Goal: Book appointment/travel/reservation

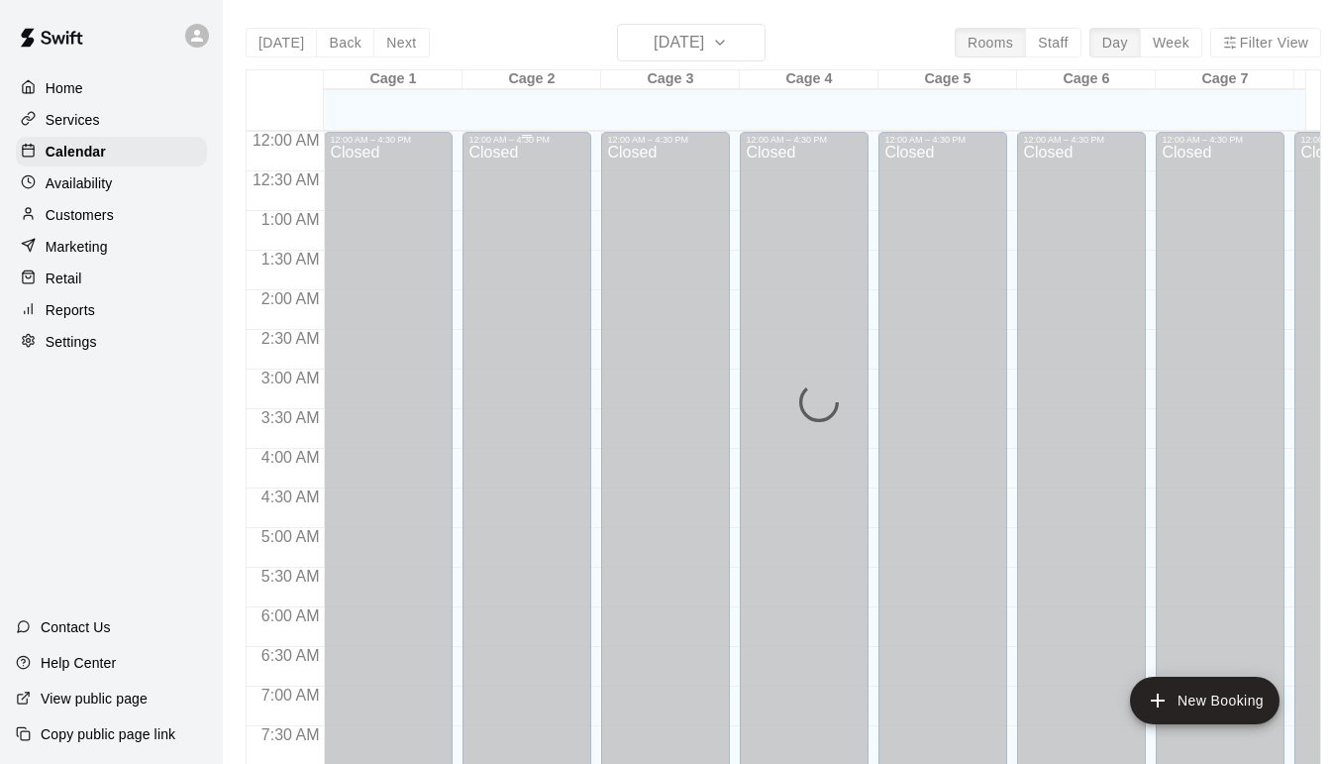
scroll to position [854, 0]
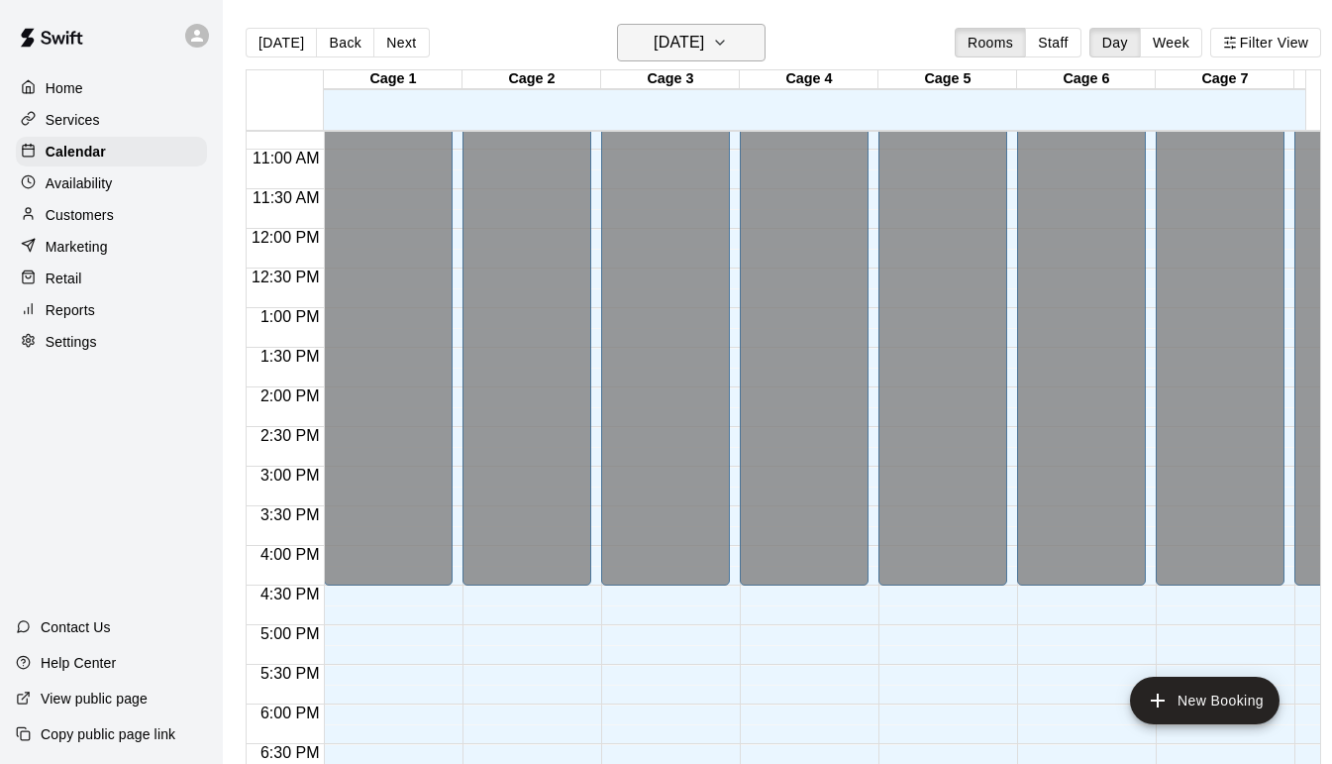
click at [728, 45] on icon "button" at bounding box center [720, 43] width 16 height 24
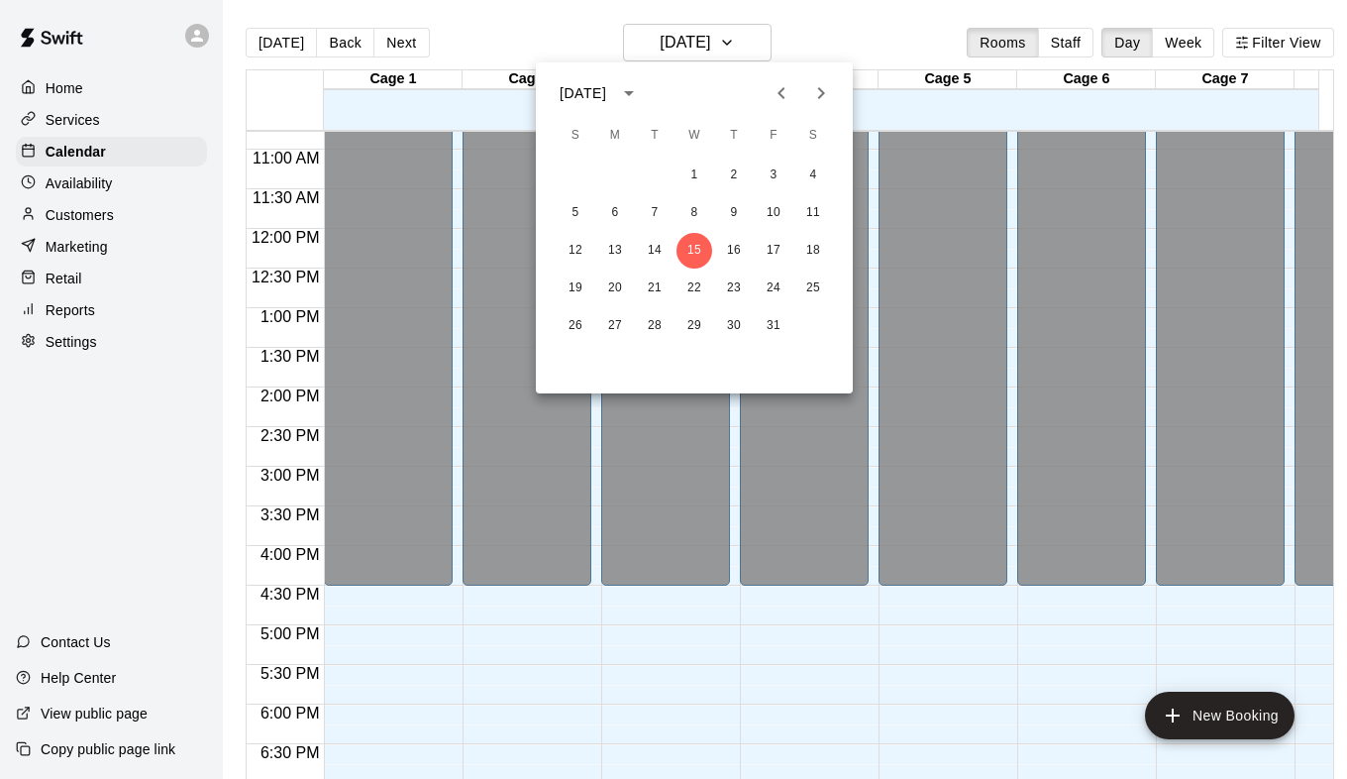
click at [1209, 44] on div at bounding box center [673, 389] width 1347 height 779
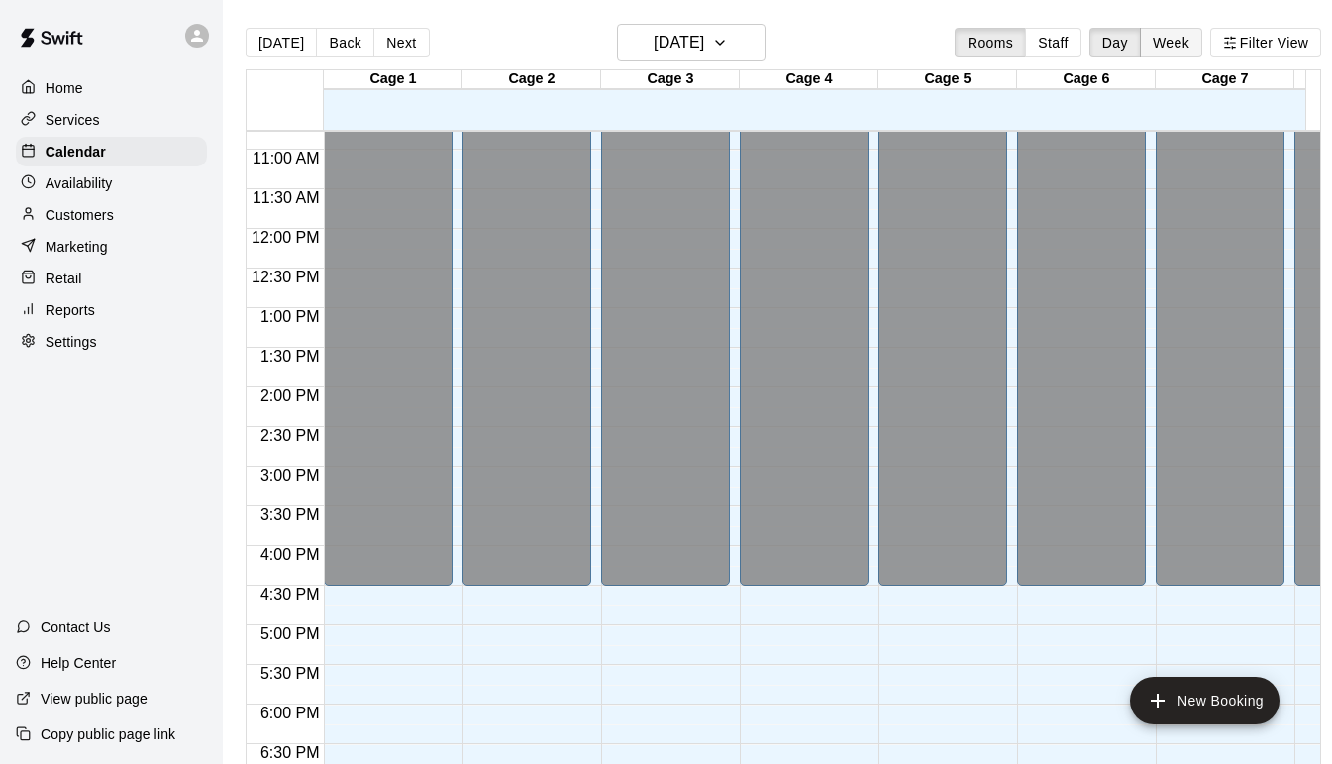
click at [1200, 44] on button "Week" at bounding box center [1171, 43] width 62 height 30
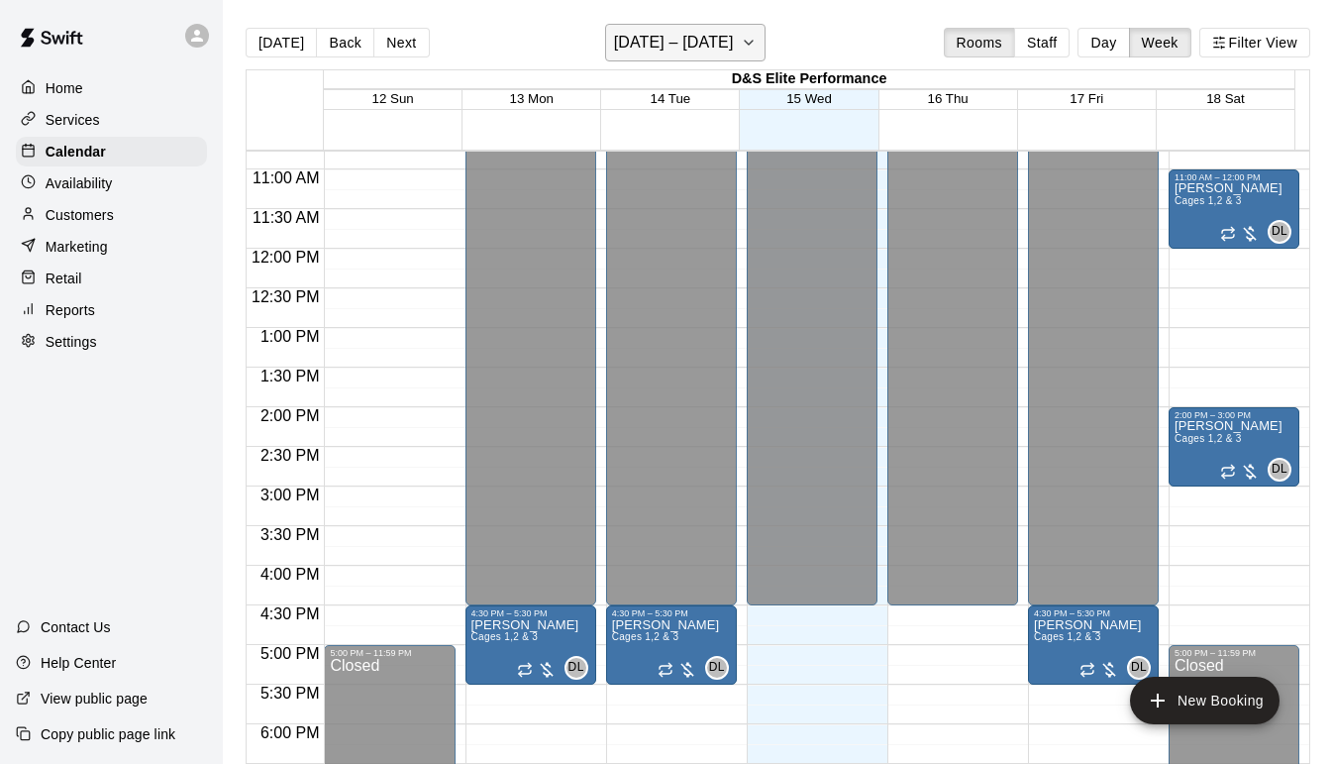
click at [746, 43] on icon "button" at bounding box center [749, 43] width 16 height 24
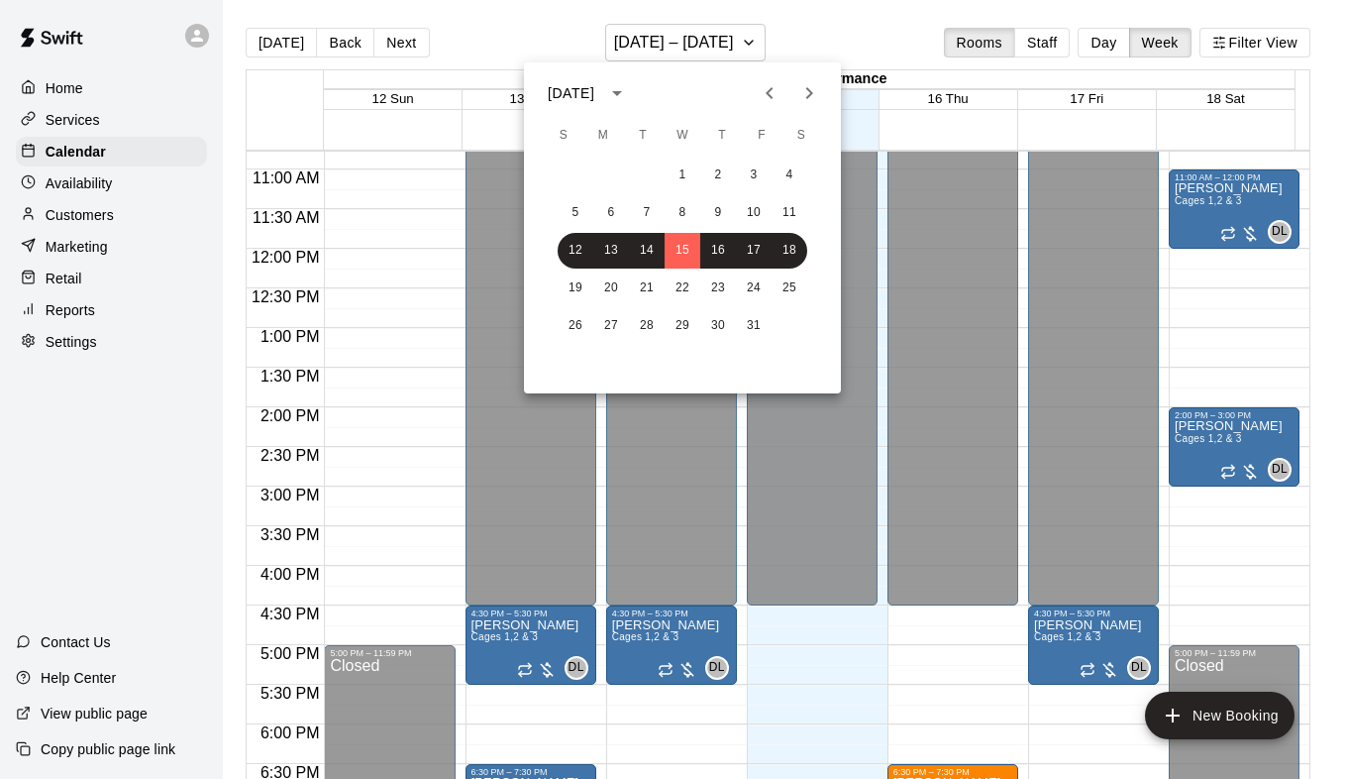
click at [810, 93] on icon "Next month" at bounding box center [809, 93] width 24 height 24
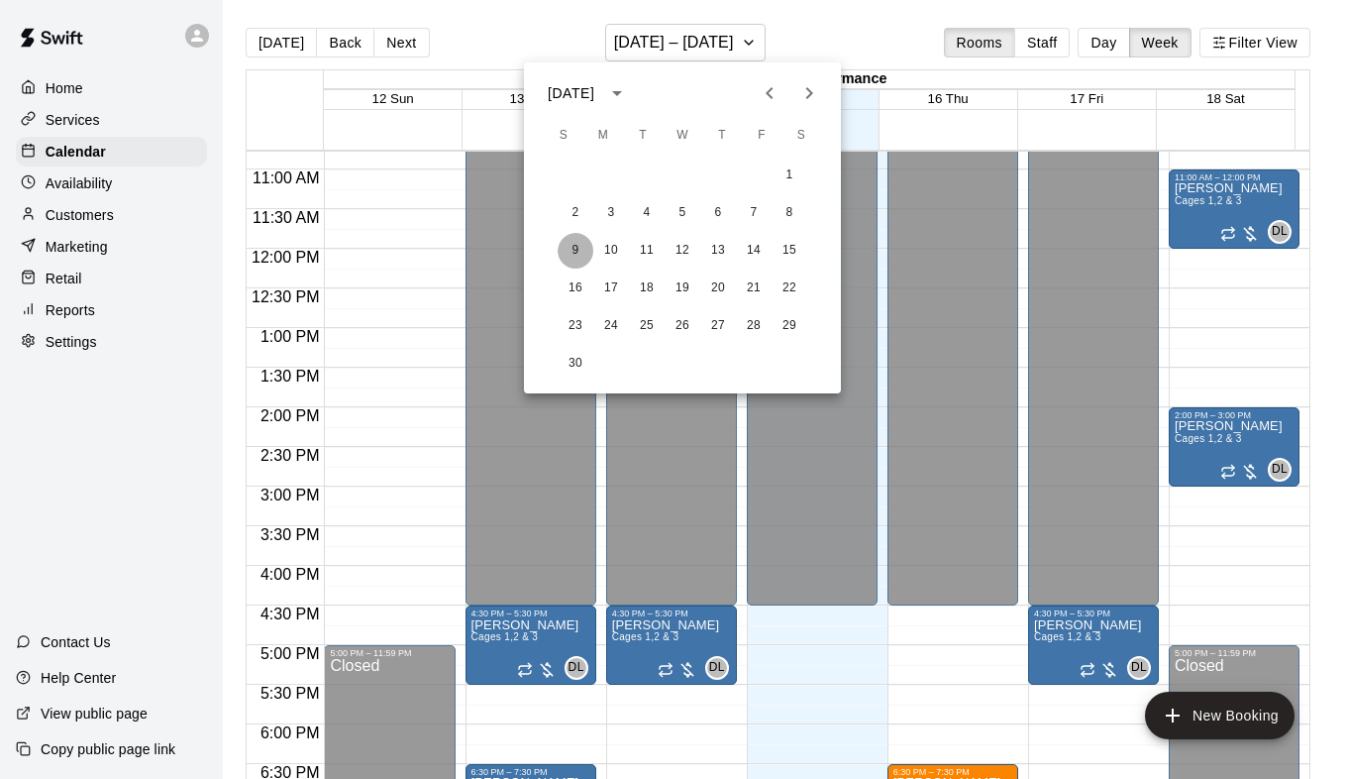
click at [573, 256] on button "9" at bounding box center [576, 251] width 36 height 36
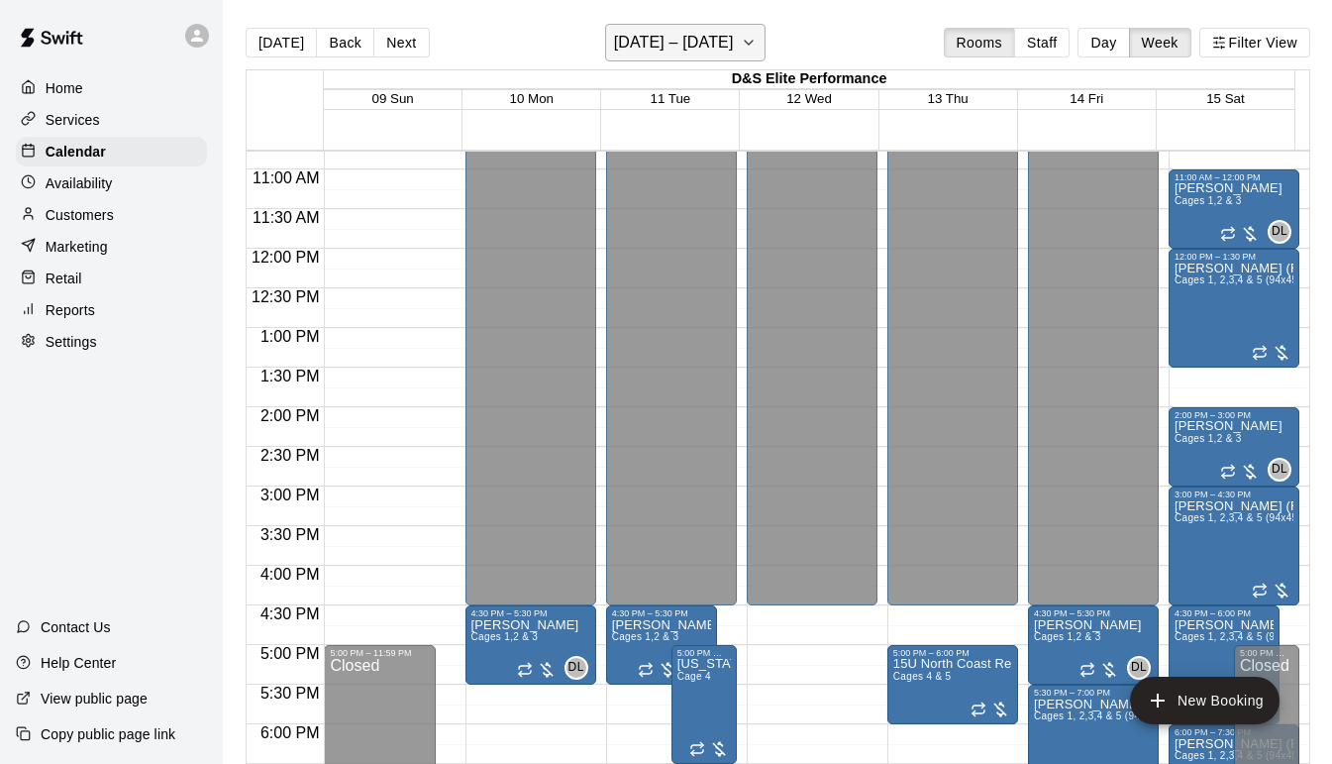
click at [766, 46] on button "[DATE] – [DATE]" at bounding box center [685, 43] width 161 height 38
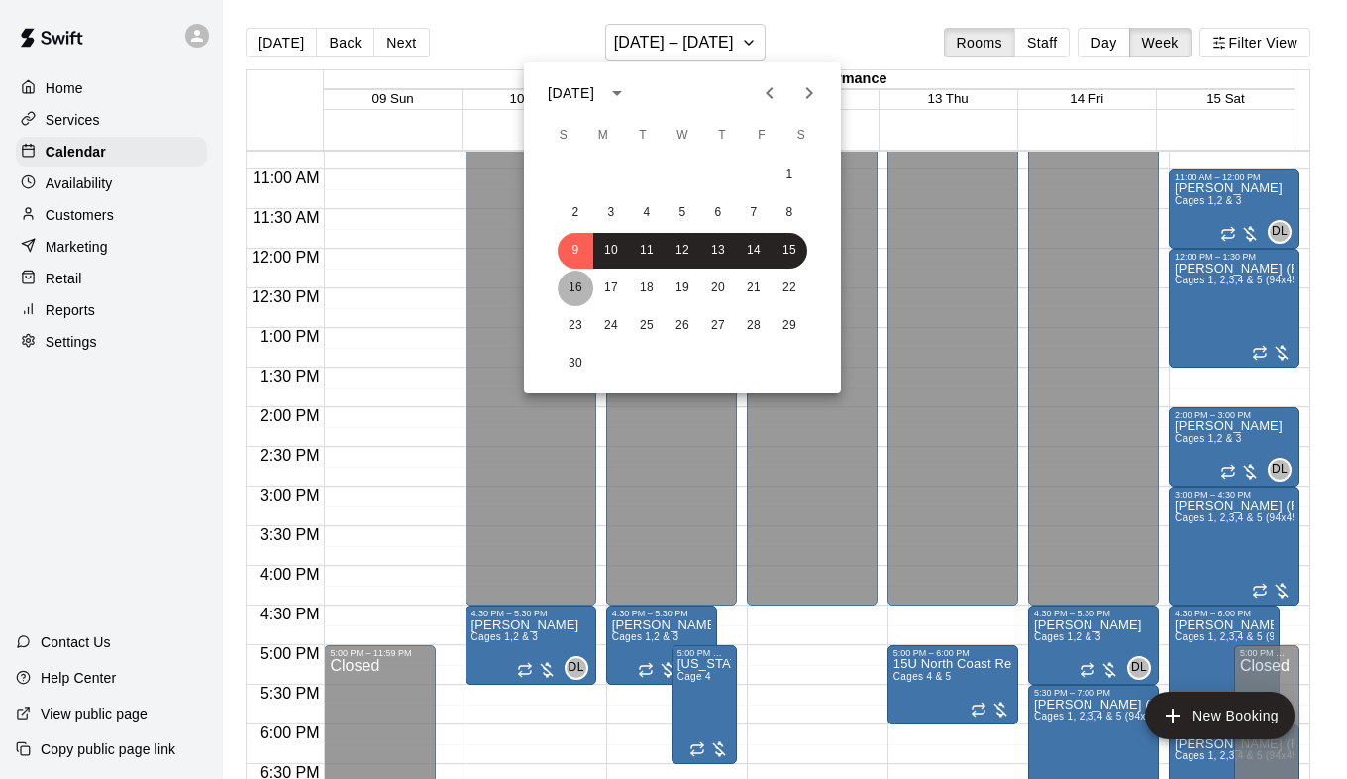
click at [580, 286] on button "16" at bounding box center [576, 288] width 36 height 36
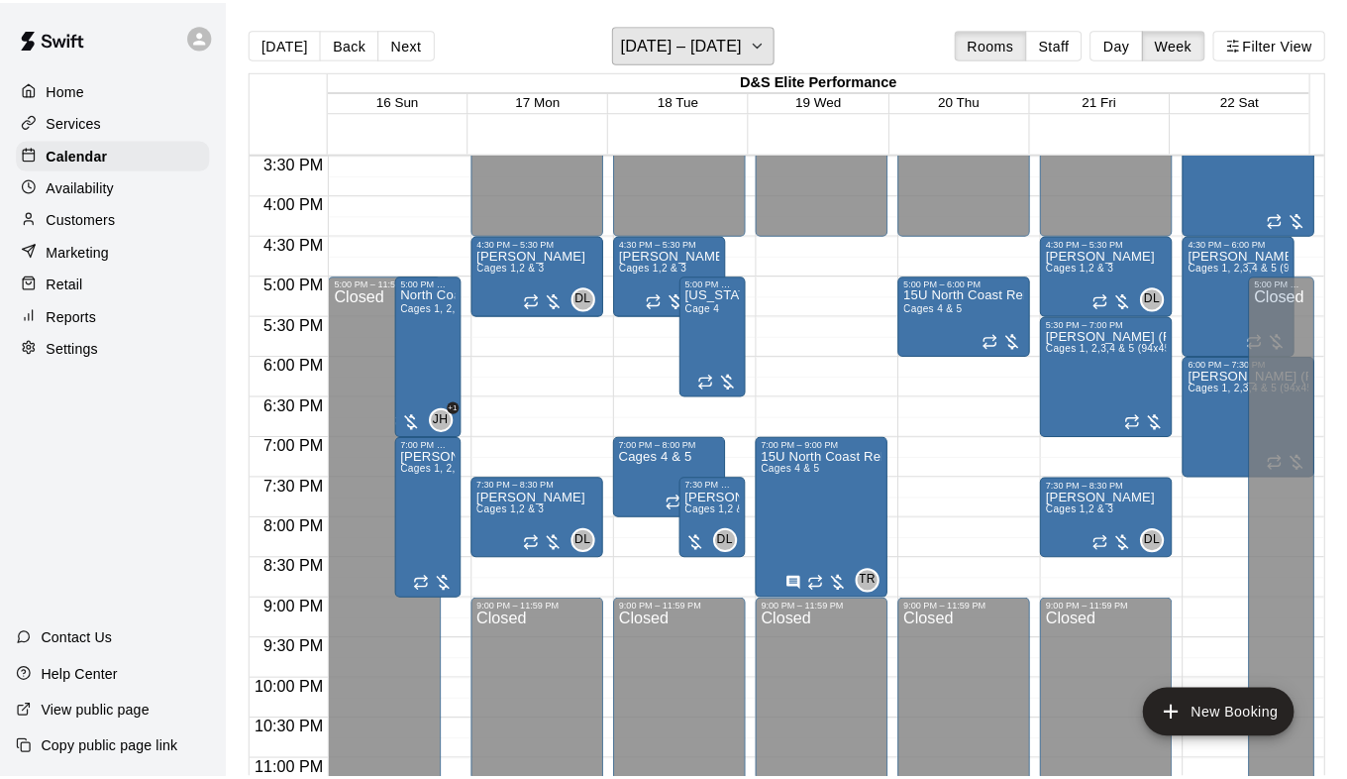
scroll to position [1250, 0]
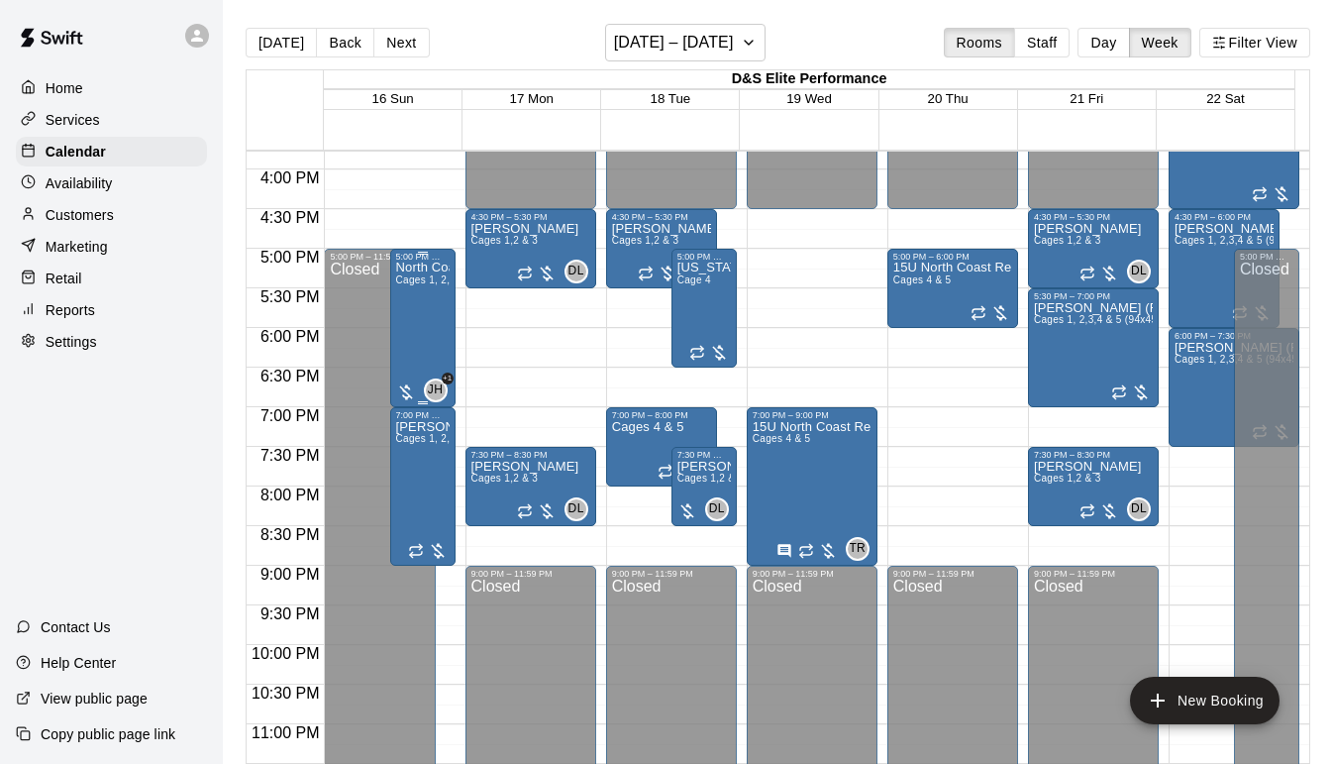
click at [419, 309] on div "North Coast Rebels 15U Cages 1, 2,3,4 & 5 (94x45)" at bounding box center [422, 644] width 53 height 764
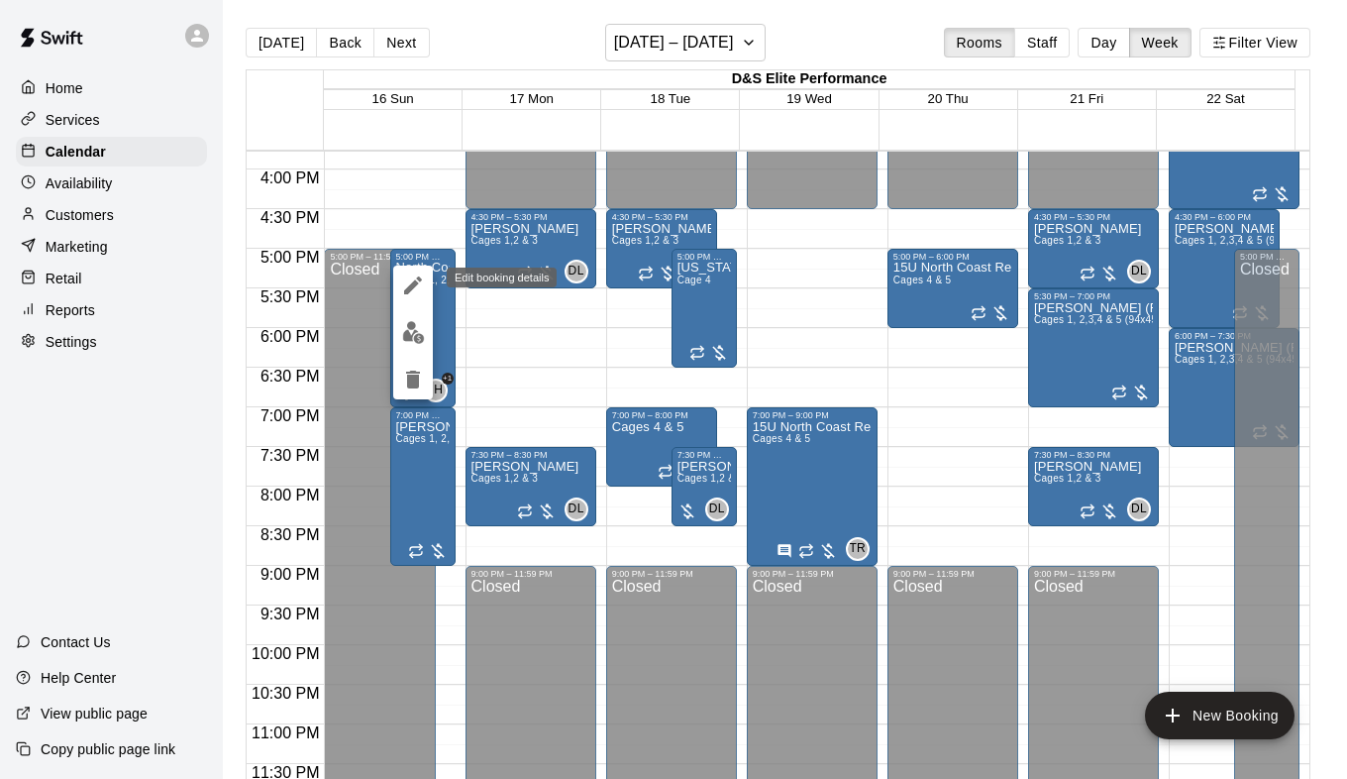
click at [413, 279] on icon "edit" at bounding box center [413, 285] width 24 height 24
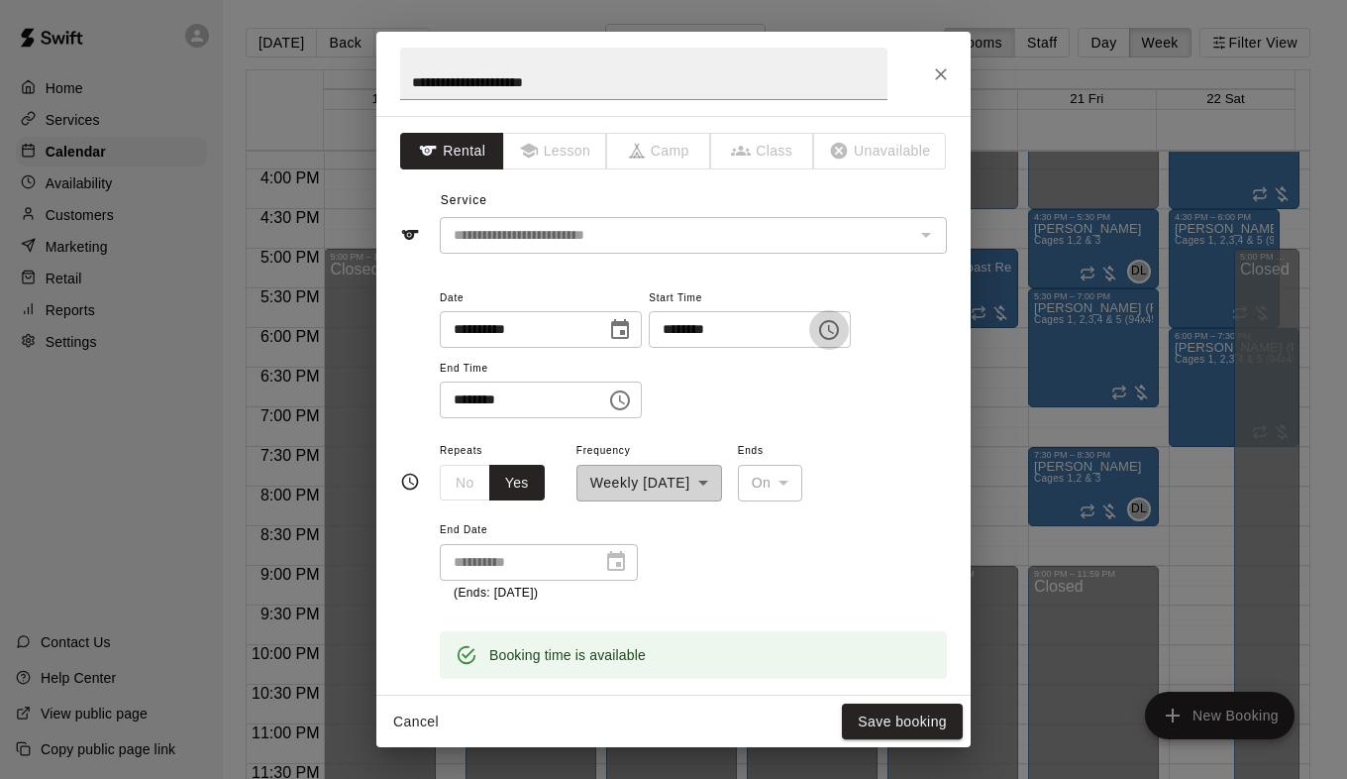
click at [841, 333] on icon "Choose time, selected time is 5:00 PM" at bounding box center [829, 330] width 24 height 24
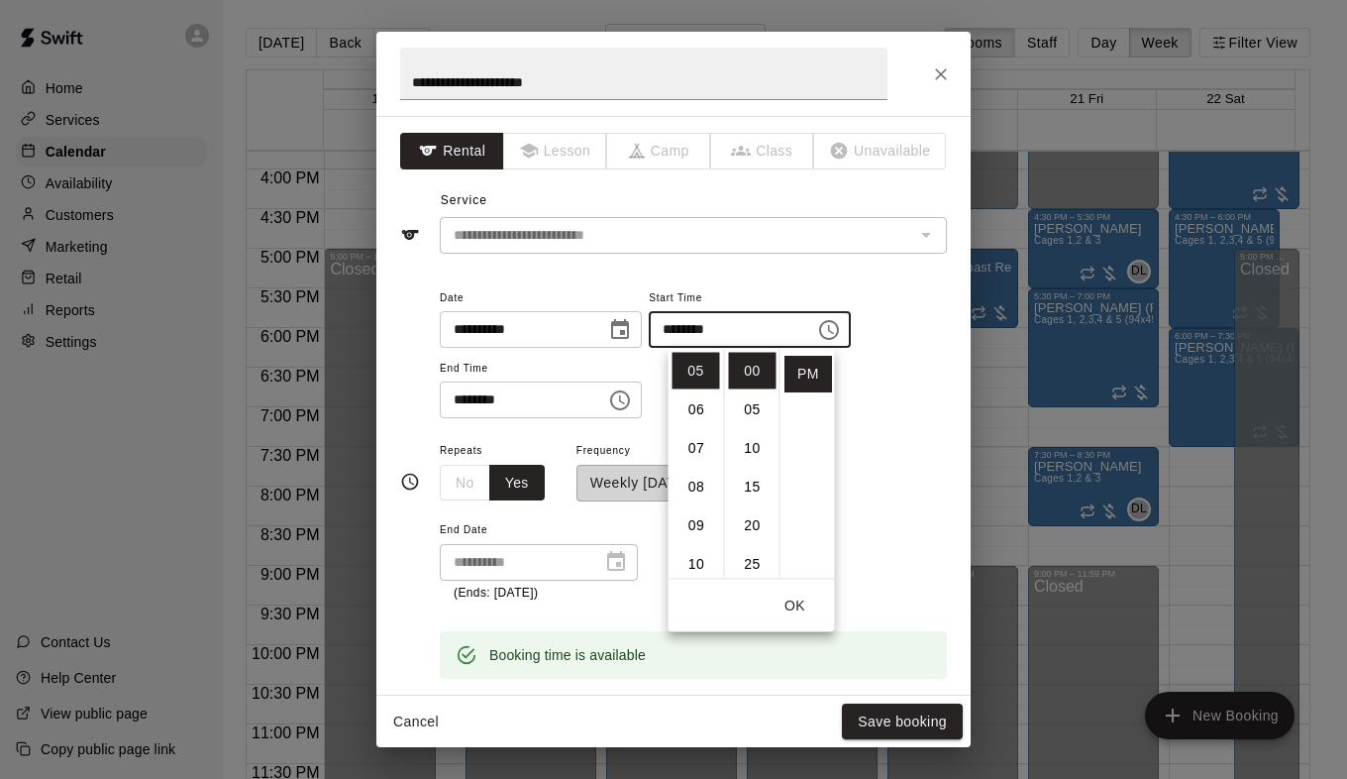
scroll to position [94, 0]
click at [697, 390] on li "03" at bounding box center [697, 392] width 48 height 37
click at [756, 500] on li "30" at bounding box center [753, 503] width 48 height 37
type input "********"
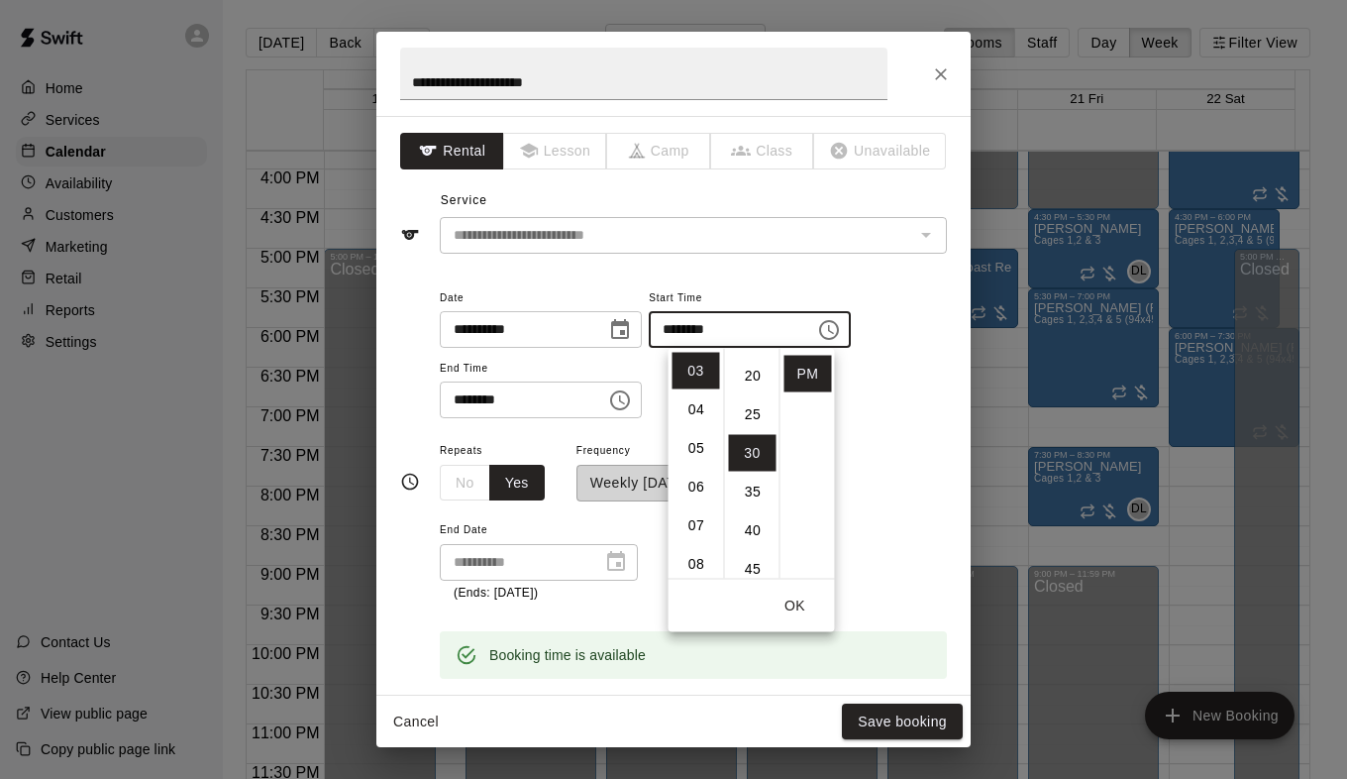
scroll to position [232, 0]
click at [632, 400] on icon "Choose time, selected time is 7:00 PM" at bounding box center [620, 400] width 24 height 24
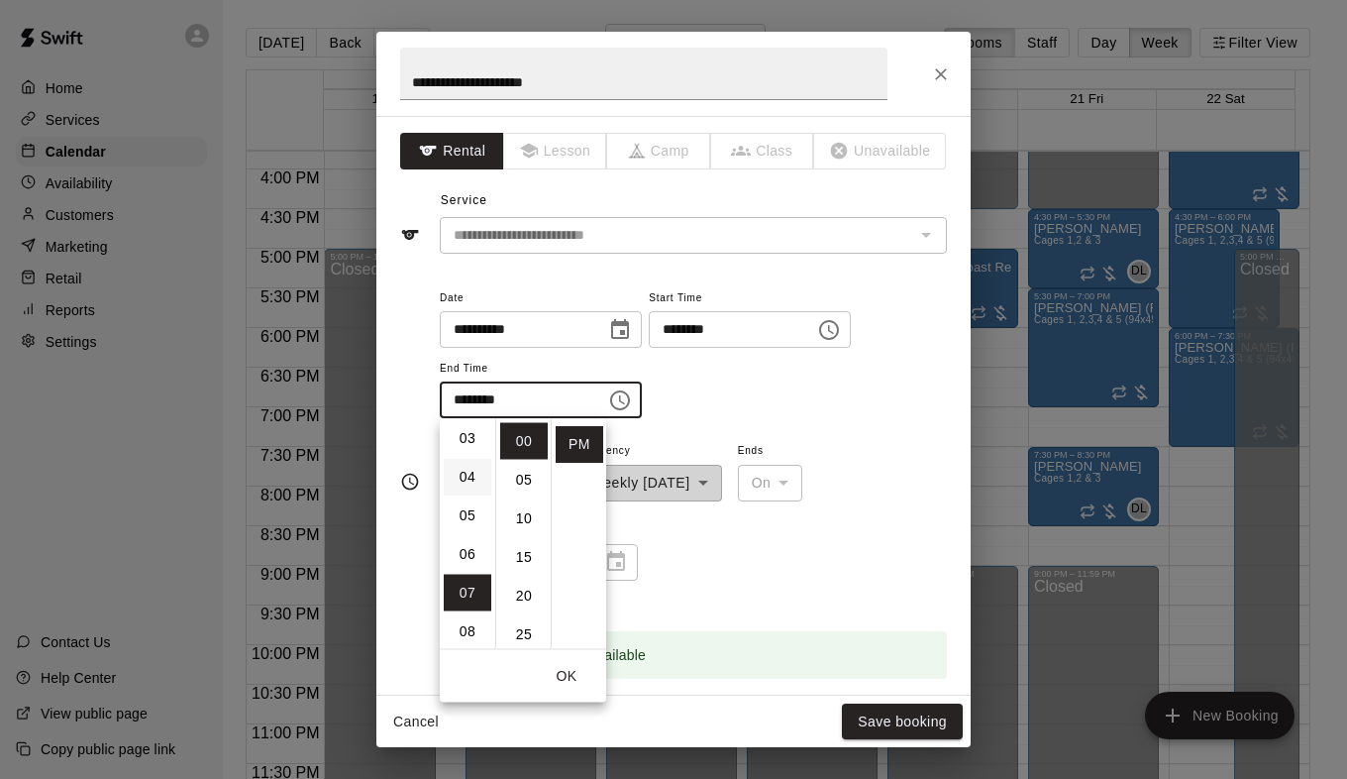
scroll to position [72, 0]
click at [467, 556] on li "05" at bounding box center [468, 562] width 48 height 37
click at [525, 580] on li "30" at bounding box center [524, 574] width 48 height 37
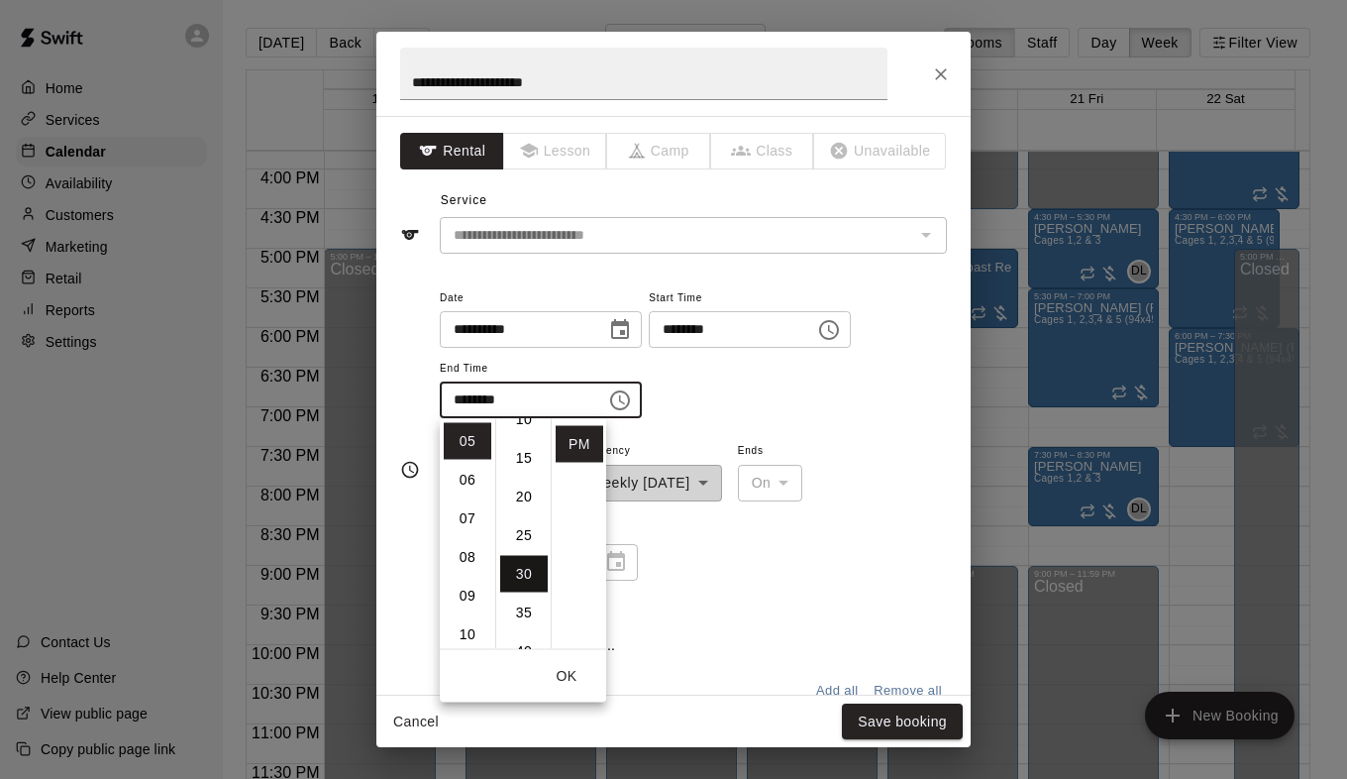
type input "********"
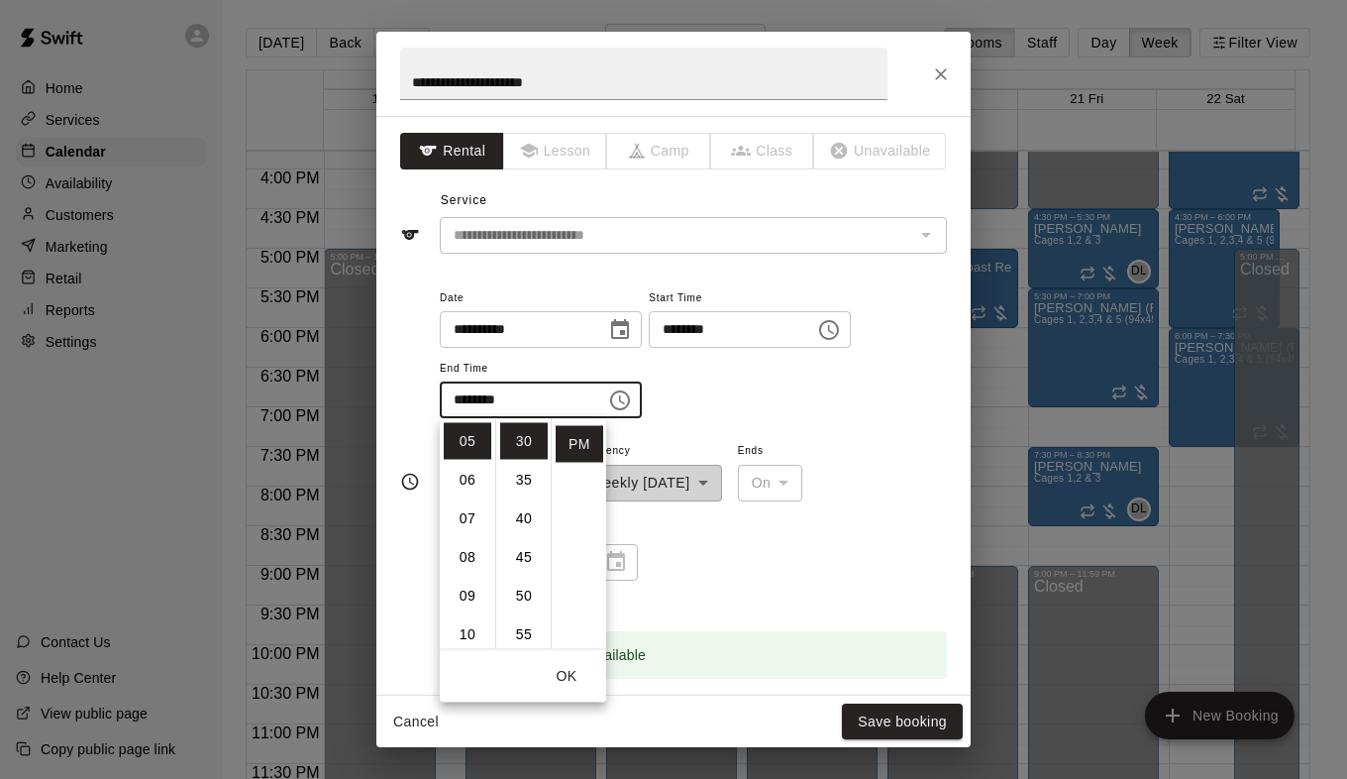
click at [799, 388] on div "**********" at bounding box center [693, 352] width 507 height 134
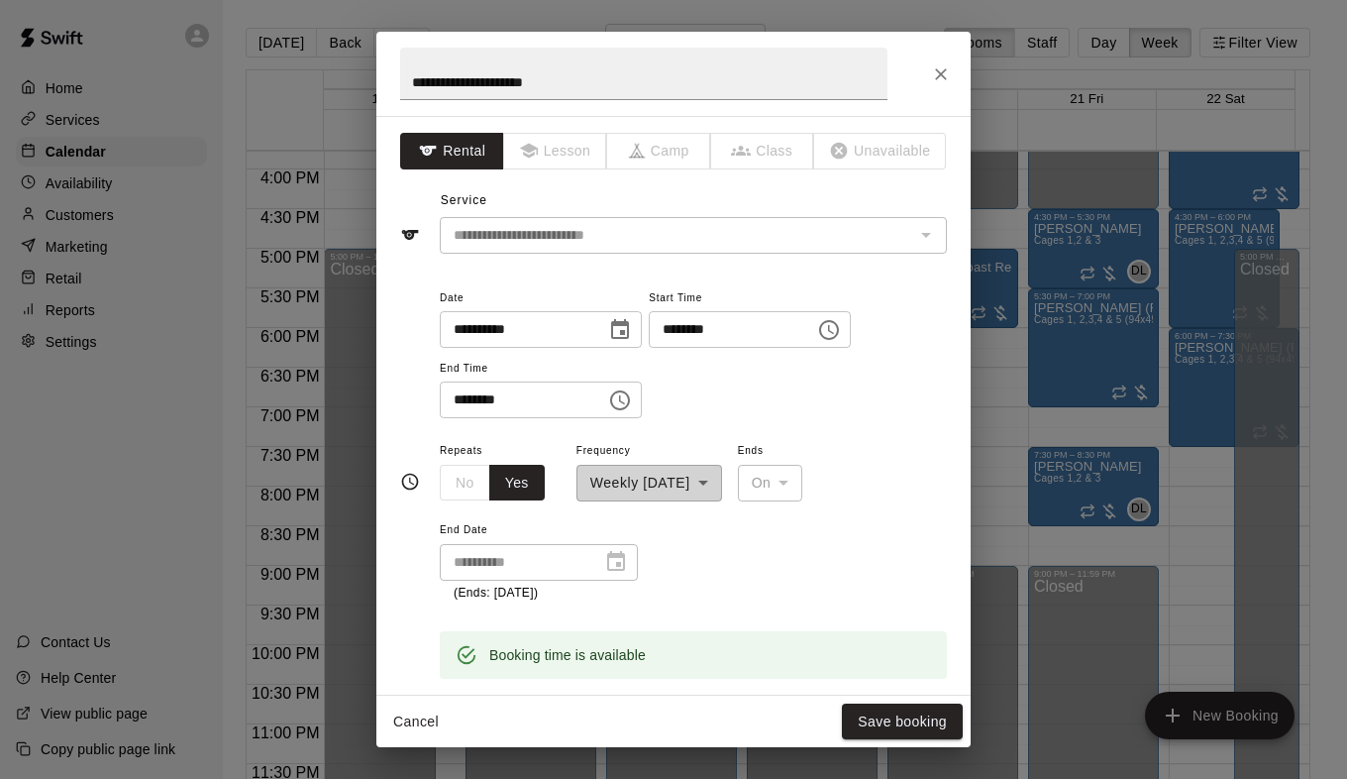
click at [712, 482] on div "**********" at bounding box center [650, 469] width 146 height 63
click at [796, 404] on div "**********" at bounding box center [693, 352] width 507 height 134
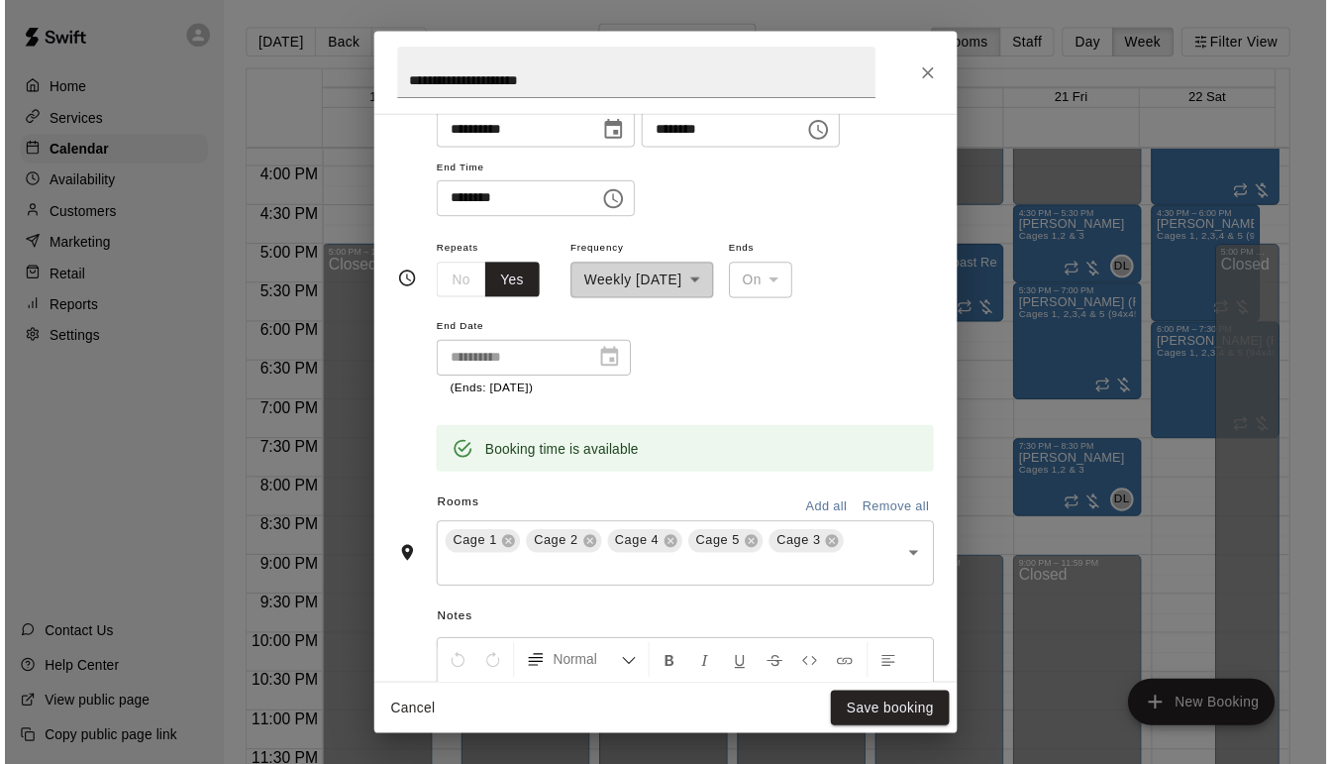
scroll to position [191, 0]
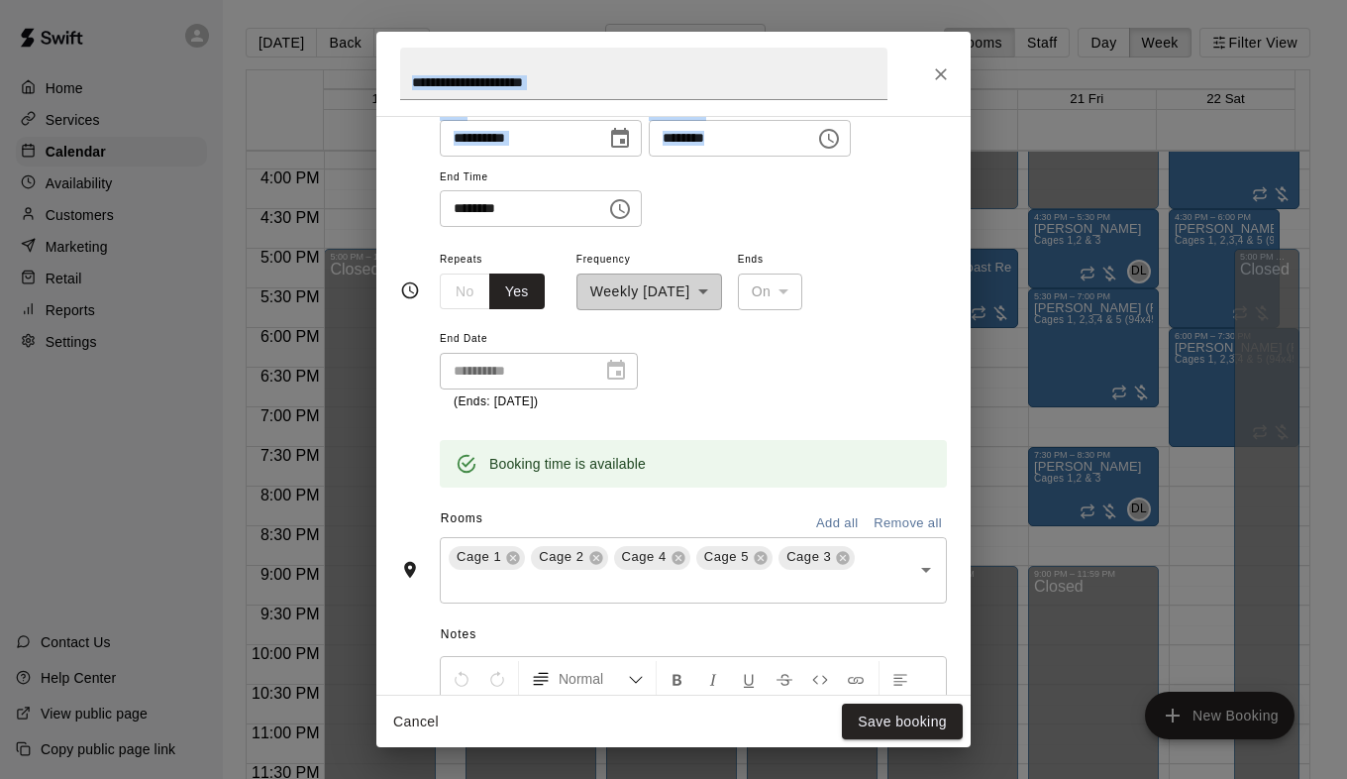
drag, startPoint x: 906, startPoint y: 72, endPoint x: 928, endPoint y: 137, distance: 68.0
click at [928, 137] on div "**********" at bounding box center [673, 389] width 594 height 715
drag, startPoint x: 928, startPoint y: 137, endPoint x: 935, endPoint y: 79, distance: 57.9
click at [932, 79] on icon "Close" at bounding box center [941, 74] width 20 height 20
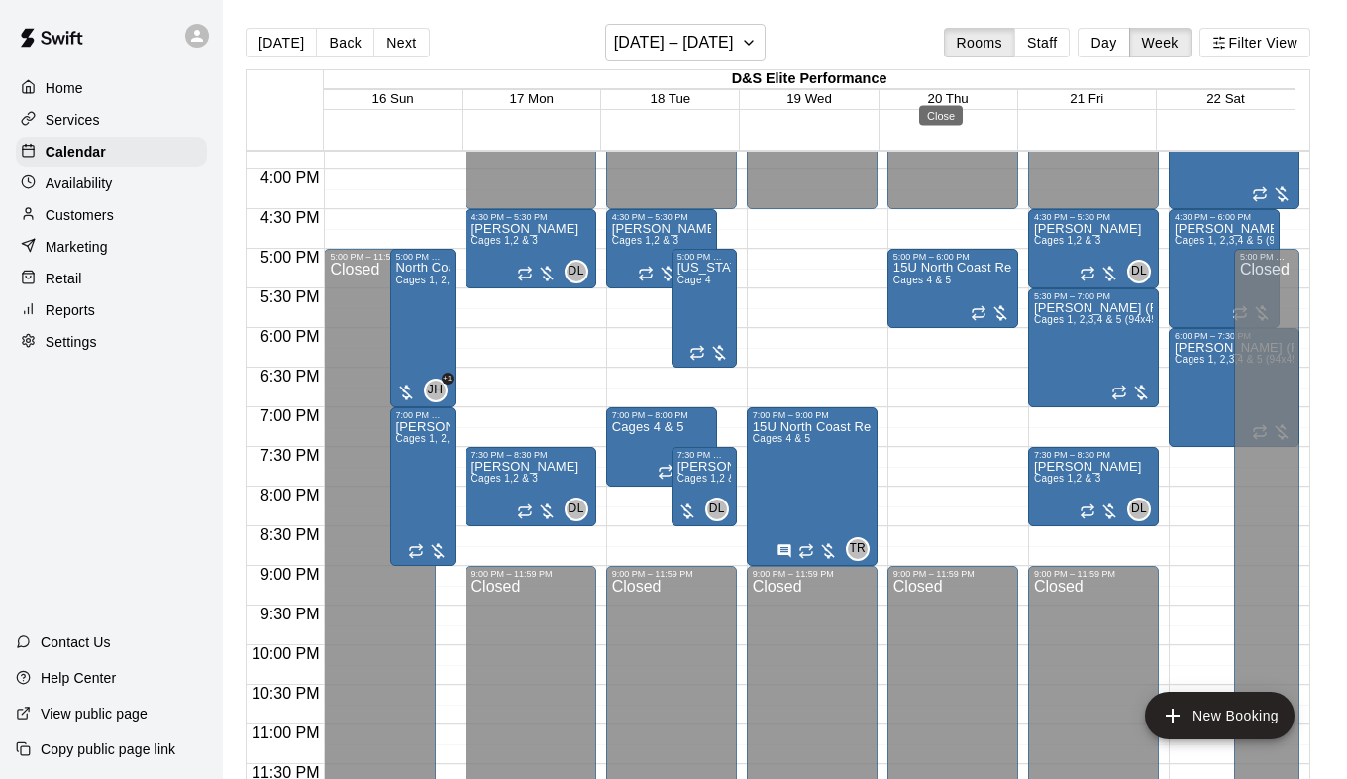
click at [936, 79] on icon "Close" at bounding box center [941, 74] width 20 height 20
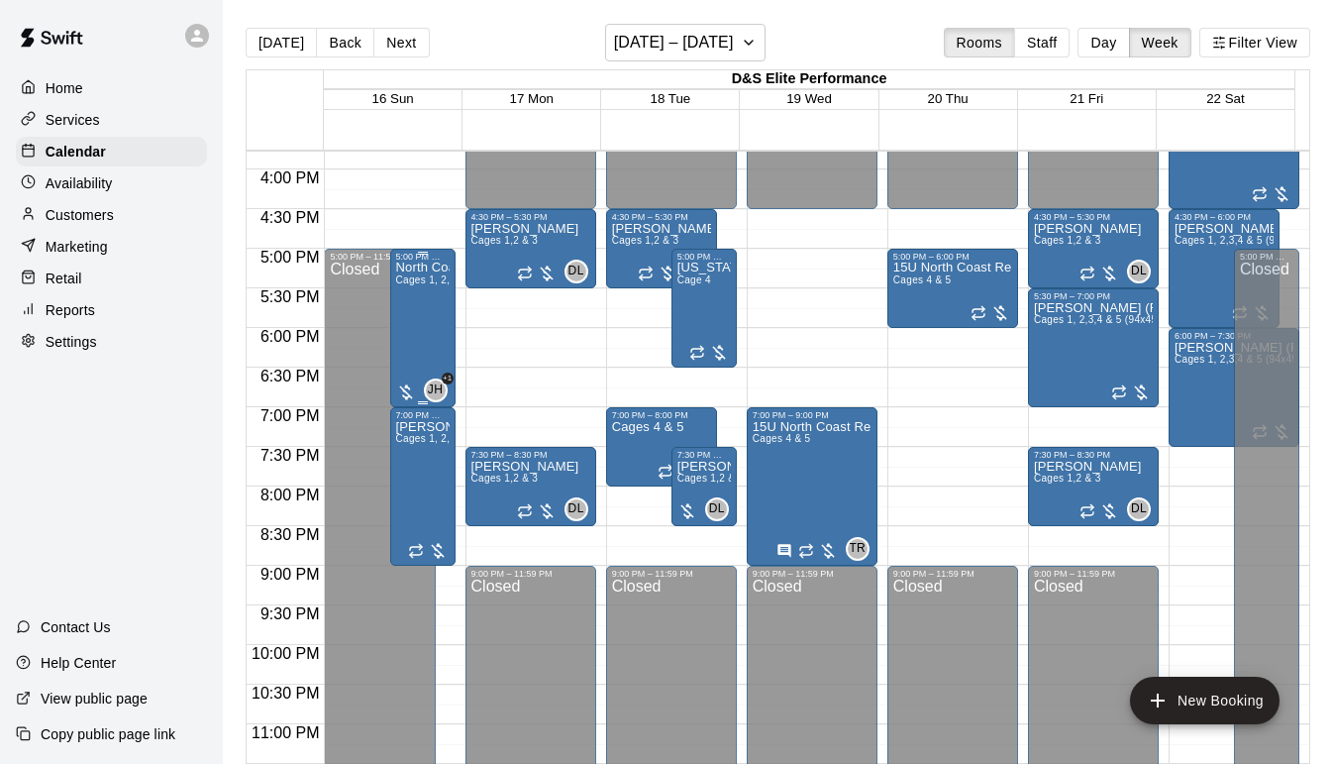
scroll to position [1151, 0]
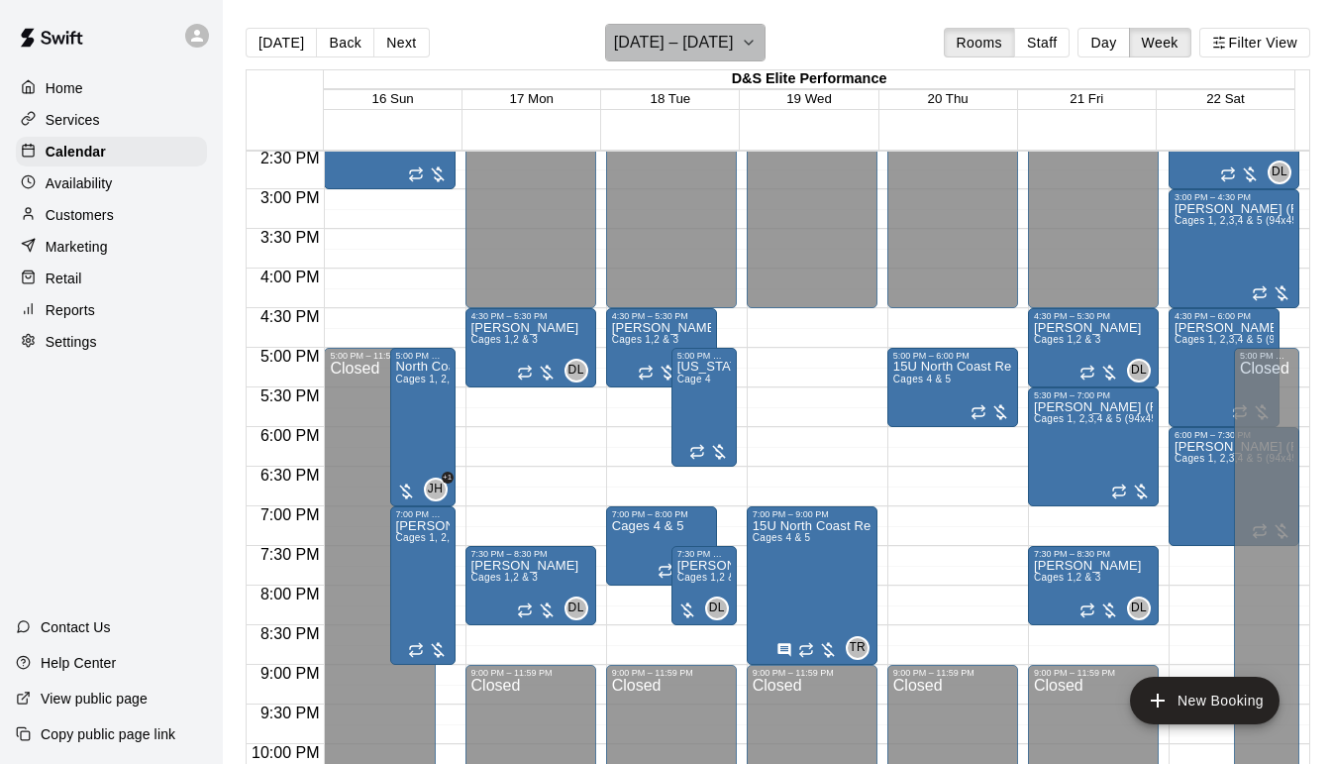
click at [757, 46] on icon "button" at bounding box center [749, 43] width 16 height 24
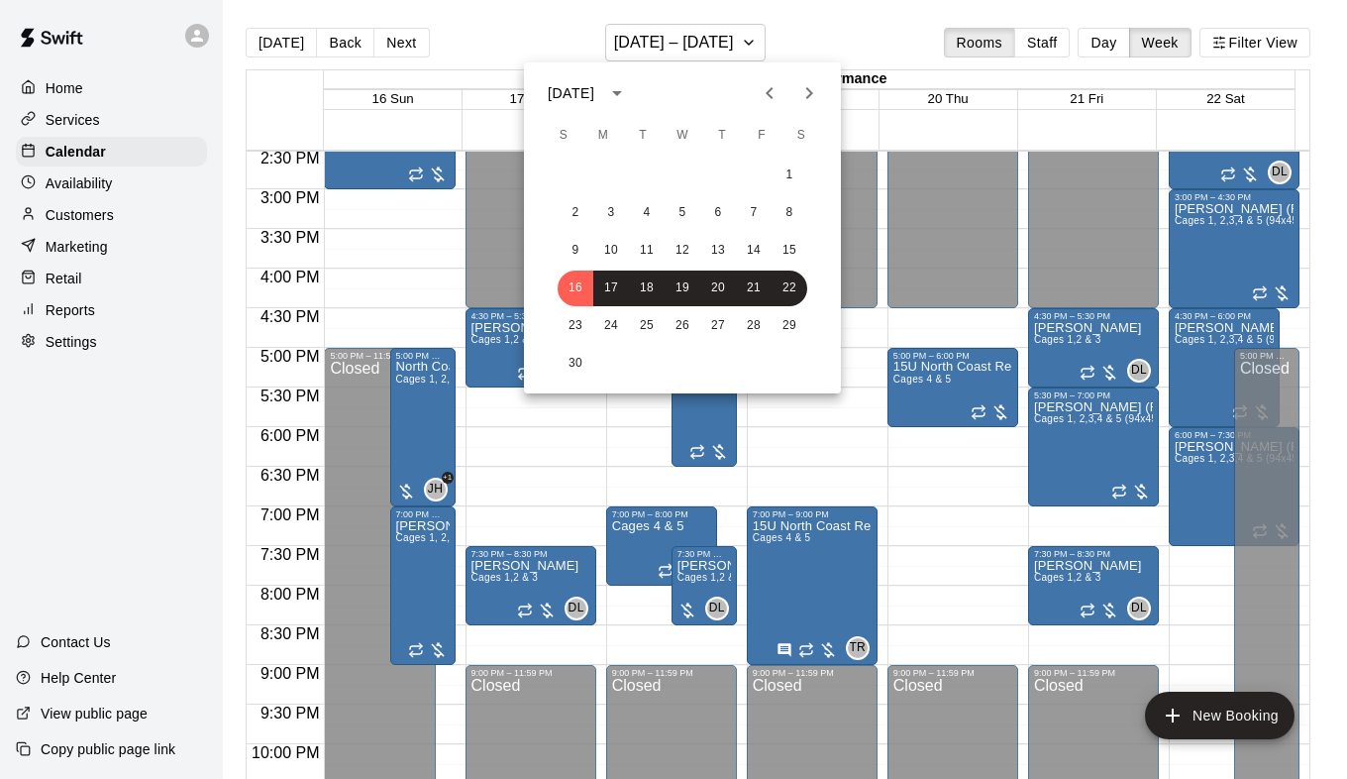
click at [809, 98] on icon "Next month" at bounding box center [809, 93] width 24 height 24
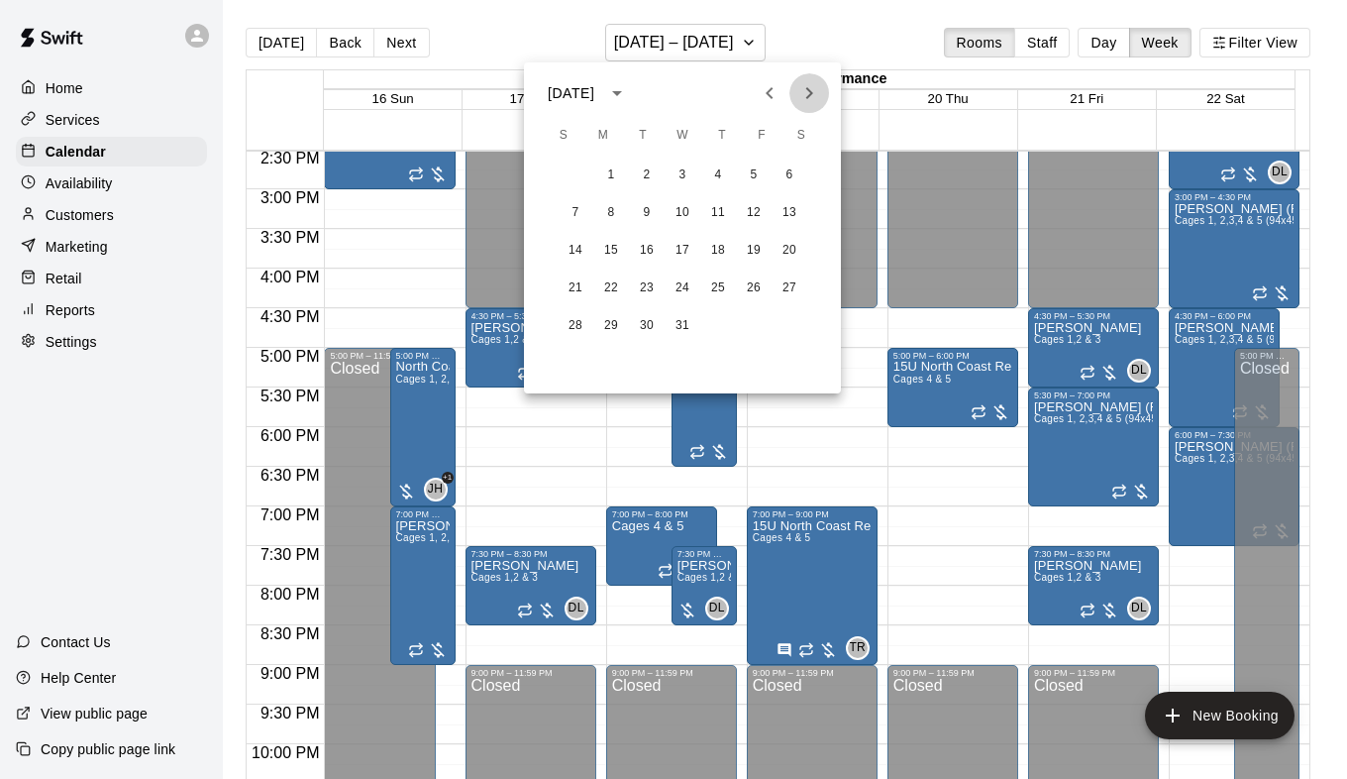
click at [809, 98] on icon "Next month" at bounding box center [809, 93] width 24 height 24
click at [576, 219] on button "4" at bounding box center [576, 213] width 36 height 36
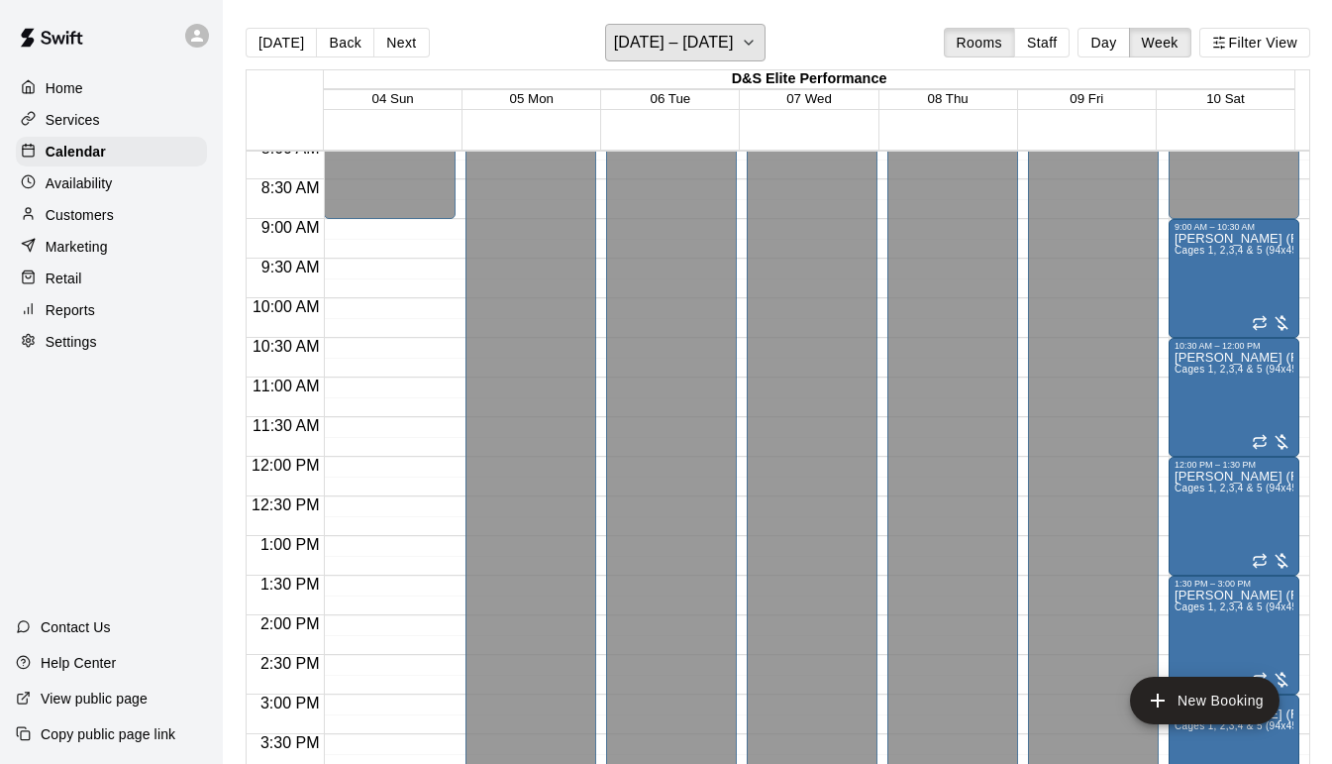
scroll to position [557, 0]
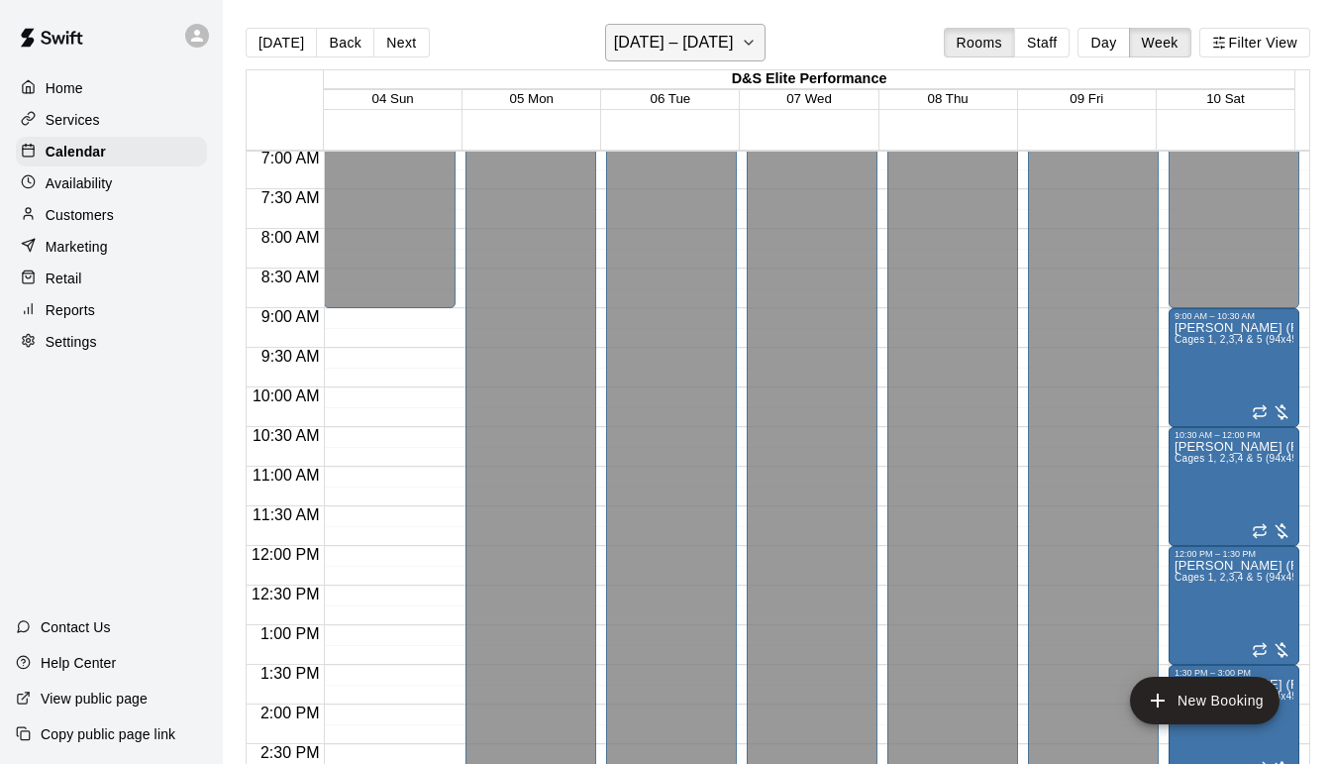
click at [743, 46] on icon "button" at bounding box center [749, 43] width 16 height 24
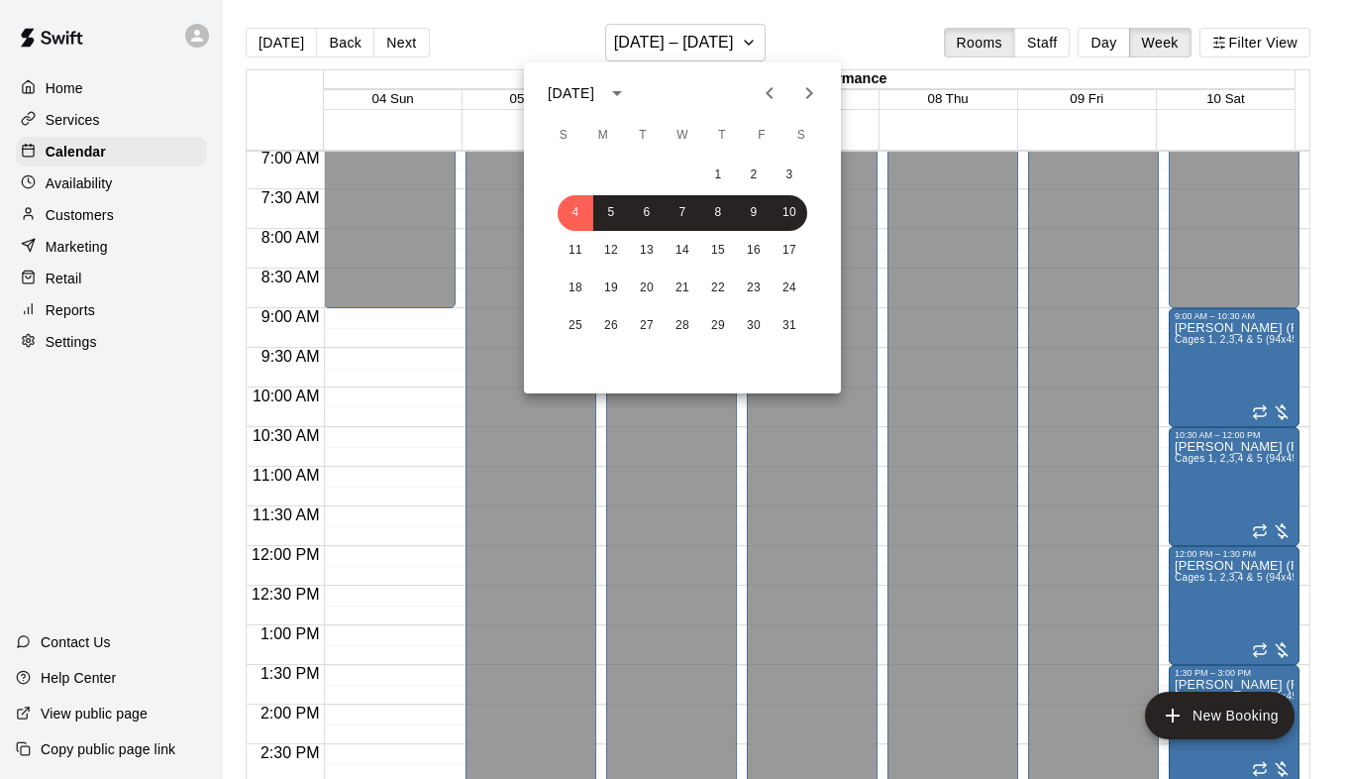
click at [427, 388] on div at bounding box center [673, 389] width 1347 height 779
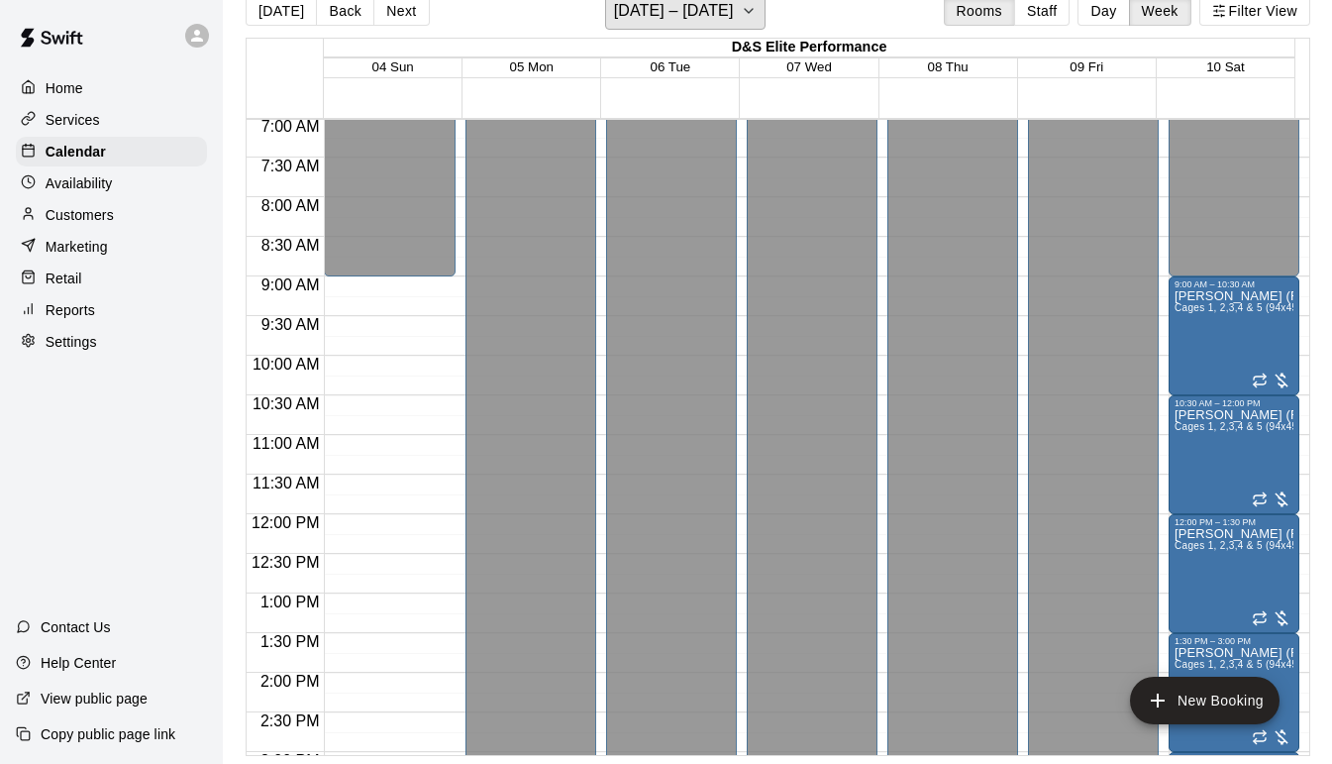
scroll to position [0, 0]
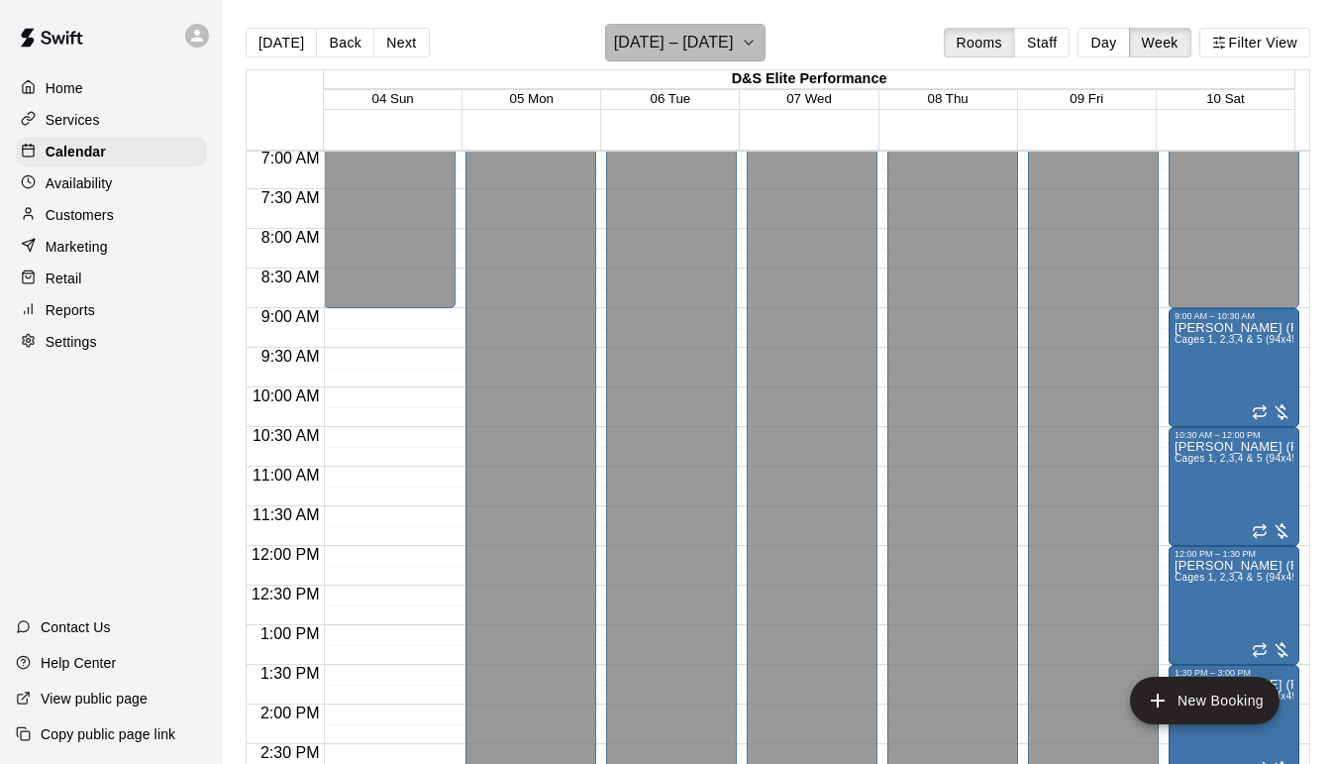
click at [747, 49] on icon "button" at bounding box center [749, 43] width 16 height 24
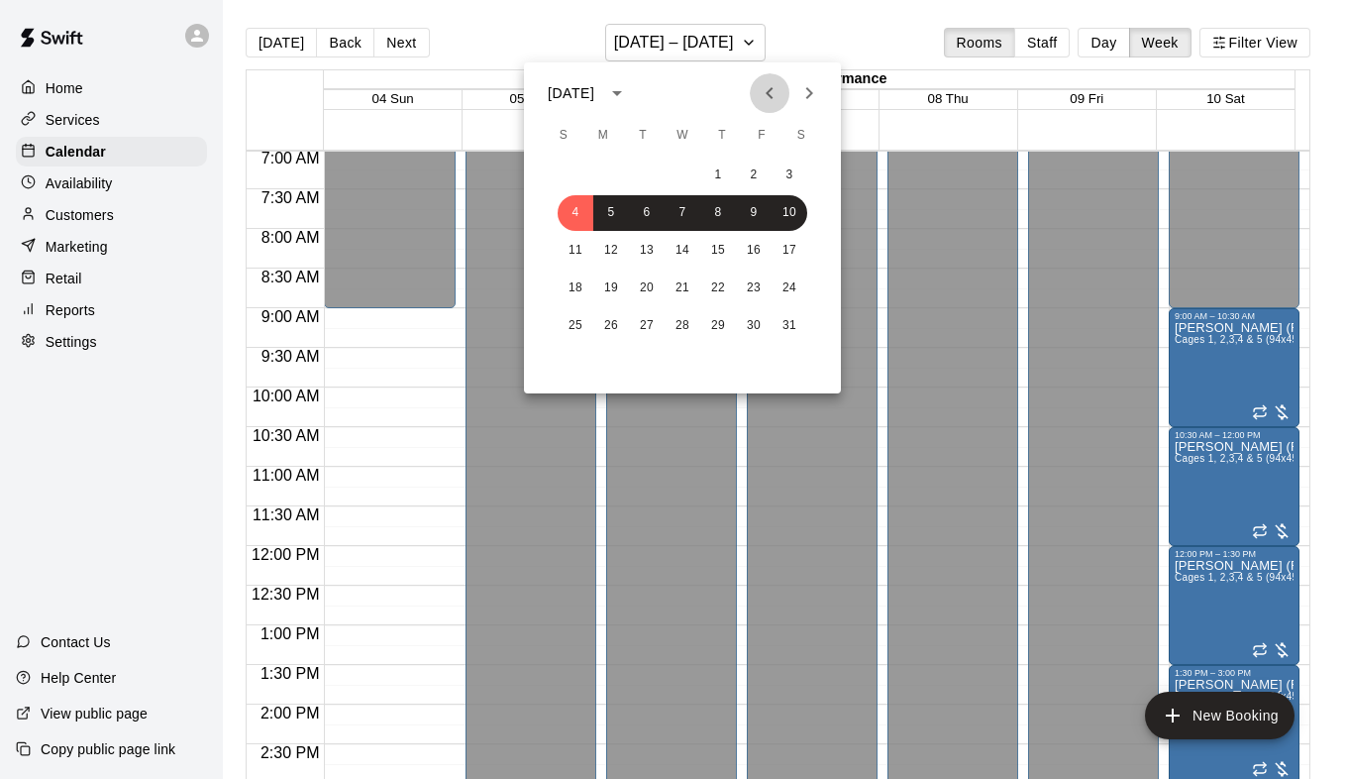
click at [764, 95] on icon "Previous month" at bounding box center [770, 93] width 24 height 24
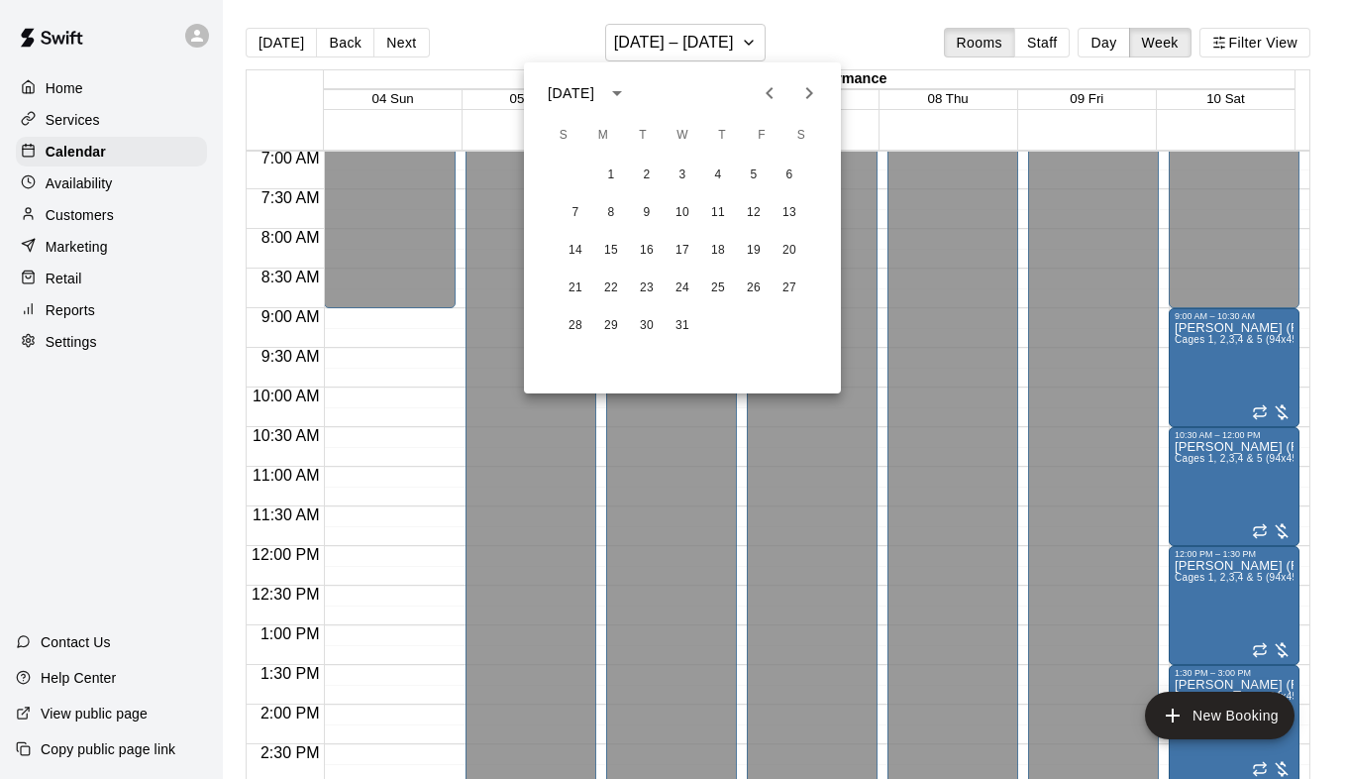
click at [773, 87] on icon "Previous month" at bounding box center [770, 93] width 24 height 24
click at [575, 288] on button "16" at bounding box center [576, 288] width 36 height 36
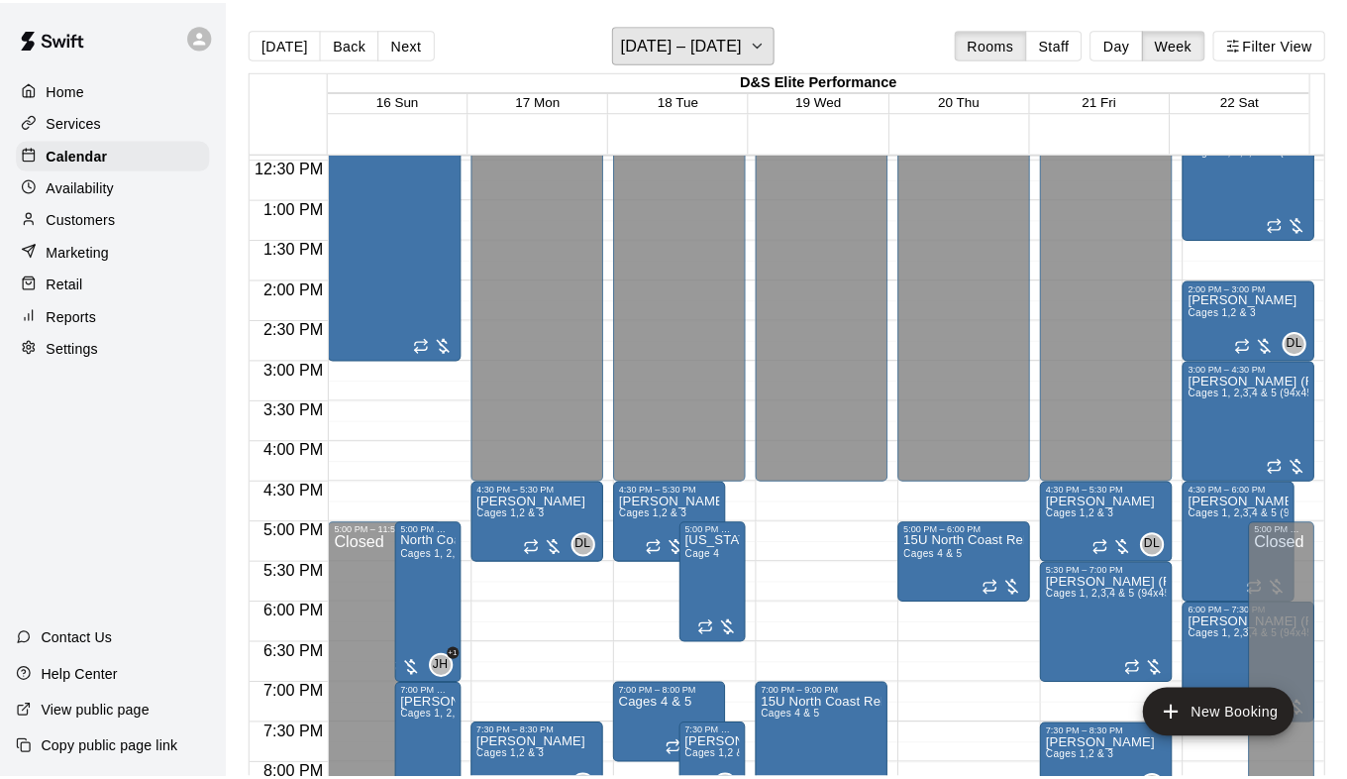
scroll to position [1151, 0]
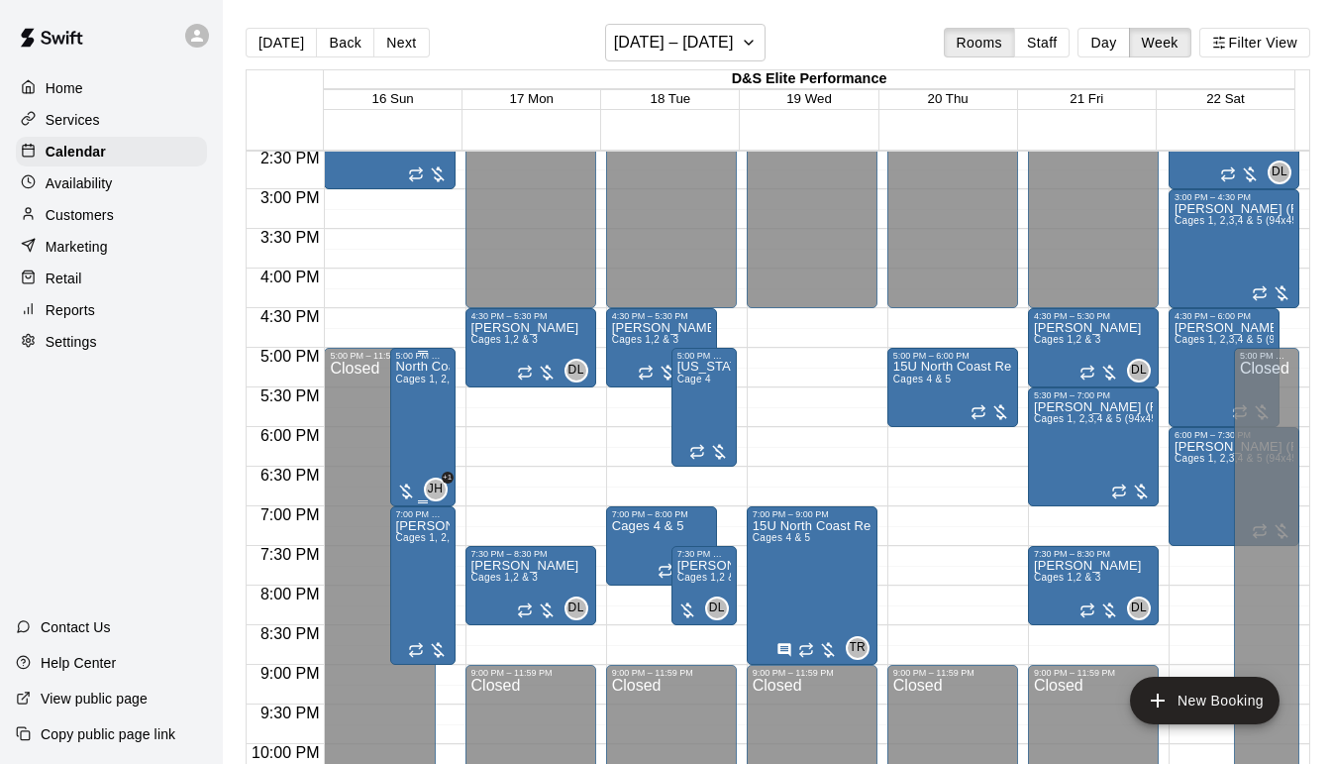
click at [428, 391] on div "North Coast Rebels 15U Cages 1, 2,3,4 & 5 (94x45)" at bounding box center [422, 743] width 53 height 764
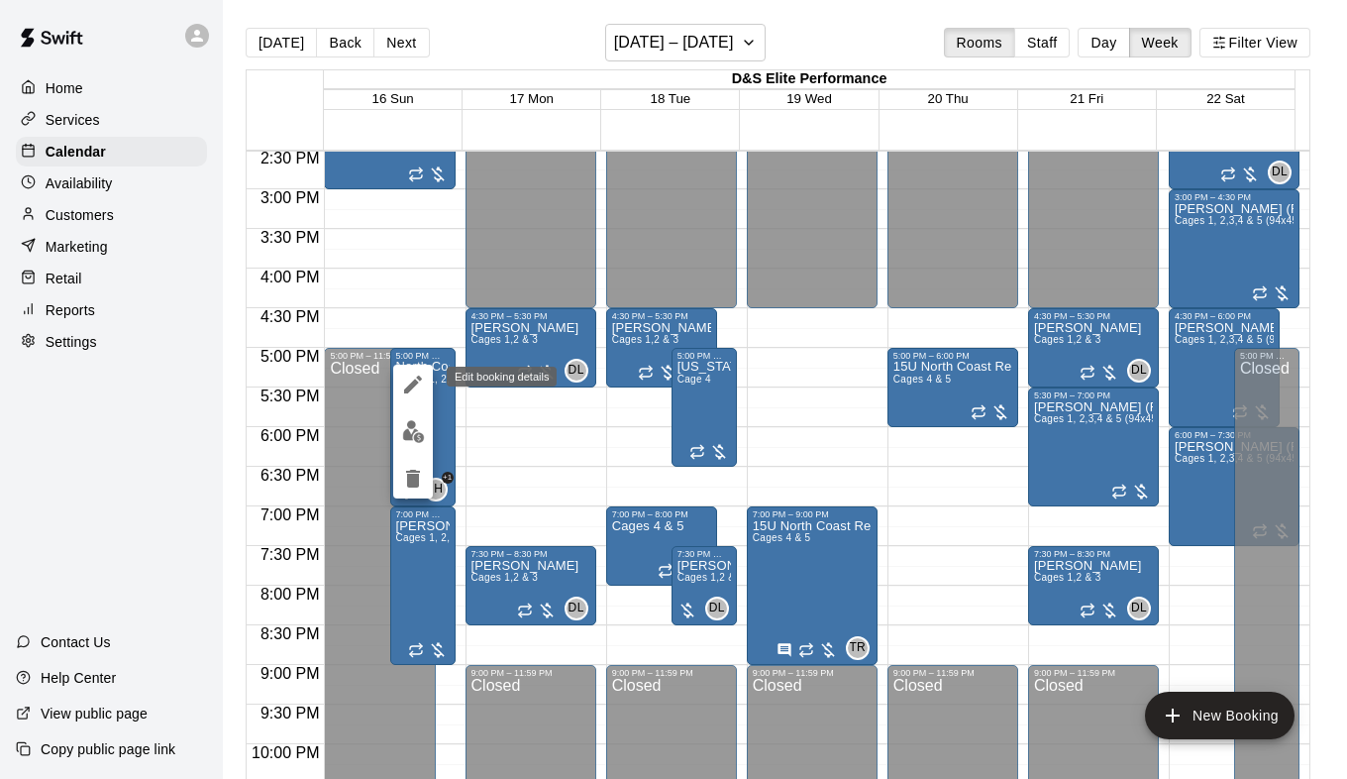
click at [413, 386] on icon "edit" at bounding box center [413, 384] width 18 height 18
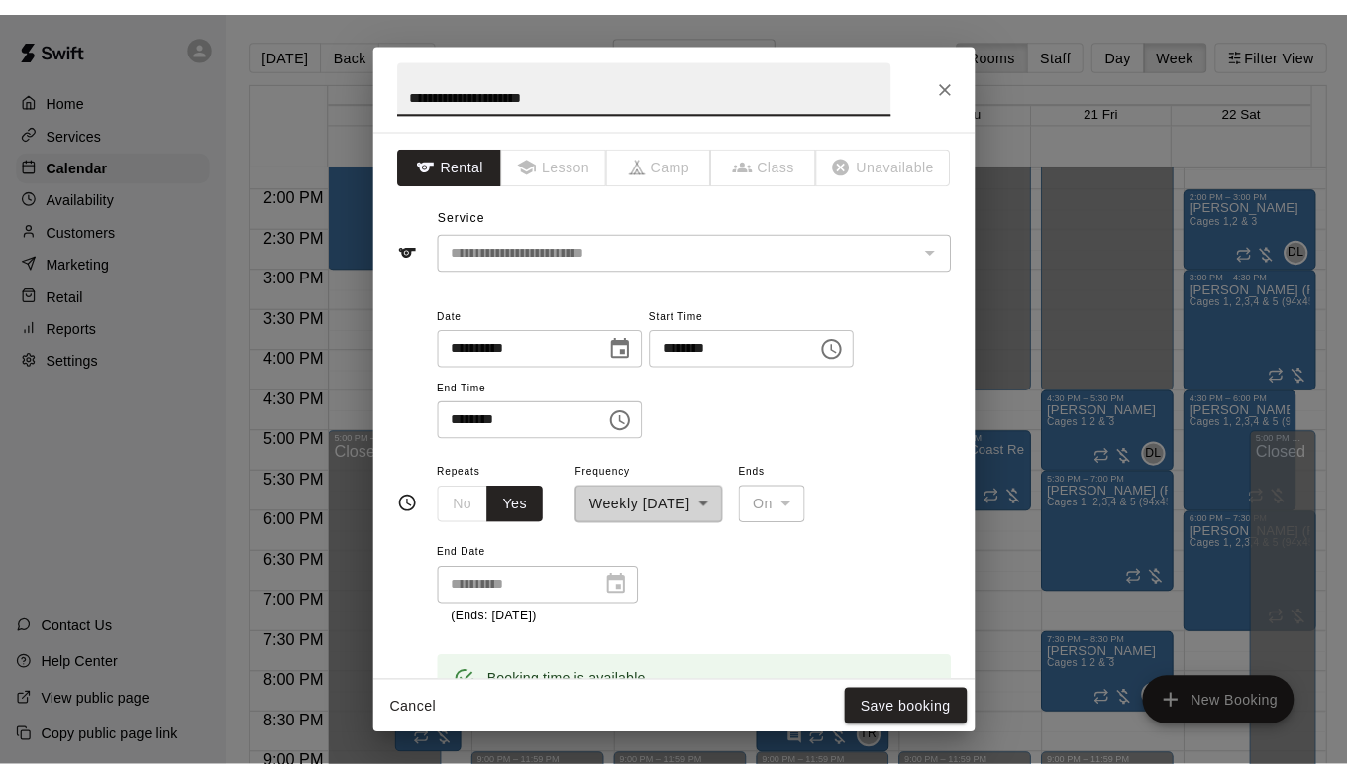
scroll to position [1089, 0]
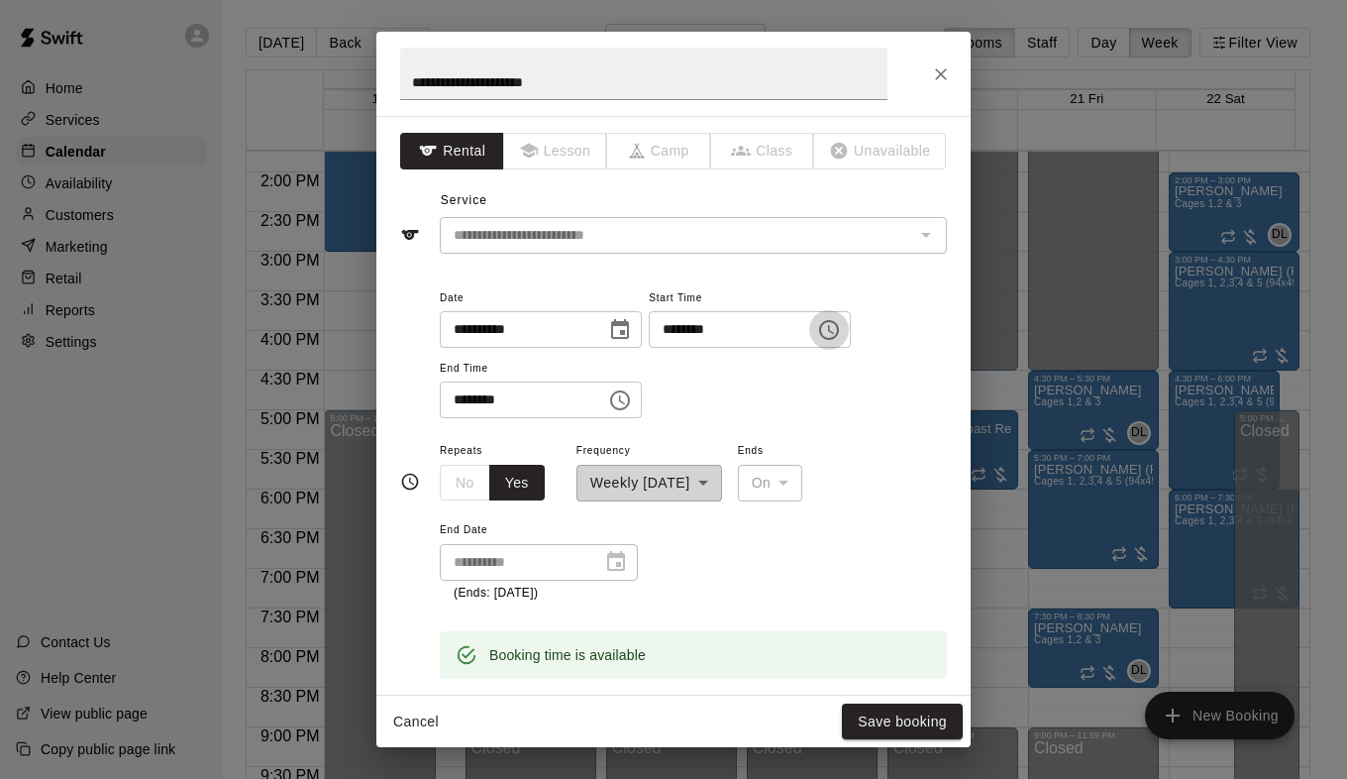
click at [841, 328] on icon "Choose time, selected time is 5:00 PM" at bounding box center [829, 330] width 24 height 24
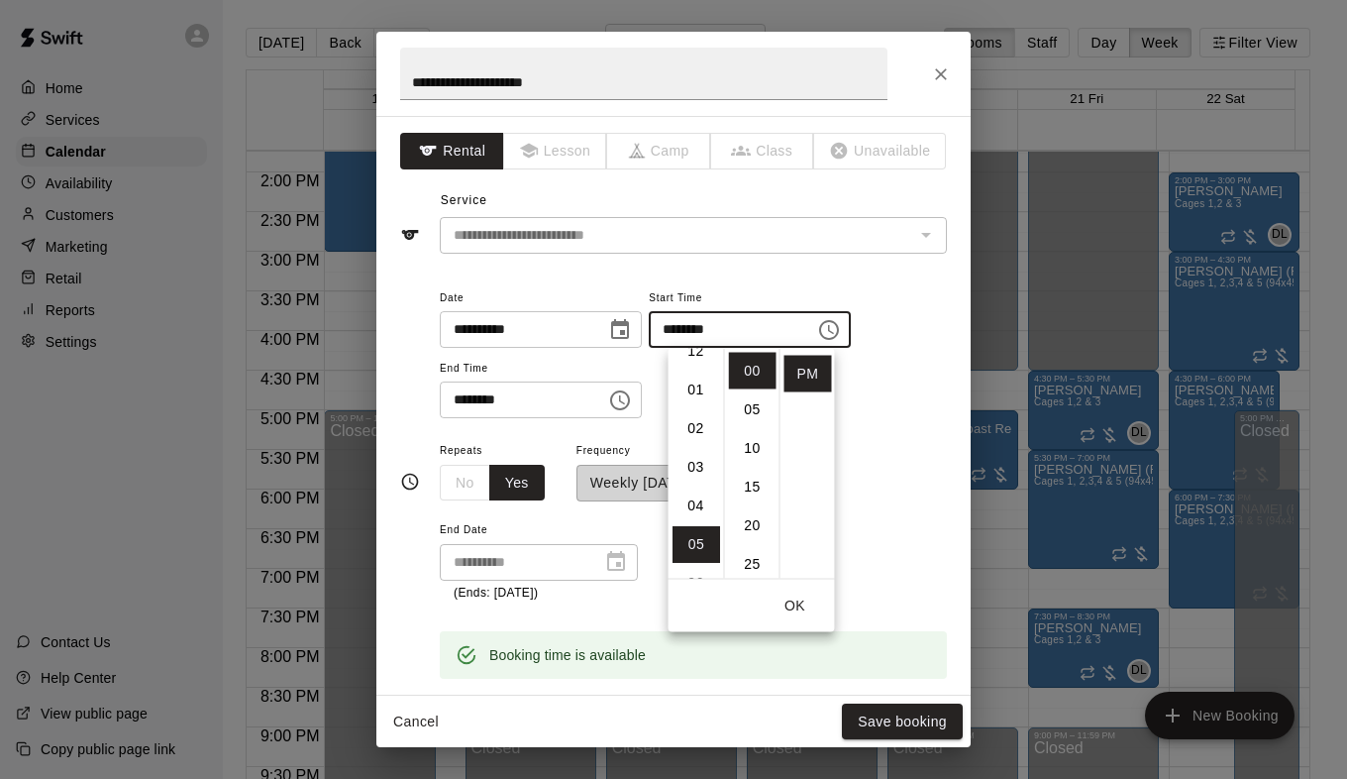
scroll to position [0, 0]
click at [690, 489] on li "03" at bounding box center [697, 487] width 48 height 37
click at [752, 410] on li "30" at bounding box center [753, 404] width 48 height 37
type input "********"
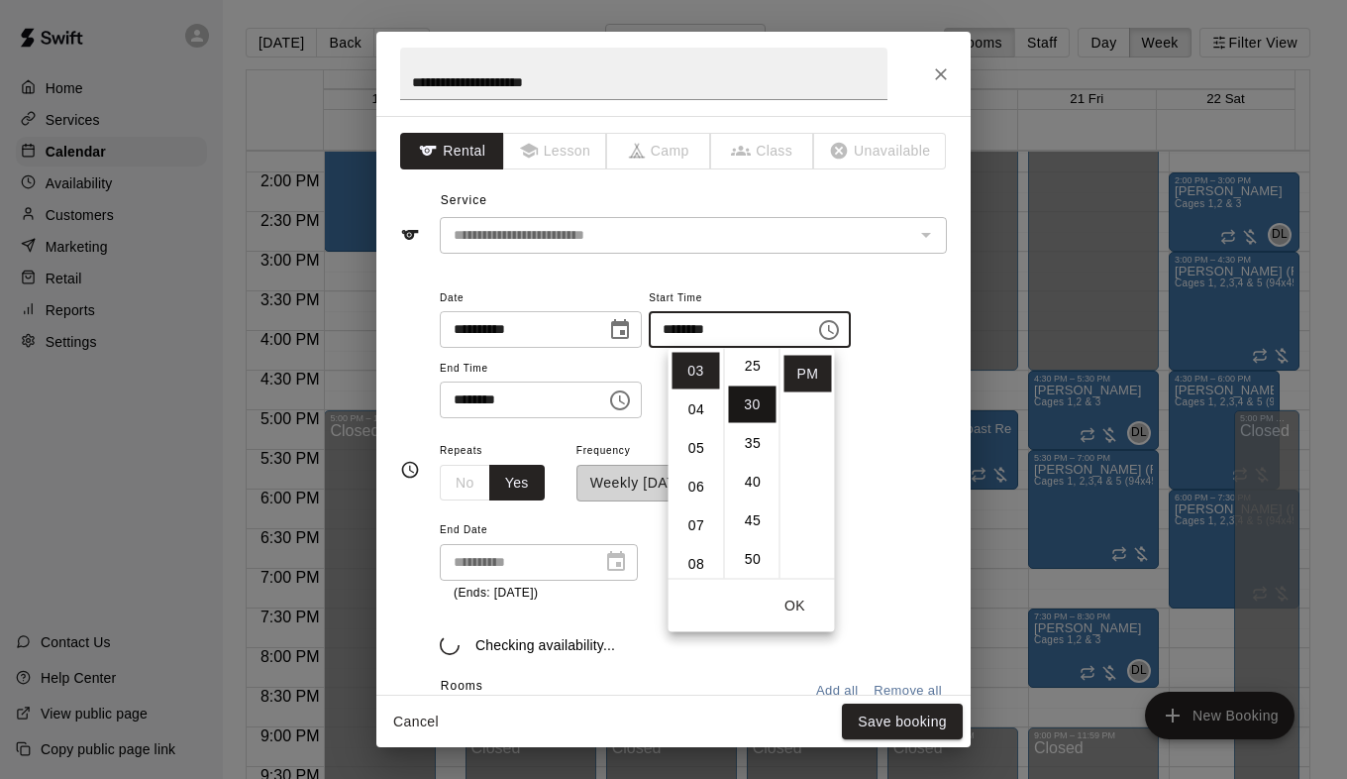
scroll to position [232, 0]
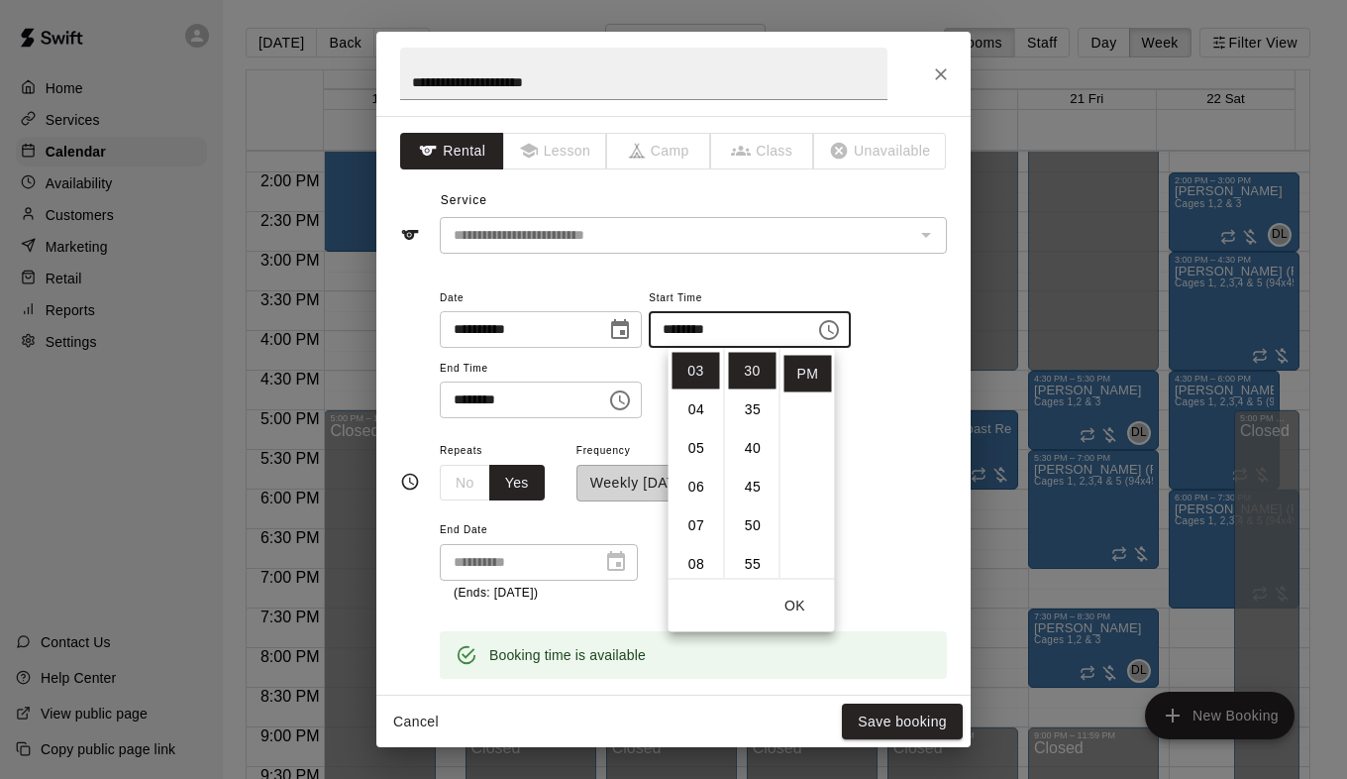
click at [632, 402] on icon "Choose time, selected time is 7:00 PM" at bounding box center [620, 400] width 24 height 24
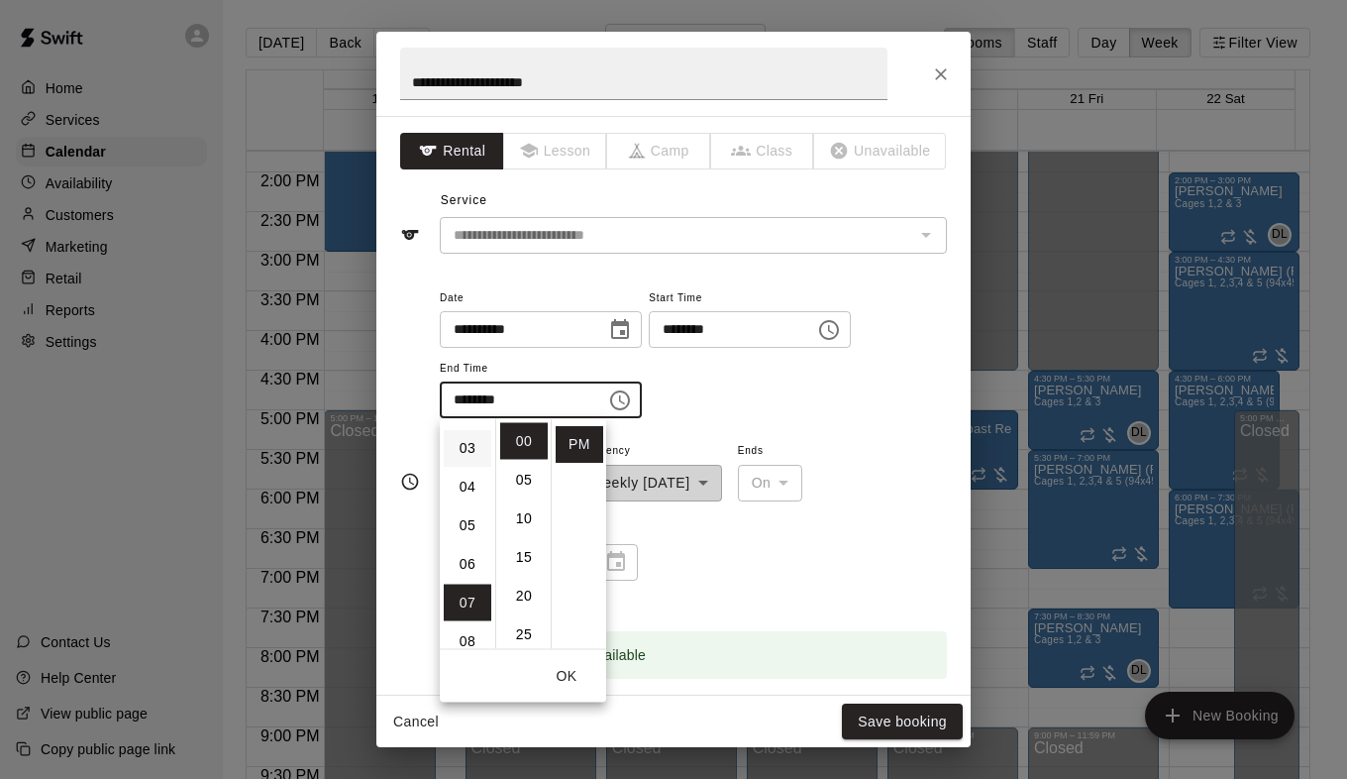
scroll to position [72, 0]
click at [471, 555] on li "05" at bounding box center [468, 562] width 48 height 37
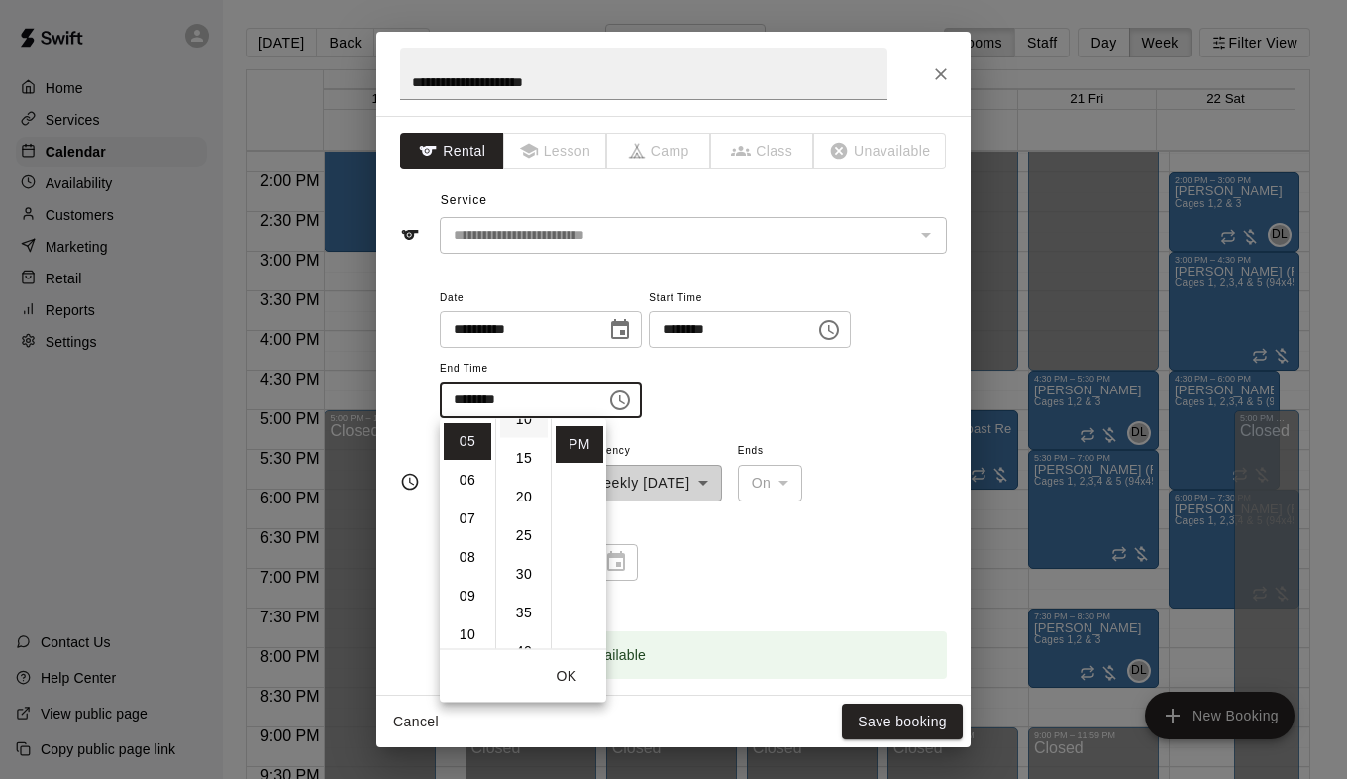
scroll to position [198, 0]
click at [521, 484] on li "30" at bounding box center [524, 475] width 48 height 37
type input "********"
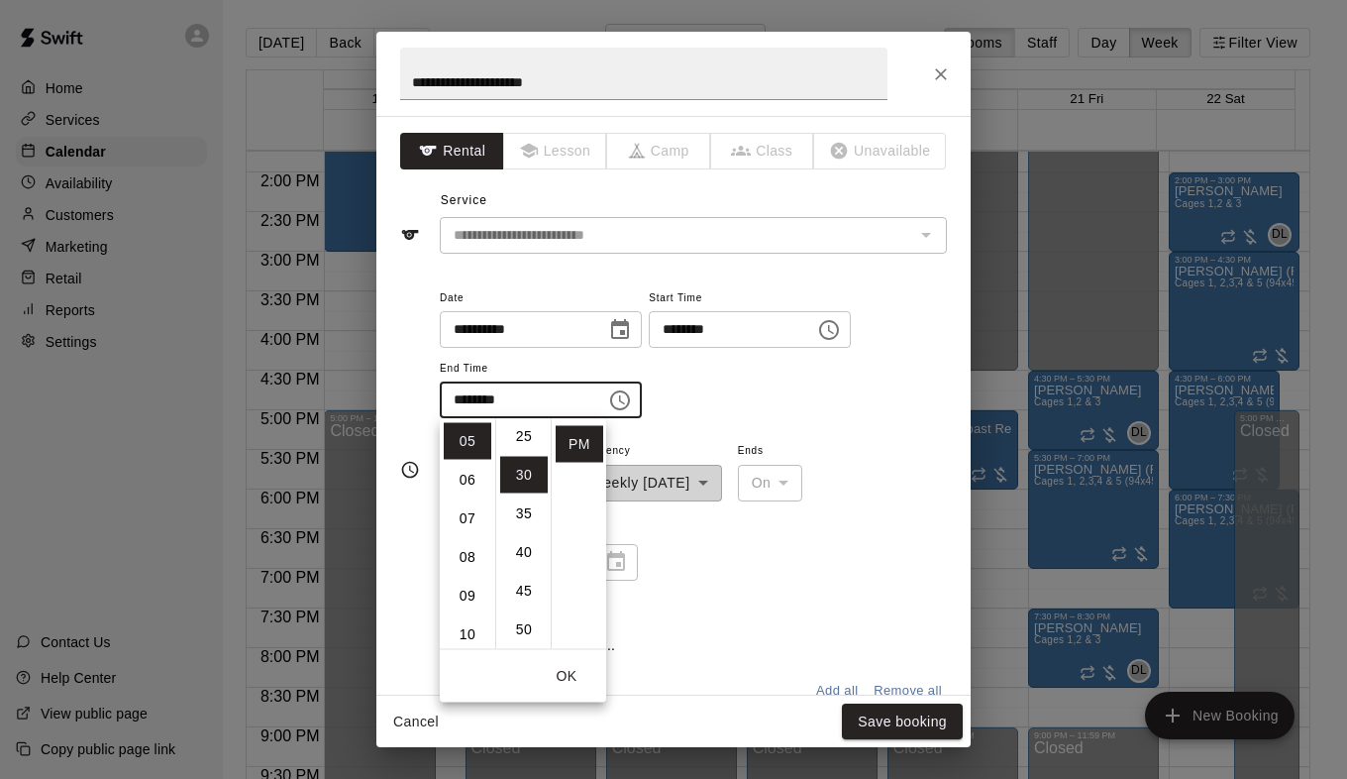
scroll to position [232, 0]
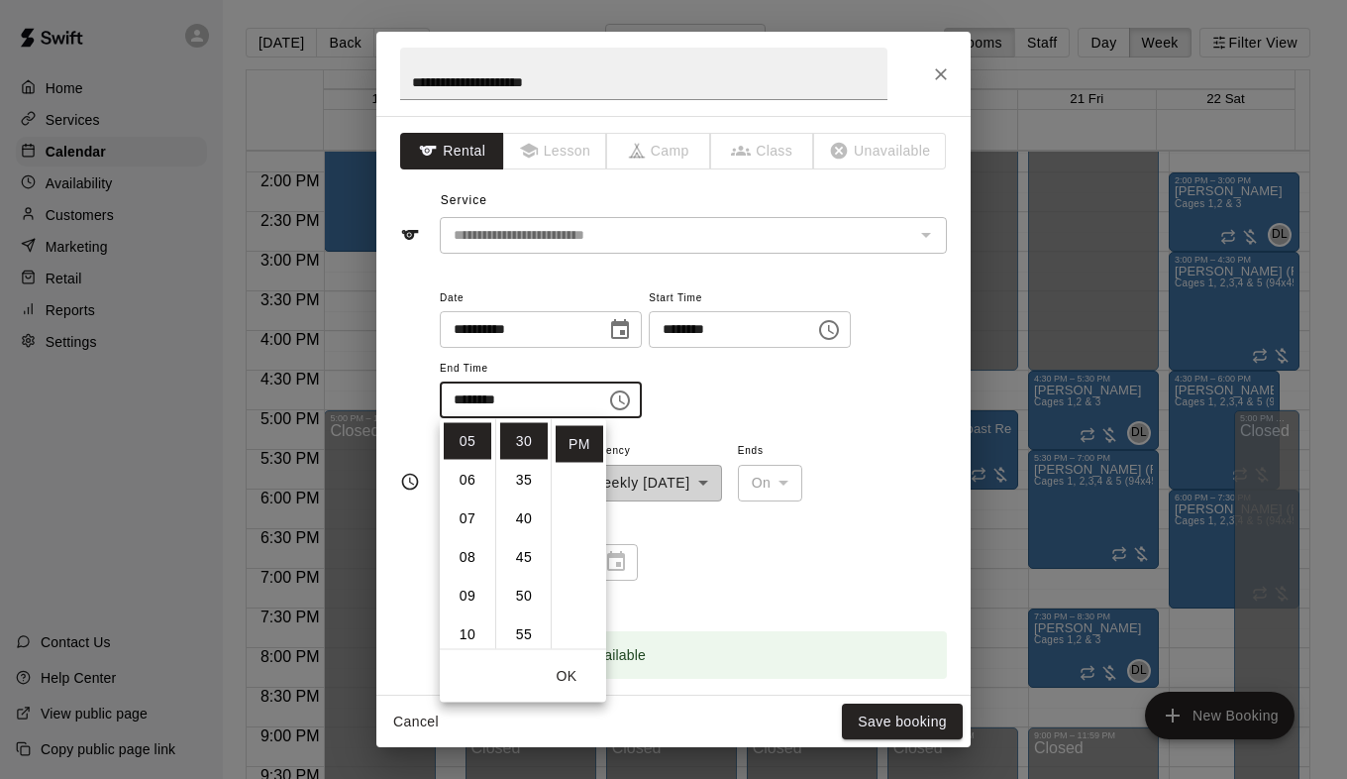
click at [794, 390] on div "**********" at bounding box center [693, 352] width 507 height 134
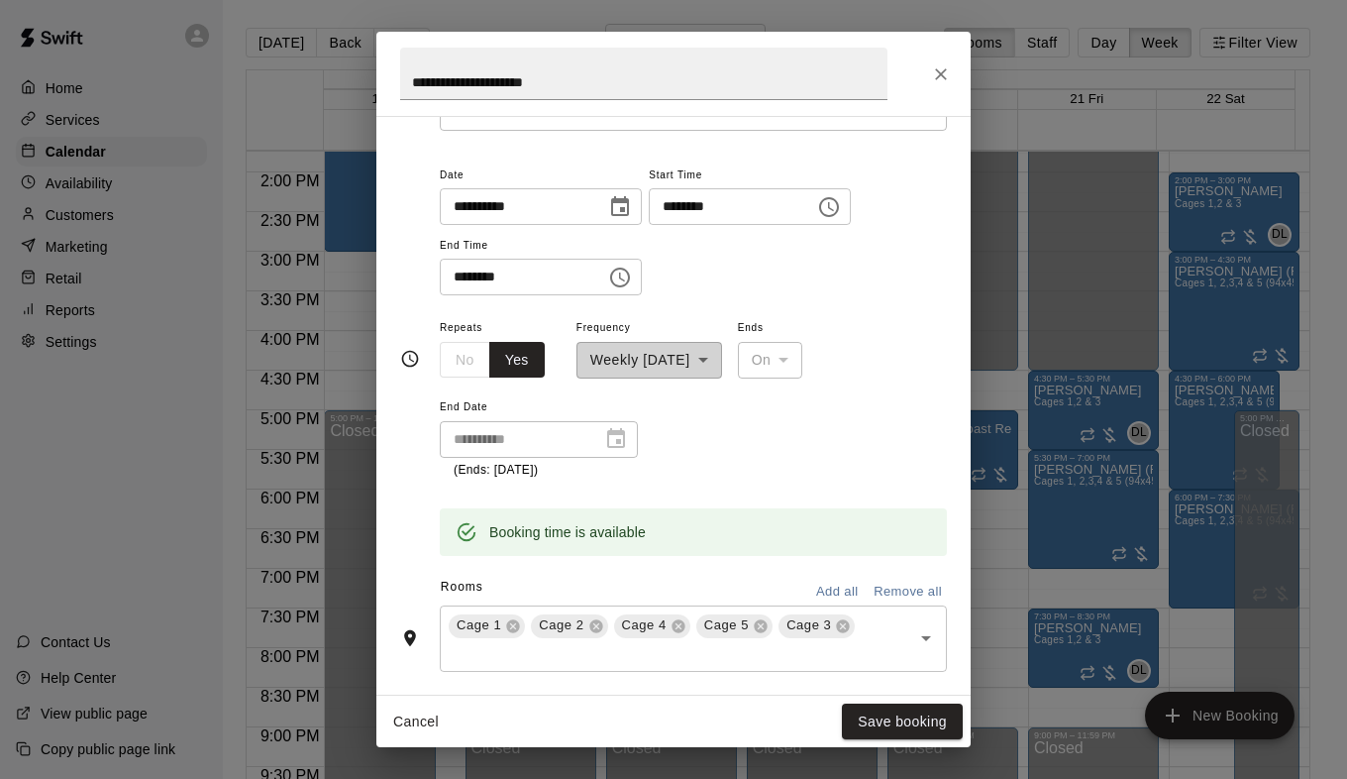
scroll to position [0, 0]
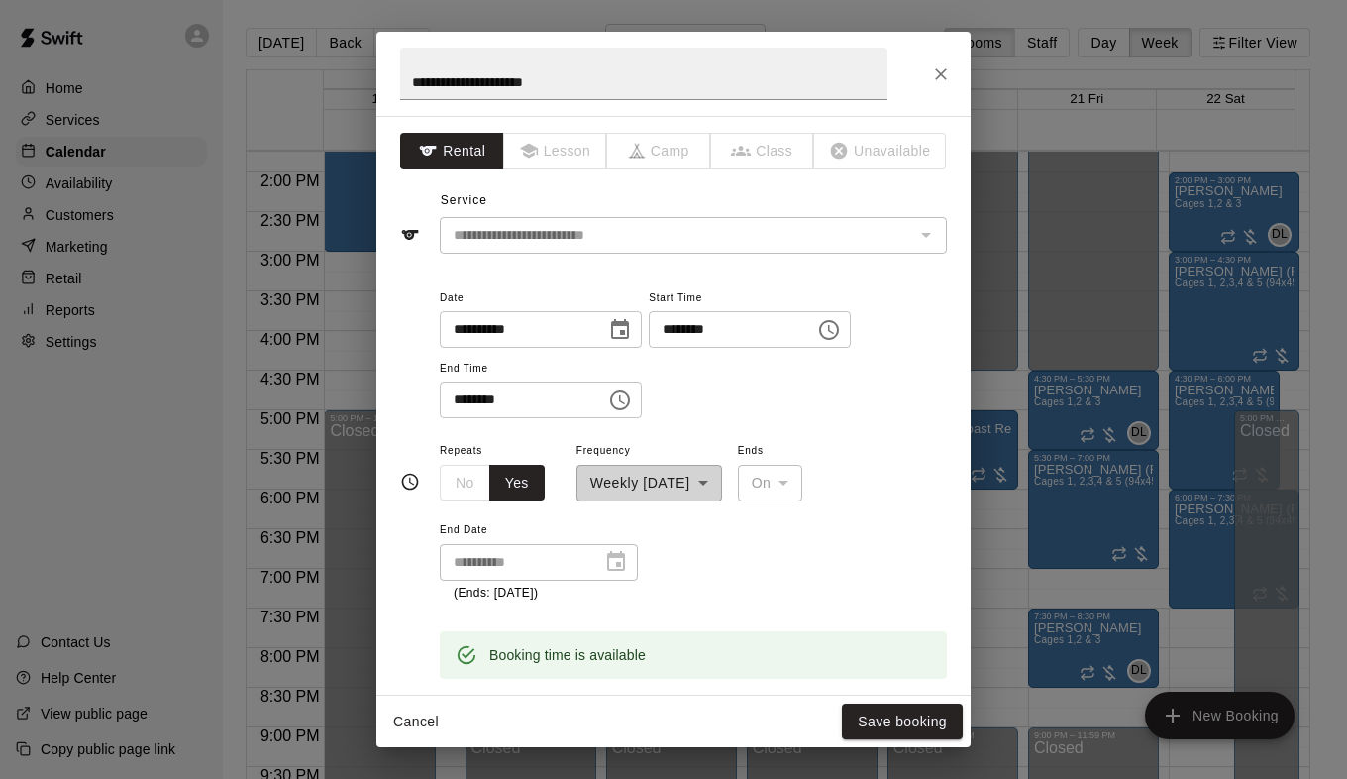
click at [834, 328] on icon "Choose time, selected time is 3:30 PM" at bounding box center [831, 329] width 6 height 9
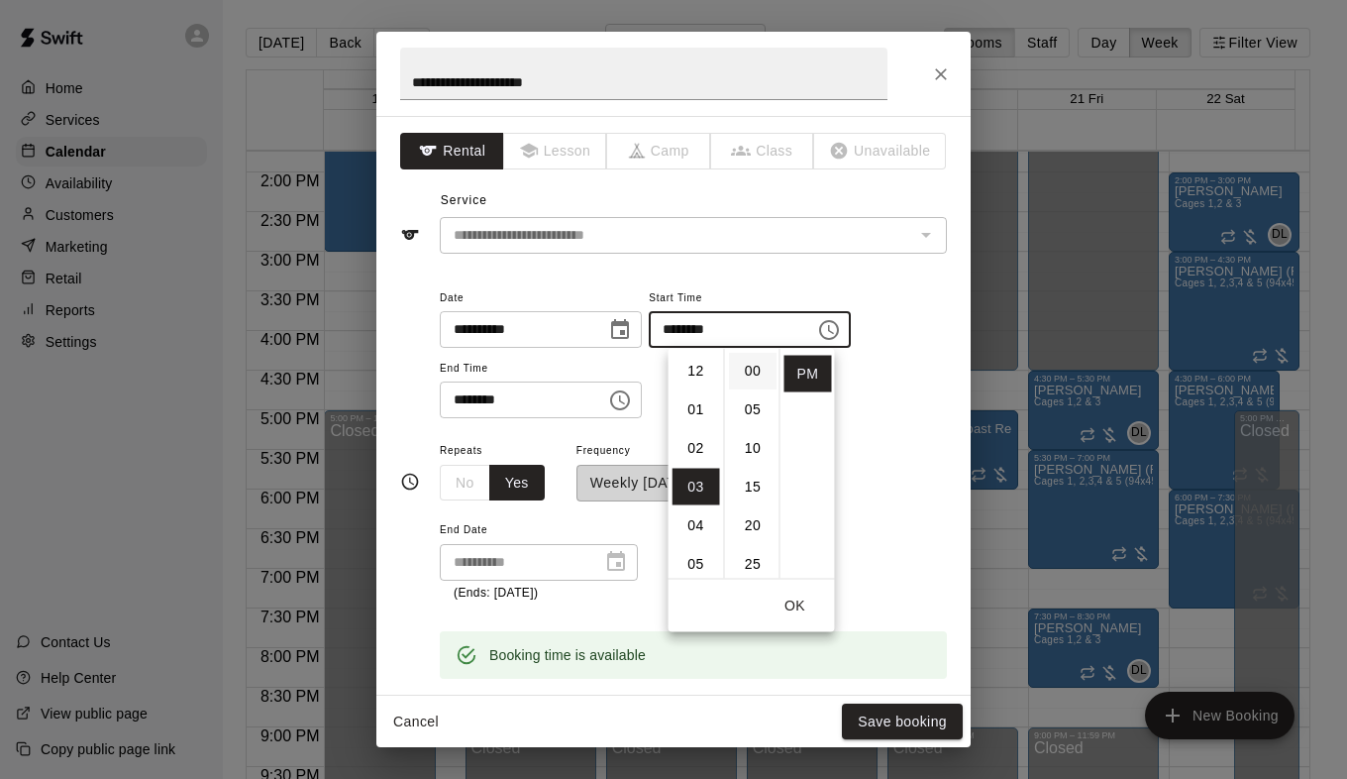
click at [752, 369] on li "00" at bounding box center [753, 371] width 48 height 37
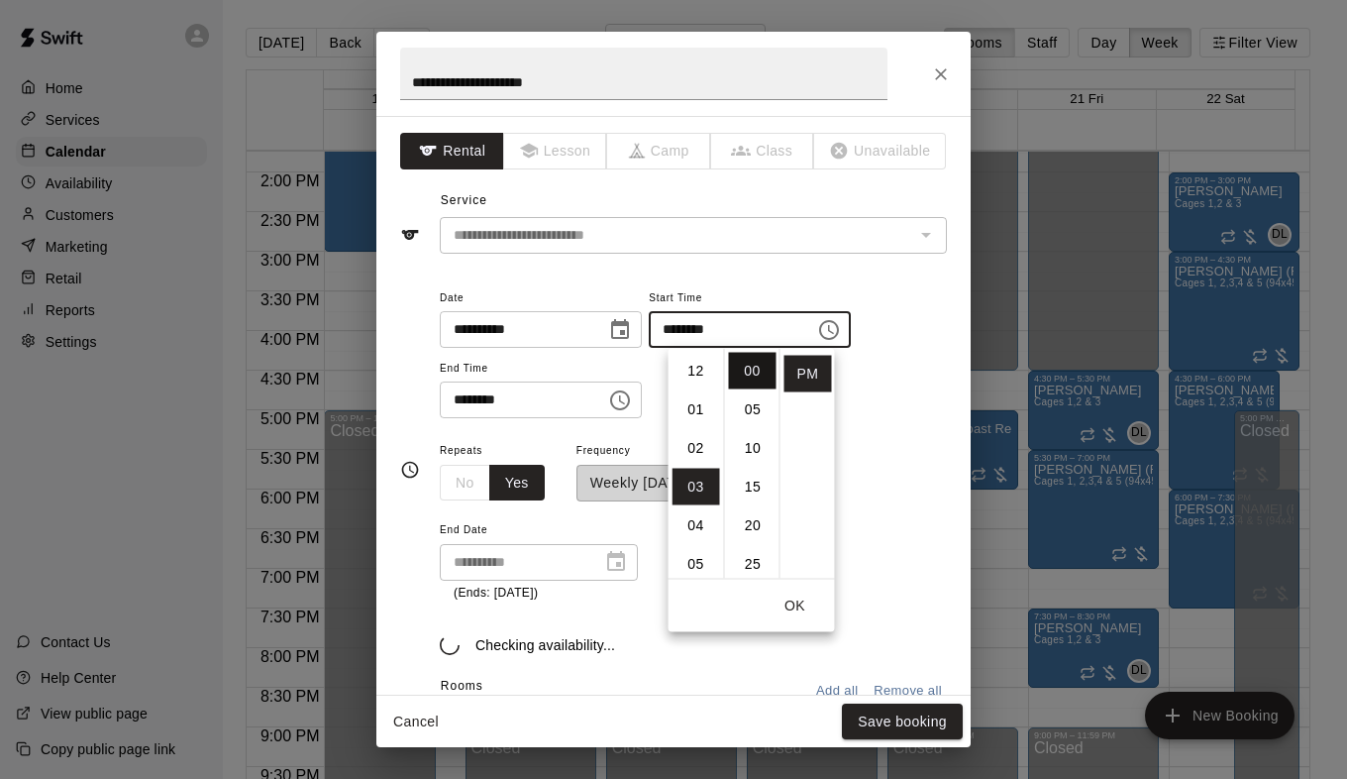
type input "********"
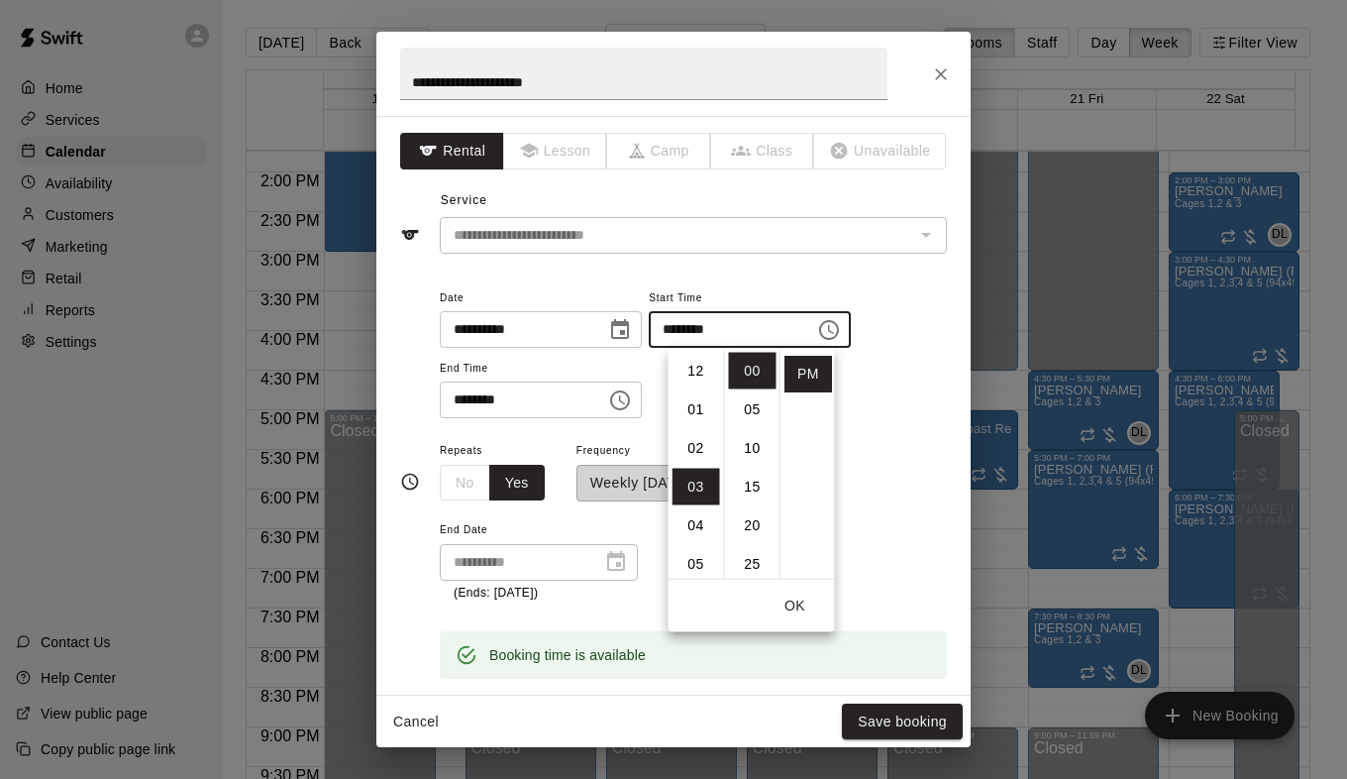
click at [632, 405] on icon "Choose time, selected time is 5:30 PM" at bounding box center [620, 400] width 24 height 24
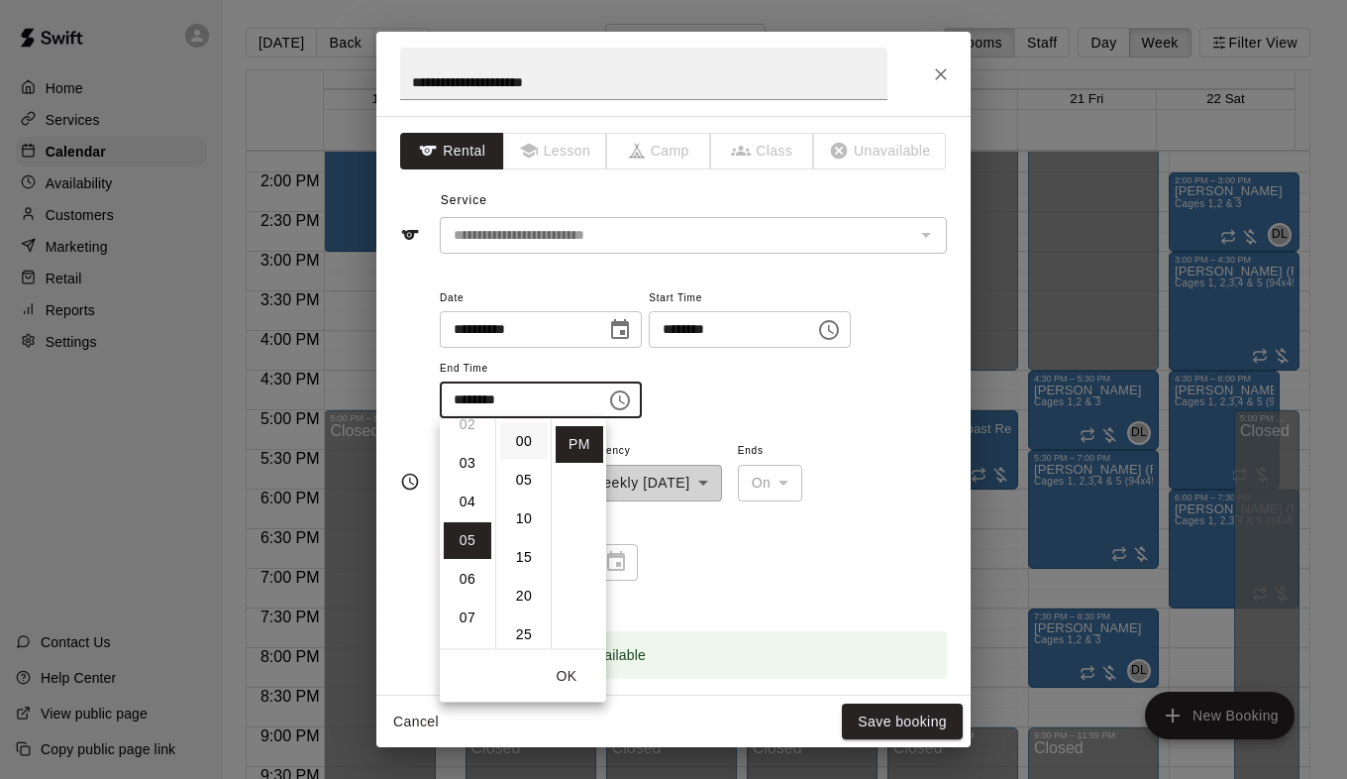
click at [522, 445] on li "00" at bounding box center [524, 441] width 48 height 37
type input "********"
click at [867, 436] on div "**********" at bounding box center [693, 362] width 507 height 154
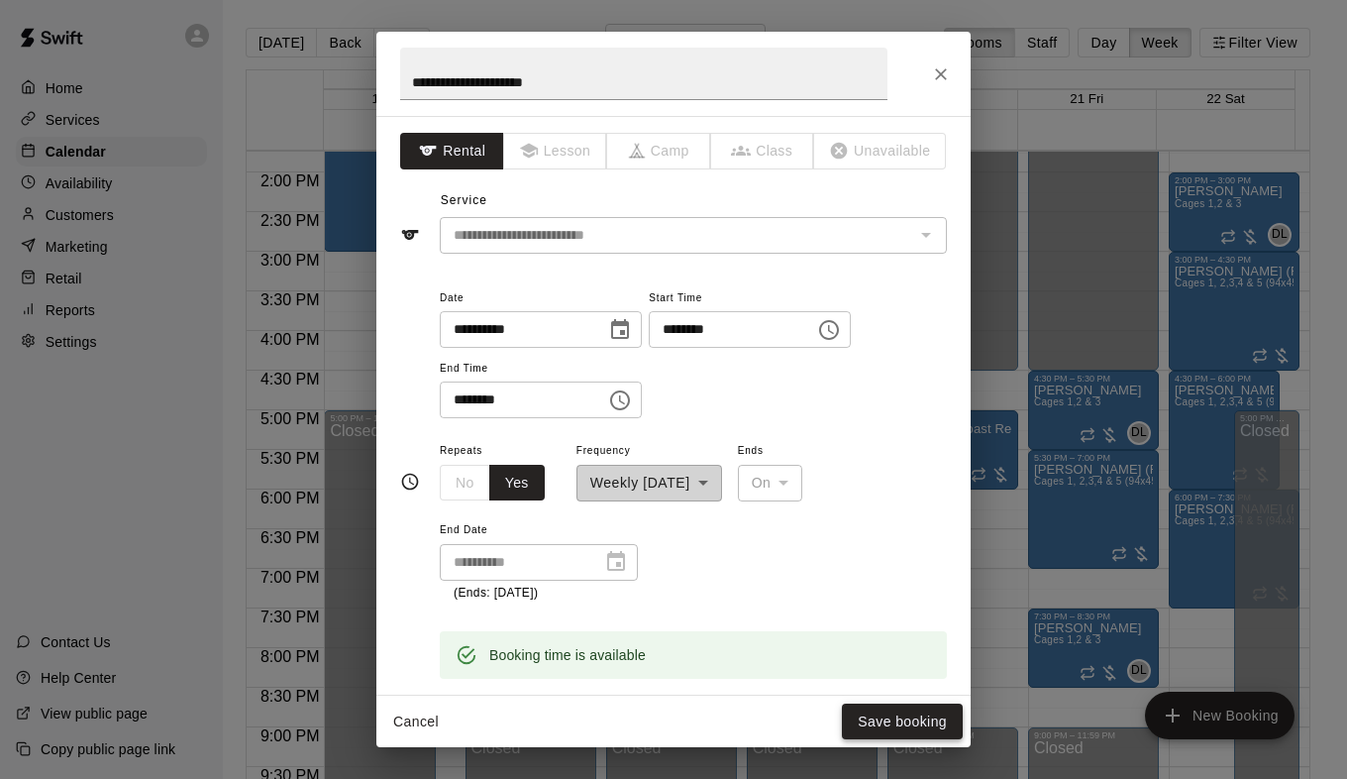
click at [883, 721] on button "Save booking" at bounding box center [902, 721] width 121 height 37
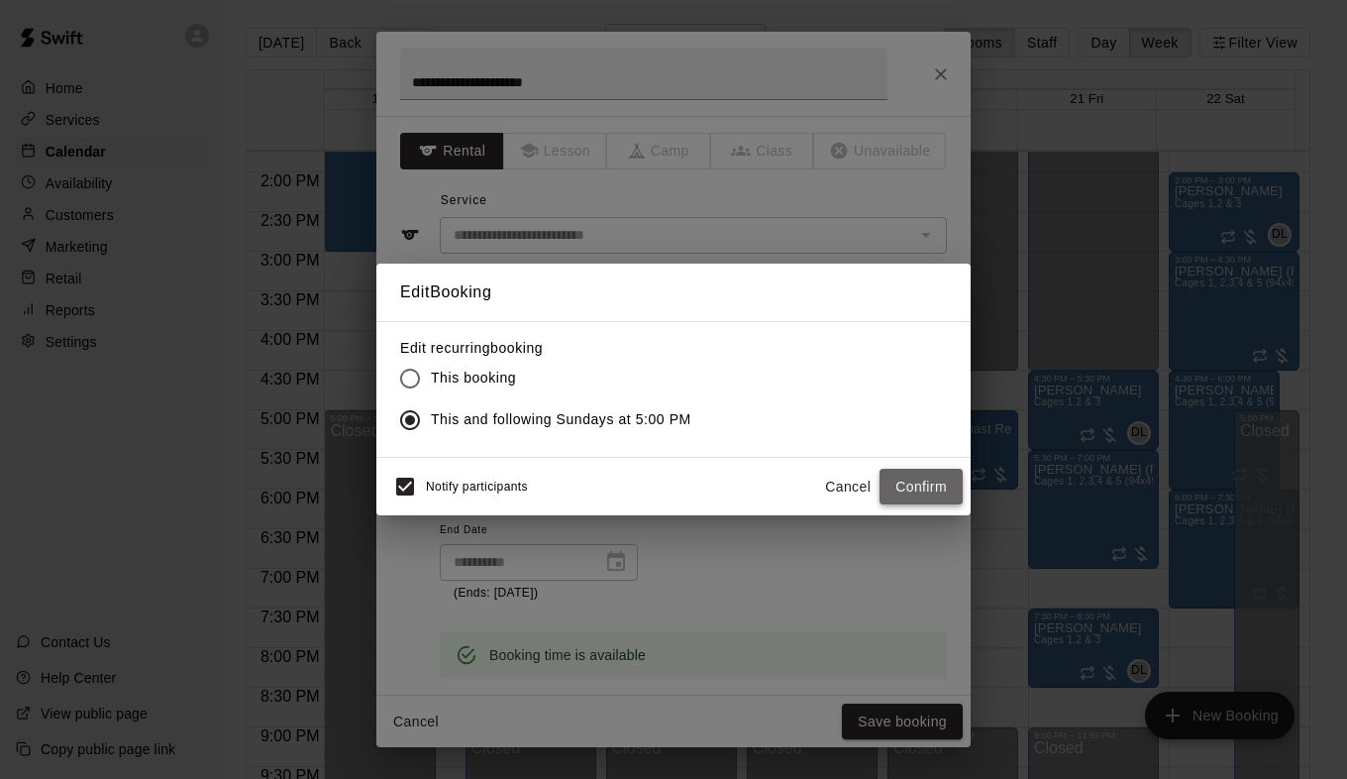
click at [914, 481] on button "Confirm" at bounding box center [921, 487] width 83 height 37
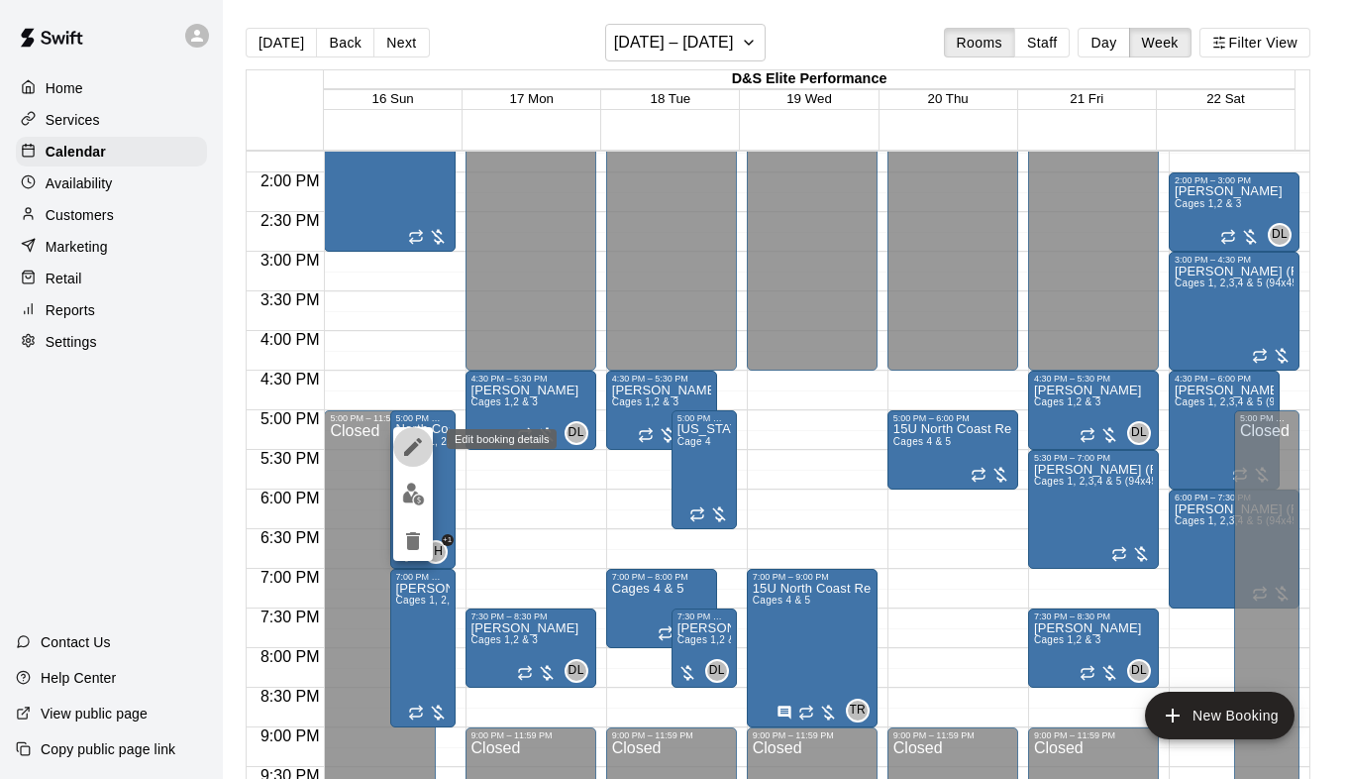
click at [412, 437] on icon "edit" at bounding box center [413, 447] width 24 height 24
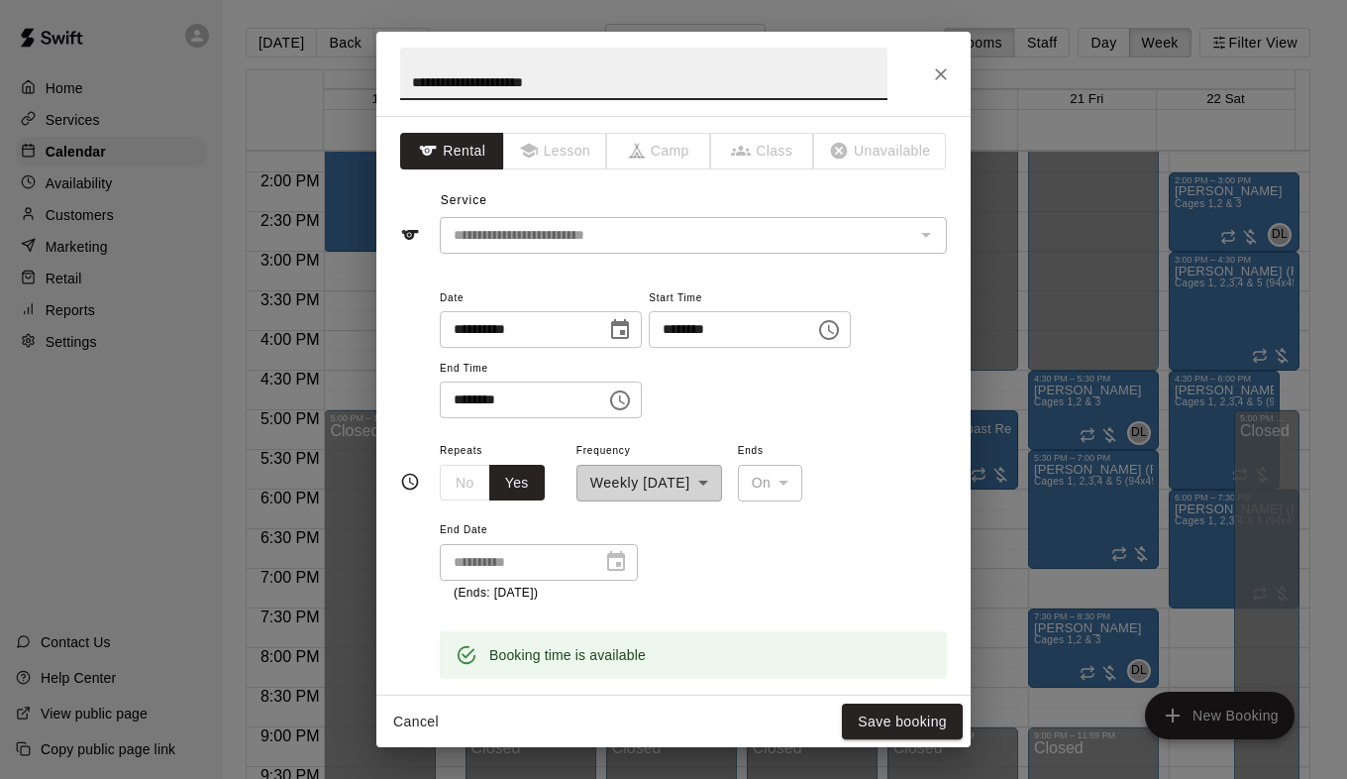
click at [841, 336] on icon "Choose time, selected time is 5:00 PM" at bounding box center [829, 330] width 24 height 24
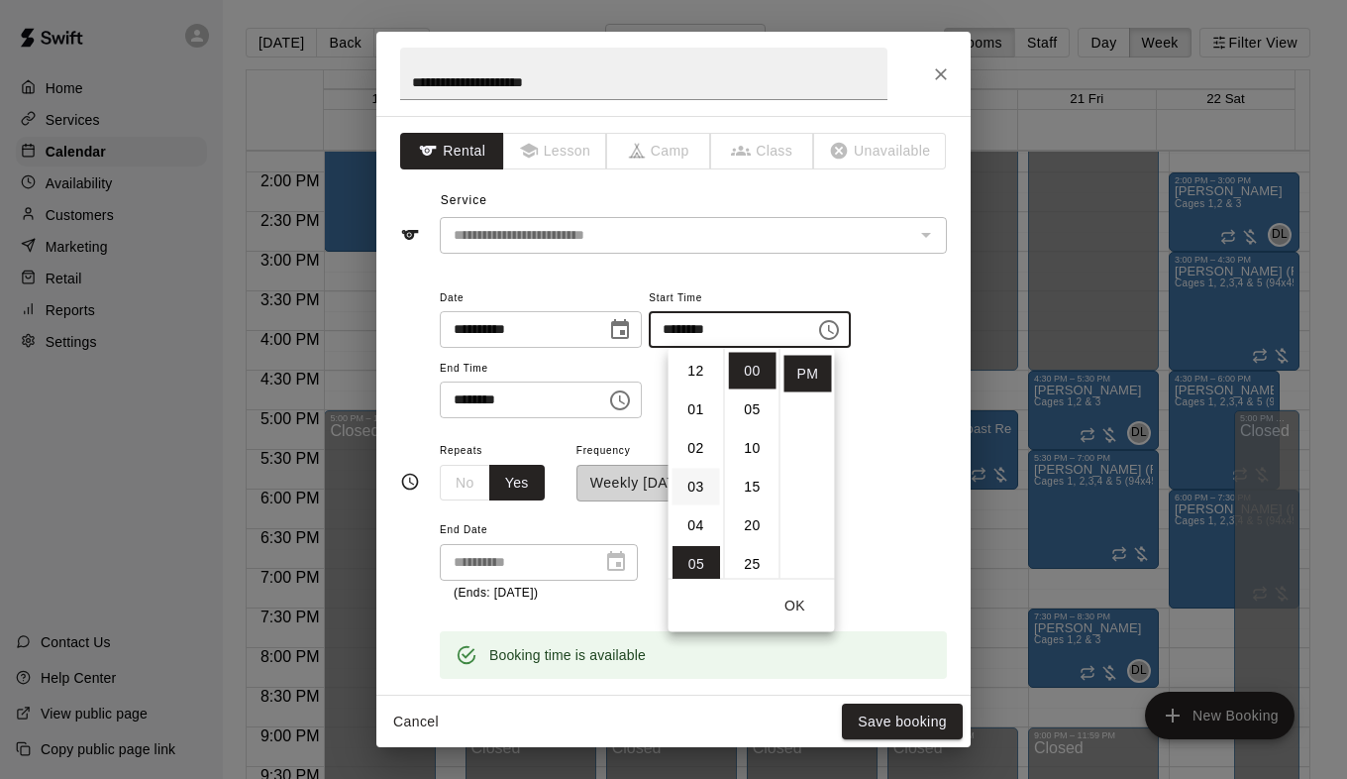
click at [688, 480] on li "03" at bounding box center [697, 487] width 48 height 37
type input "********"
click at [811, 450] on ul "AM PM" at bounding box center [807, 464] width 55 height 230
click at [605, 430] on div "**********" at bounding box center [693, 362] width 507 height 154
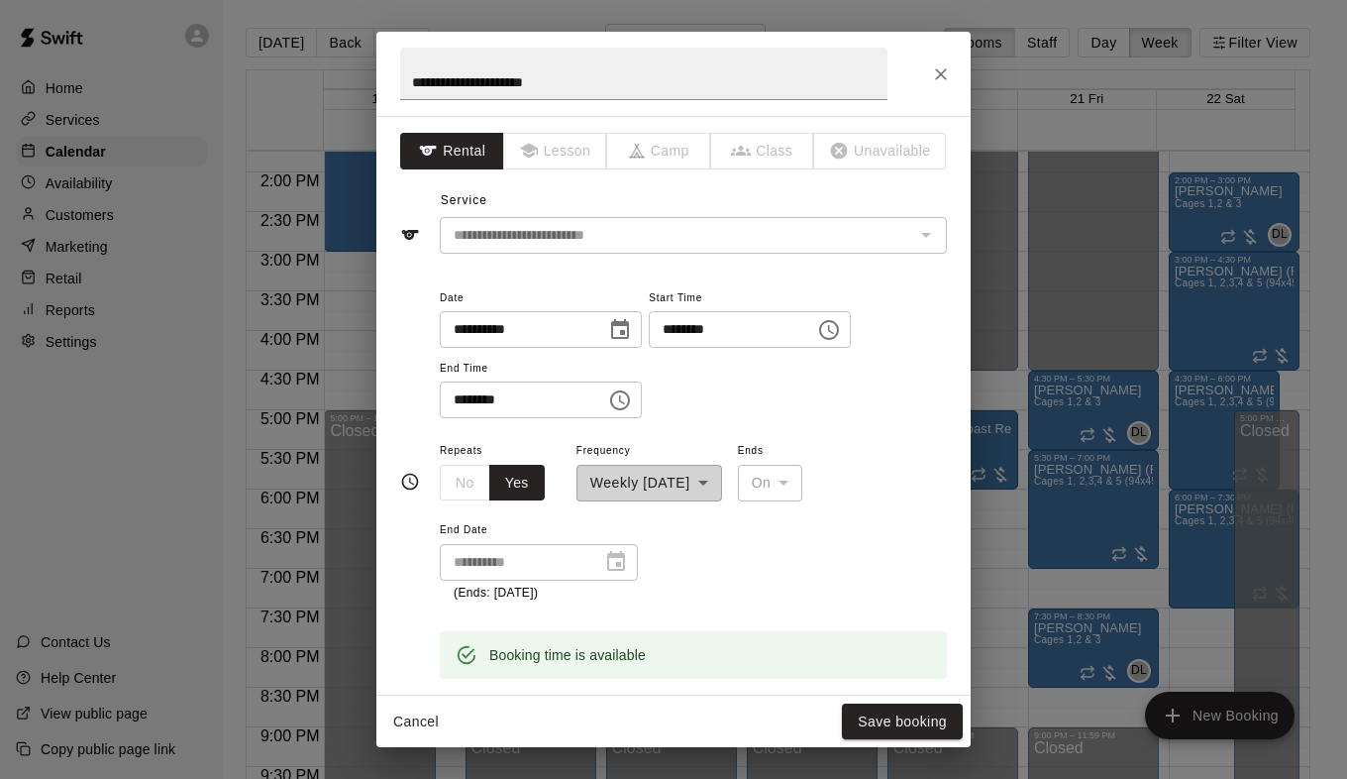
scroll to position [0, 0]
click at [630, 406] on icon "Choose time, selected time is 7:00 PM" at bounding box center [620, 400] width 20 height 20
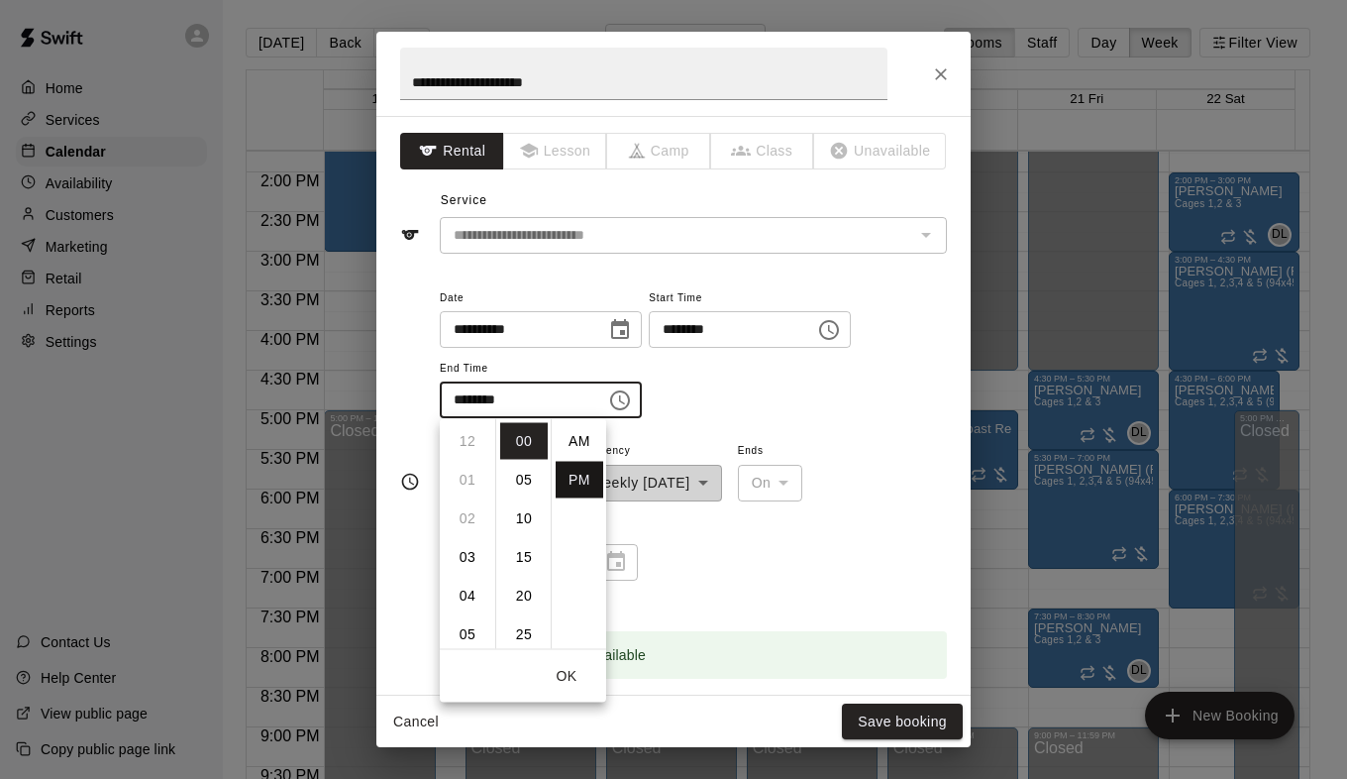
scroll to position [36, 0]
click at [464, 553] on li "05" at bounding box center [468, 562] width 48 height 37
type input "********"
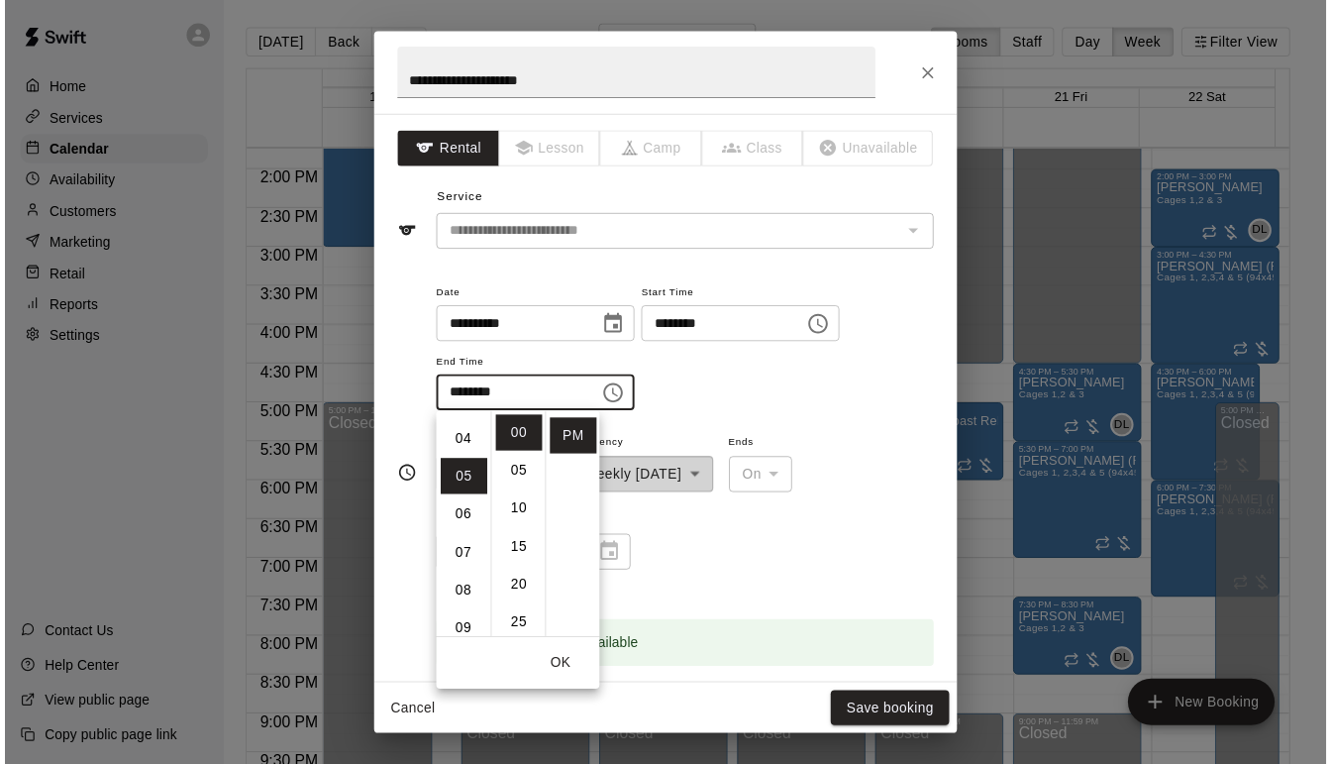
scroll to position [193, 0]
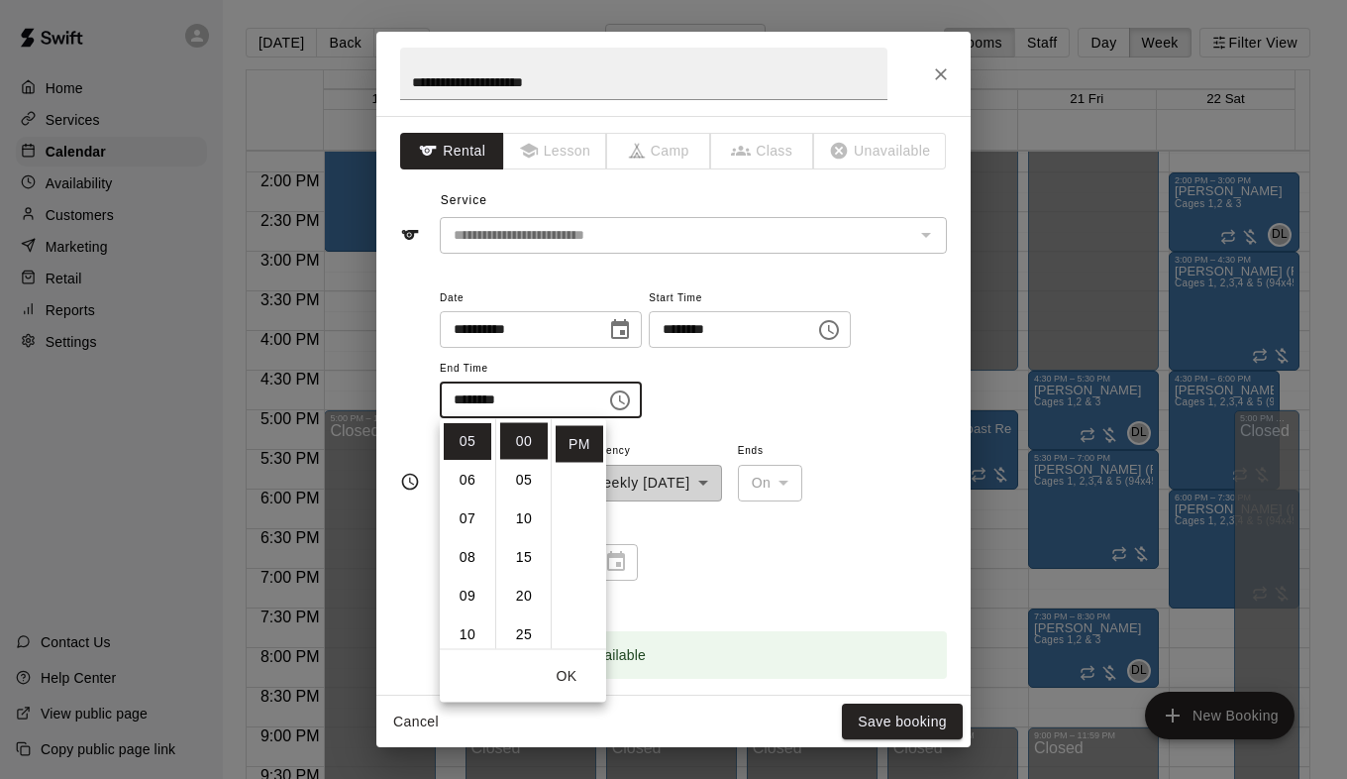
click at [760, 438] on span "Ends" at bounding box center [770, 451] width 65 height 27
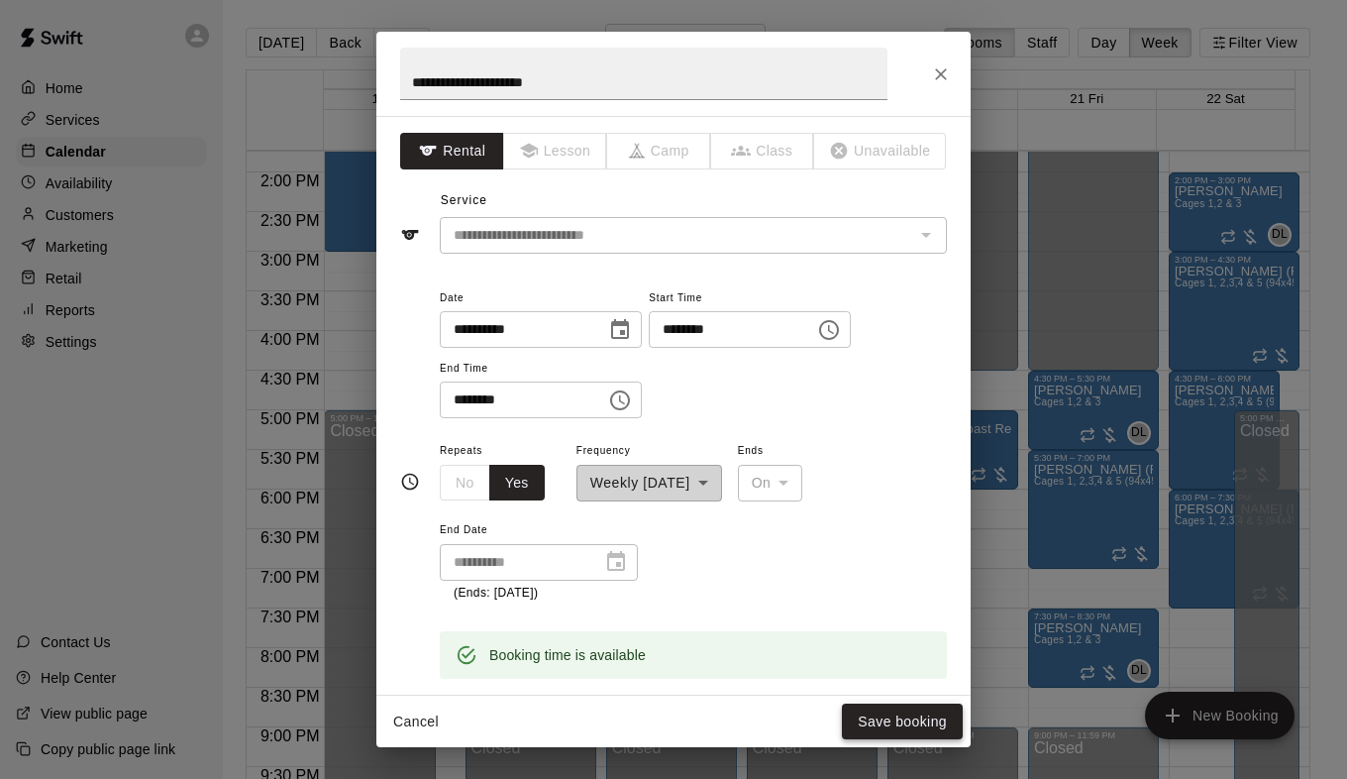
click at [882, 715] on button "Save booking" at bounding box center [902, 721] width 121 height 37
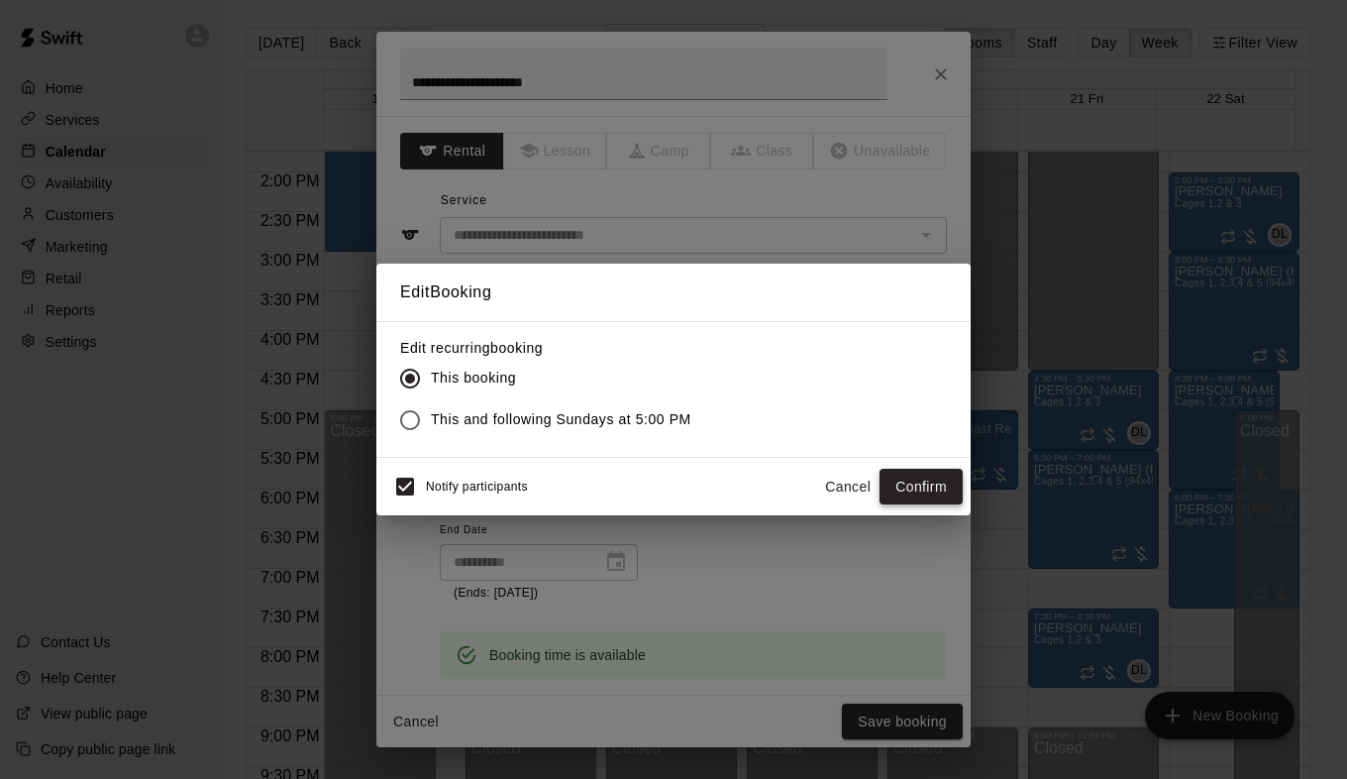
click at [919, 481] on button "Confirm" at bounding box center [921, 487] width 83 height 37
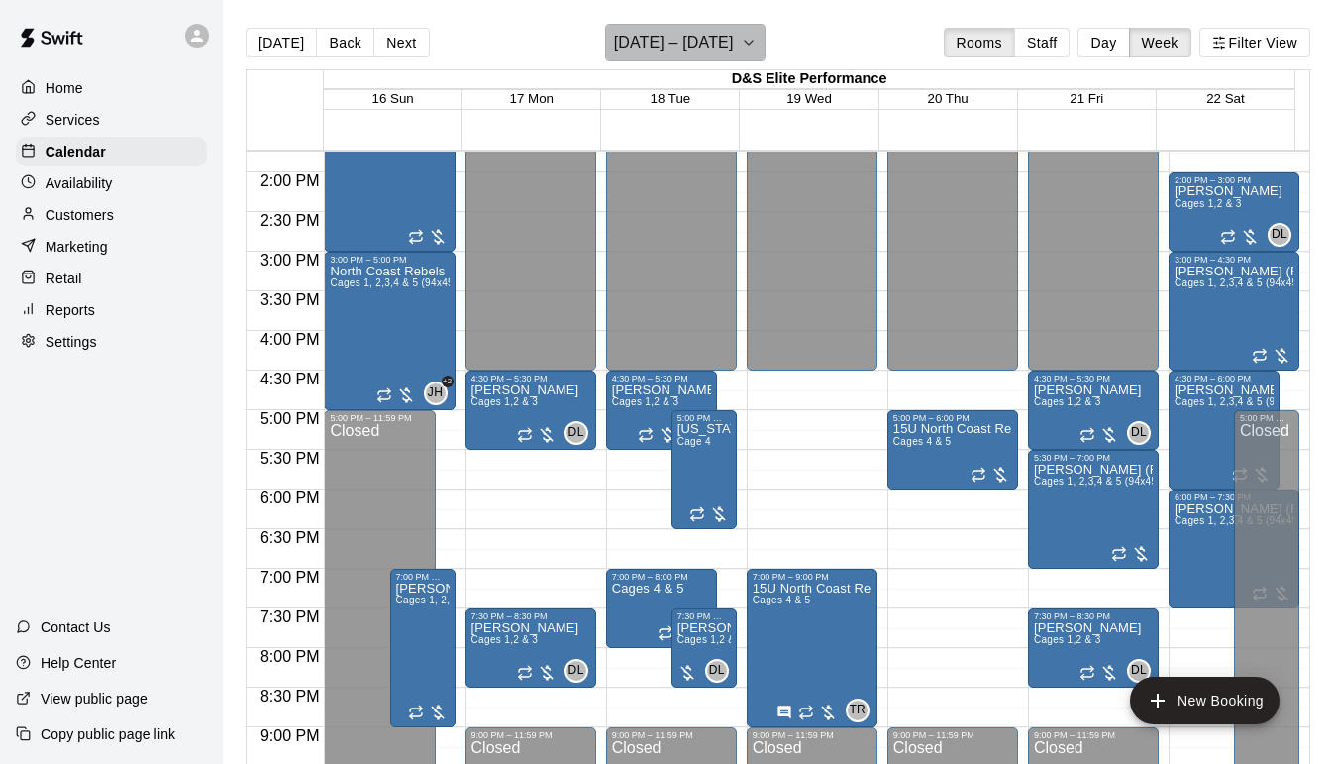
click at [757, 38] on icon "button" at bounding box center [749, 43] width 16 height 24
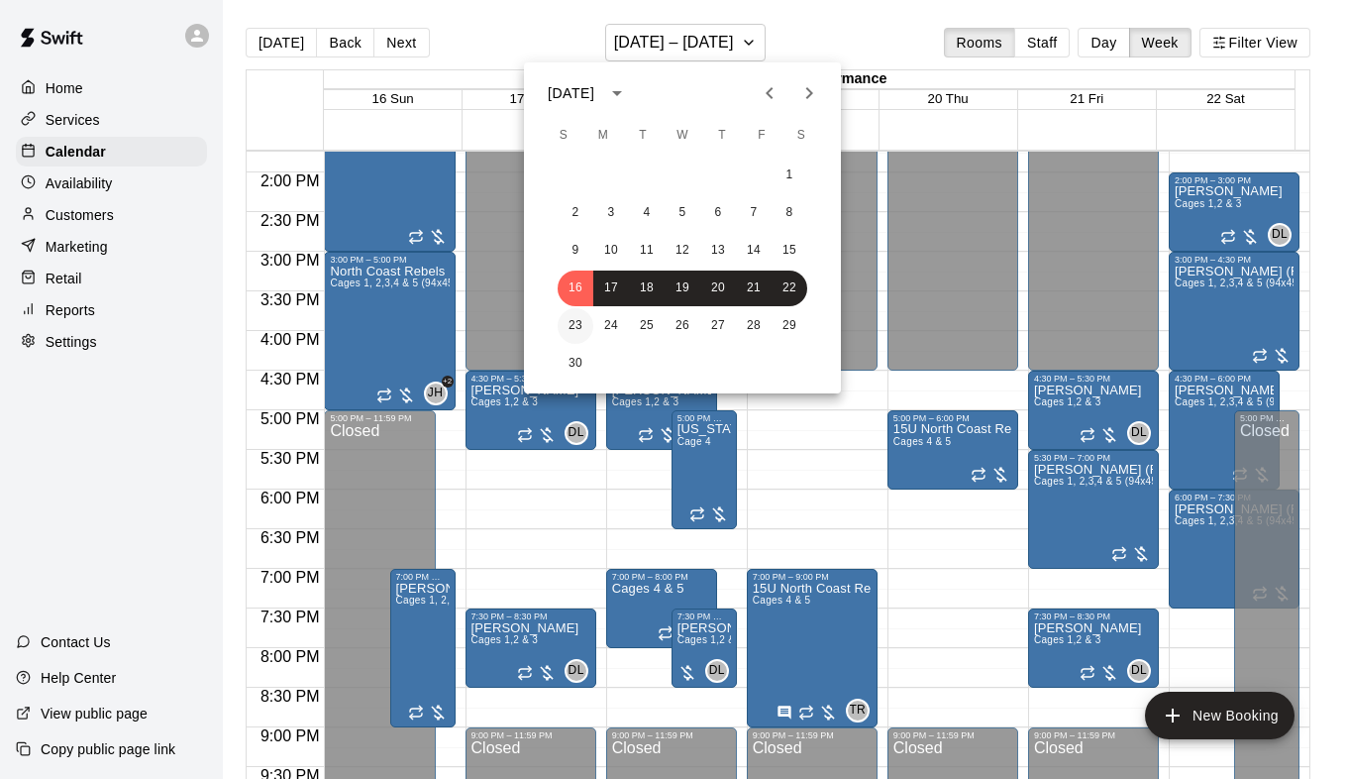
click at [571, 326] on button "23" at bounding box center [576, 326] width 36 height 36
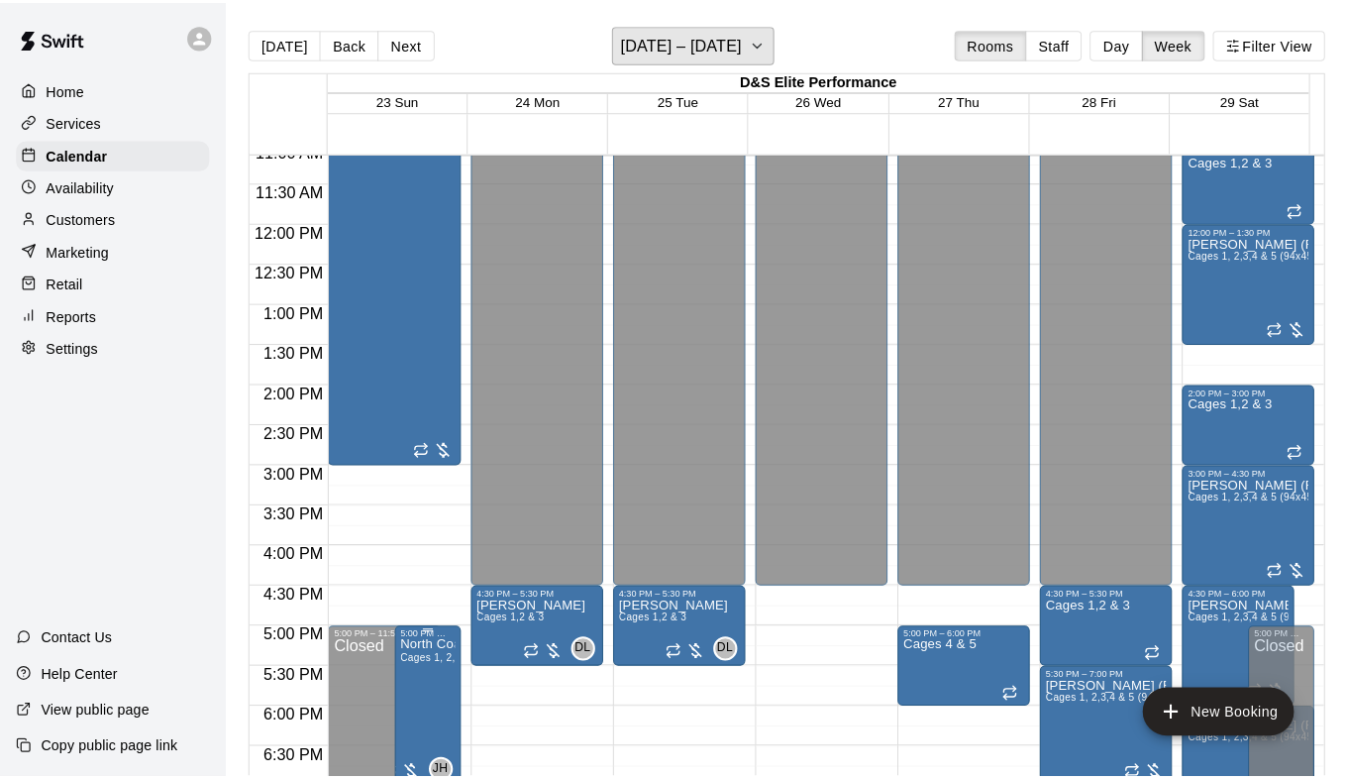
scroll to position [1188, 0]
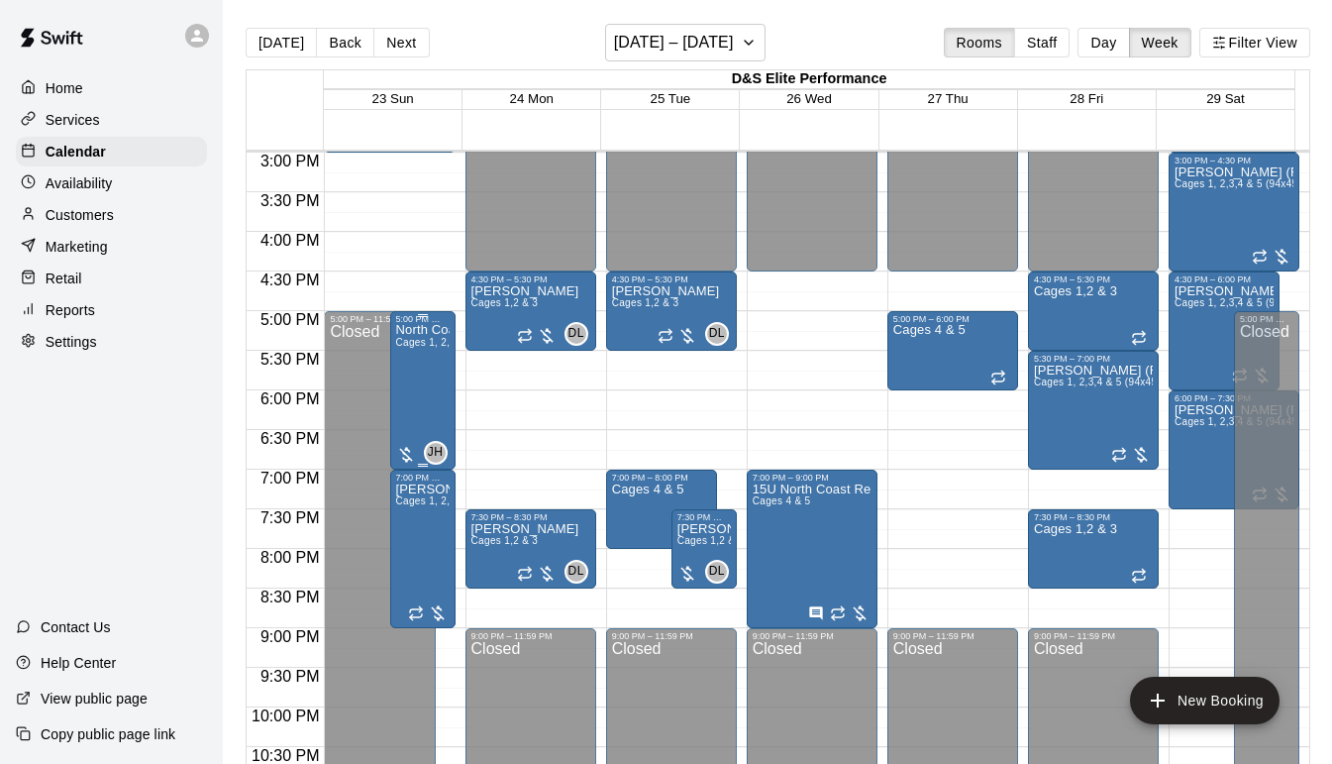
click at [425, 371] on div "North Coast Rebels 15U Cages 1, 2,3,4 & 5 (94x45)" at bounding box center [422, 706] width 53 height 764
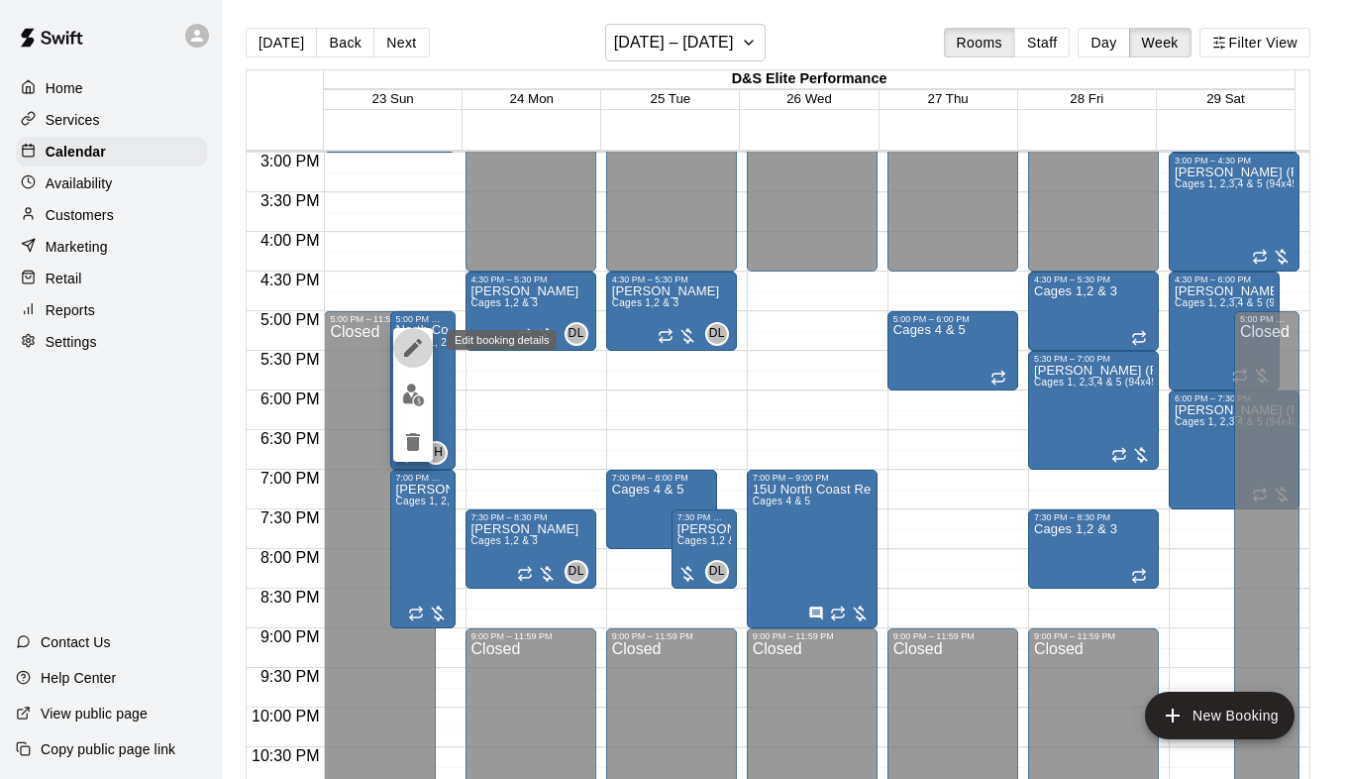
click at [409, 344] on icon "edit" at bounding box center [413, 348] width 24 height 24
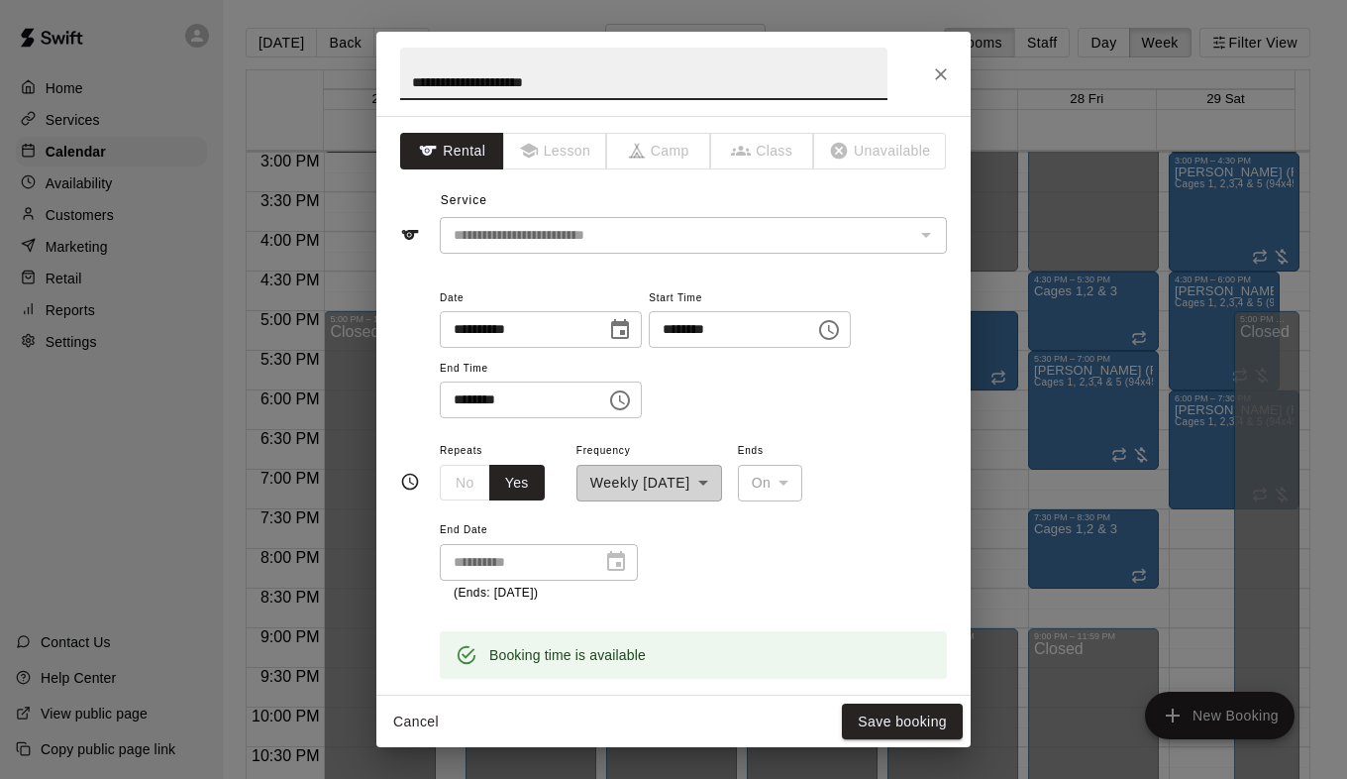
click at [841, 332] on icon "Choose time, selected time is 5:00 PM" at bounding box center [829, 330] width 24 height 24
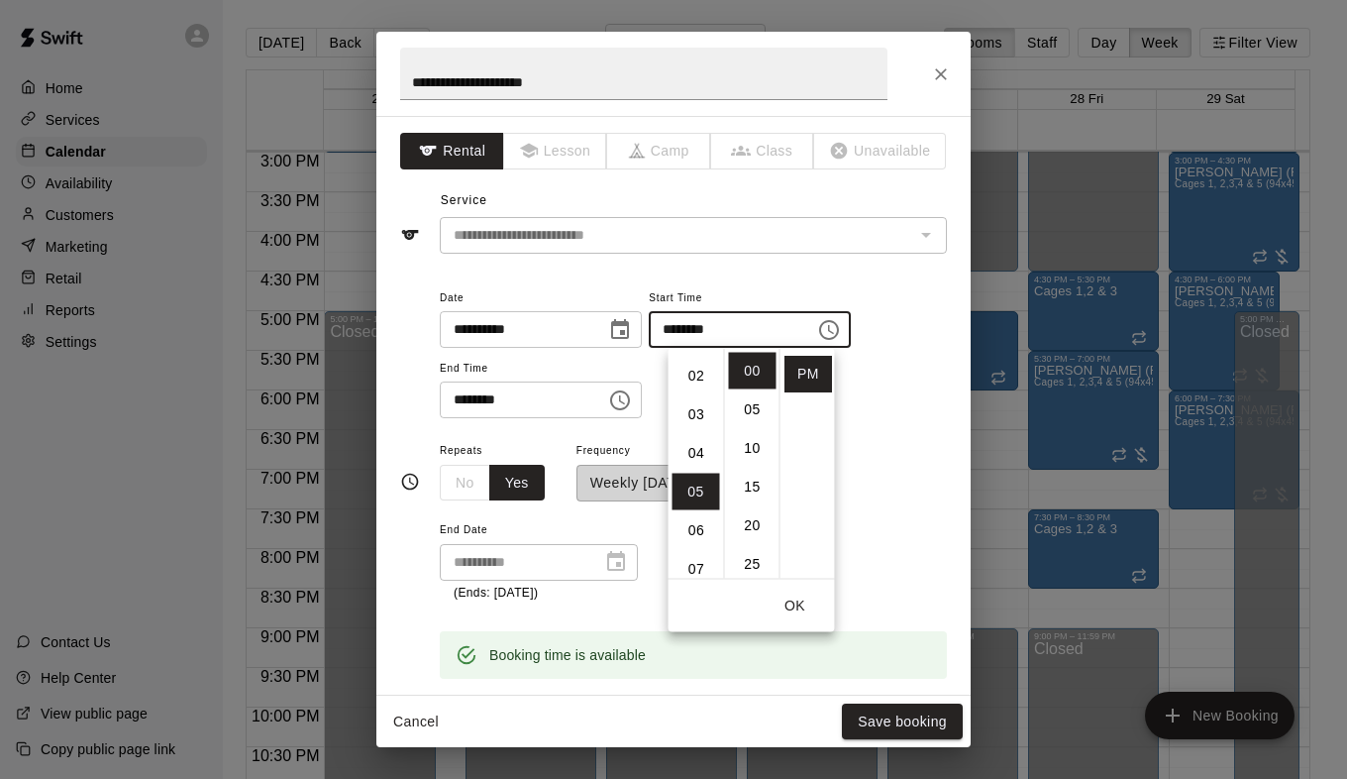
scroll to position [0, 0]
click at [688, 483] on li "03" at bounding box center [697, 487] width 48 height 37
type input "********"
drag, startPoint x: 883, startPoint y: 449, endPoint x: 760, endPoint y: 445, distance: 122.9
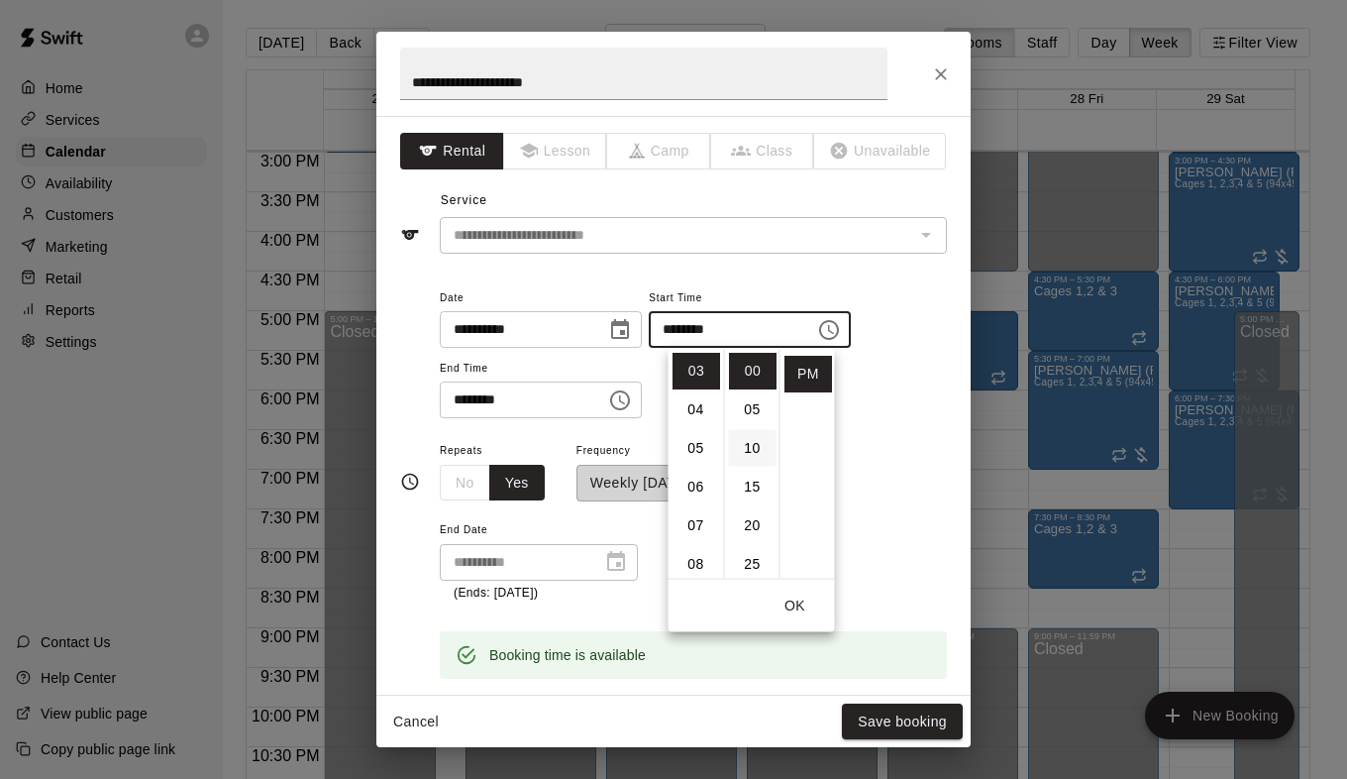
click at [882, 449] on div "**********" at bounding box center [693, 520] width 507 height 164
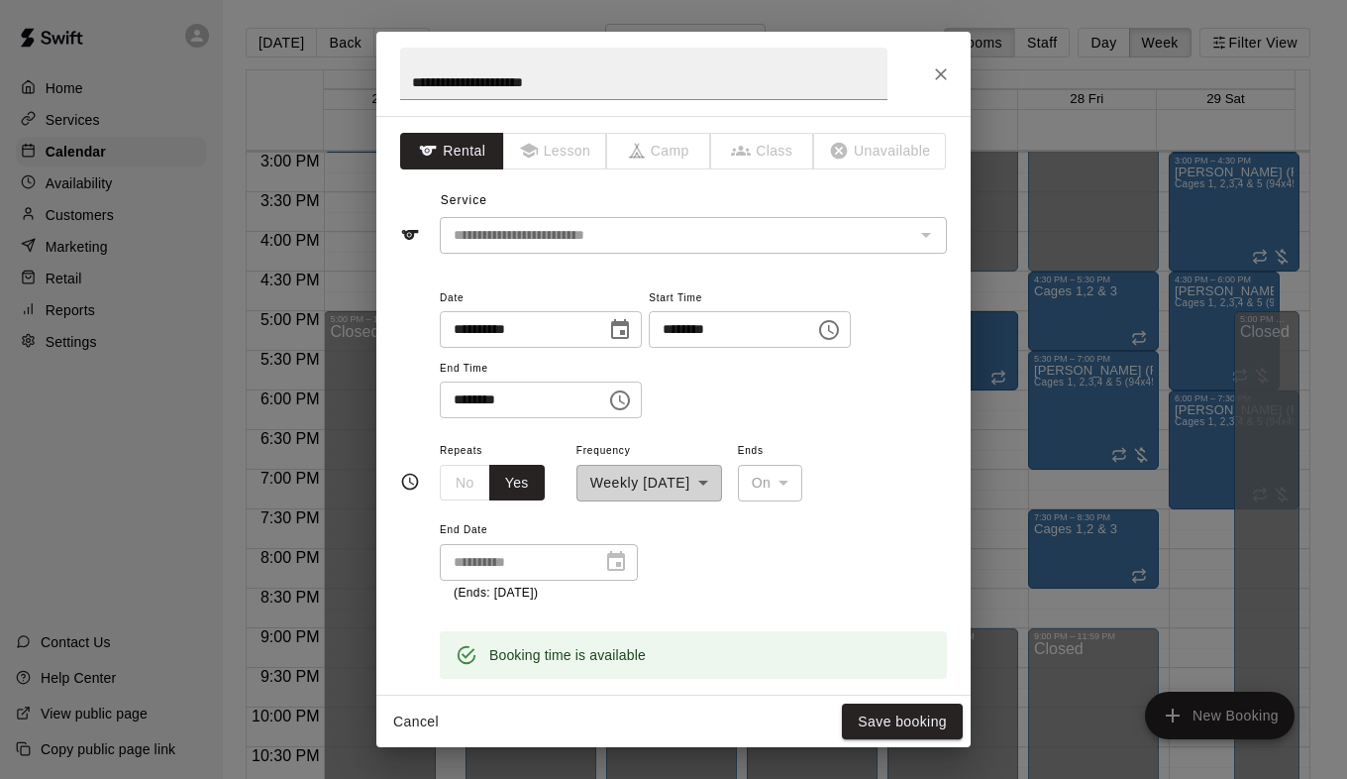
click at [632, 399] on icon "Choose time, selected time is 7:00 PM" at bounding box center [620, 400] width 24 height 24
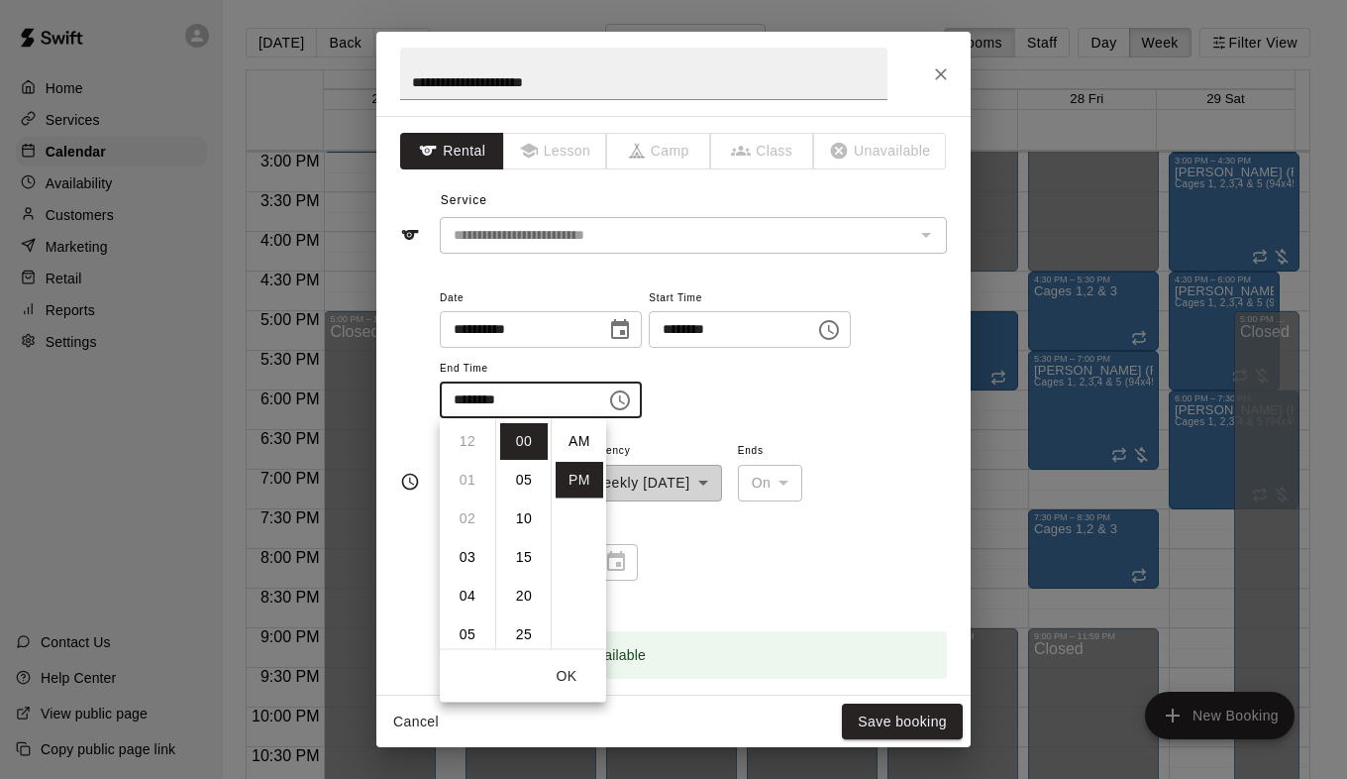
scroll to position [36, 0]
drag, startPoint x: 469, startPoint y: 559, endPoint x: 495, endPoint y: 548, distance: 28.9
click at [469, 559] on li "05" at bounding box center [468, 562] width 48 height 37
type input "********"
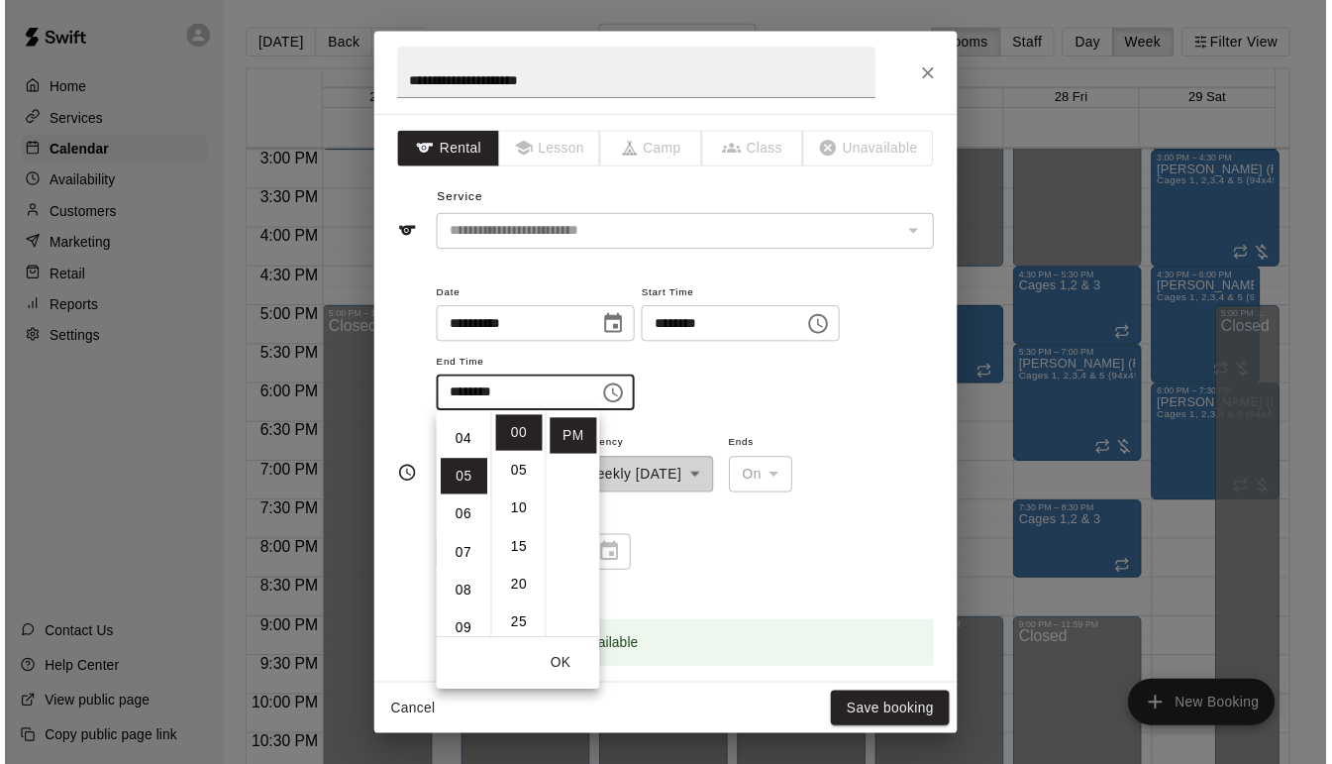
scroll to position [193, 0]
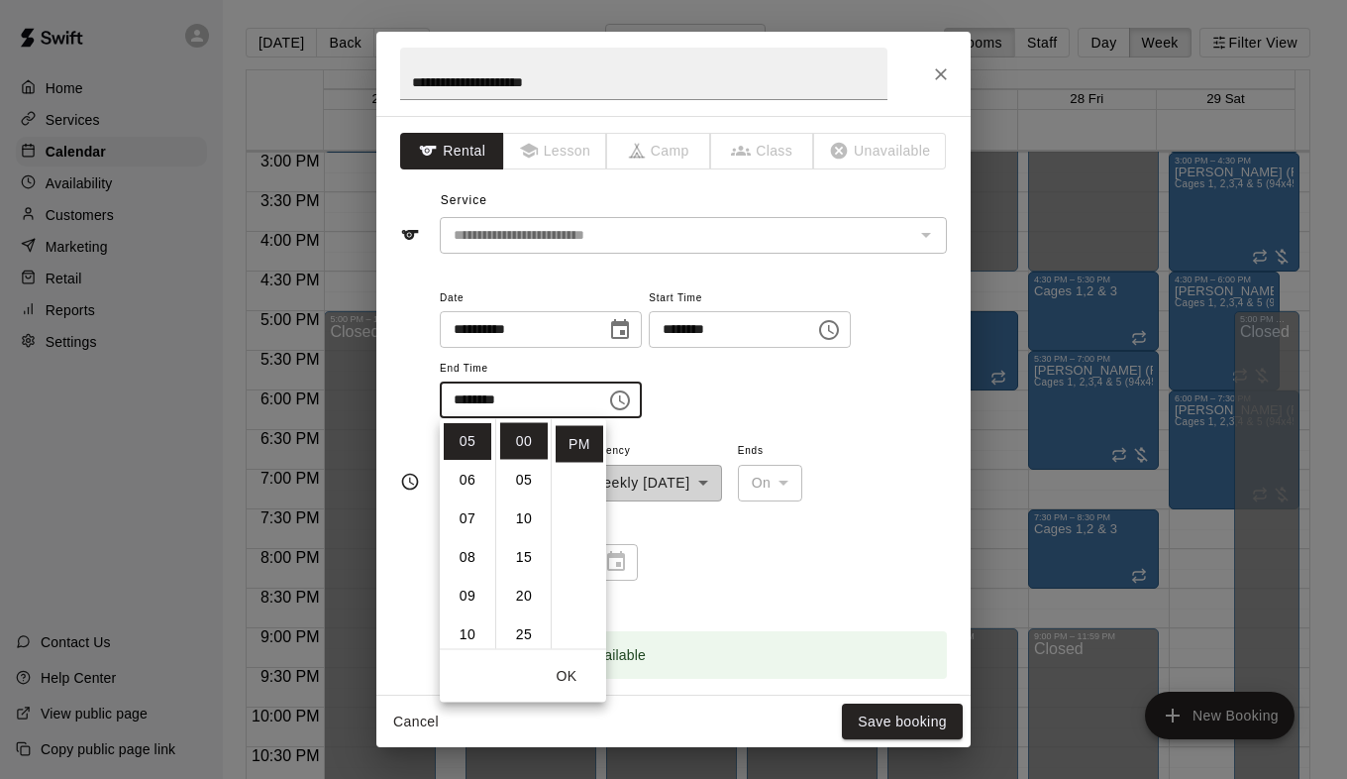
click at [857, 398] on div "**********" at bounding box center [693, 352] width 507 height 134
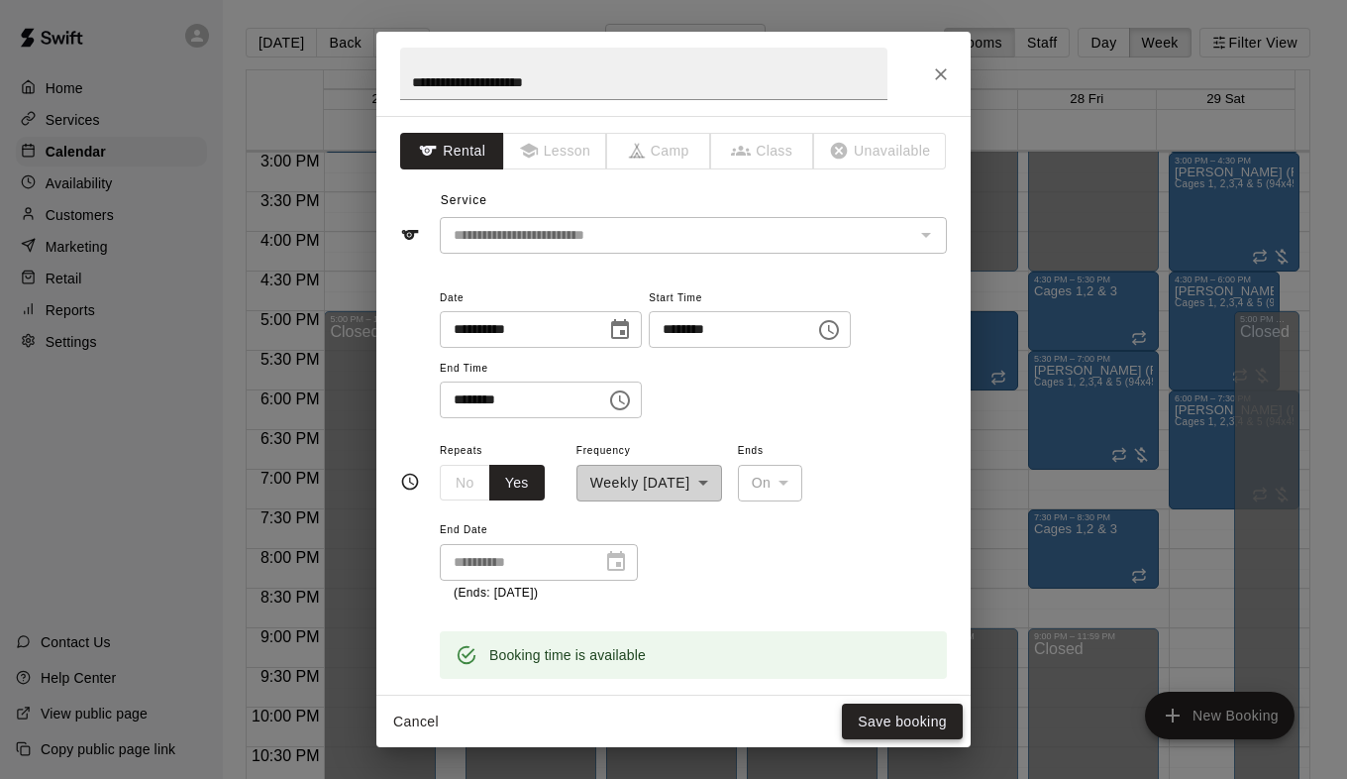
click at [871, 718] on button "Save booking" at bounding box center [902, 721] width 121 height 37
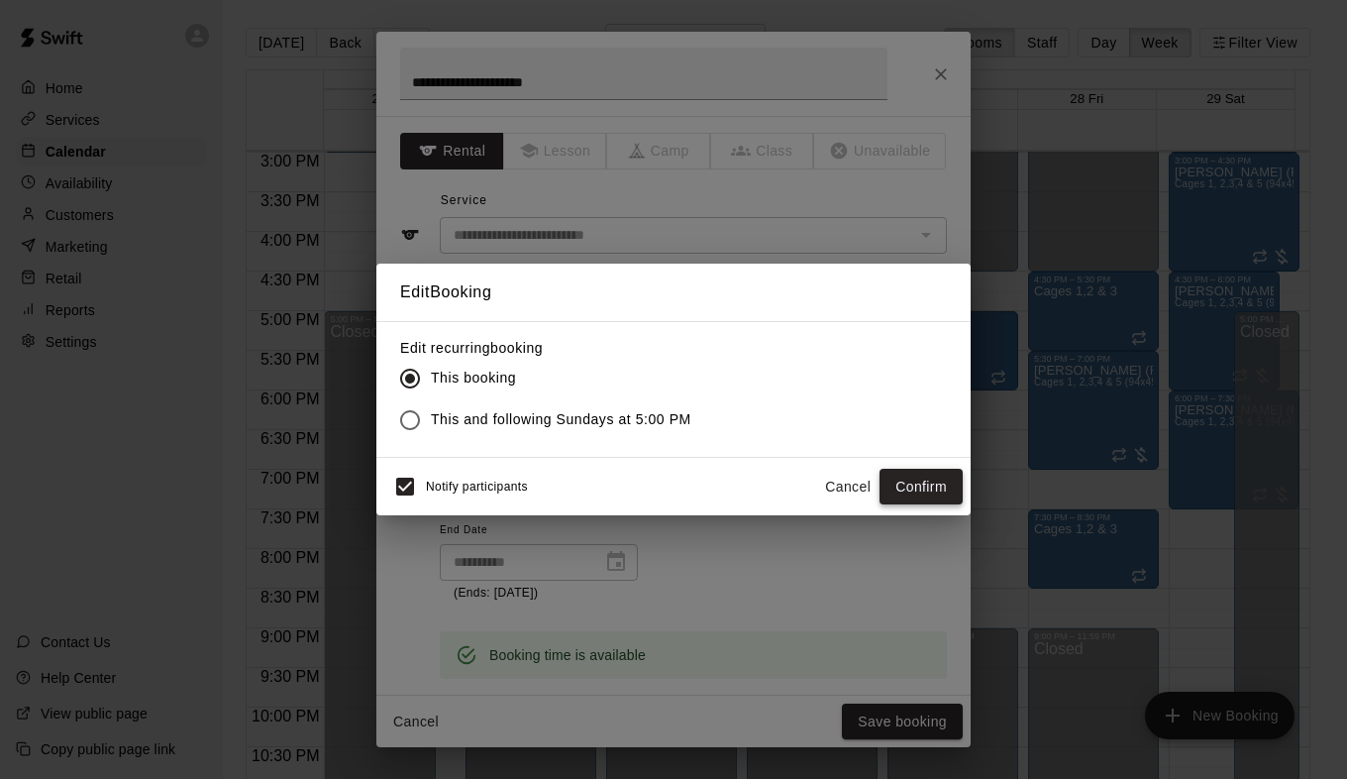
click at [913, 491] on button "Confirm" at bounding box center [921, 487] width 83 height 37
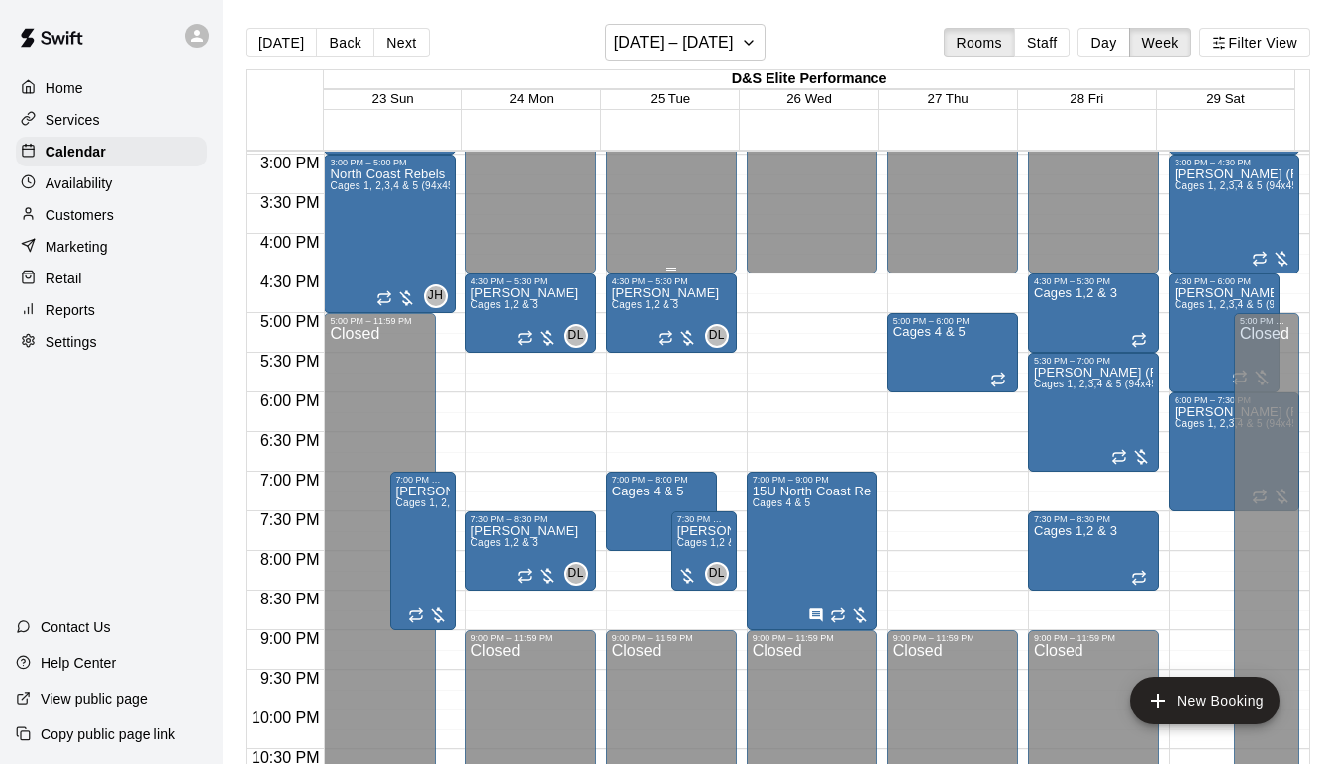
scroll to position [1188, 0]
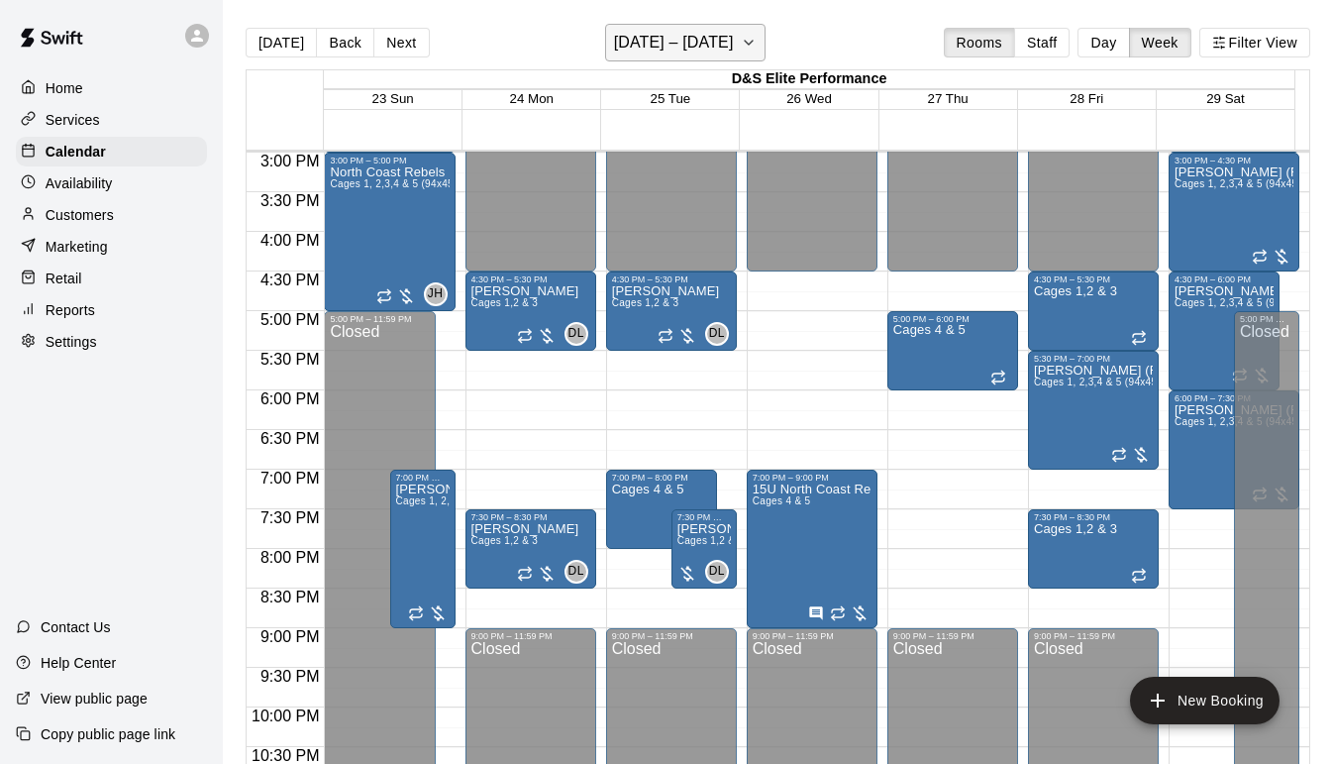
click at [752, 47] on icon "button" at bounding box center [749, 43] width 16 height 24
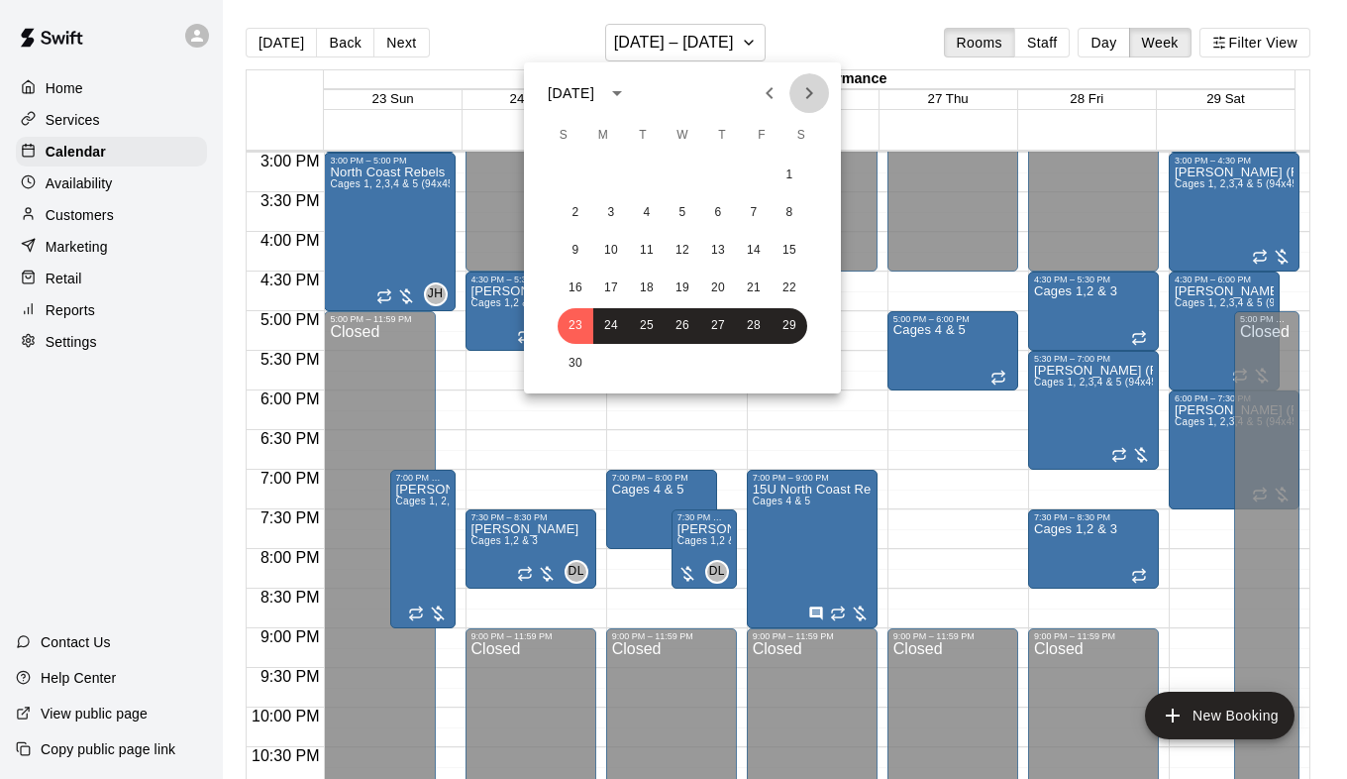
click at [813, 96] on icon "Next month" at bounding box center [809, 93] width 24 height 24
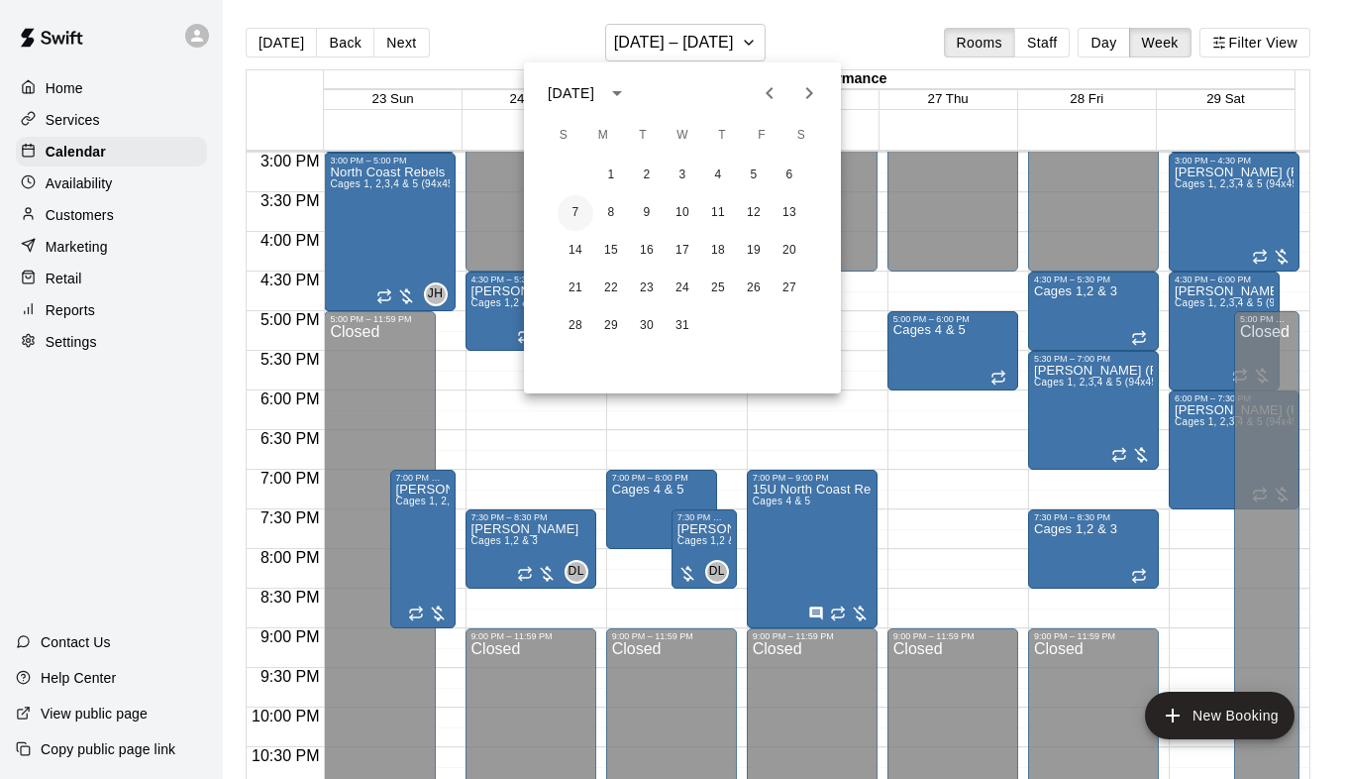
click at [573, 221] on button "7" at bounding box center [576, 213] width 36 height 36
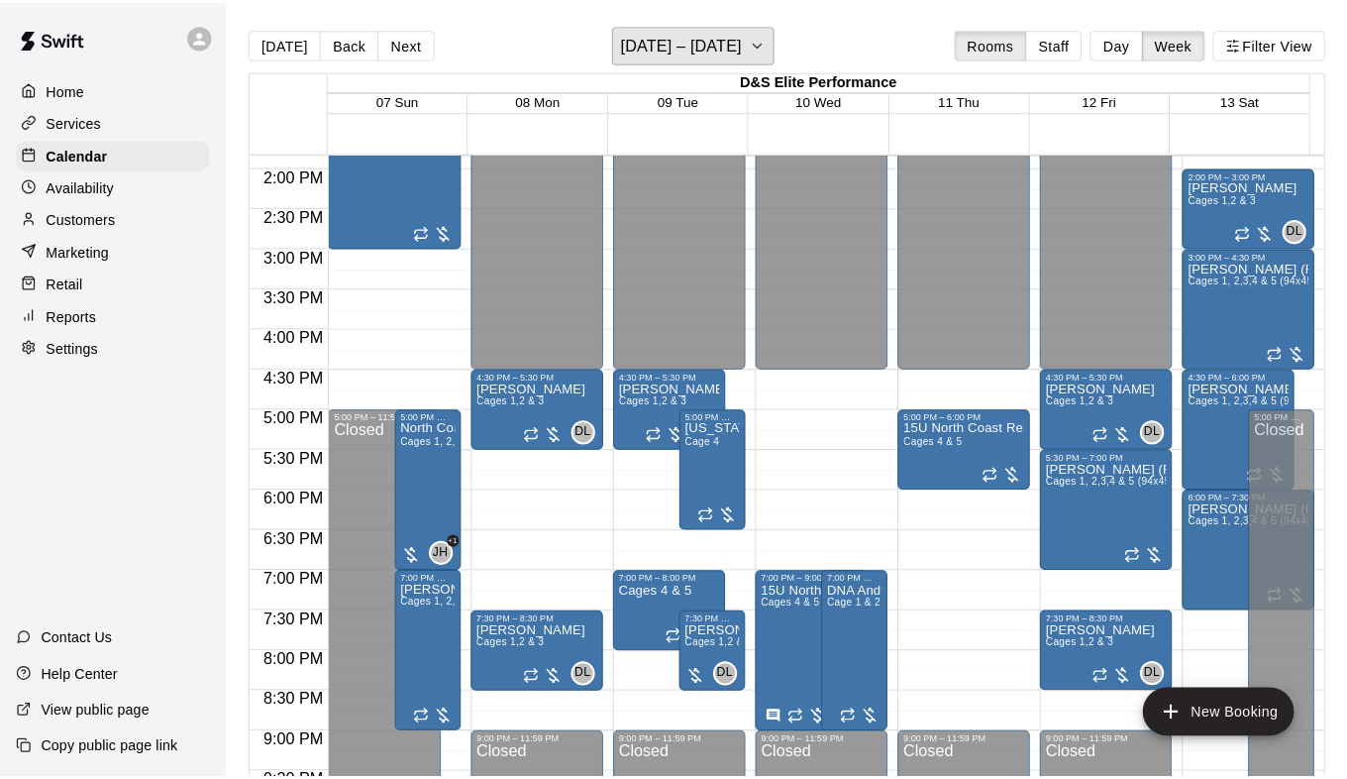
scroll to position [1089, 0]
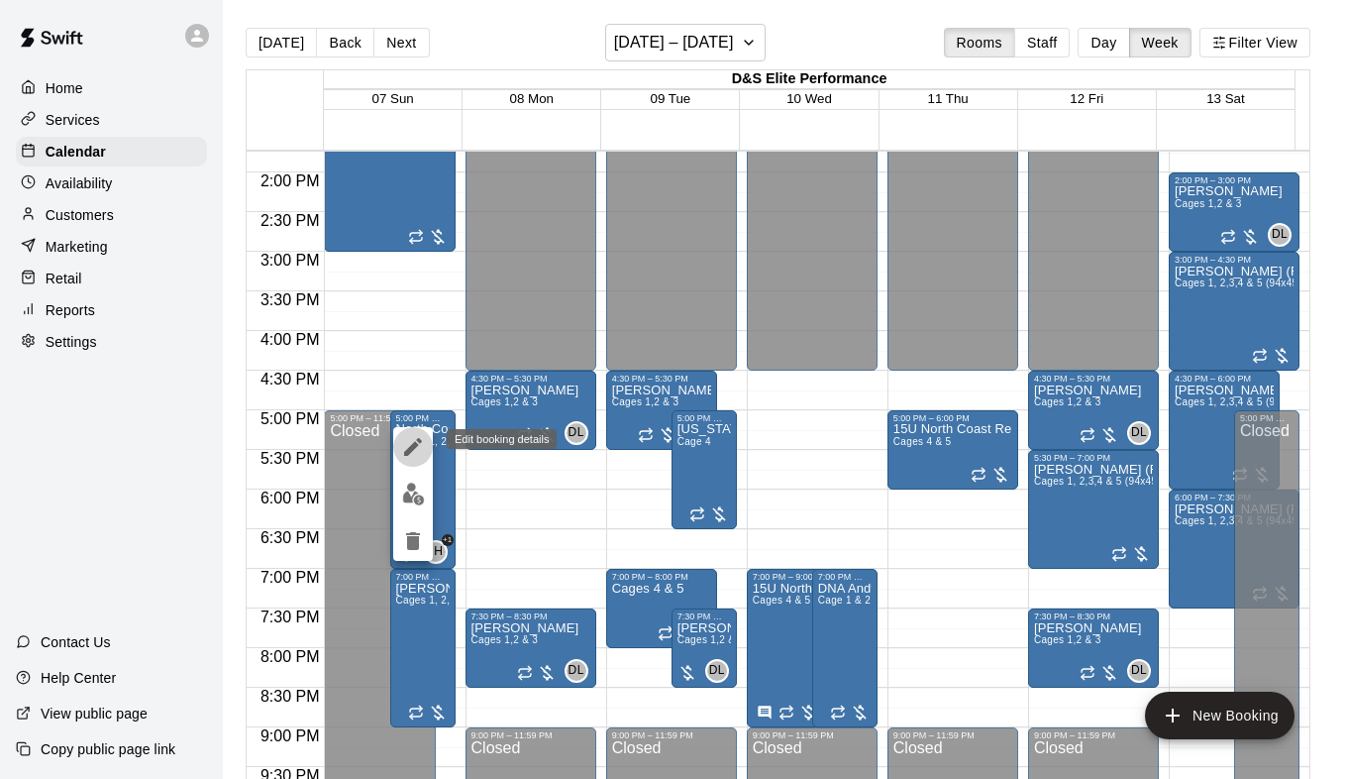
click at [408, 439] on icon "edit" at bounding box center [413, 447] width 24 height 24
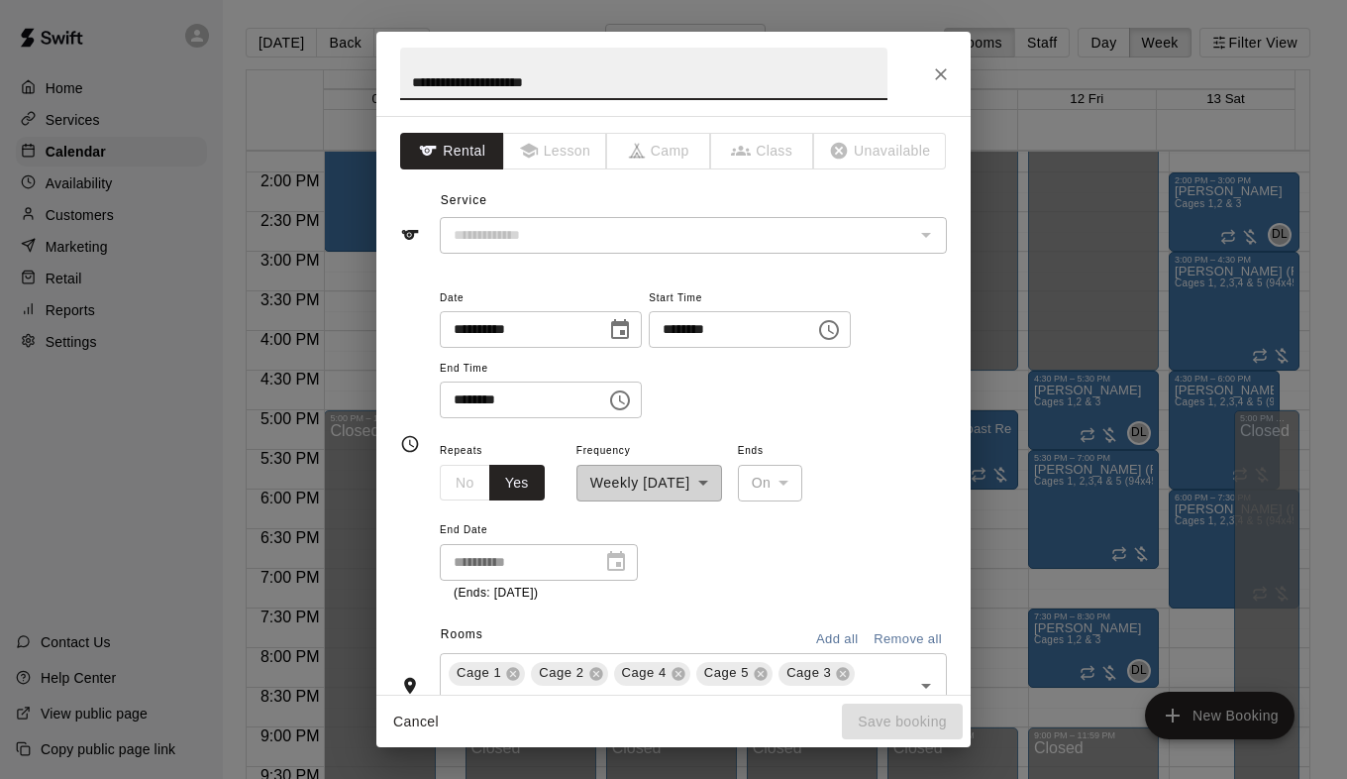
type input "**********"
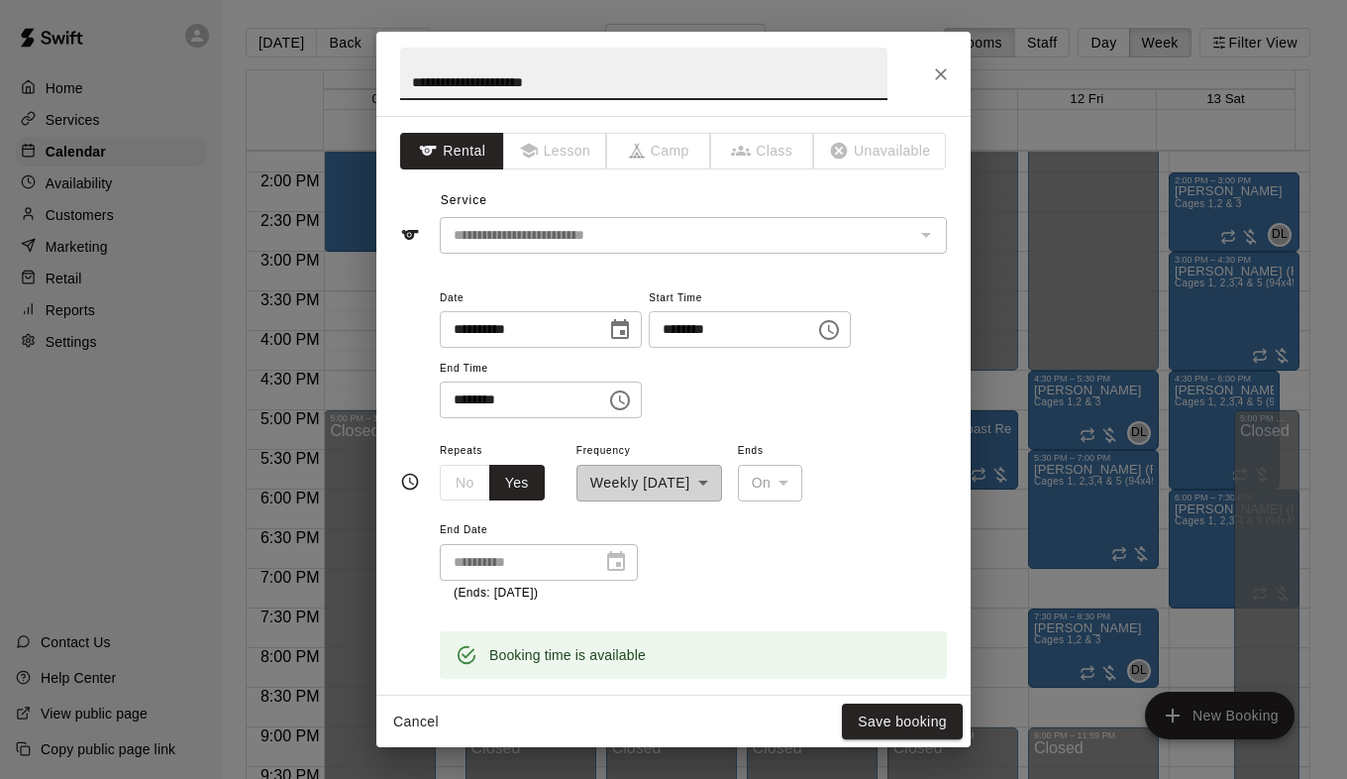
click at [841, 332] on icon "Choose time, selected time is 5:00 PM" at bounding box center [829, 330] width 24 height 24
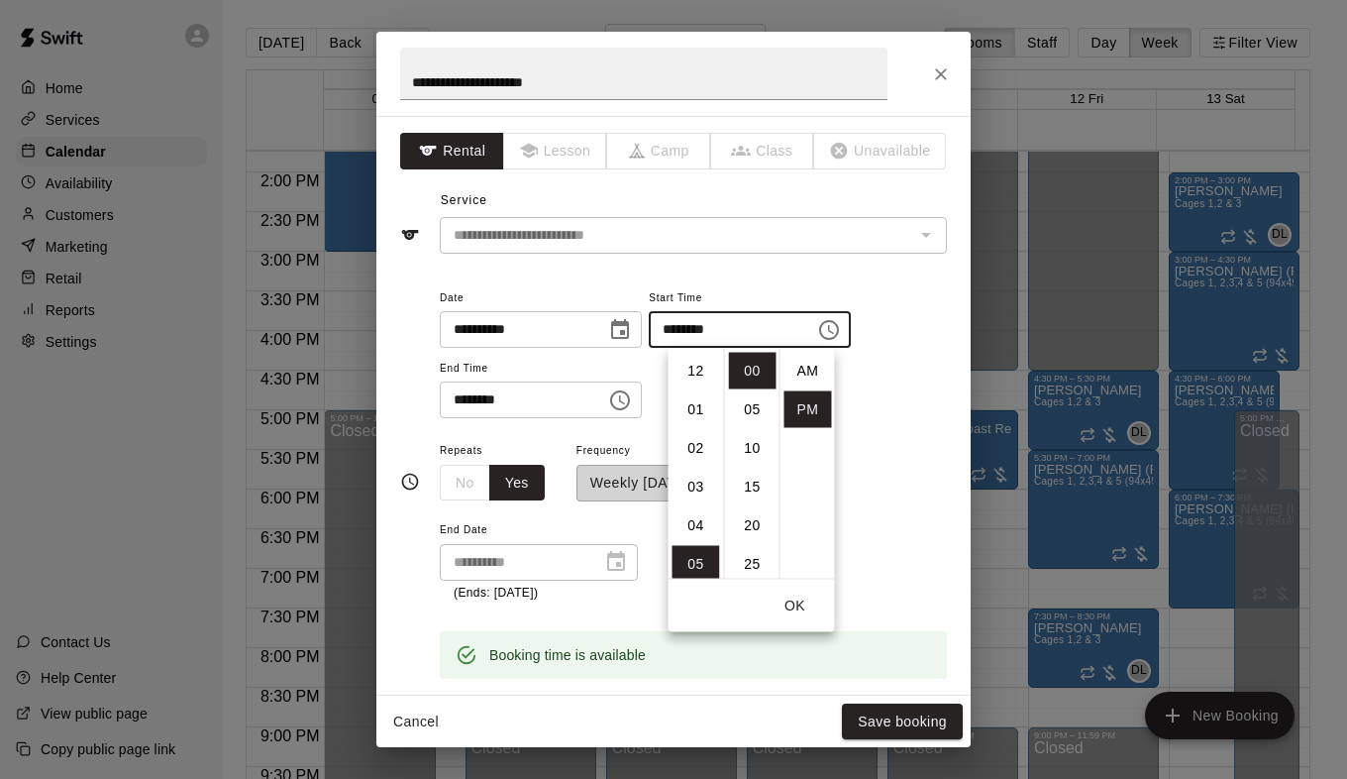
scroll to position [36, 0]
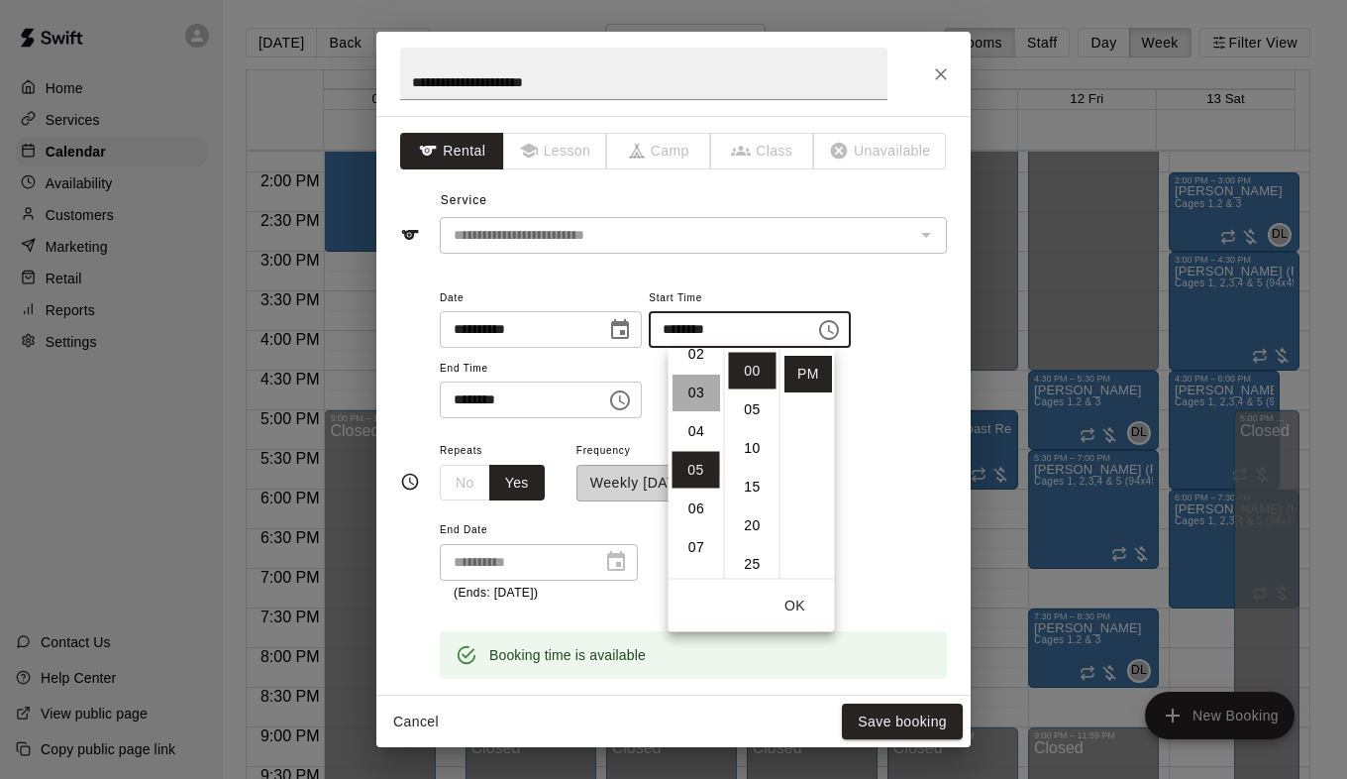
click at [690, 384] on li "03" at bounding box center [697, 392] width 48 height 37
type input "********"
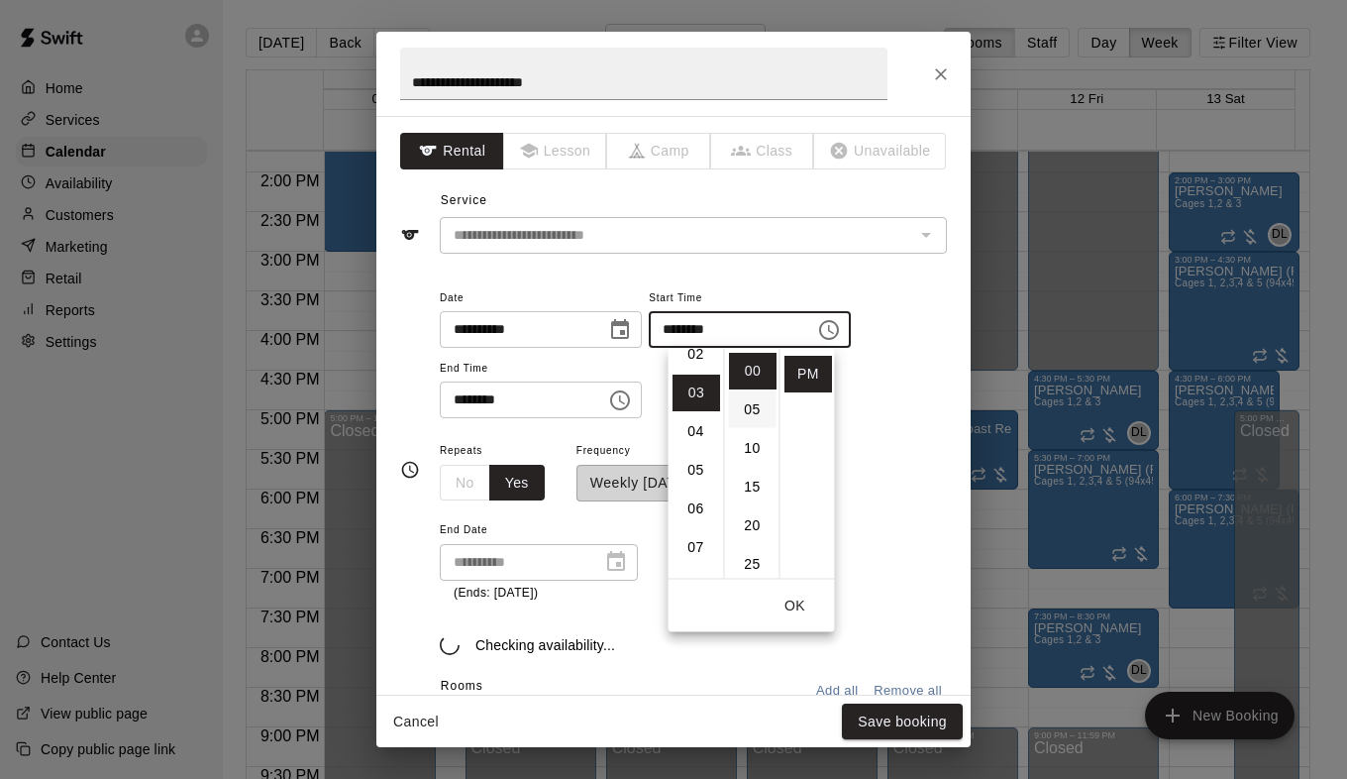
scroll to position [116, 0]
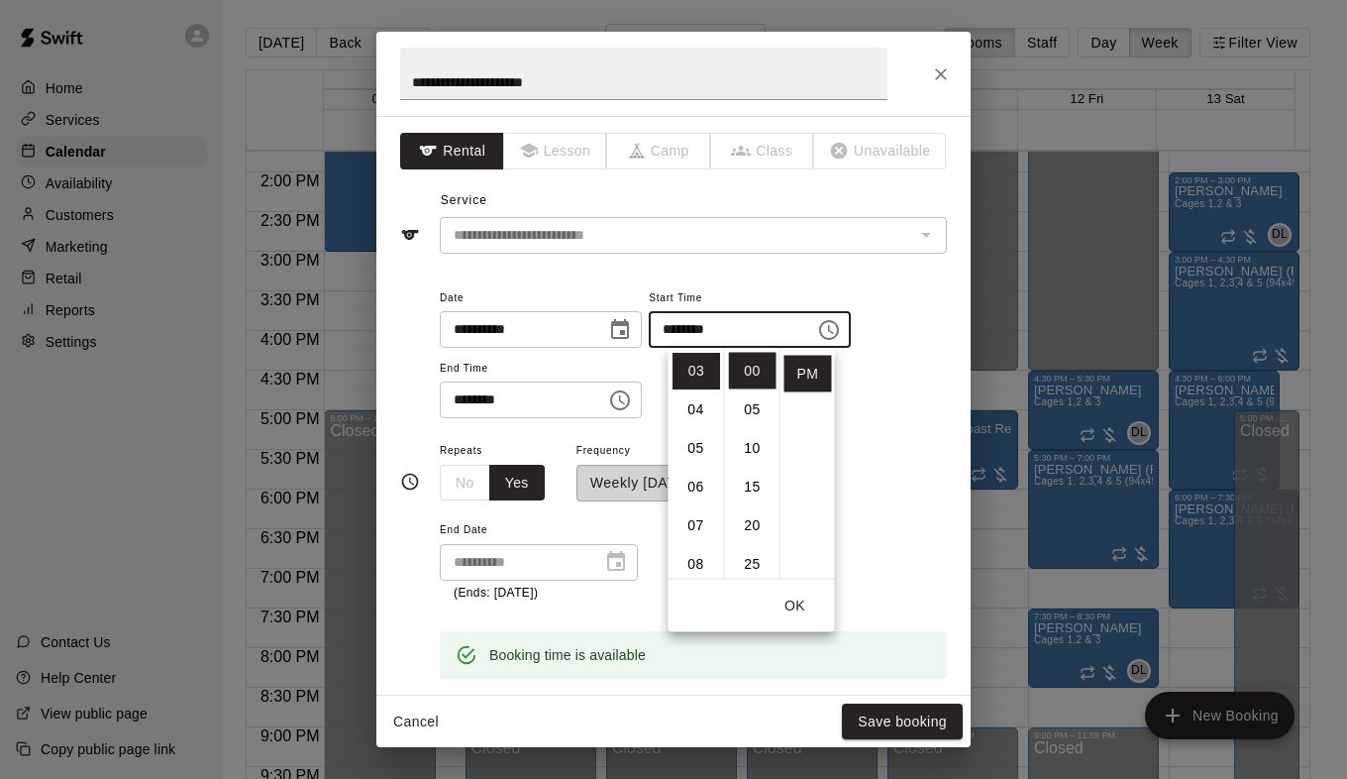
click at [872, 390] on div "**********" at bounding box center [693, 352] width 507 height 134
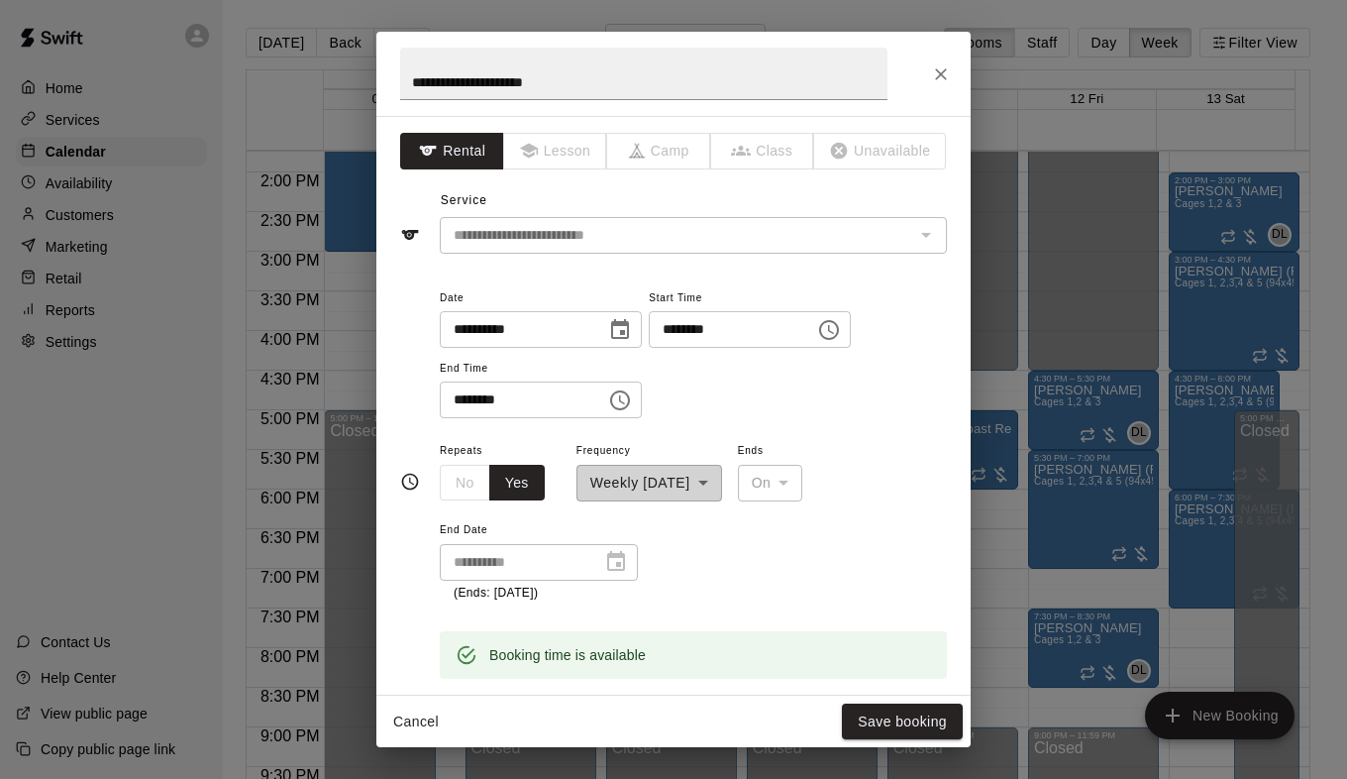
click at [632, 395] on icon "Choose time, selected time is 7:00 PM" at bounding box center [620, 400] width 24 height 24
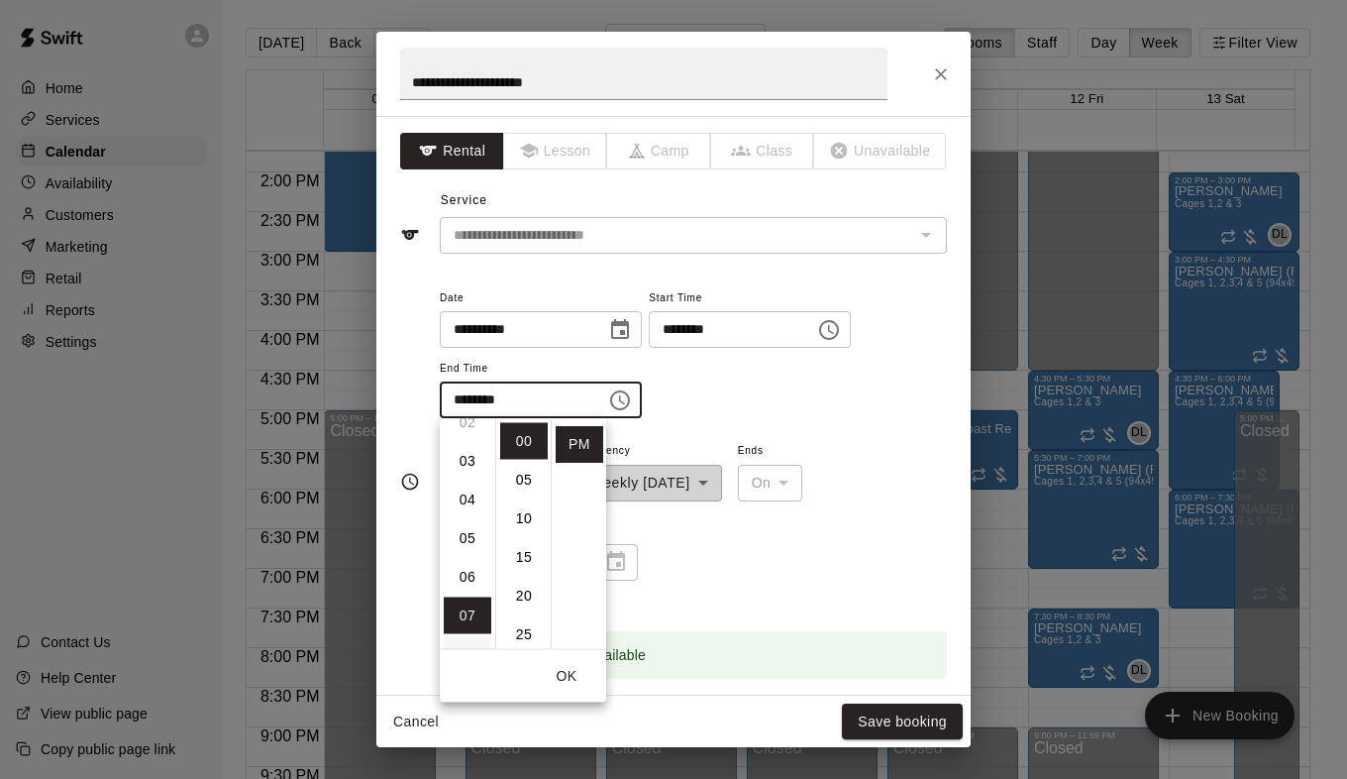
scroll to position [72, 0]
click at [465, 562] on li "05" at bounding box center [468, 562] width 48 height 37
type input "********"
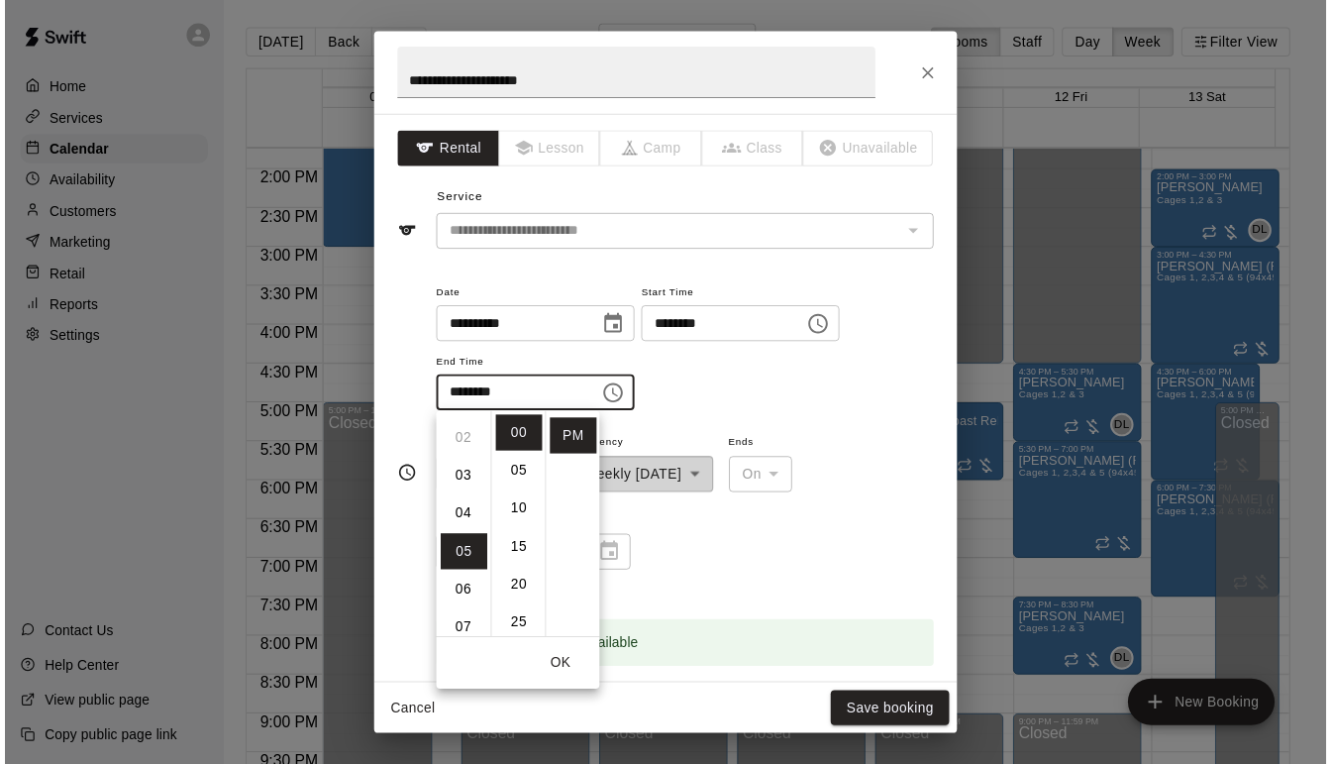
scroll to position [193, 0]
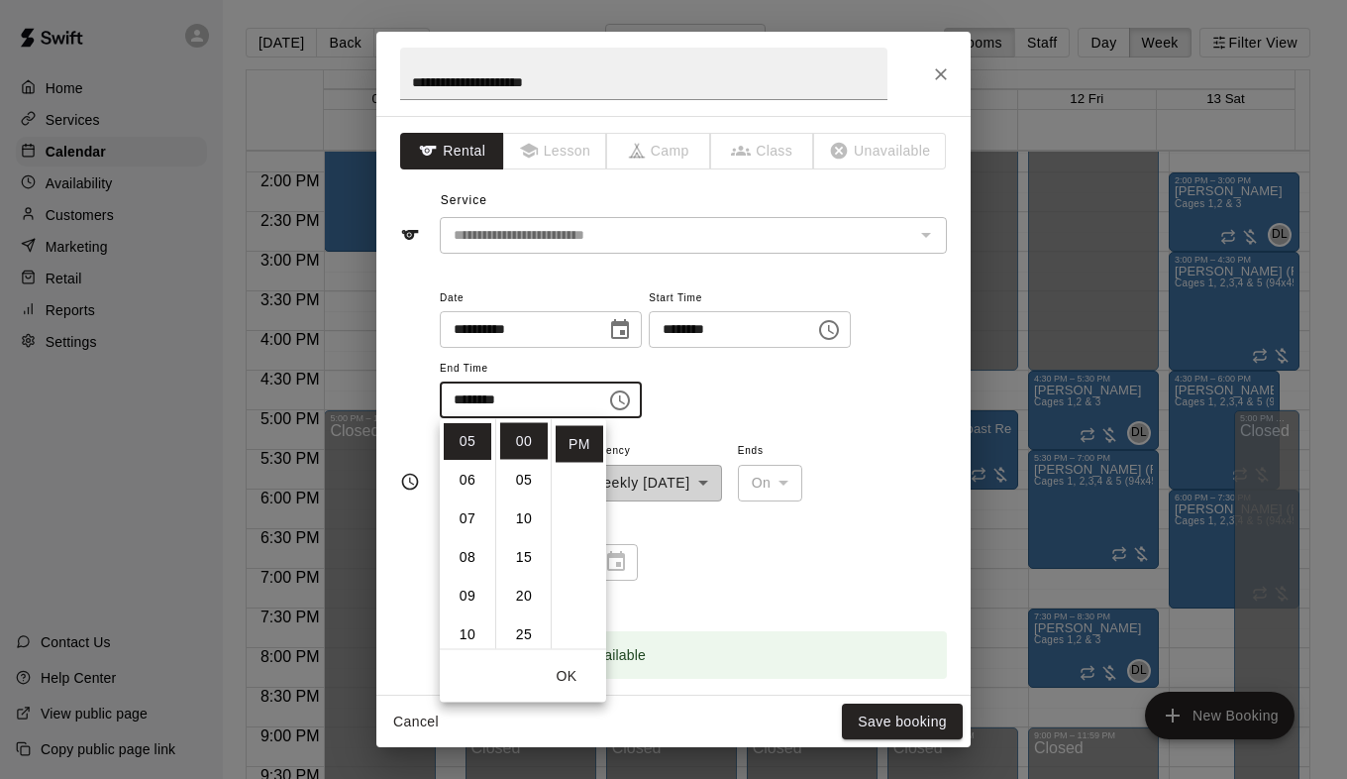
click at [802, 393] on div "**********" at bounding box center [693, 352] width 507 height 134
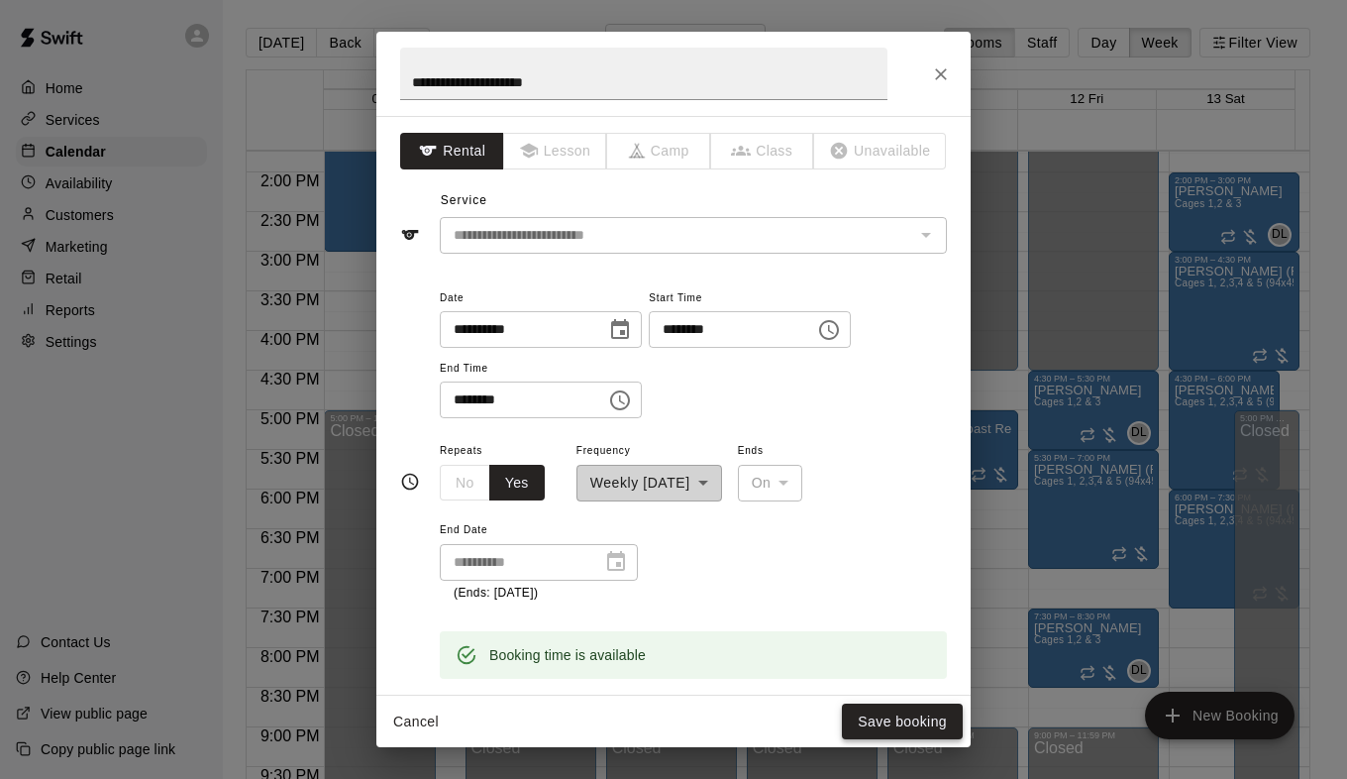
click at [886, 720] on button "Save booking" at bounding box center [902, 721] width 121 height 37
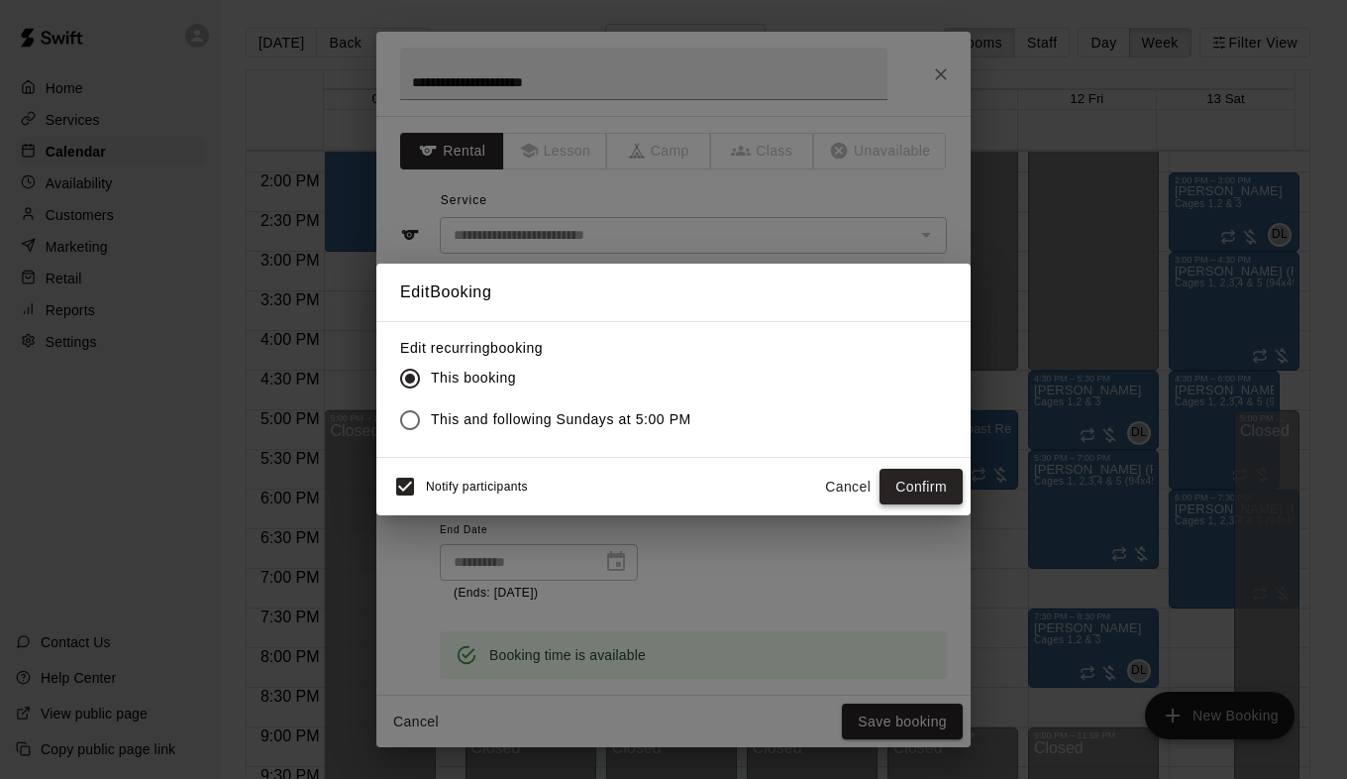
click at [908, 488] on button "Confirm" at bounding box center [921, 487] width 83 height 37
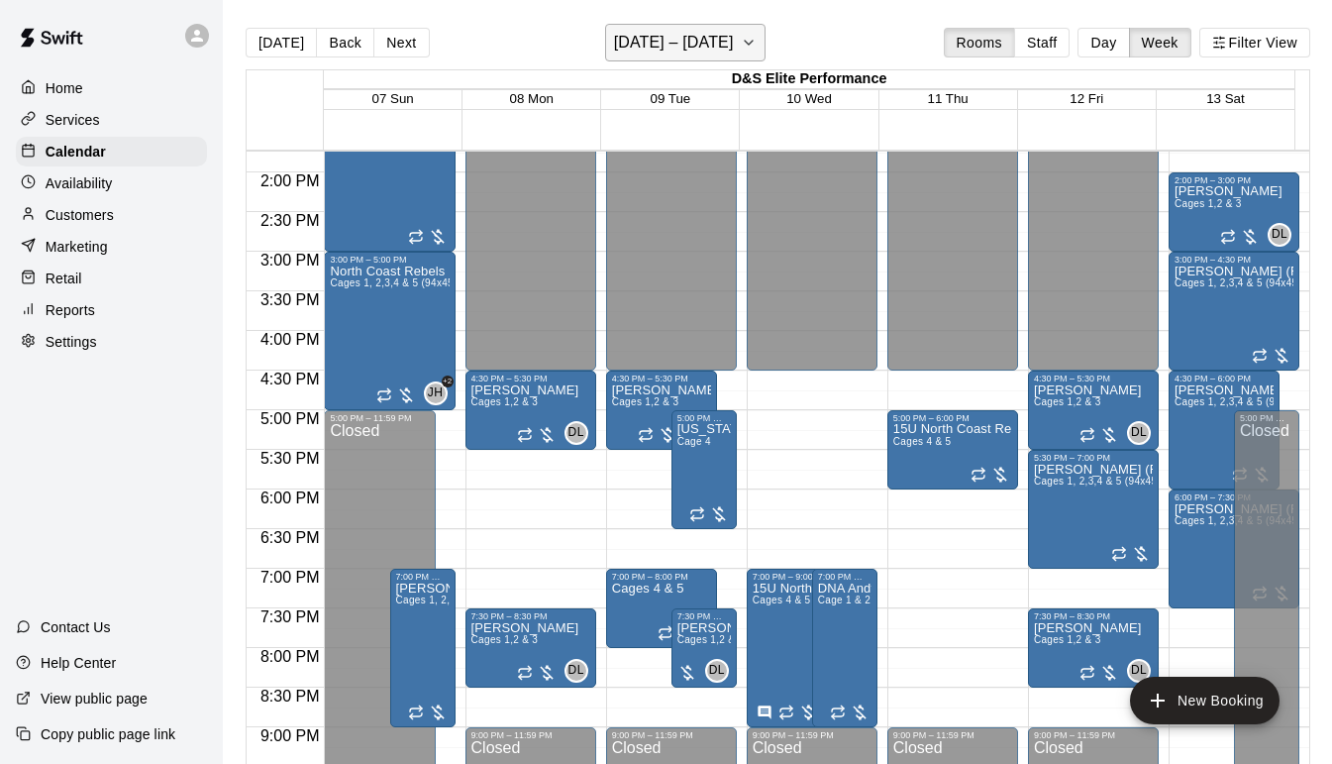
click at [753, 44] on icon "button" at bounding box center [749, 43] width 8 height 4
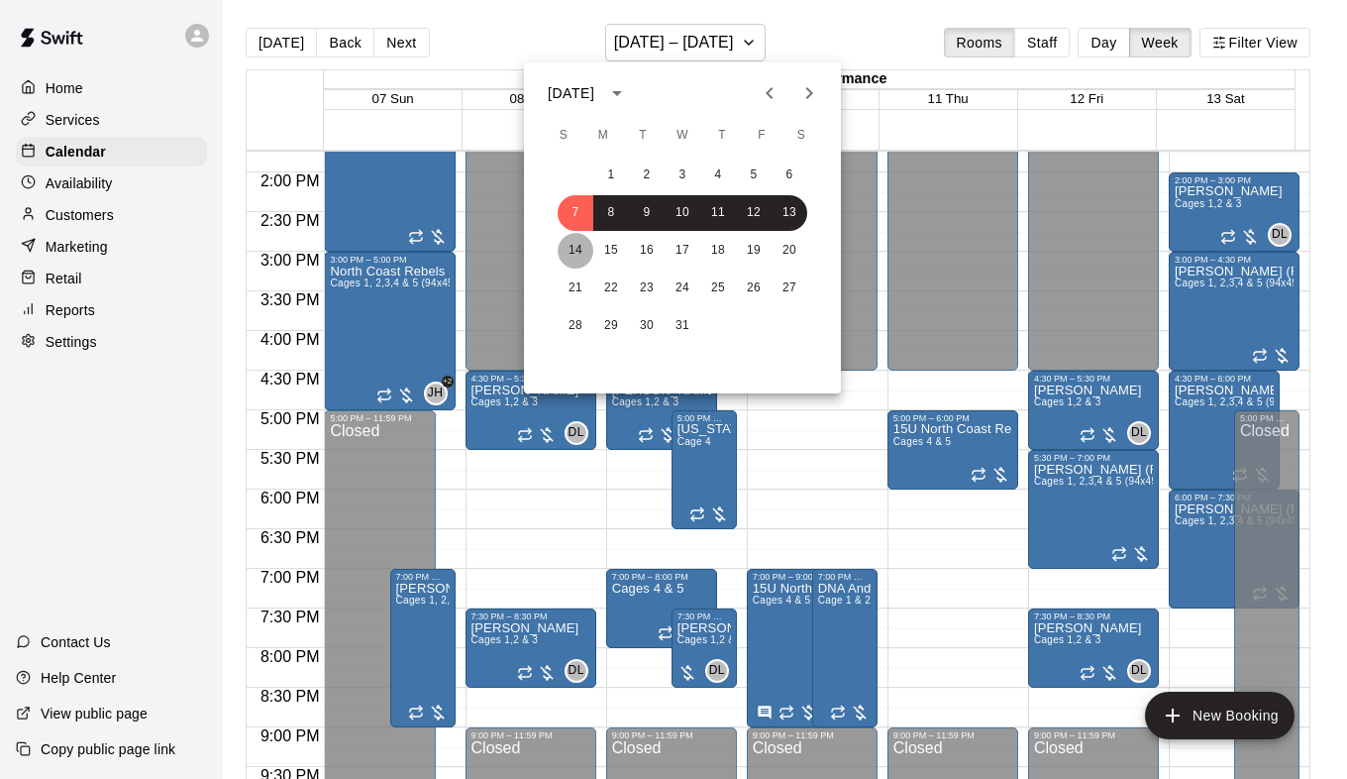
click at [576, 251] on button "14" at bounding box center [576, 251] width 36 height 36
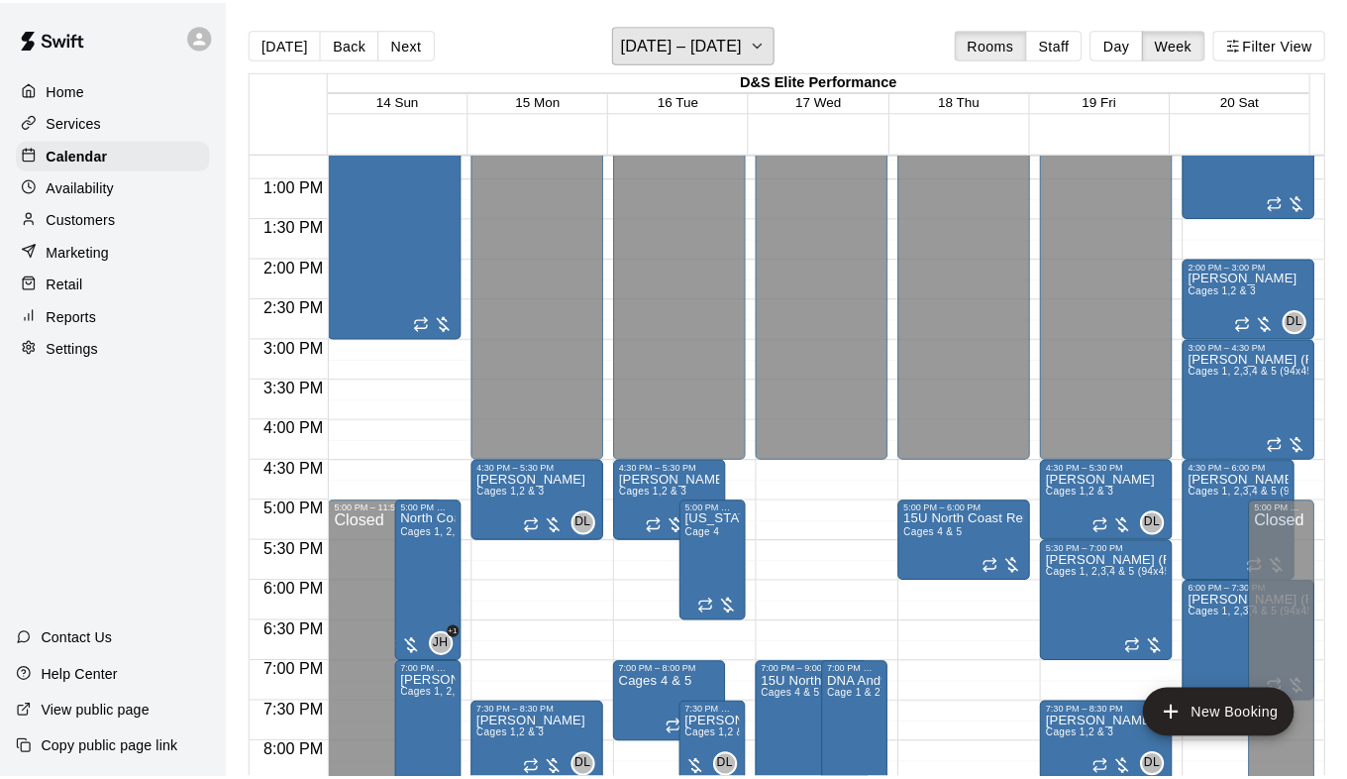
scroll to position [990, 0]
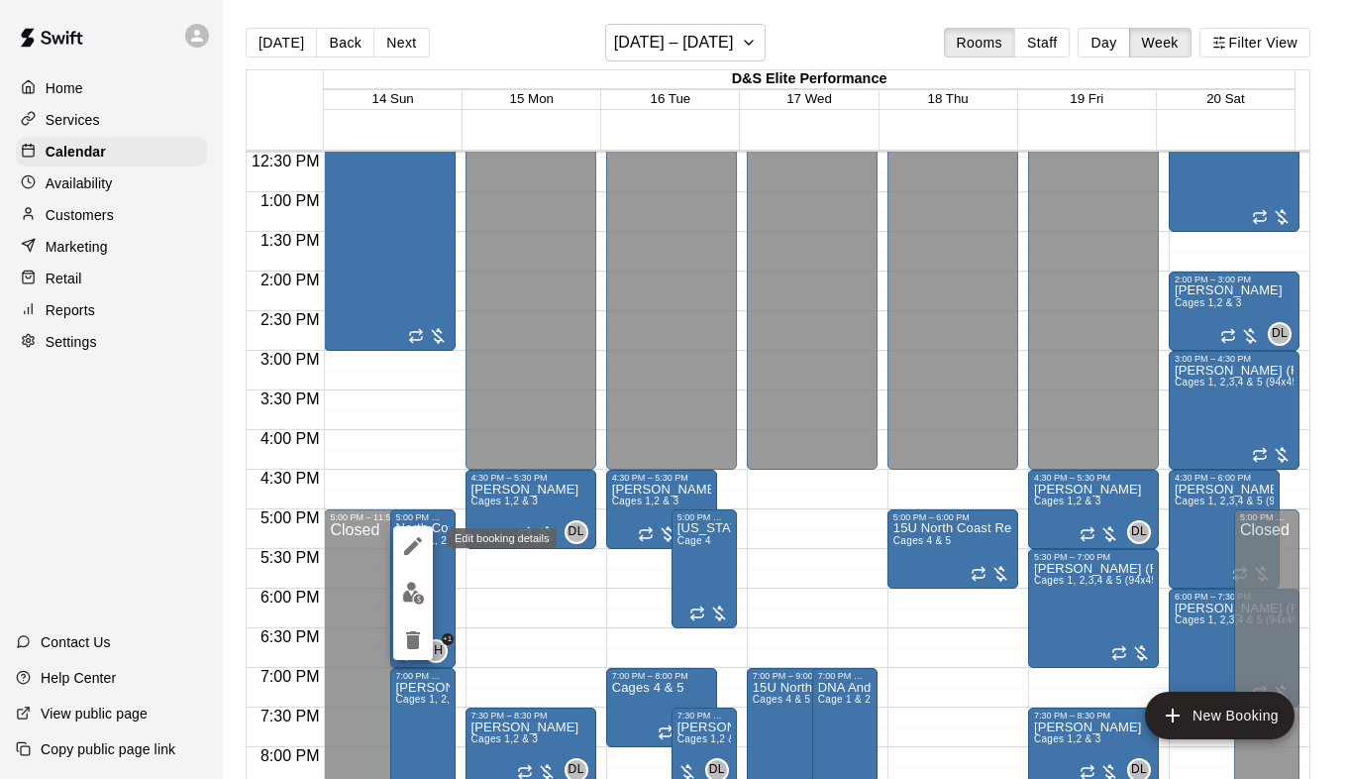
click at [415, 547] on icon "edit" at bounding box center [413, 546] width 24 height 24
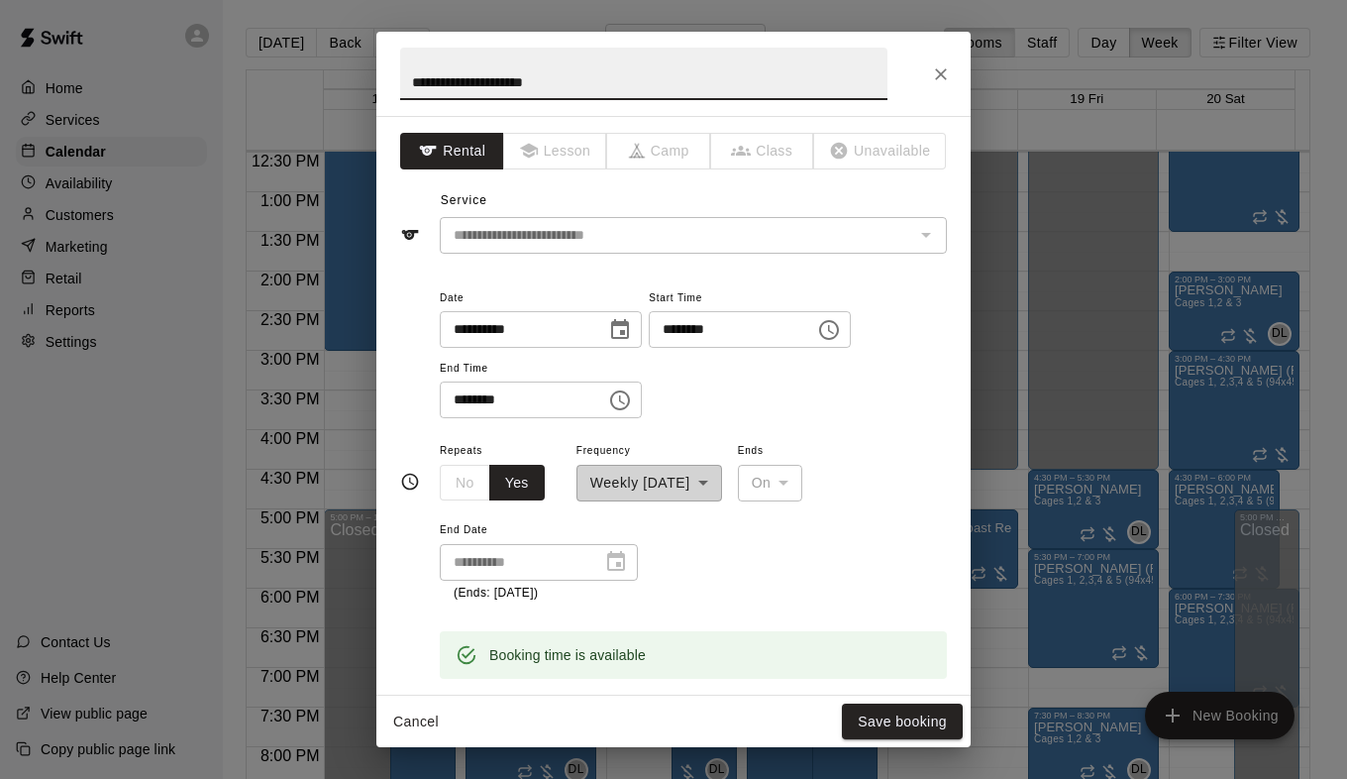
click at [841, 334] on icon "Choose time, selected time is 5:00 PM" at bounding box center [829, 330] width 24 height 24
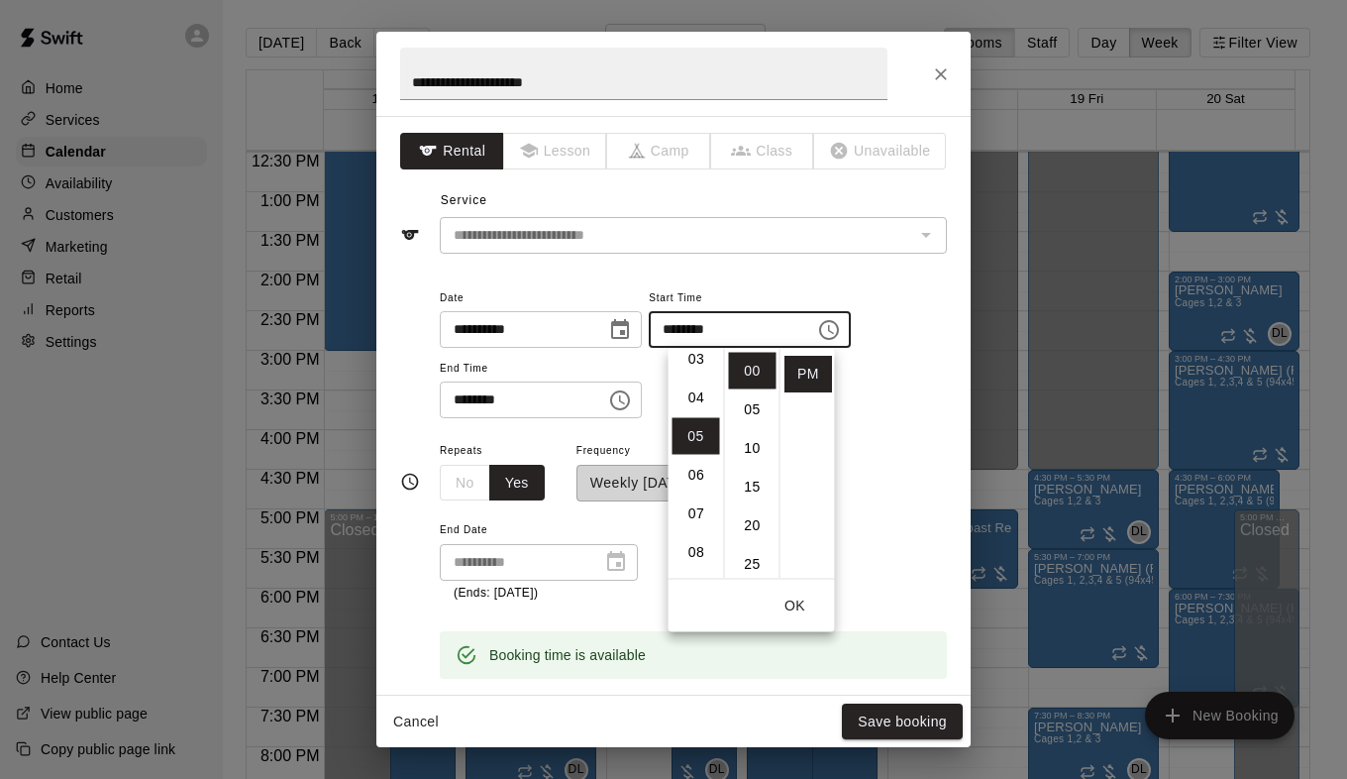
scroll to position [0, 0]
click at [695, 487] on li "03" at bounding box center [697, 487] width 48 height 37
type input "********"
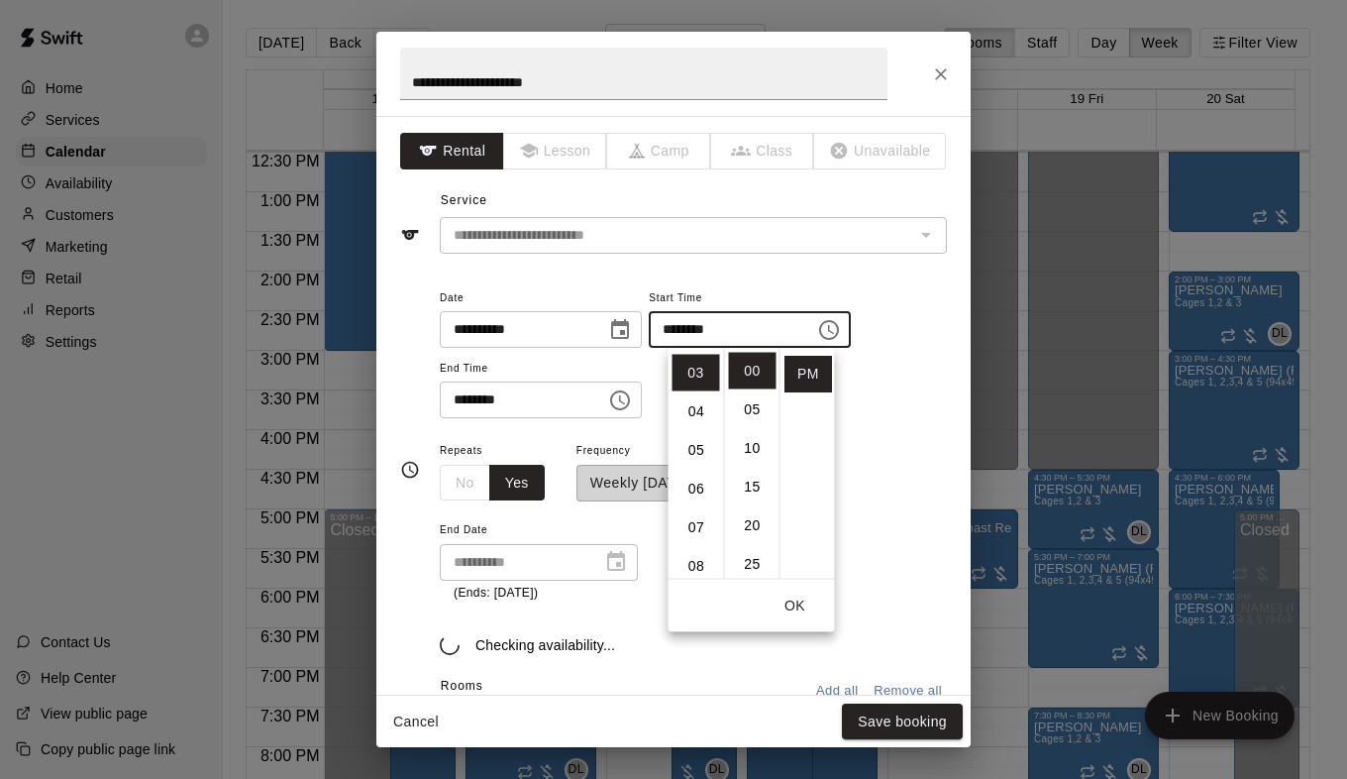
scroll to position [116, 0]
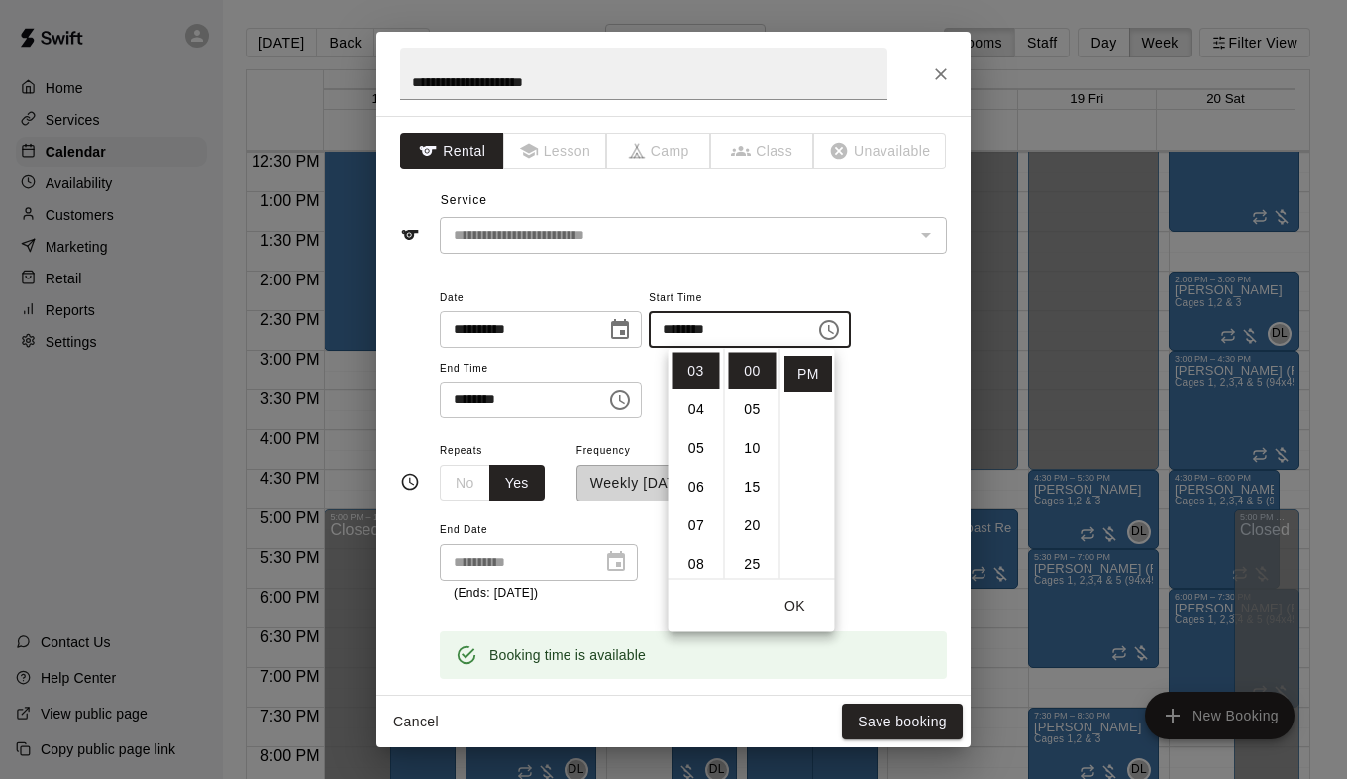
click at [630, 408] on icon "Choose time, selected time is 7:00 PM" at bounding box center [620, 400] width 20 height 20
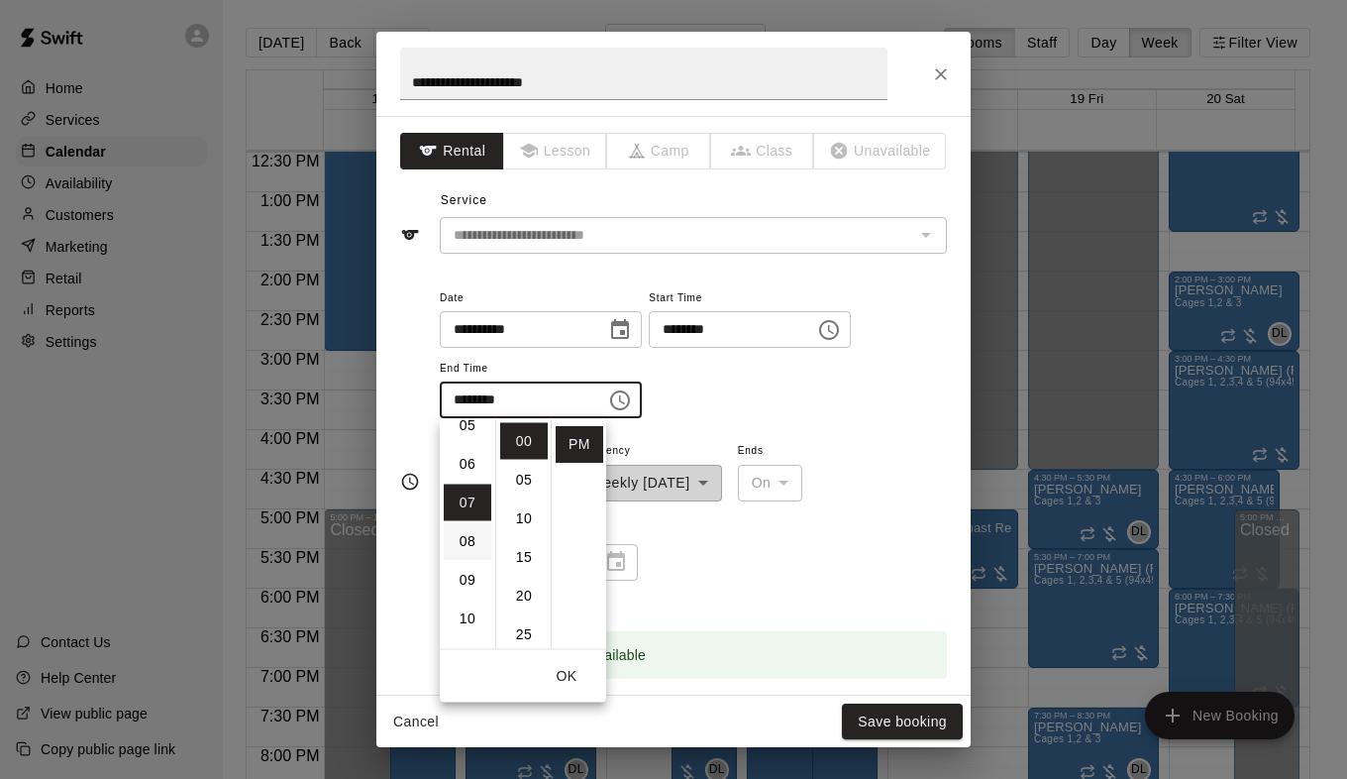
scroll to position [171, 0]
click at [462, 463] on li "05" at bounding box center [468, 463] width 48 height 37
type input "********"
click at [892, 719] on button "Save booking" at bounding box center [902, 721] width 121 height 37
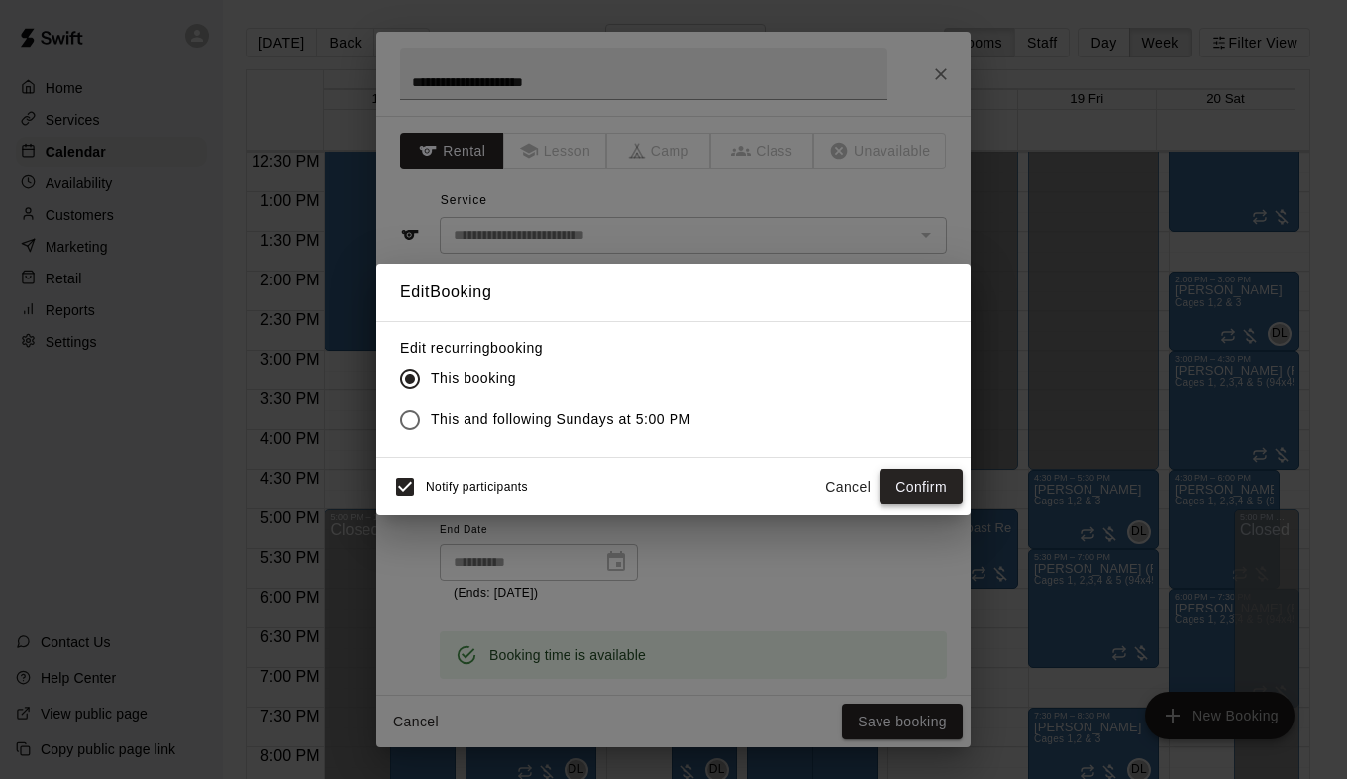
click at [910, 492] on button "Confirm" at bounding box center [921, 487] width 83 height 37
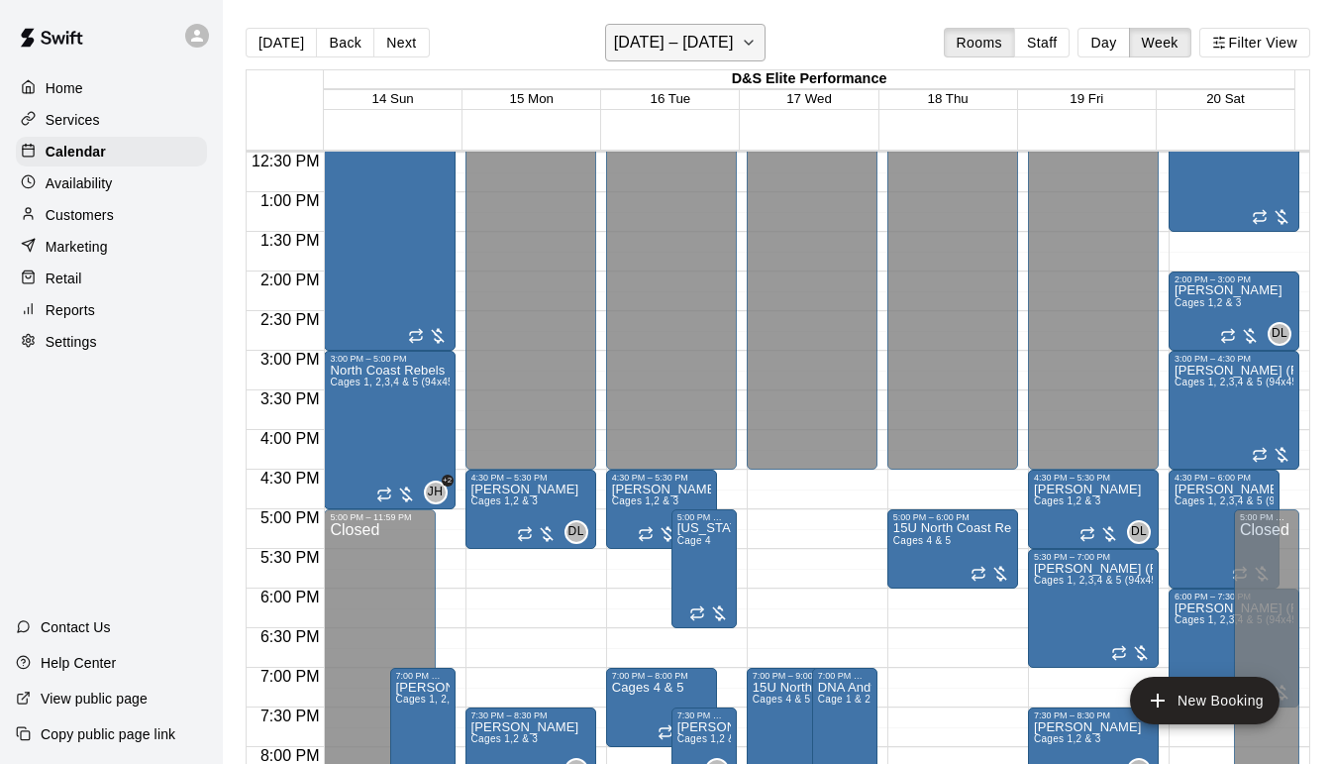
click at [754, 37] on icon "button" at bounding box center [749, 43] width 16 height 24
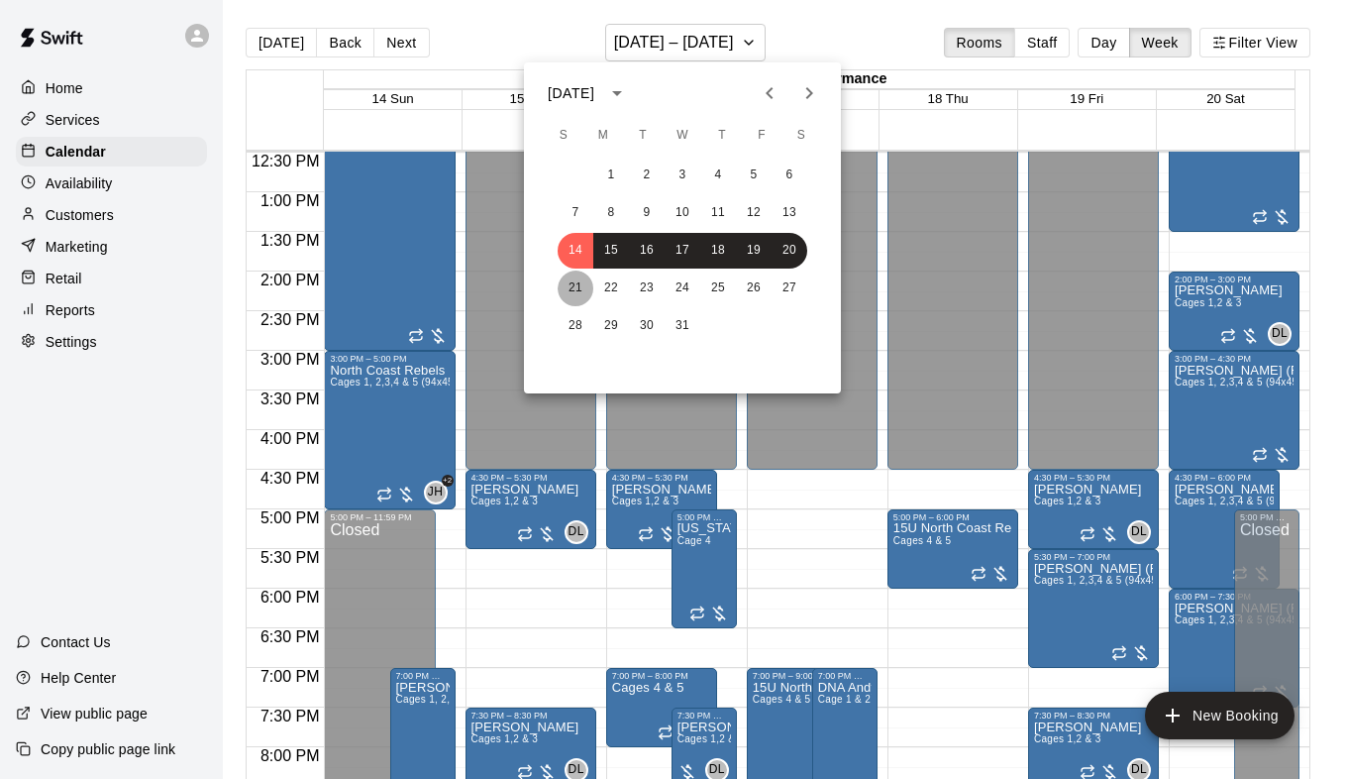
click at [576, 292] on button "21" at bounding box center [576, 288] width 36 height 36
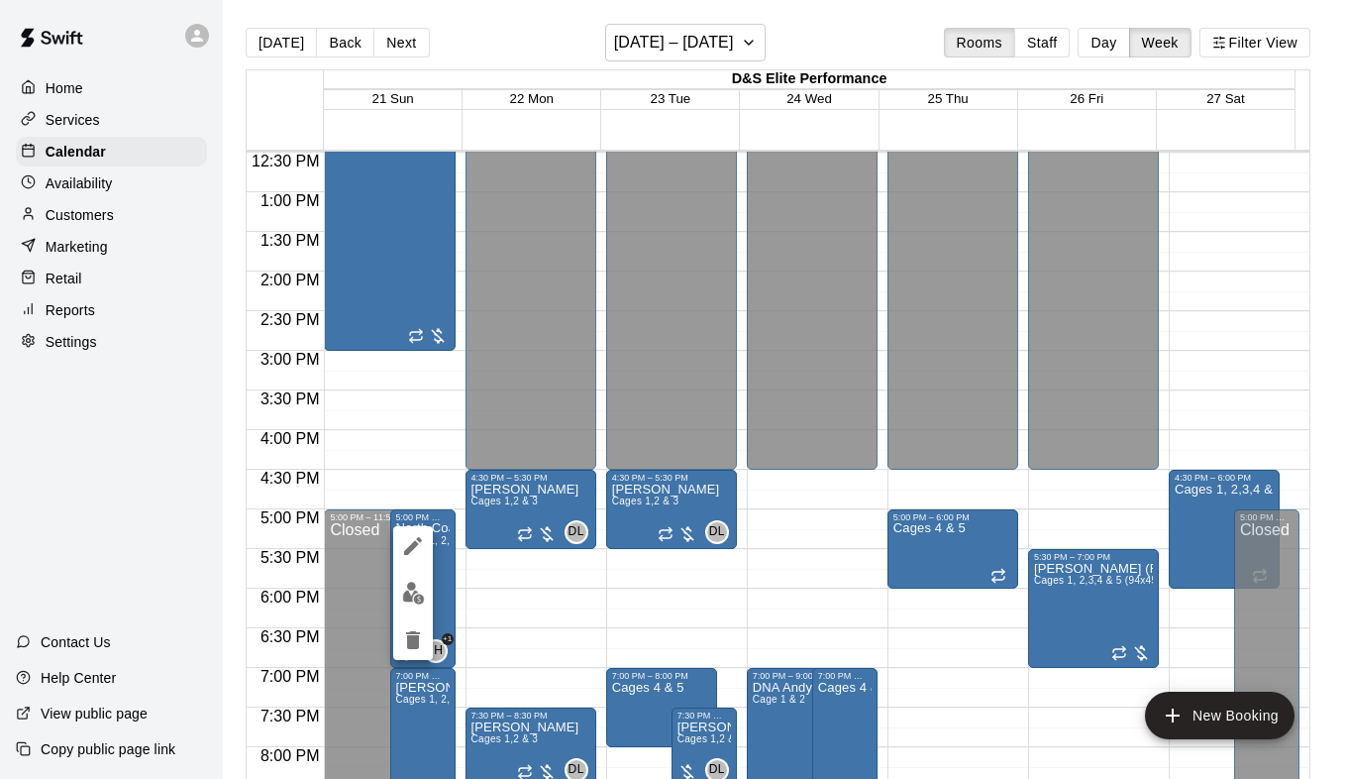
click at [416, 540] on icon "edit" at bounding box center [413, 546] width 24 height 24
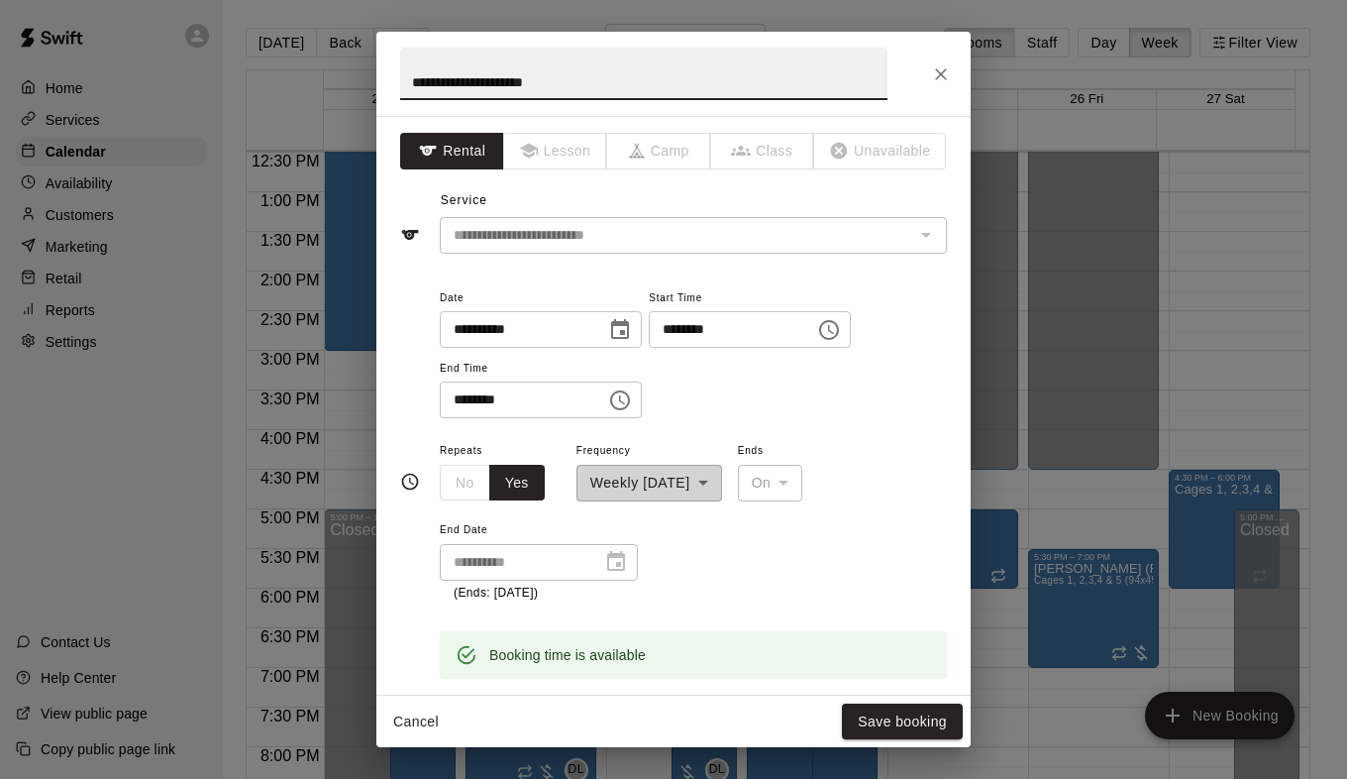
drag, startPoint x: 875, startPoint y: 332, endPoint x: 864, endPoint y: 338, distance: 12.4
click at [841, 332] on icon "Choose time, selected time is 5:00 PM" at bounding box center [829, 330] width 24 height 24
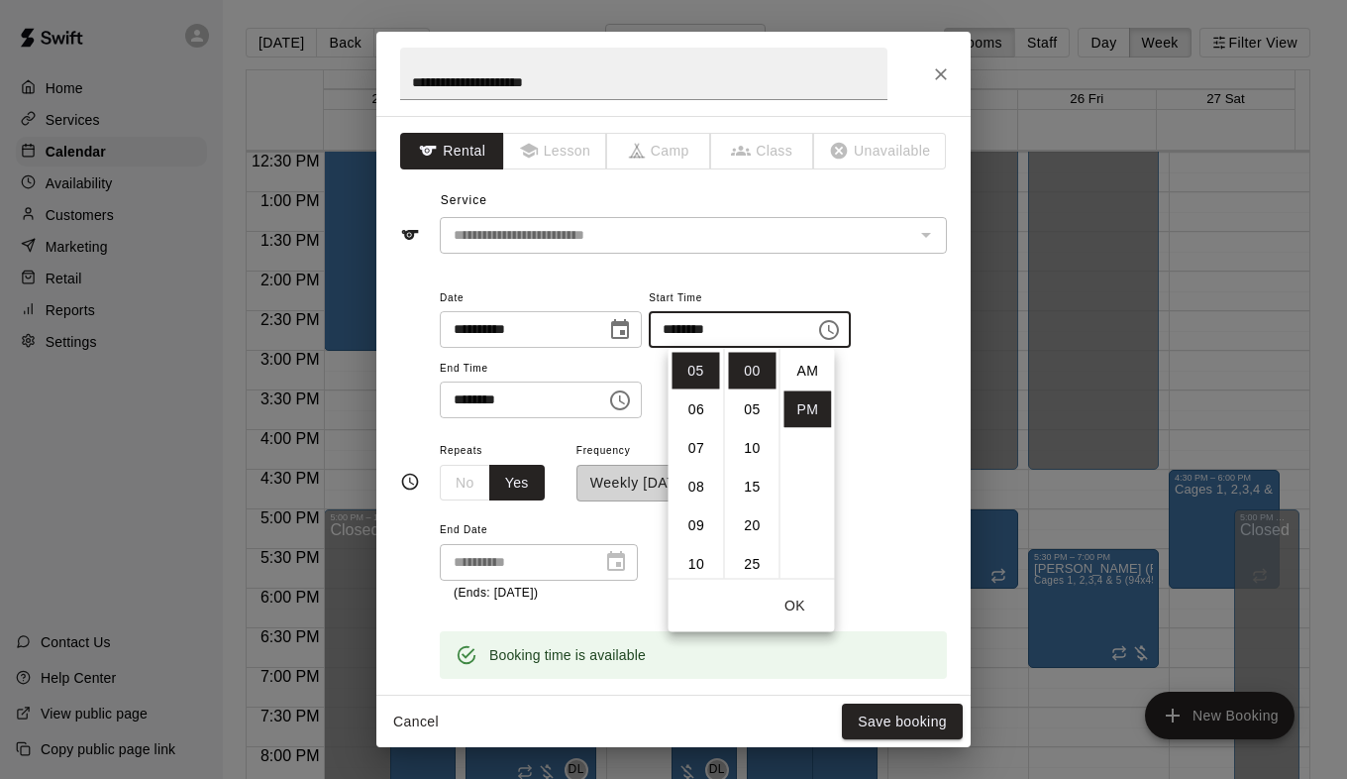
scroll to position [36, 0]
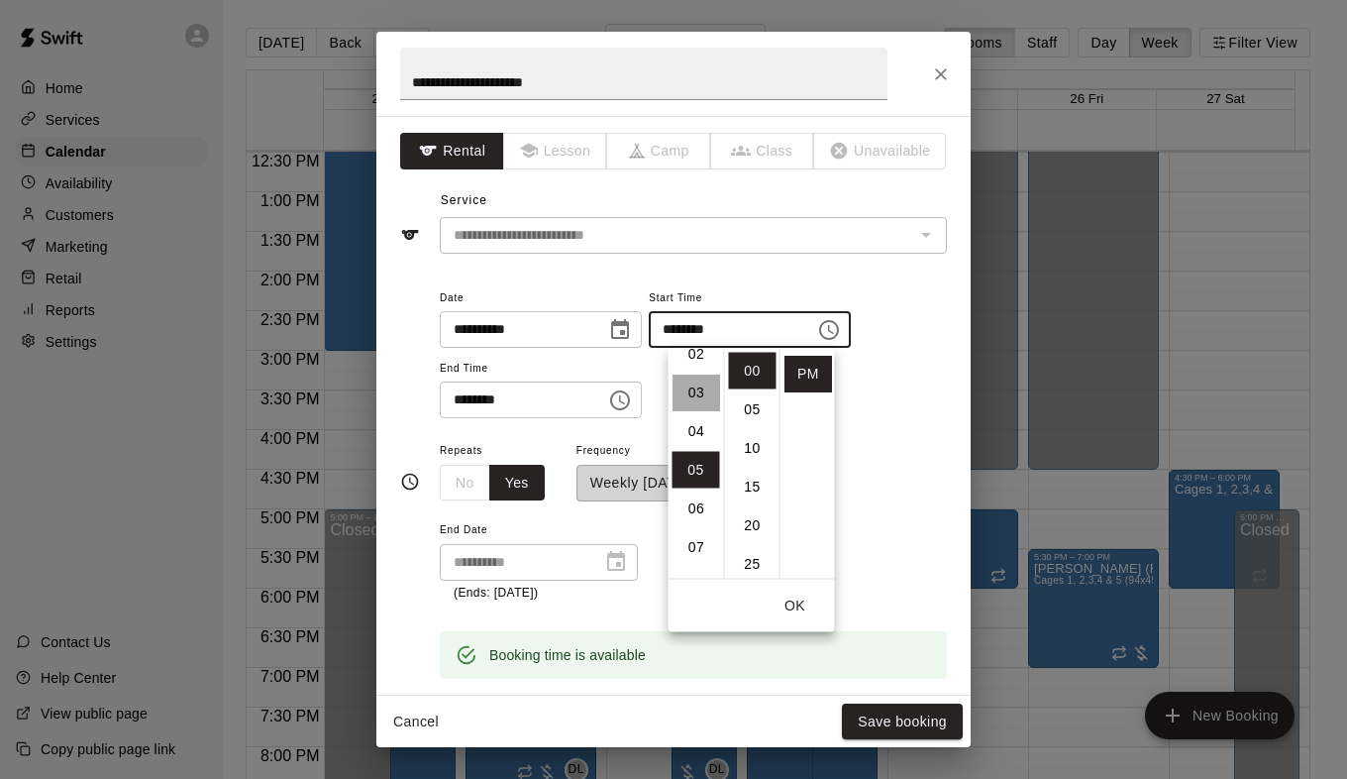
click at [688, 399] on li "03" at bounding box center [697, 392] width 48 height 37
type input "********"
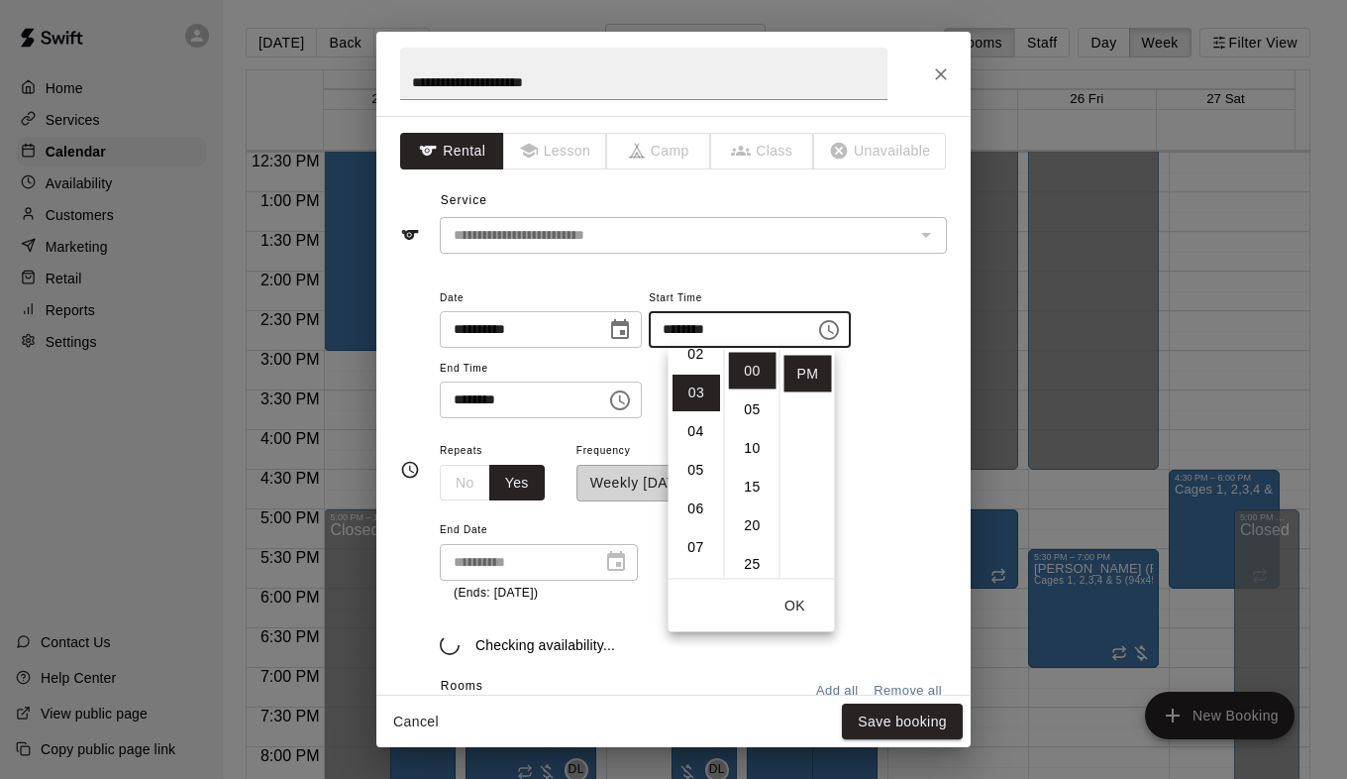
scroll to position [116, 0]
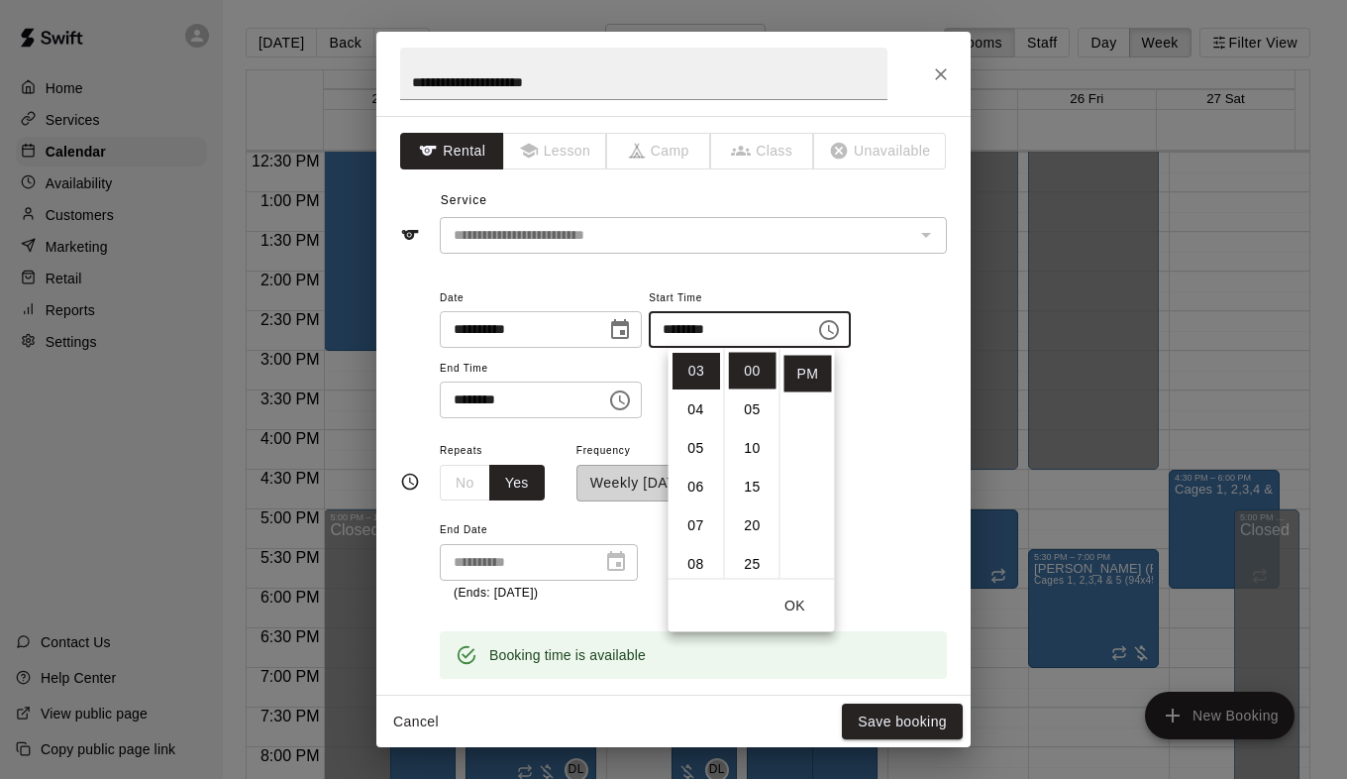
click at [632, 392] on icon "Choose time, selected time is 7:00 PM" at bounding box center [620, 400] width 24 height 24
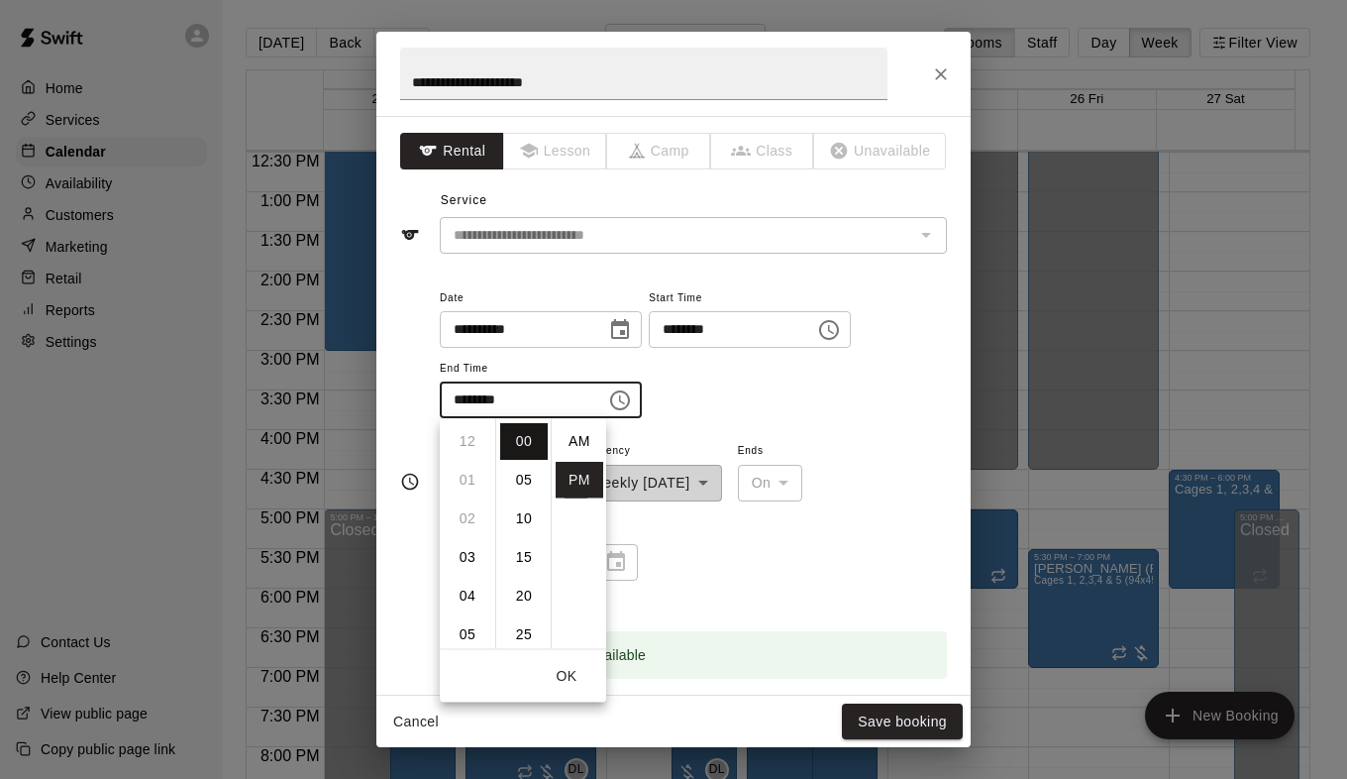
scroll to position [36, 0]
click at [467, 469] on li "05" at bounding box center [468, 463] width 48 height 37
type input "********"
drag, startPoint x: 830, startPoint y: 606, endPoint x: 826, endPoint y: 591, distance: 15.4
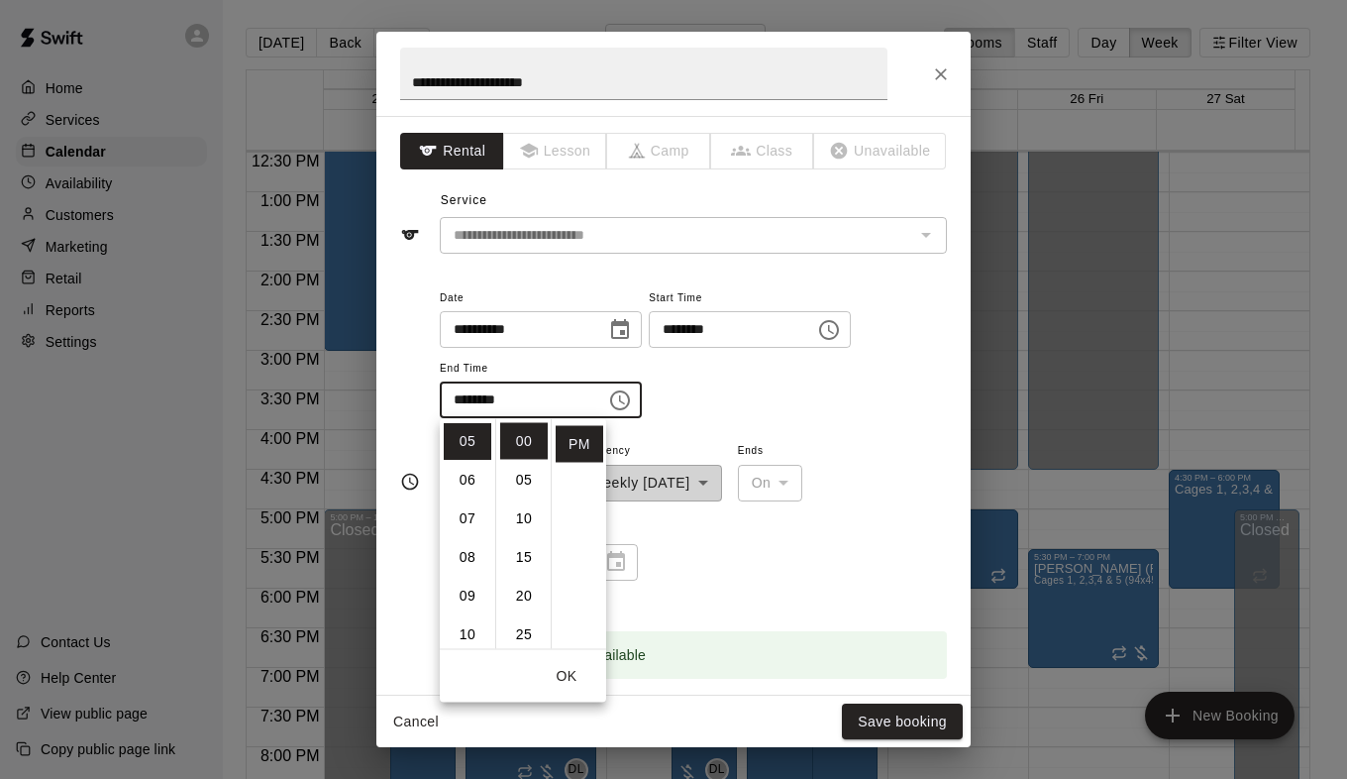
click at [828, 600] on div "**********" at bounding box center [693, 558] width 507 height 240
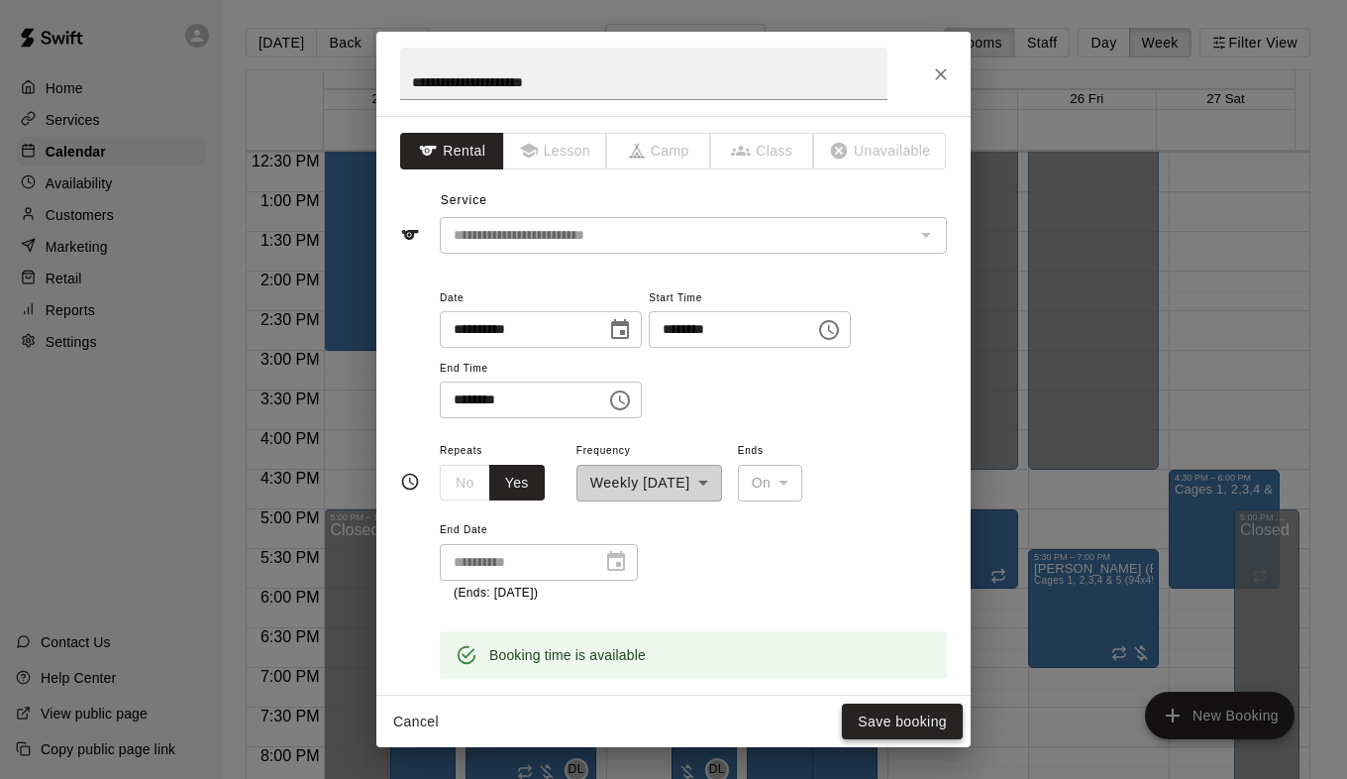
click at [876, 718] on button "Save booking" at bounding box center [902, 721] width 121 height 37
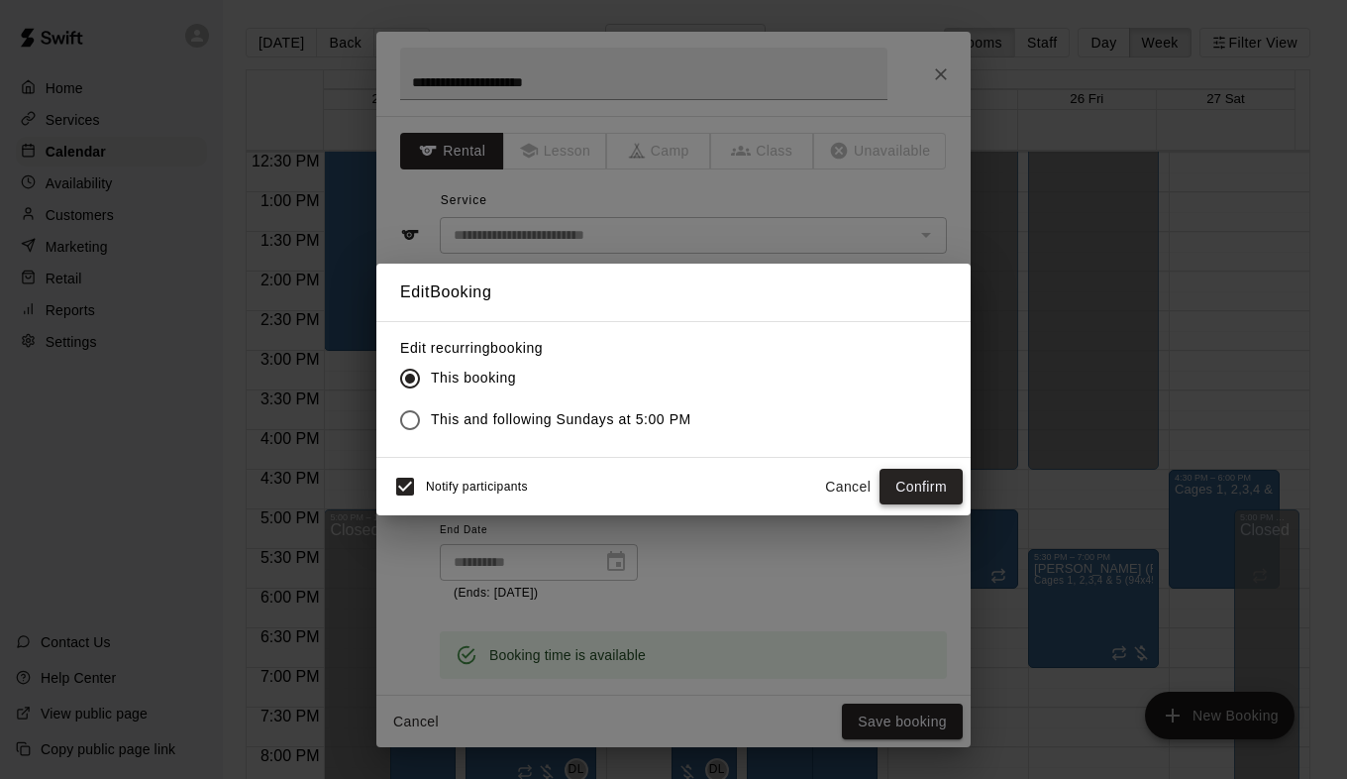
click at [918, 481] on button "Confirm" at bounding box center [921, 487] width 83 height 37
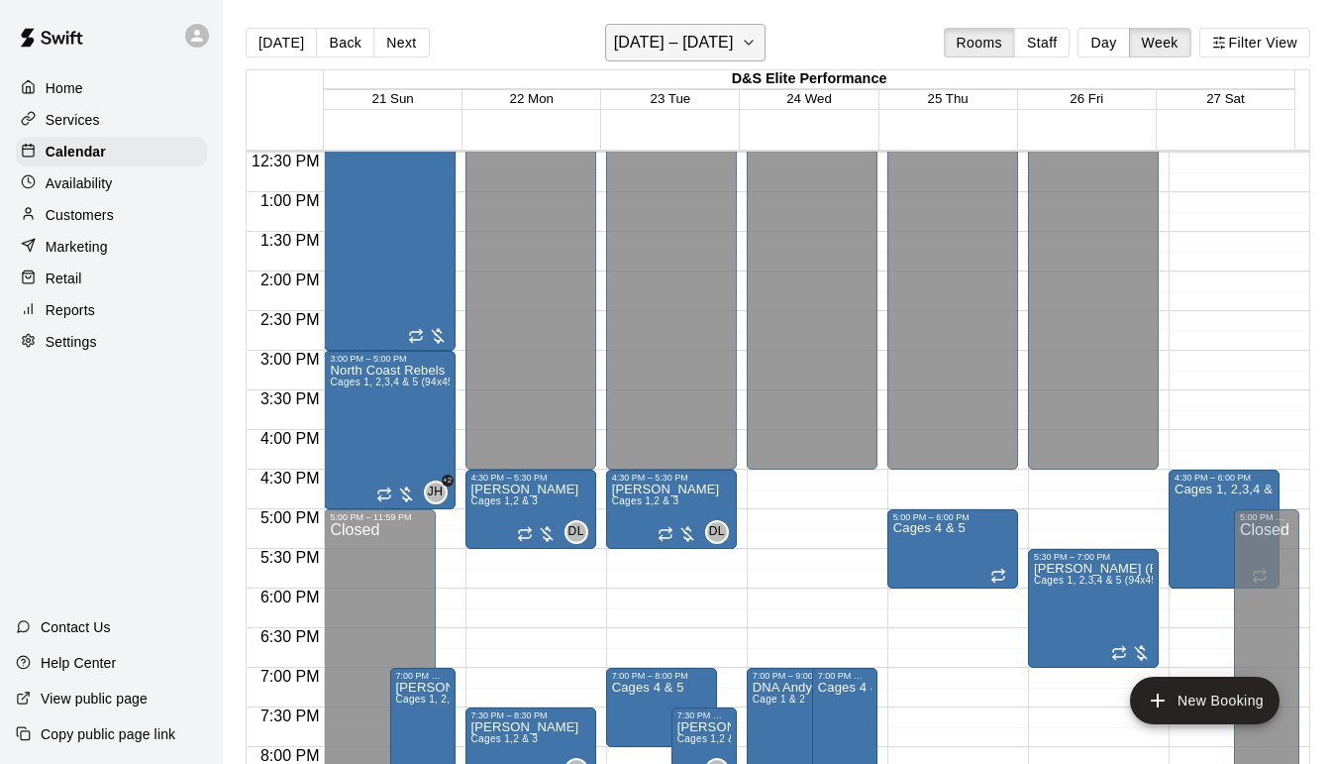
click at [756, 44] on icon "button" at bounding box center [749, 43] width 16 height 24
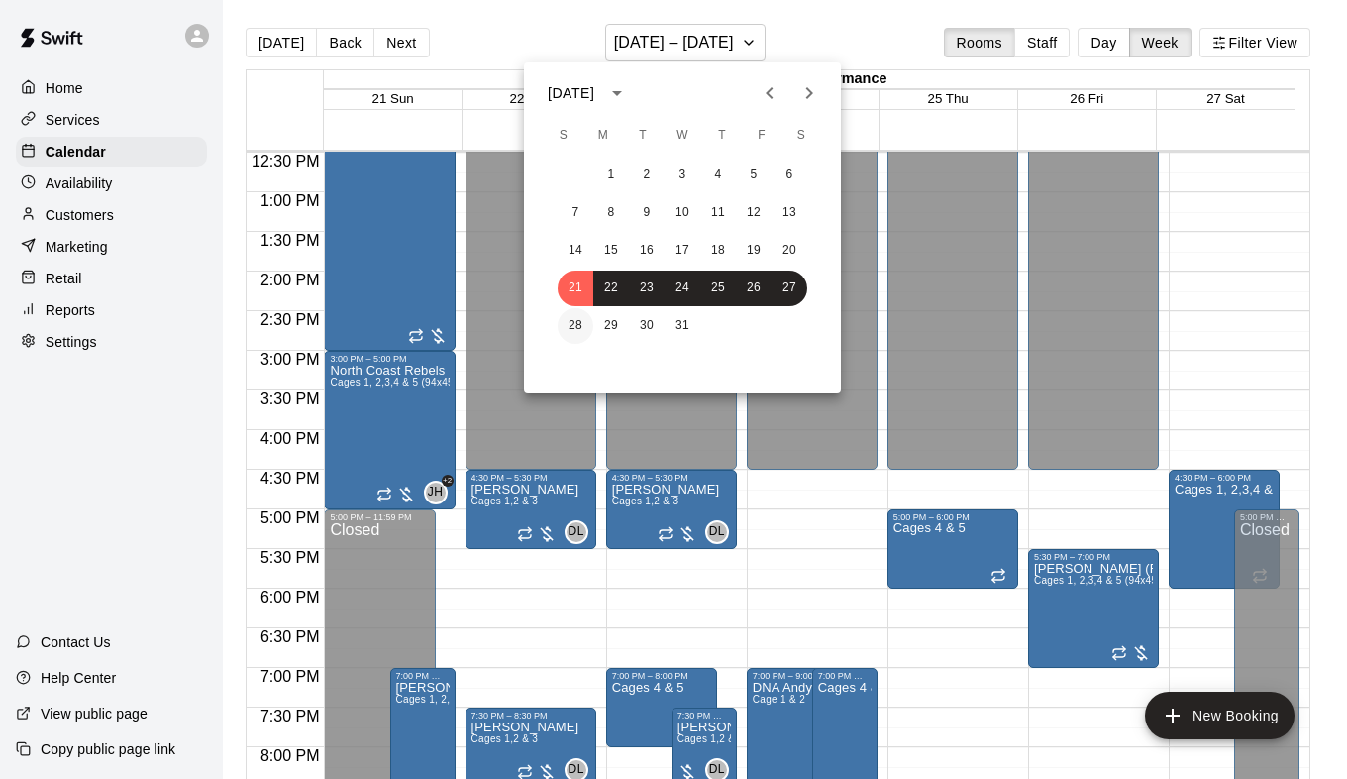
click at [579, 326] on button "28" at bounding box center [576, 326] width 36 height 36
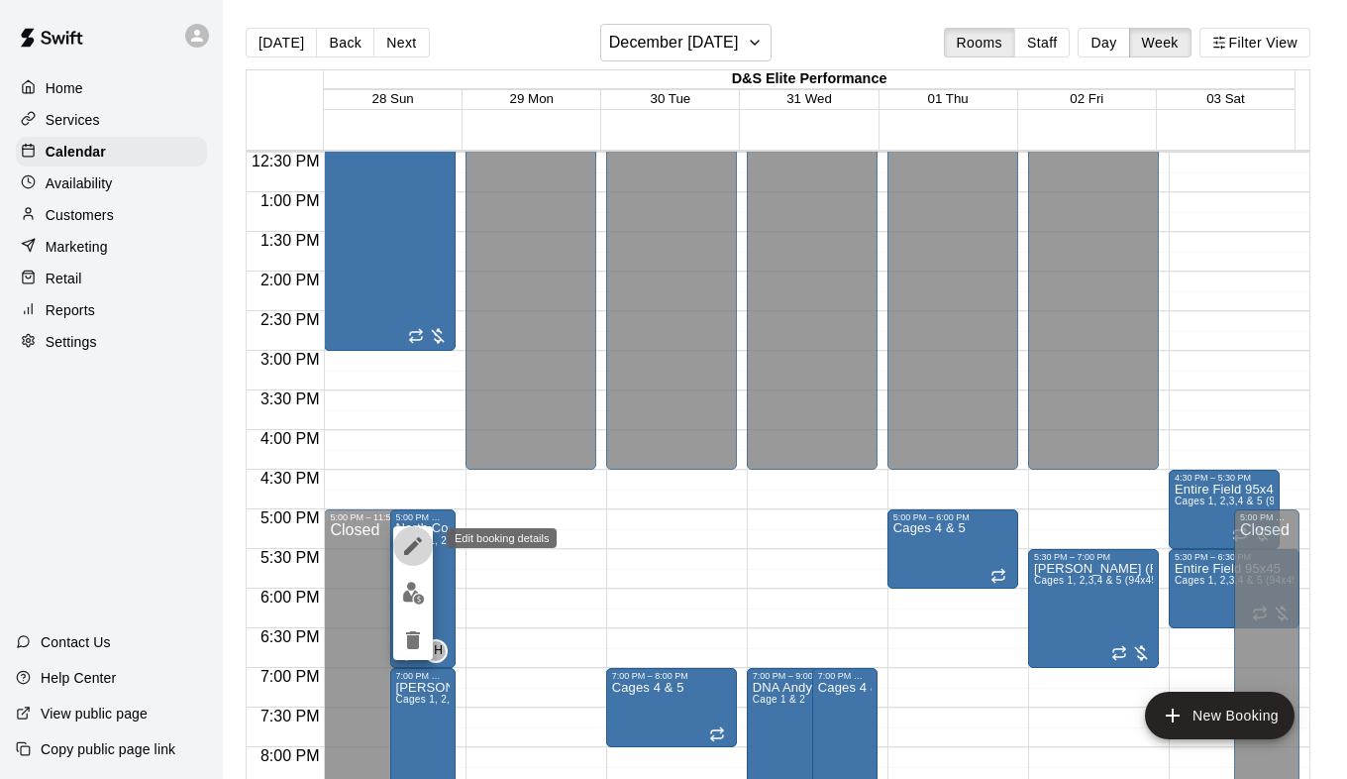
click at [425, 542] on button "edit" at bounding box center [413, 546] width 40 height 40
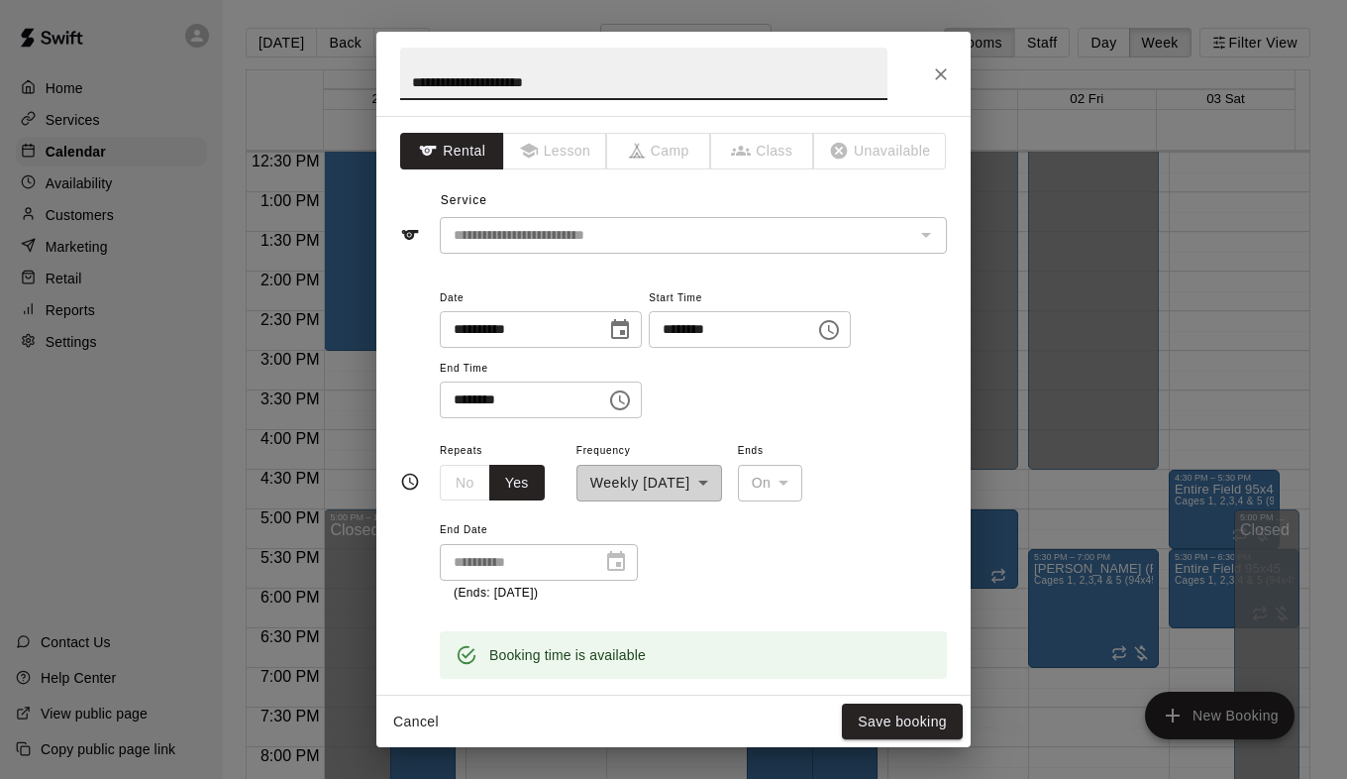
click at [841, 328] on icon "Choose time, selected time is 5:00 PM" at bounding box center [829, 330] width 24 height 24
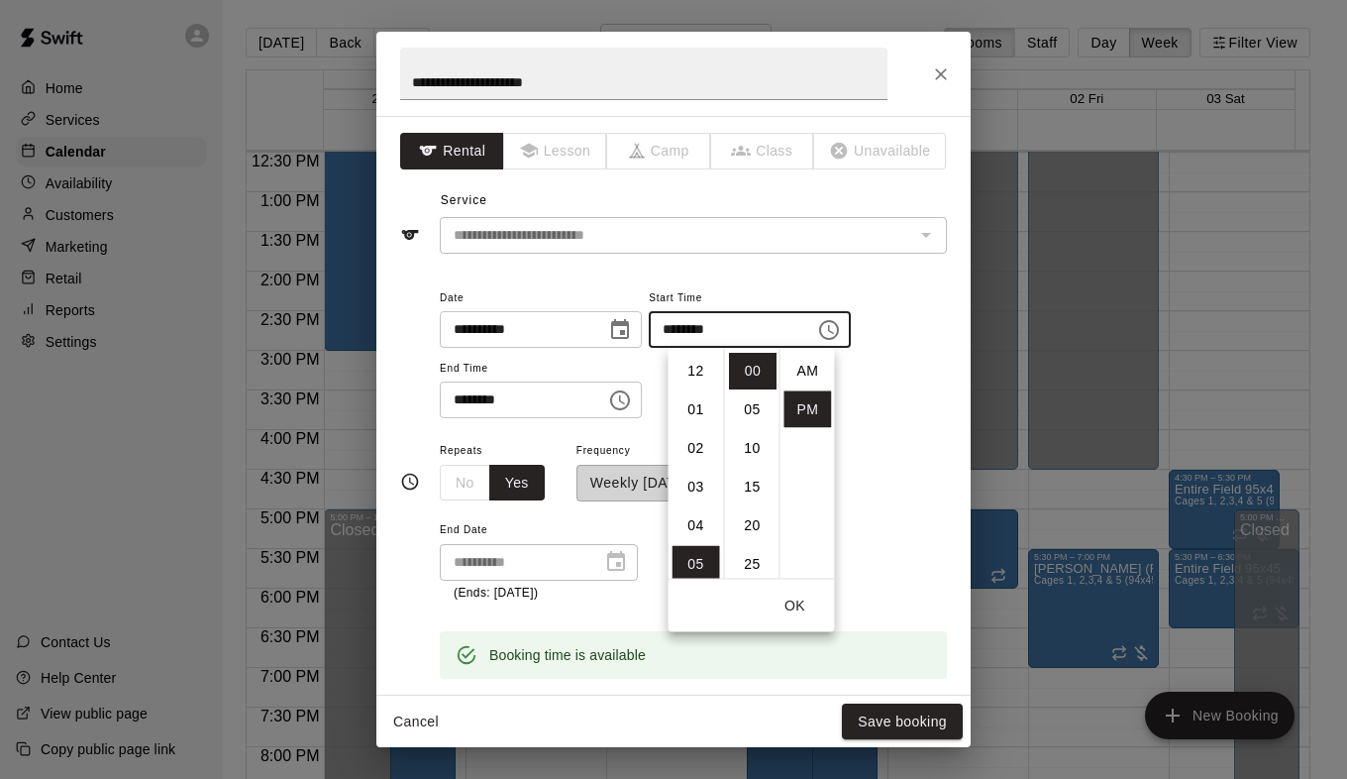
scroll to position [36, 0]
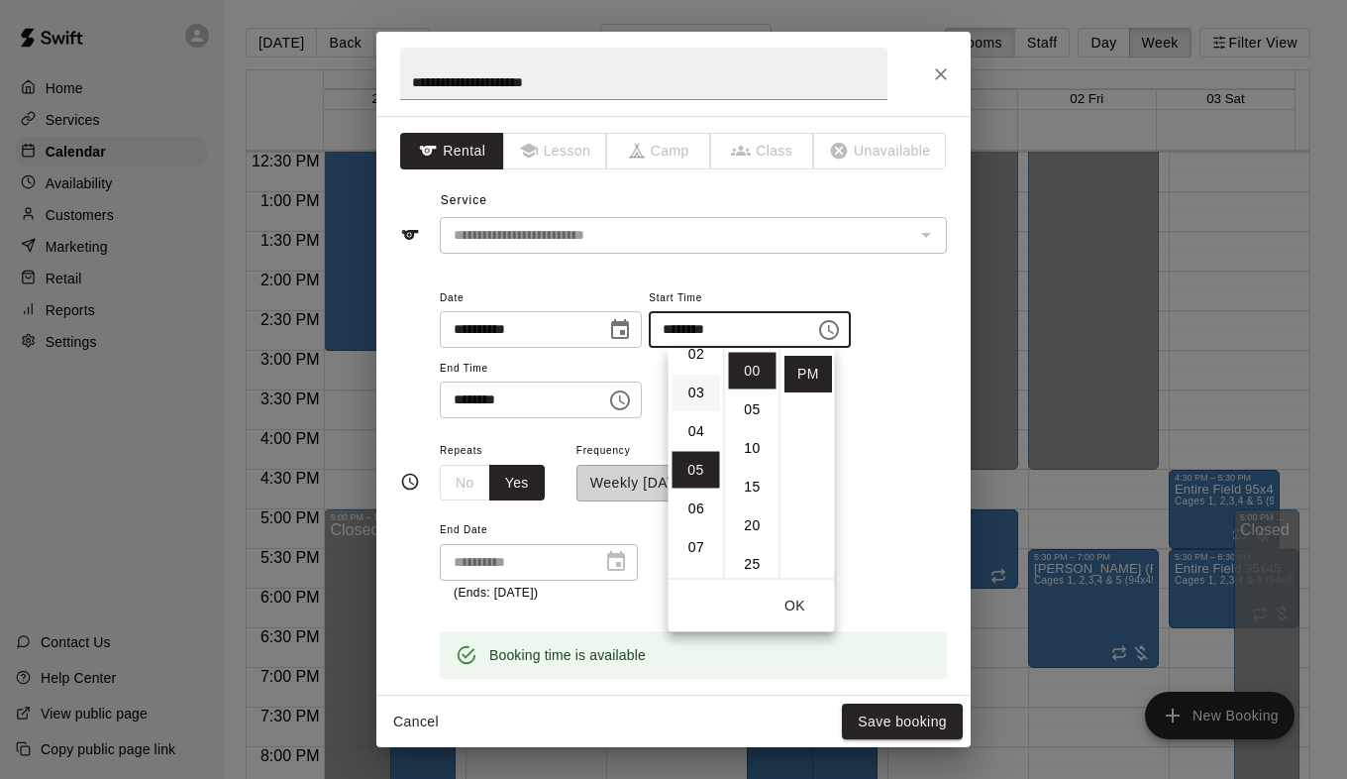
click at [684, 393] on li "03" at bounding box center [697, 392] width 48 height 37
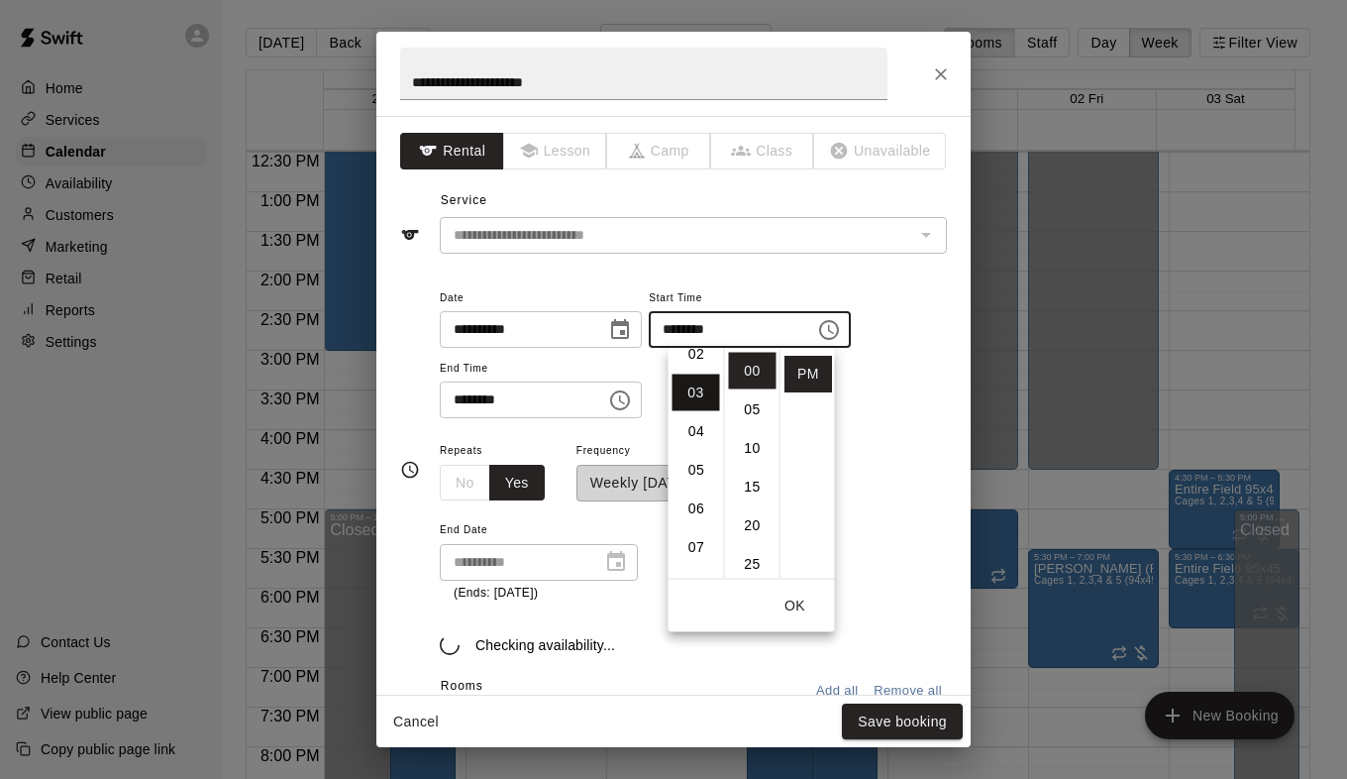
type input "********"
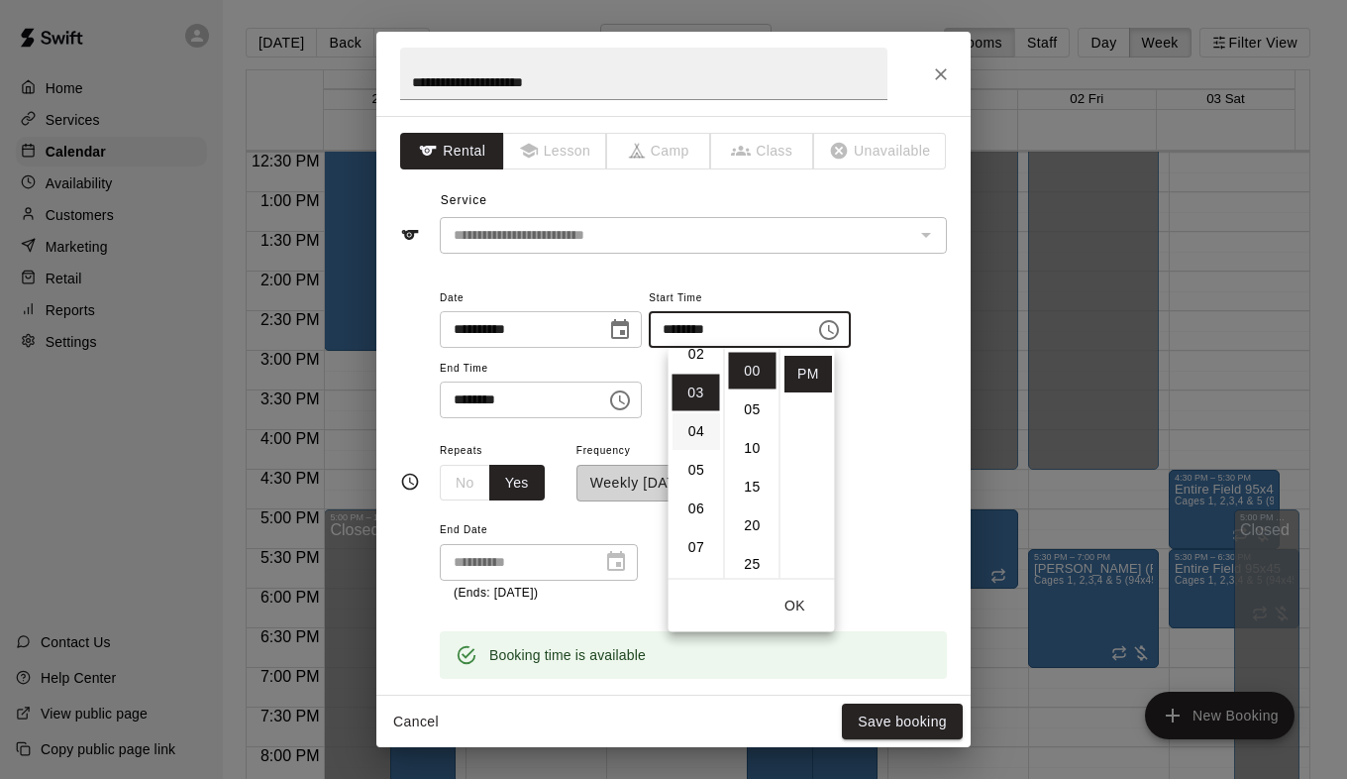
scroll to position [116, 0]
click at [632, 402] on icon "Choose time, selected time is 7:00 PM" at bounding box center [620, 400] width 24 height 24
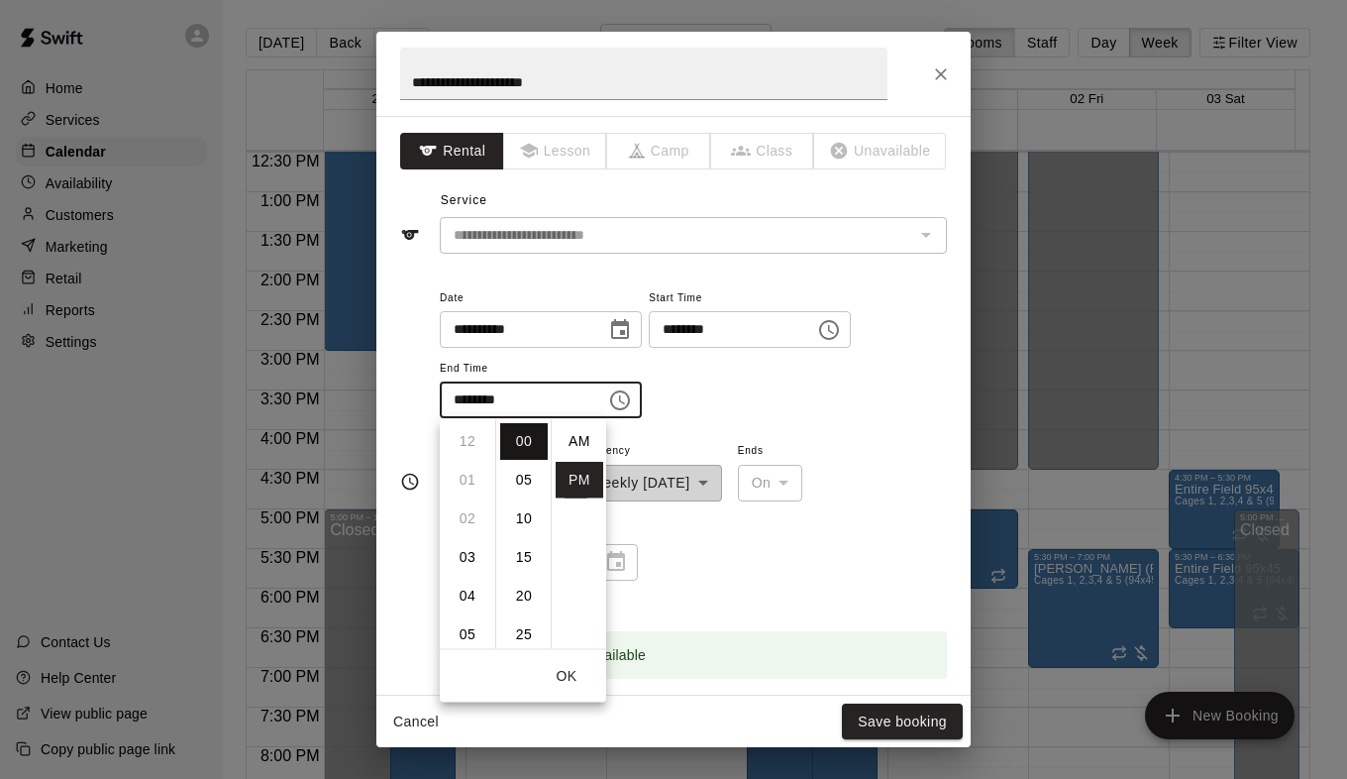
scroll to position [36, 0]
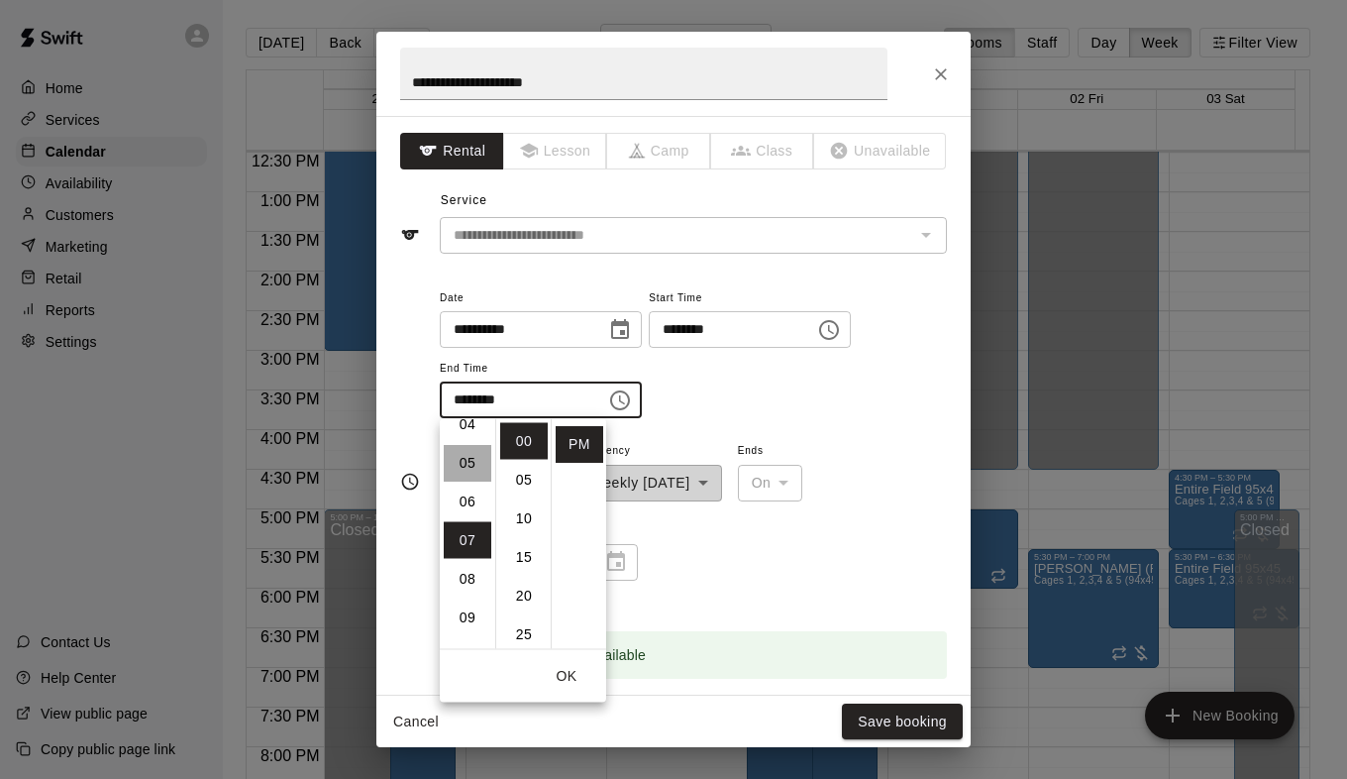
click at [470, 477] on li "05" at bounding box center [468, 463] width 48 height 37
type input "********"
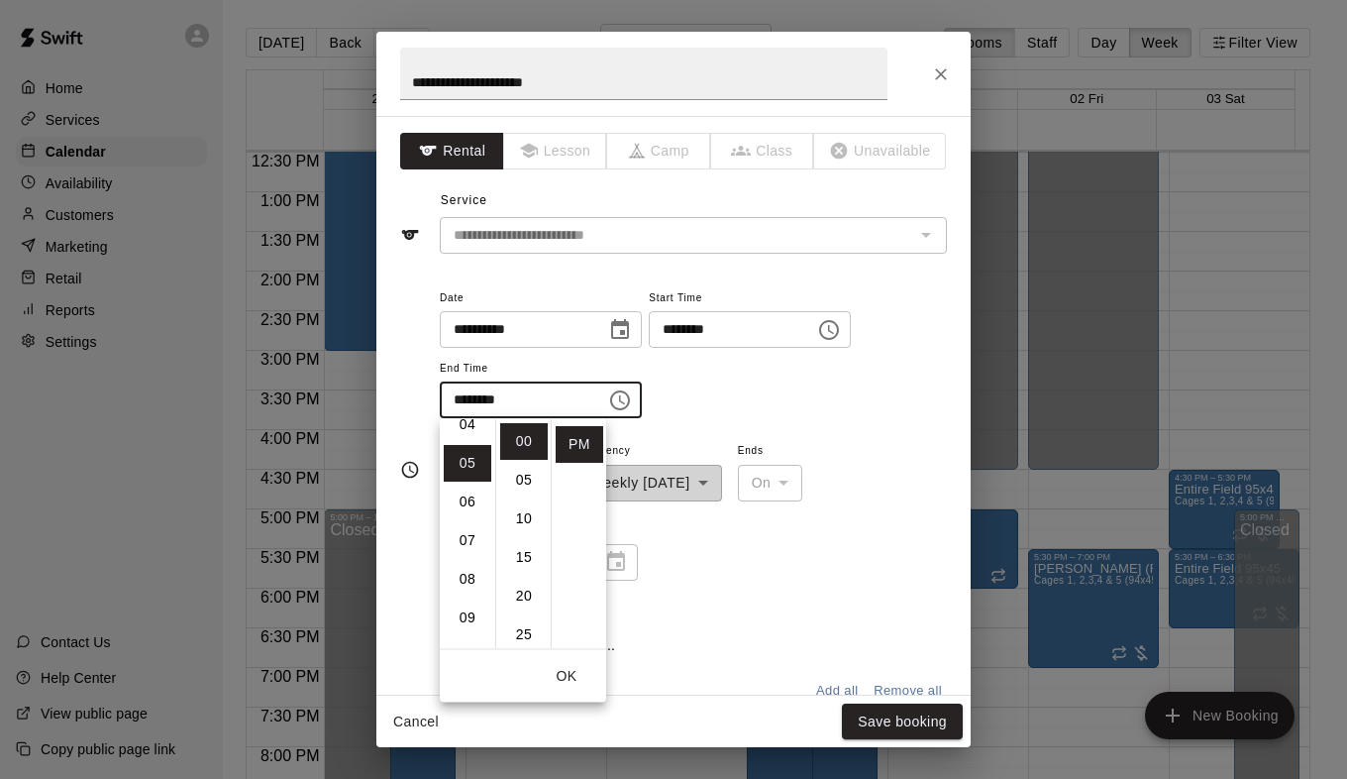
scroll to position [193, 0]
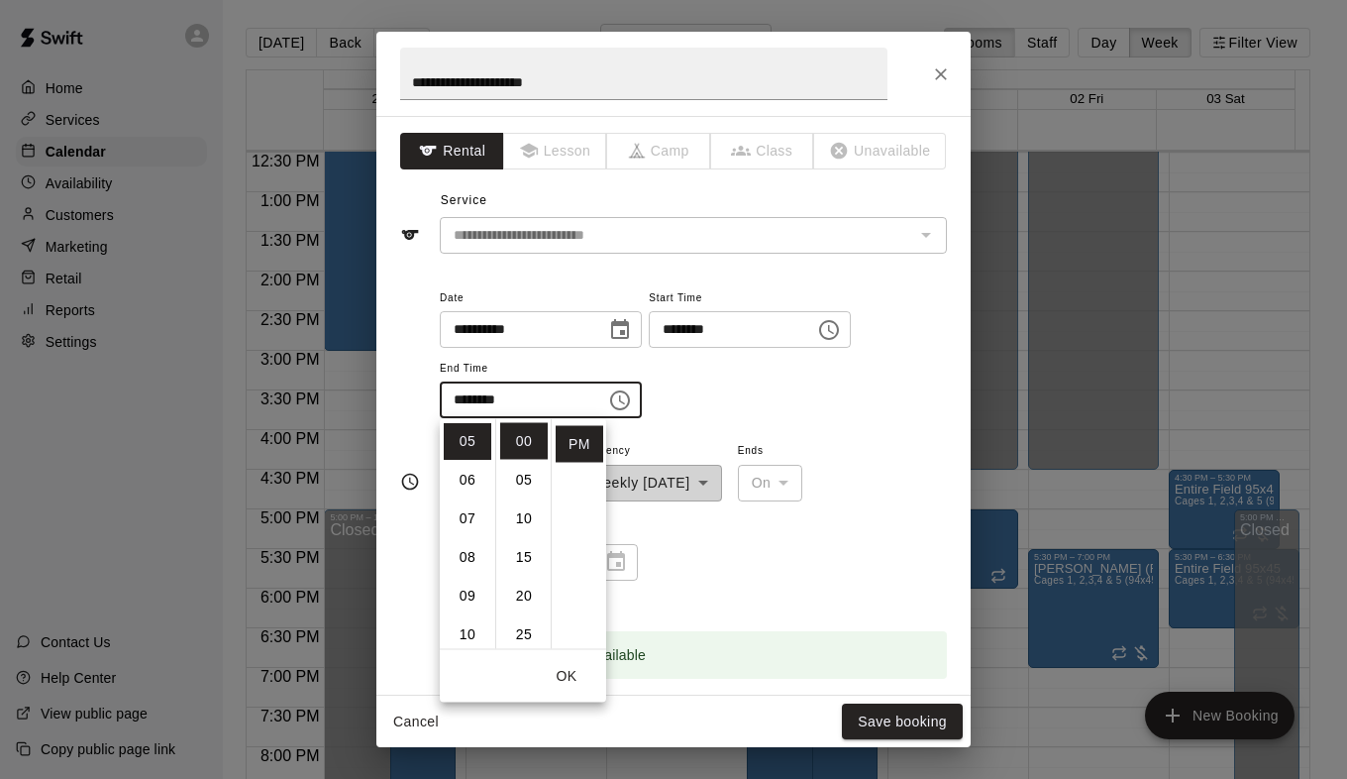
click at [833, 546] on div "**********" at bounding box center [693, 520] width 507 height 164
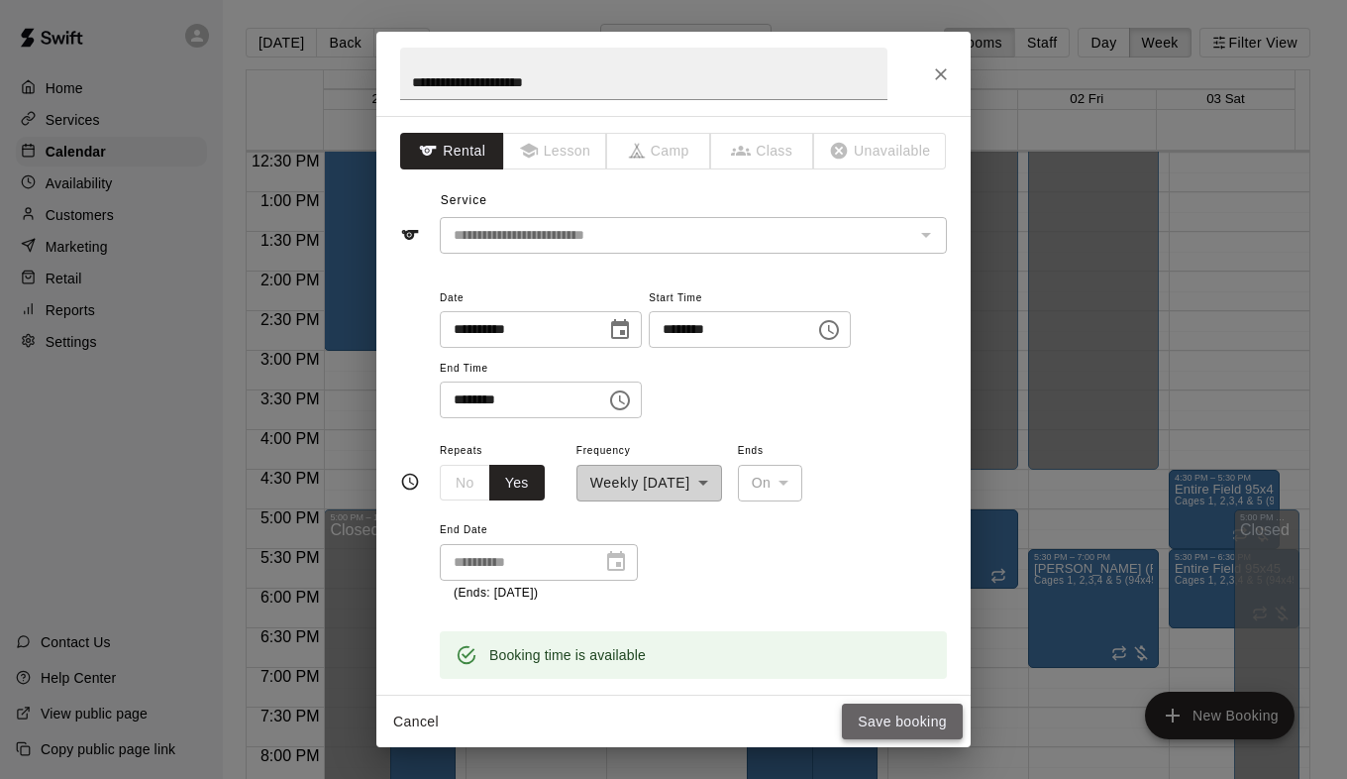
click at [887, 711] on button "Save booking" at bounding box center [902, 721] width 121 height 37
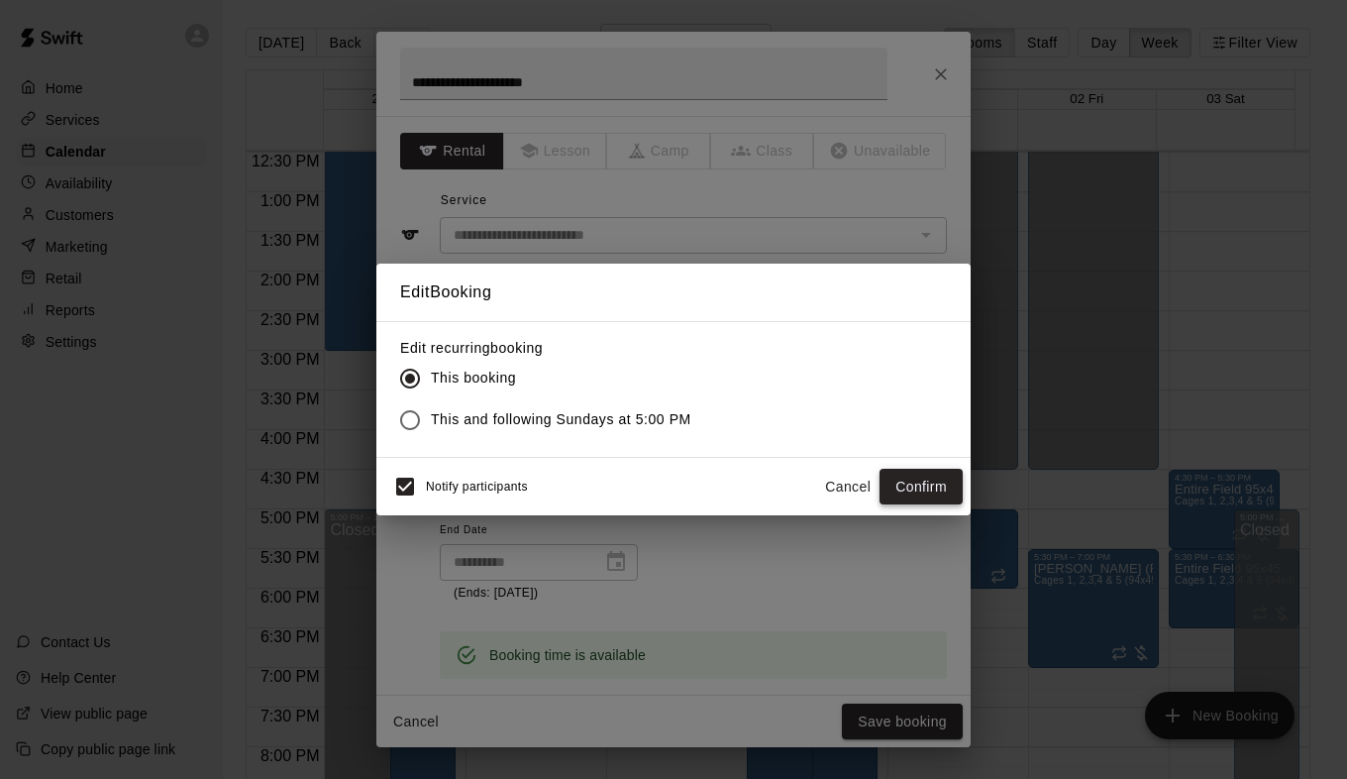
click at [891, 480] on button "Confirm" at bounding box center [921, 487] width 83 height 37
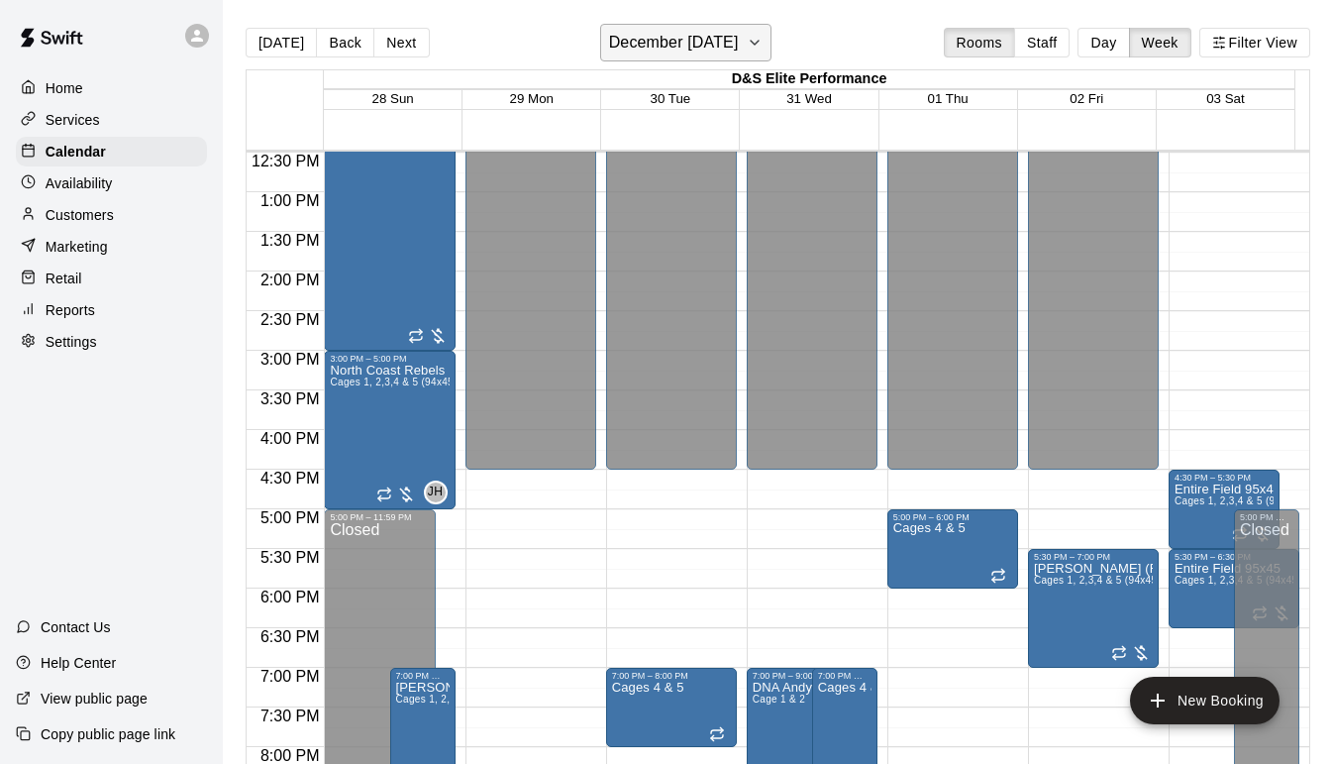
click at [771, 44] on button "December [DATE]" at bounding box center [685, 43] width 171 height 38
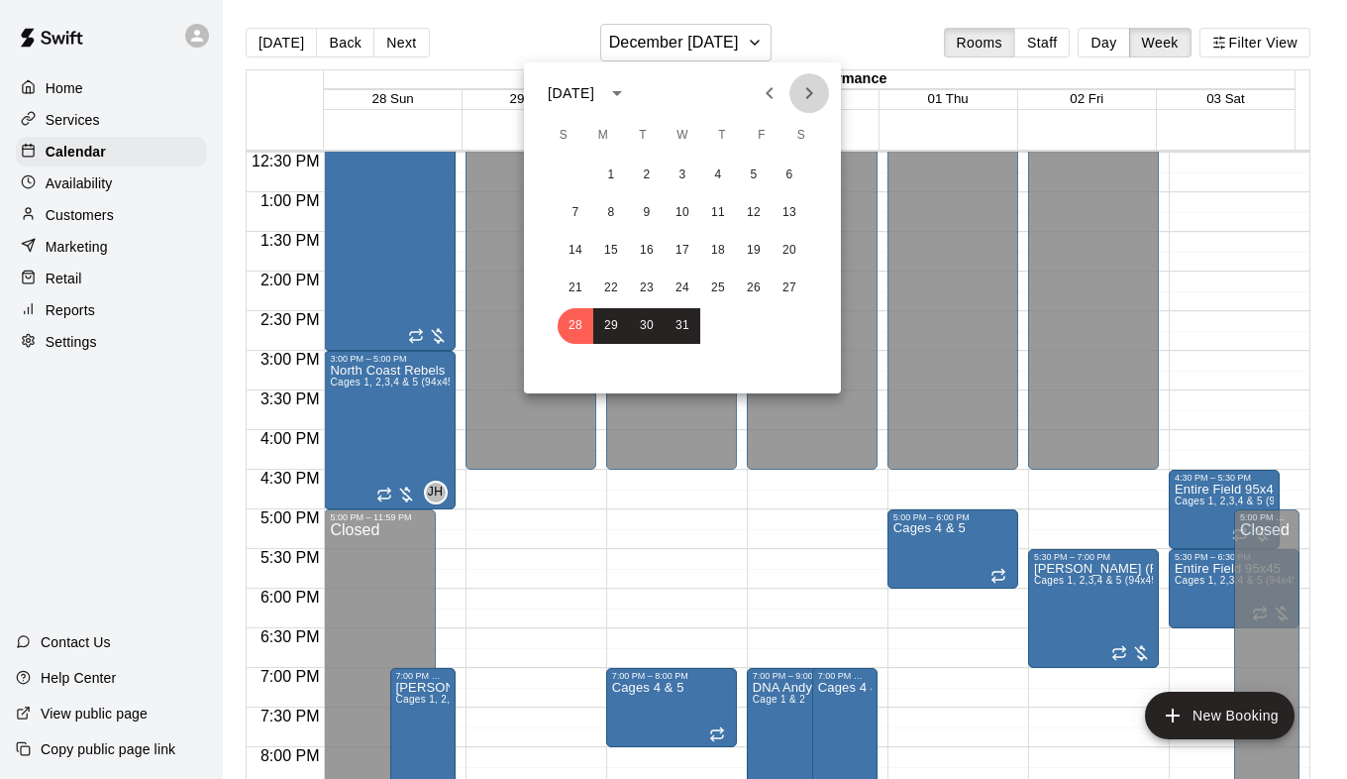
click at [809, 94] on icon "Next month" at bounding box center [809, 93] width 7 height 12
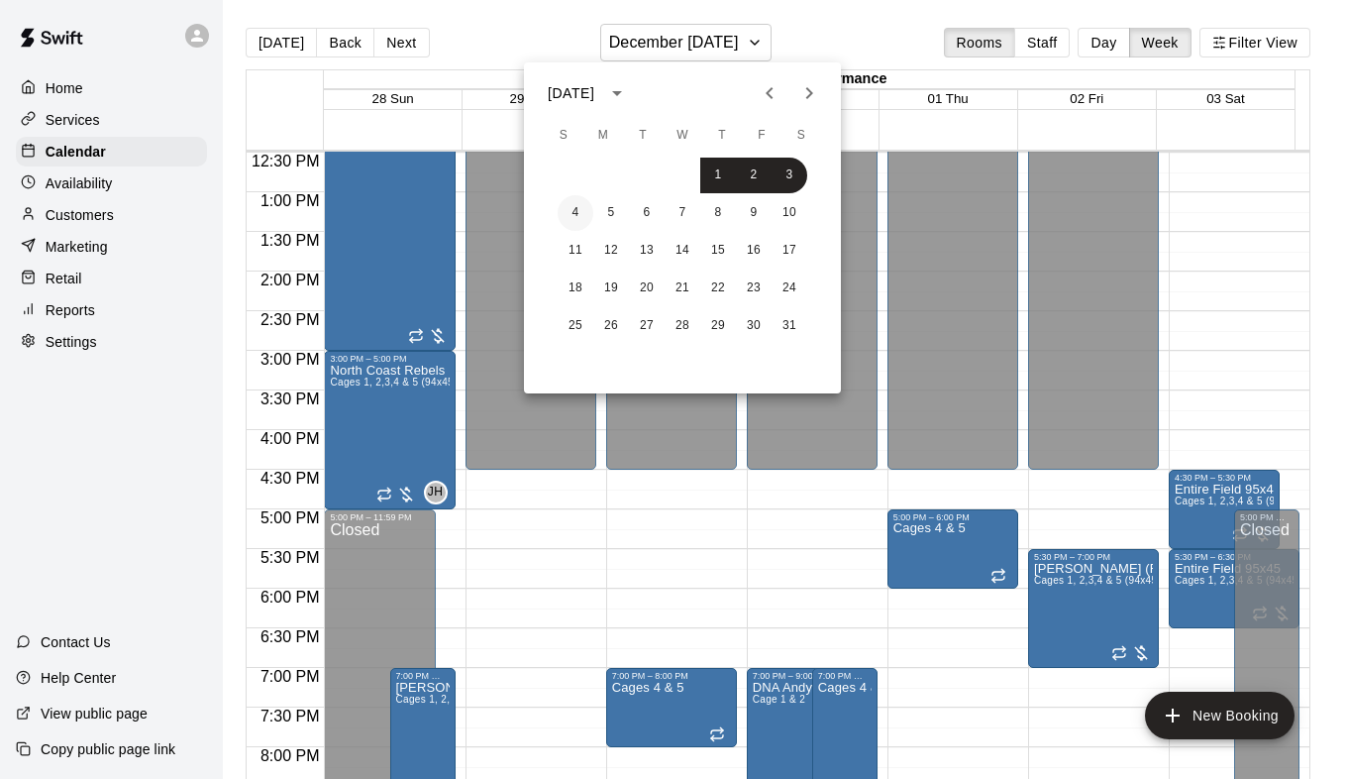
click at [574, 218] on button "4" at bounding box center [576, 213] width 36 height 36
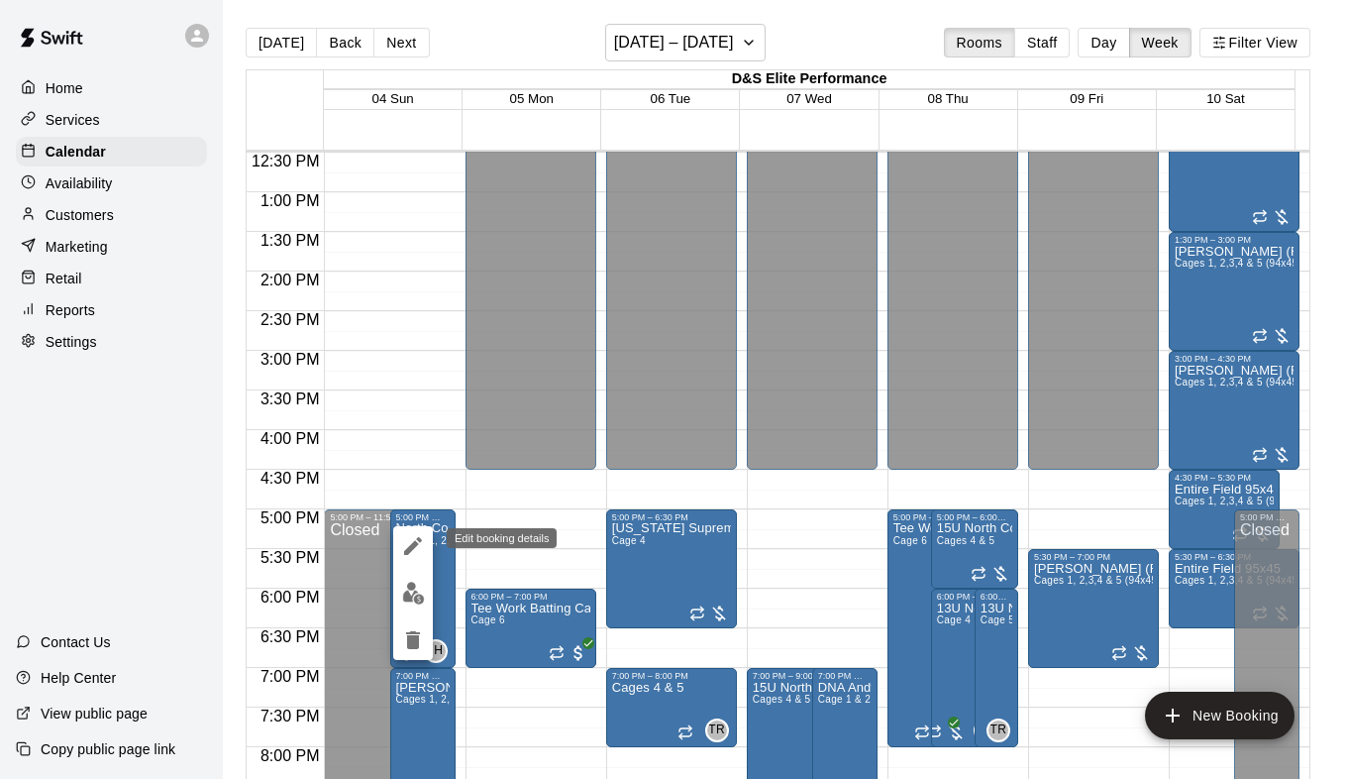
click at [414, 544] on icon "edit" at bounding box center [413, 546] width 18 height 18
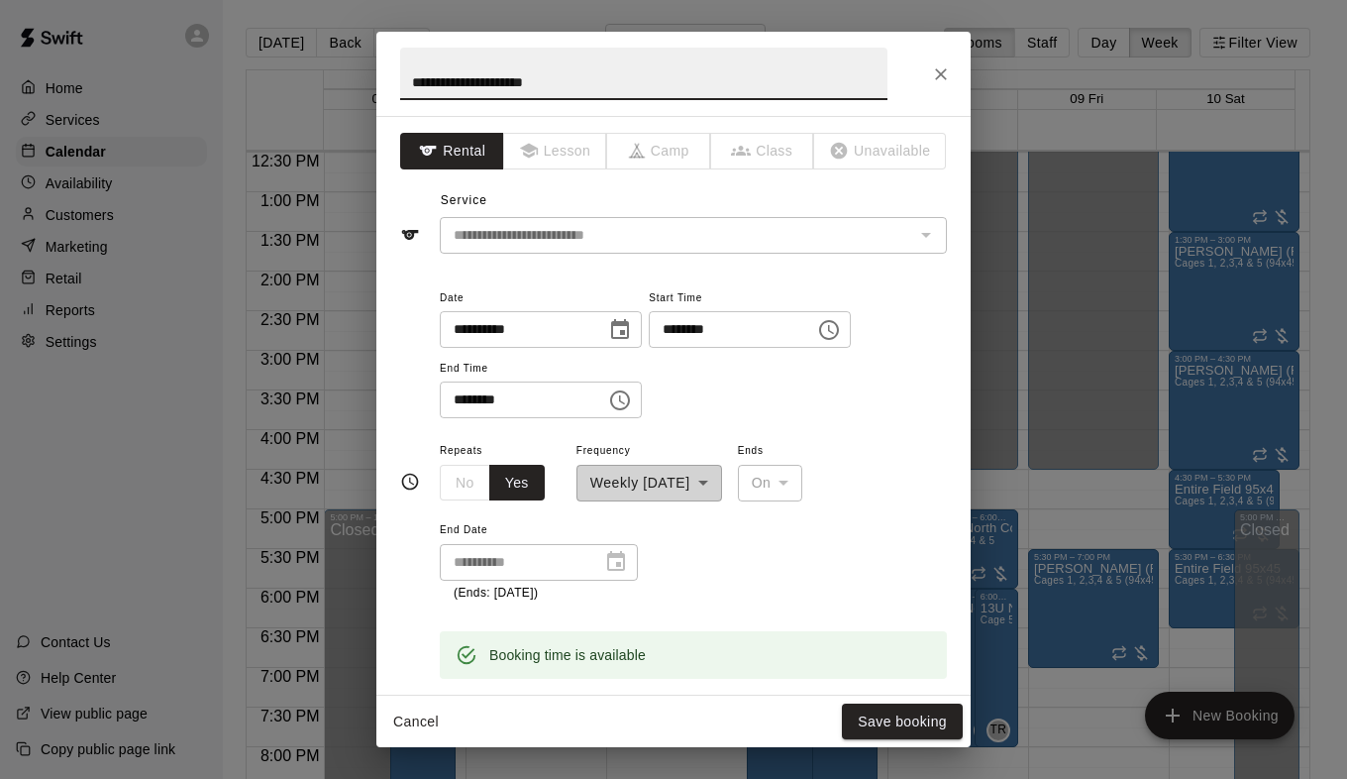
click at [841, 333] on icon "Choose time, selected time is 5:00 PM" at bounding box center [829, 330] width 24 height 24
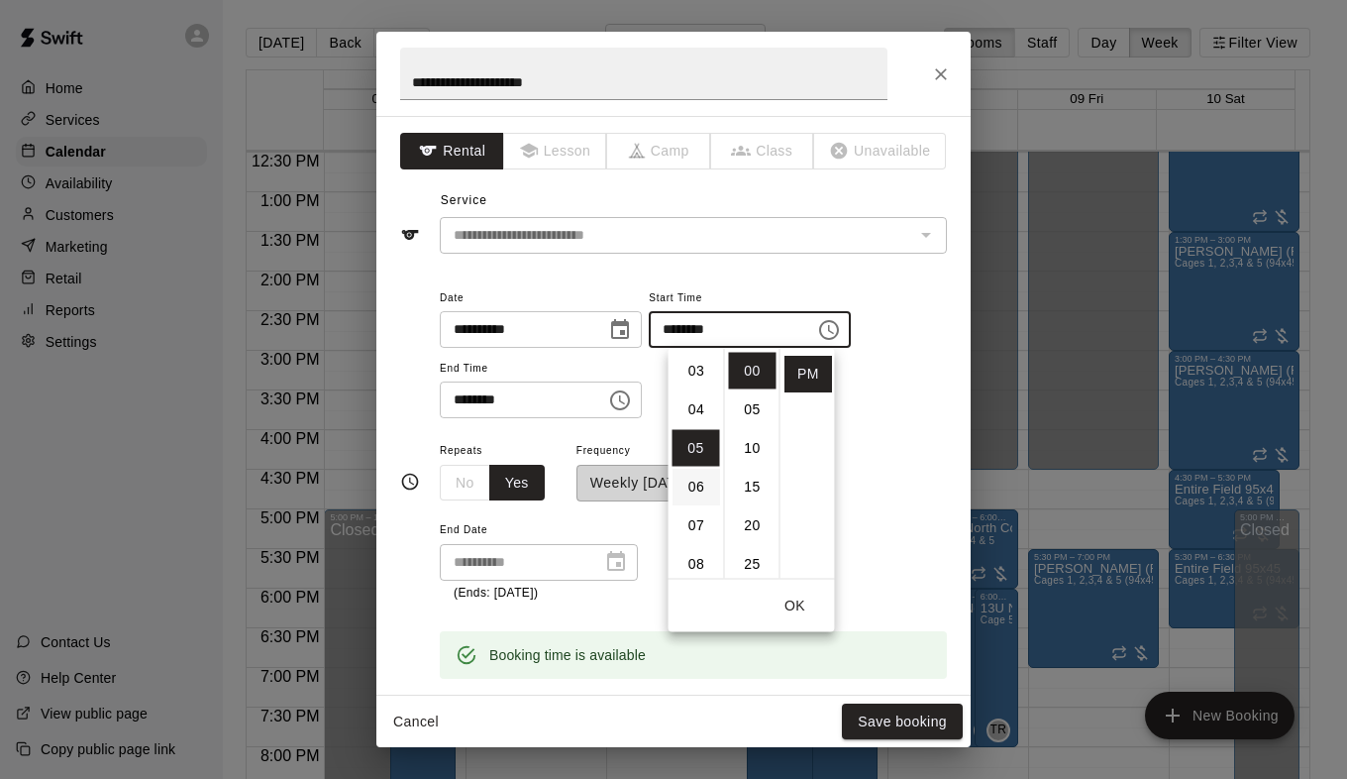
scroll to position [94, 0]
click at [690, 391] on li "03" at bounding box center [697, 392] width 48 height 37
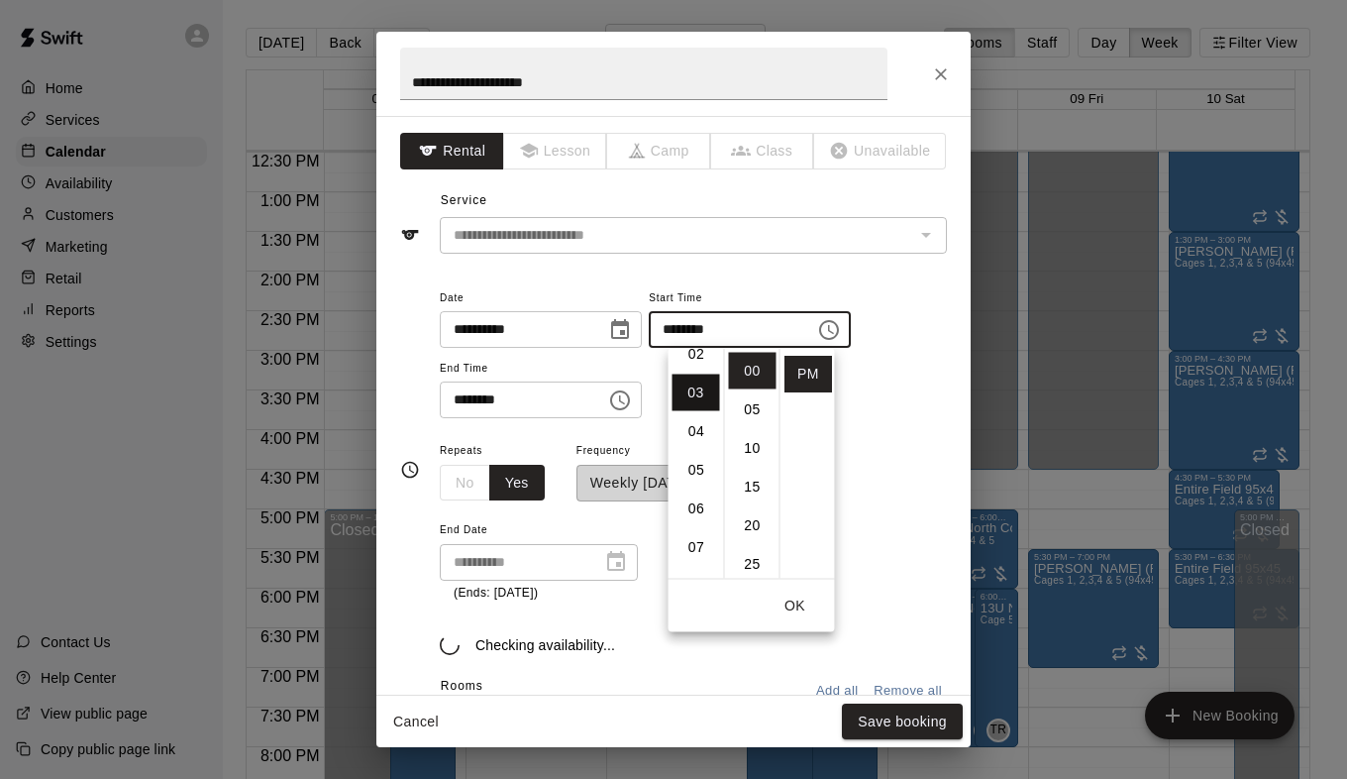
type input "********"
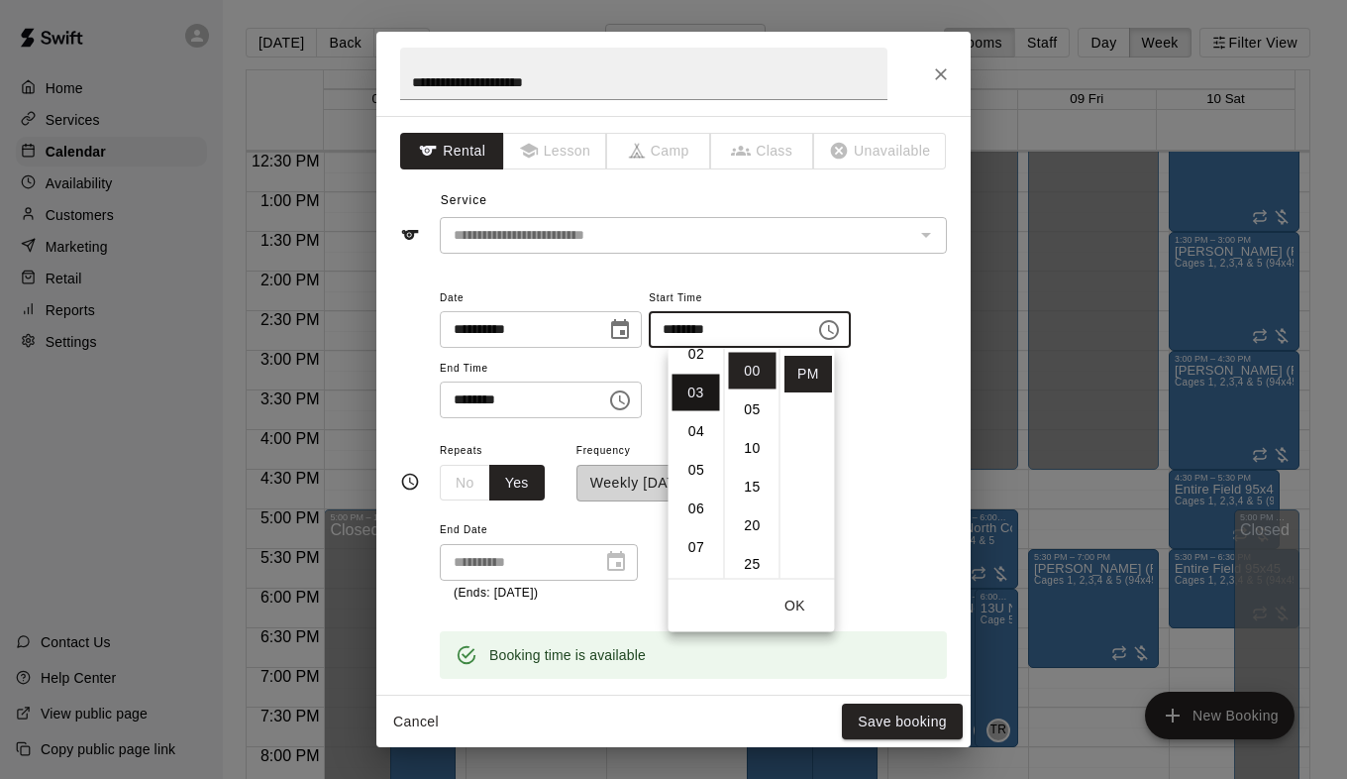
scroll to position [116, 0]
click at [630, 392] on icon "Choose time, selected time is 7:00 PM" at bounding box center [620, 400] width 20 height 20
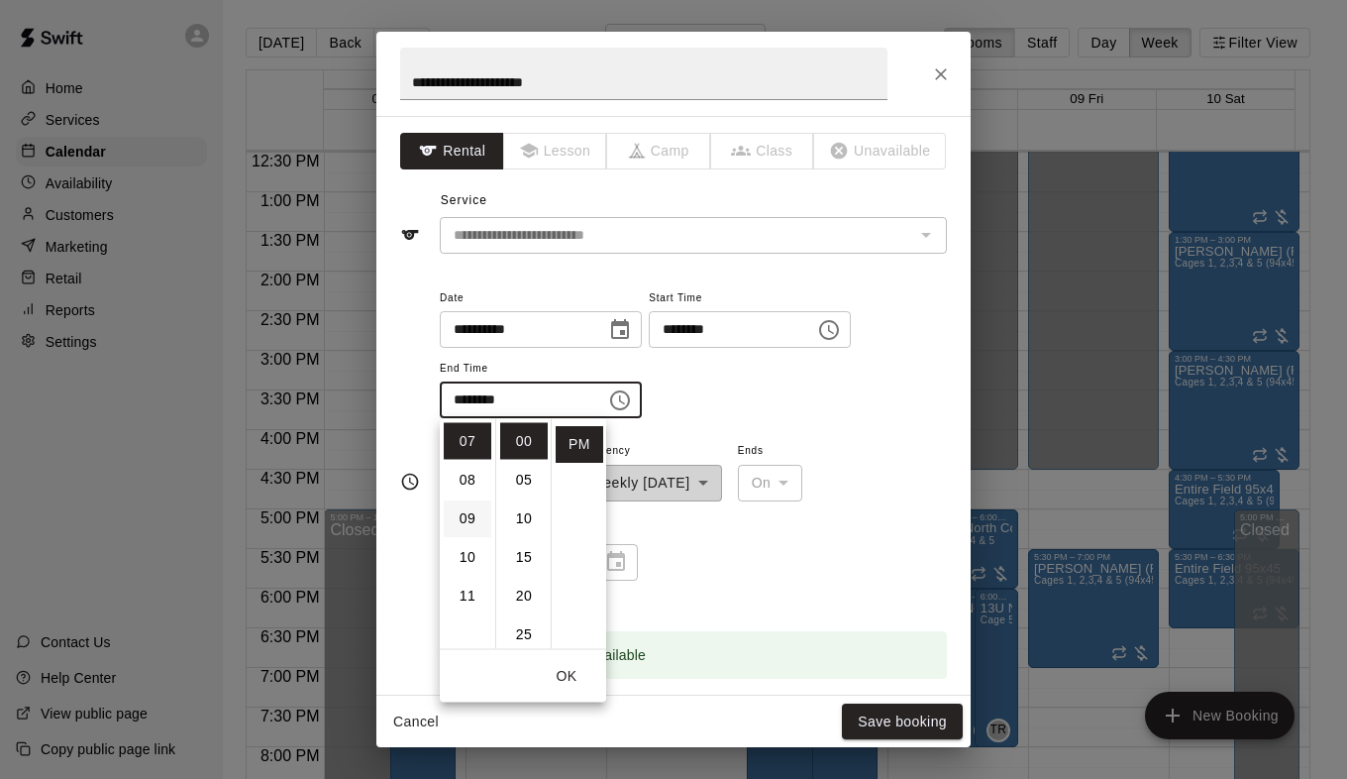
scroll to position [171, 0]
click at [463, 470] on li "05" at bounding box center [468, 463] width 48 height 37
type input "********"
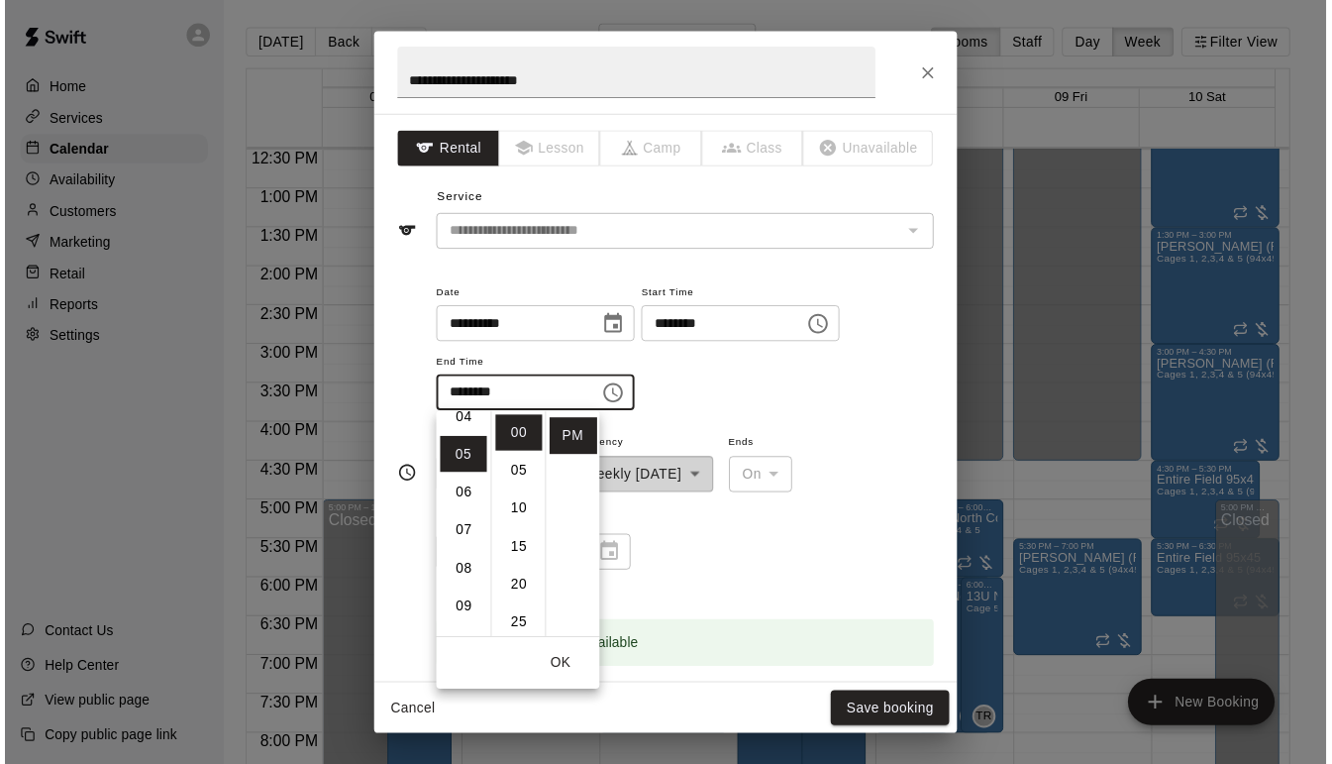
scroll to position [193, 0]
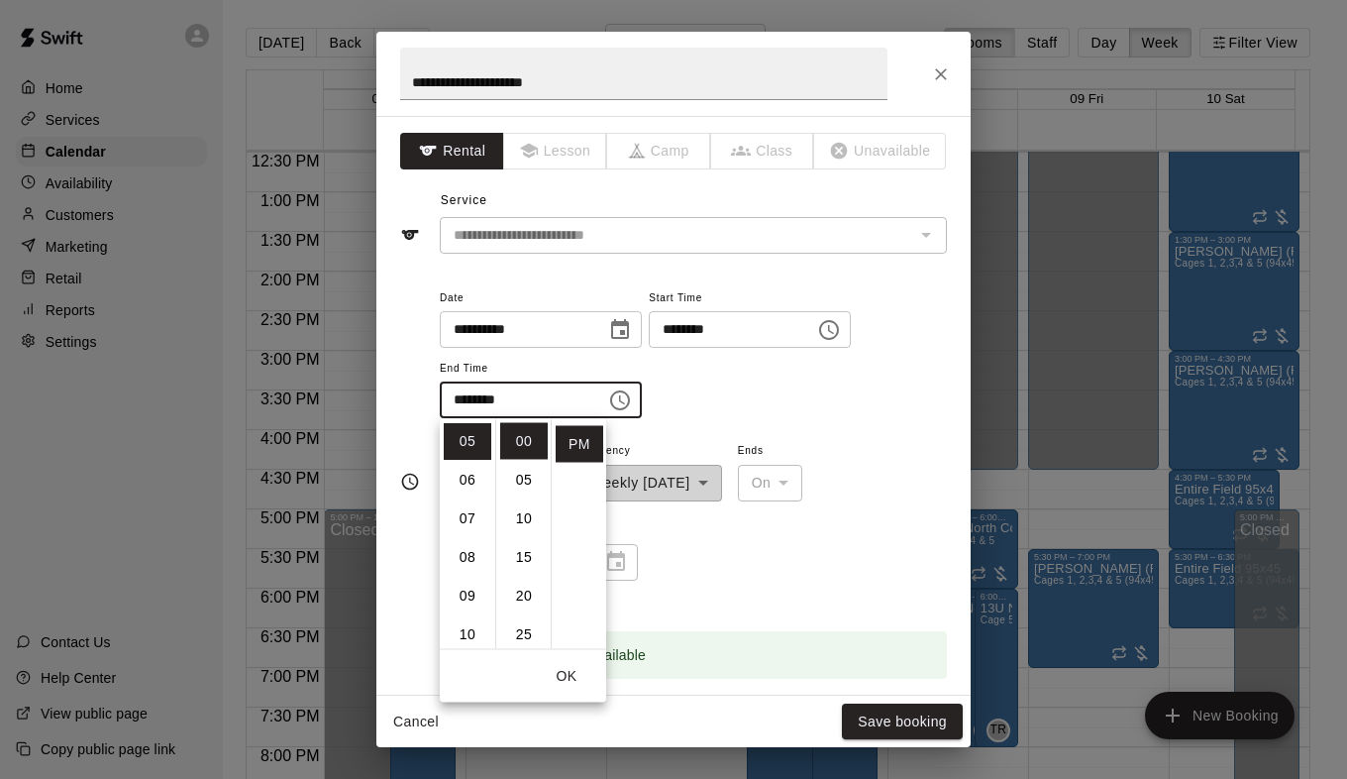
click at [856, 453] on div "**********" at bounding box center [693, 520] width 507 height 164
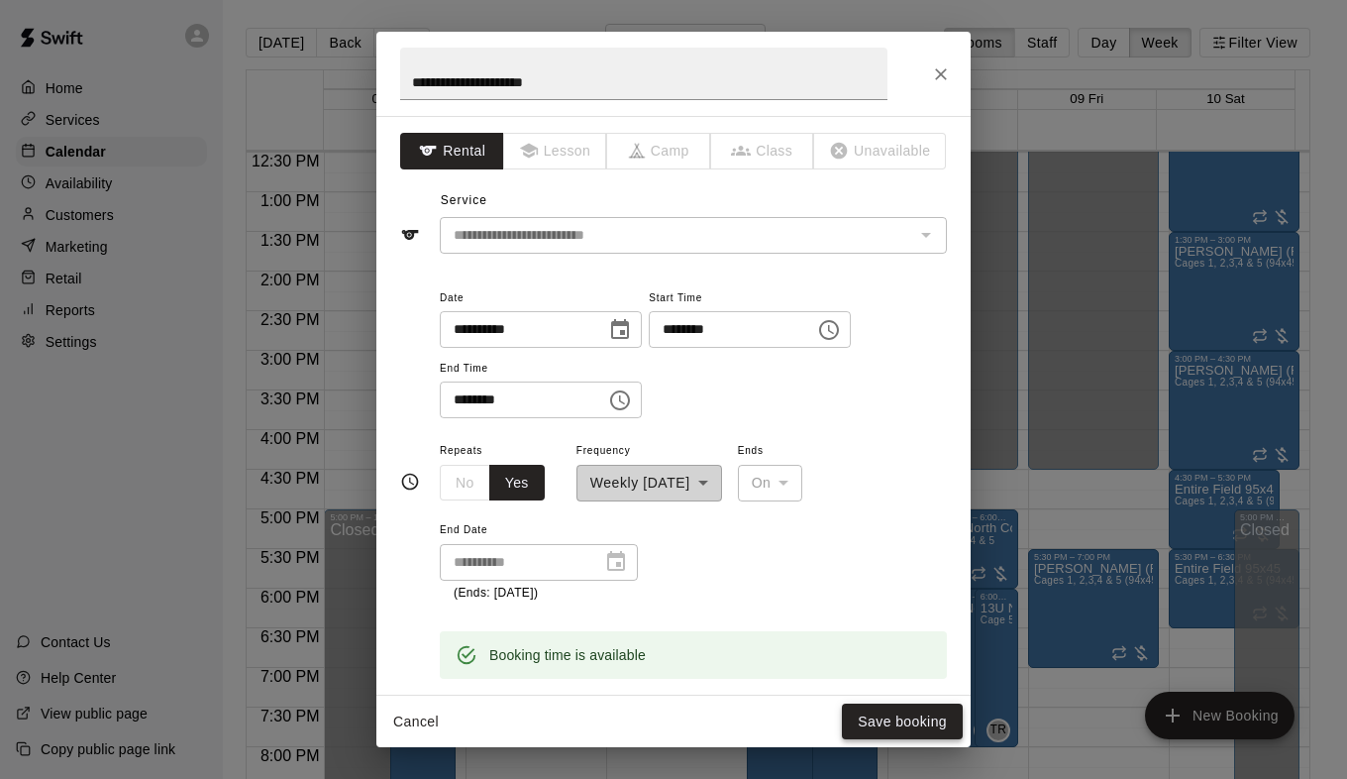
click at [883, 724] on button "Save booking" at bounding box center [902, 721] width 121 height 37
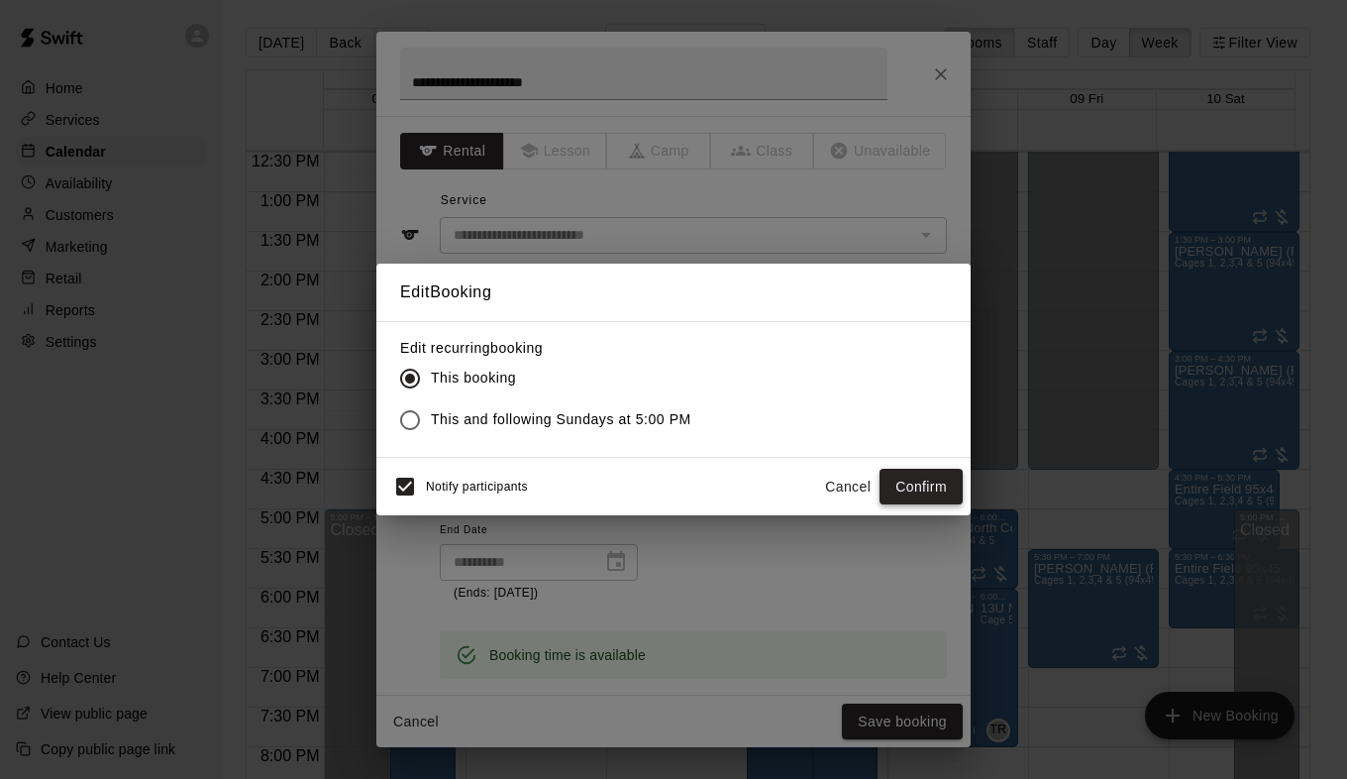
click at [902, 479] on button "Confirm" at bounding box center [921, 487] width 83 height 37
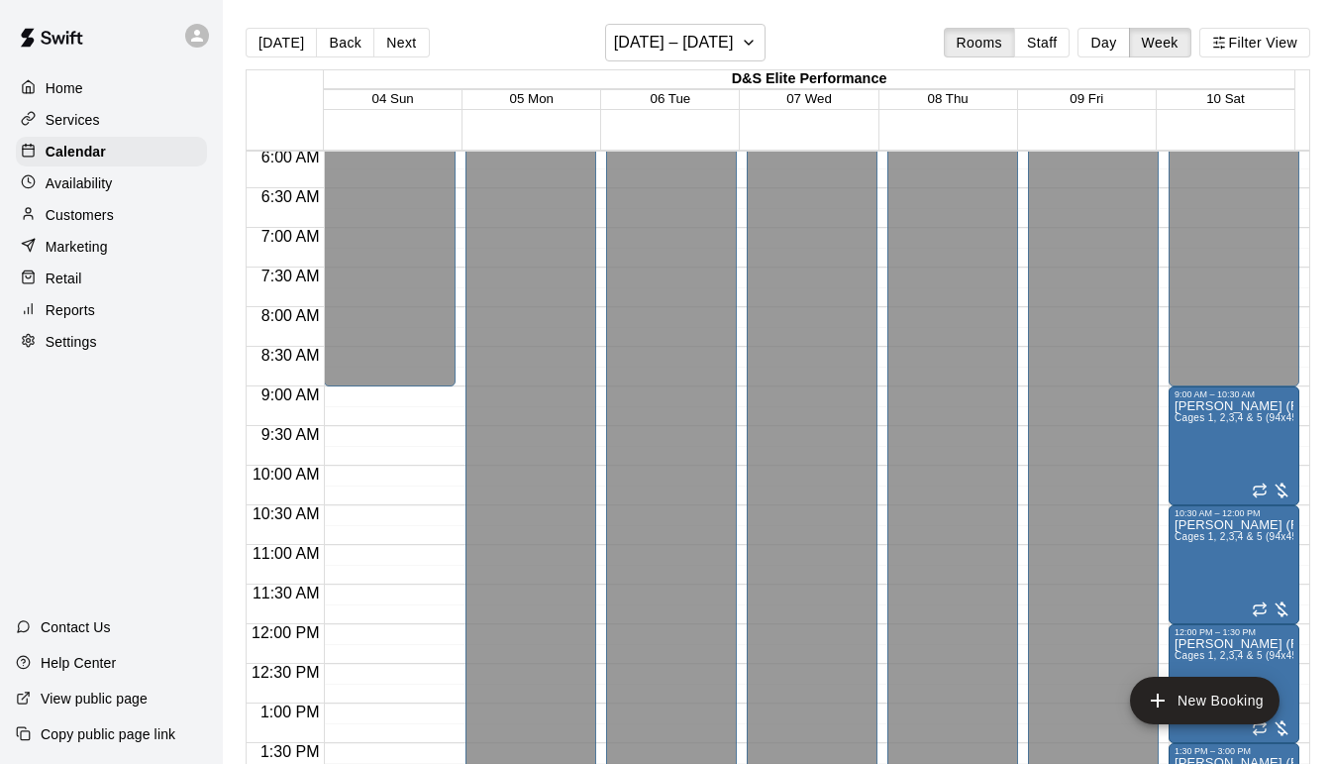
scroll to position [395, 0]
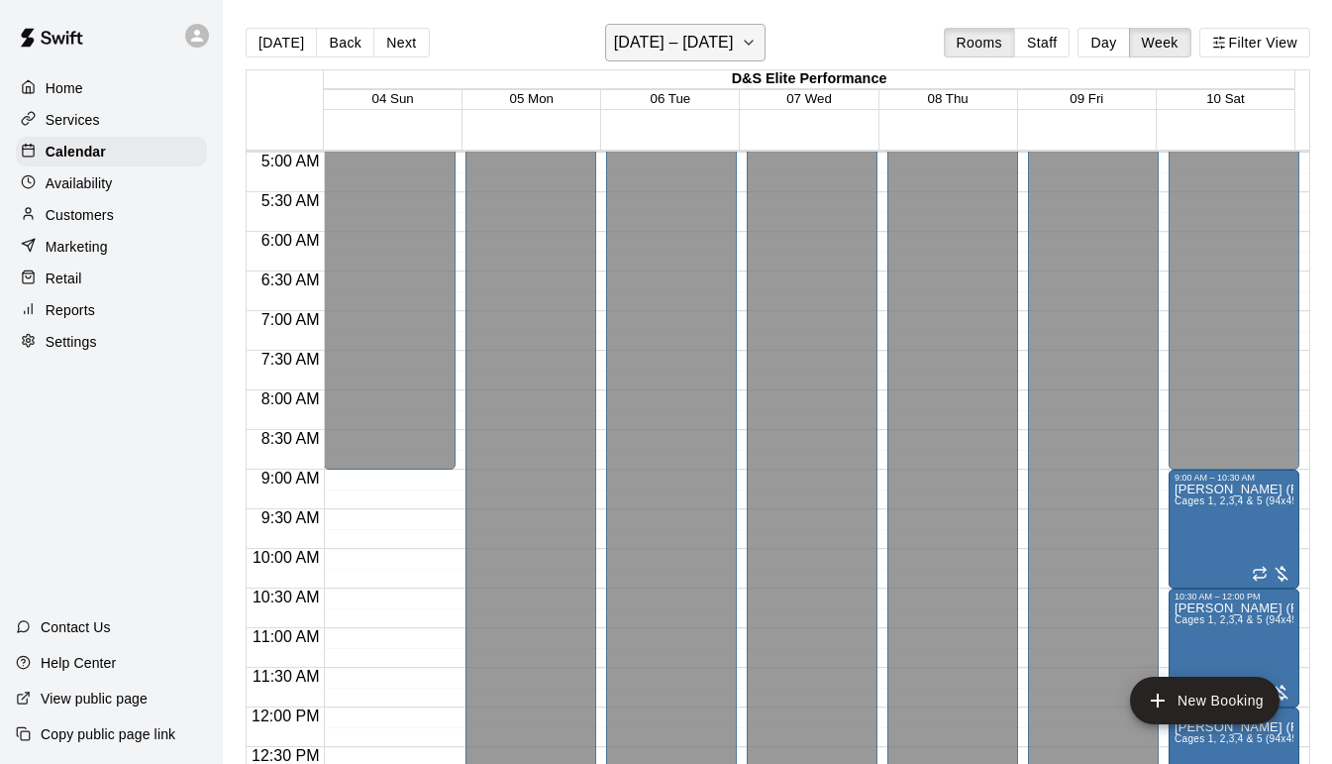
click at [742, 51] on icon "button" at bounding box center [749, 43] width 16 height 24
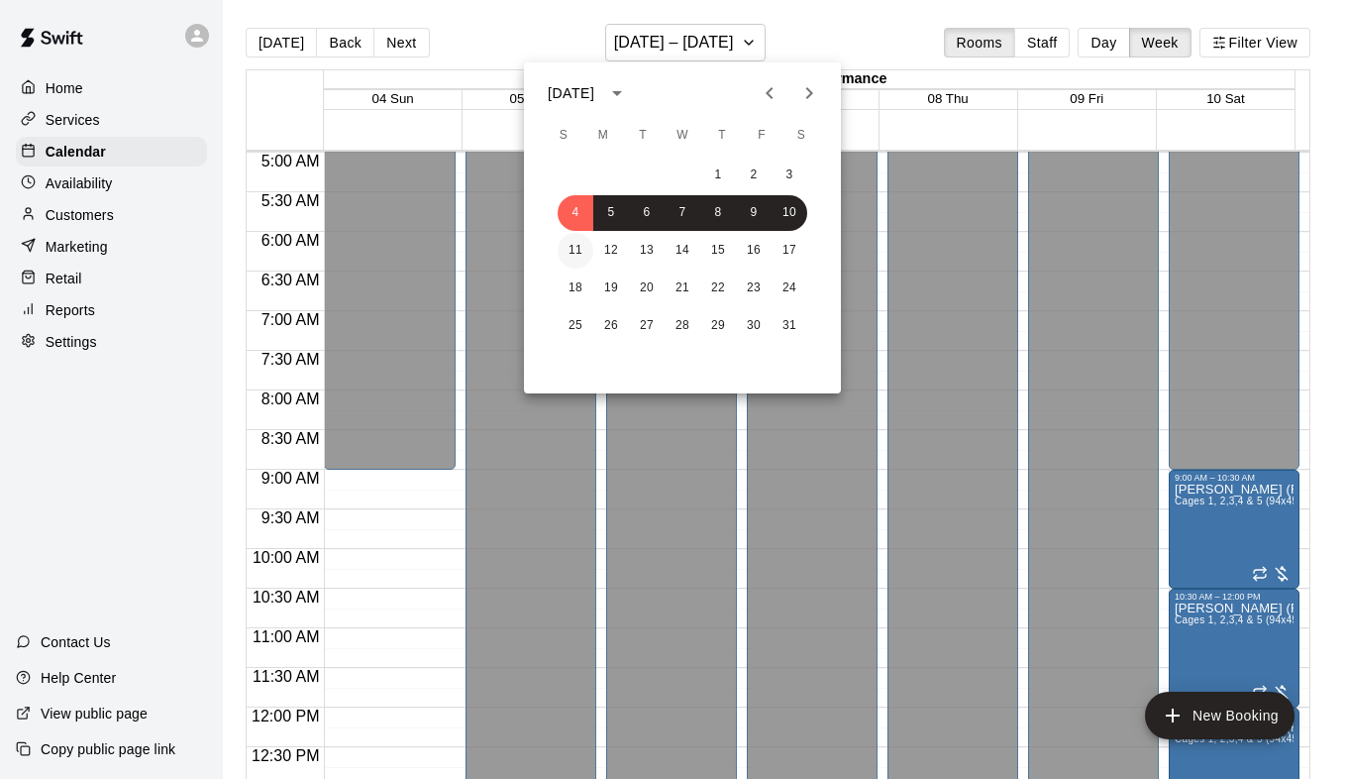
click at [576, 253] on button "11" at bounding box center [576, 251] width 36 height 36
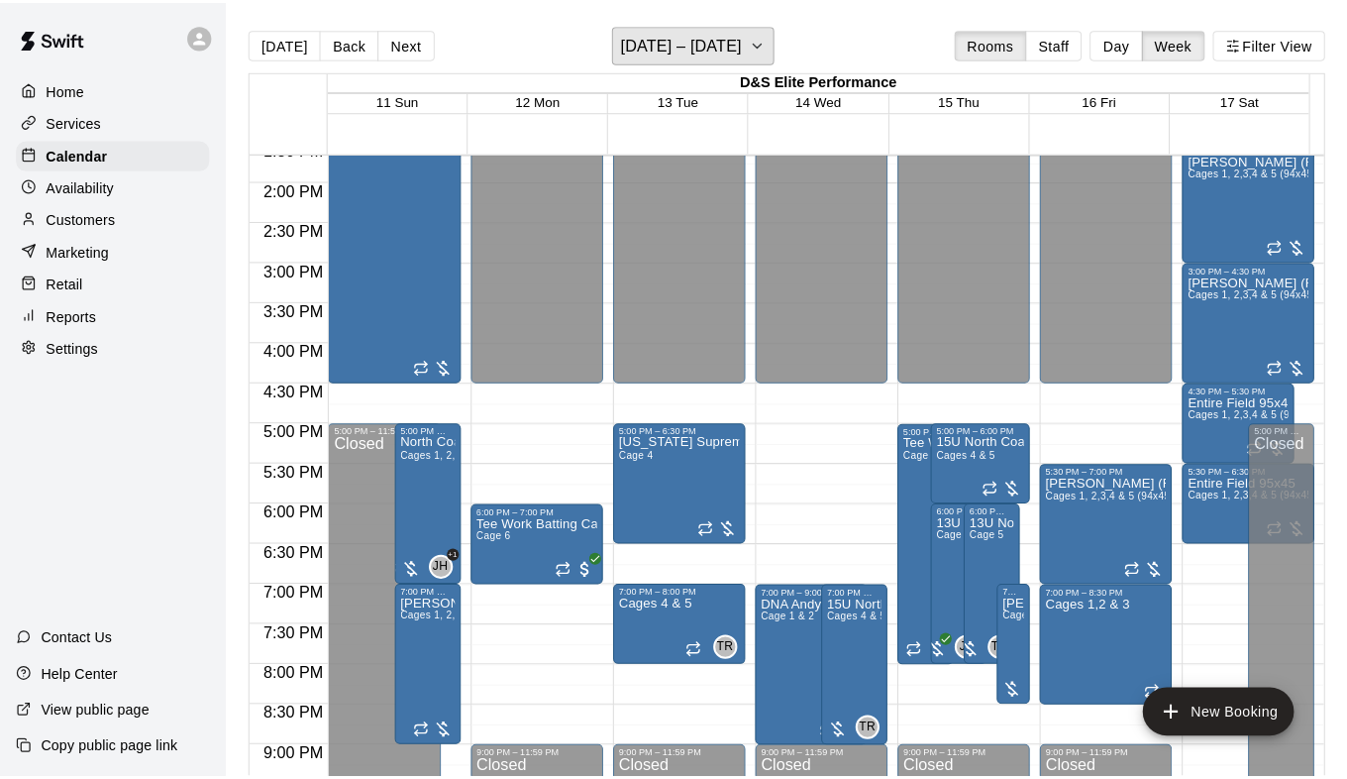
scroll to position [1089, 0]
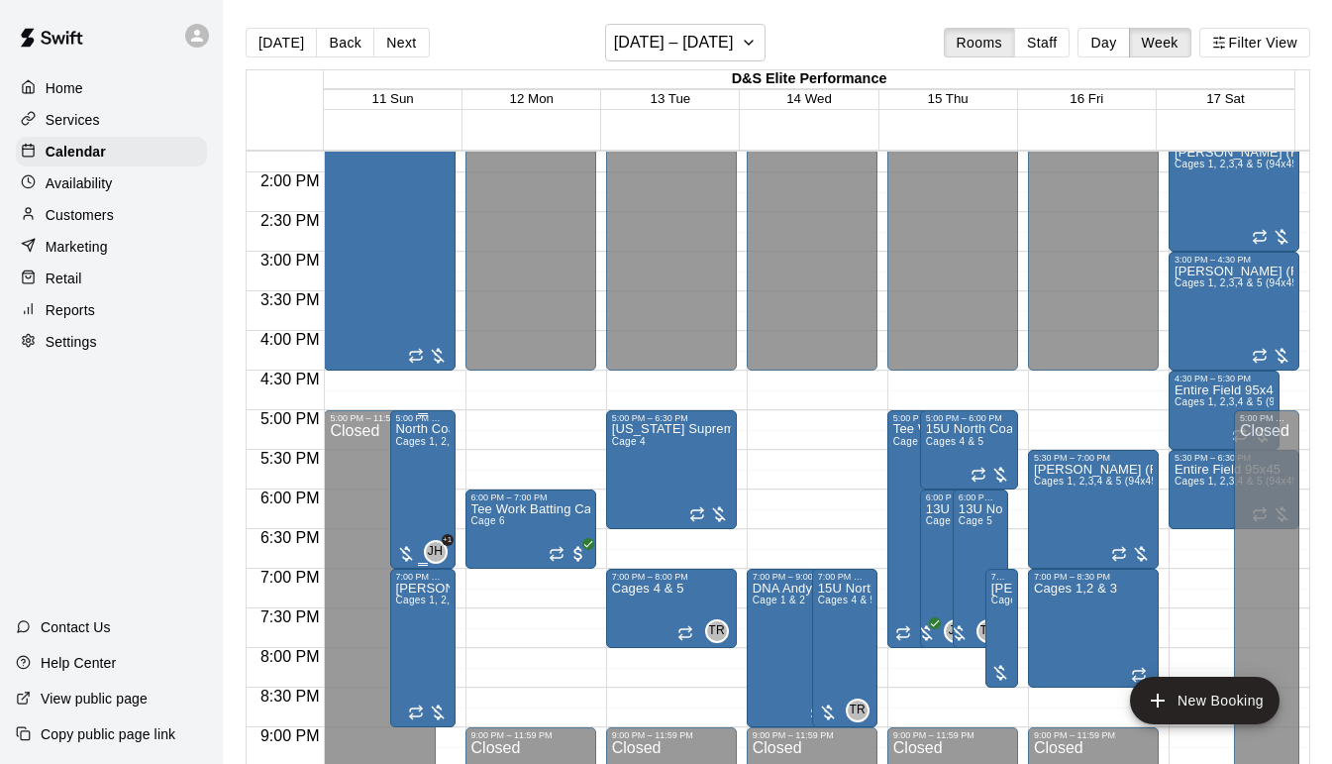
click at [413, 447] on span "Cages 1, 2,3,4 & 5 (94x45)" at bounding box center [459, 441] width 127 height 11
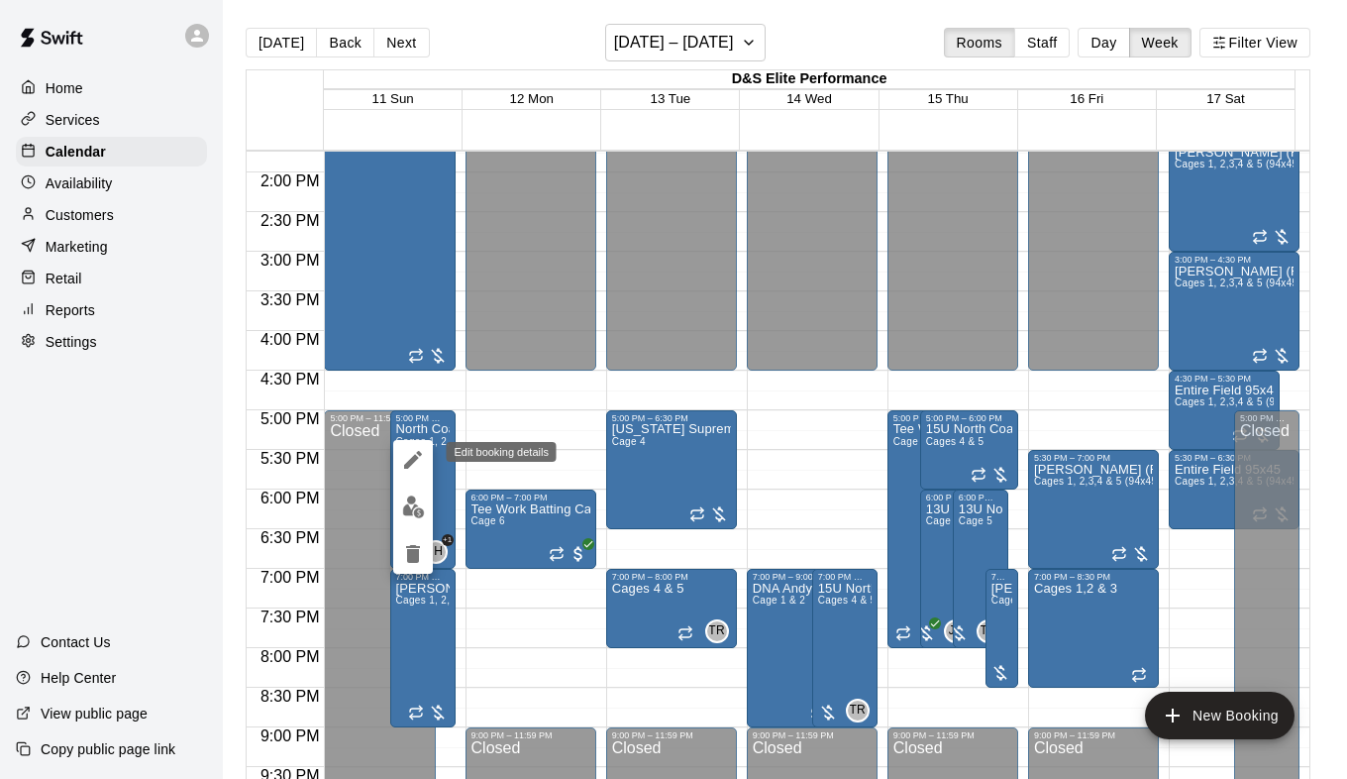
click at [413, 455] on icon "edit" at bounding box center [413, 460] width 24 height 24
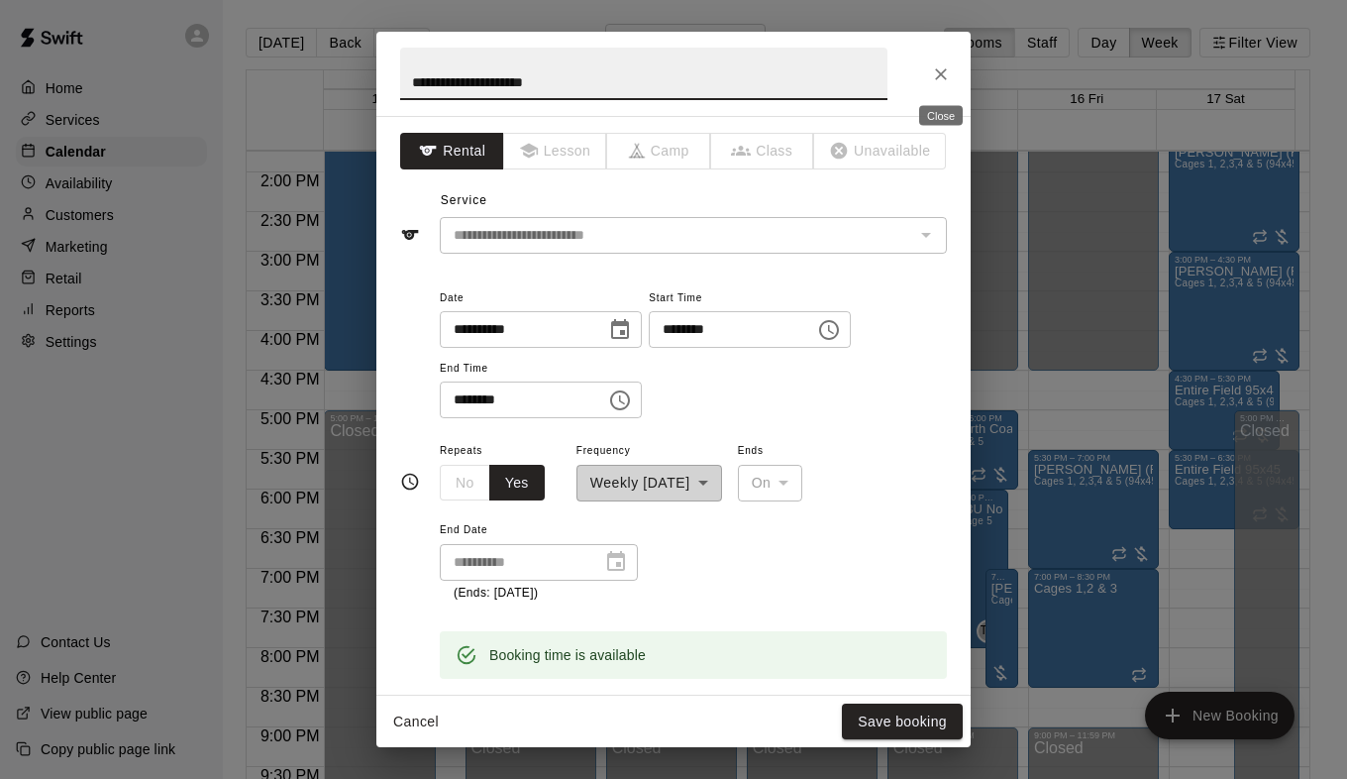
click at [940, 66] on icon "Close" at bounding box center [941, 74] width 20 height 20
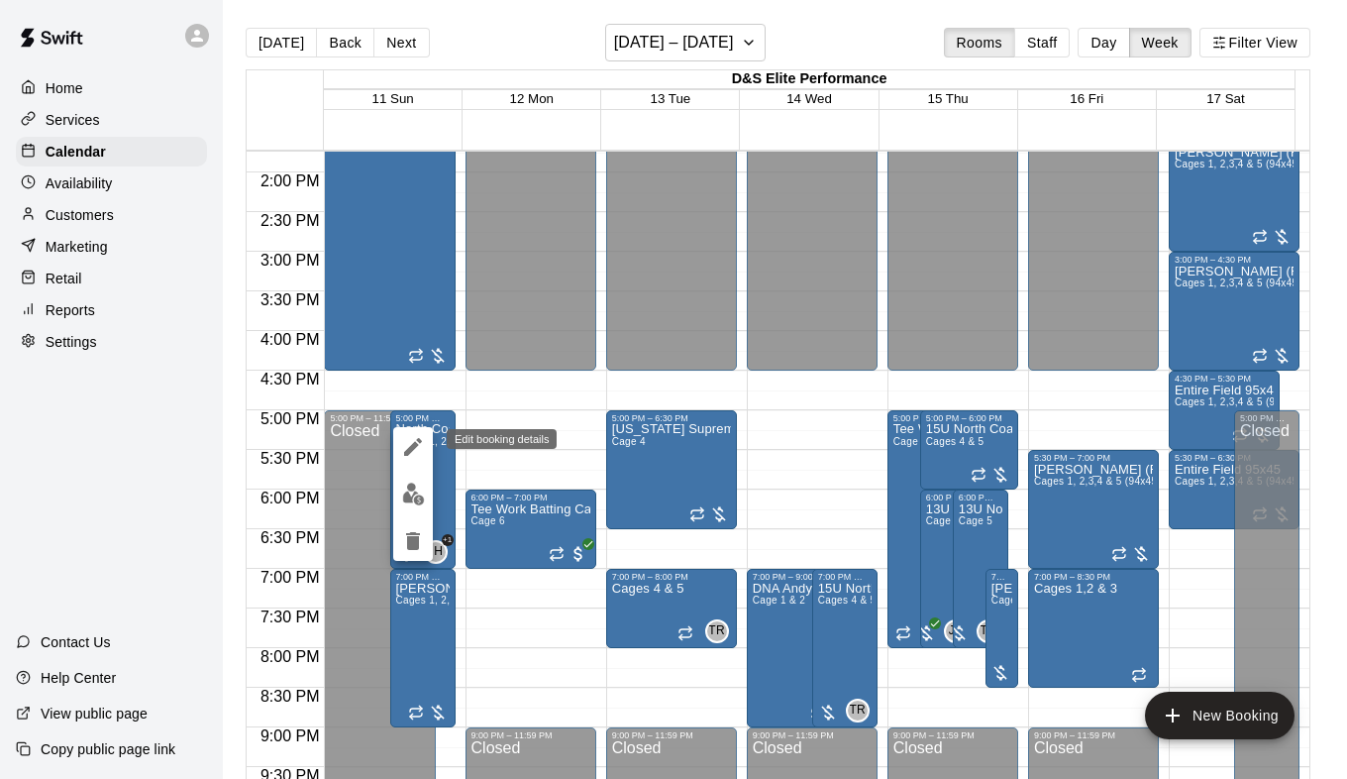
click at [409, 440] on icon "edit" at bounding box center [413, 447] width 24 height 24
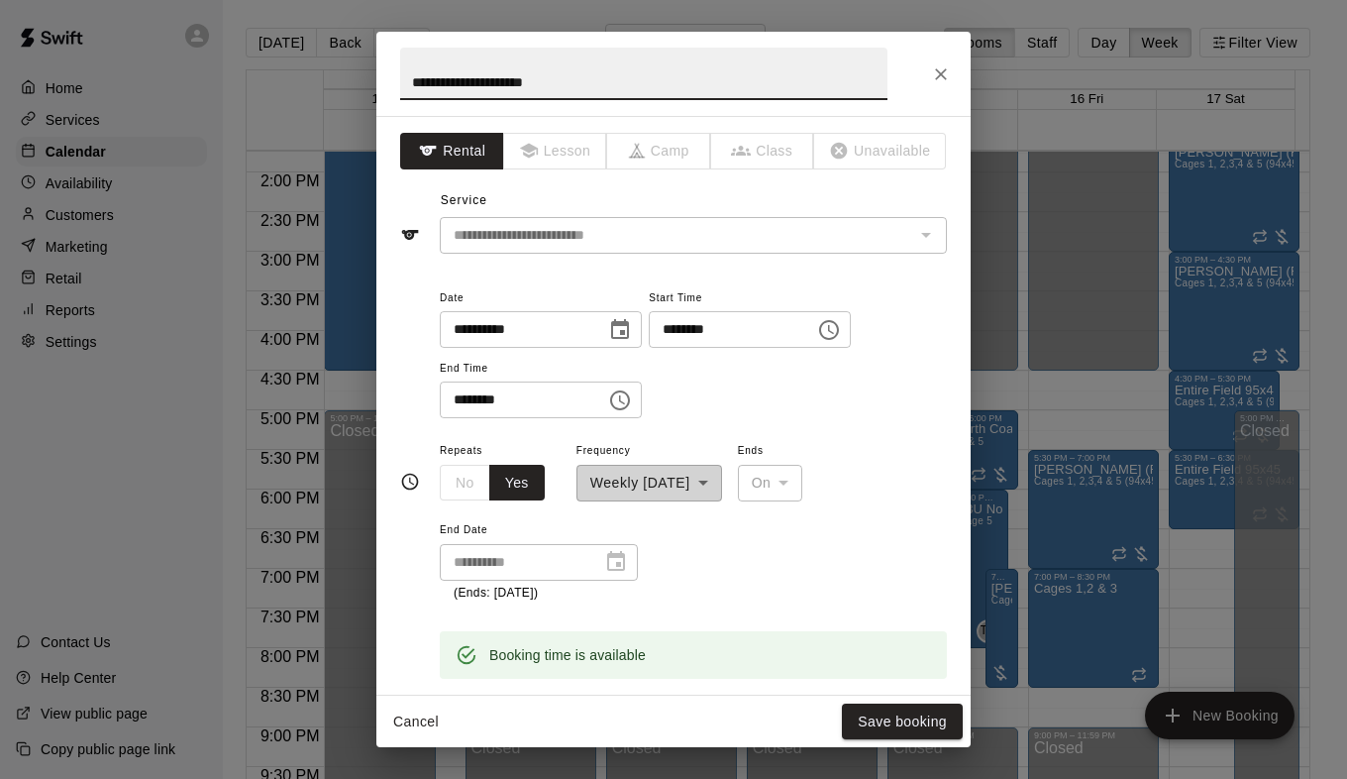
click at [834, 333] on icon "Choose time, selected time is 5:00 PM" at bounding box center [831, 329] width 6 height 9
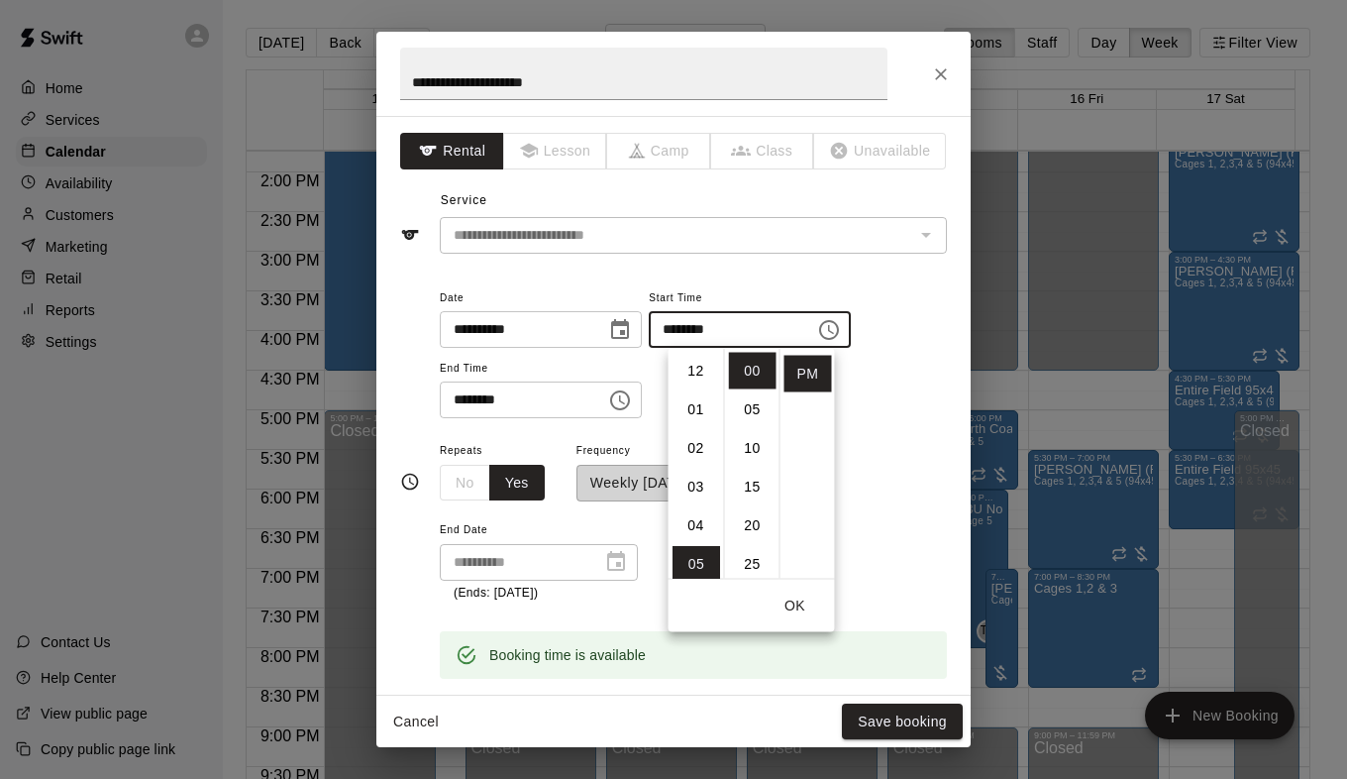
scroll to position [99, 0]
click at [695, 424] on li "04" at bounding box center [697, 426] width 48 height 37
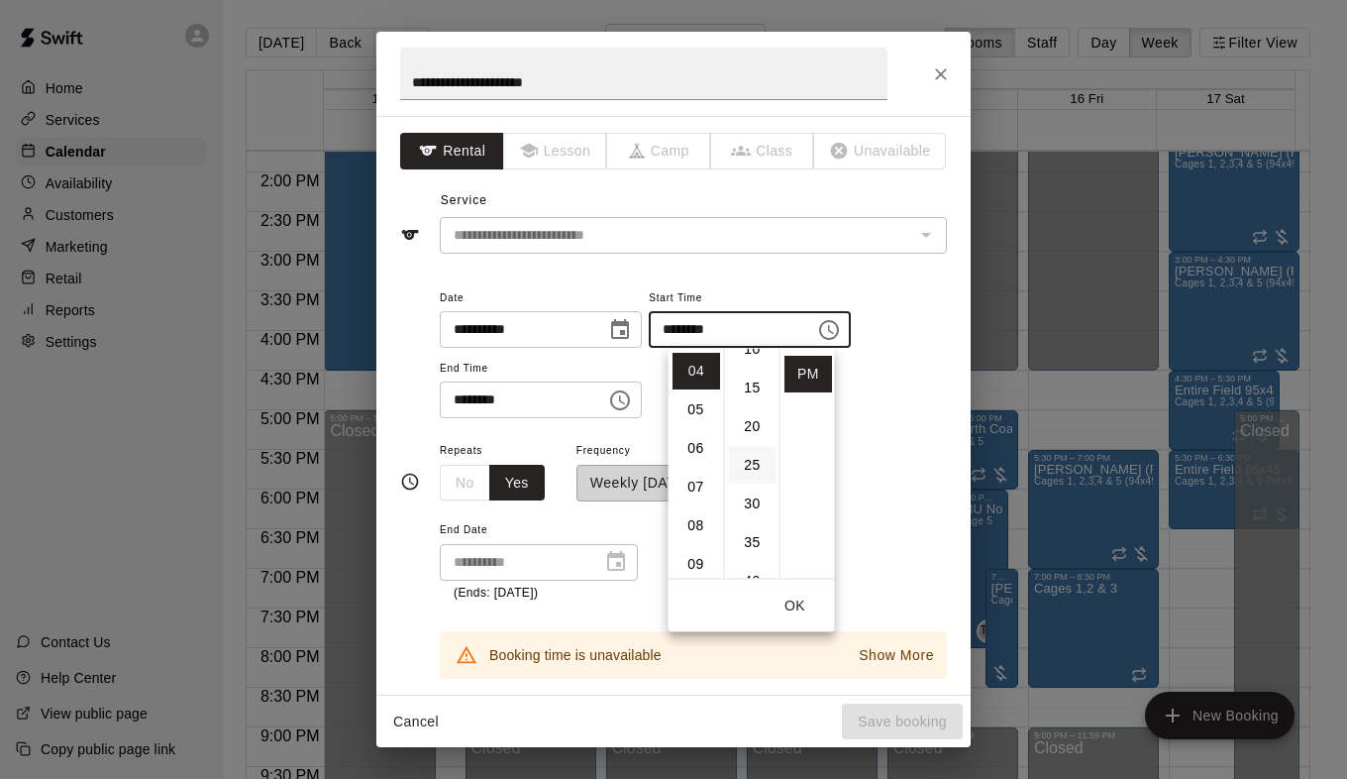
scroll to position [198, 0]
click at [746, 407] on li "30" at bounding box center [753, 404] width 48 height 37
type input "********"
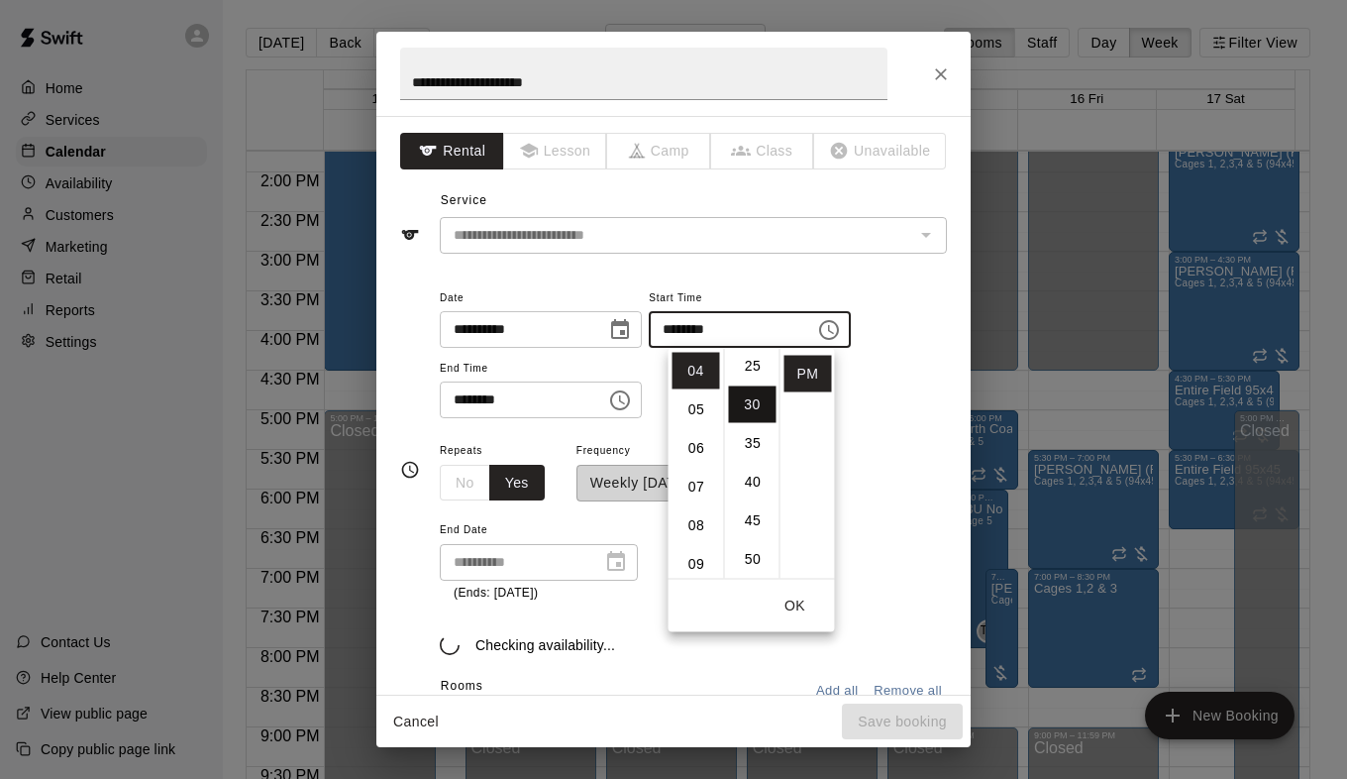
scroll to position [232, 0]
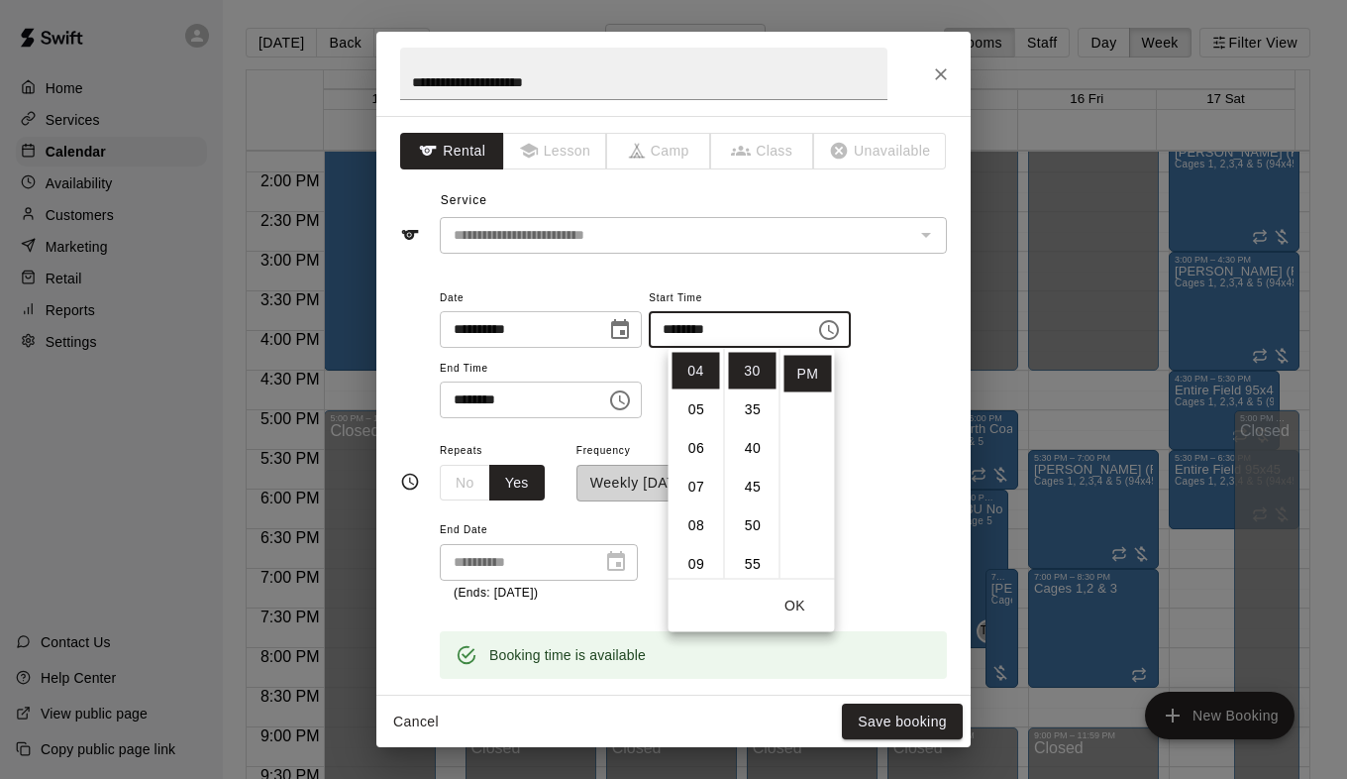
click at [630, 394] on icon "Choose time, selected time is 7:00 PM" at bounding box center [620, 400] width 20 height 20
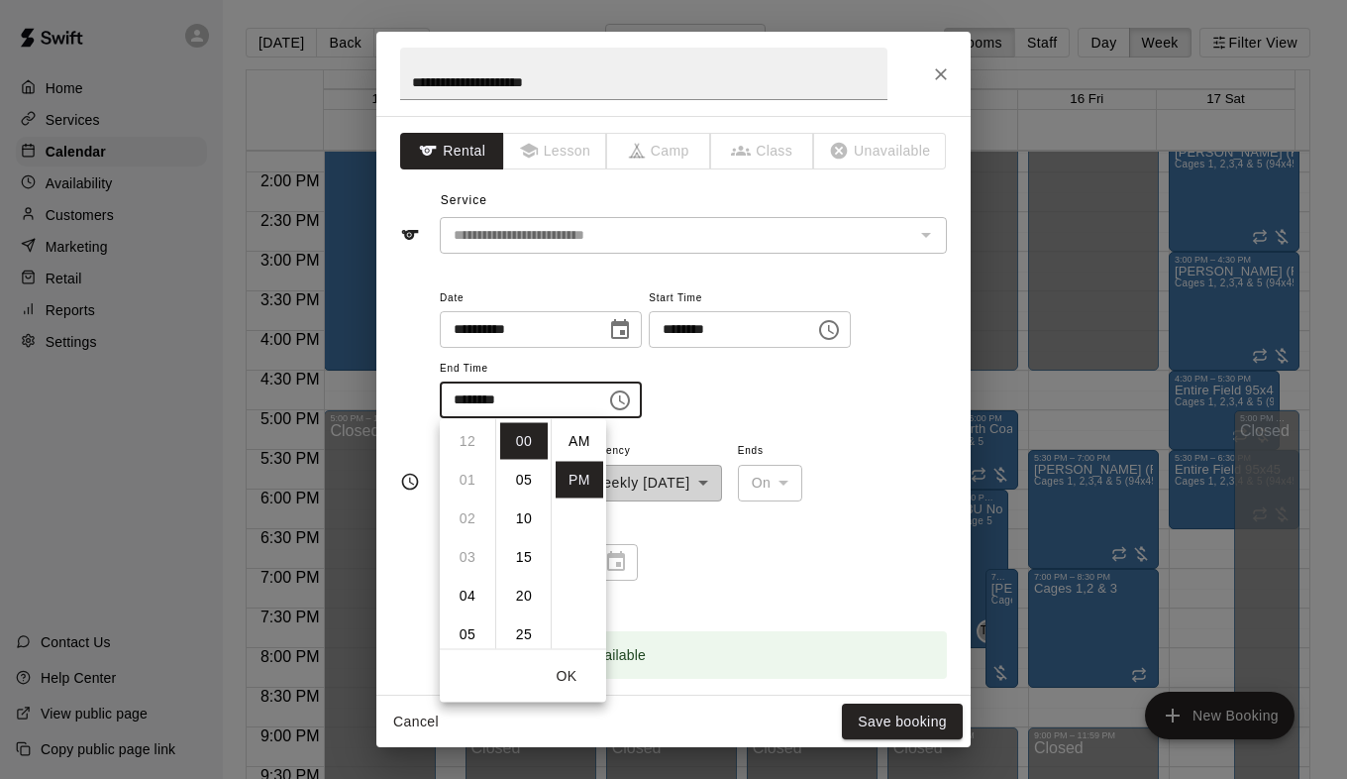
scroll to position [36, 0]
click at [466, 560] on li "05" at bounding box center [468, 562] width 48 height 37
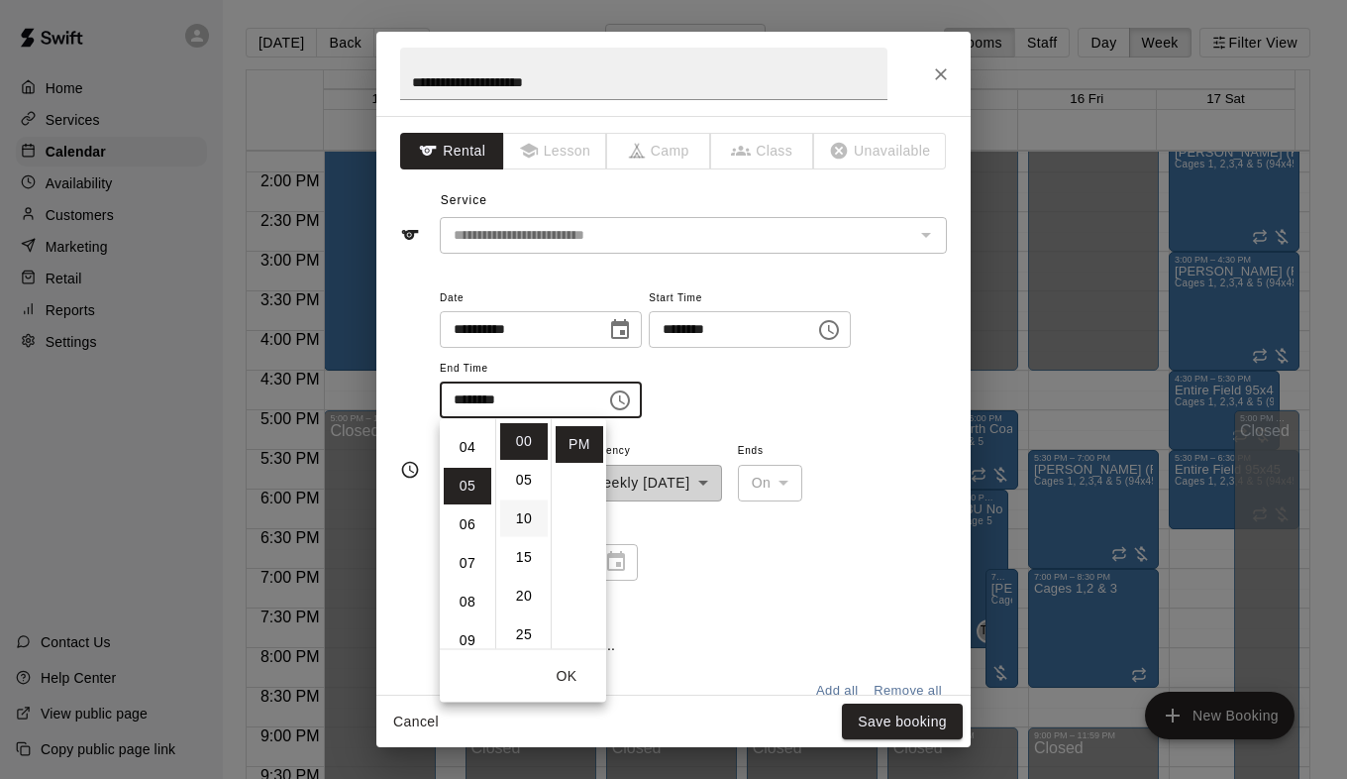
scroll to position [193, 0]
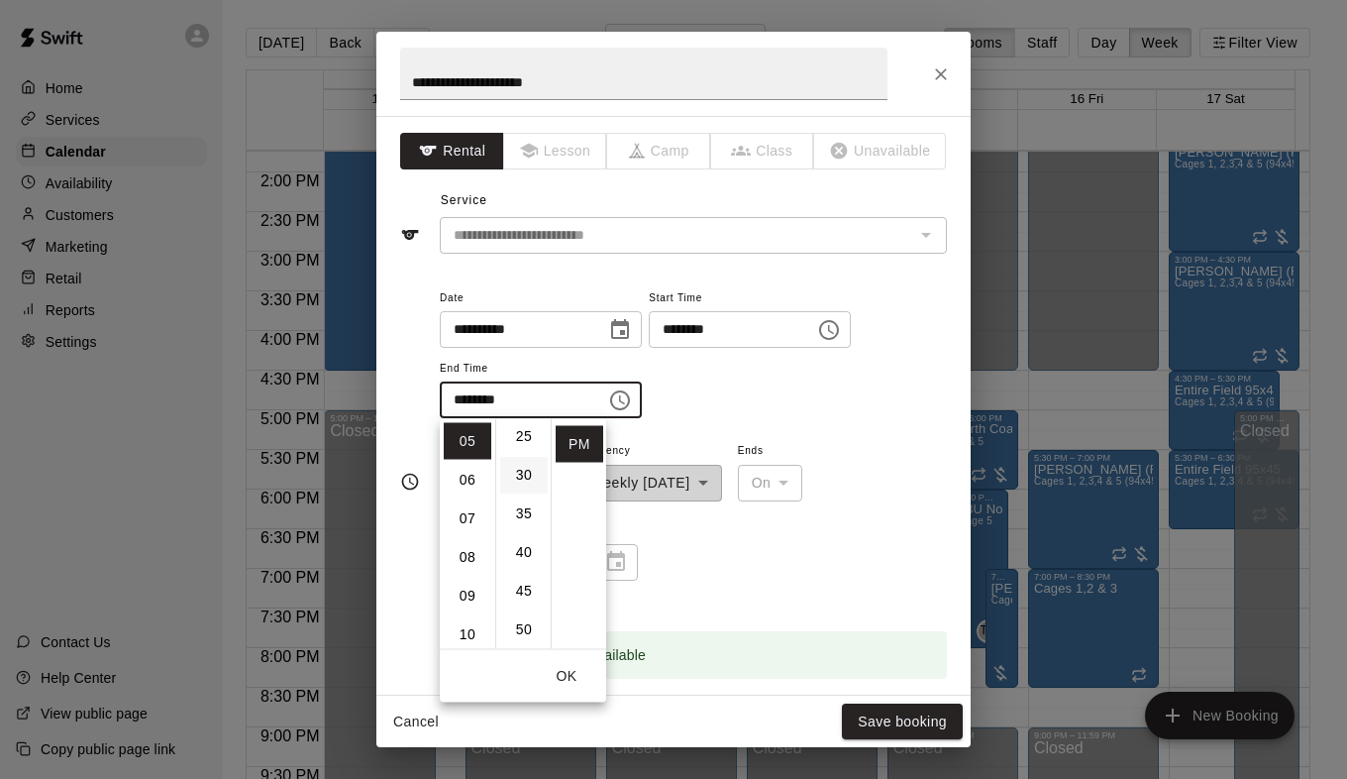
click at [513, 475] on li "30" at bounding box center [524, 475] width 48 height 37
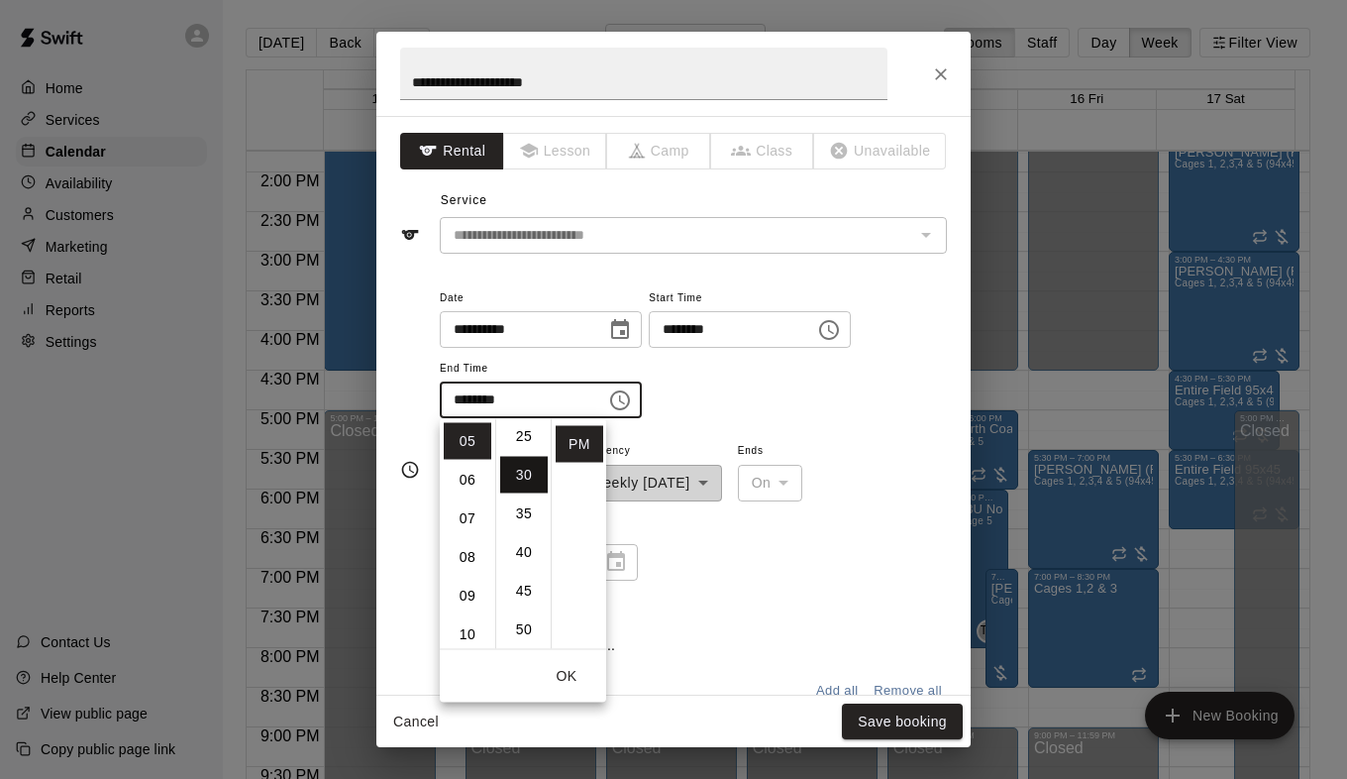
scroll to position [232, 0]
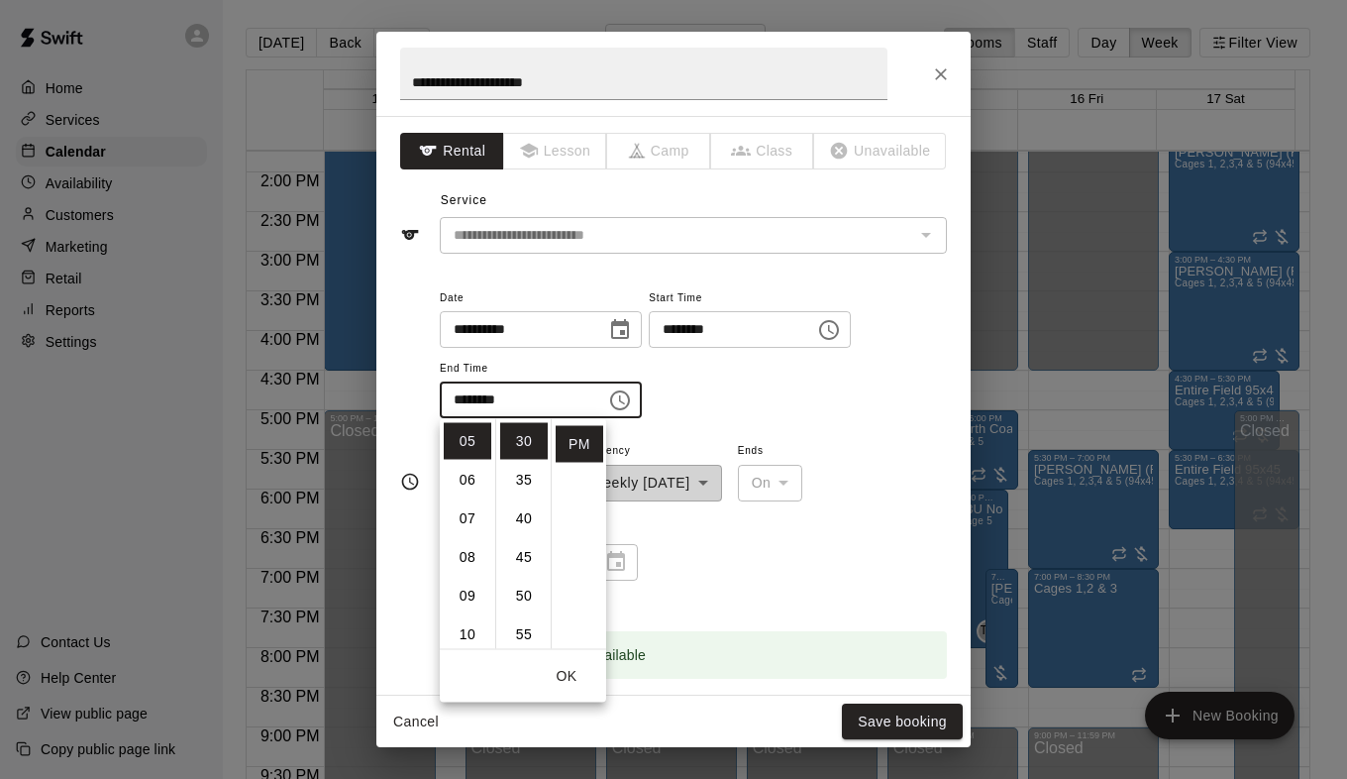
click at [868, 534] on div "**********" at bounding box center [693, 520] width 507 height 164
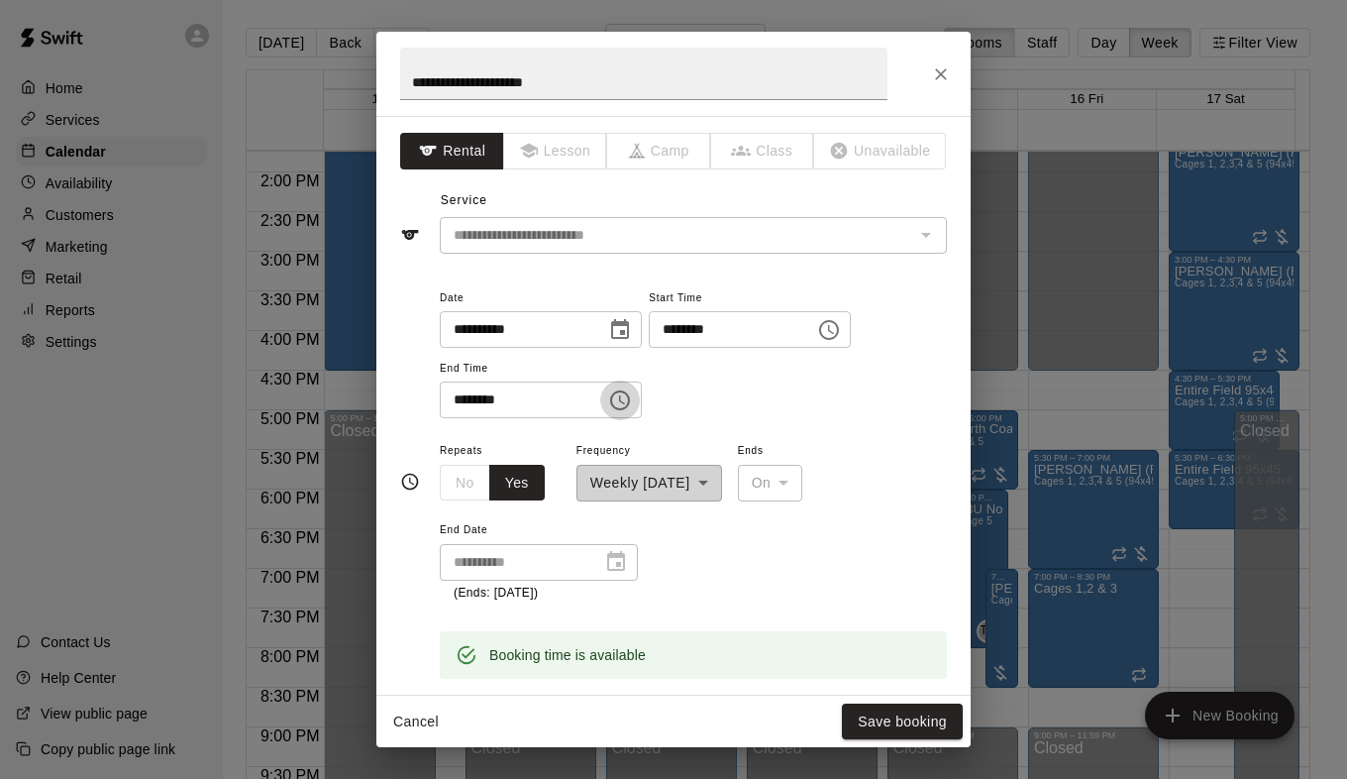
click at [632, 403] on icon "Choose time, selected time is 5:30 PM" at bounding box center [620, 400] width 24 height 24
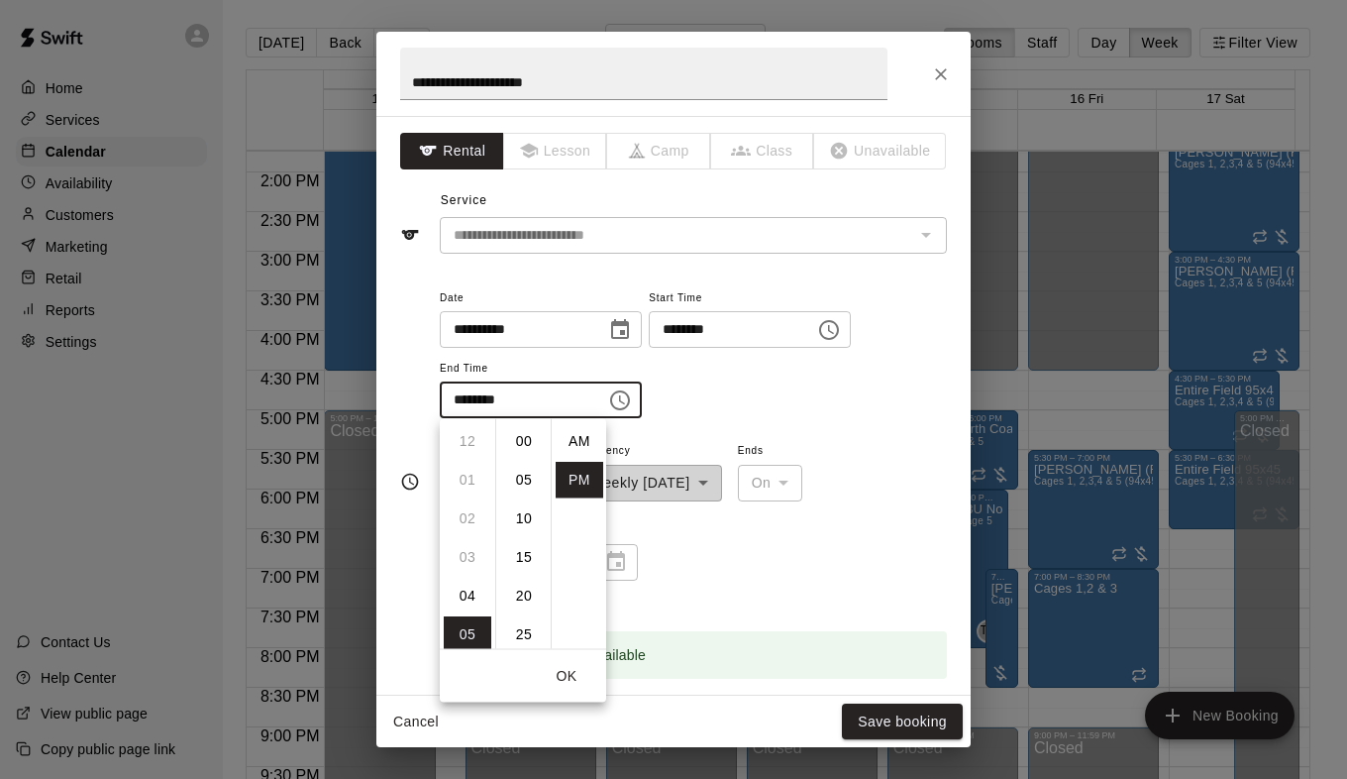
scroll to position [36, 0]
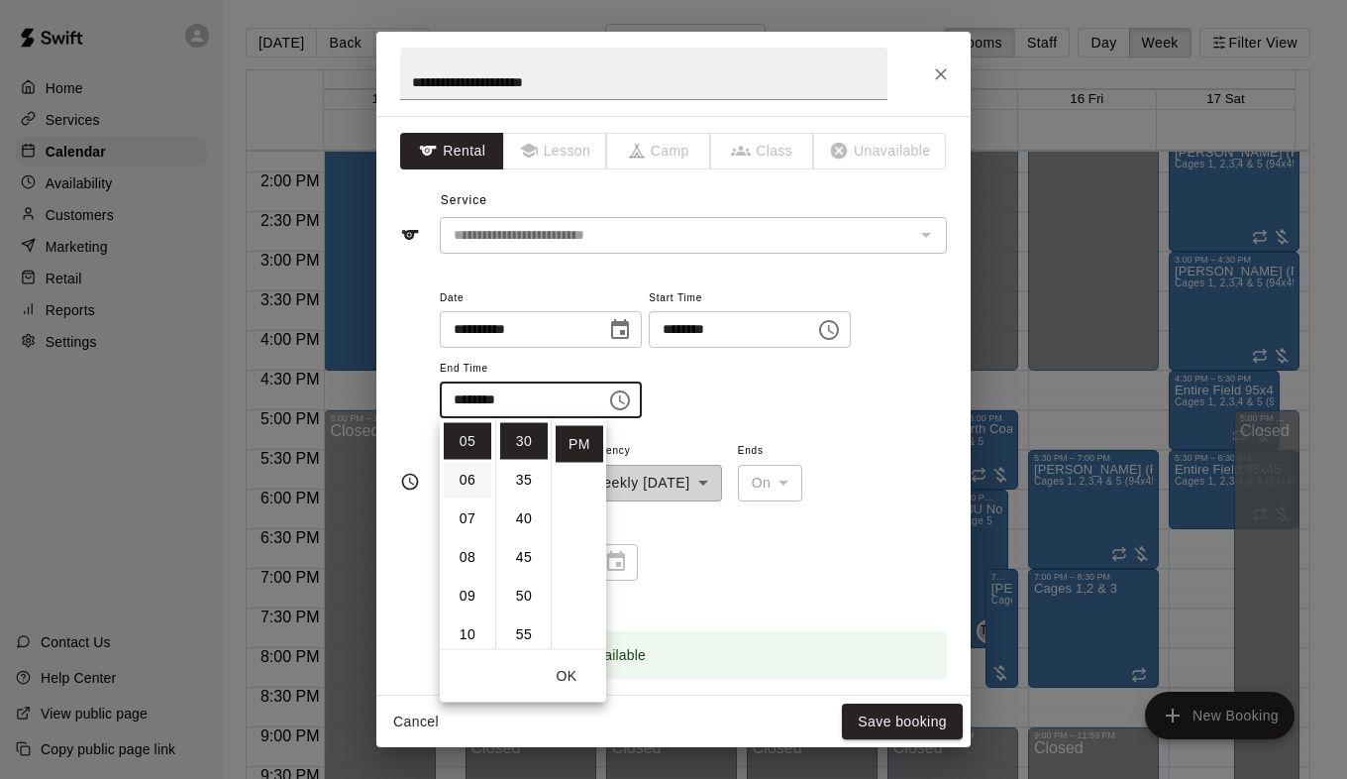
click at [461, 476] on li "06" at bounding box center [468, 480] width 48 height 37
type input "********"
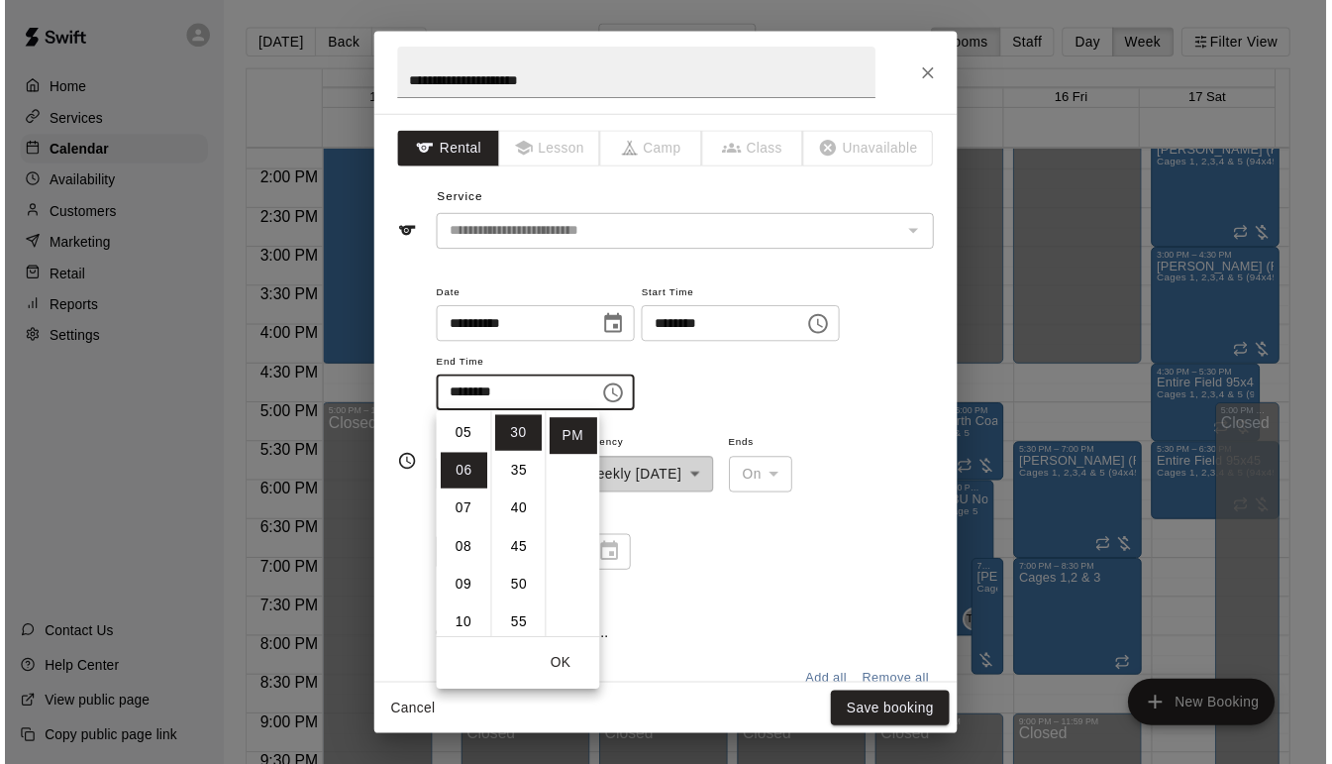
scroll to position [232, 0]
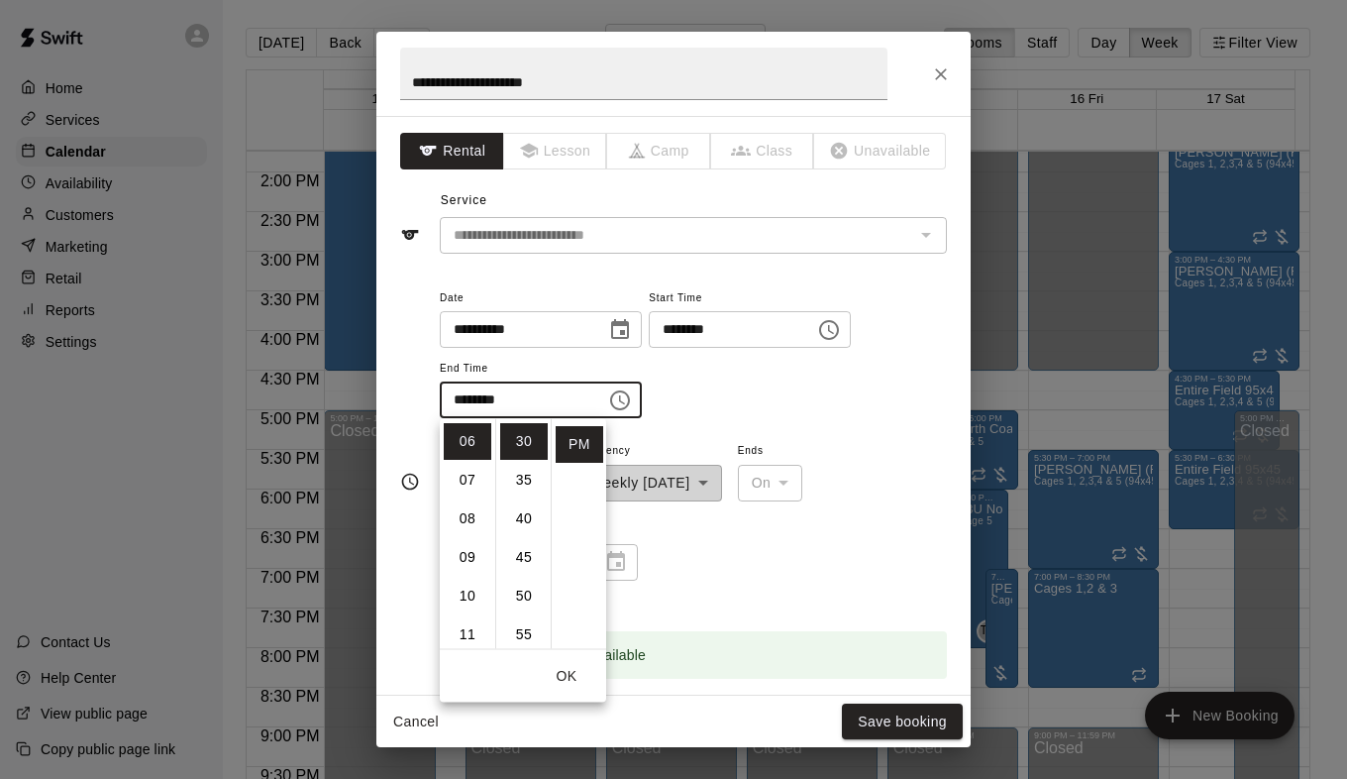
click at [827, 383] on div "**********" at bounding box center [693, 352] width 507 height 134
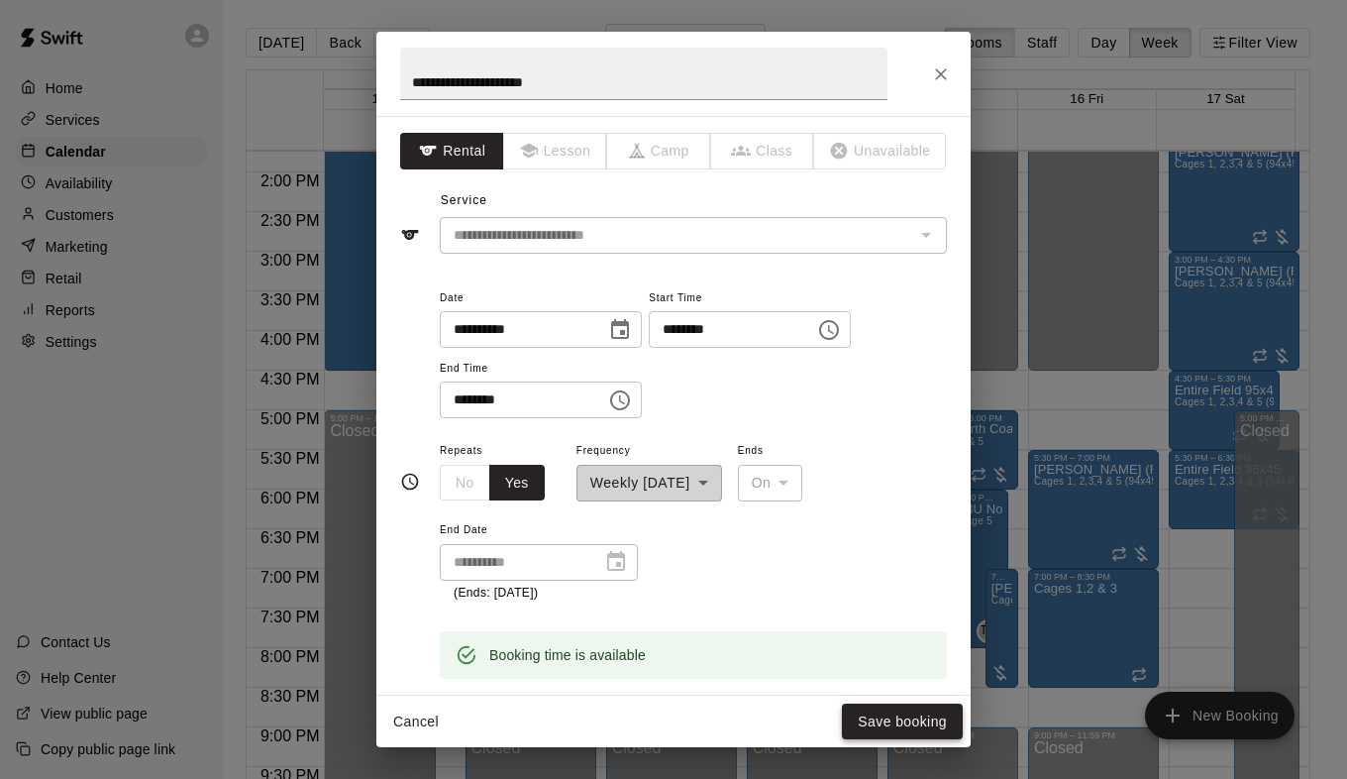
click at [878, 722] on button "Save booking" at bounding box center [902, 721] width 121 height 37
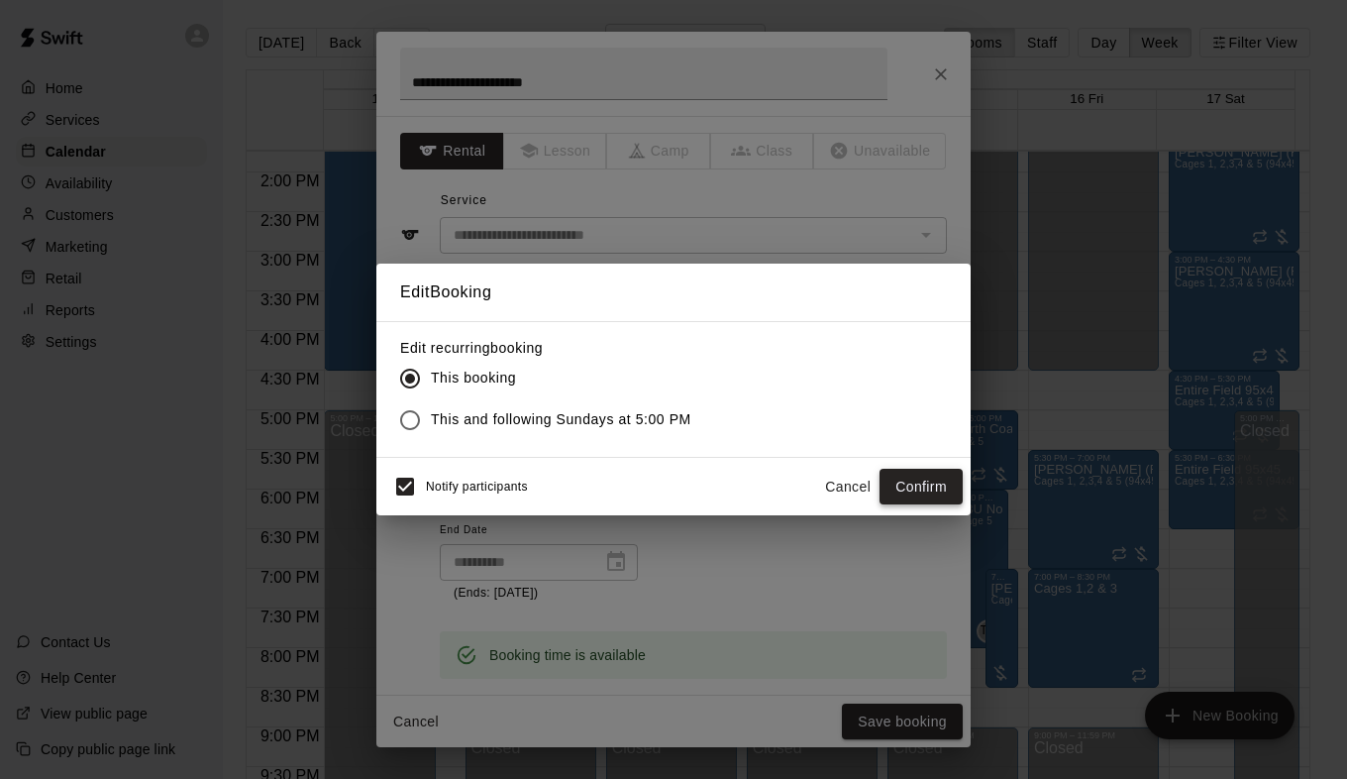
click at [913, 485] on button "Confirm" at bounding box center [921, 487] width 83 height 37
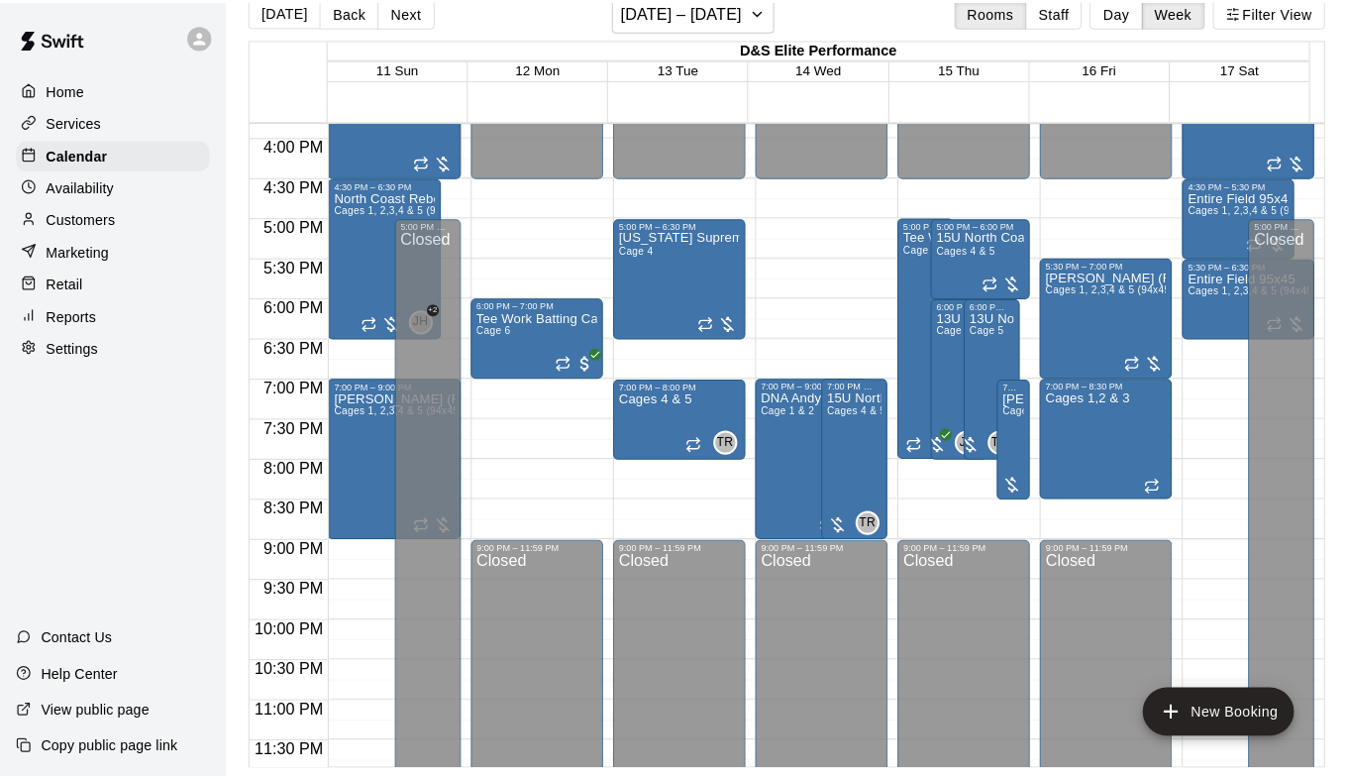
scroll to position [0, 0]
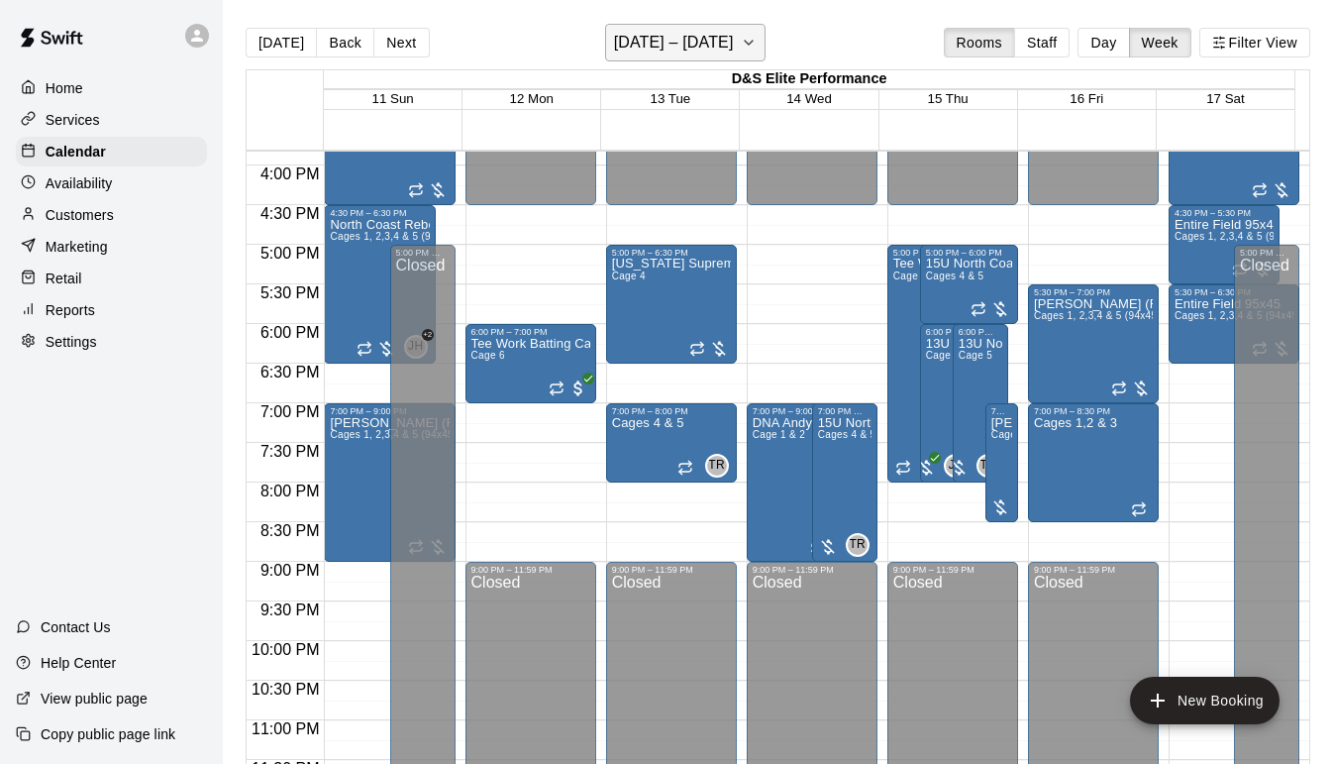
click at [746, 48] on icon "button" at bounding box center [749, 43] width 16 height 24
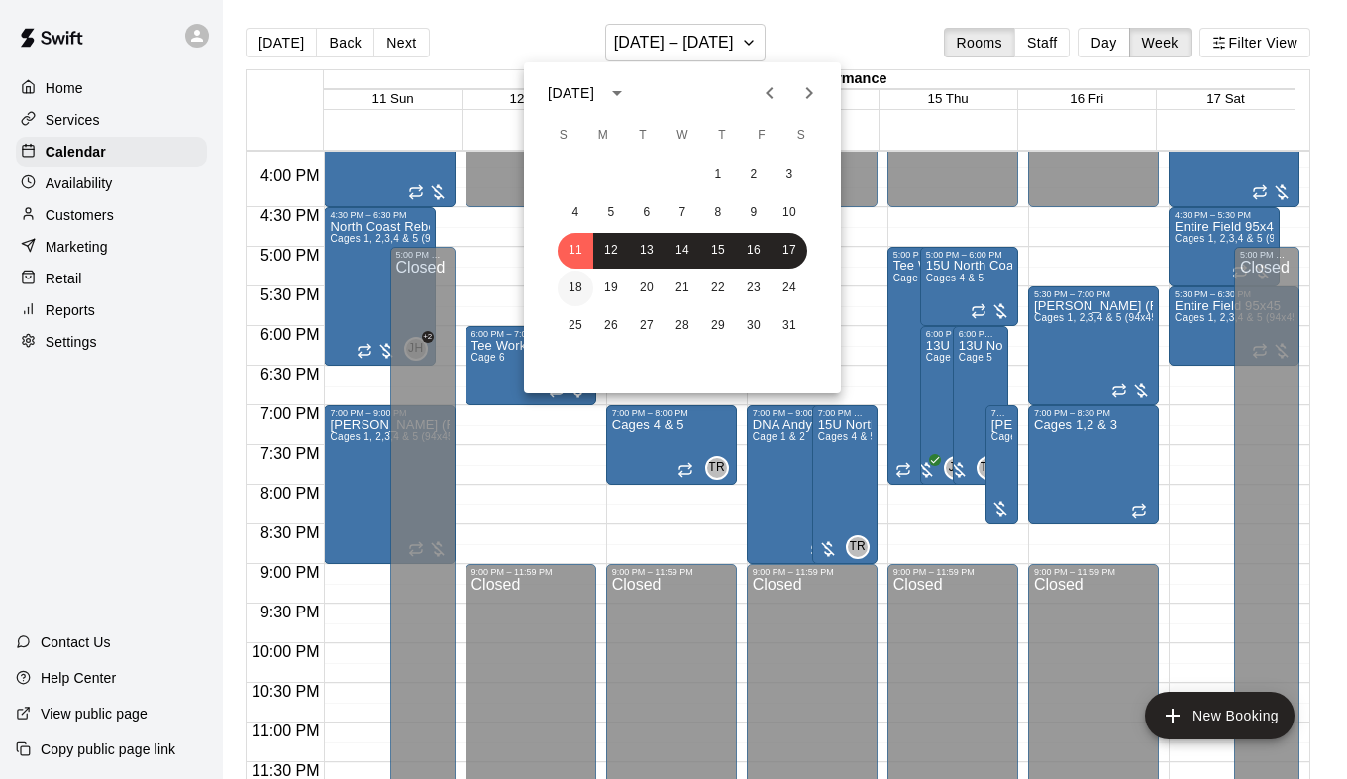
click at [576, 293] on button "18" at bounding box center [576, 288] width 36 height 36
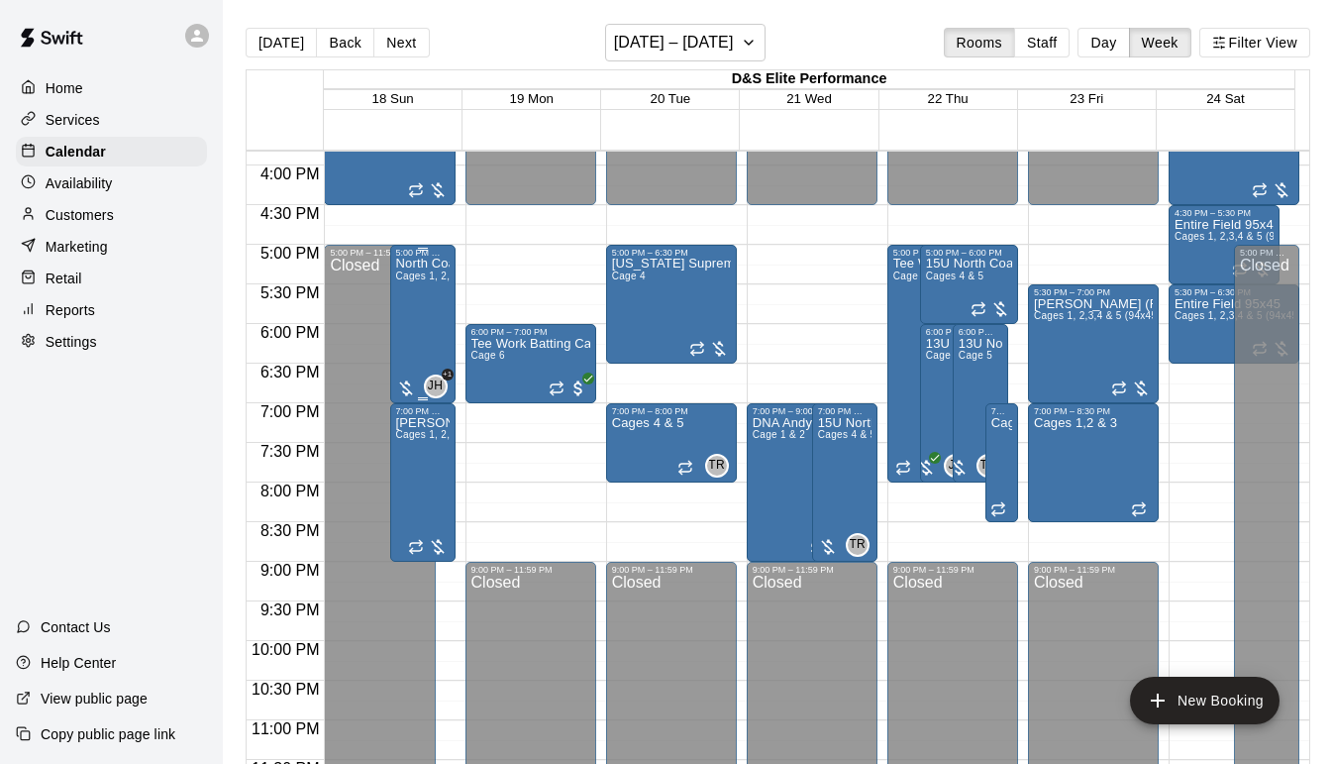
click at [431, 301] on div "North Coast Rebels 15U Cages 1, 2,3,4 & 5 (94x45)" at bounding box center [422, 640] width 53 height 764
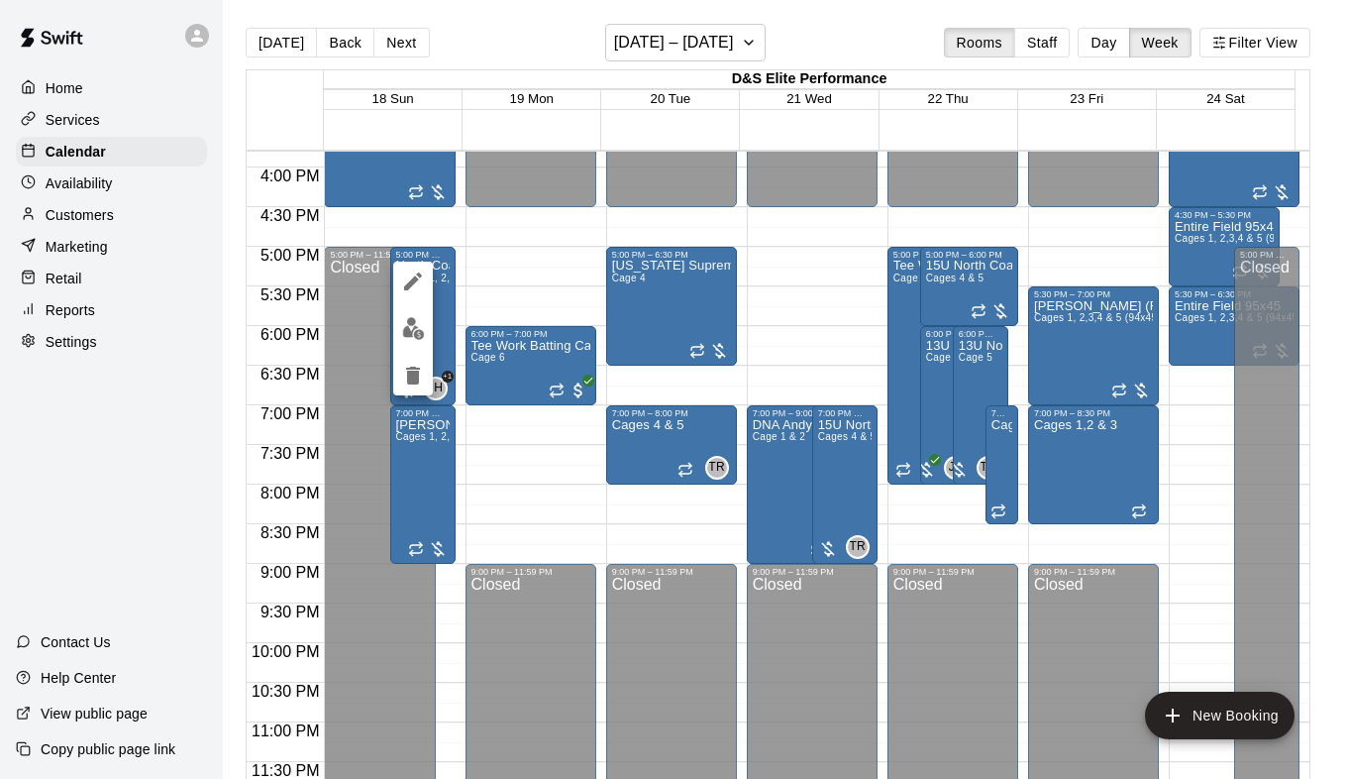
click at [412, 281] on icon "edit" at bounding box center [413, 281] width 18 height 18
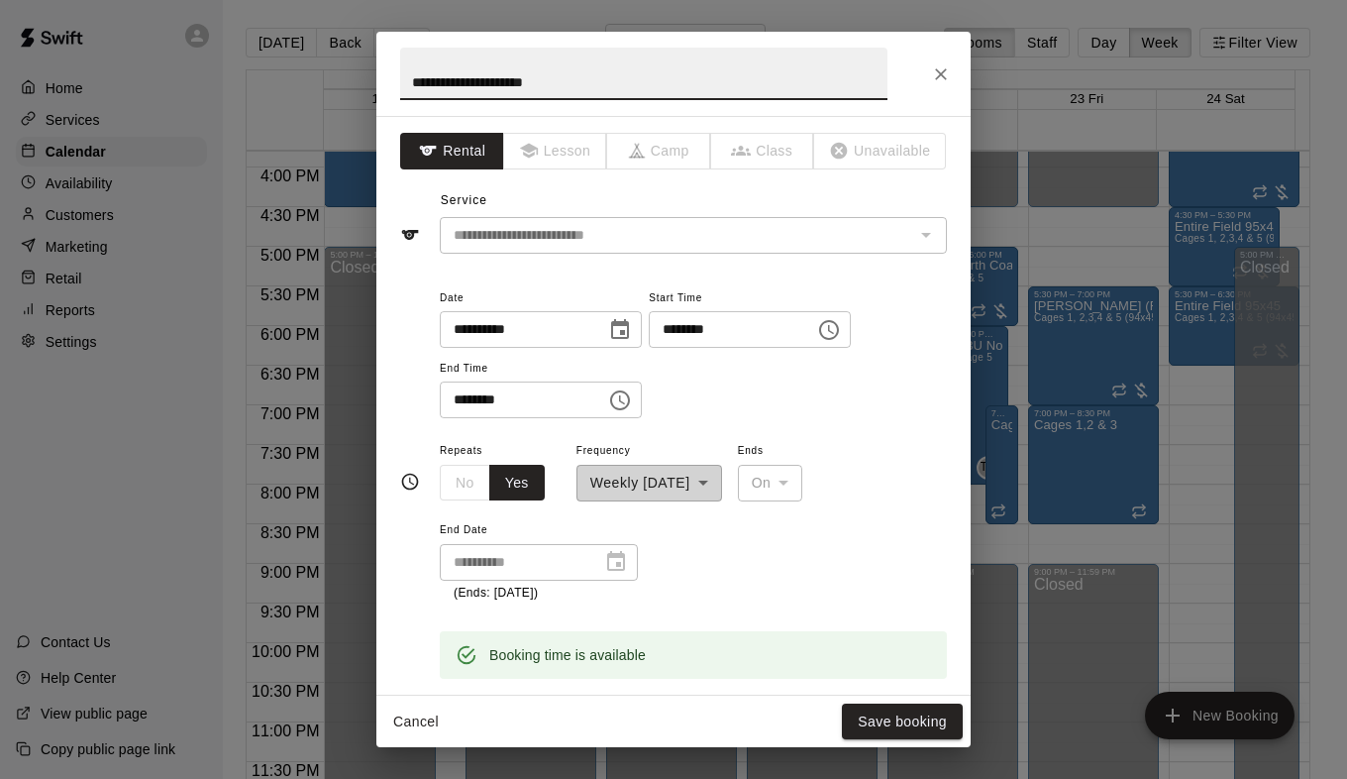
click at [839, 338] on icon "Choose time, selected time is 5:00 PM" at bounding box center [829, 330] width 20 height 20
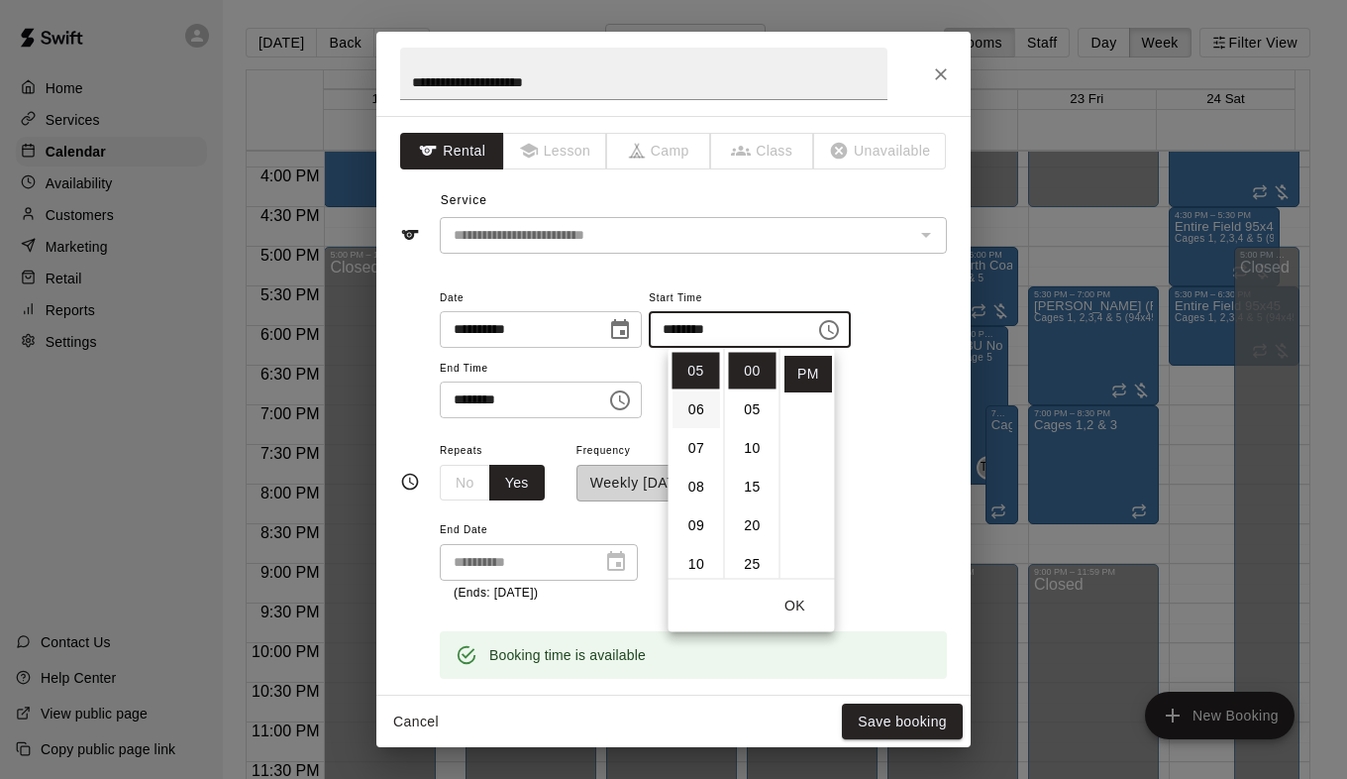
scroll to position [94, 0]
click at [693, 423] on li "04" at bounding box center [697, 431] width 48 height 37
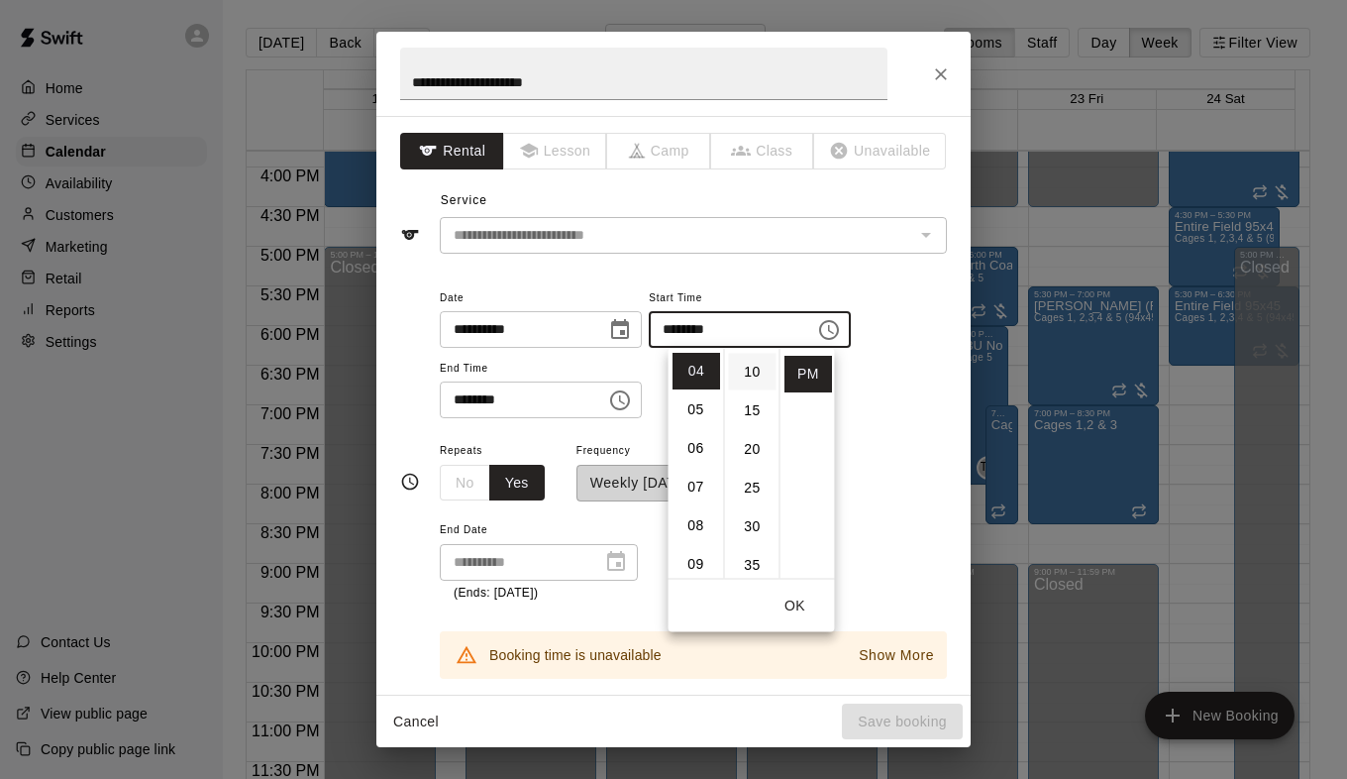
scroll to position [99, 0]
click at [750, 493] on li "30" at bounding box center [753, 503] width 48 height 37
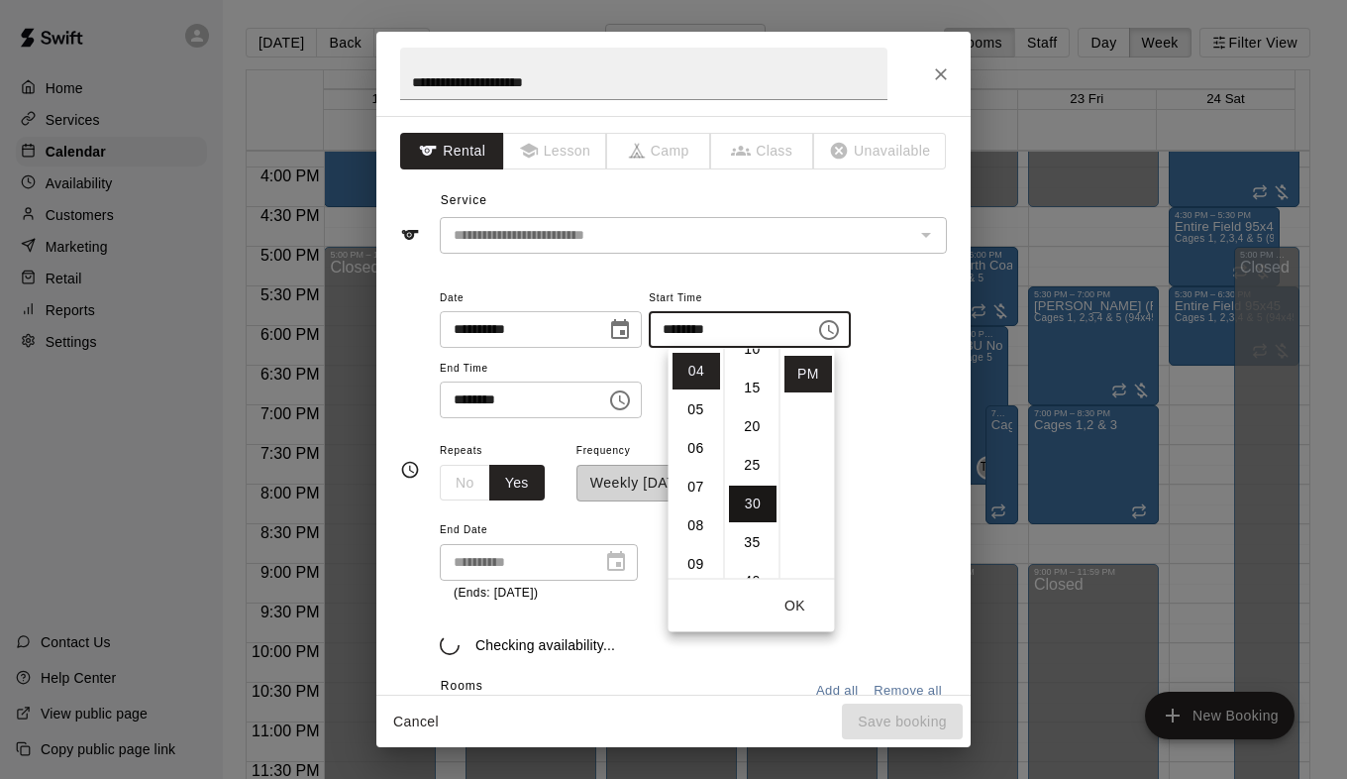
type input "********"
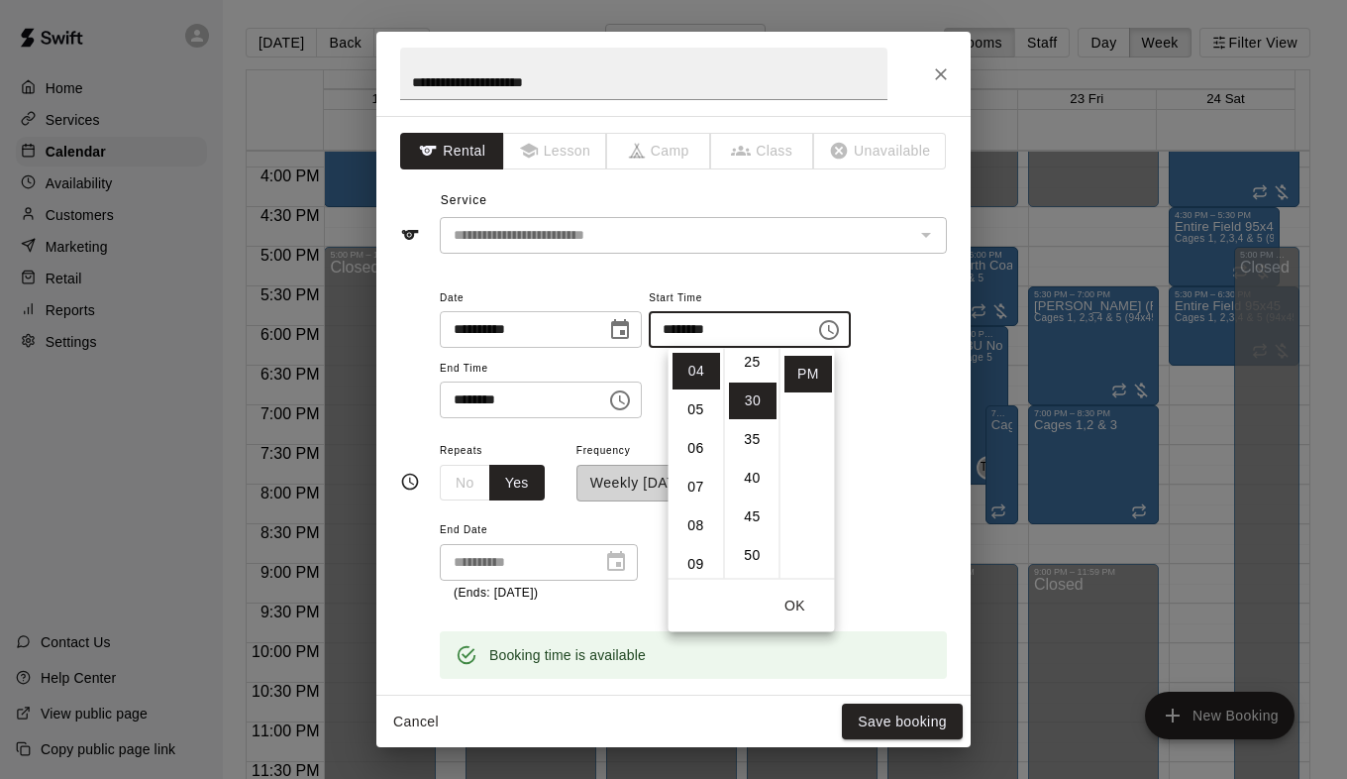
scroll to position [232, 0]
click at [630, 403] on icon "Choose time, selected time is 7:00 PM" at bounding box center [620, 400] width 20 height 20
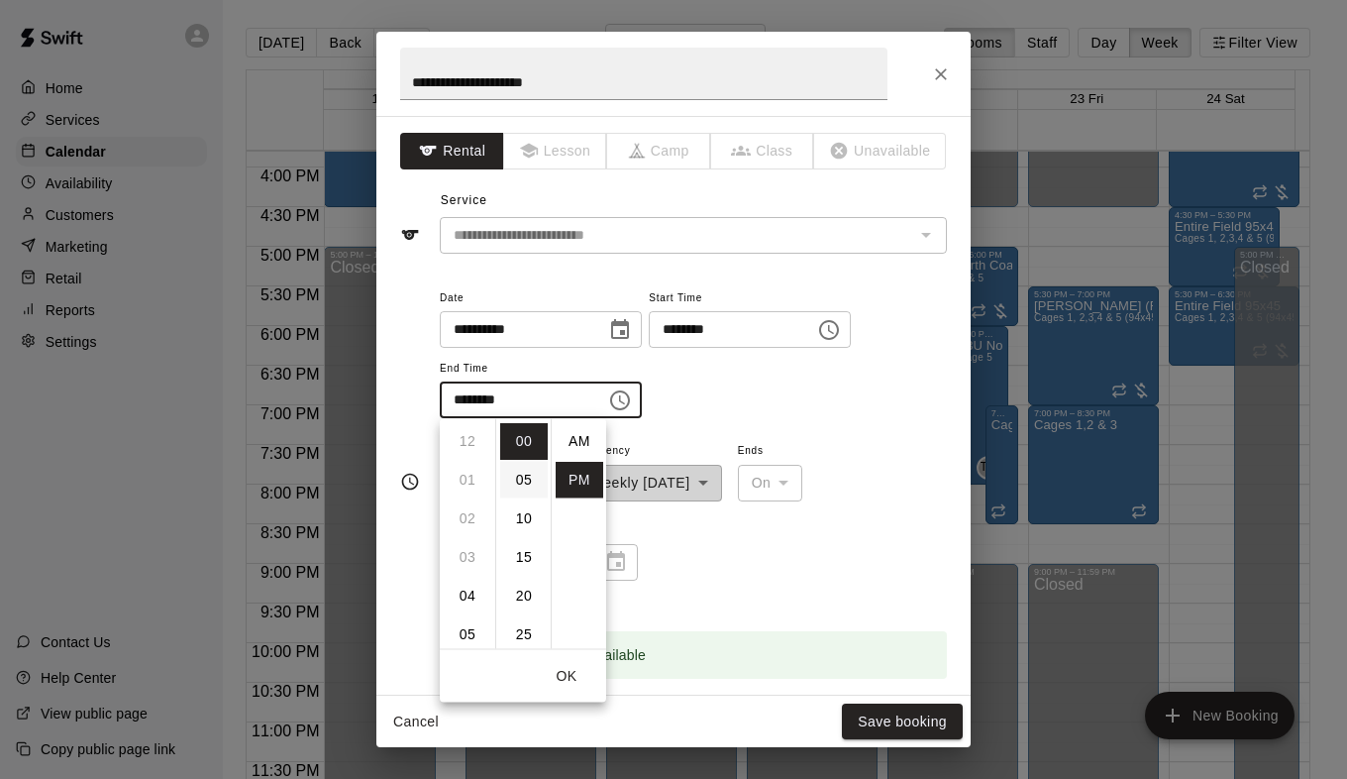
scroll to position [36, 0]
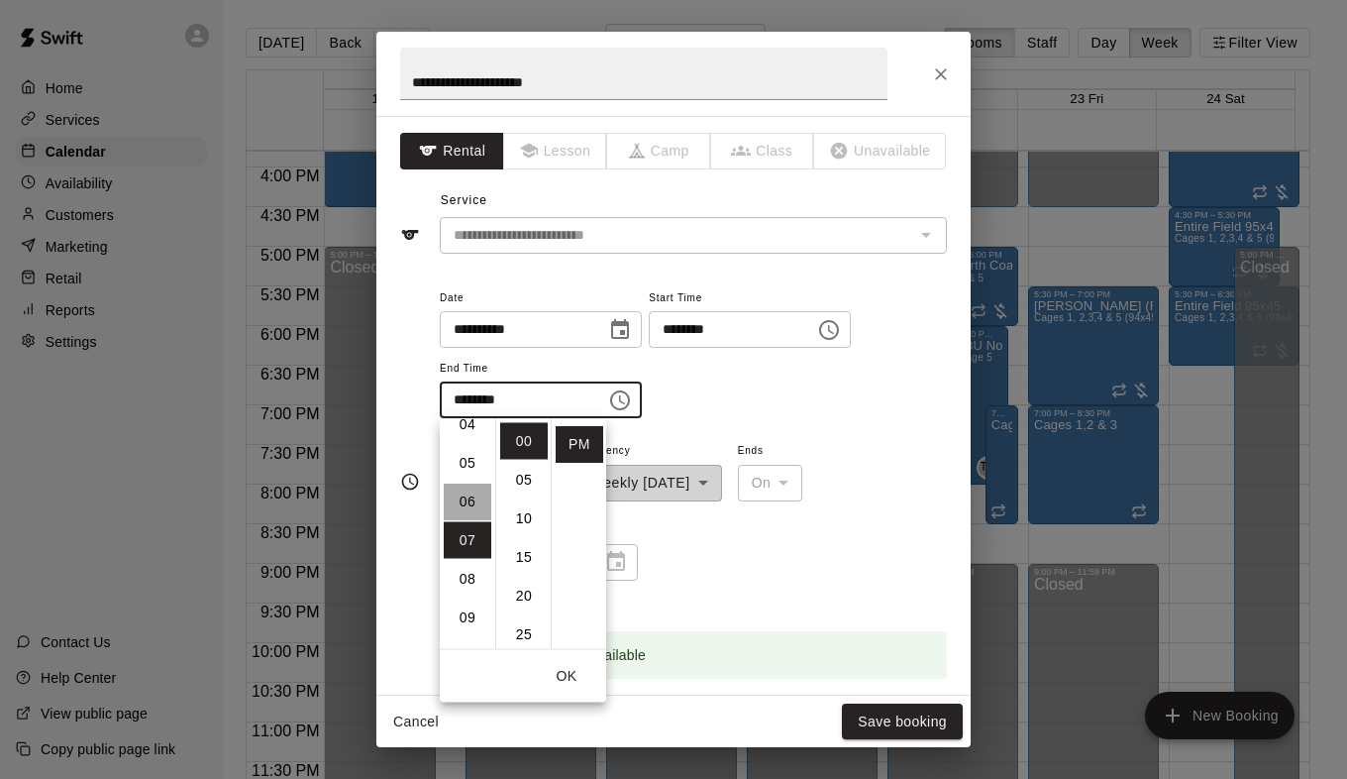
click at [470, 496] on li "06" at bounding box center [468, 501] width 48 height 37
click at [514, 475] on li "30" at bounding box center [524, 475] width 48 height 37
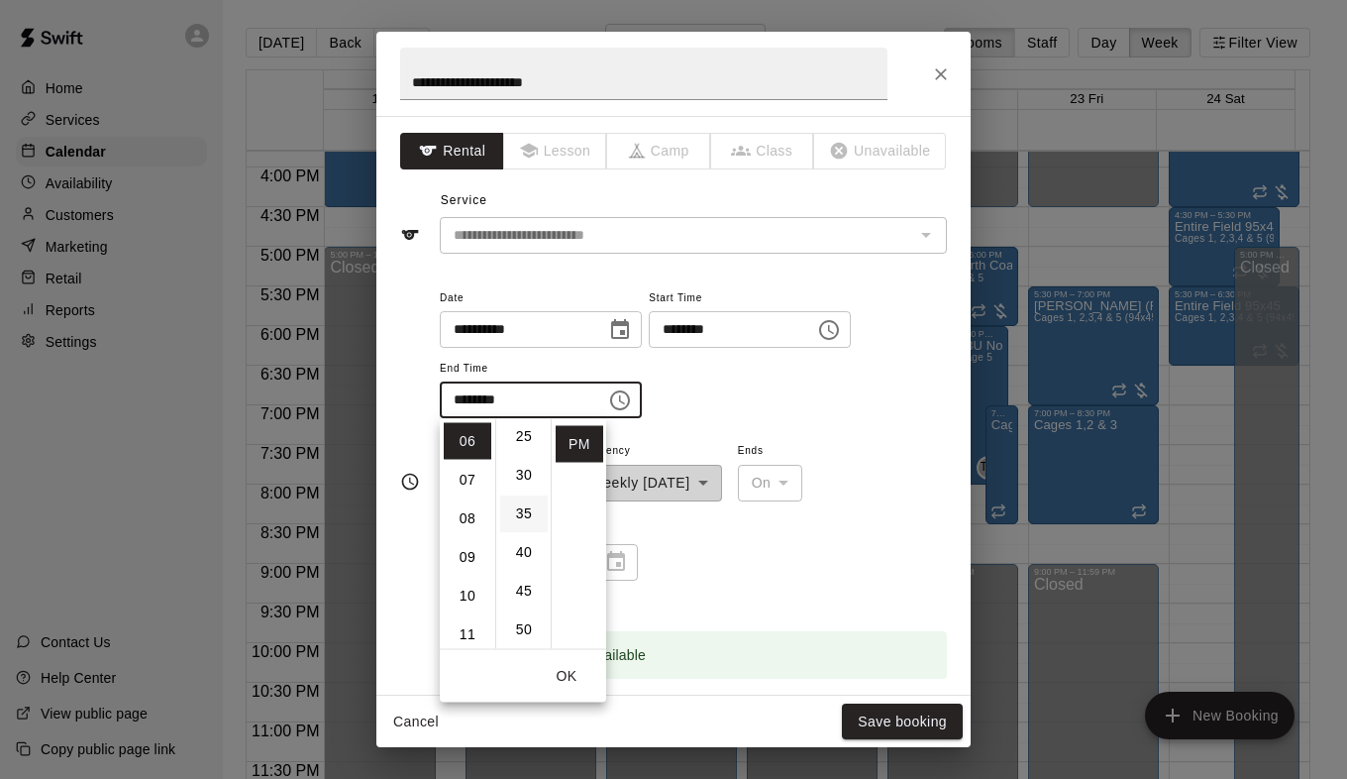
type input "********"
click at [762, 518] on div "**********" at bounding box center [693, 520] width 507 height 164
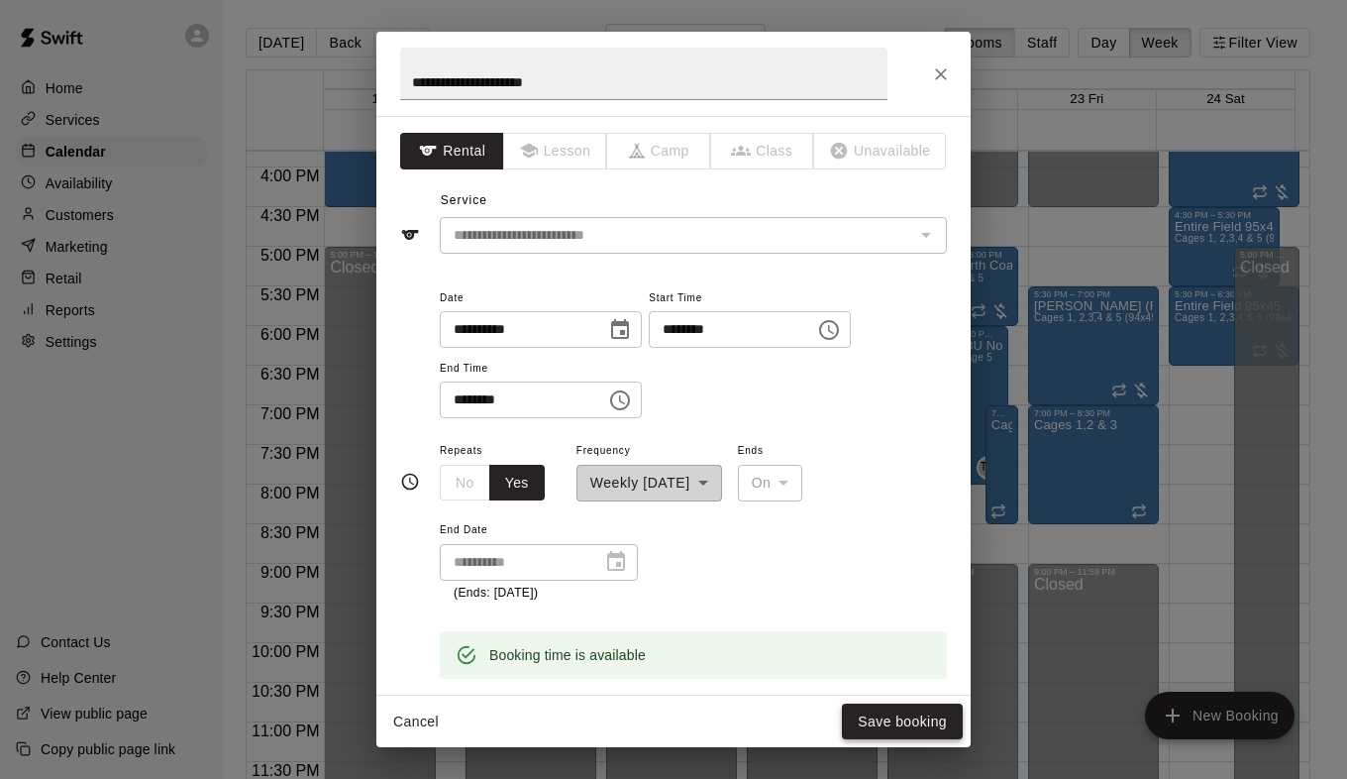
click at [892, 720] on button "Save booking" at bounding box center [902, 721] width 121 height 37
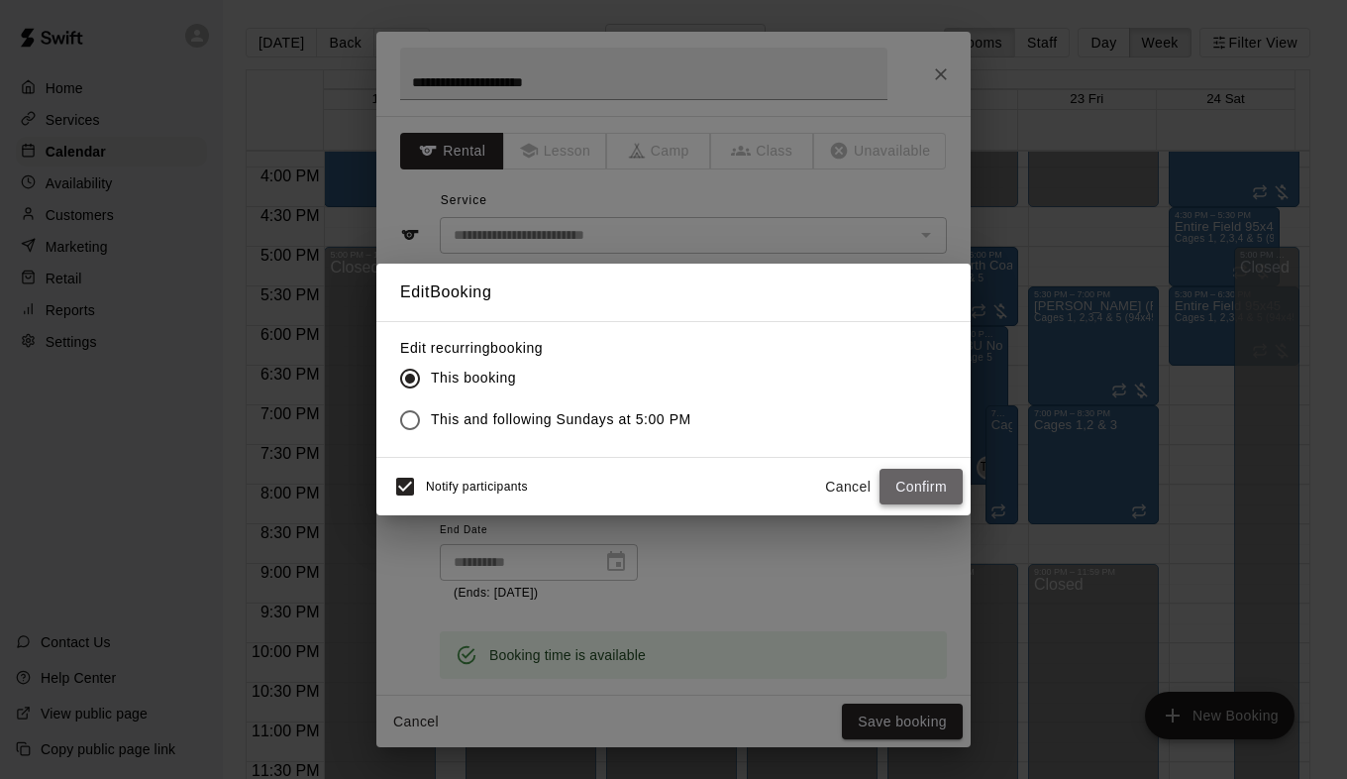
click at [908, 484] on button "Confirm" at bounding box center [921, 487] width 83 height 37
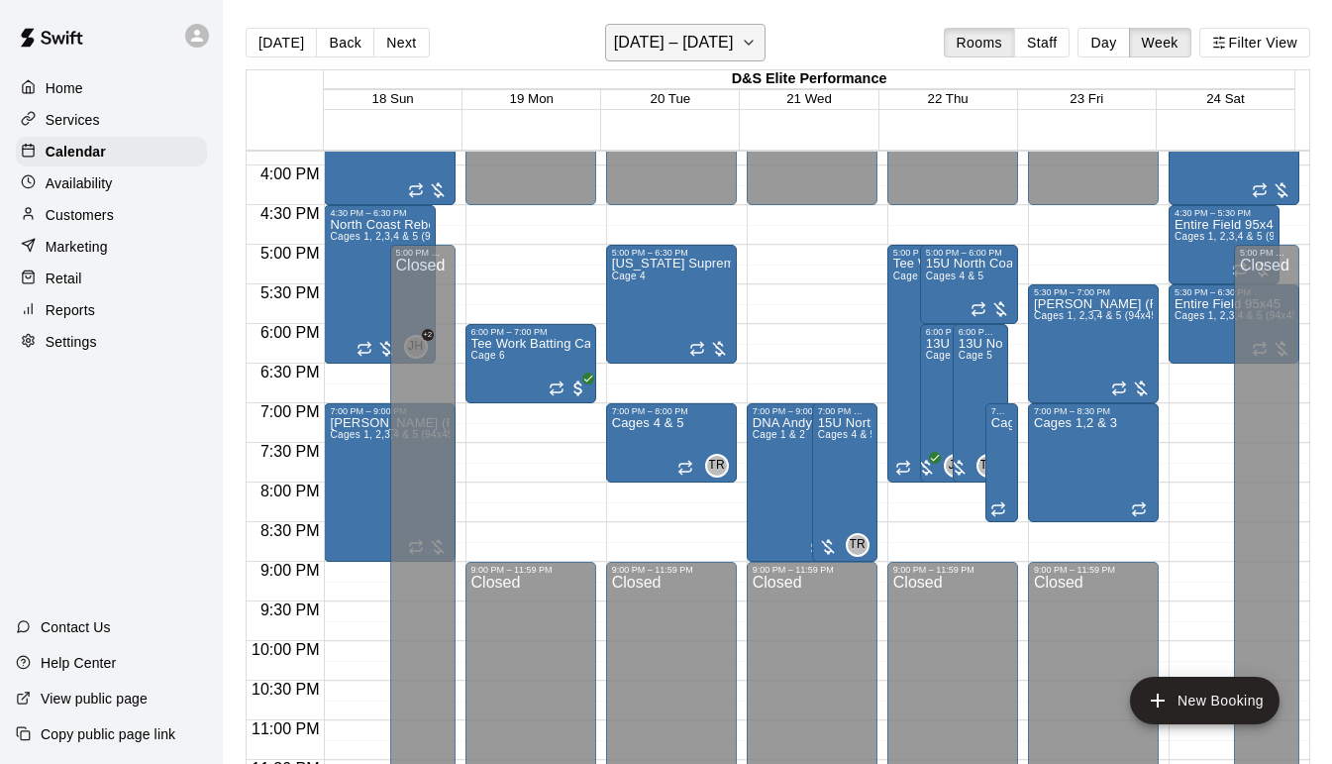
click at [742, 49] on icon "button" at bounding box center [749, 43] width 16 height 24
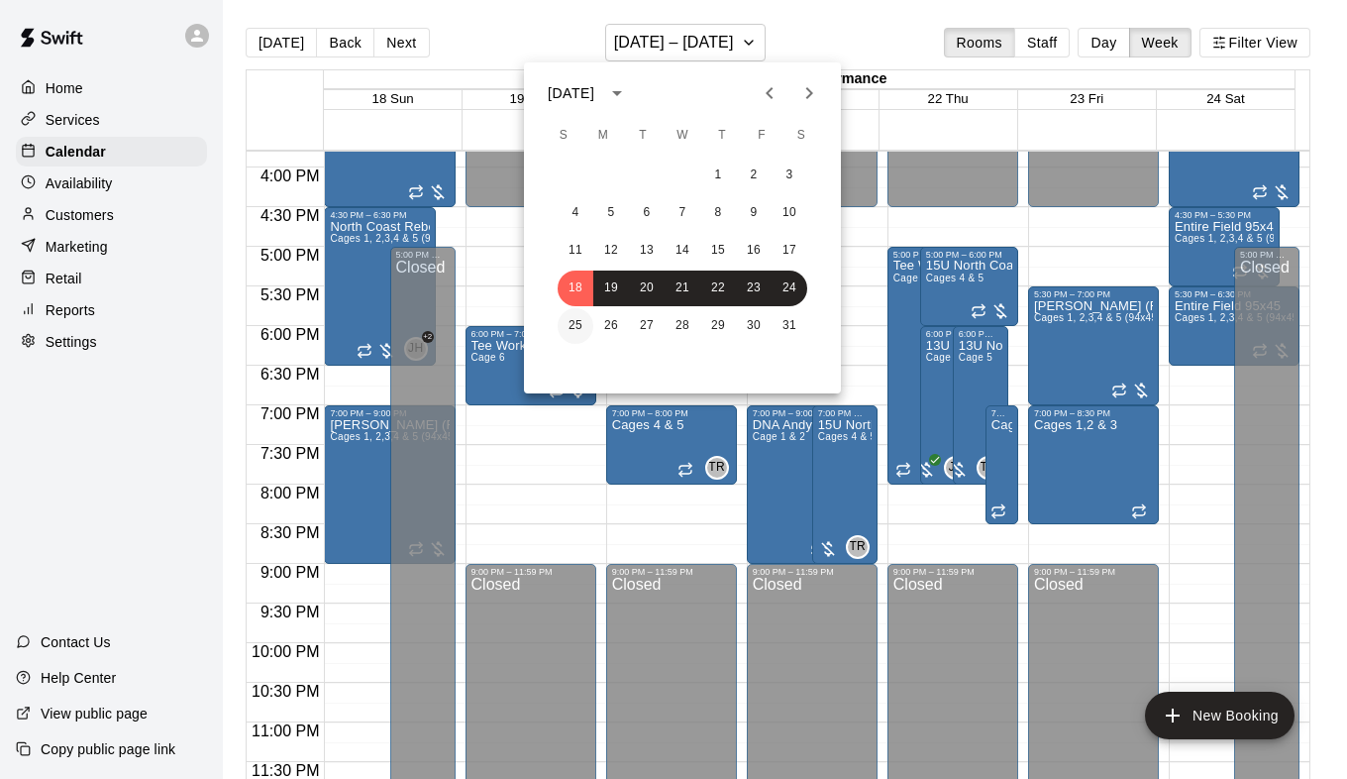
click at [580, 329] on button "25" at bounding box center [576, 326] width 36 height 36
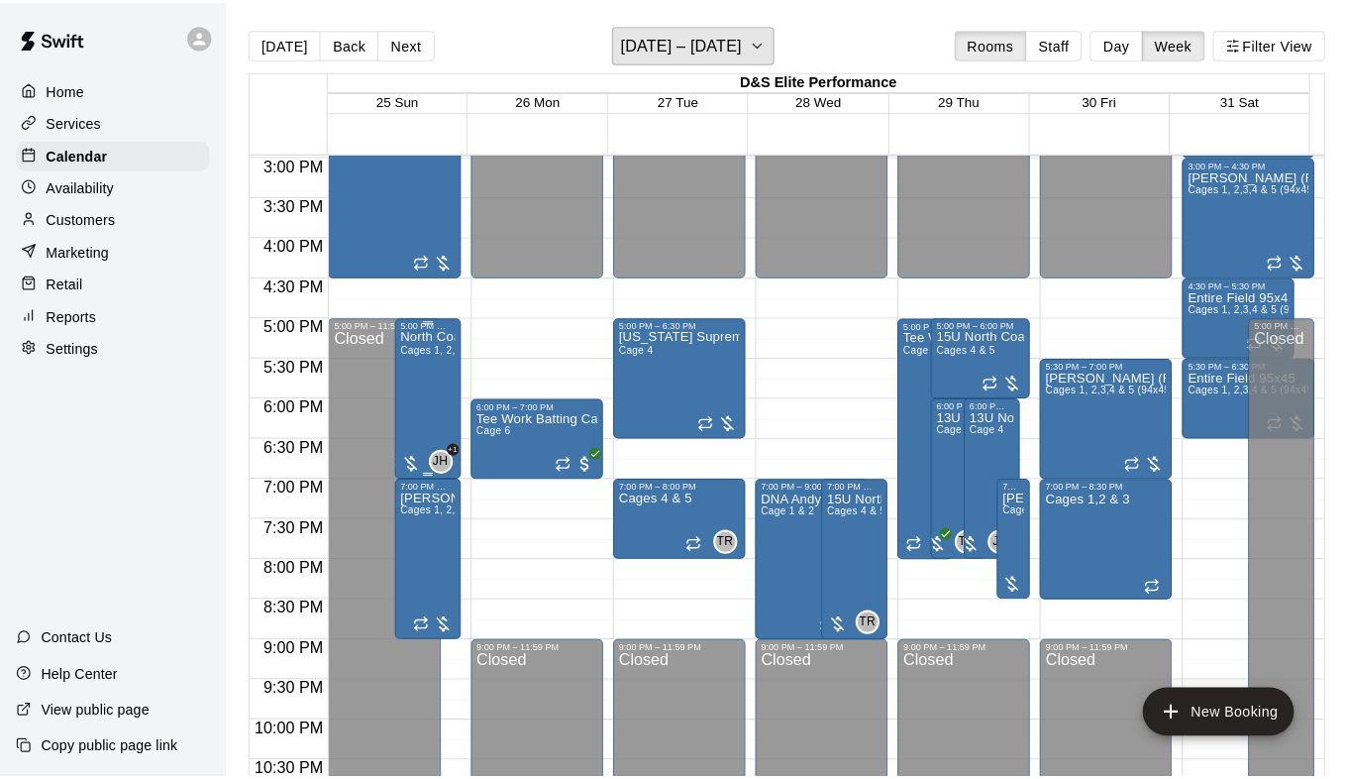
scroll to position [1056, 0]
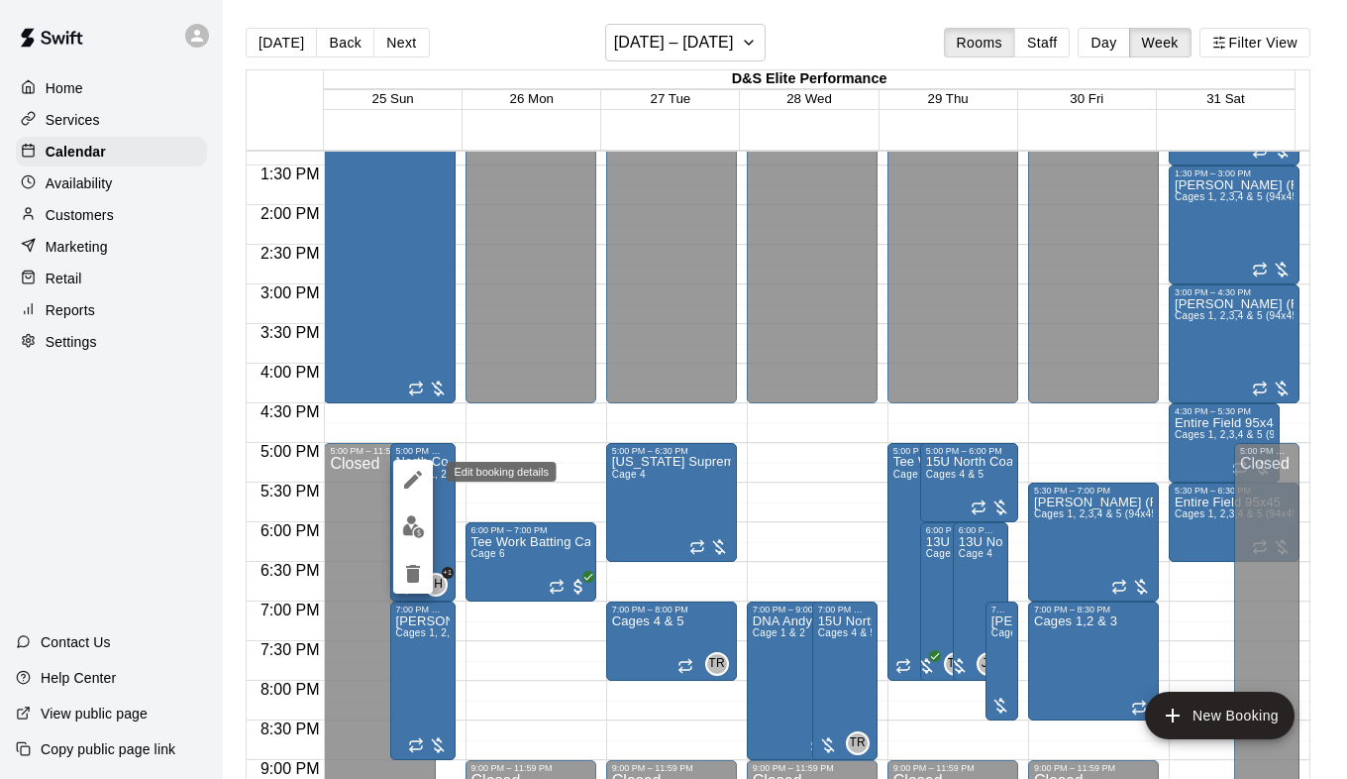
click at [416, 467] on button "edit" at bounding box center [413, 480] width 40 height 40
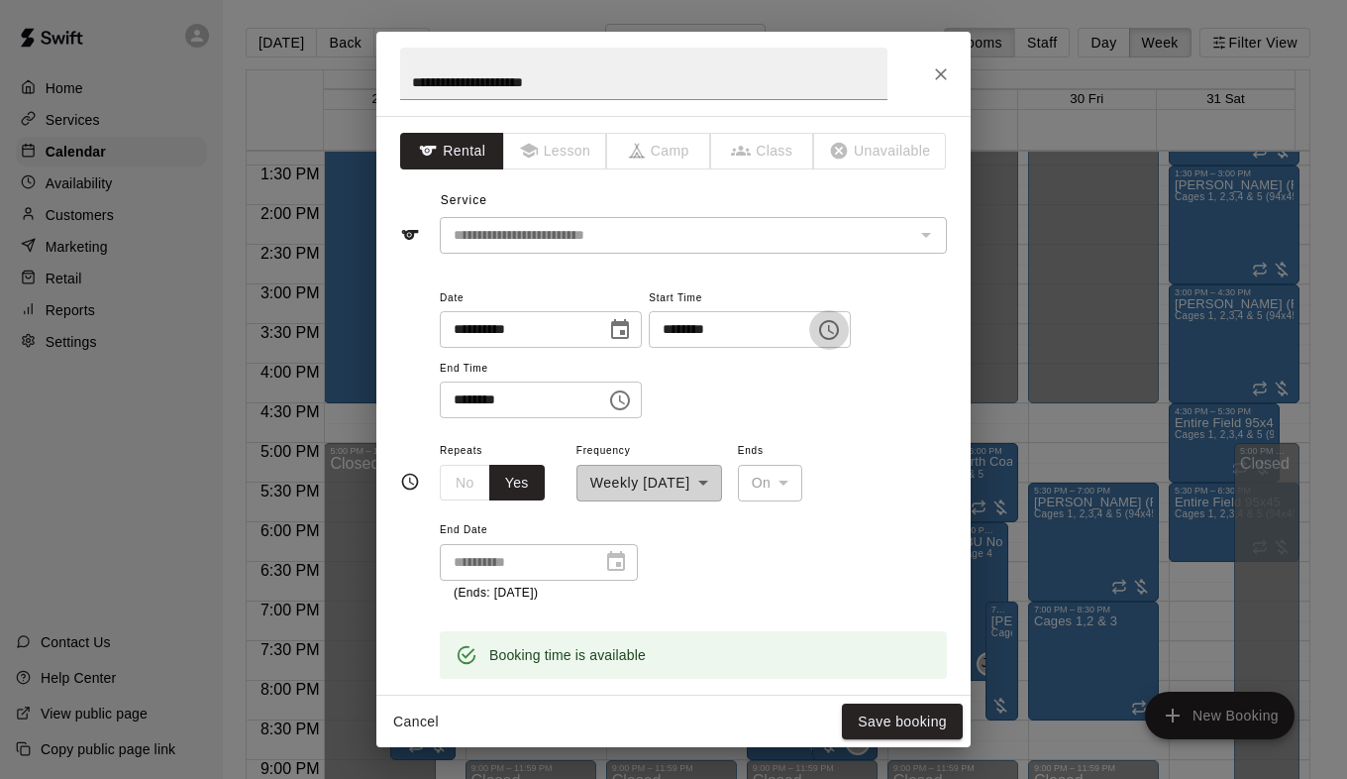
click at [841, 330] on icon "Choose time, selected time is 5:00 PM" at bounding box center [829, 330] width 24 height 24
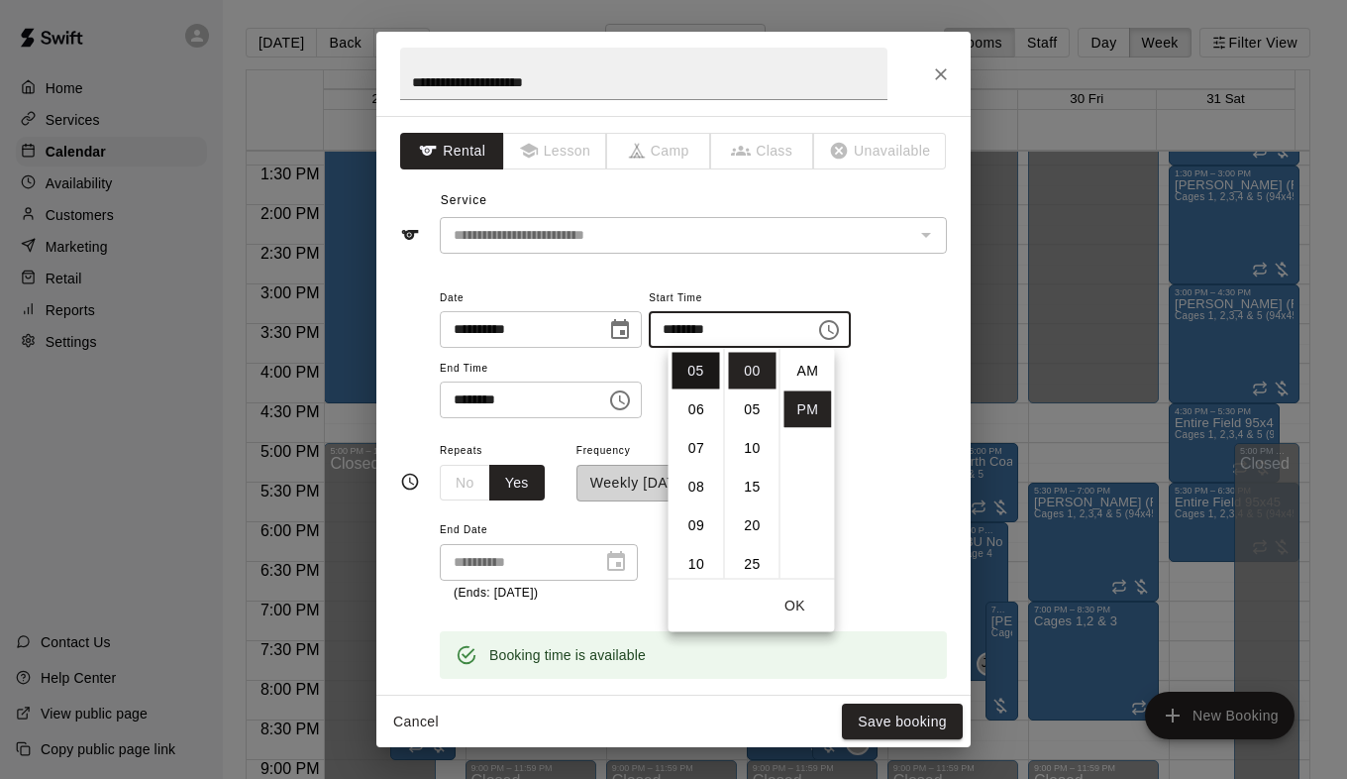
scroll to position [36, 0]
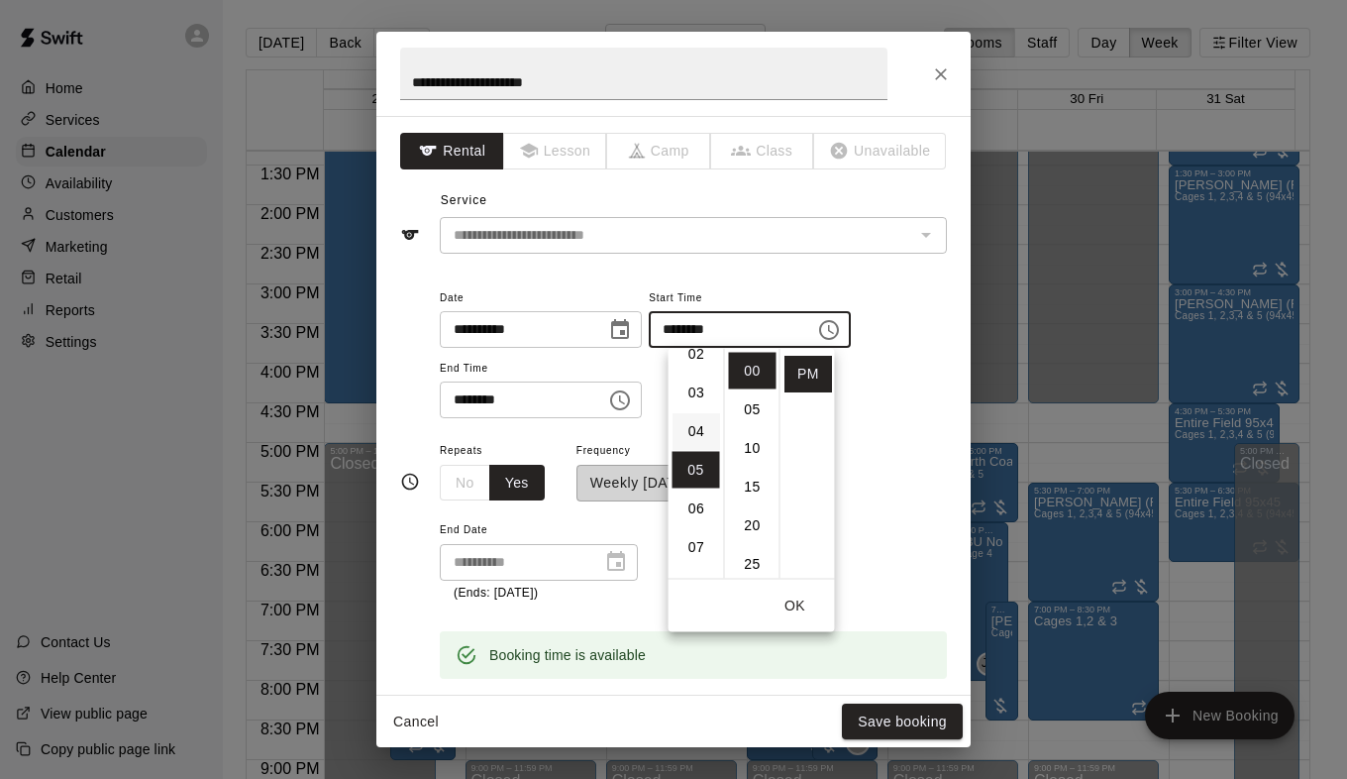
click at [695, 432] on li "04" at bounding box center [697, 431] width 48 height 37
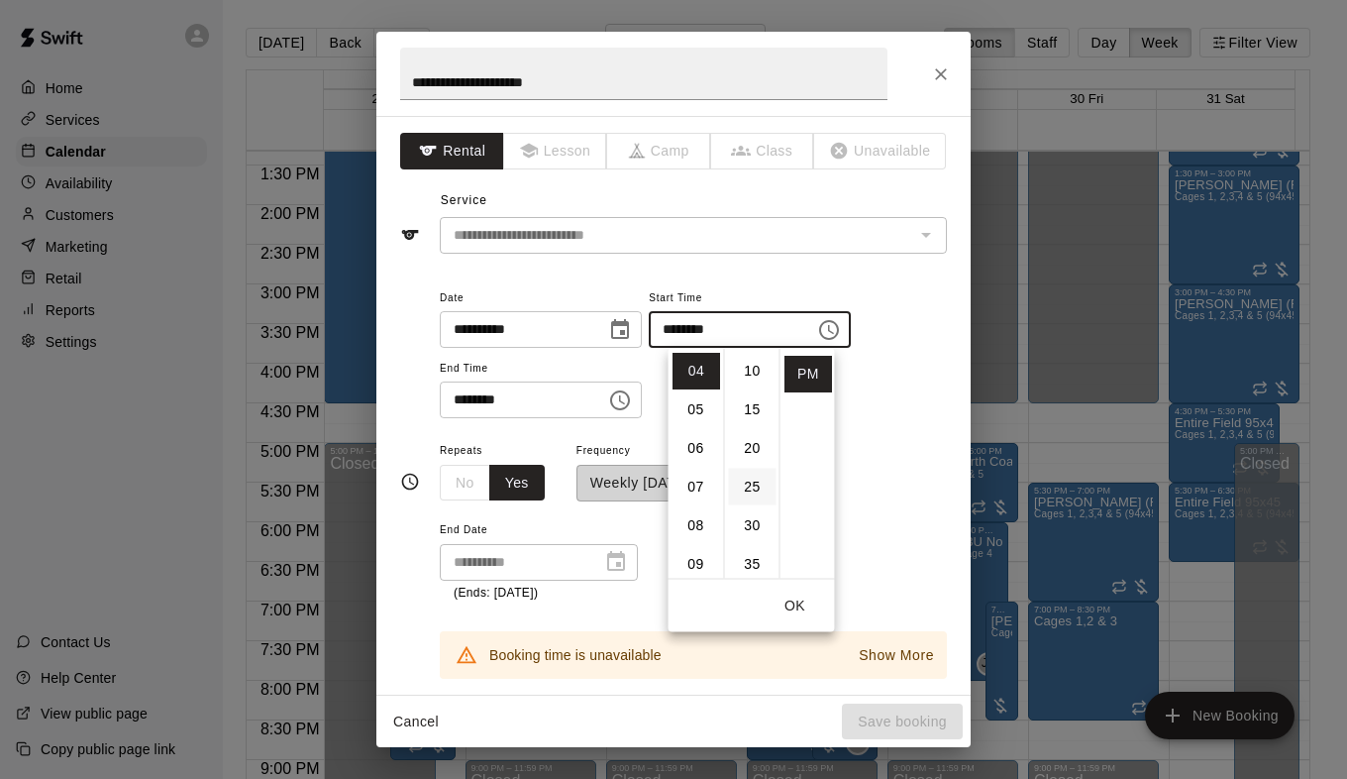
scroll to position [99, 0]
click at [750, 501] on li "30" at bounding box center [753, 503] width 48 height 37
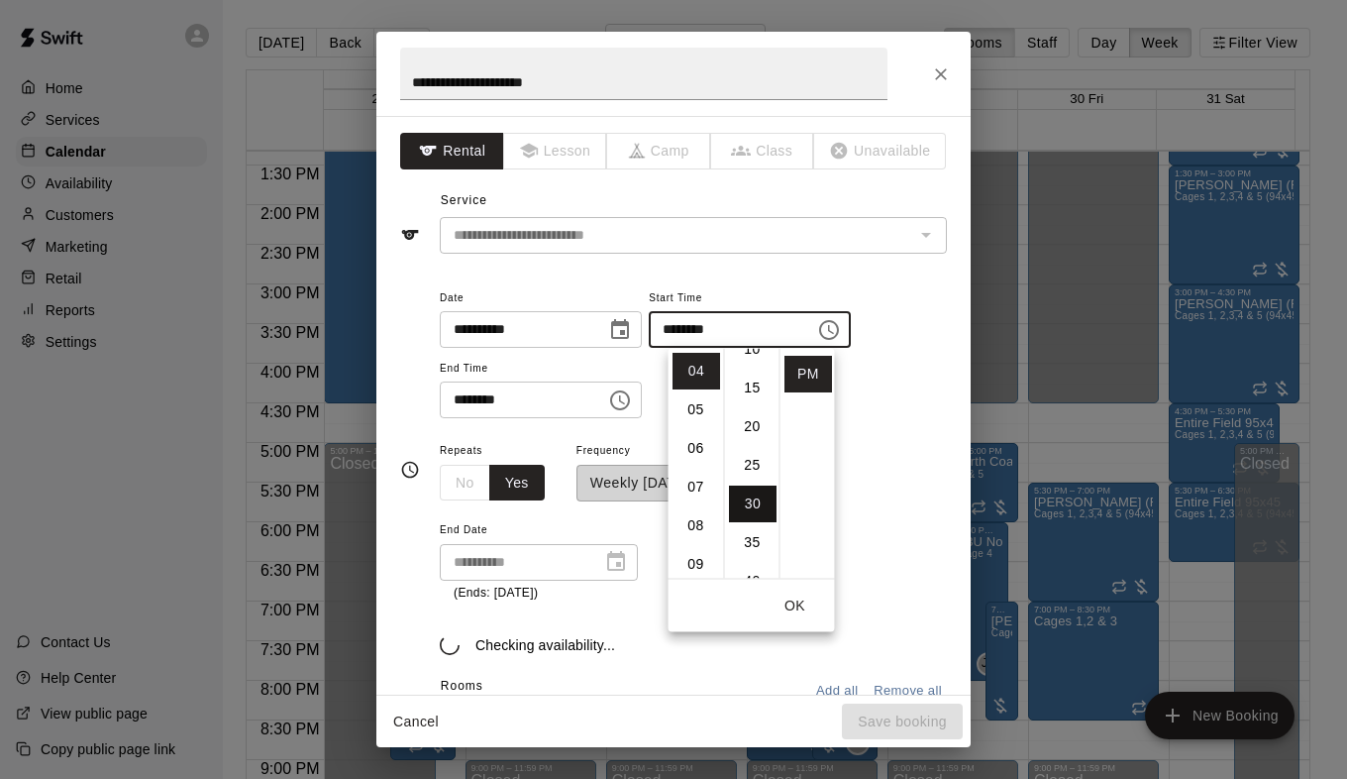
type input "********"
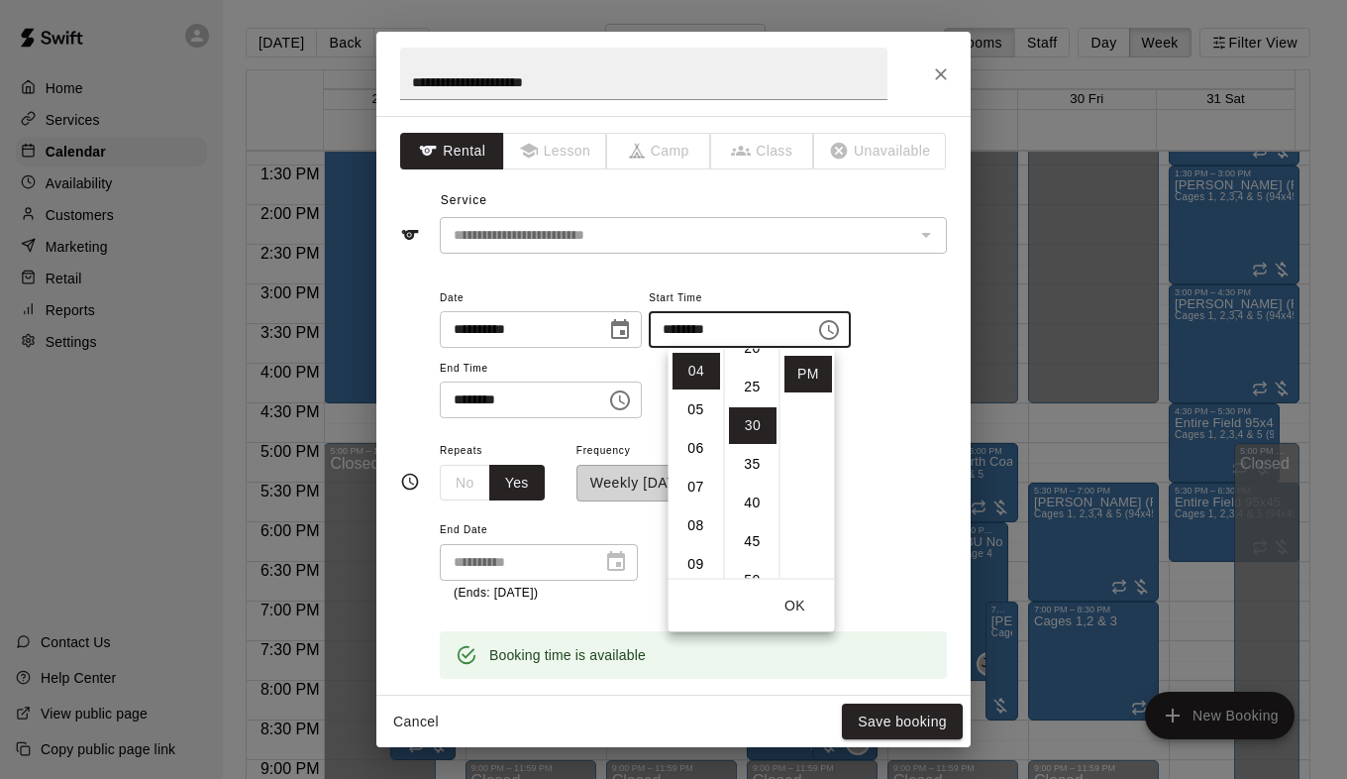
scroll to position [232, 0]
click at [632, 403] on icon "Choose time, selected time is 7:00 PM" at bounding box center [620, 400] width 24 height 24
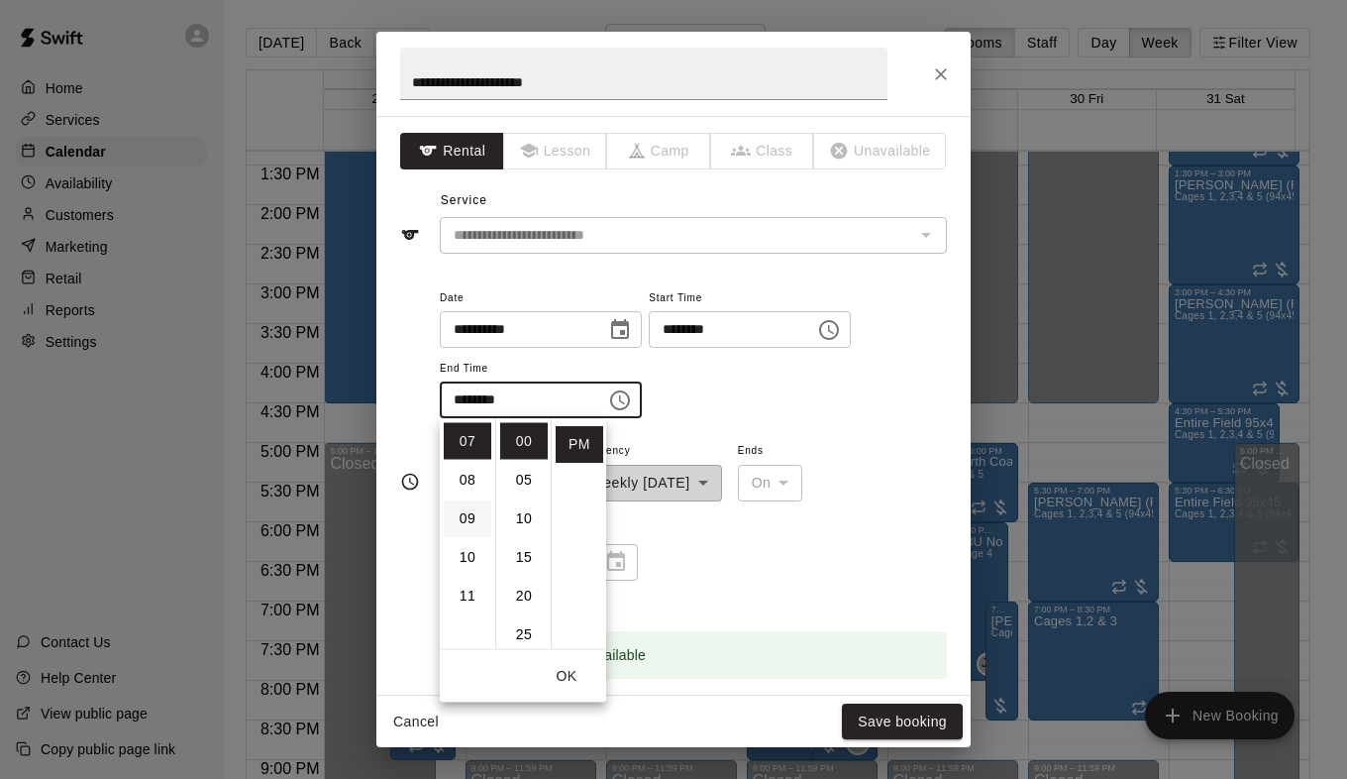
scroll to position [171, 0]
click at [470, 501] on li "06" at bounding box center [468, 501] width 48 height 37
click at [519, 484] on li "30" at bounding box center [524, 475] width 48 height 37
type input "********"
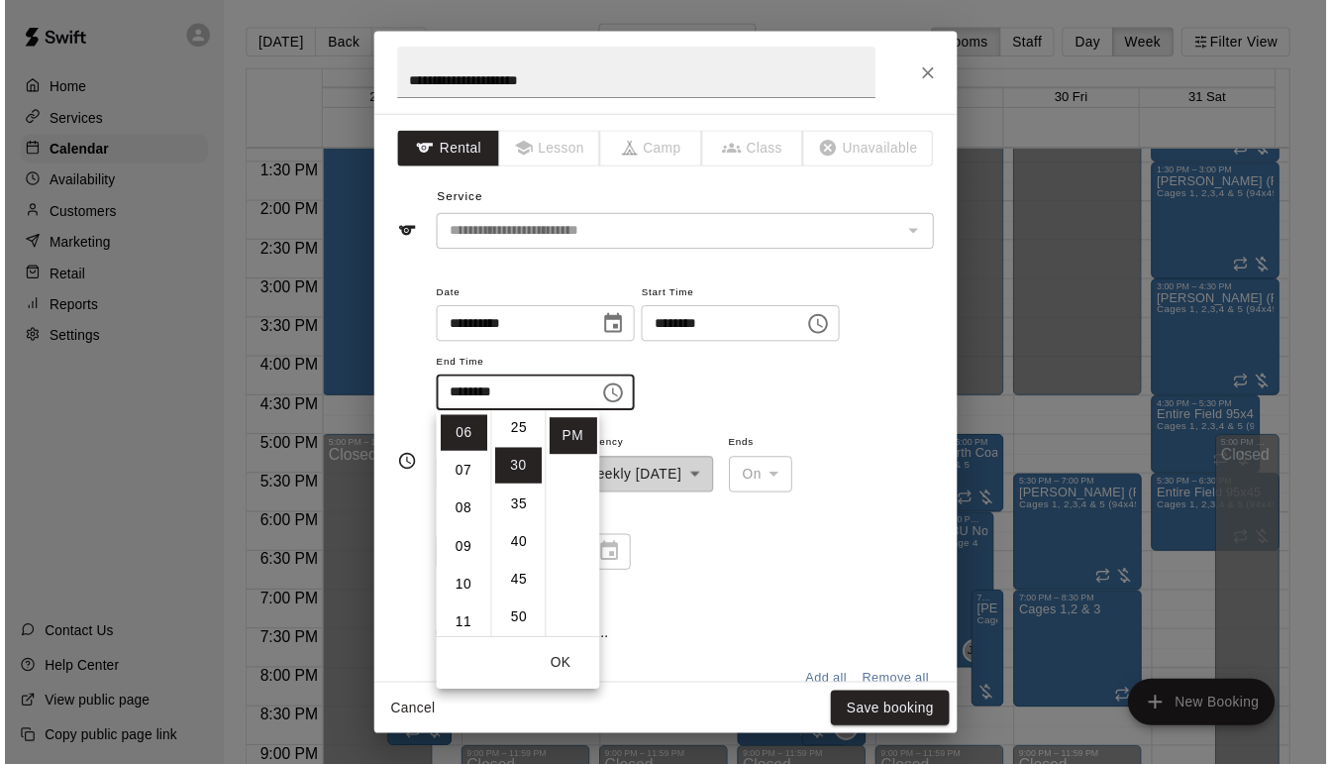
scroll to position [232, 0]
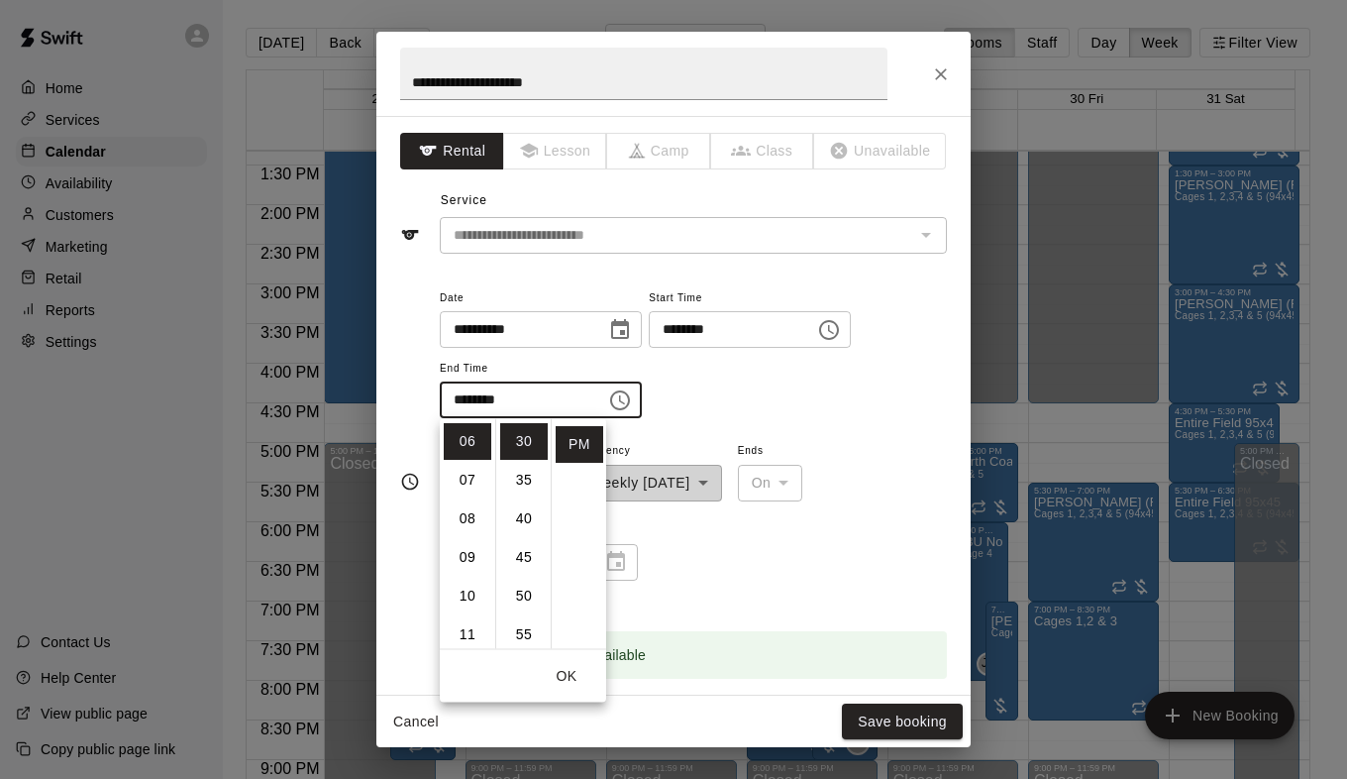
click at [827, 548] on div "**********" at bounding box center [693, 520] width 507 height 164
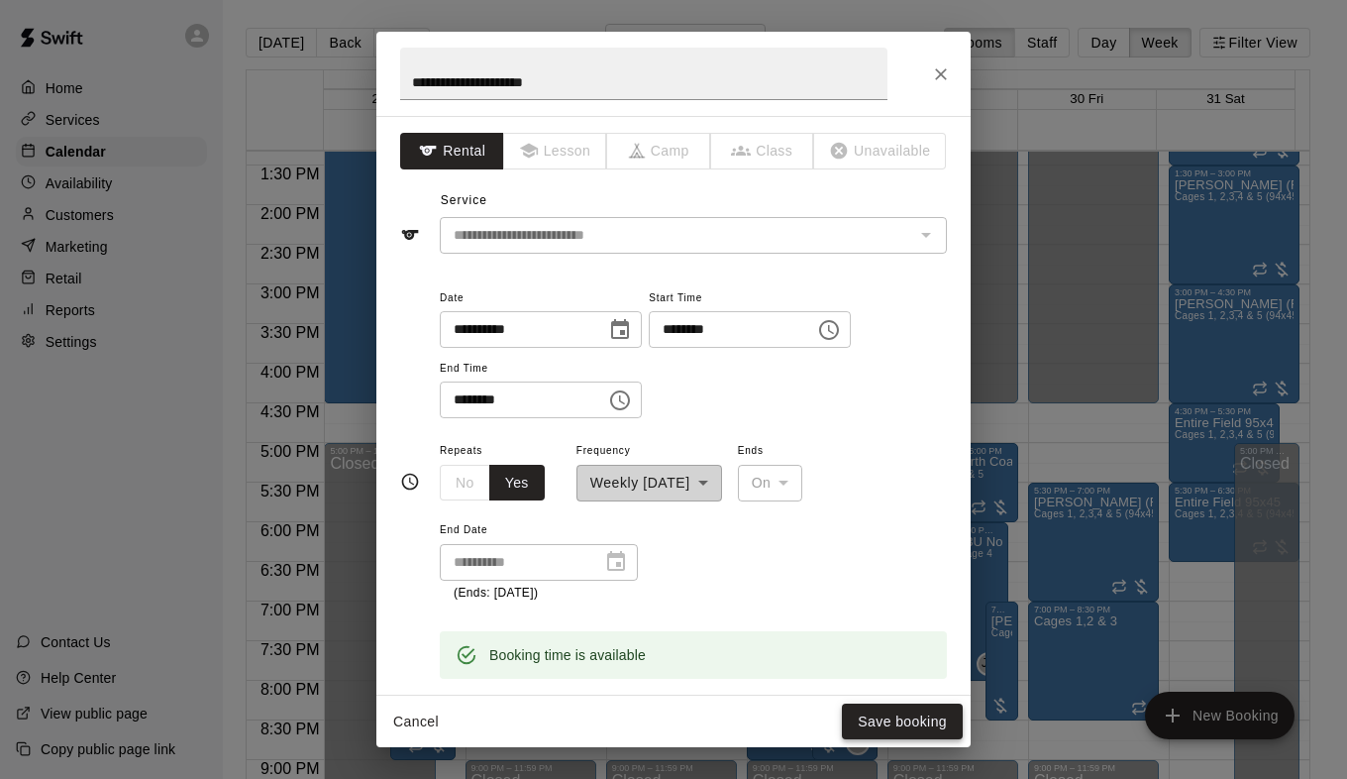
click at [891, 721] on button "Save booking" at bounding box center [902, 721] width 121 height 37
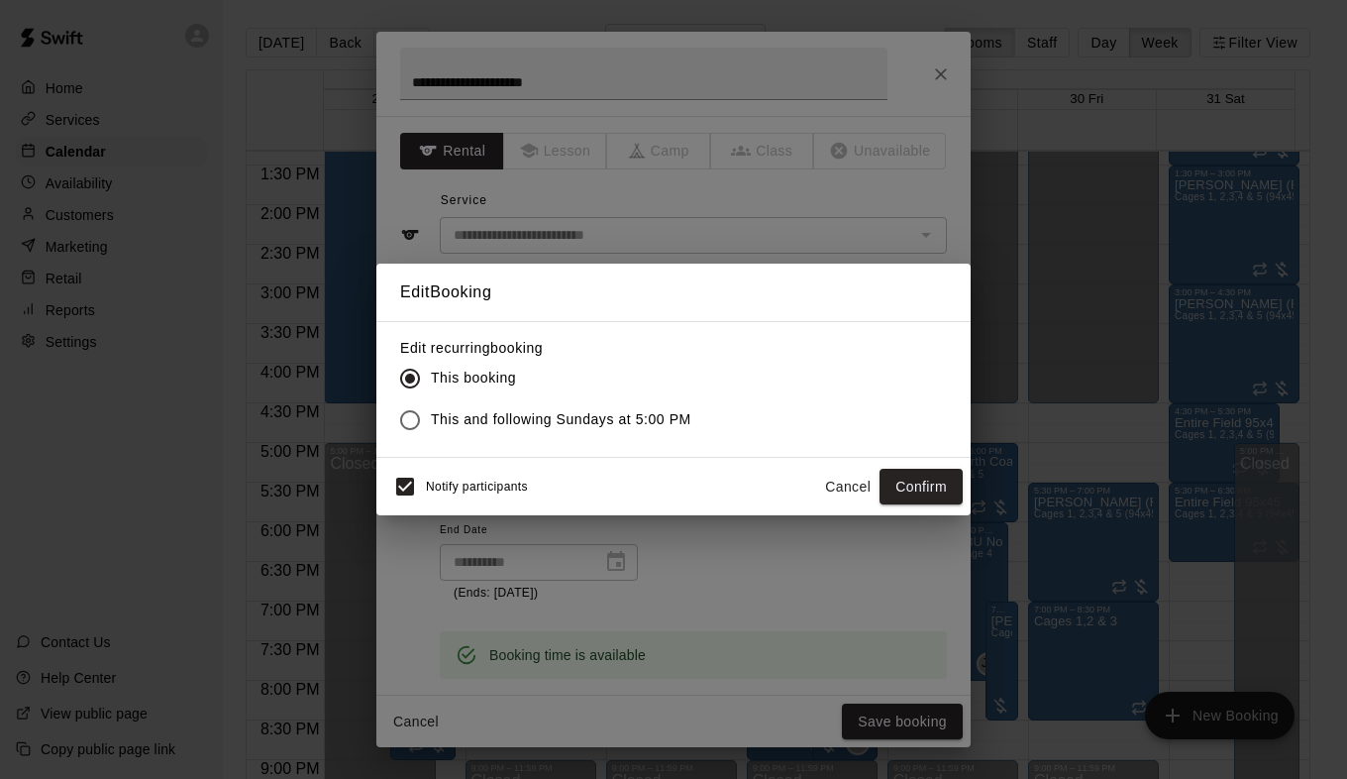
click at [897, 485] on button "Confirm" at bounding box center [921, 487] width 83 height 37
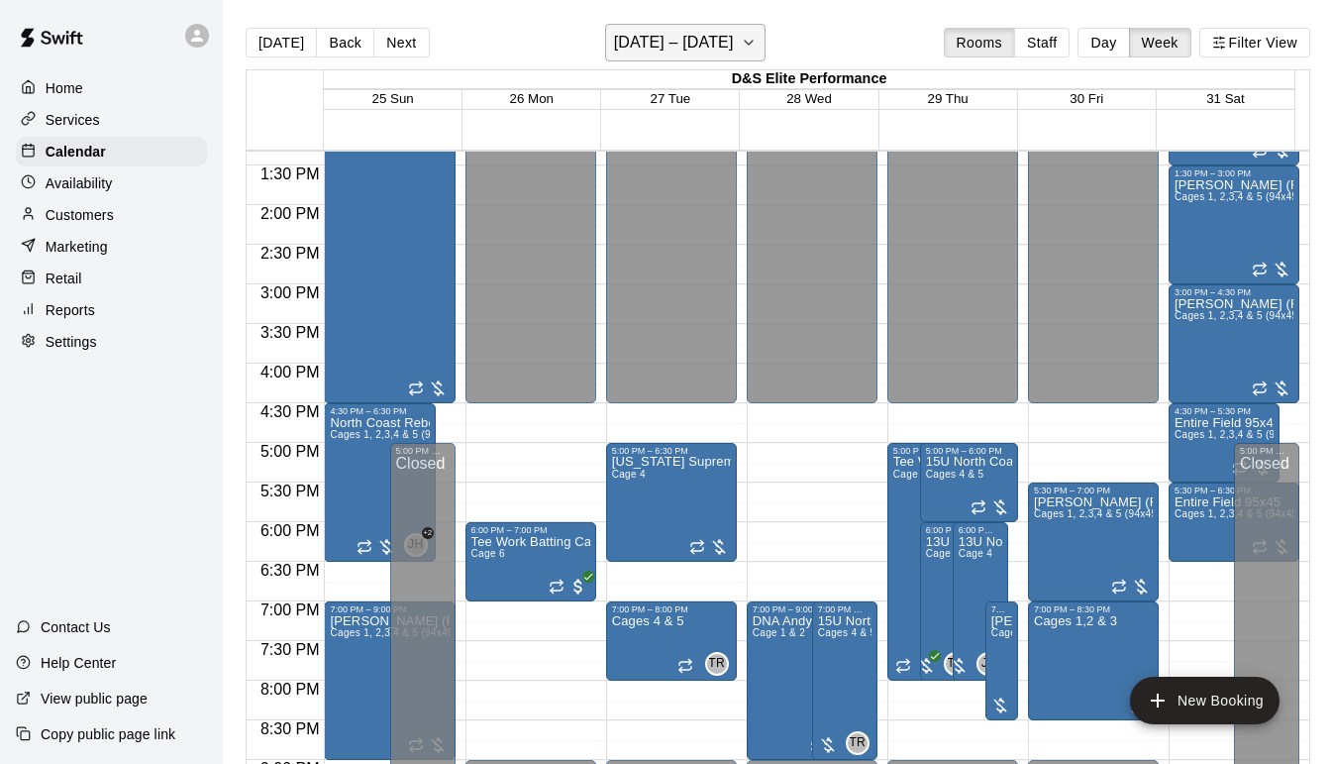
click at [747, 42] on icon "button" at bounding box center [749, 43] width 16 height 24
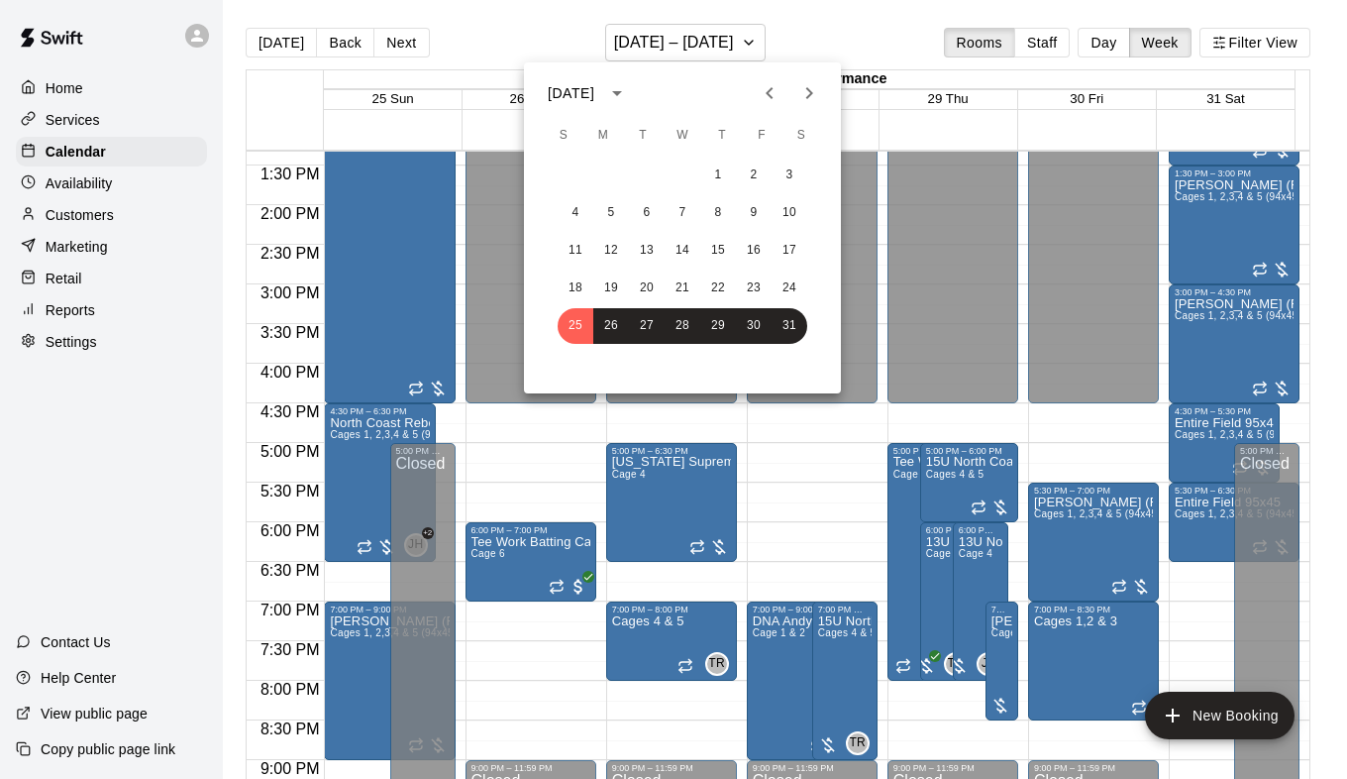
click at [802, 101] on icon "Next month" at bounding box center [809, 93] width 24 height 24
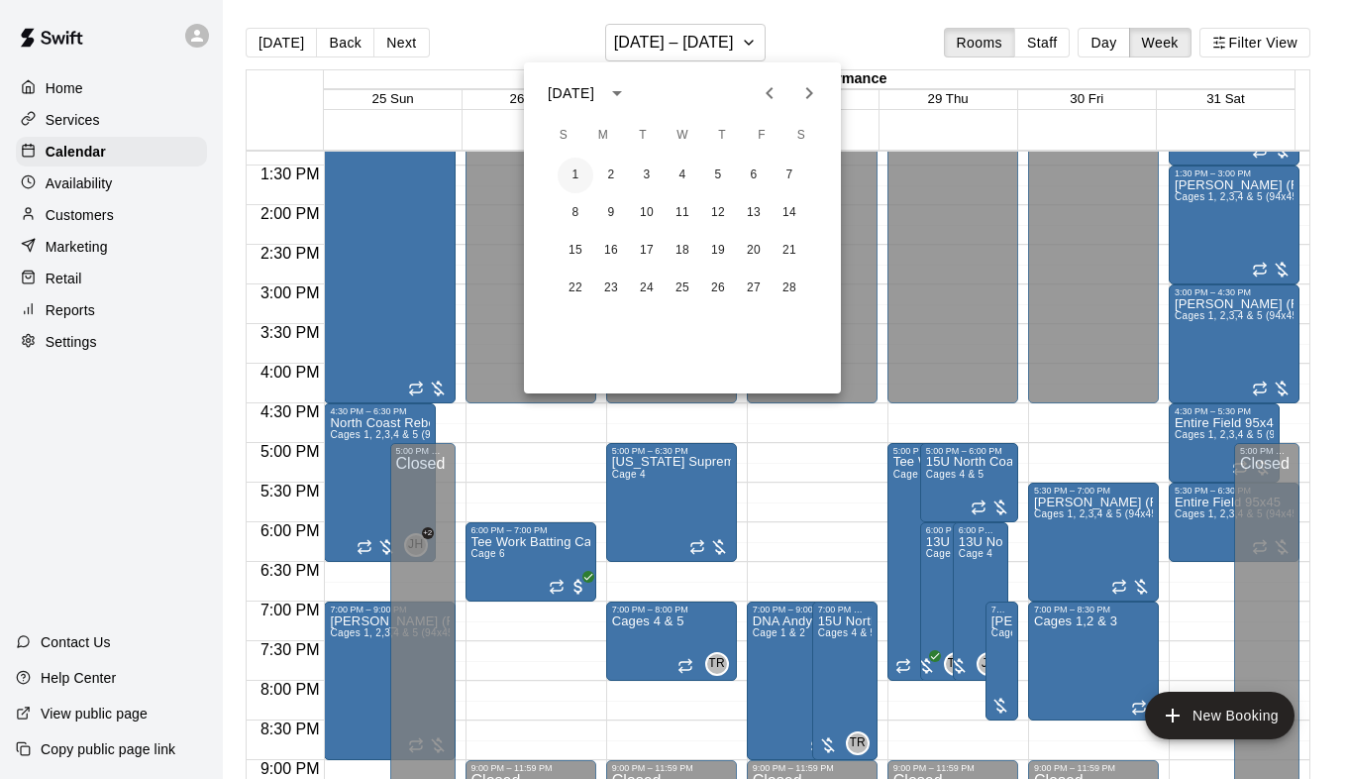
click at [578, 180] on button "1" at bounding box center [576, 176] width 36 height 36
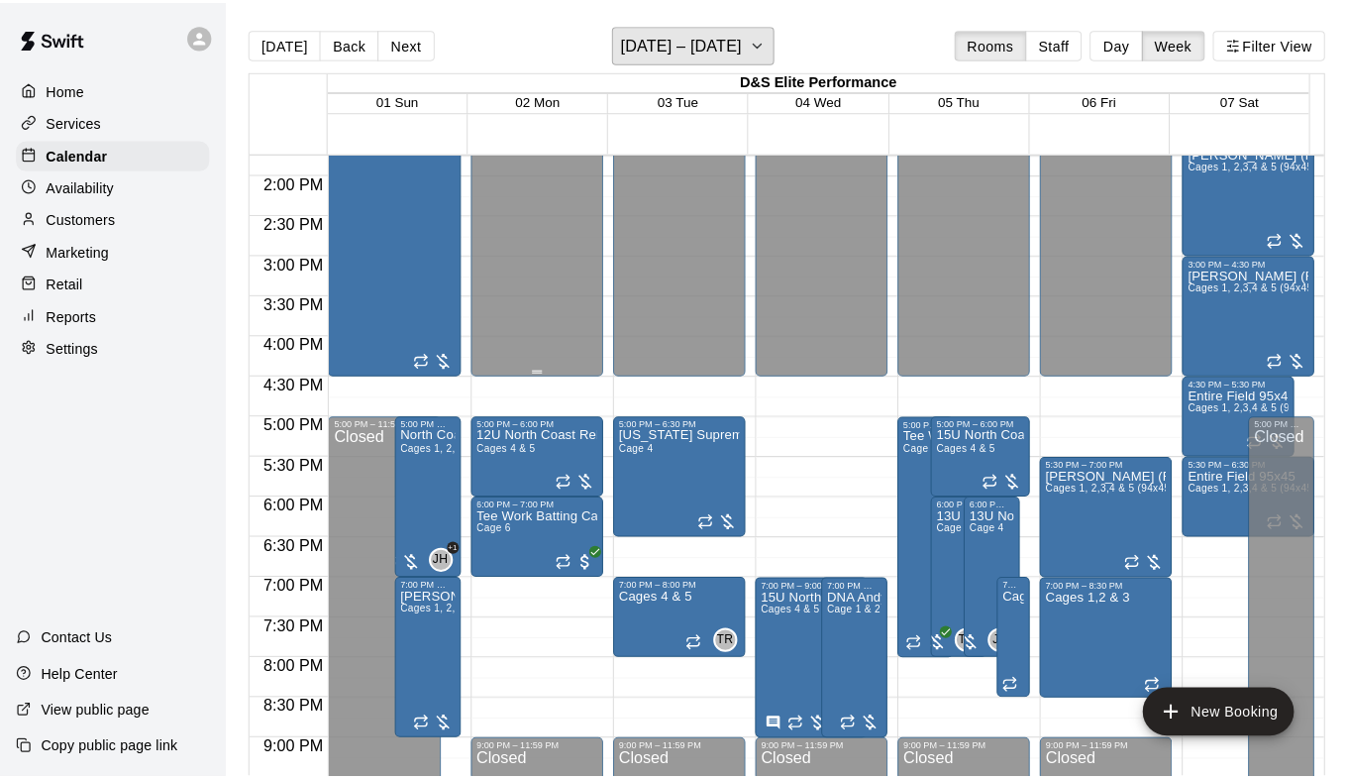
scroll to position [1155, 0]
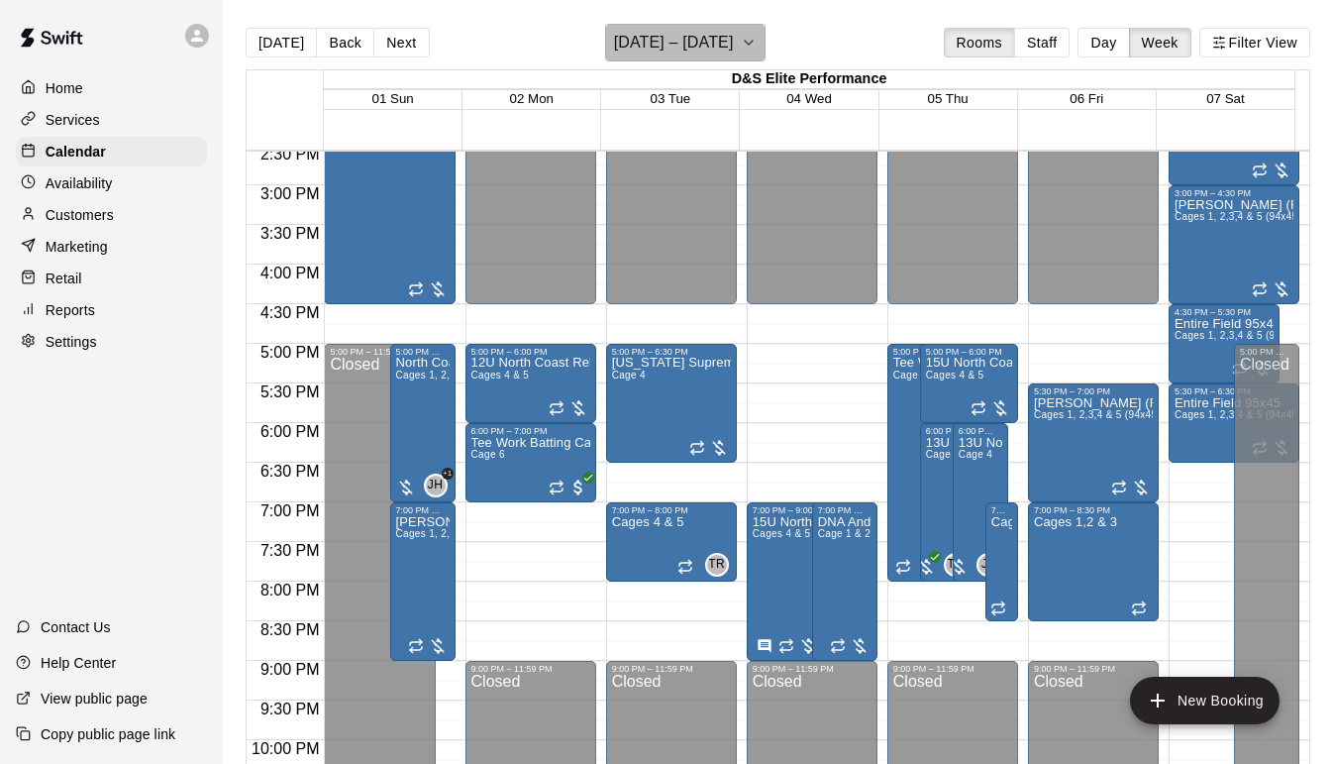
click at [752, 40] on icon "button" at bounding box center [749, 43] width 16 height 24
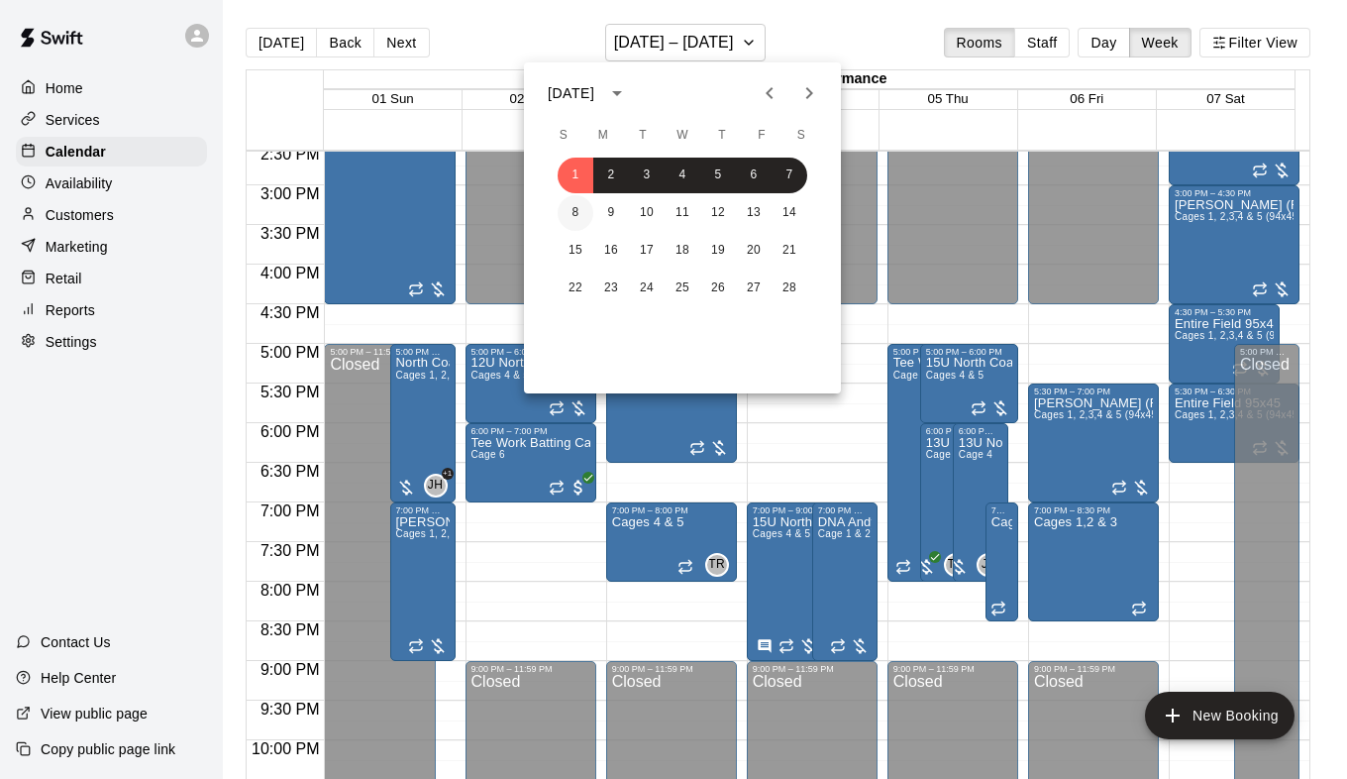
click at [576, 219] on button "8" at bounding box center [576, 213] width 36 height 36
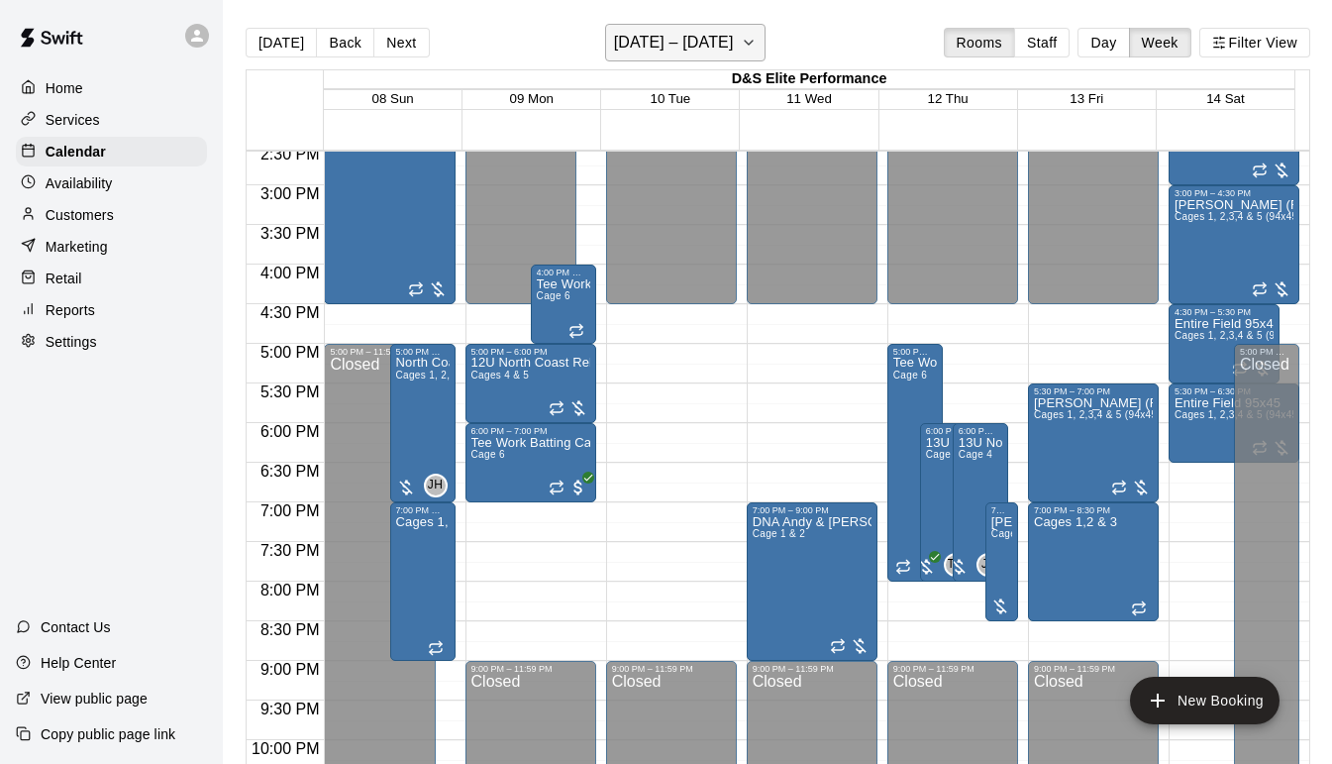
click at [748, 42] on icon "button" at bounding box center [749, 43] width 16 height 24
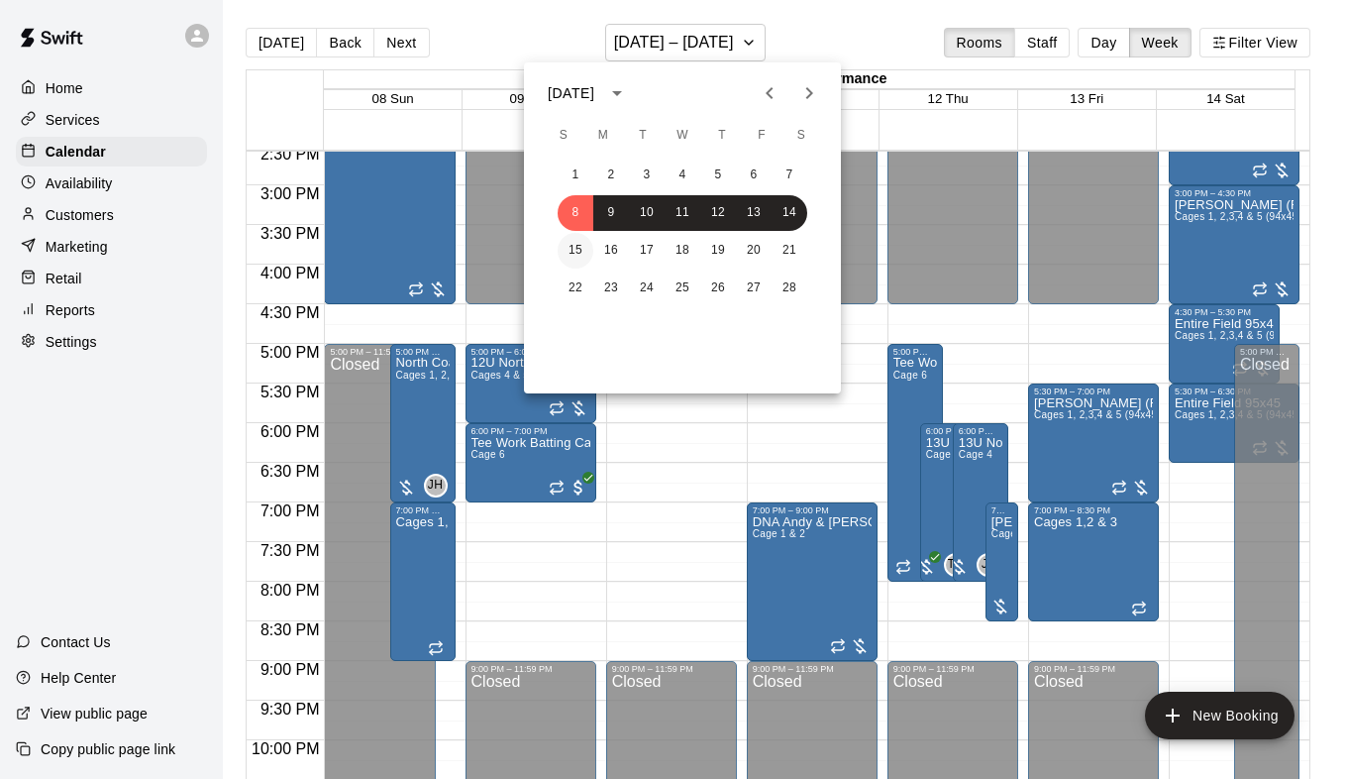
click at [579, 250] on button "15" at bounding box center [576, 251] width 36 height 36
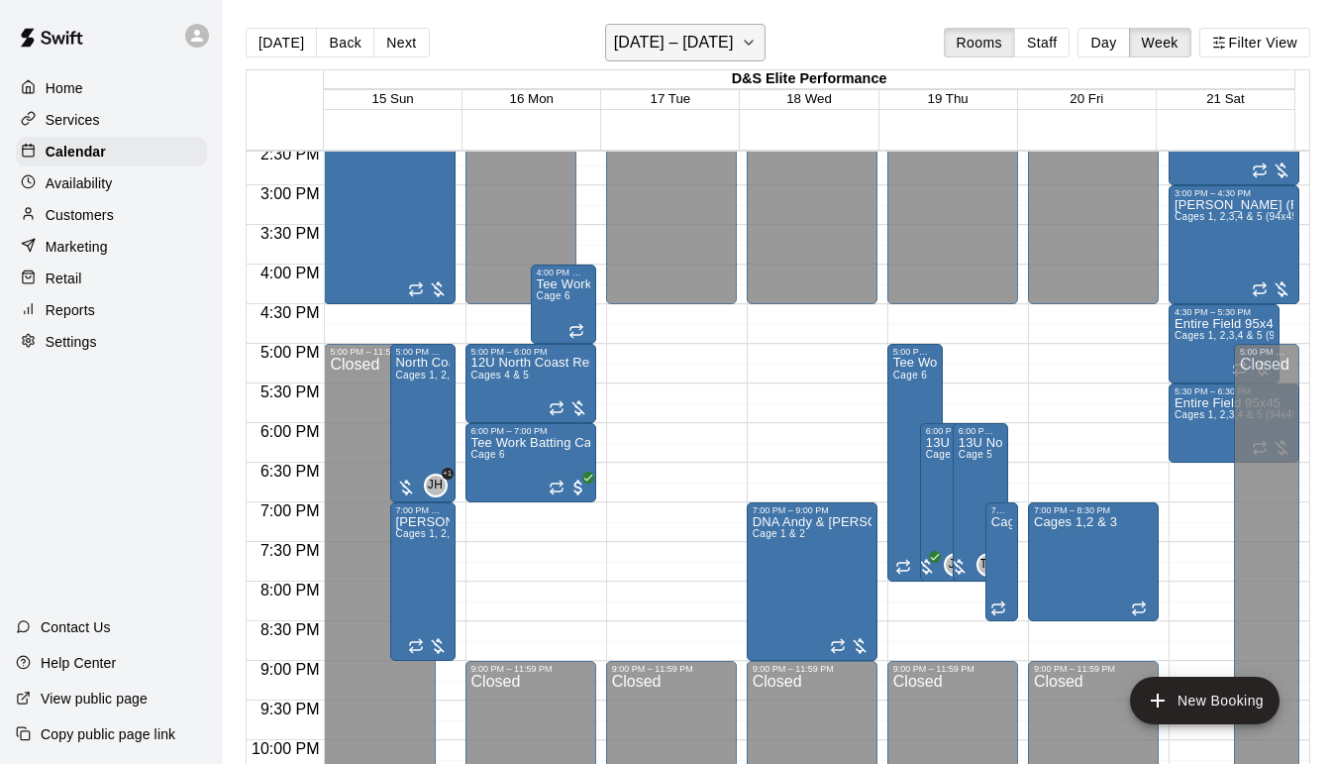
click at [749, 48] on icon "button" at bounding box center [749, 43] width 16 height 24
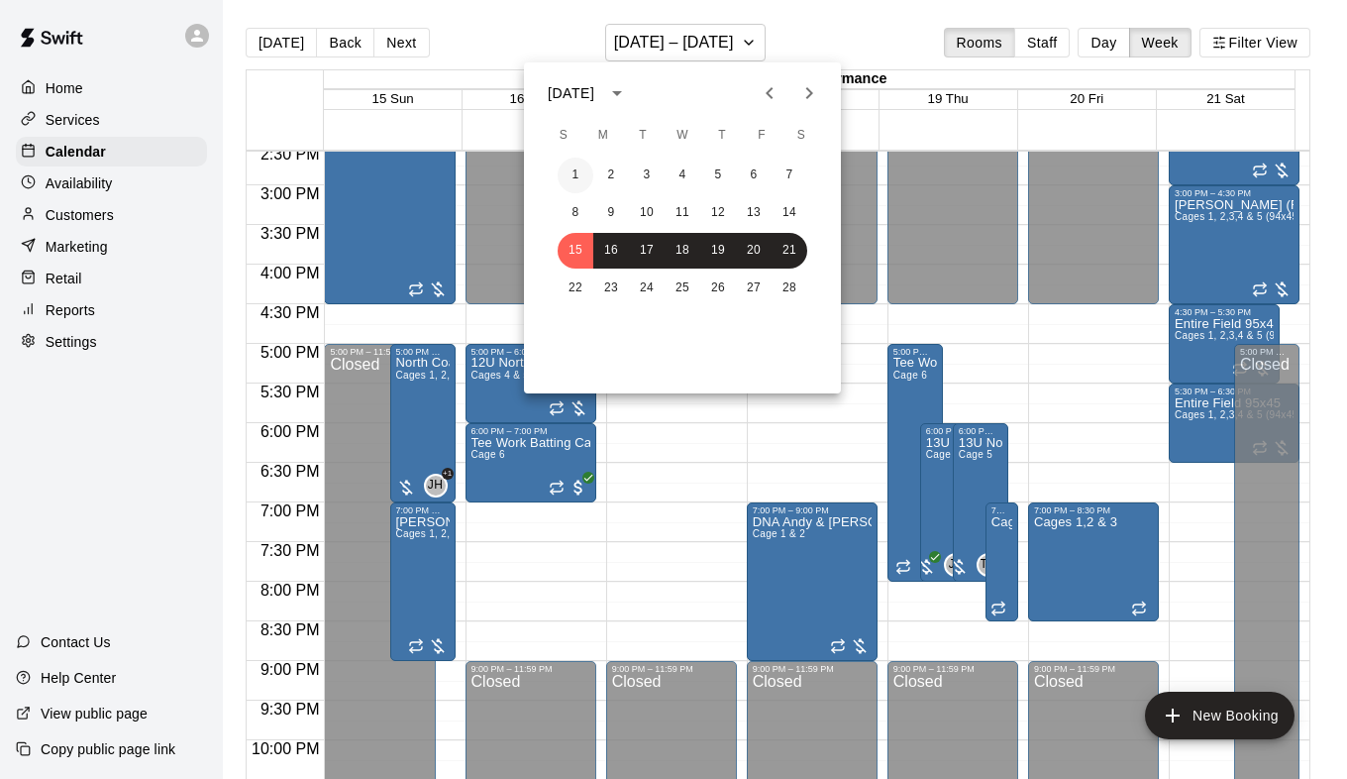
click at [577, 173] on button "1" at bounding box center [576, 176] width 36 height 36
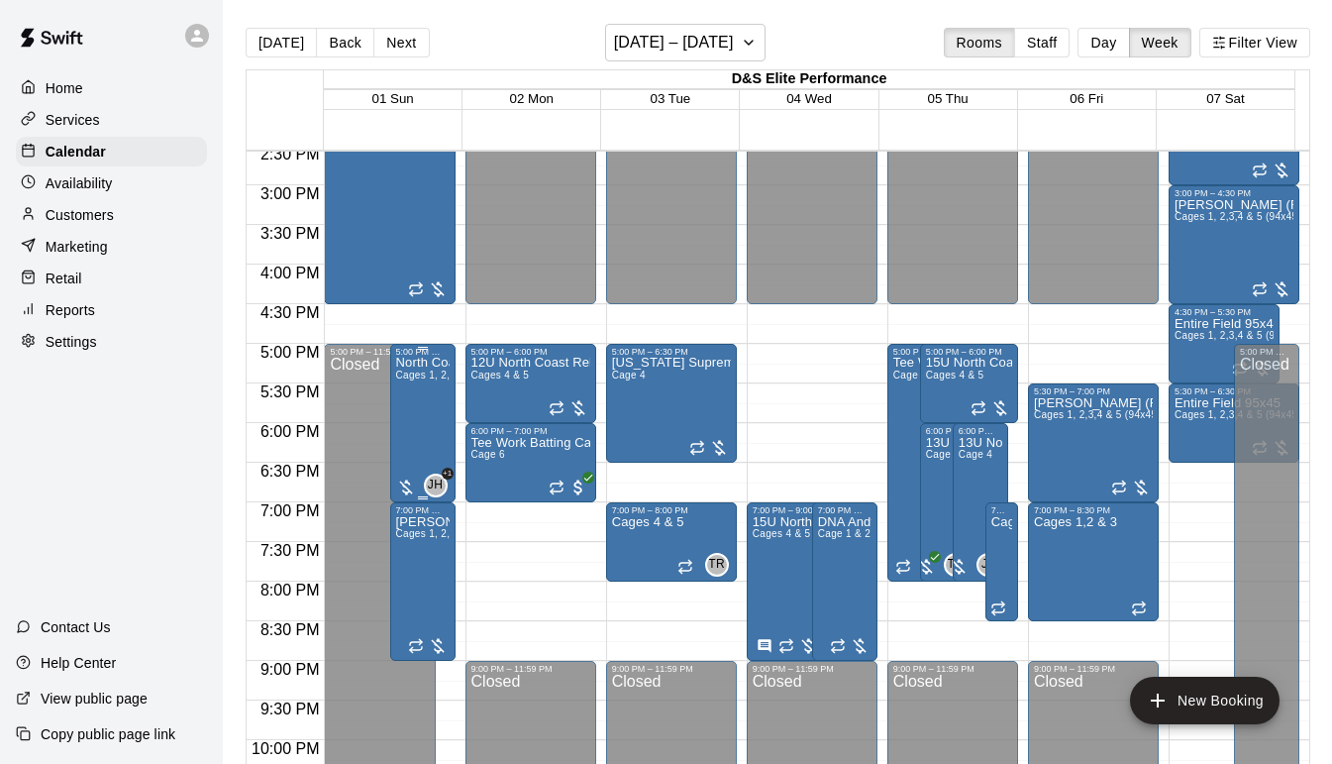
click at [413, 380] on span "Cages 1, 2,3,4 & 5 (94x45)" at bounding box center [459, 375] width 127 height 11
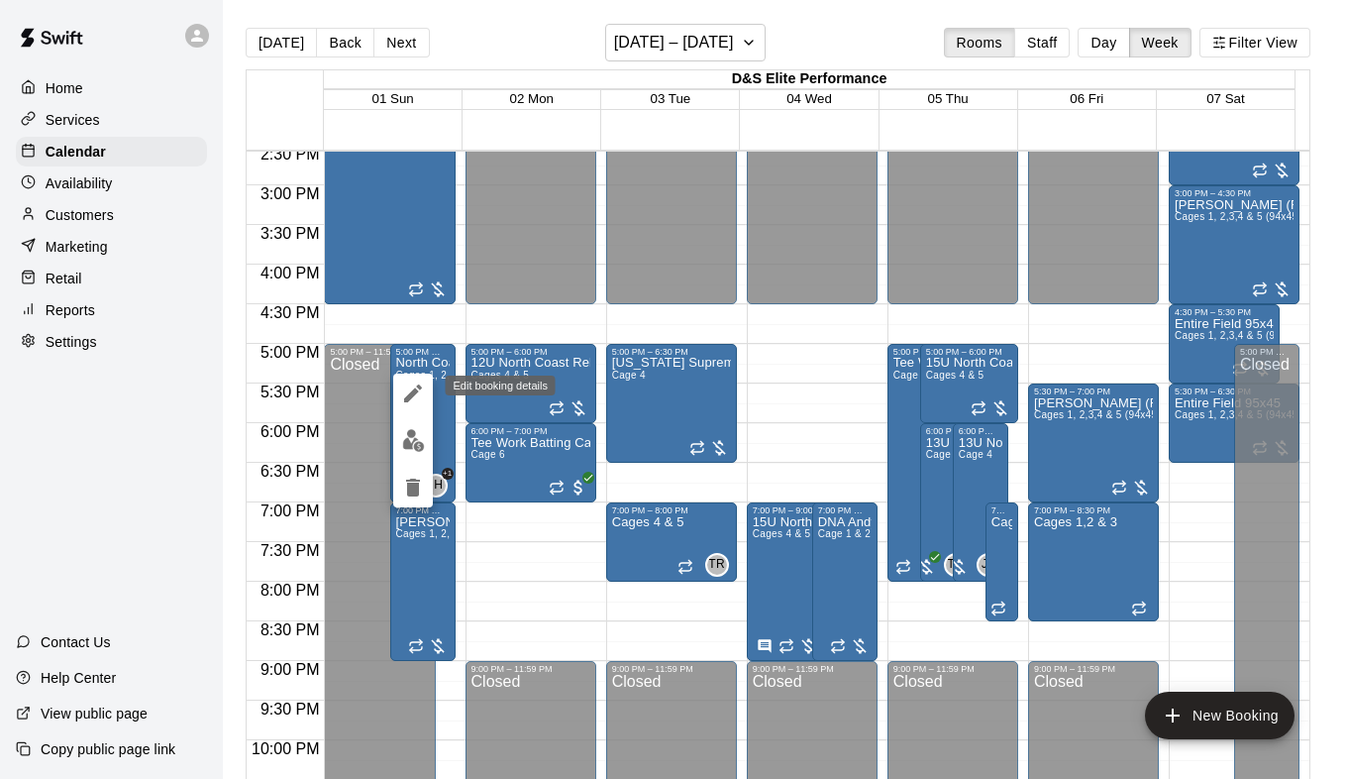
click at [412, 398] on icon "edit" at bounding box center [413, 393] width 24 height 24
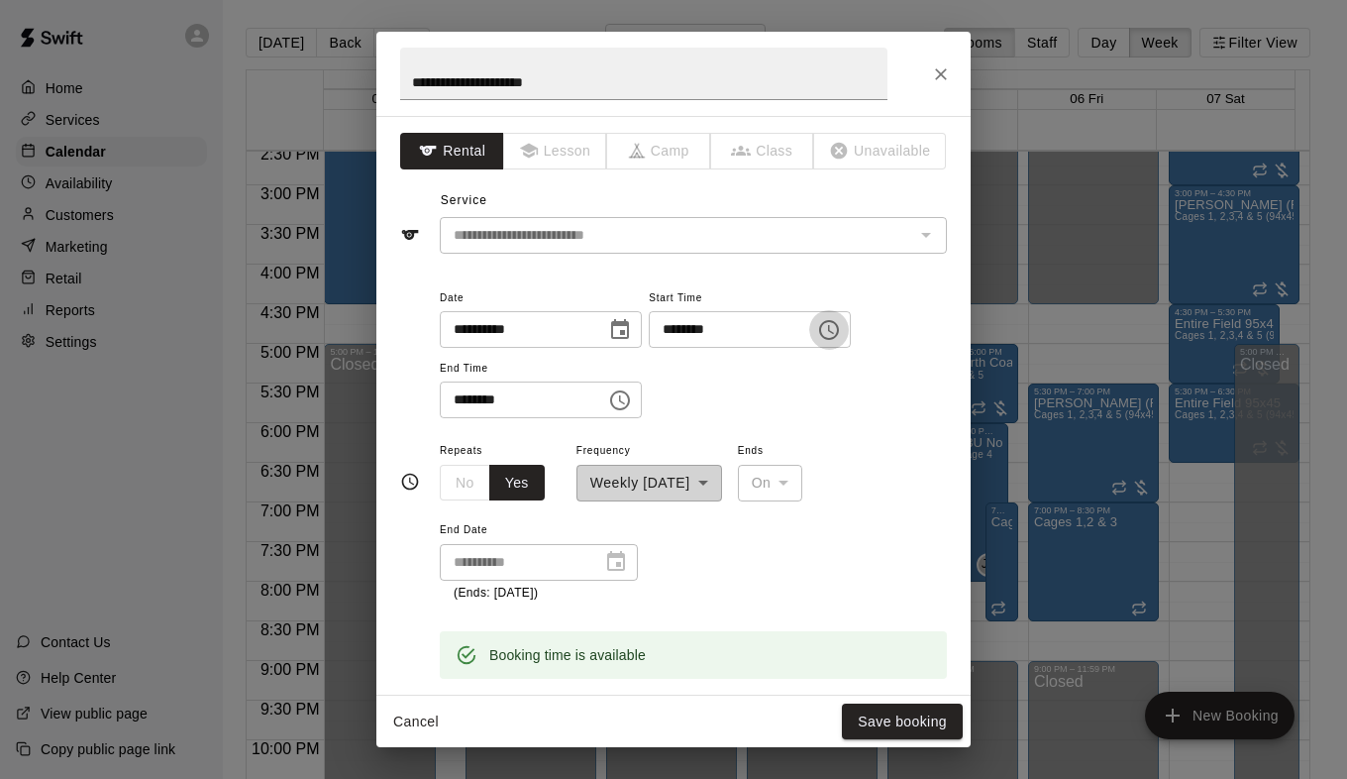
click at [841, 336] on icon "Choose time, selected time is 5:00 PM" at bounding box center [829, 330] width 24 height 24
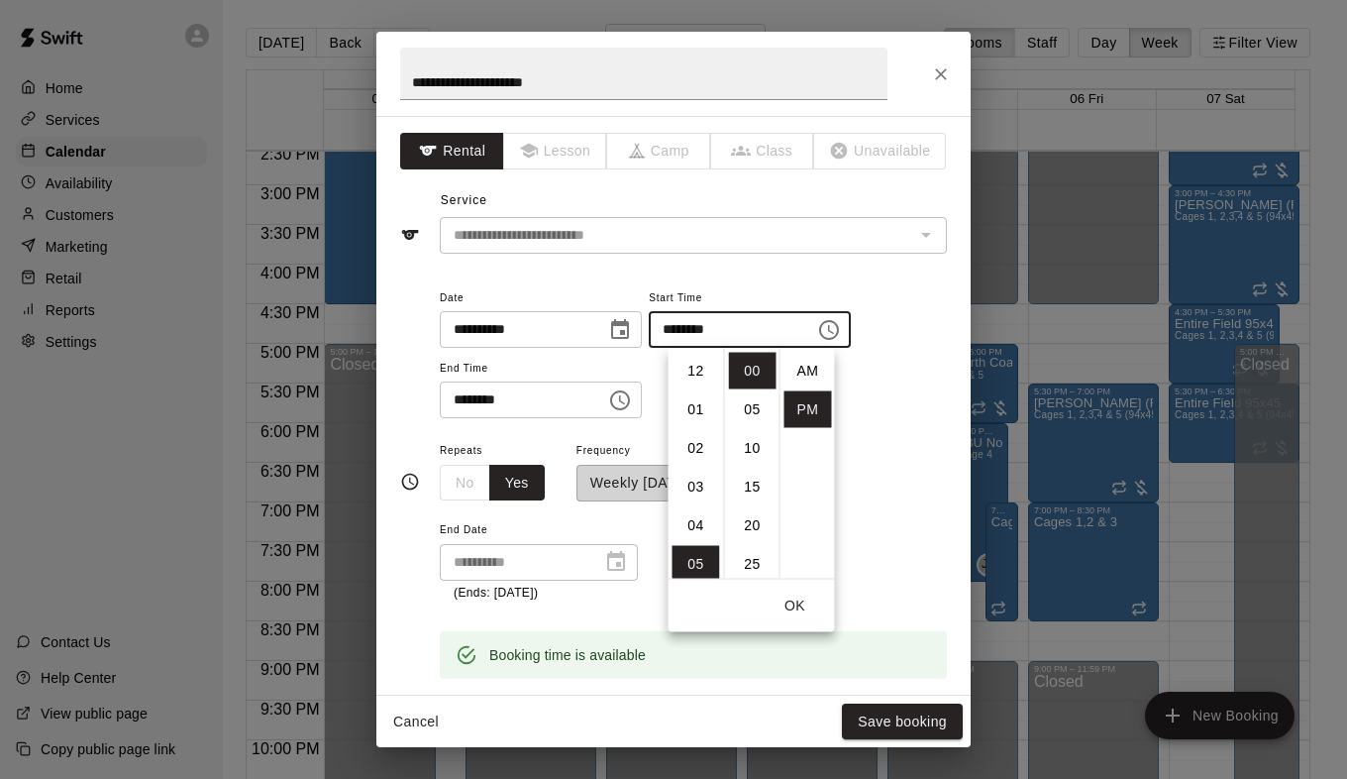
scroll to position [36, 0]
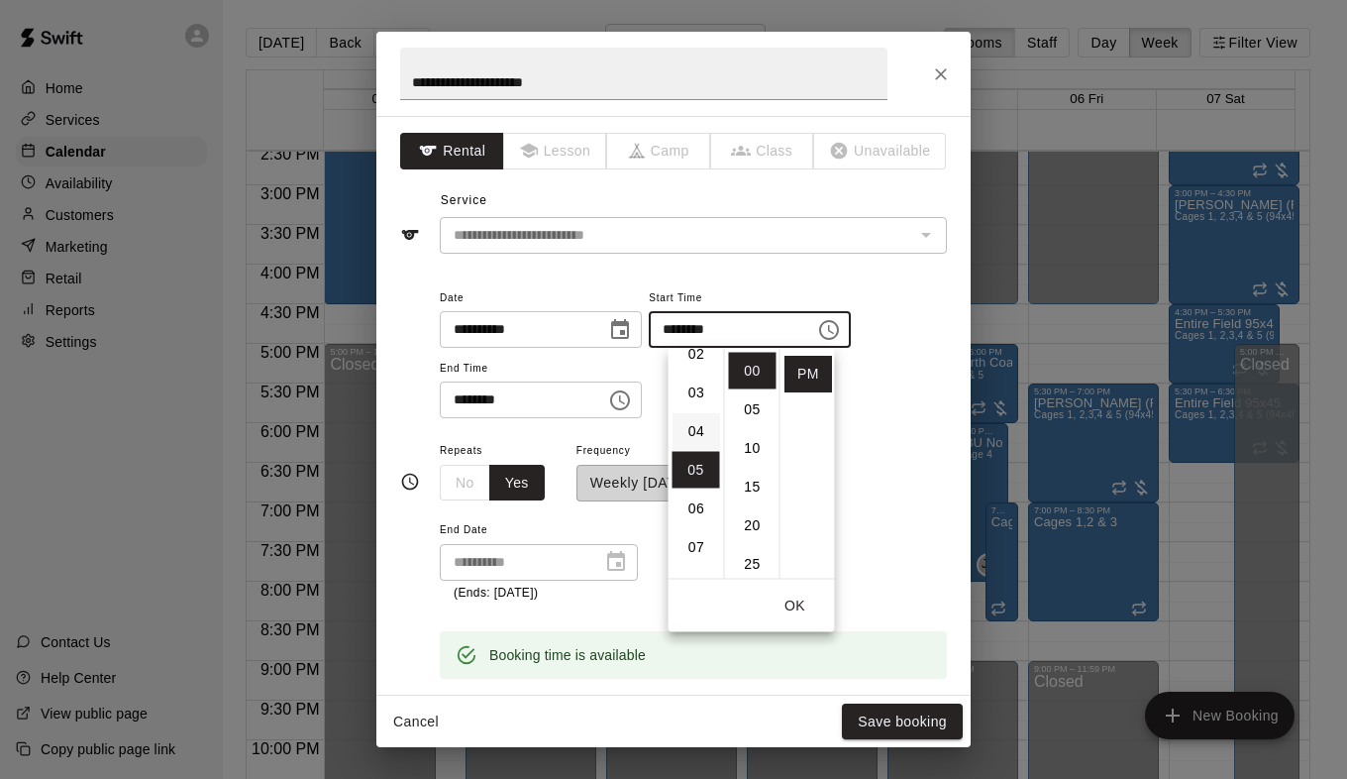
click at [691, 428] on li "04" at bounding box center [697, 431] width 48 height 37
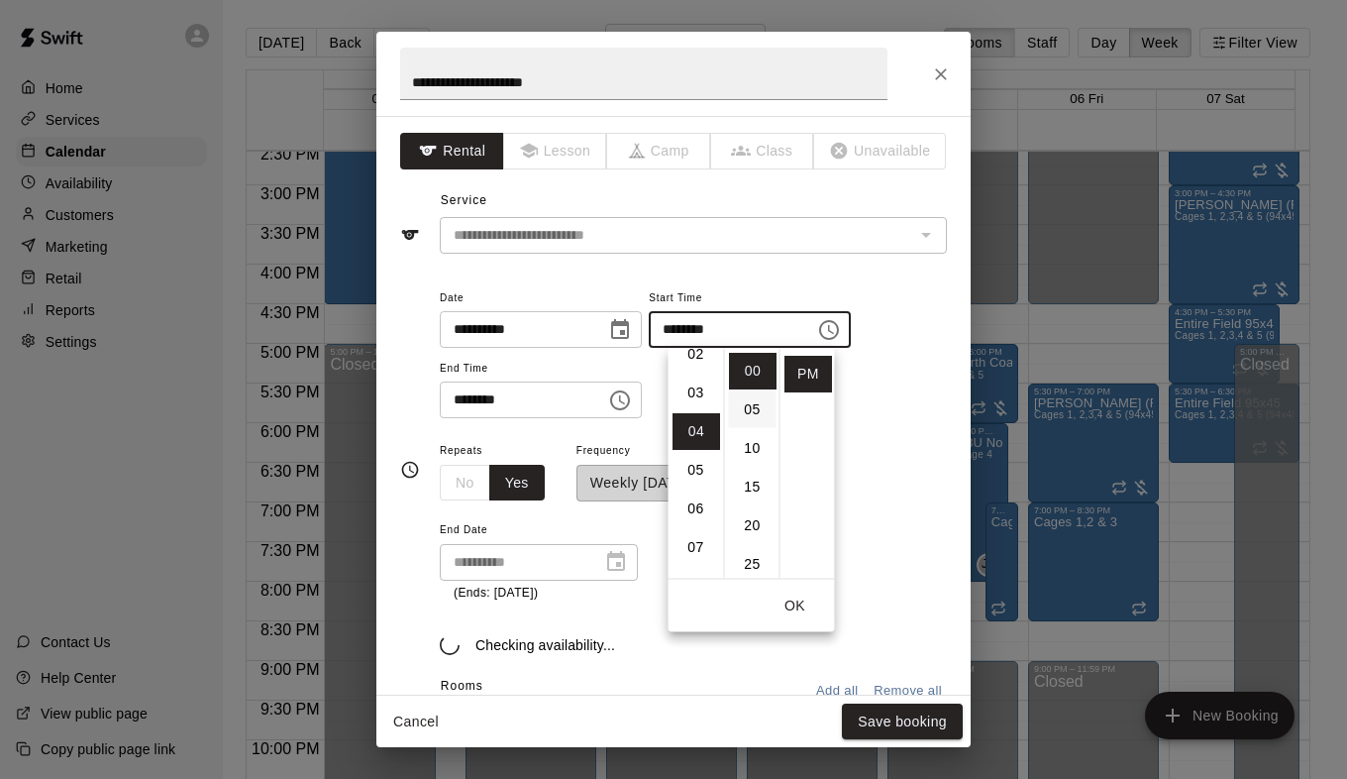
scroll to position [155, 0]
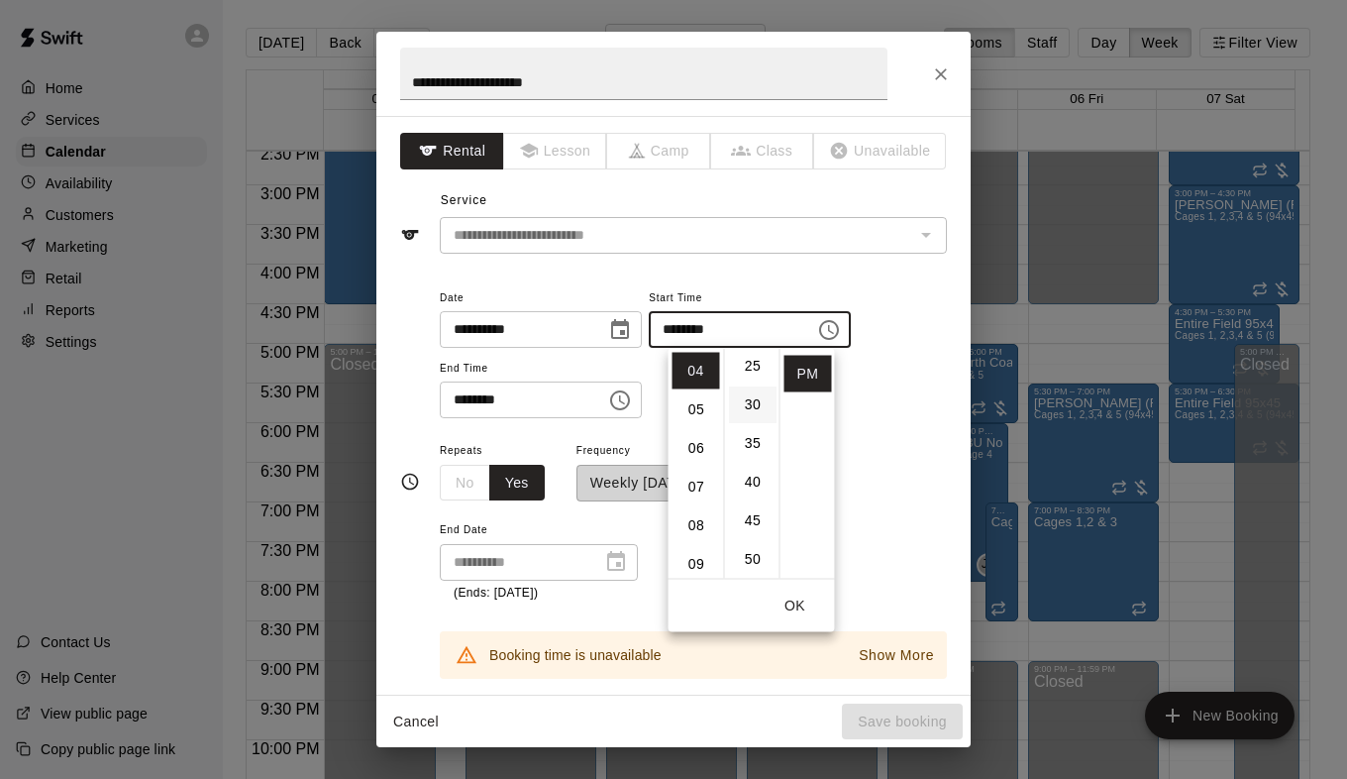
click at [752, 407] on li "30" at bounding box center [753, 404] width 48 height 37
type input "********"
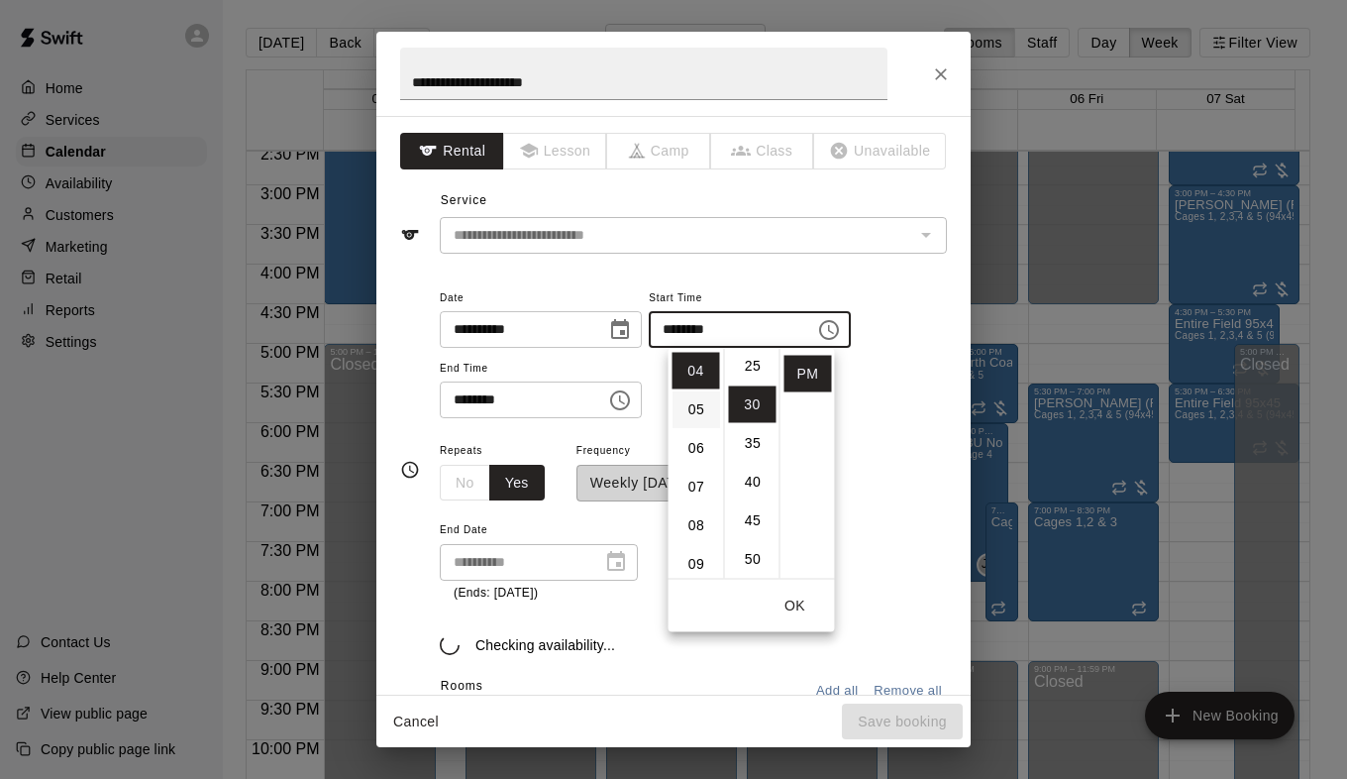
scroll to position [232, 0]
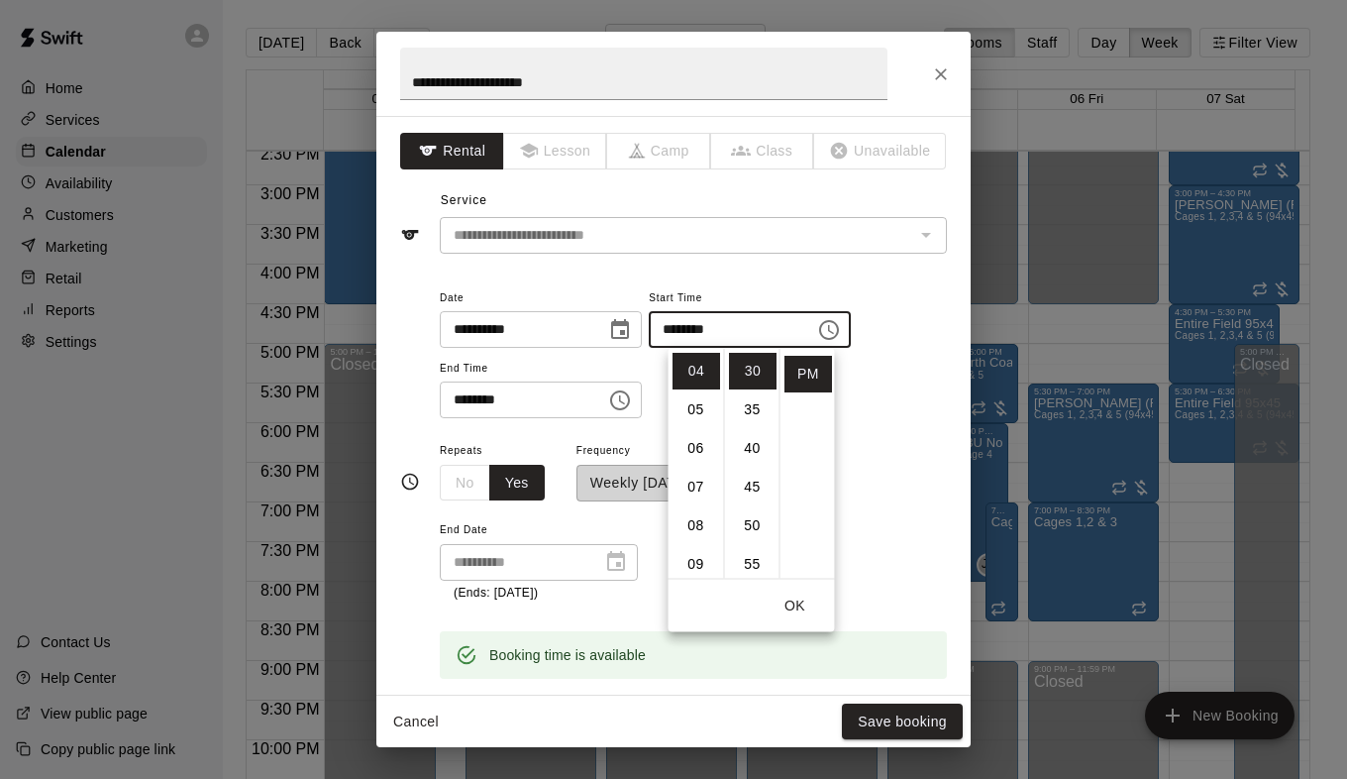
click at [632, 407] on icon "Choose time, selected time is 7:00 PM" at bounding box center [620, 400] width 24 height 24
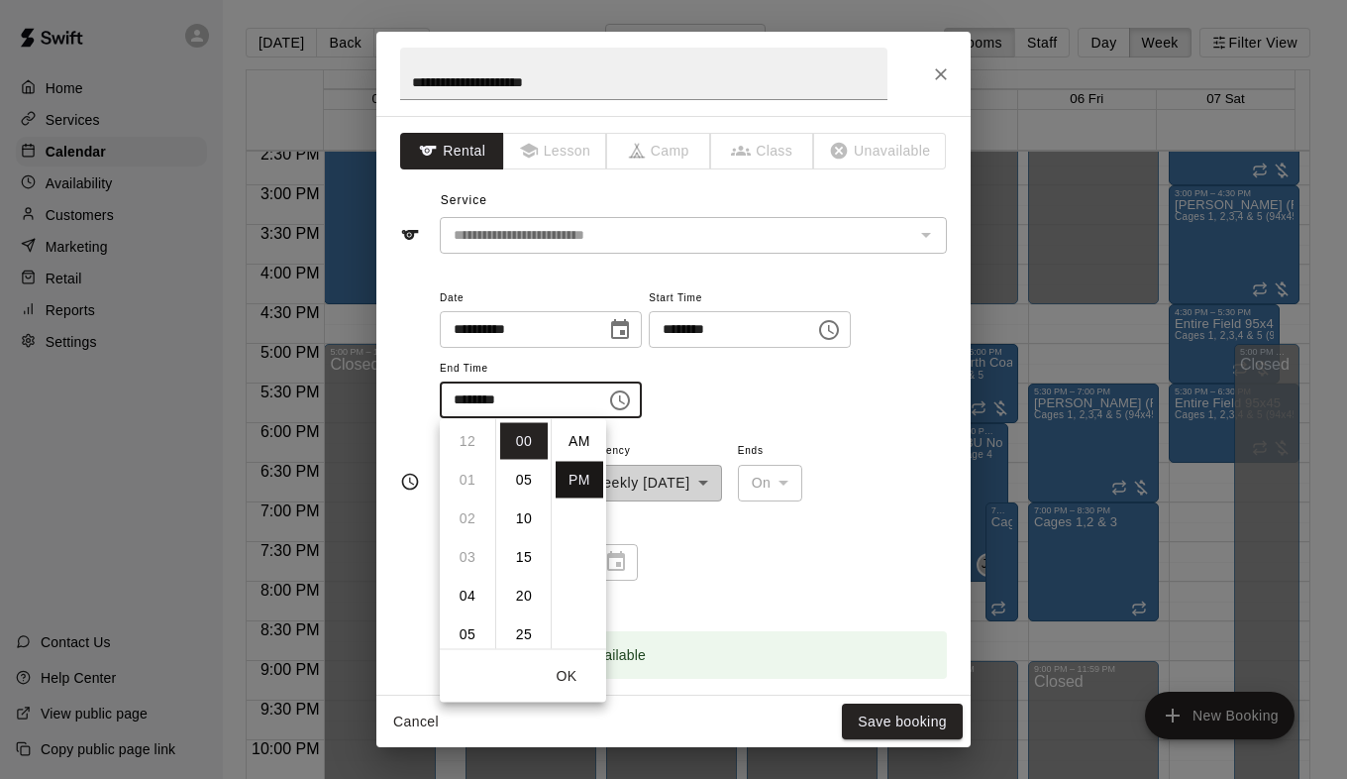
scroll to position [36, 0]
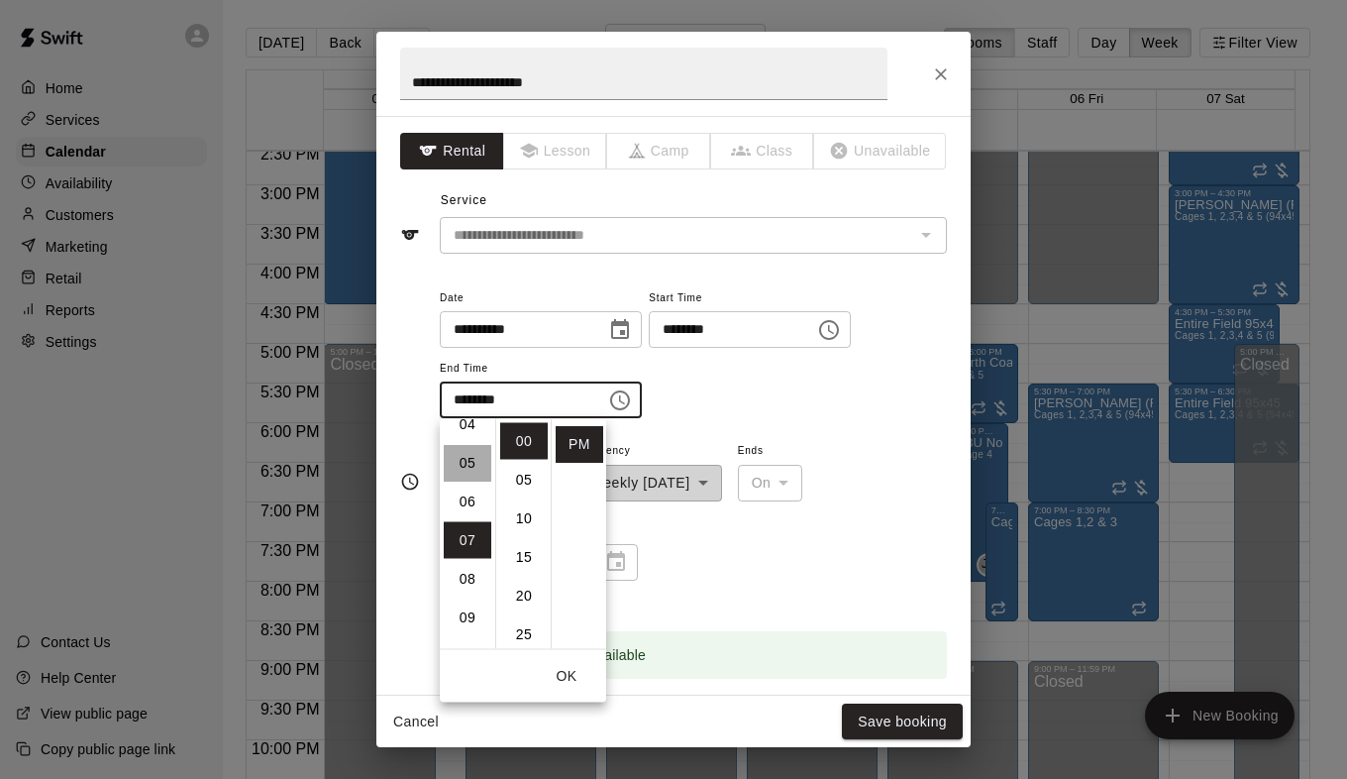
click at [460, 464] on li "05" at bounding box center [468, 463] width 48 height 37
click at [509, 479] on li "30" at bounding box center [524, 475] width 48 height 37
type input "********"
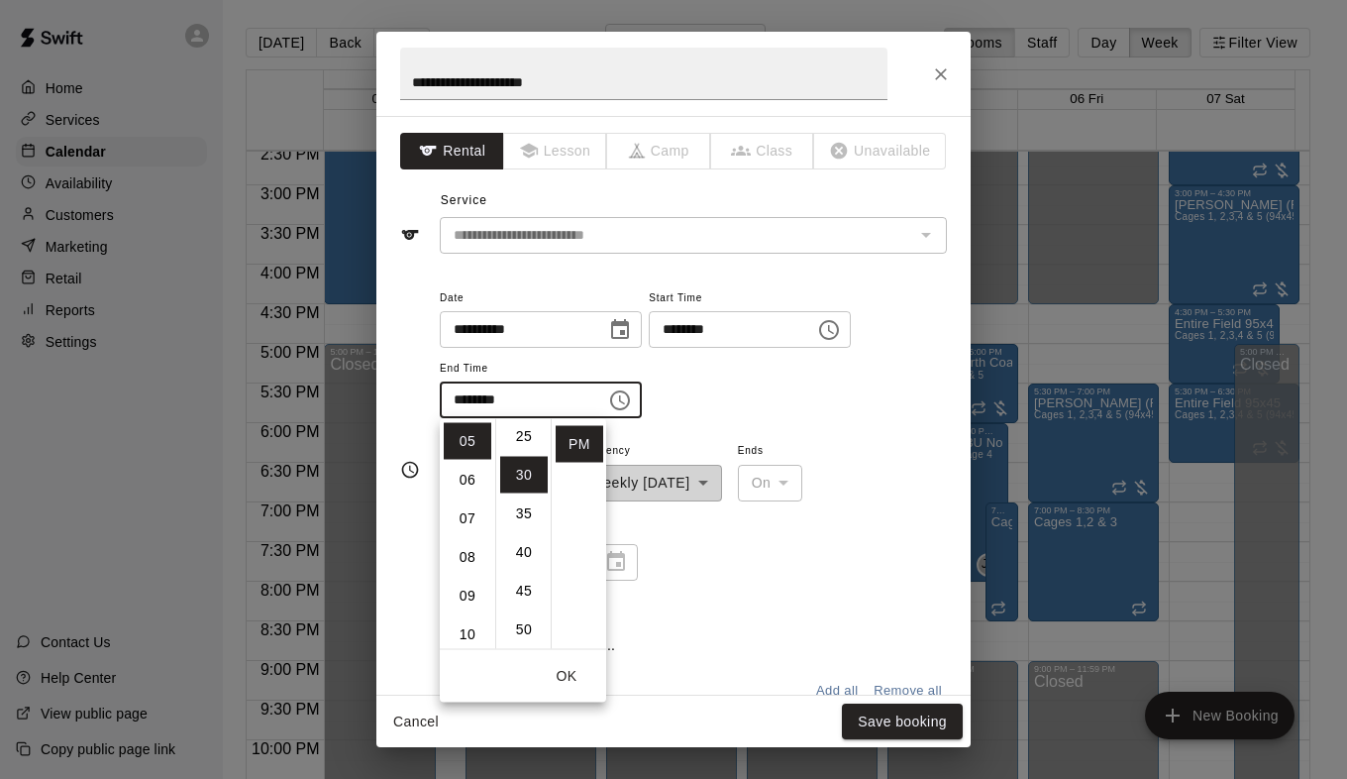
scroll to position [232, 0]
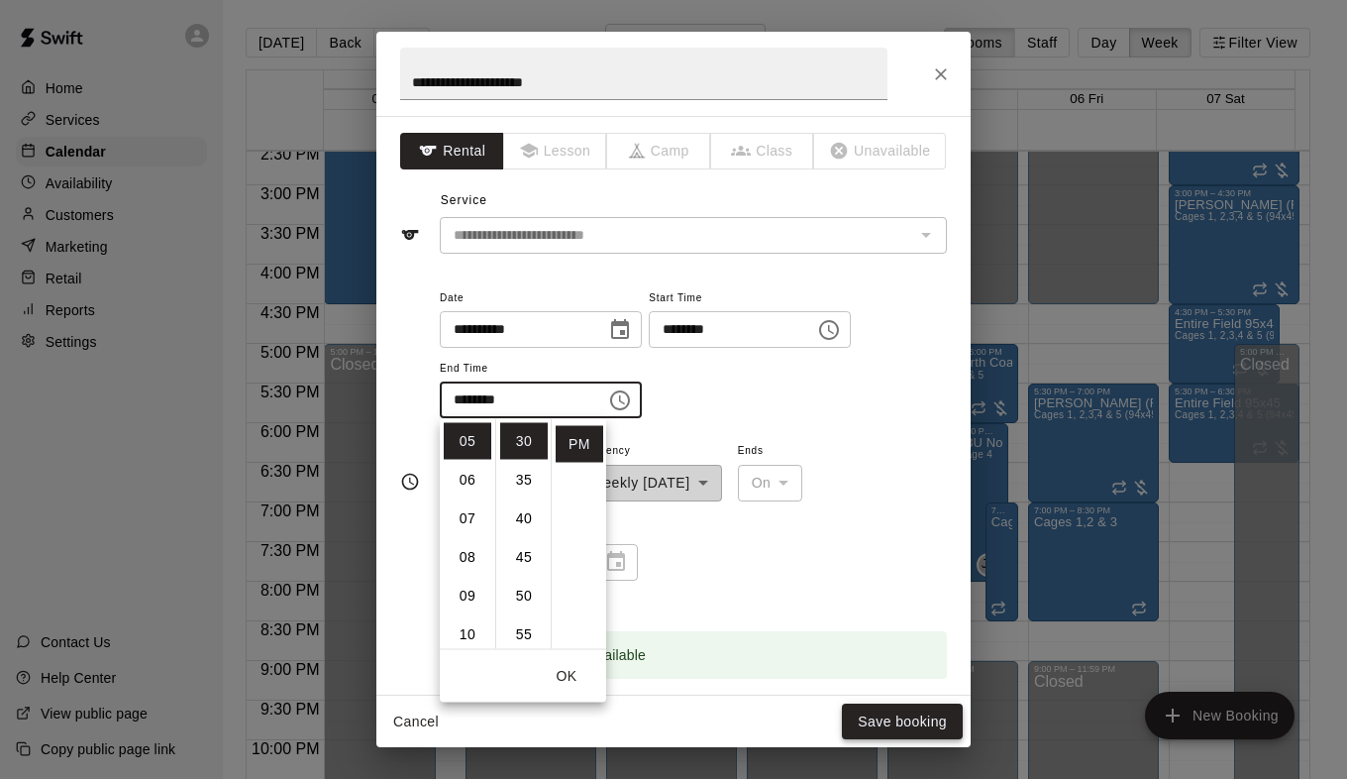
click at [881, 723] on button "Save booking" at bounding box center [902, 721] width 121 height 37
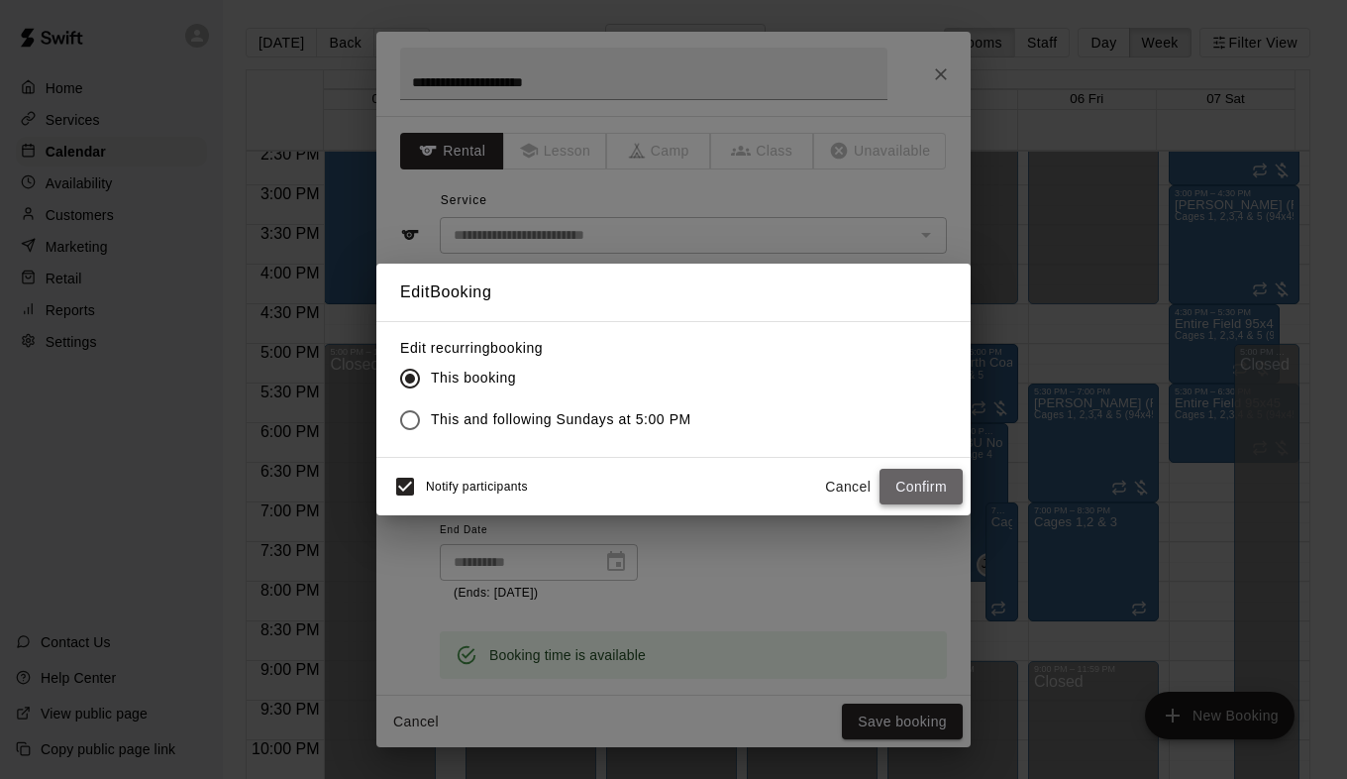
click at [921, 480] on button "Confirm" at bounding box center [921, 487] width 83 height 37
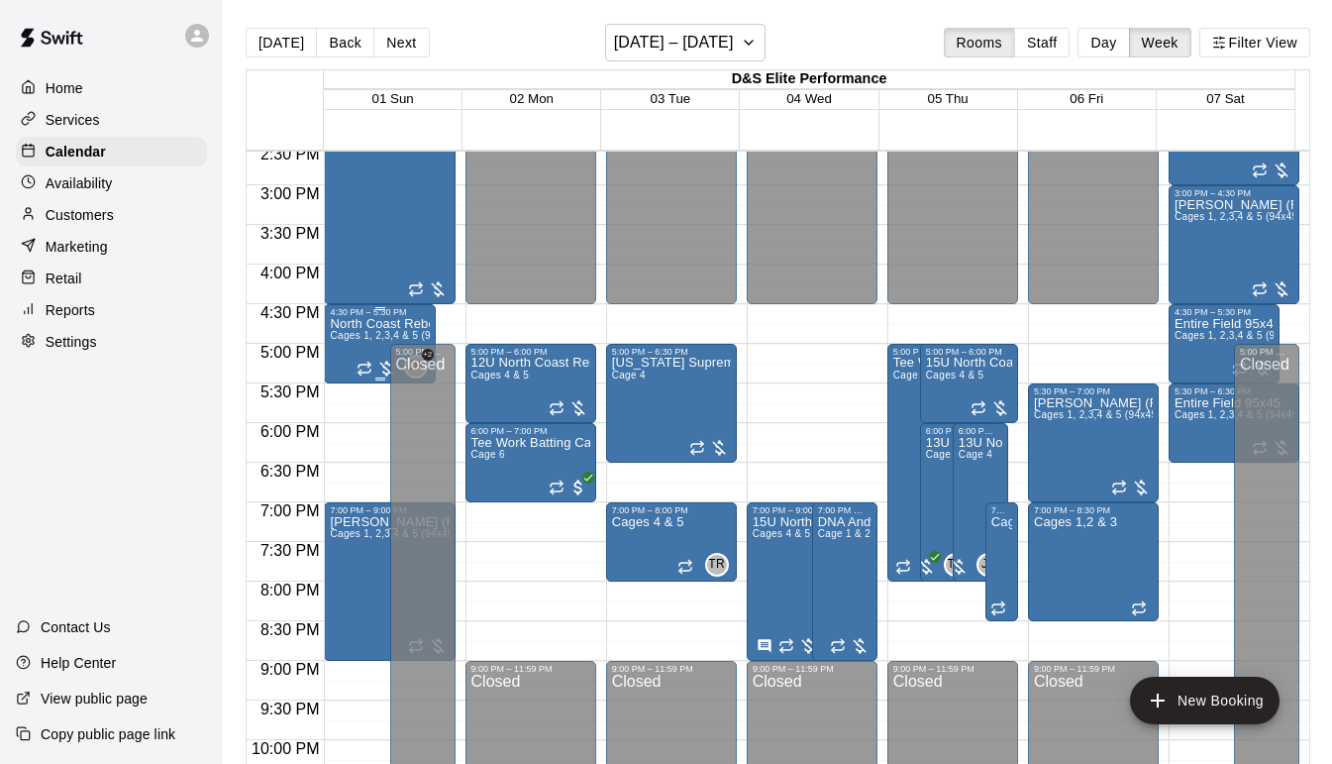
click at [384, 336] on span "Cages 1, 2,3,4 & 5 (94x45)" at bounding box center [393, 335] width 127 height 11
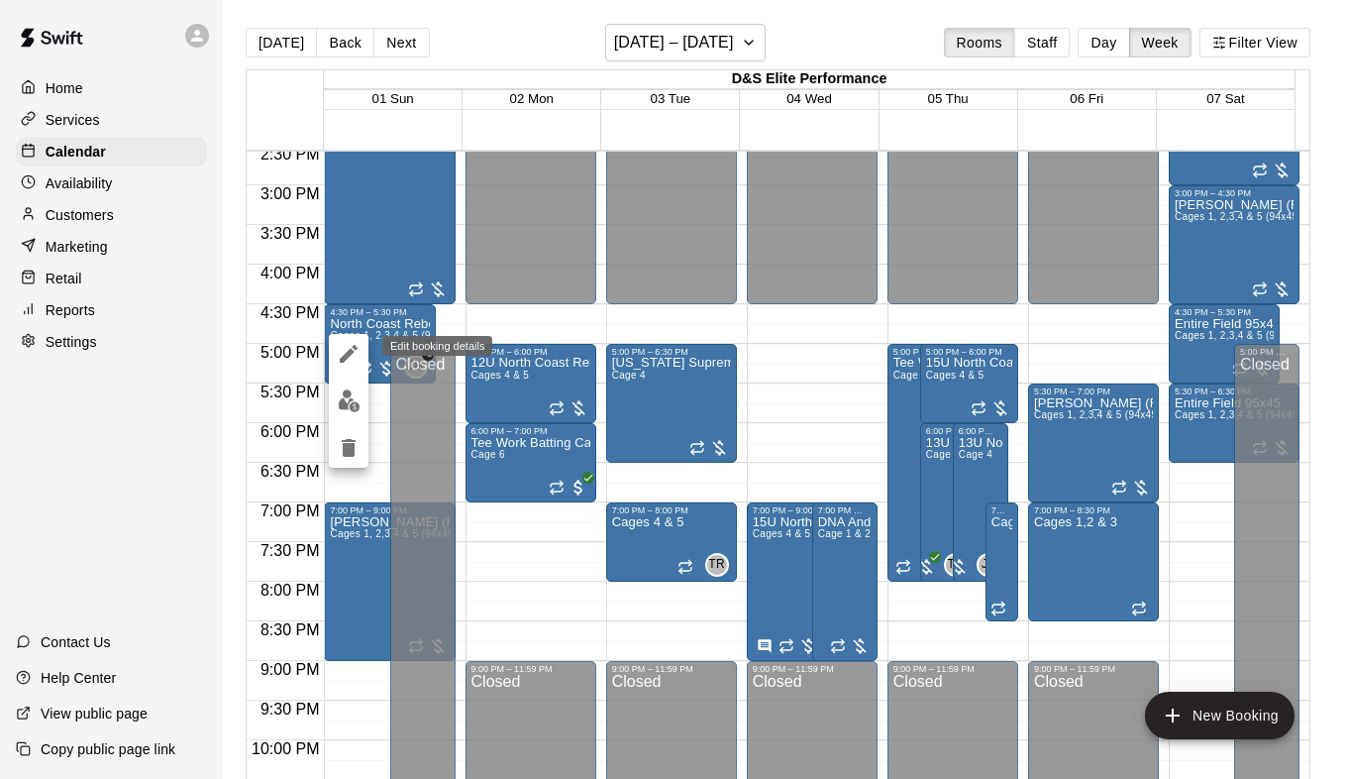
click at [356, 361] on icon "edit" at bounding box center [349, 354] width 24 height 24
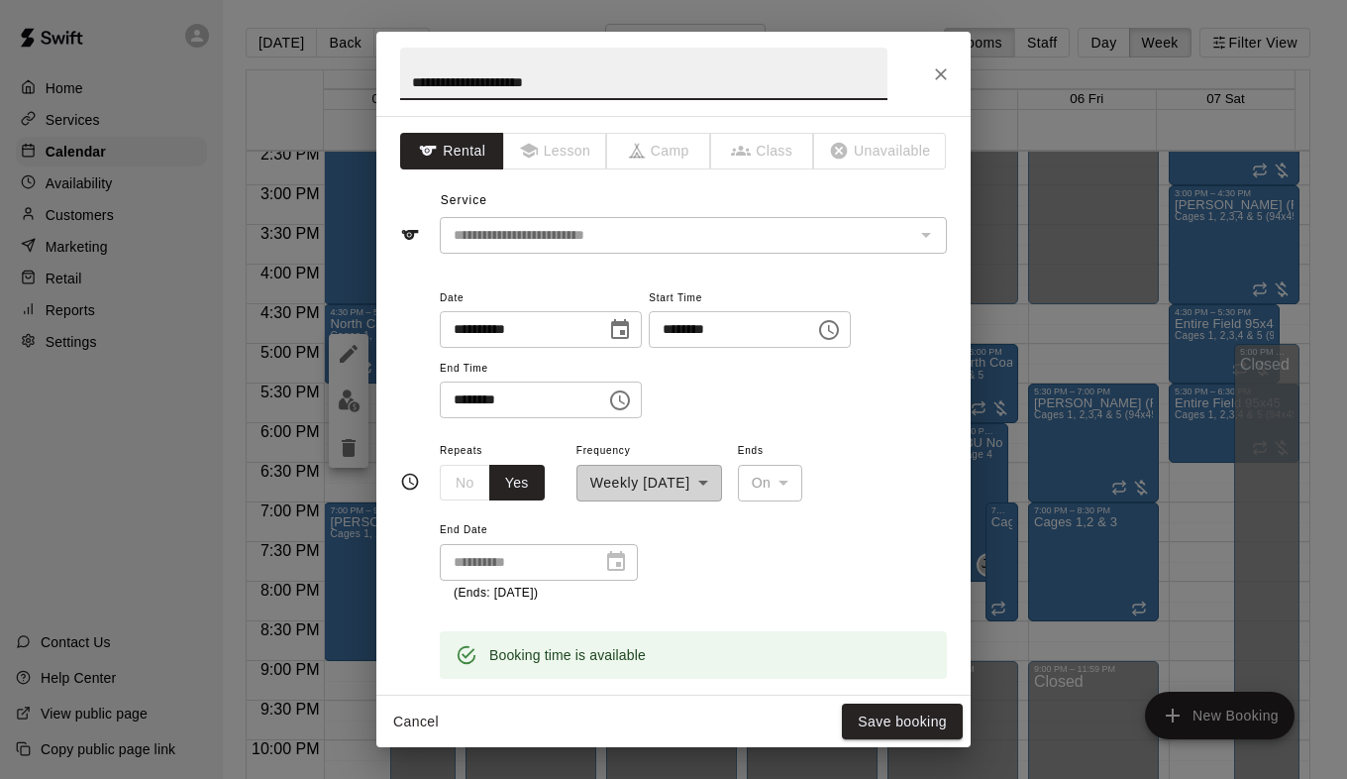
click at [630, 407] on icon "Choose time, selected time is 5:30 PM" at bounding box center [620, 400] width 20 height 20
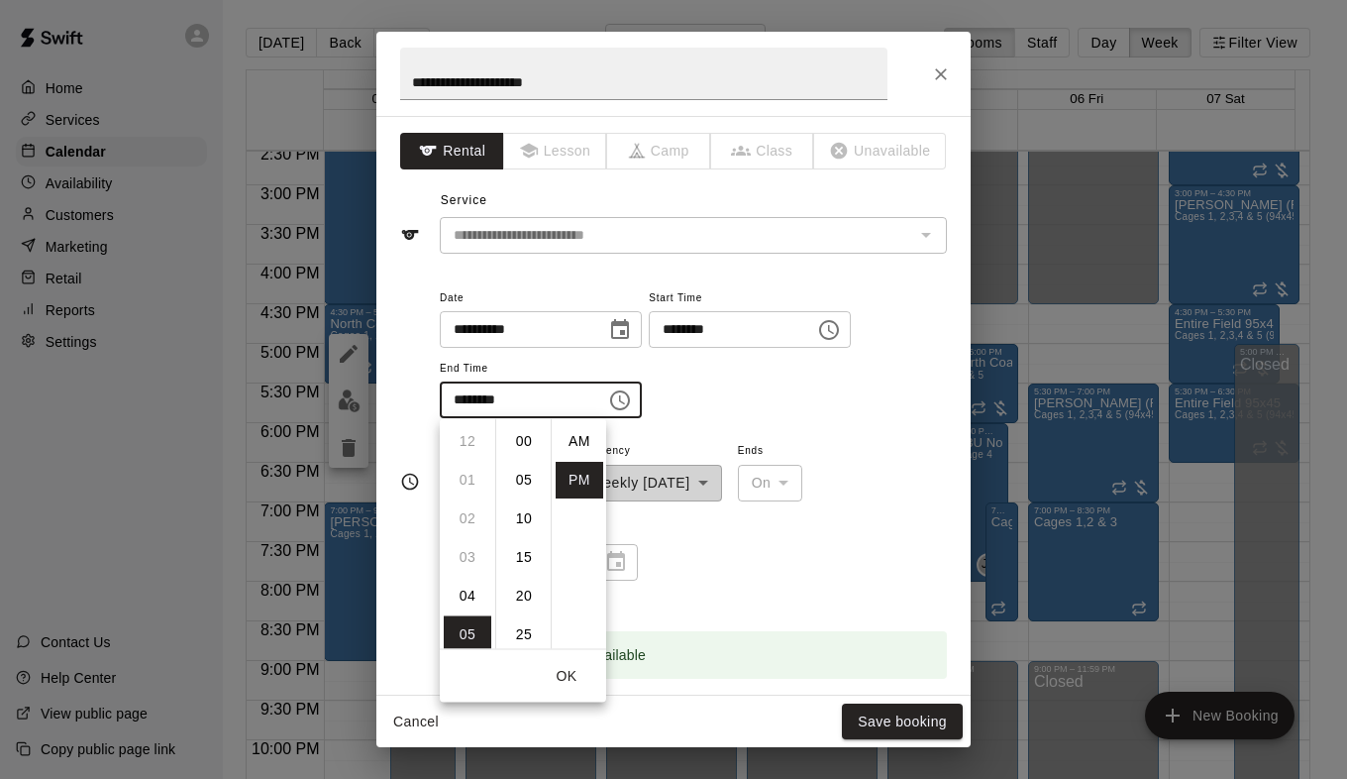
scroll to position [36, 0]
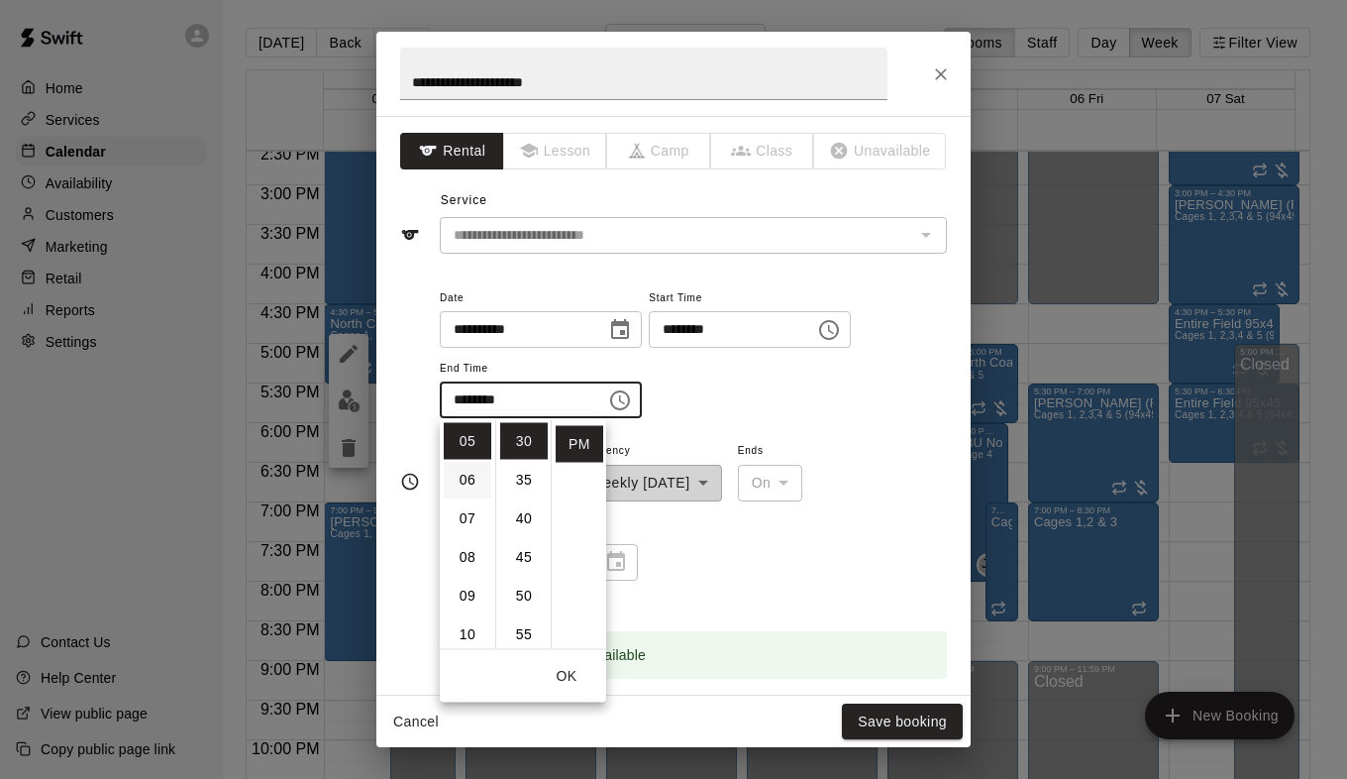
click at [468, 474] on li "06" at bounding box center [468, 480] width 48 height 37
type input "********"
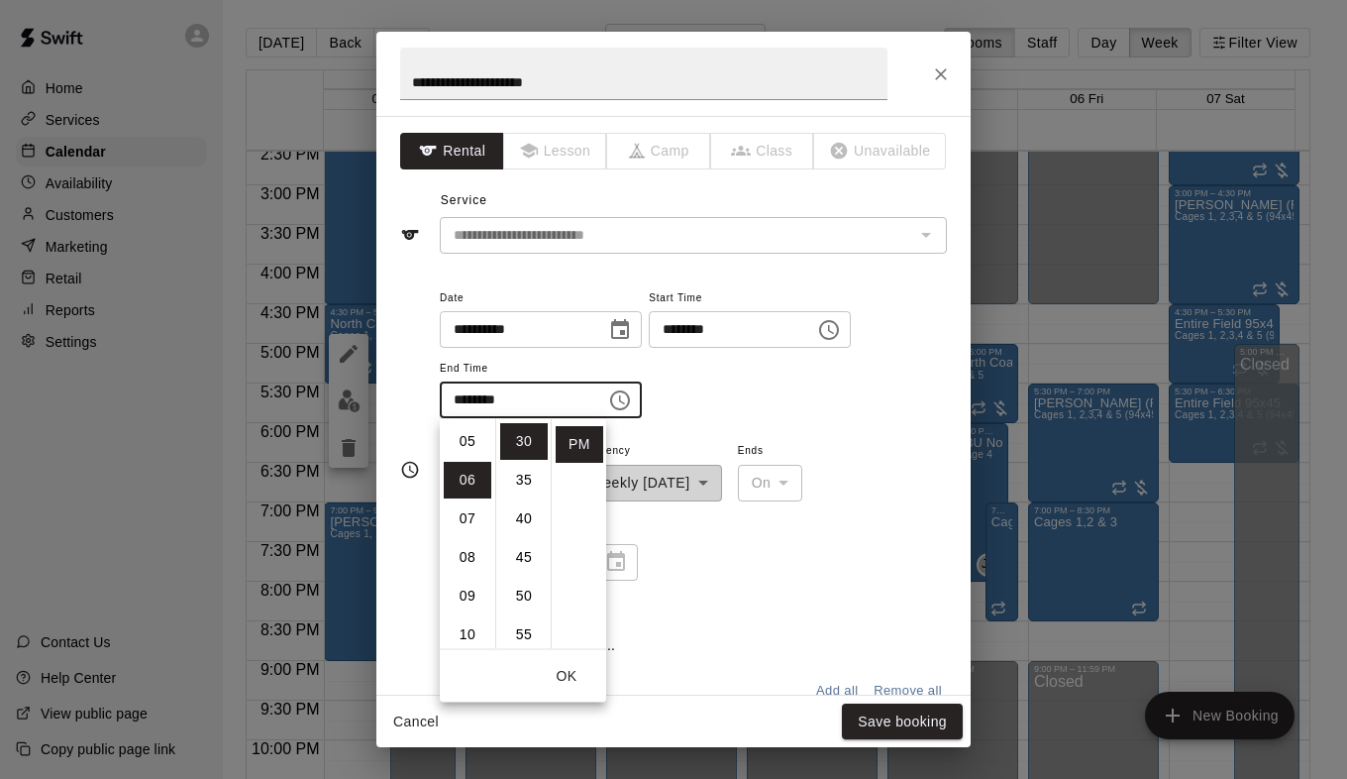
scroll to position [232, 0]
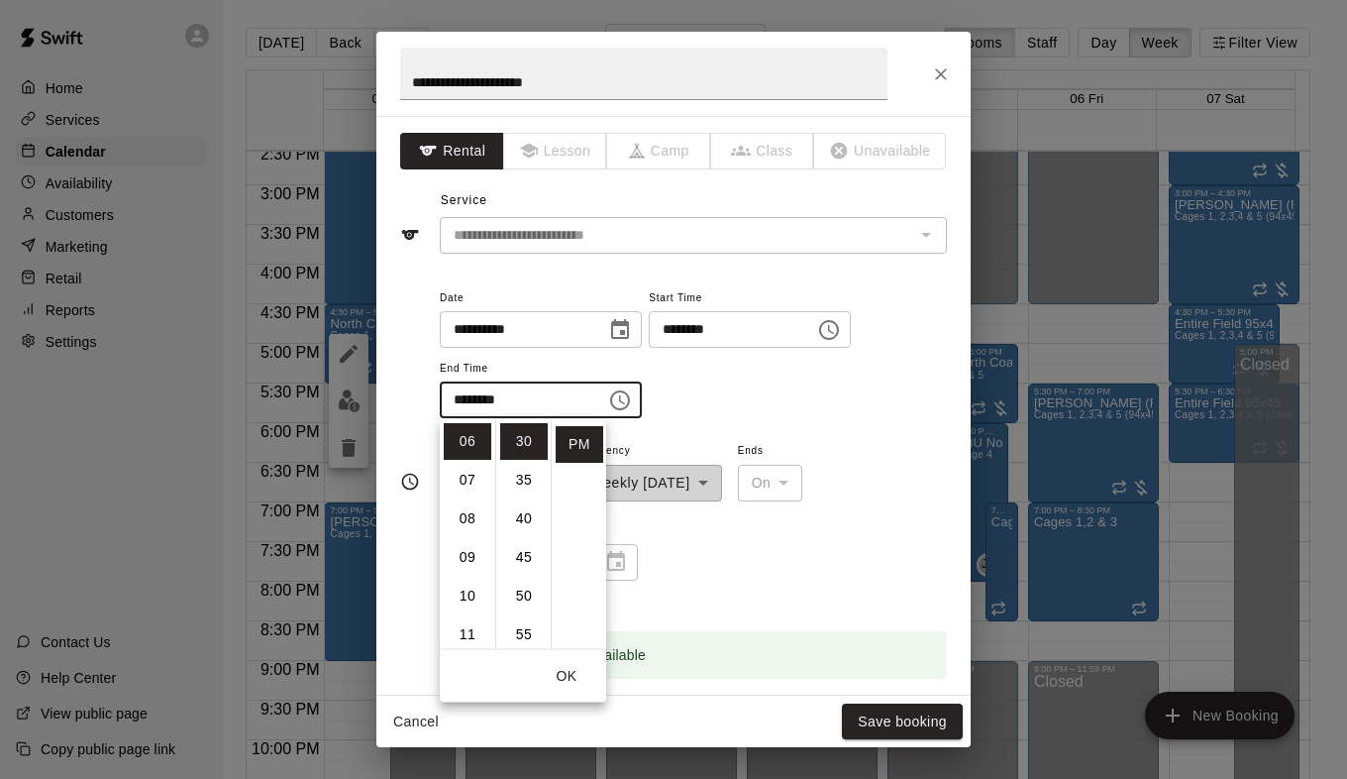
click at [873, 460] on div "**********" at bounding box center [693, 520] width 507 height 164
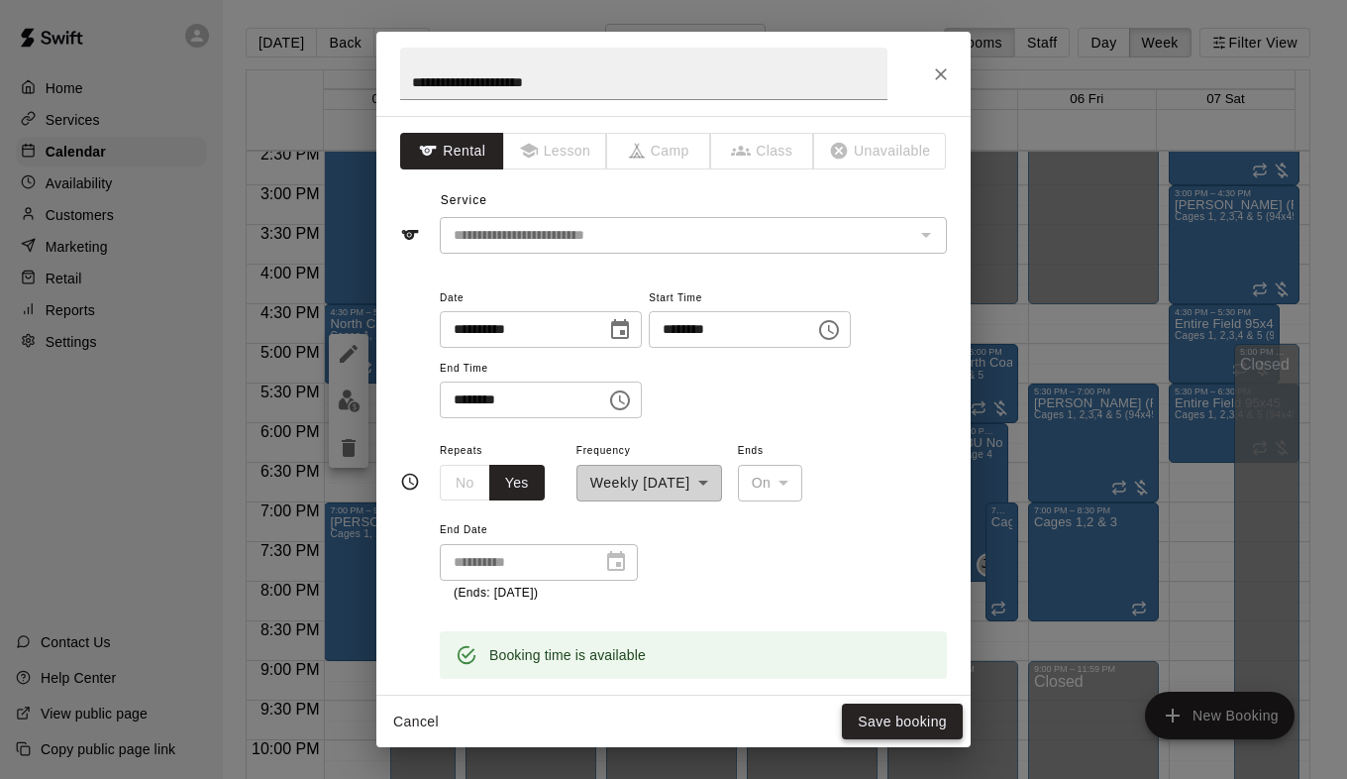
click at [893, 725] on button "Save booking" at bounding box center [902, 721] width 121 height 37
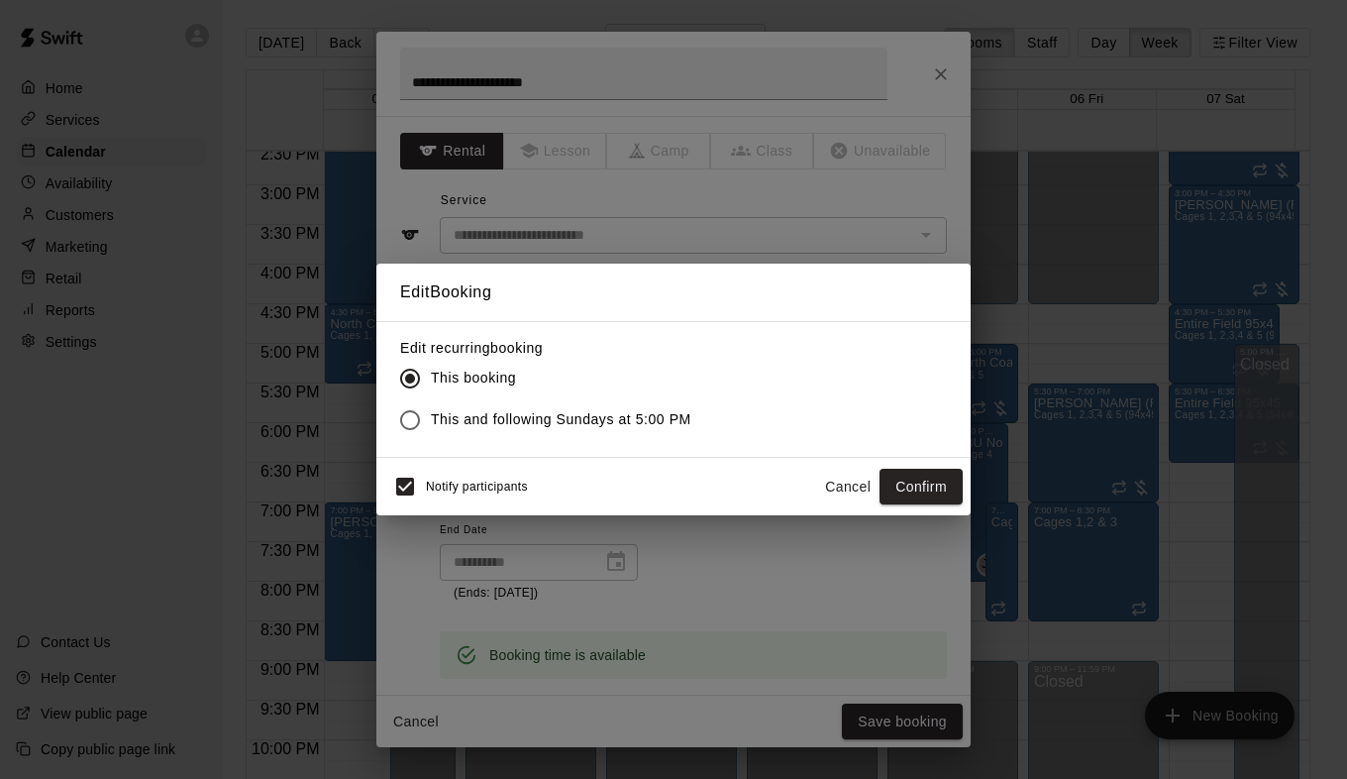
click at [901, 488] on button "Confirm" at bounding box center [921, 487] width 83 height 37
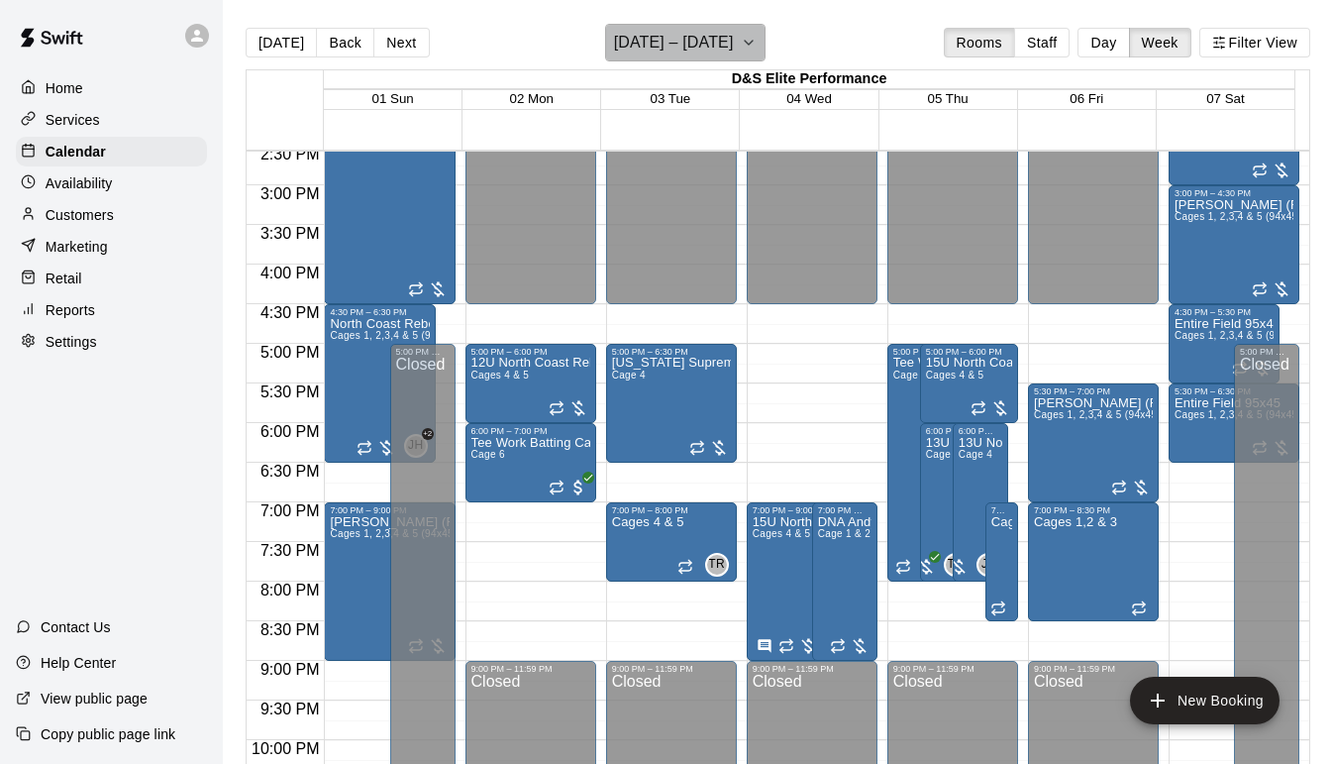
click at [748, 37] on icon "button" at bounding box center [749, 43] width 16 height 24
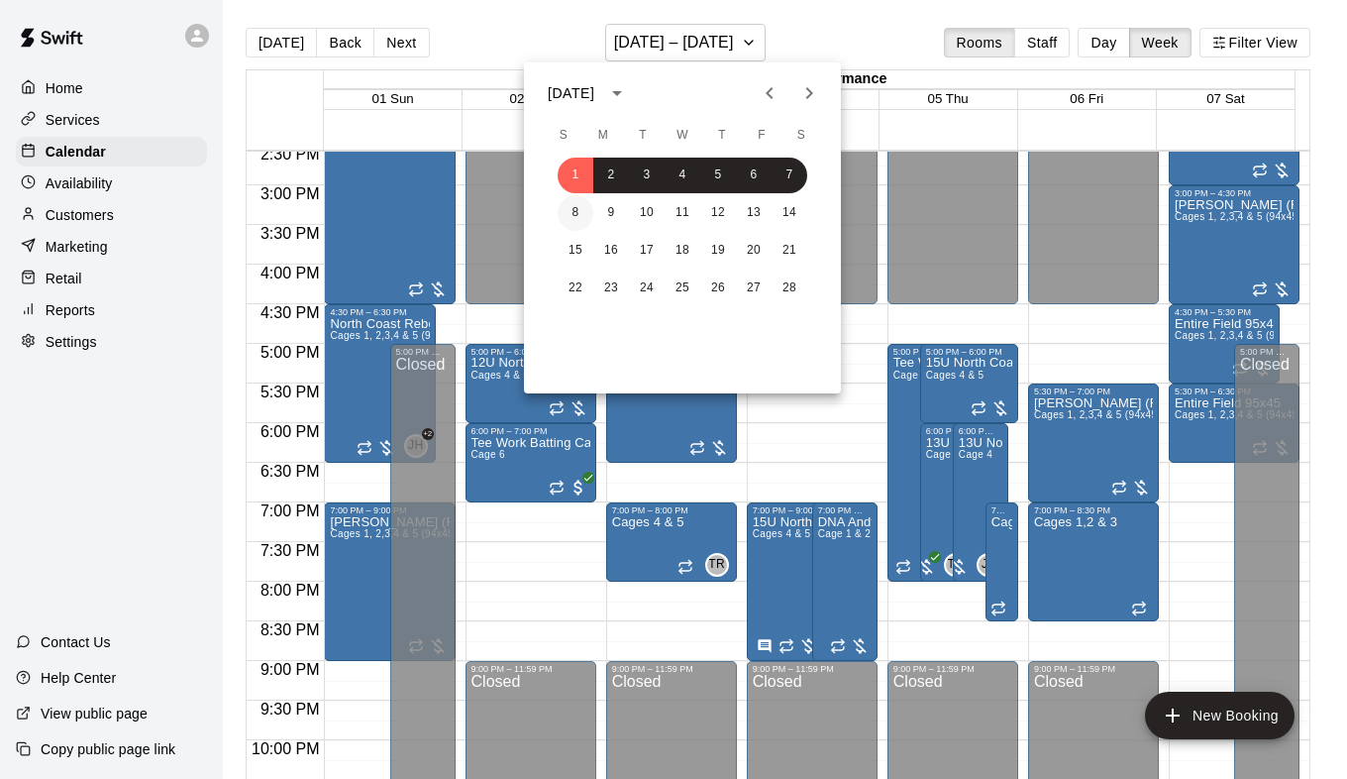
click at [581, 220] on button "8" at bounding box center [576, 213] width 36 height 36
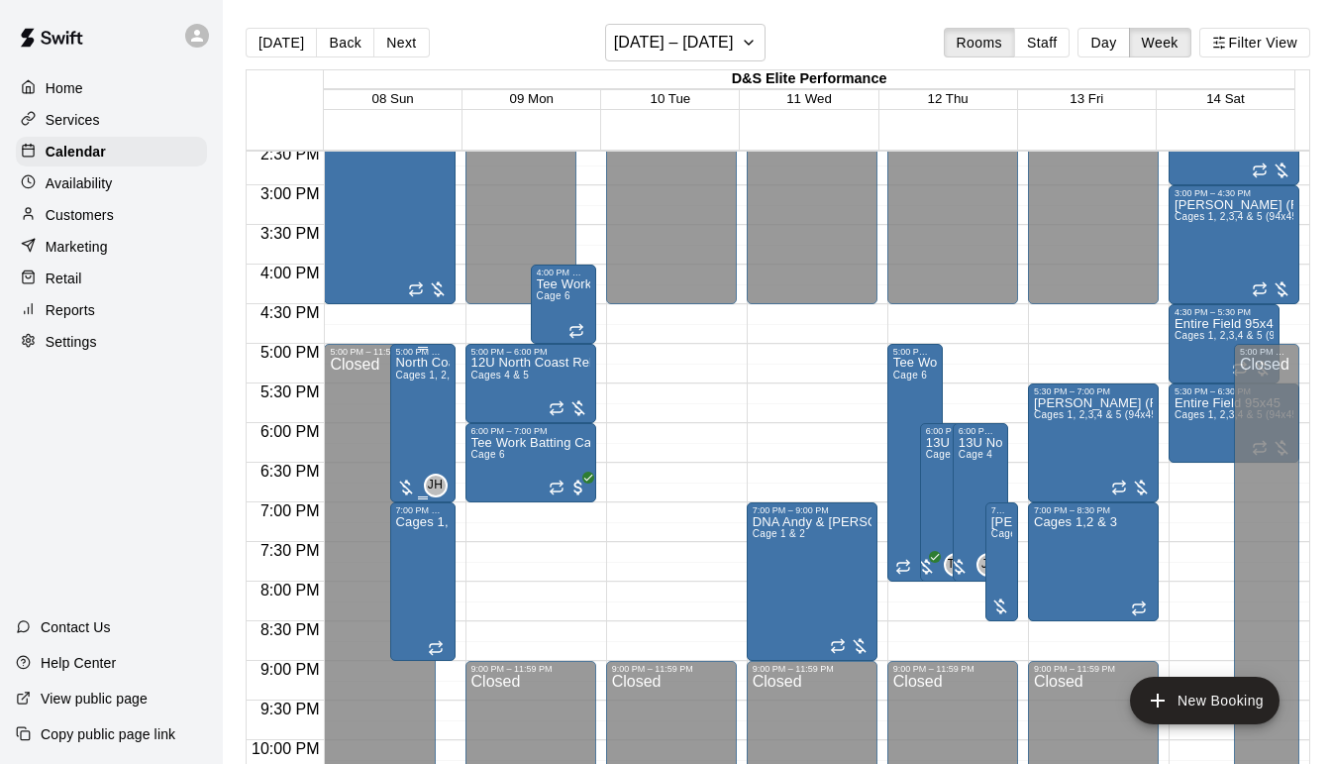
click at [418, 396] on div "North Coast Rebels 15U Cages 1, 2,3,4 & 5 (94x45)" at bounding box center [422, 739] width 53 height 764
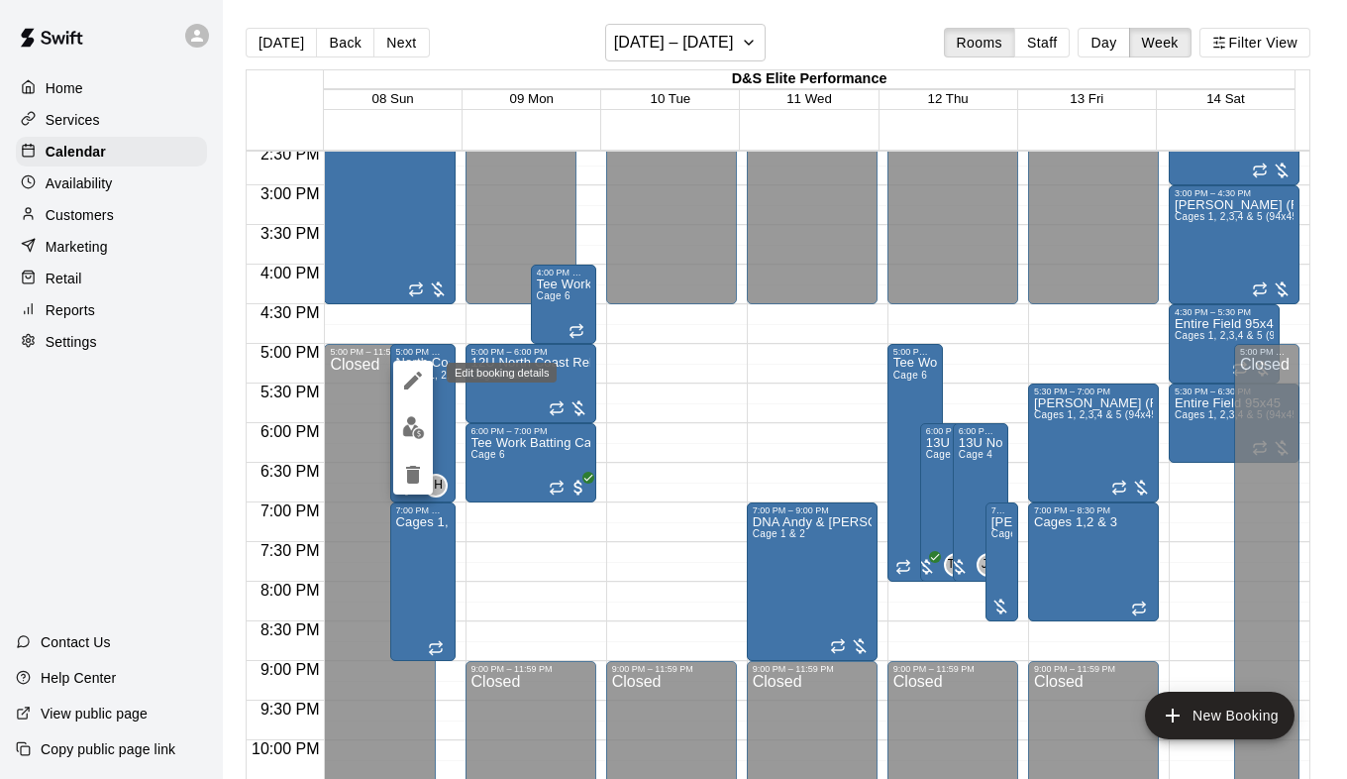
drag, startPoint x: 416, startPoint y: 375, endPoint x: 475, endPoint y: 371, distance: 58.6
click at [416, 375] on icon "edit" at bounding box center [413, 380] width 18 height 18
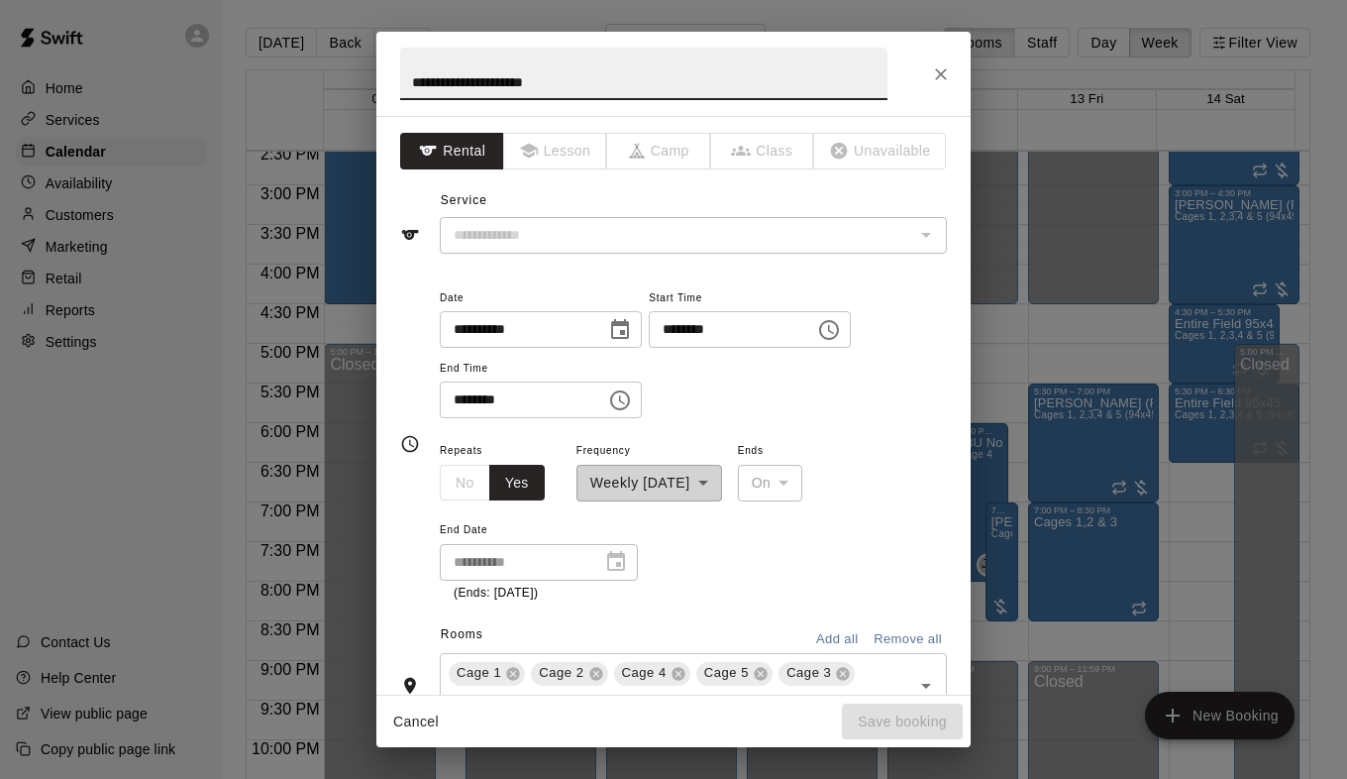
type input "**********"
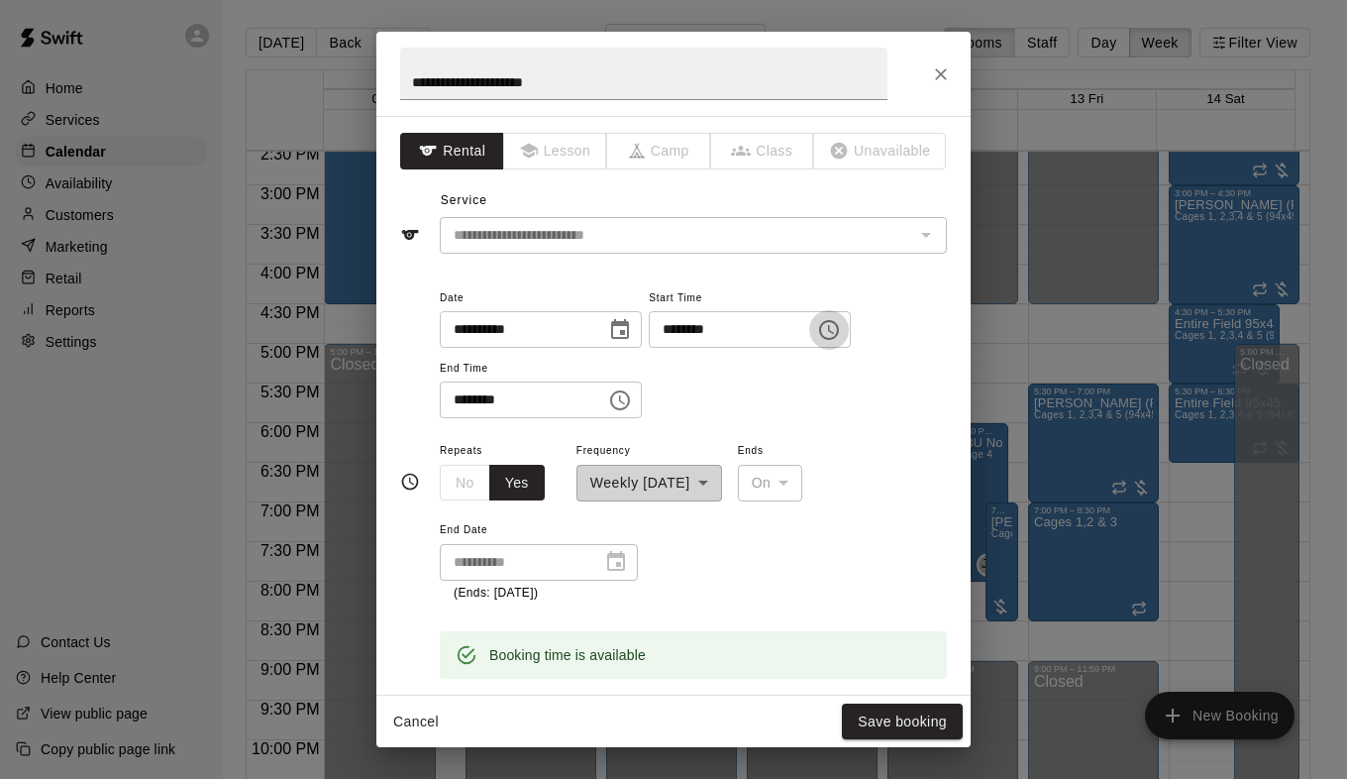
click at [841, 331] on icon "Choose time, selected time is 5:00 PM" at bounding box center [829, 330] width 24 height 24
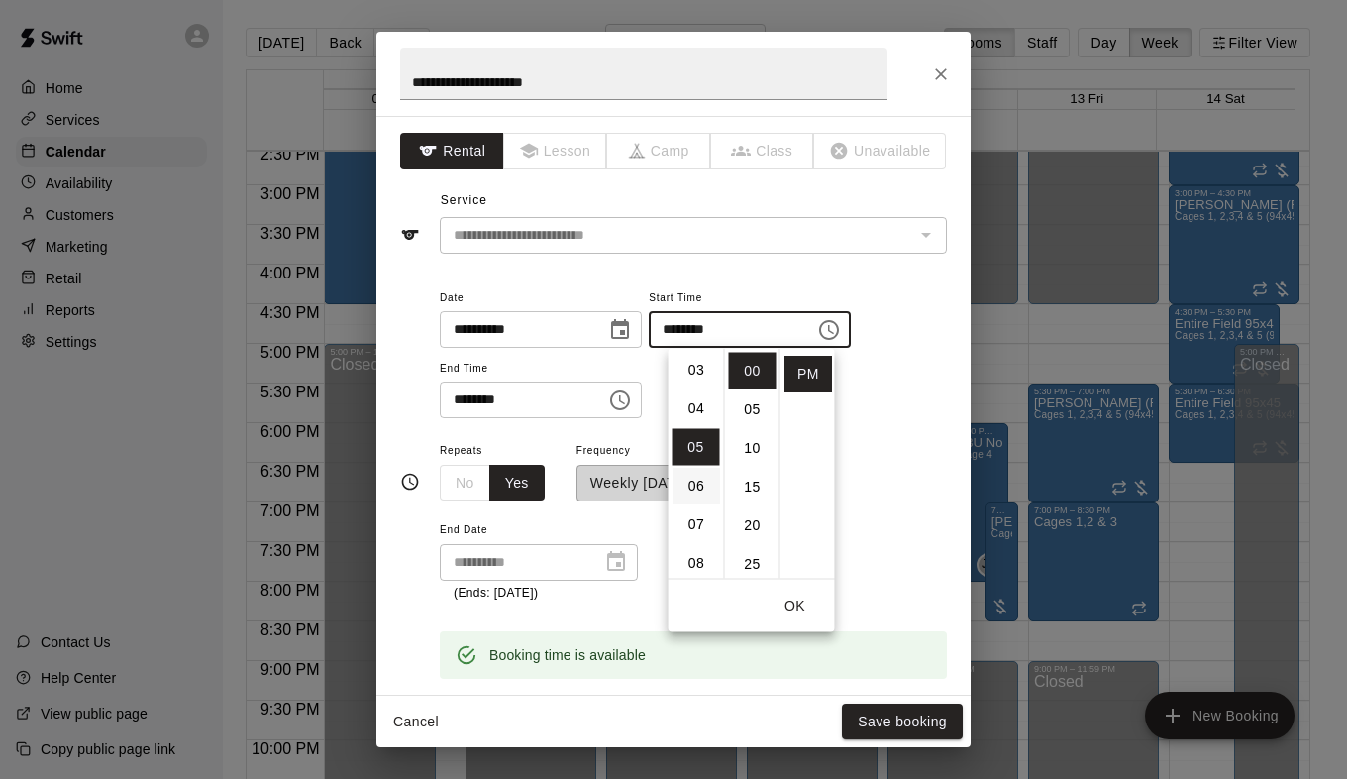
scroll to position [94, 0]
click at [703, 431] on li "04" at bounding box center [697, 431] width 48 height 37
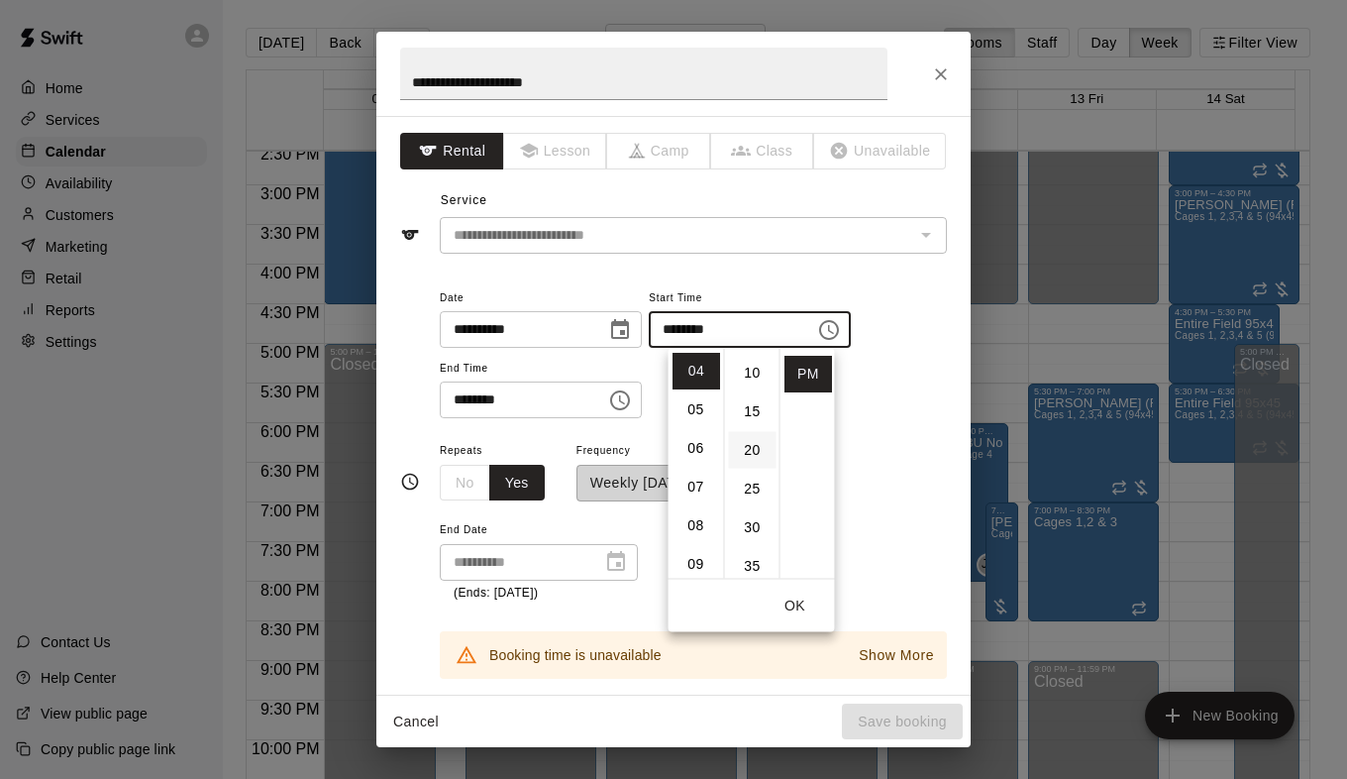
scroll to position [99, 0]
click at [756, 503] on li "30" at bounding box center [753, 503] width 48 height 37
type input "********"
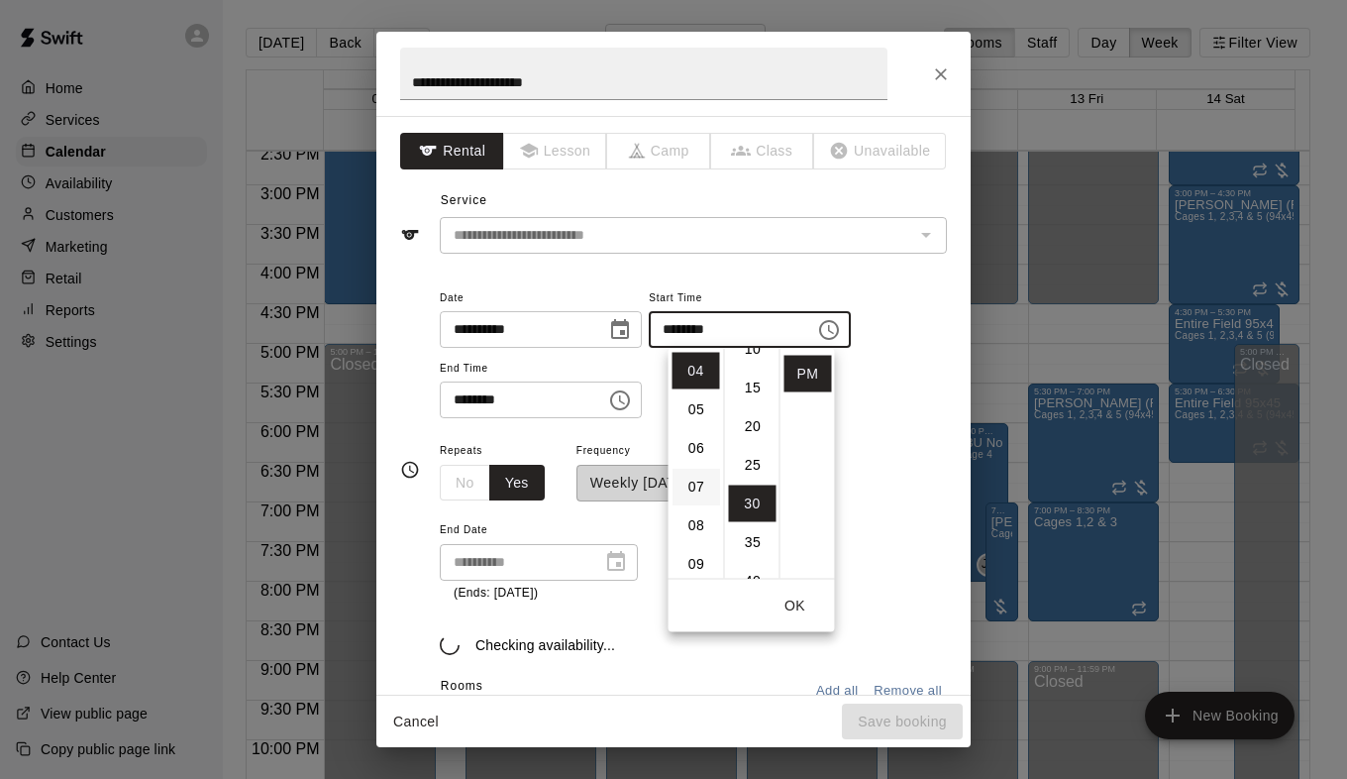
scroll to position [232, 0]
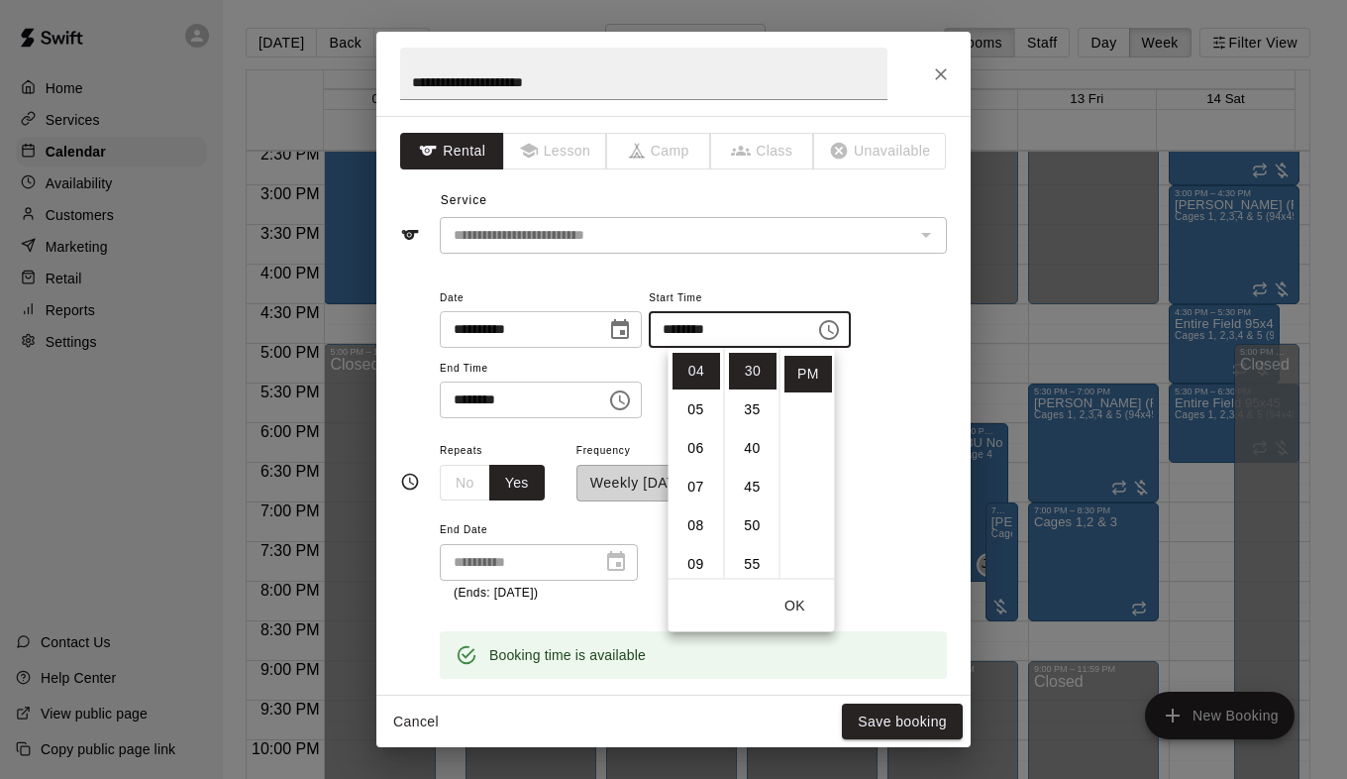
click at [632, 411] on icon "Choose time, selected time is 7:00 PM" at bounding box center [620, 400] width 24 height 24
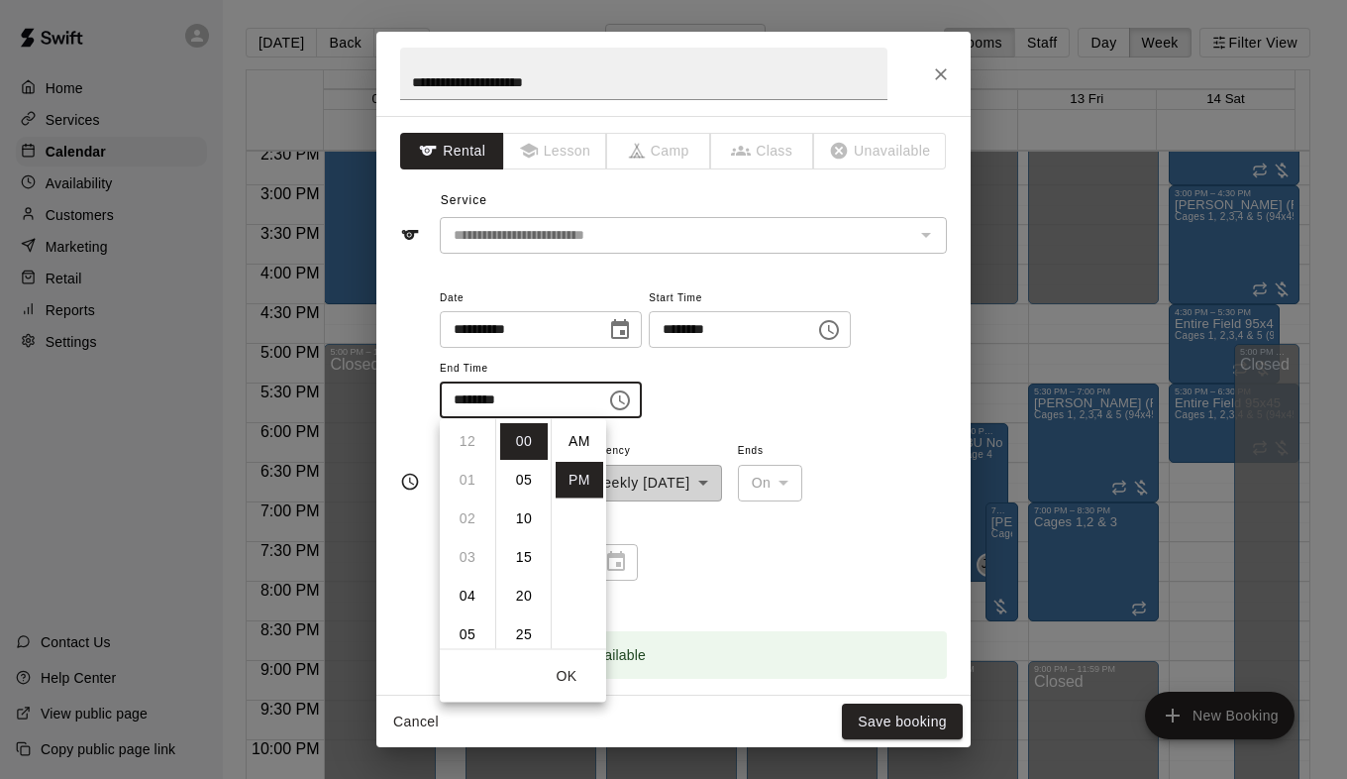
scroll to position [36, 0]
click at [466, 494] on li "06" at bounding box center [468, 501] width 48 height 37
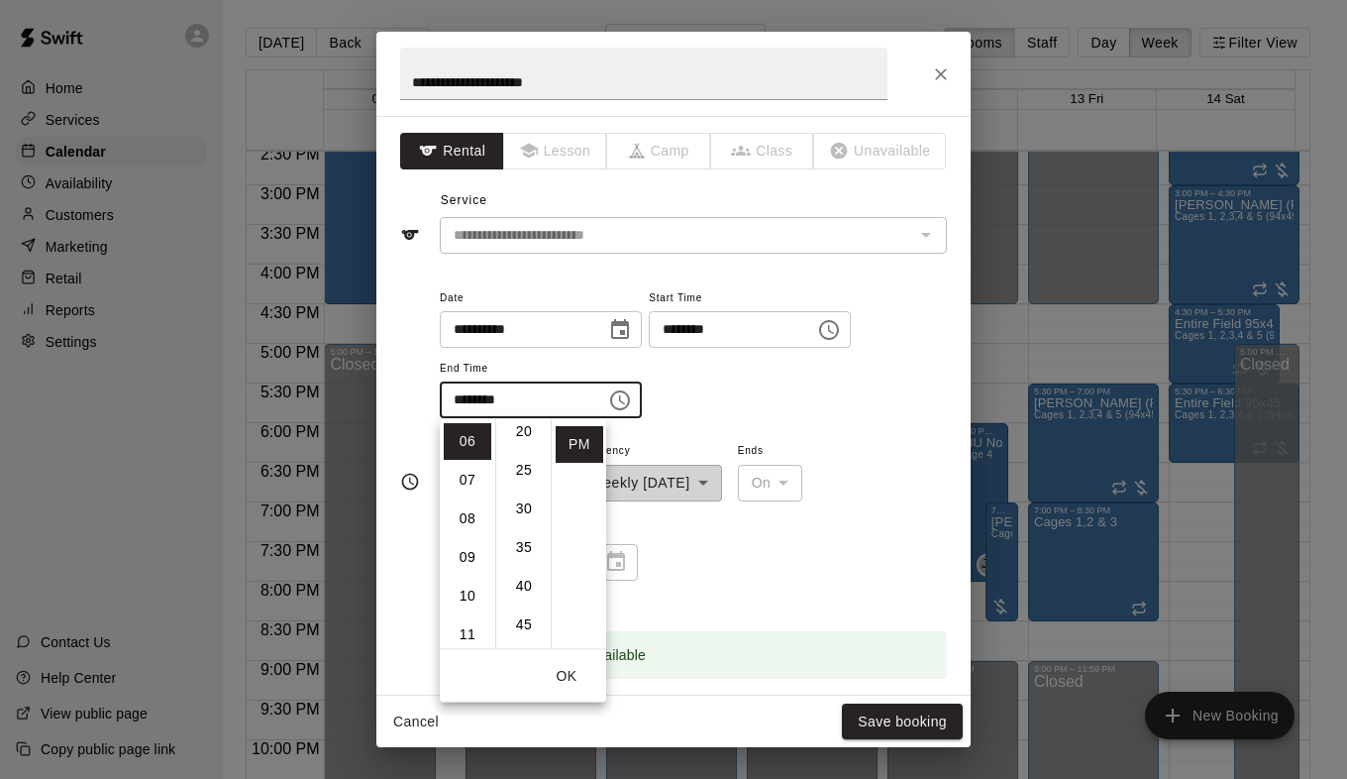
scroll to position [198, 0]
click at [523, 477] on li "30" at bounding box center [524, 475] width 48 height 37
type input "********"
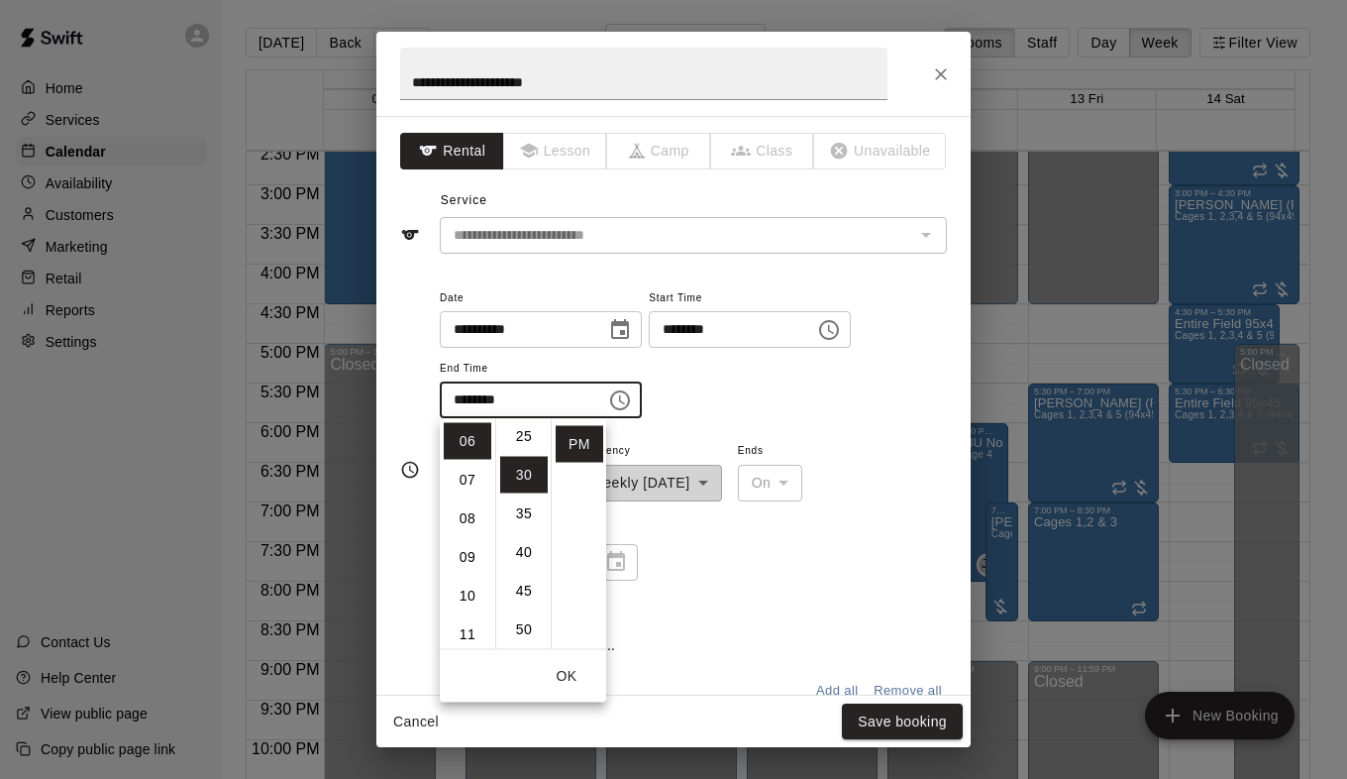
scroll to position [232, 0]
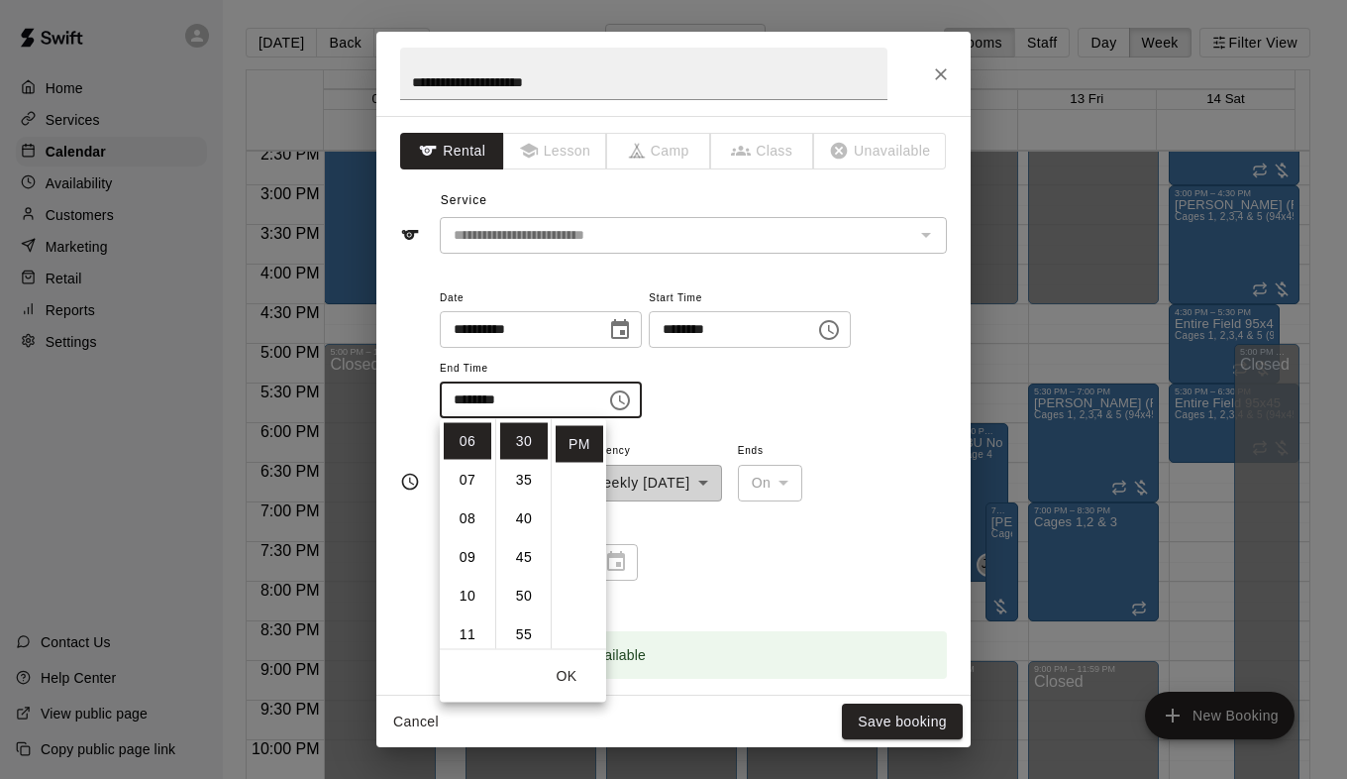
click at [789, 544] on div "**********" at bounding box center [693, 520] width 507 height 164
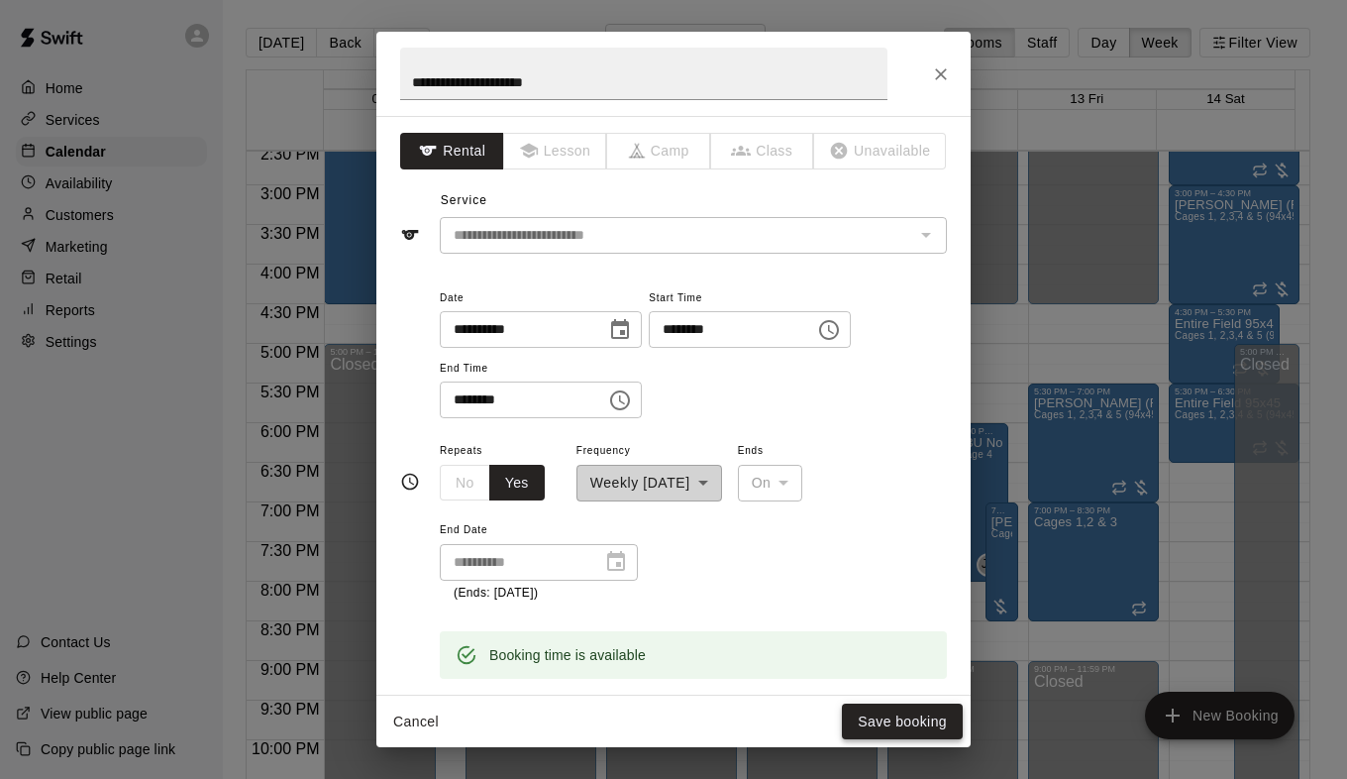
click at [878, 715] on button "Save booking" at bounding box center [902, 721] width 121 height 37
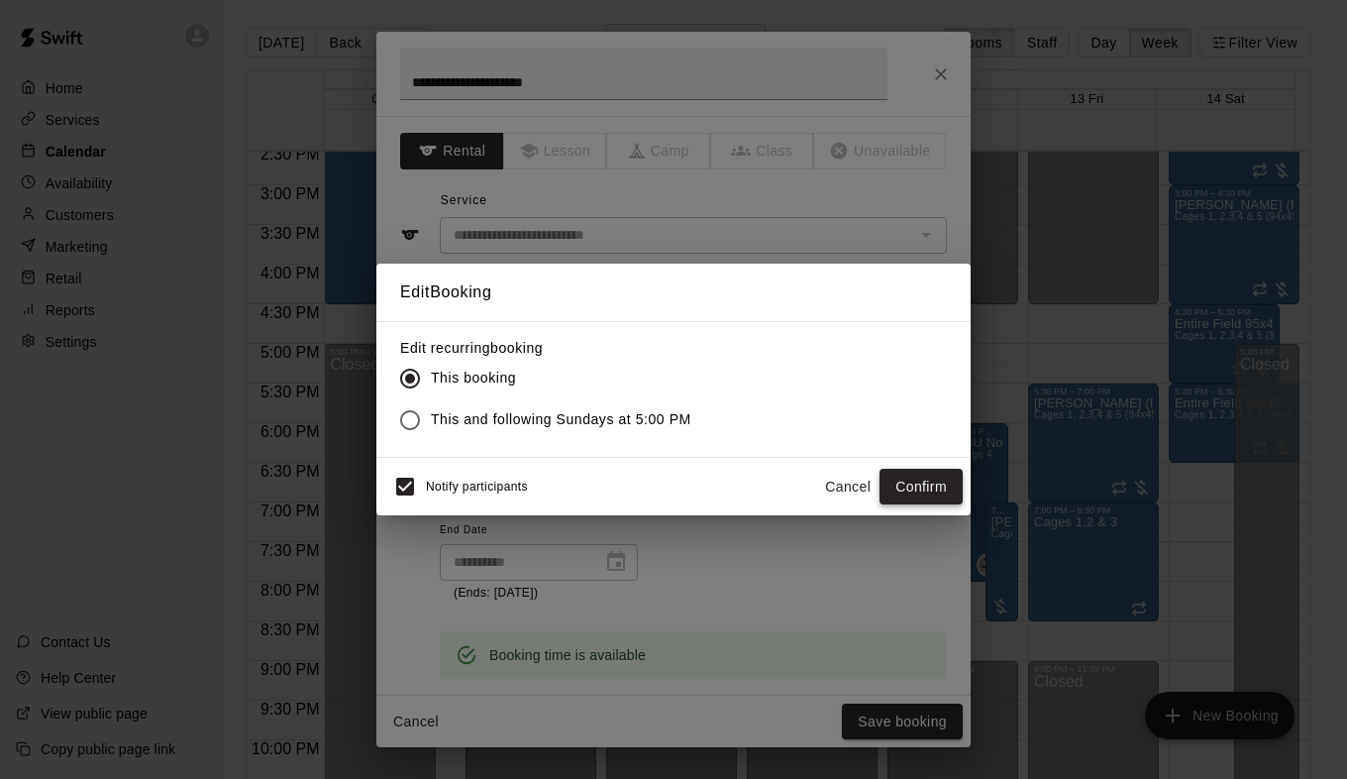
click at [914, 475] on button "Confirm" at bounding box center [921, 487] width 83 height 37
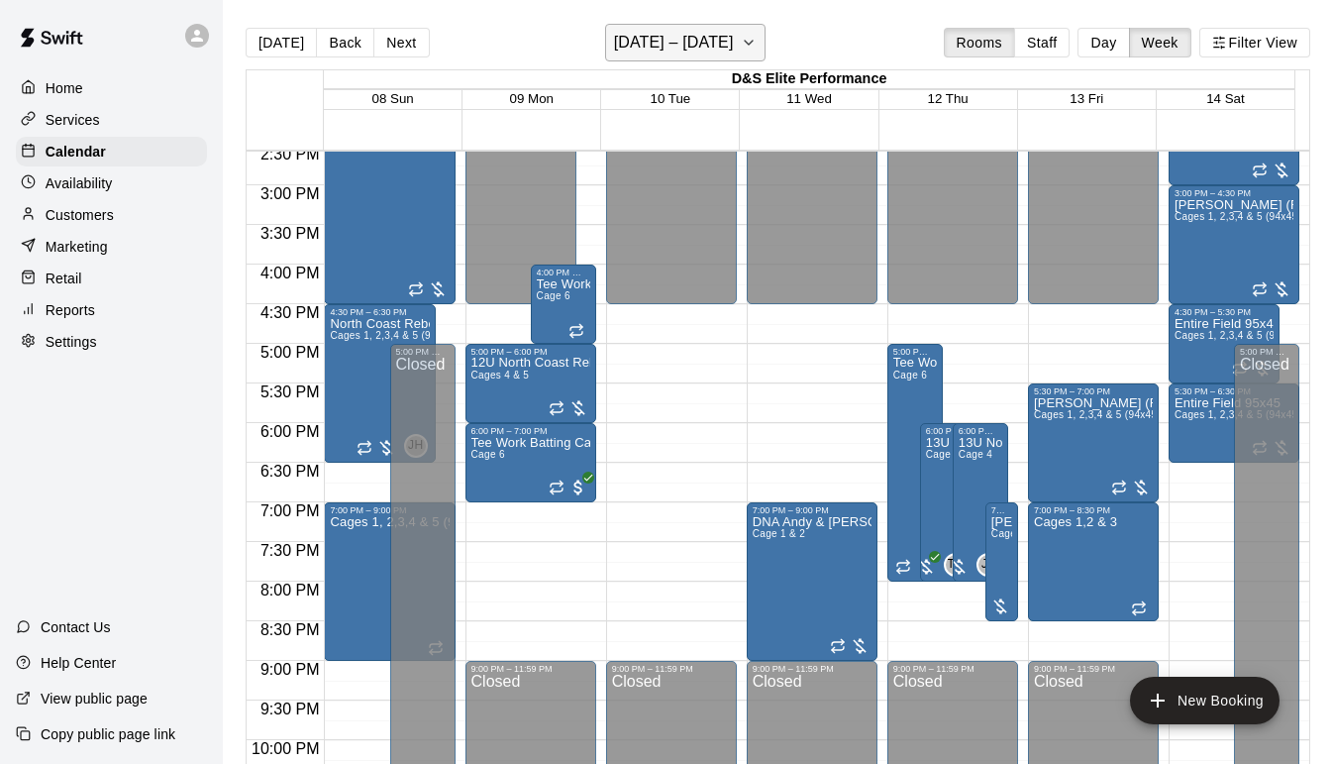
click at [735, 47] on button "[DATE] – [DATE]" at bounding box center [685, 43] width 161 height 38
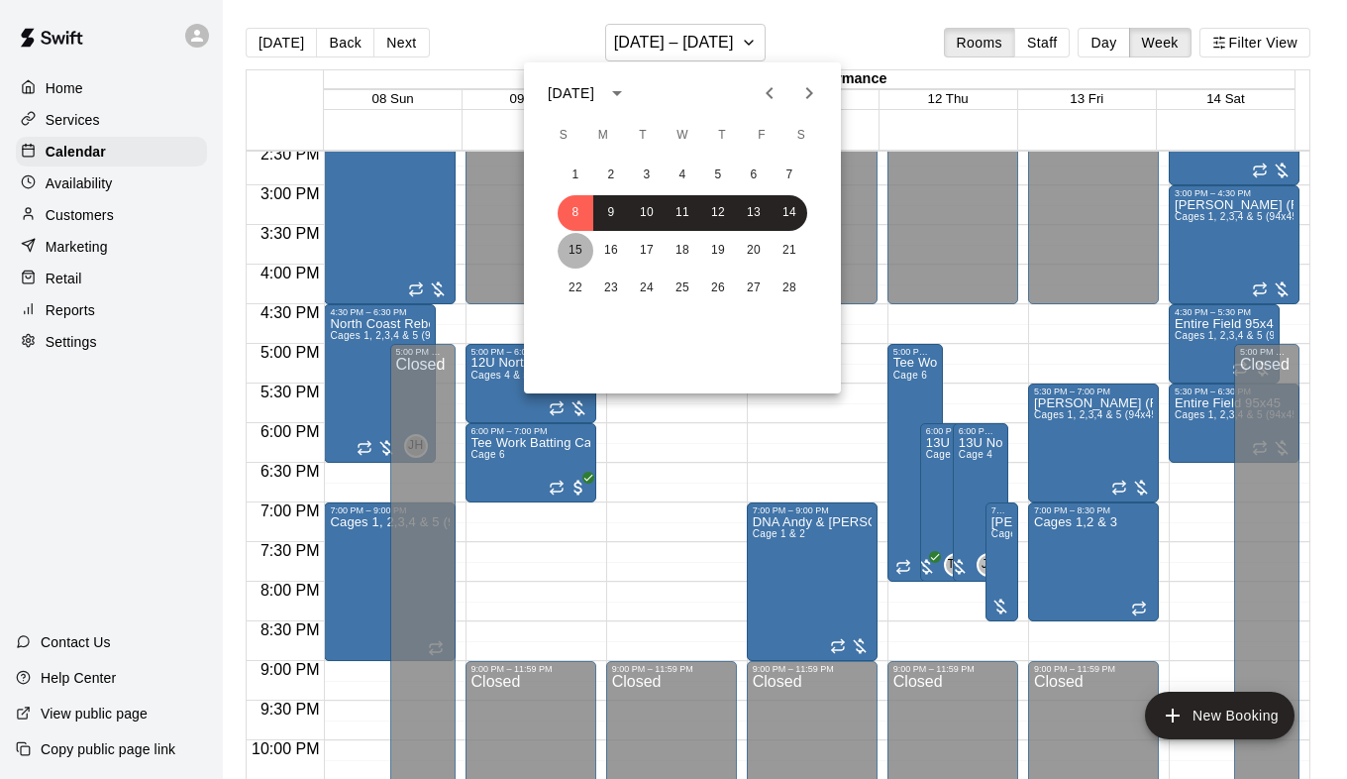
click at [573, 257] on button "15" at bounding box center [576, 251] width 36 height 36
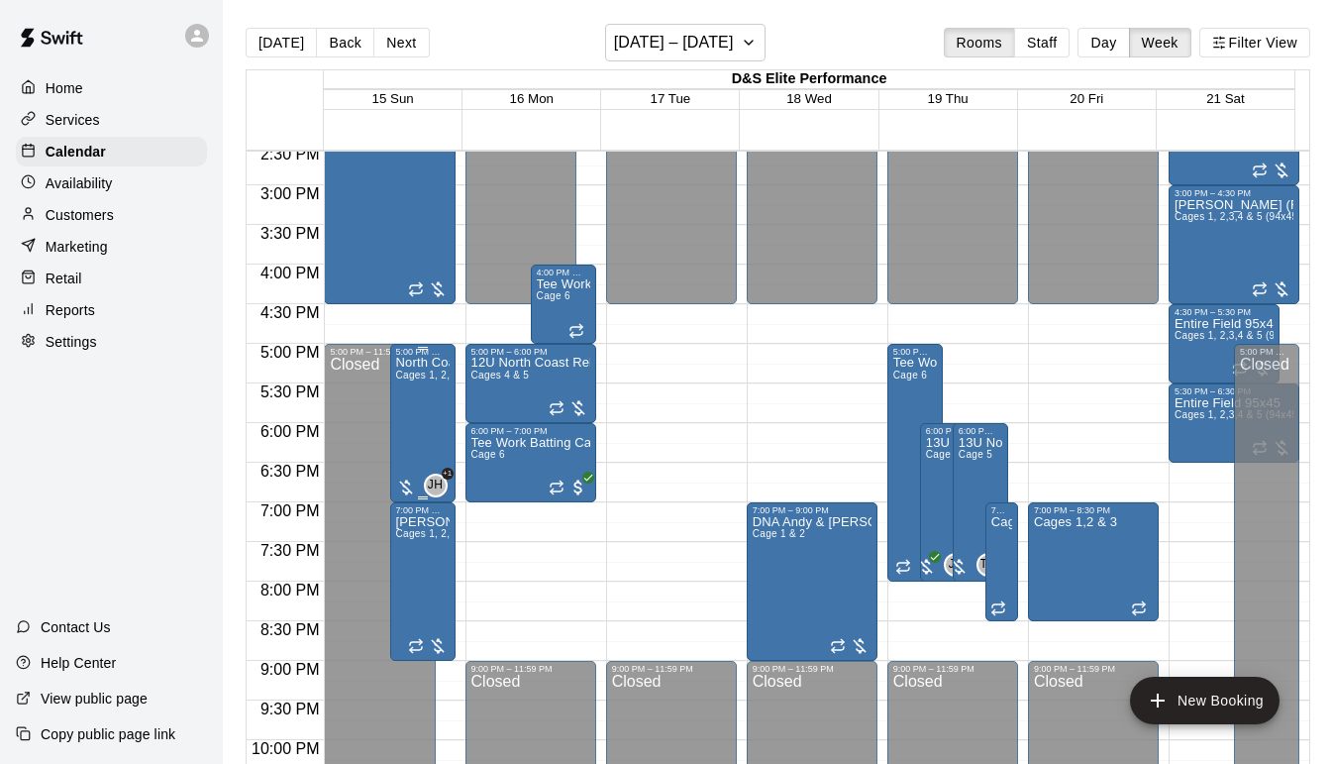
click at [413, 408] on div "North Coast Rebels 15U Cages 1, 2,3,4 & 5 (94x45)" at bounding box center [422, 739] width 53 height 764
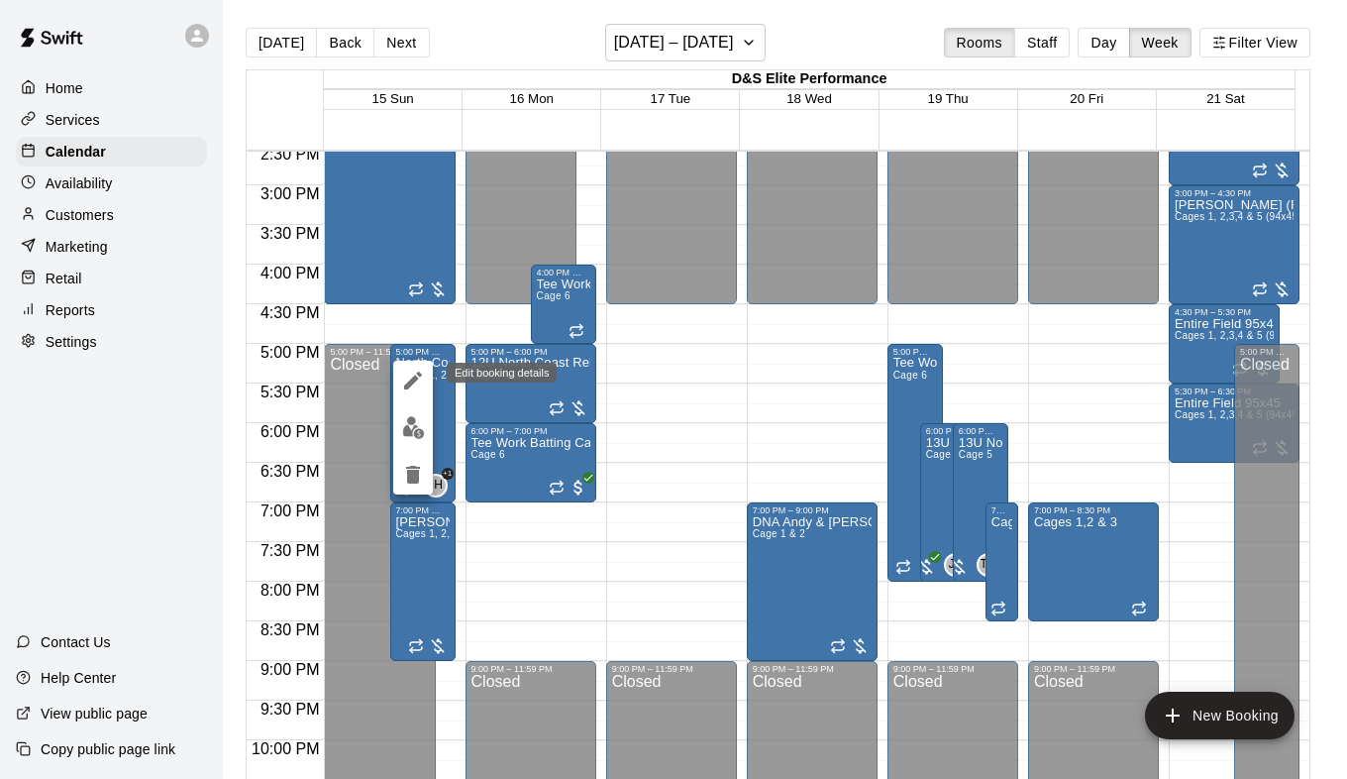
click at [405, 384] on icon "edit" at bounding box center [413, 381] width 24 height 24
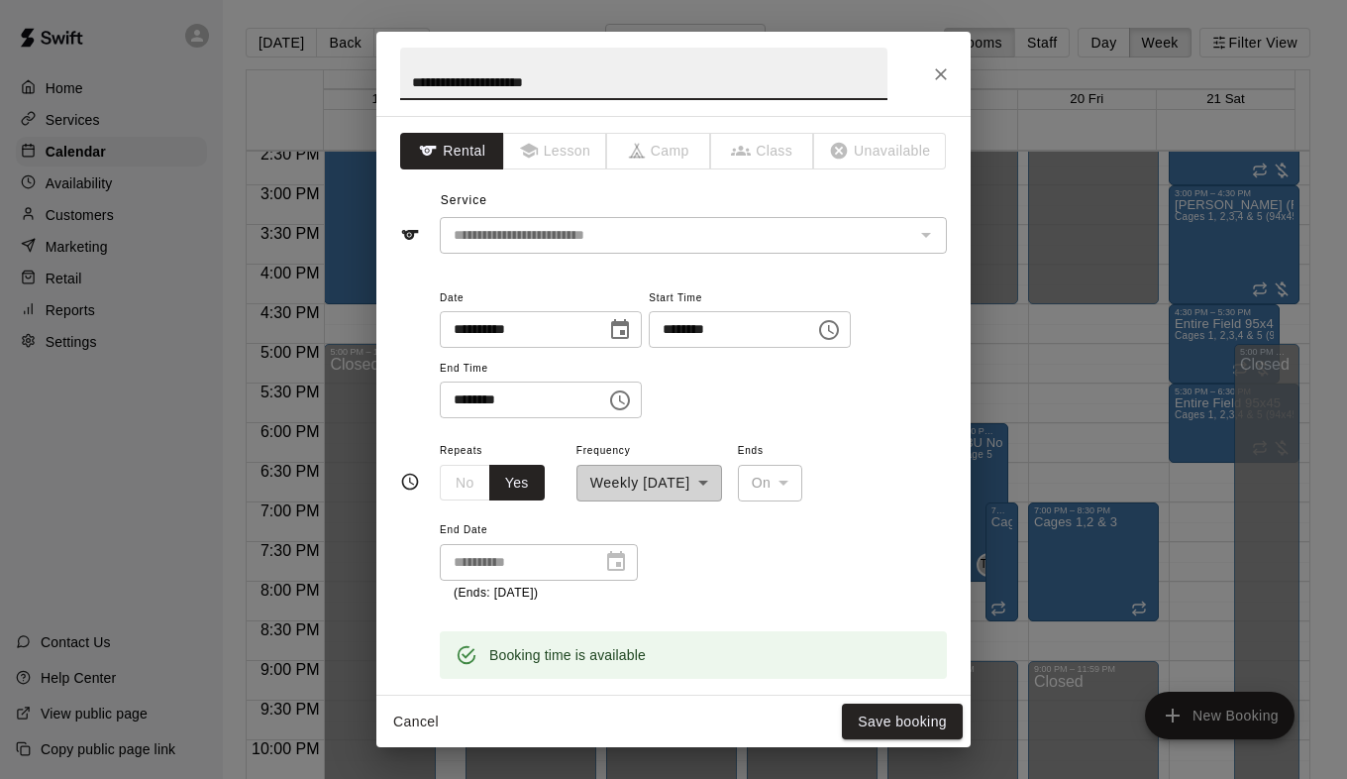
click at [834, 332] on icon "Choose time, selected time is 5:00 PM" at bounding box center [831, 329] width 6 height 9
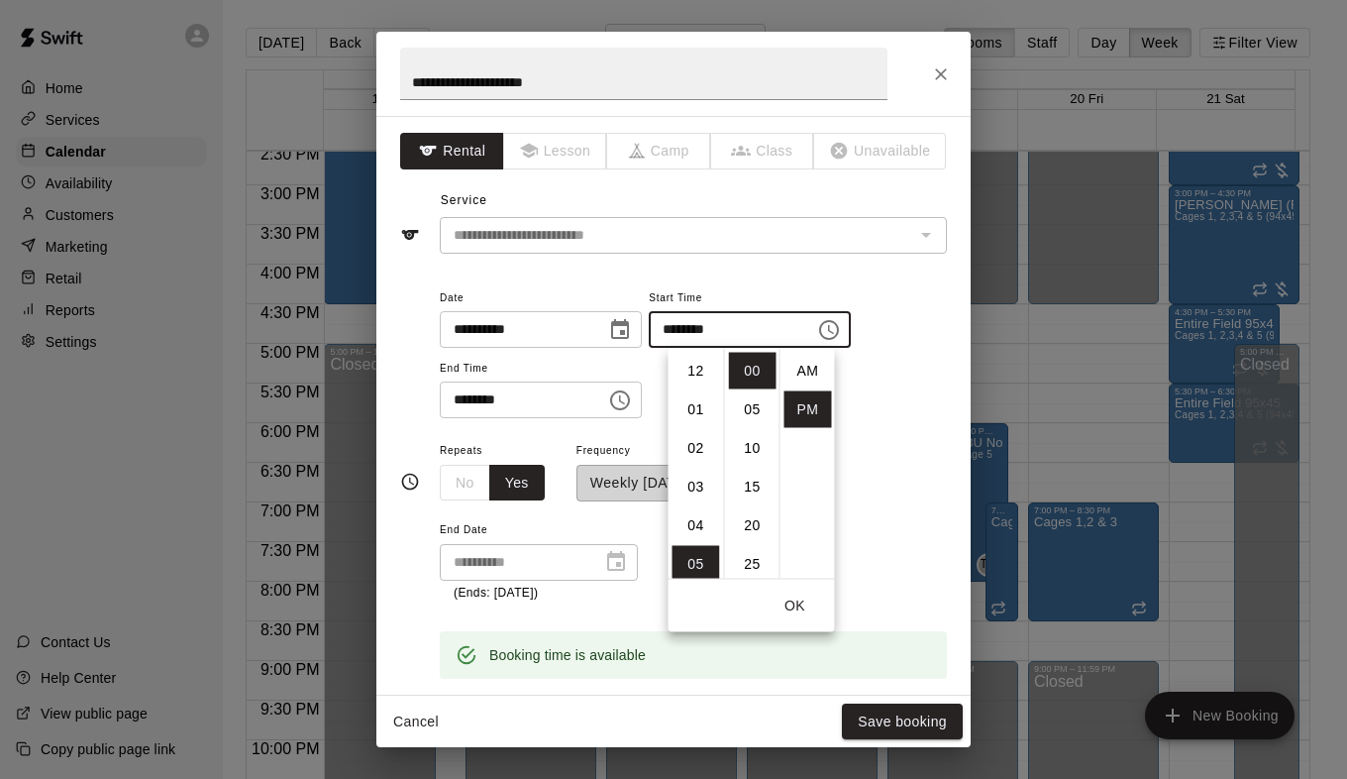
scroll to position [36, 0]
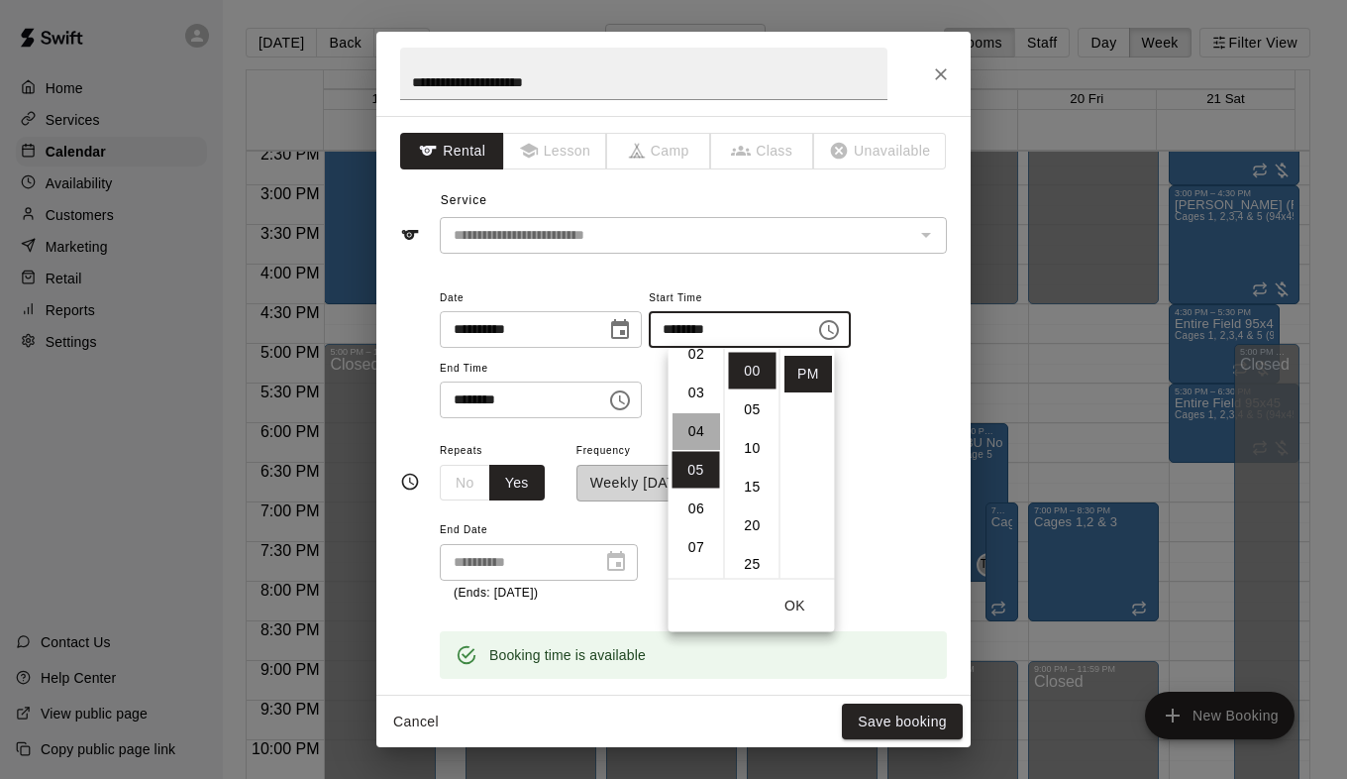
click at [697, 426] on li "04" at bounding box center [697, 431] width 48 height 37
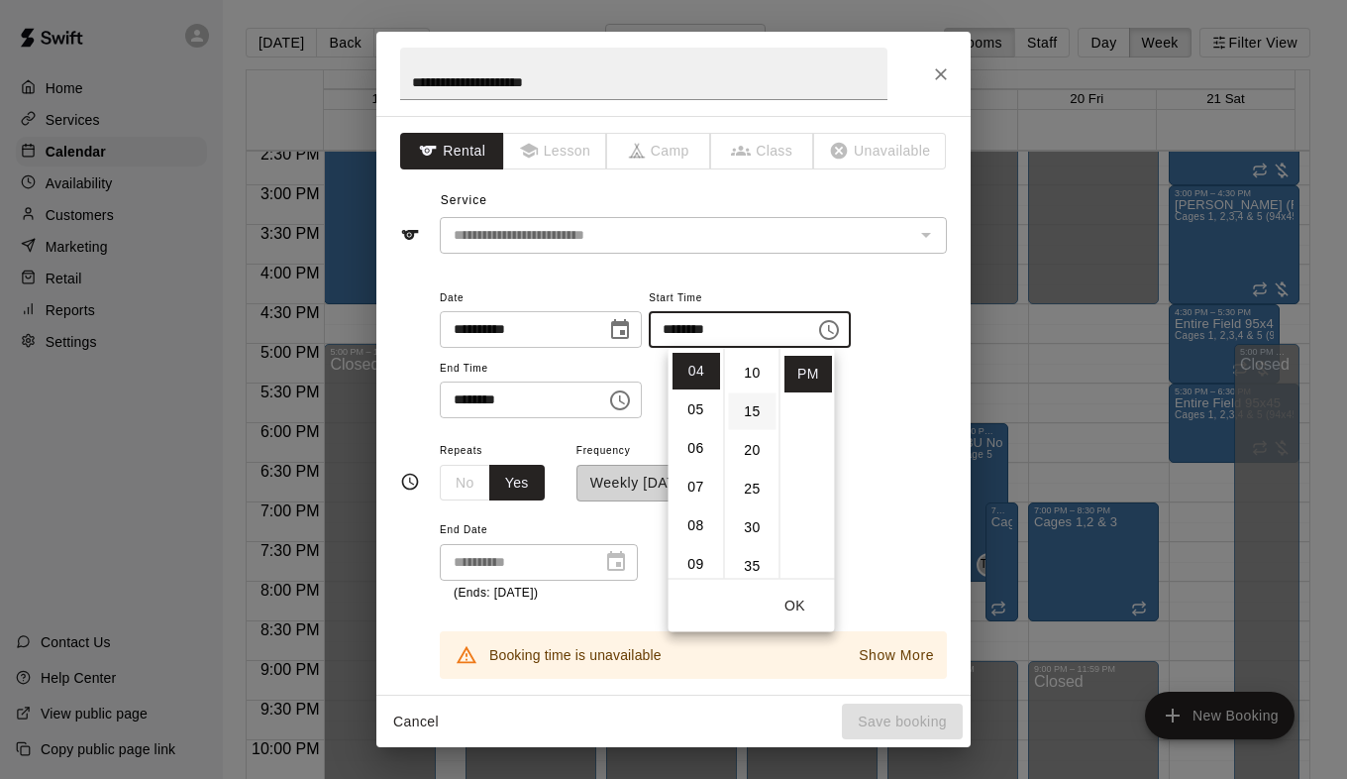
scroll to position [99, 0]
click at [752, 501] on li "30" at bounding box center [753, 503] width 48 height 37
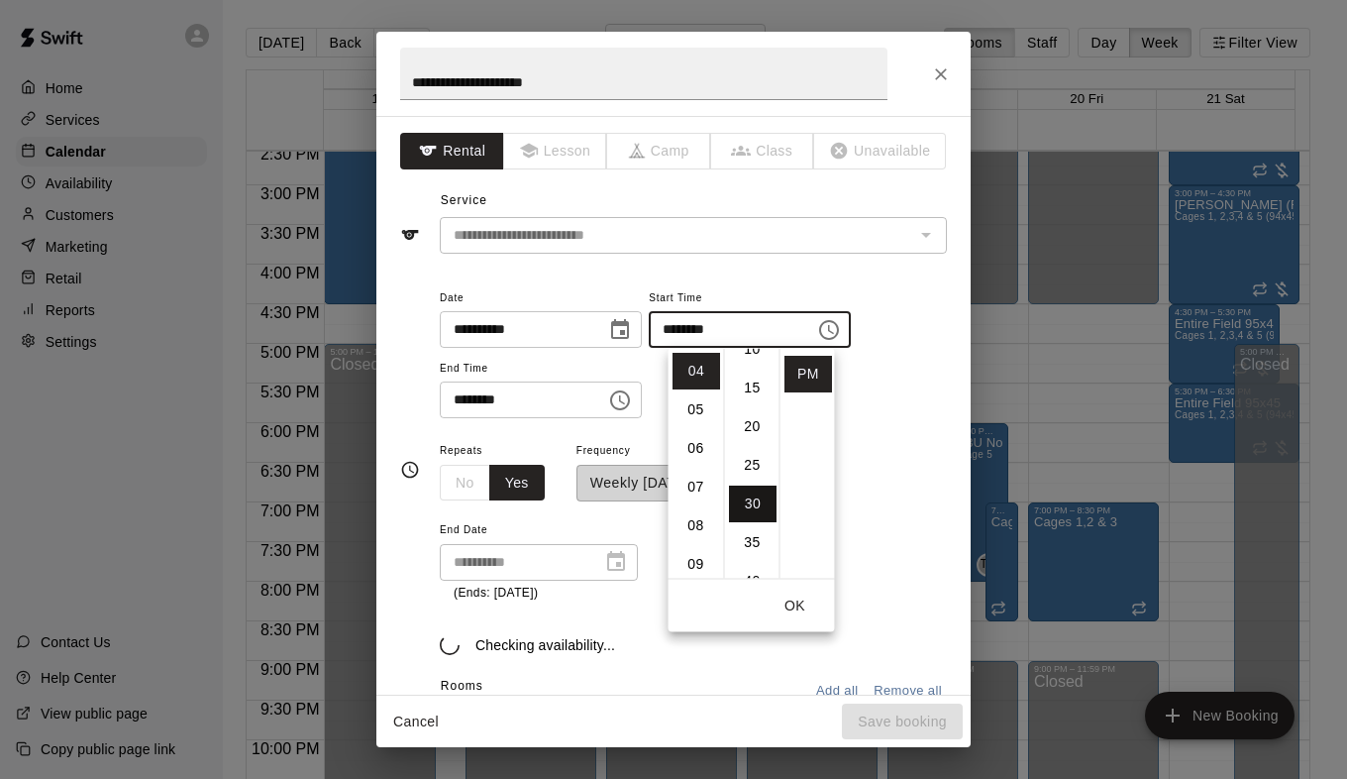
type input "********"
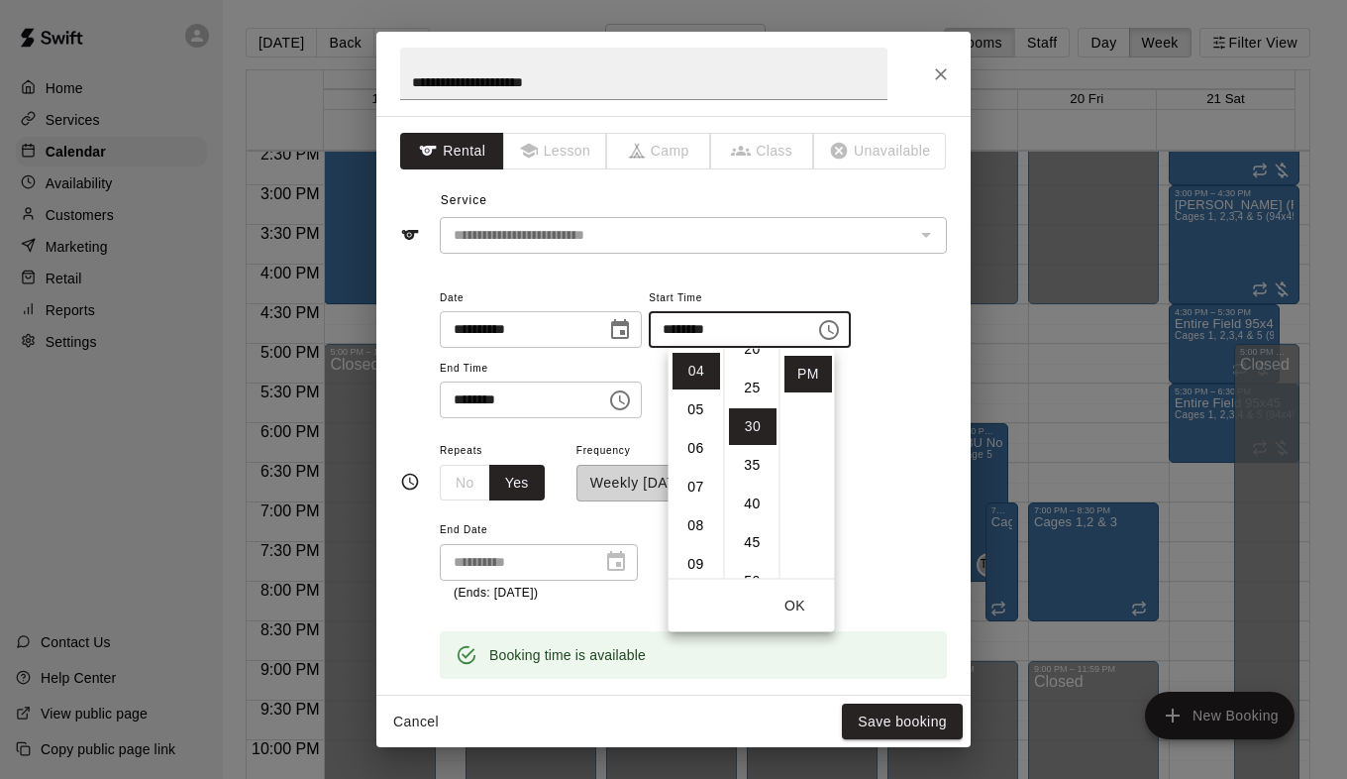
scroll to position [232, 0]
click at [630, 409] on icon "Choose time, selected time is 7:00 PM" at bounding box center [620, 400] width 20 height 20
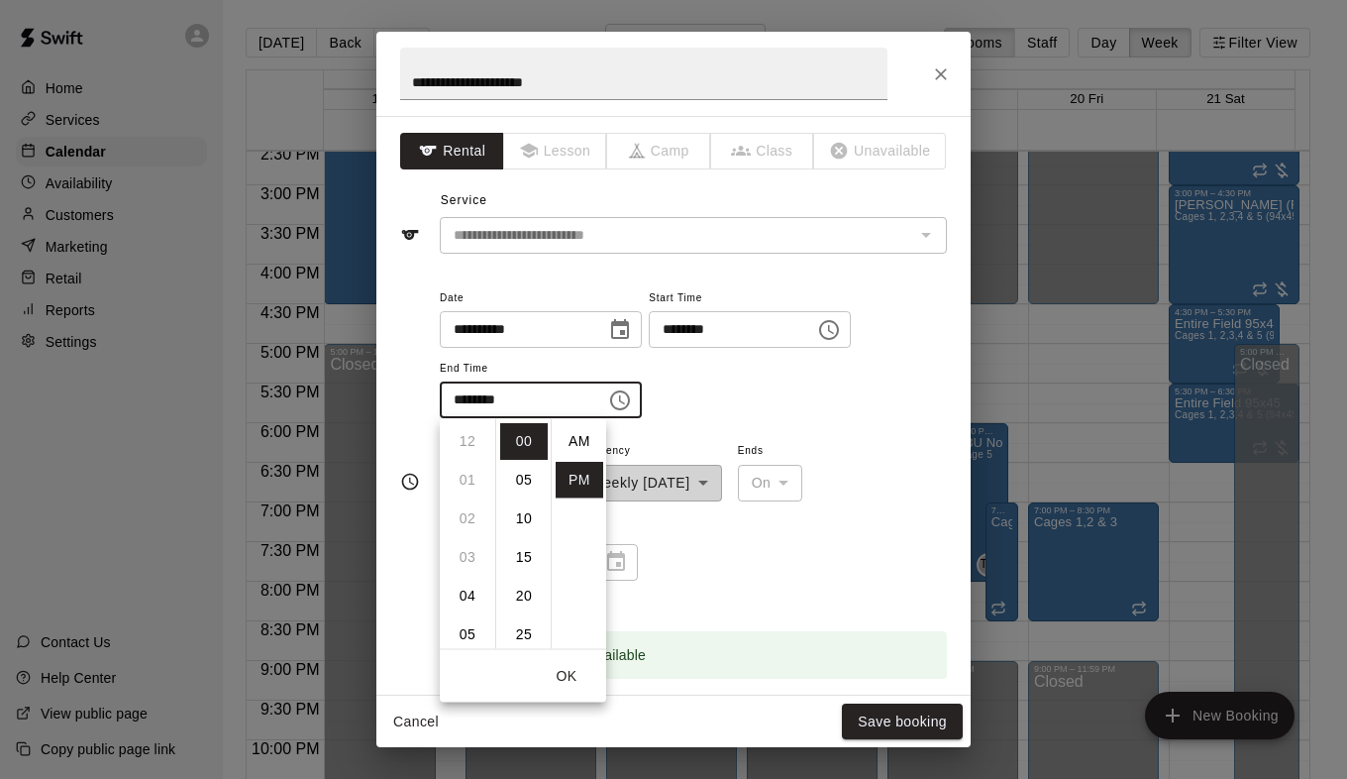
scroll to position [36, 0]
click at [462, 501] on li "06" at bounding box center [468, 501] width 48 height 37
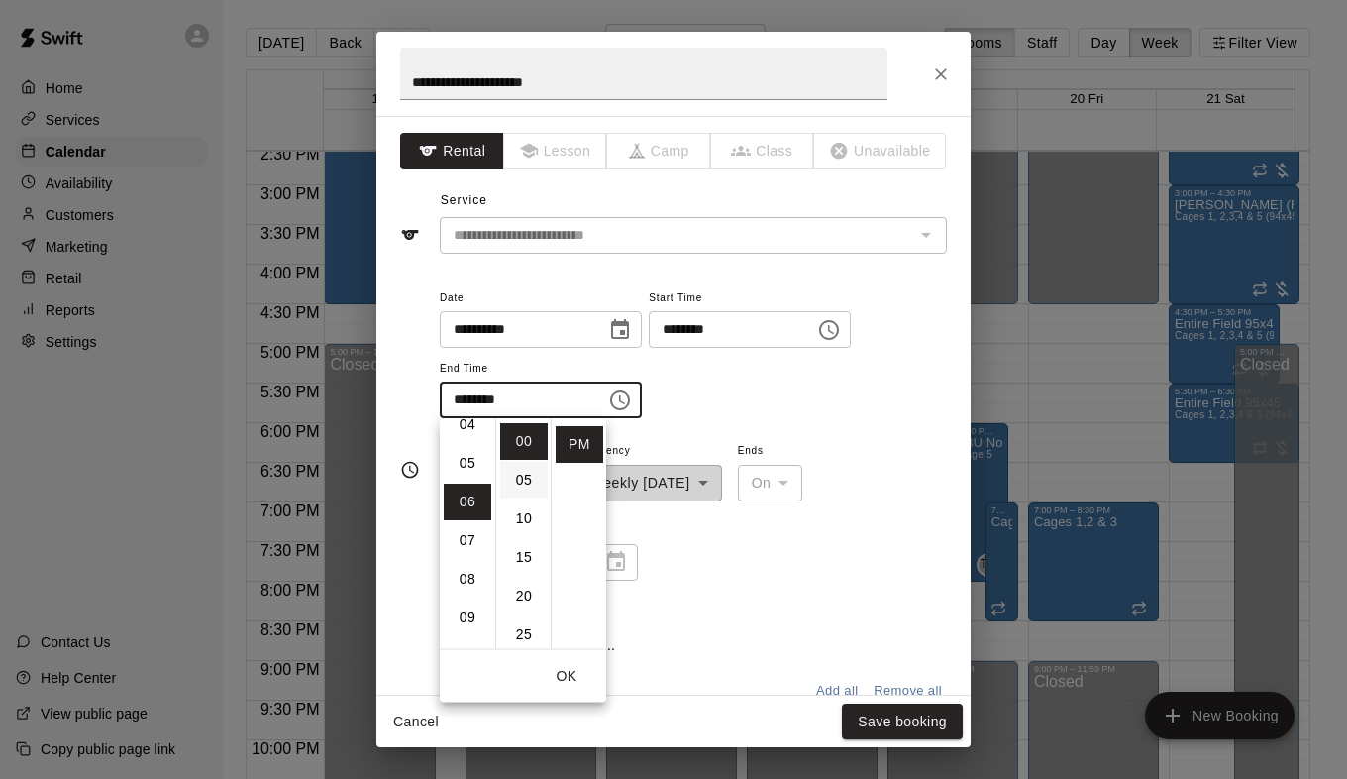
scroll to position [232, 0]
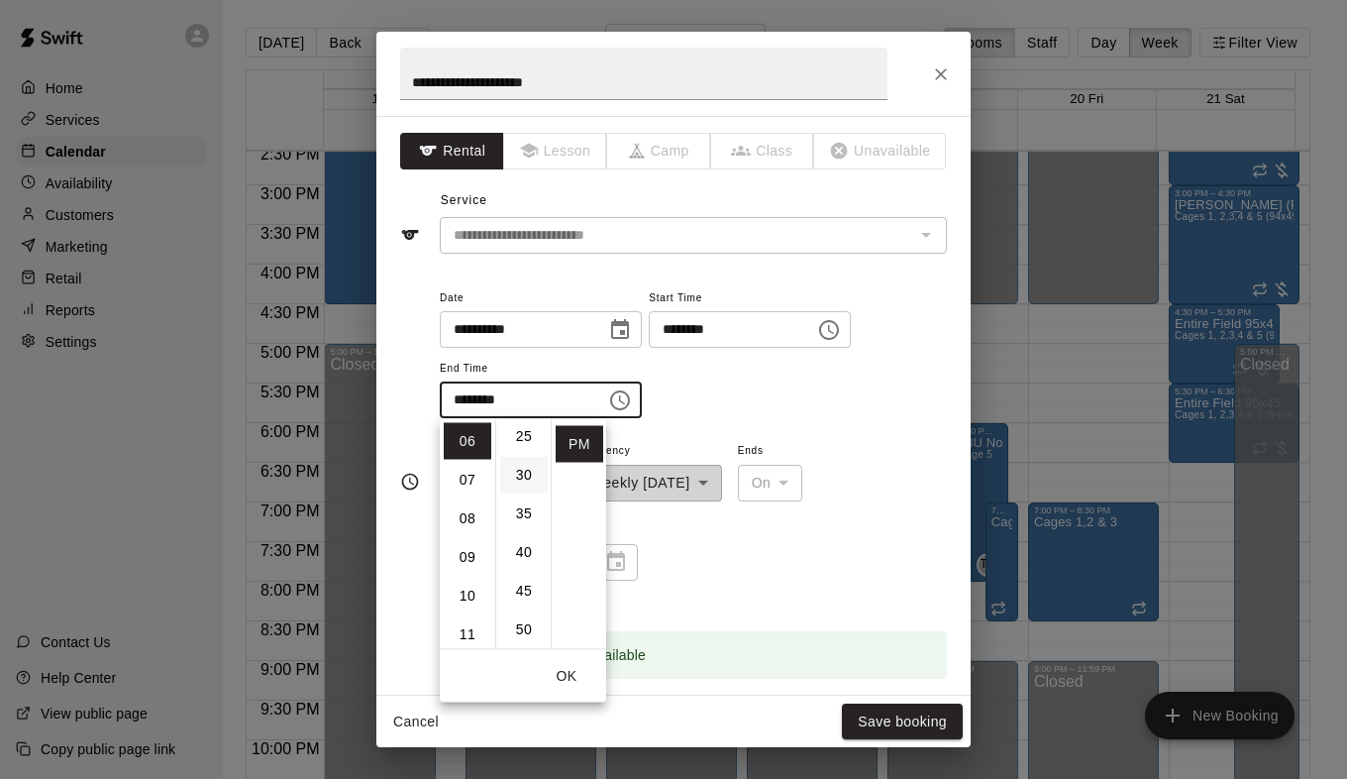
click at [522, 476] on li "30" at bounding box center [524, 475] width 48 height 37
type input "********"
click at [825, 590] on div "**********" at bounding box center [693, 520] width 507 height 164
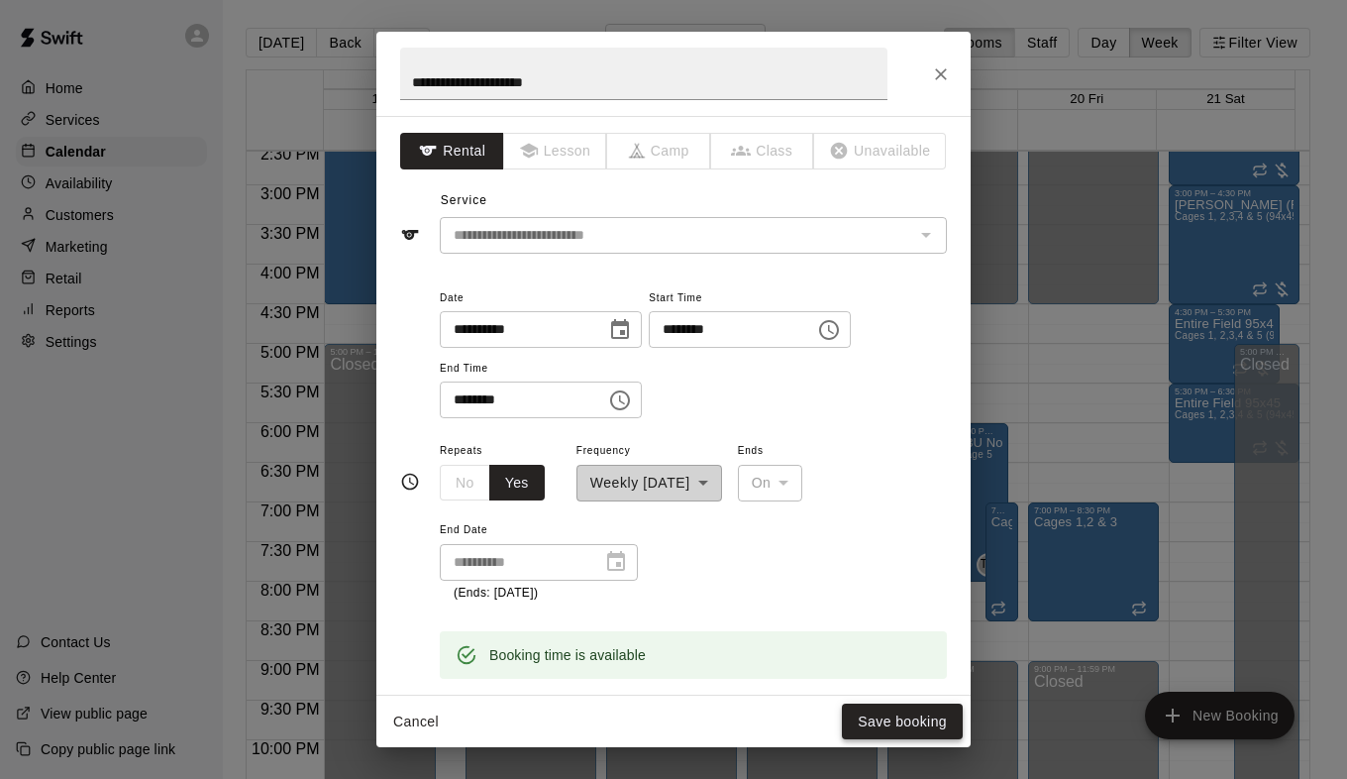
click at [879, 719] on button "Save booking" at bounding box center [902, 721] width 121 height 37
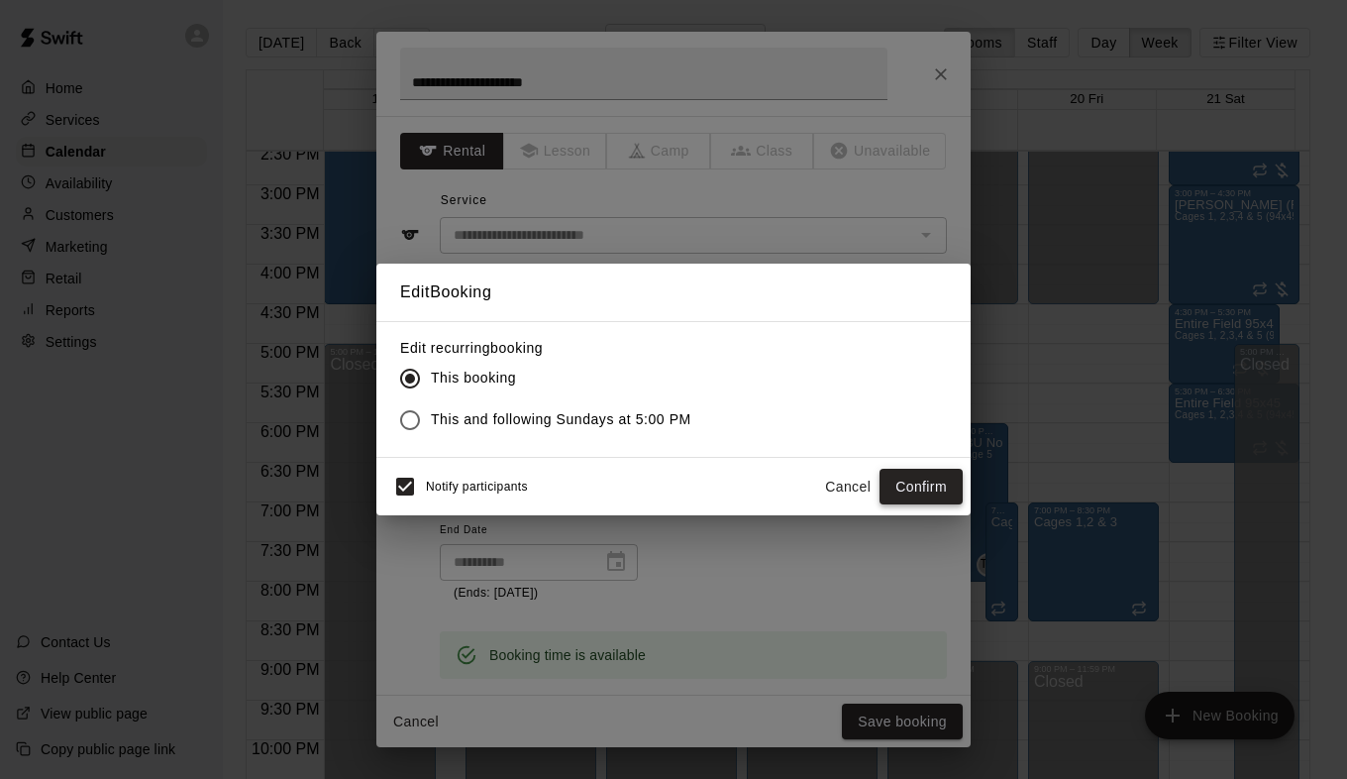
click at [912, 493] on button "Confirm" at bounding box center [921, 487] width 83 height 37
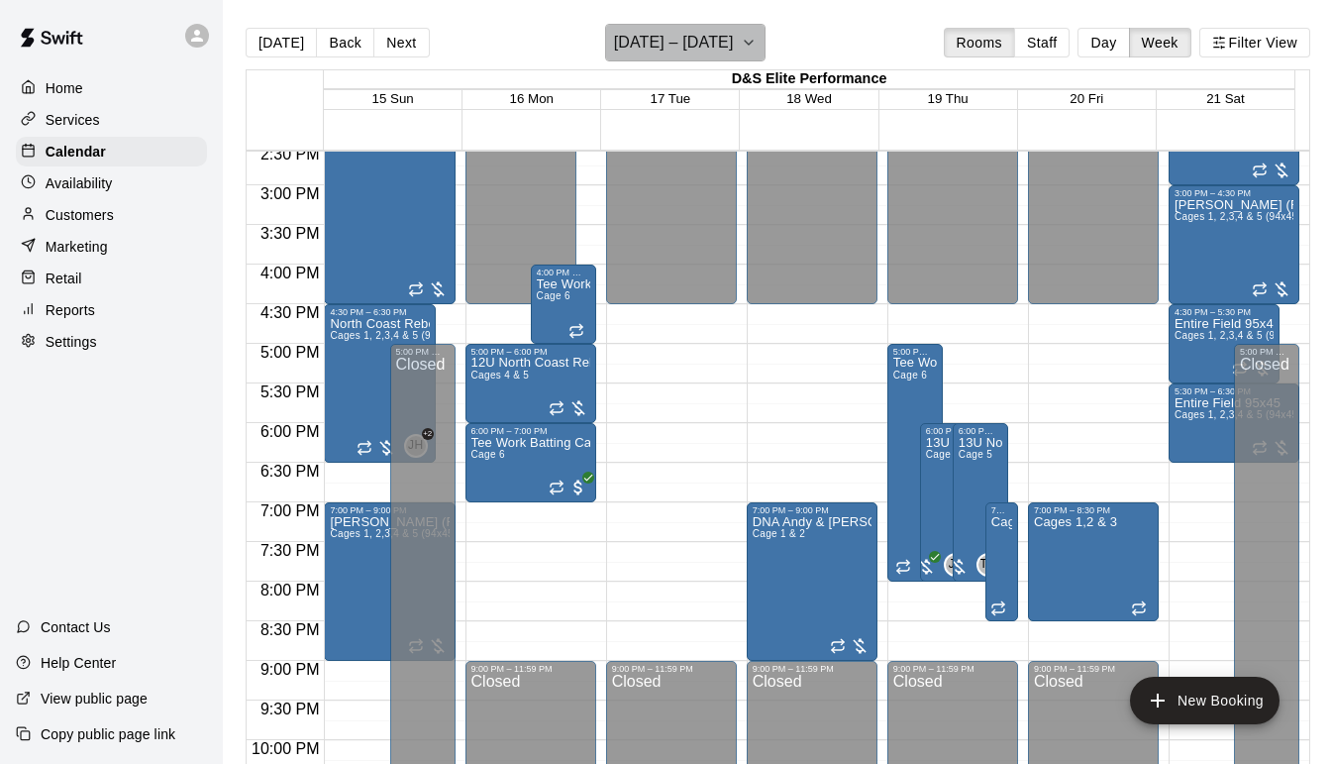
click at [742, 49] on icon "button" at bounding box center [749, 43] width 16 height 24
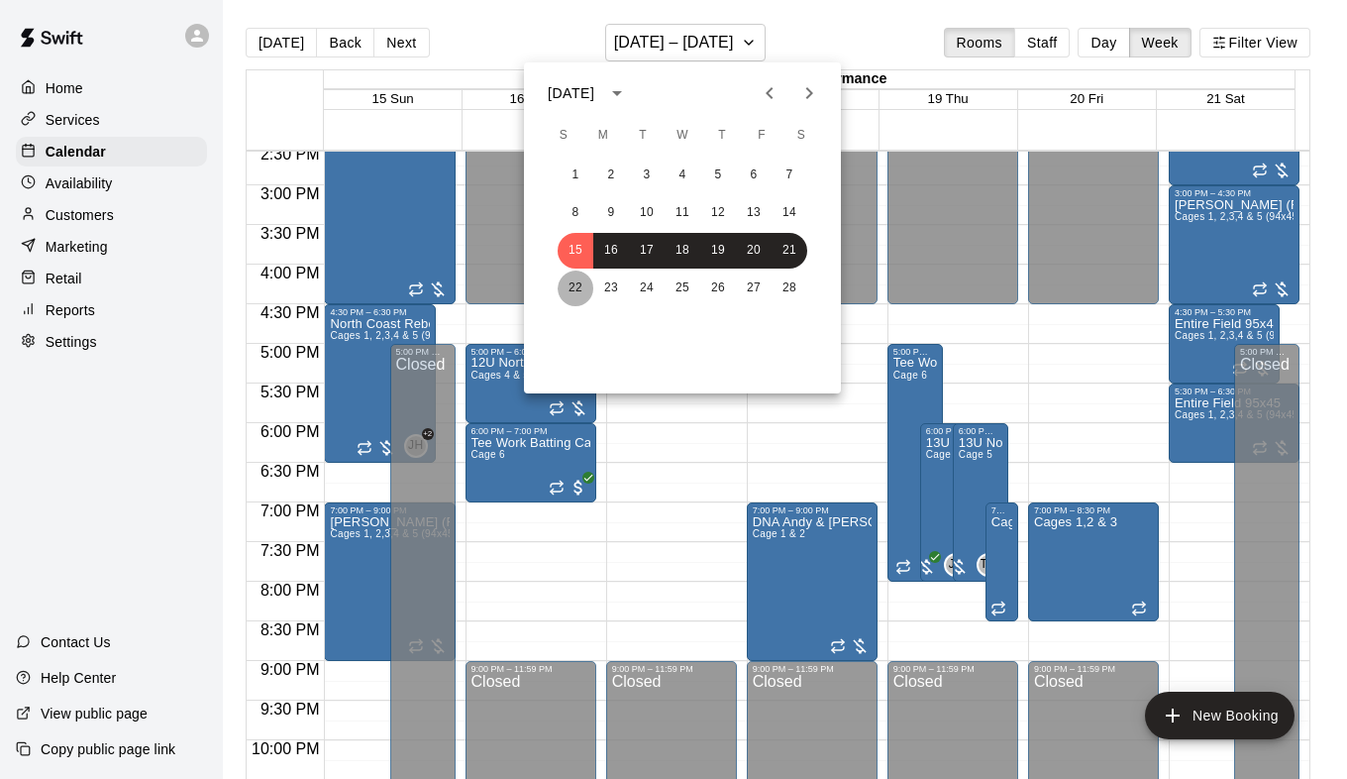
click at [582, 292] on button "22" at bounding box center [576, 288] width 36 height 36
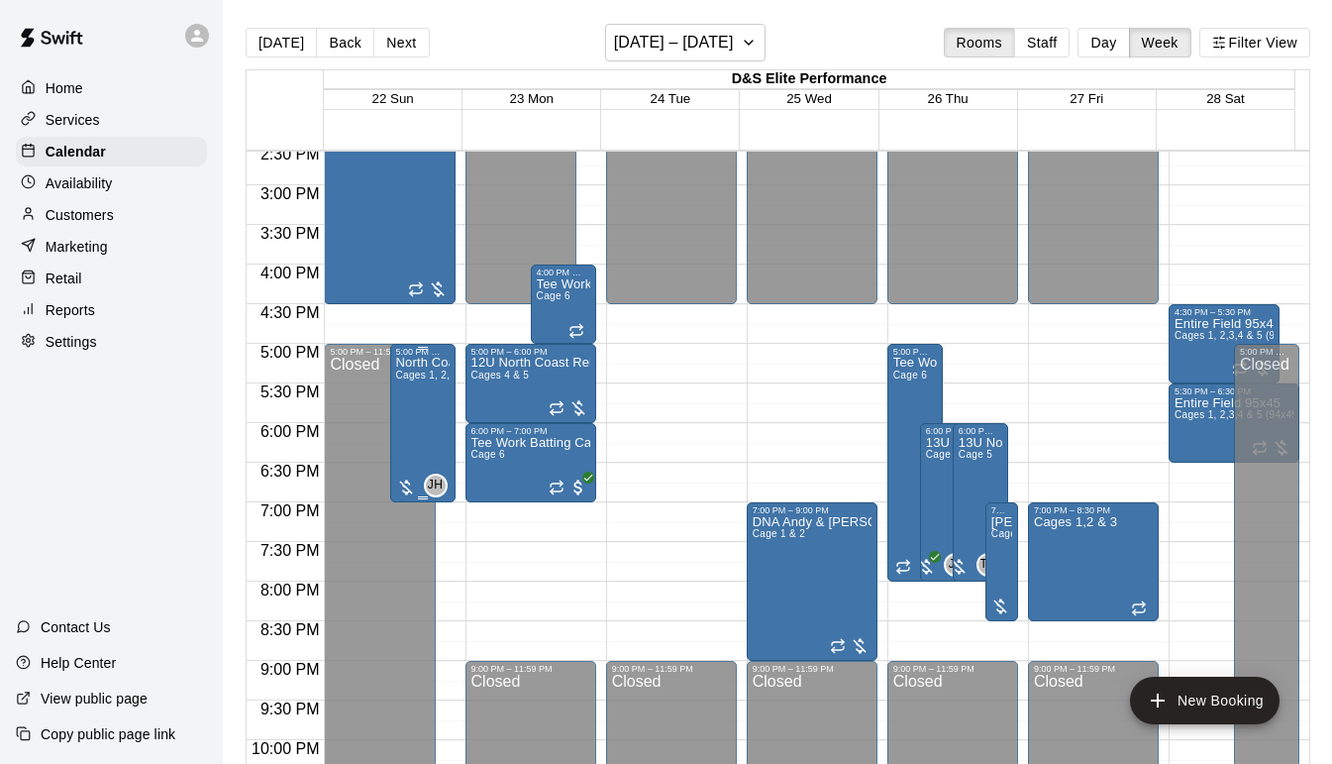
click at [419, 388] on div "North Coast Rebels 15U Cages 1, 2,3,4 & 5 (94x45)" at bounding box center [422, 739] width 53 height 764
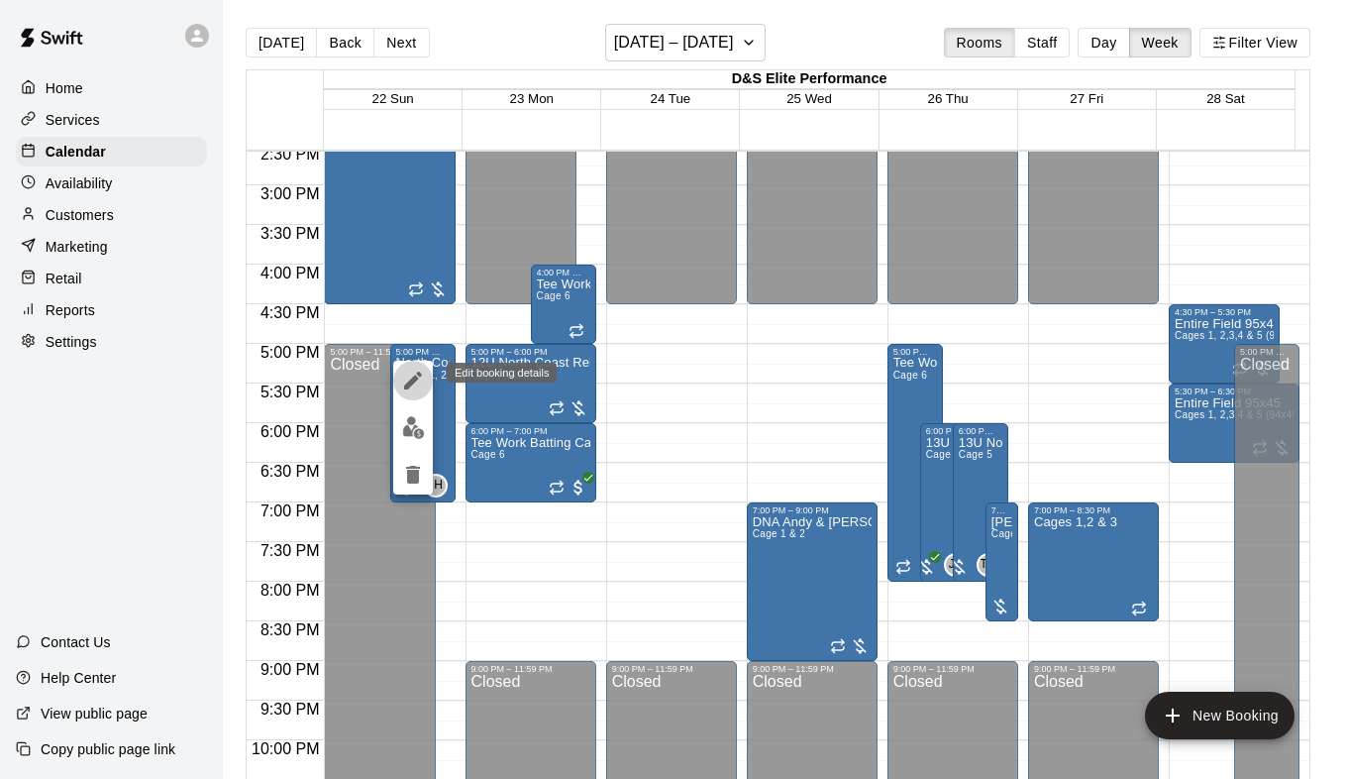
click at [409, 371] on icon "edit" at bounding box center [413, 381] width 24 height 24
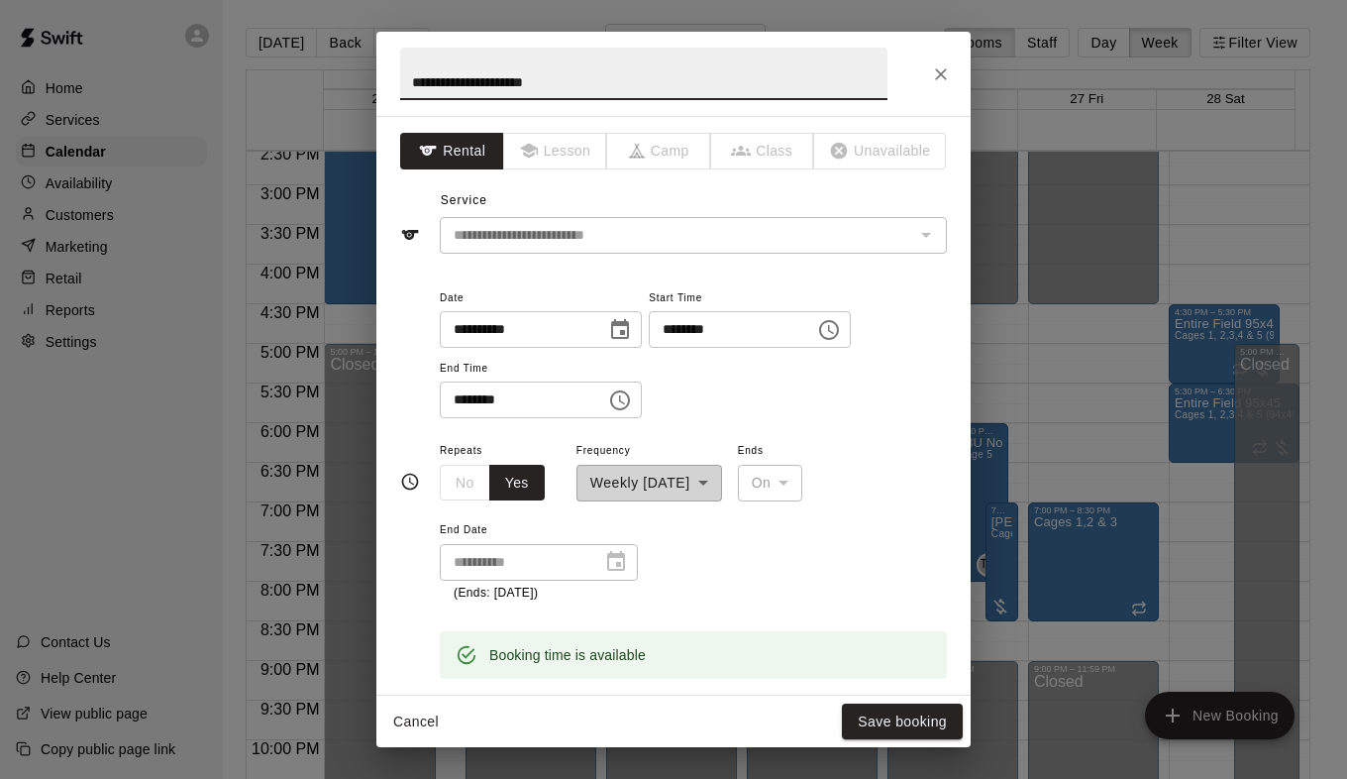
click at [841, 336] on icon "Choose time, selected time is 5:00 PM" at bounding box center [829, 330] width 24 height 24
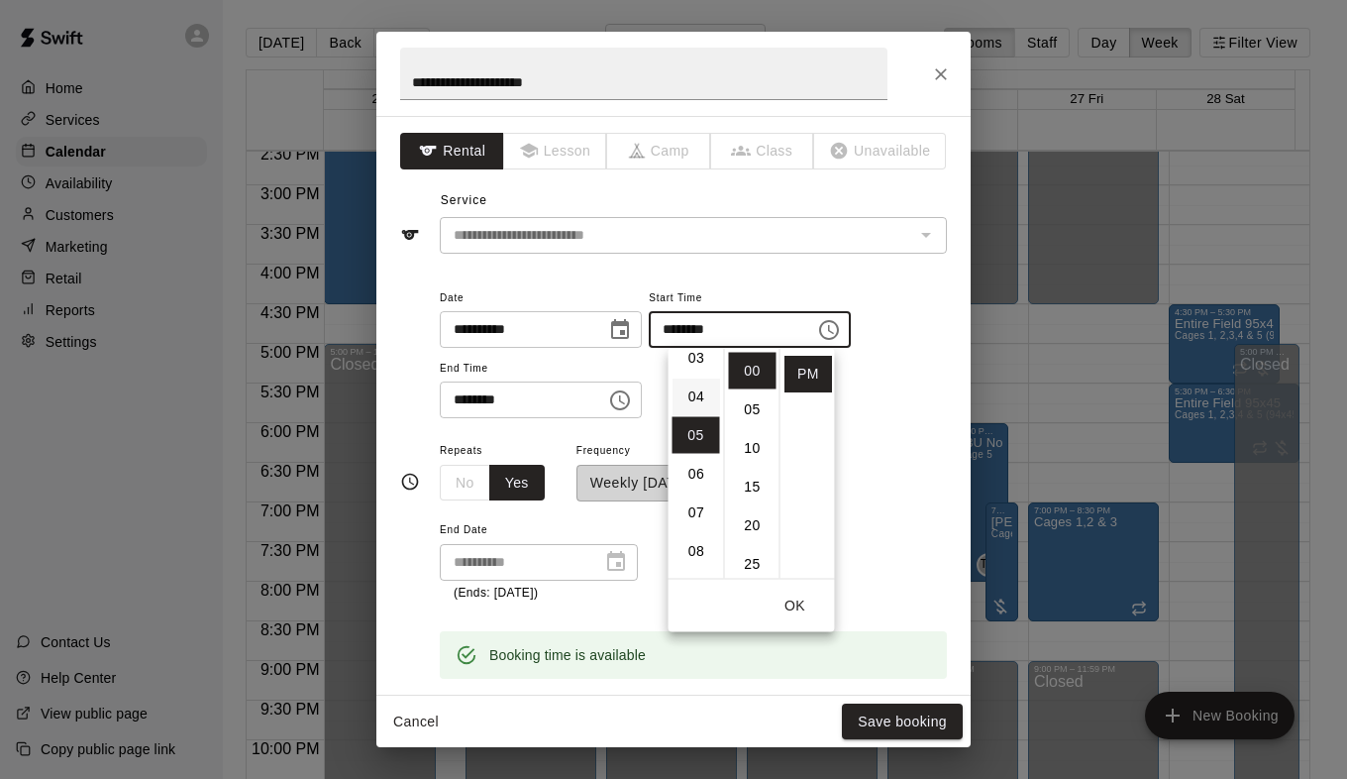
scroll to position [94, 0]
click at [690, 431] on li "04" at bounding box center [697, 431] width 48 height 37
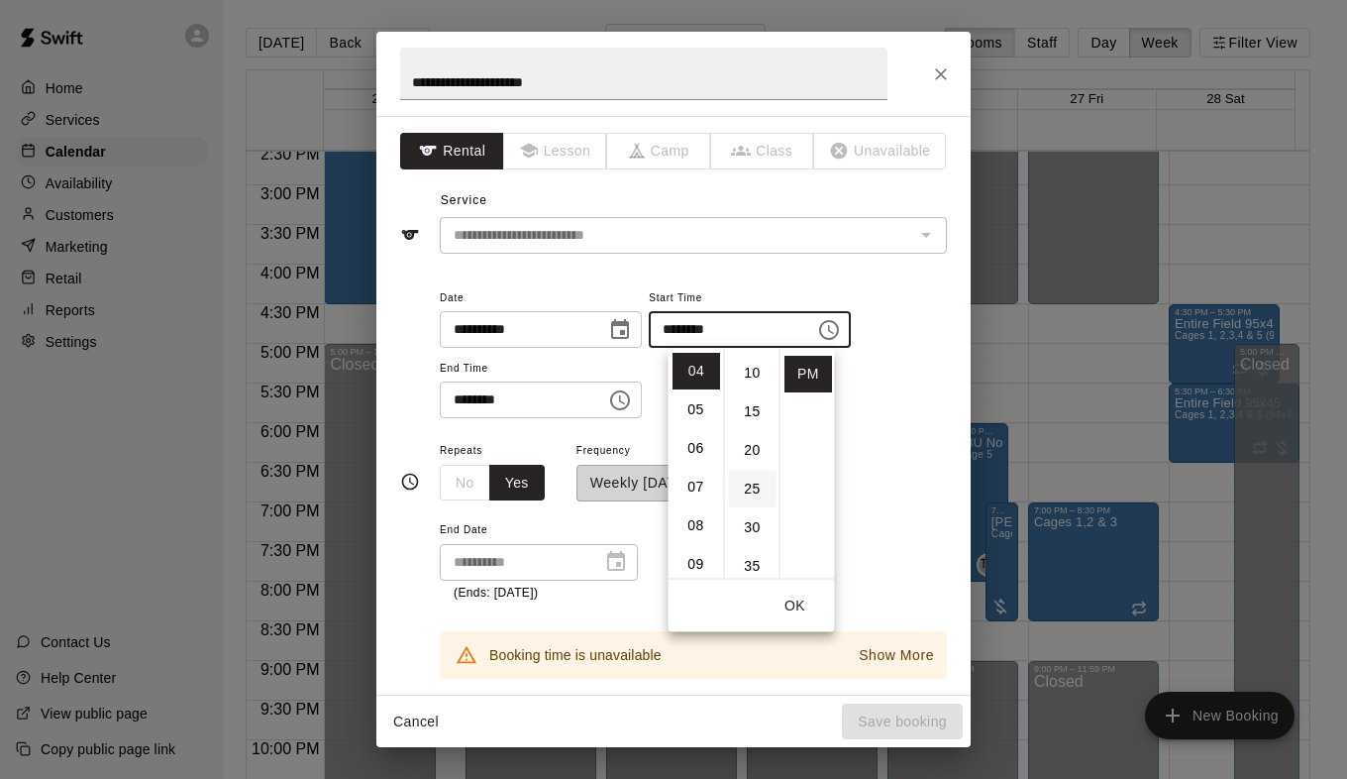
scroll to position [99, 0]
click at [755, 504] on li "30" at bounding box center [753, 503] width 48 height 37
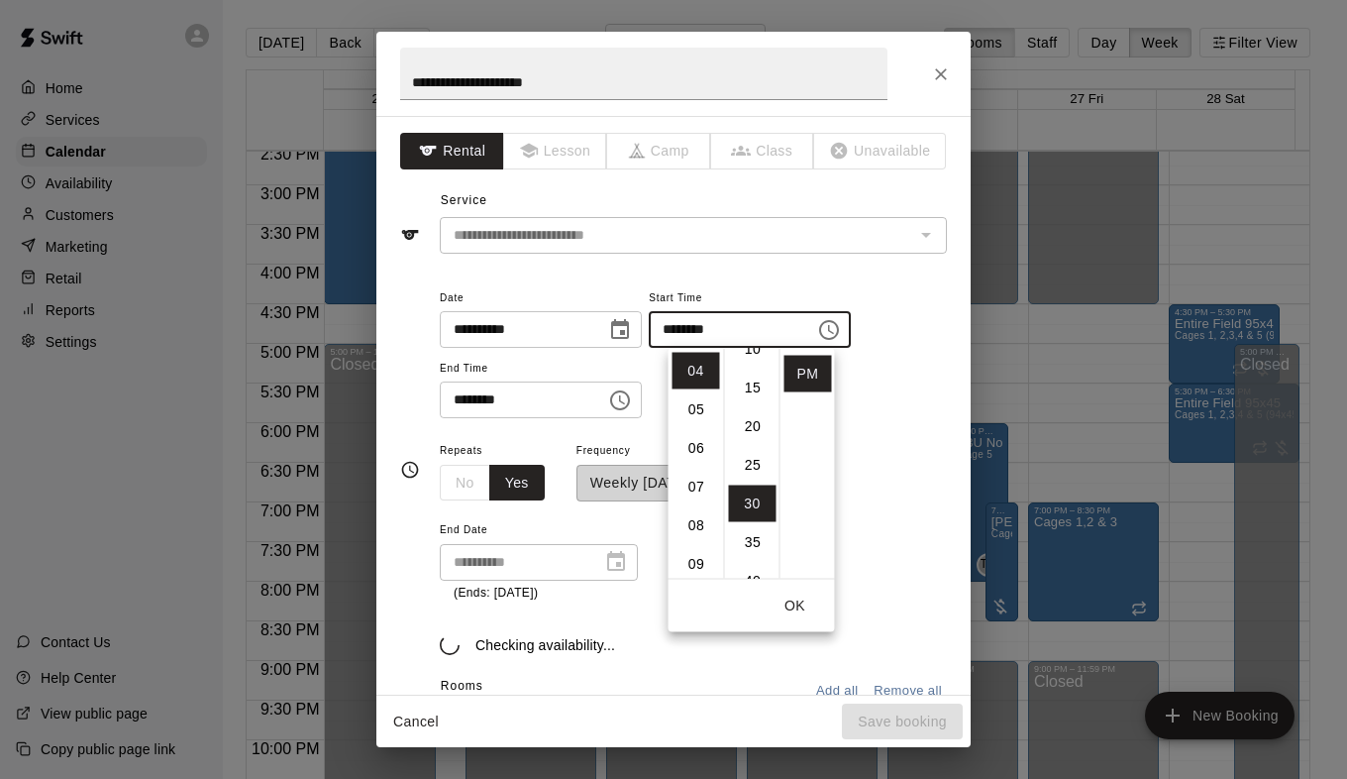
type input "********"
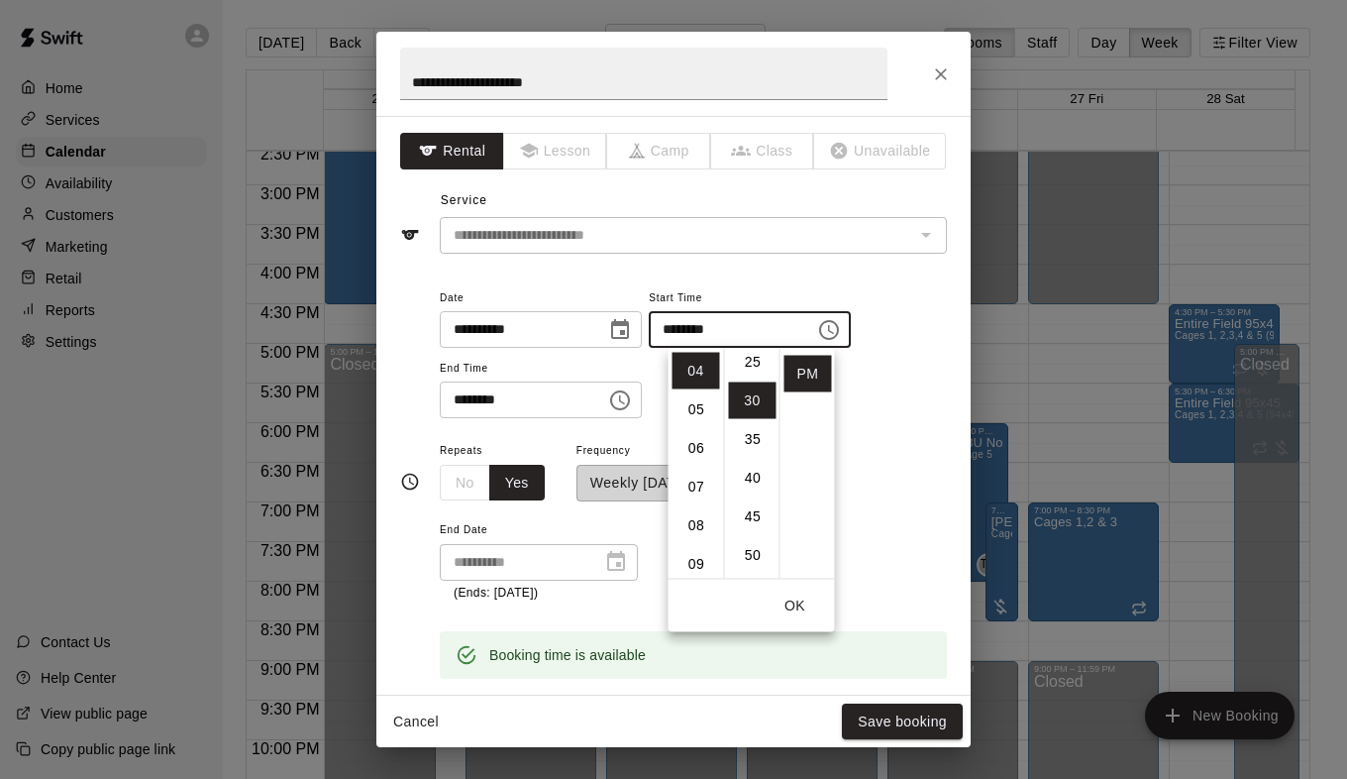
scroll to position [232, 0]
click at [632, 402] on icon "Choose time, selected time is 7:00 PM" at bounding box center [620, 400] width 24 height 24
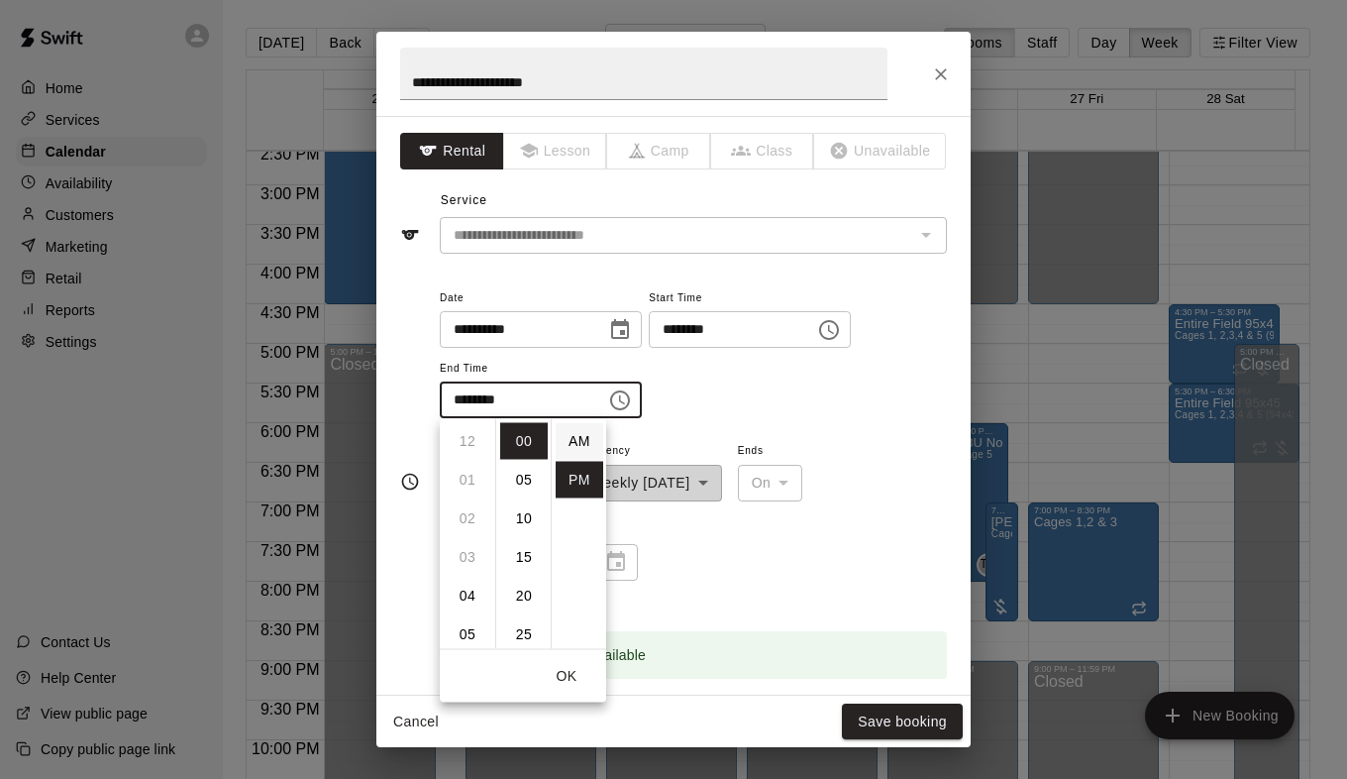
scroll to position [36, 0]
click at [469, 502] on li "06" at bounding box center [468, 501] width 48 height 37
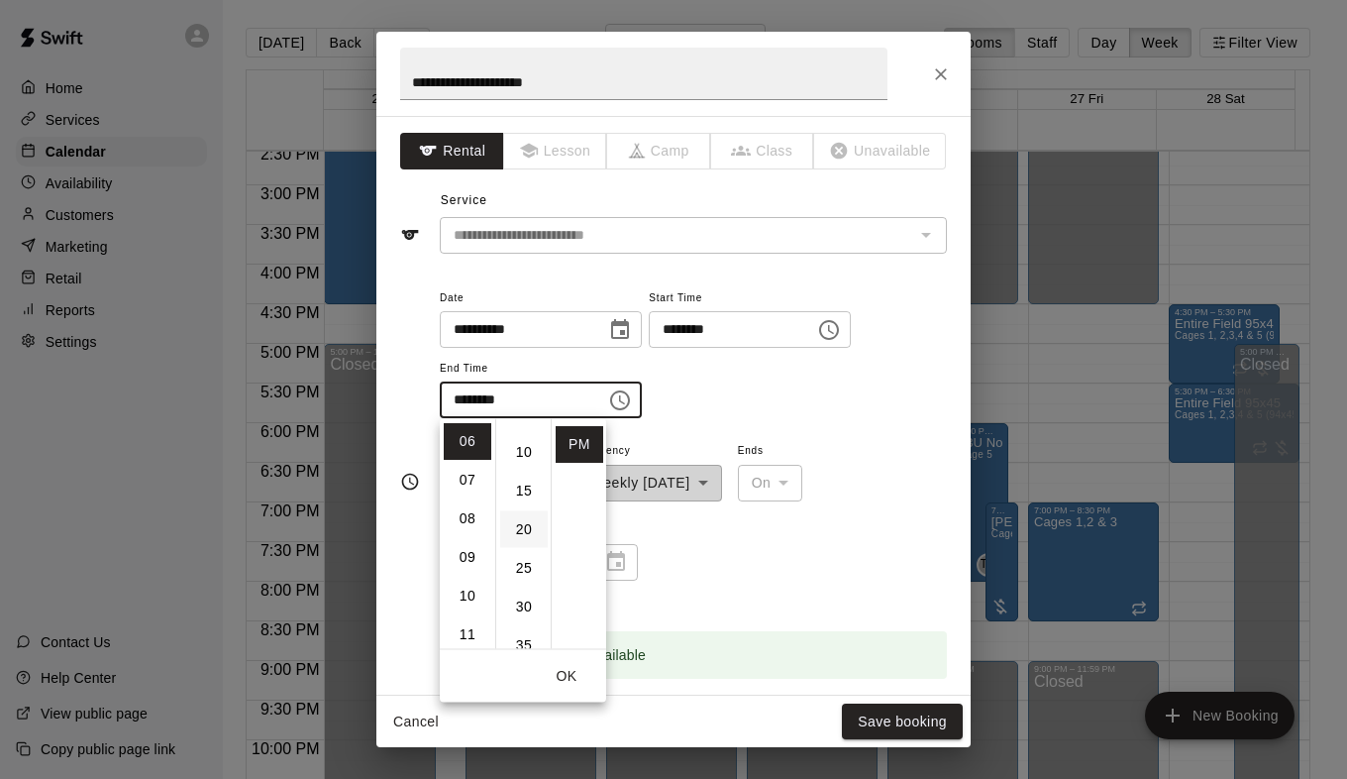
scroll to position [99, 0]
click at [526, 577] on li "30" at bounding box center [524, 574] width 48 height 37
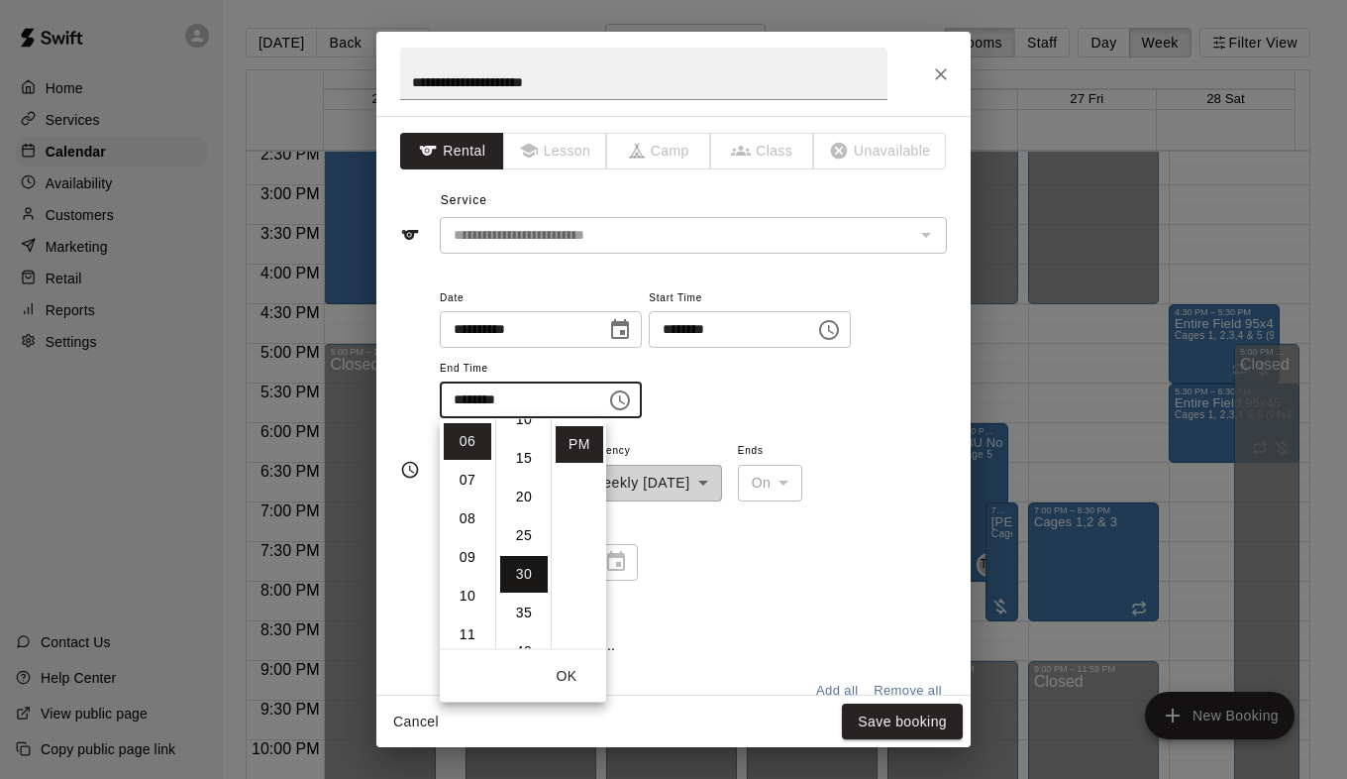
type input "********"
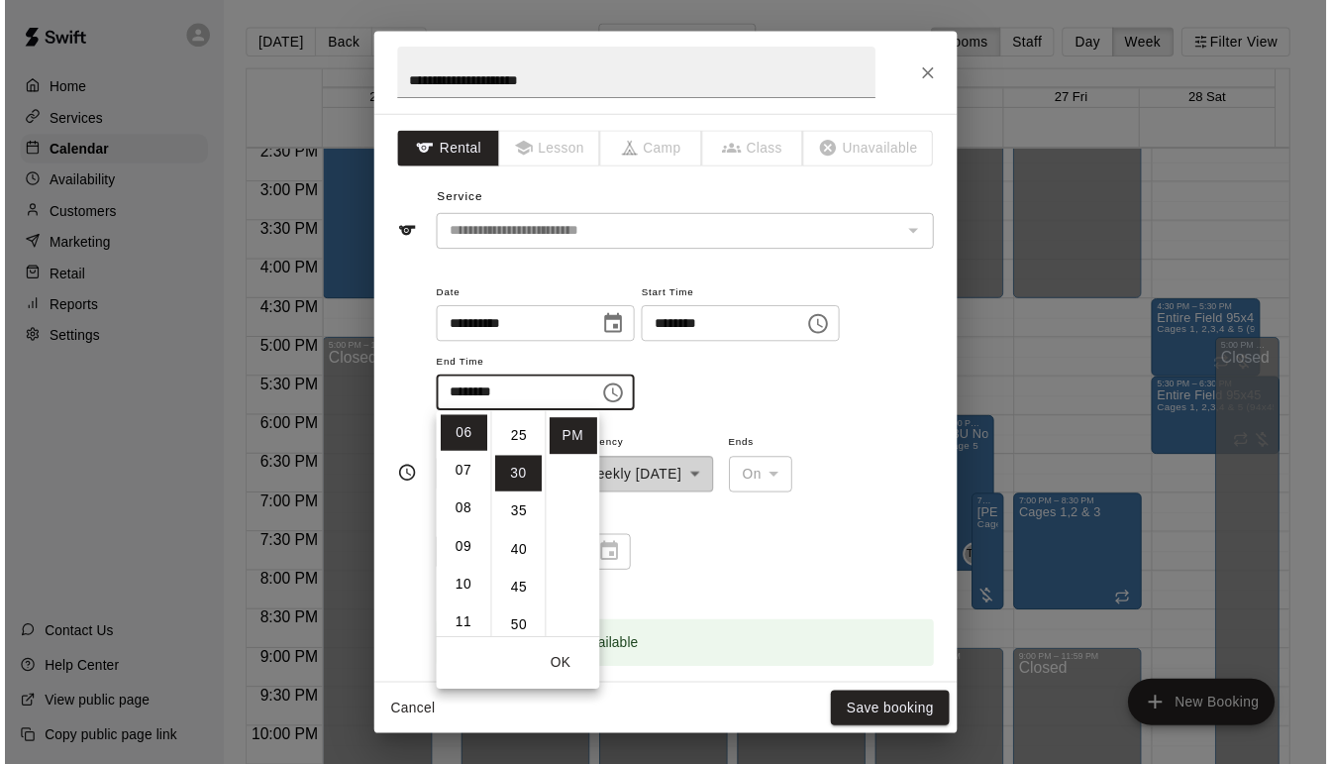
scroll to position [0, 0]
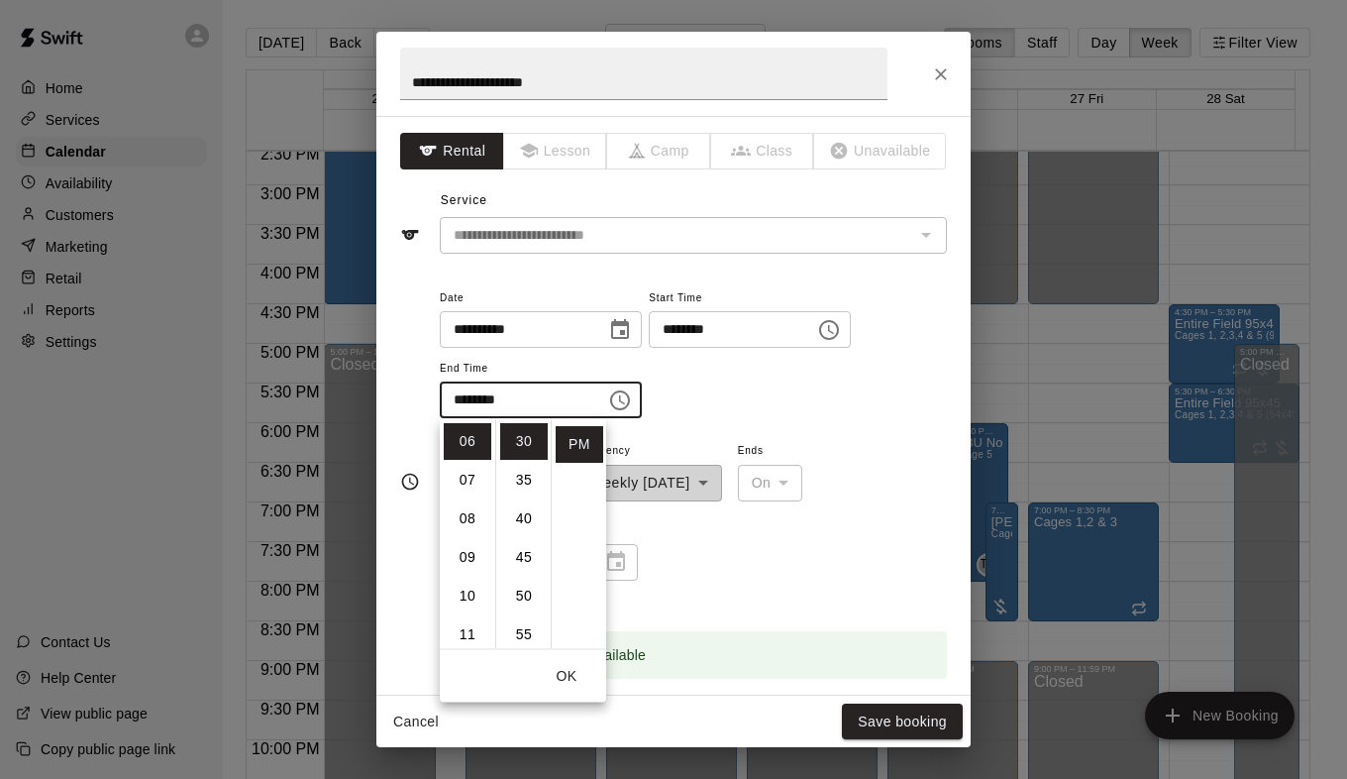
click at [786, 381] on div "**********" at bounding box center [693, 352] width 507 height 134
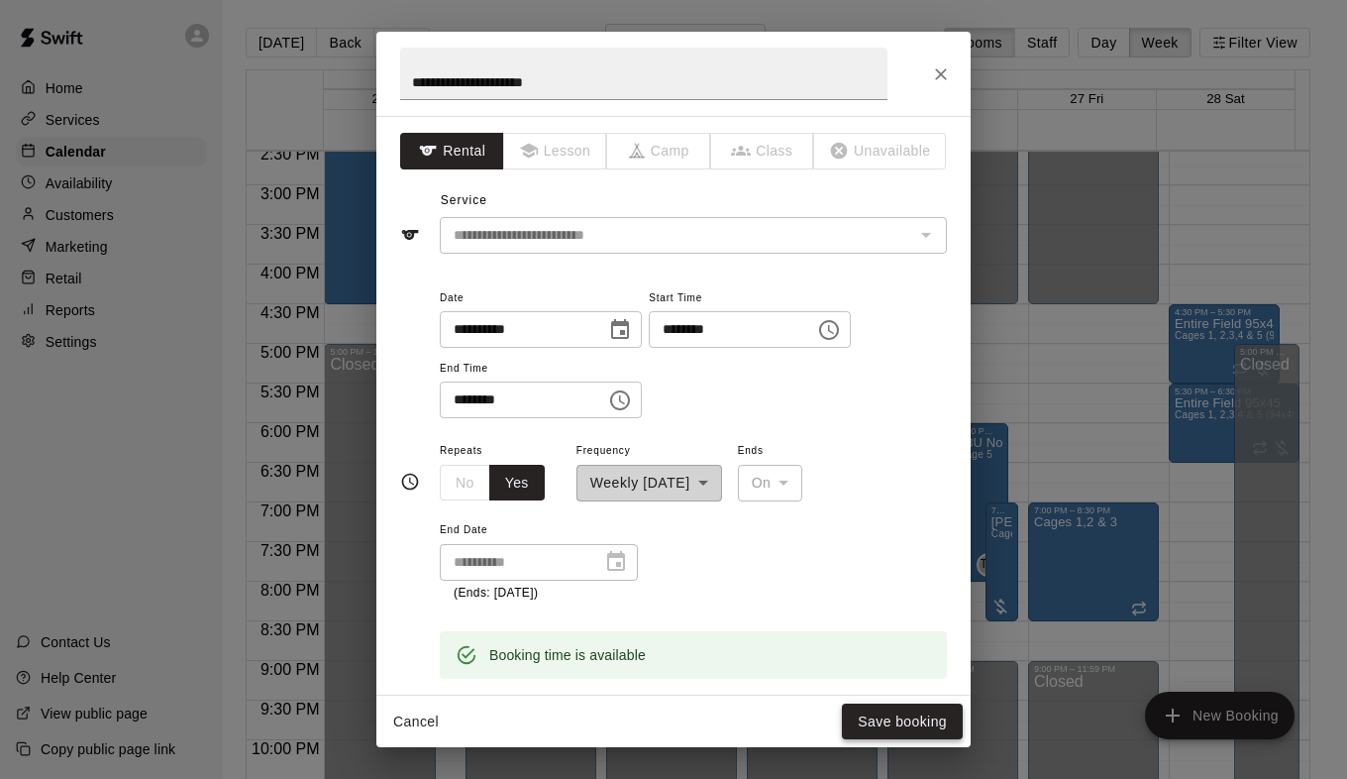
click at [894, 724] on button "Save booking" at bounding box center [902, 721] width 121 height 37
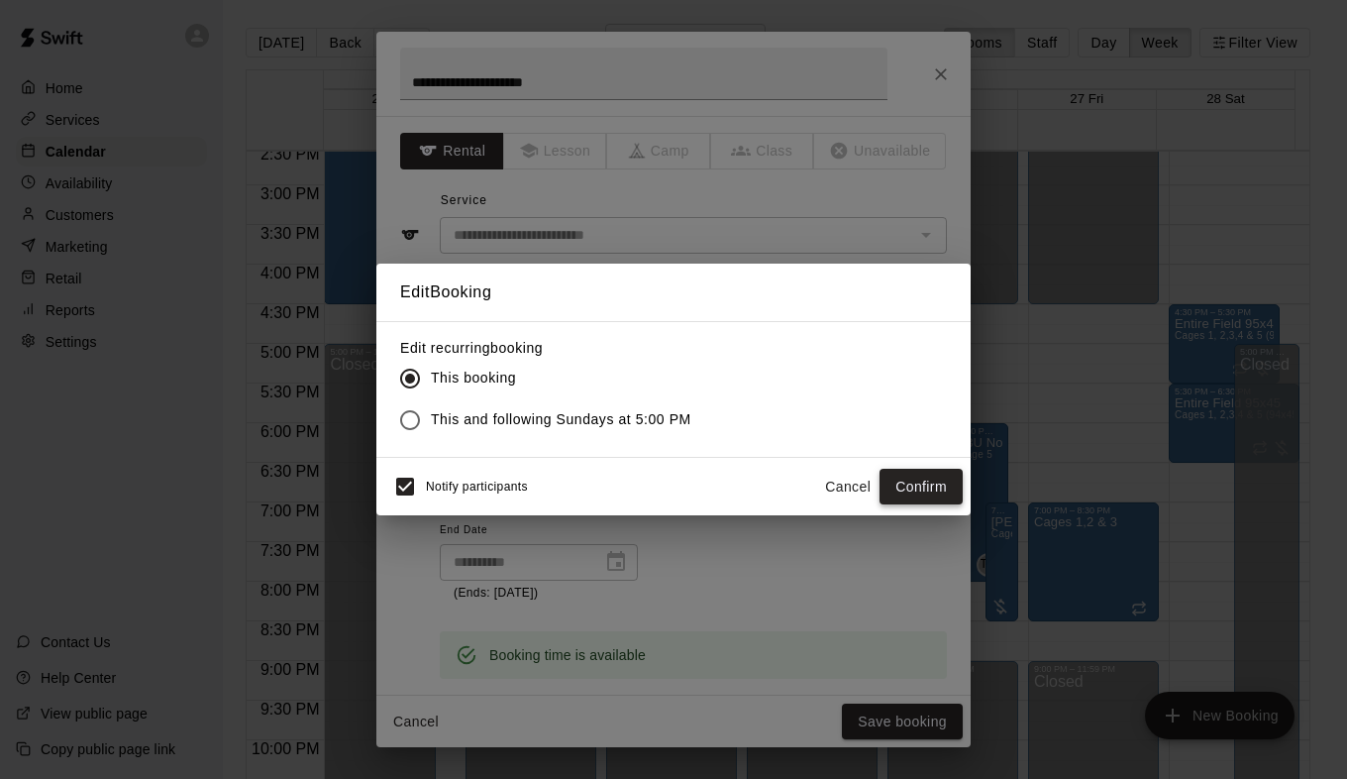
click at [916, 481] on button "Confirm" at bounding box center [921, 487] width 83 height 37
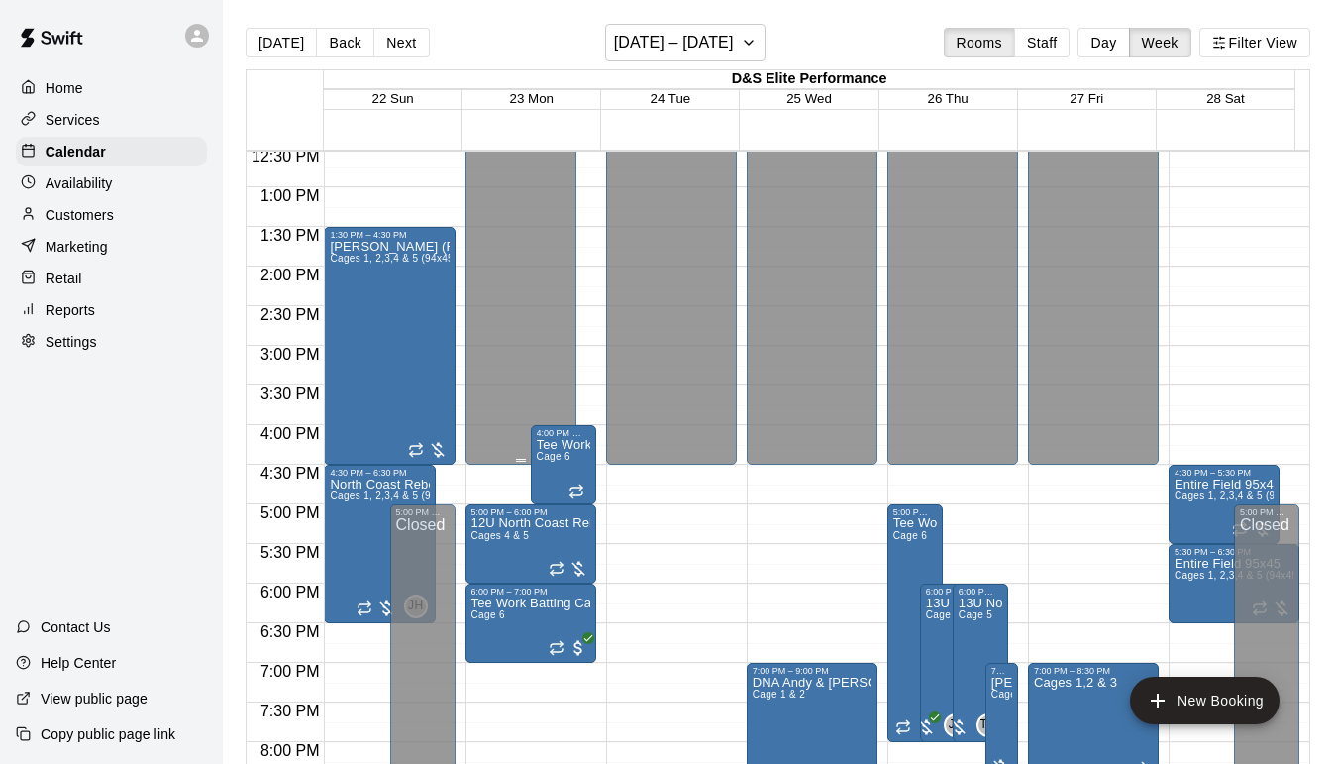
scroll to position [957, 0]
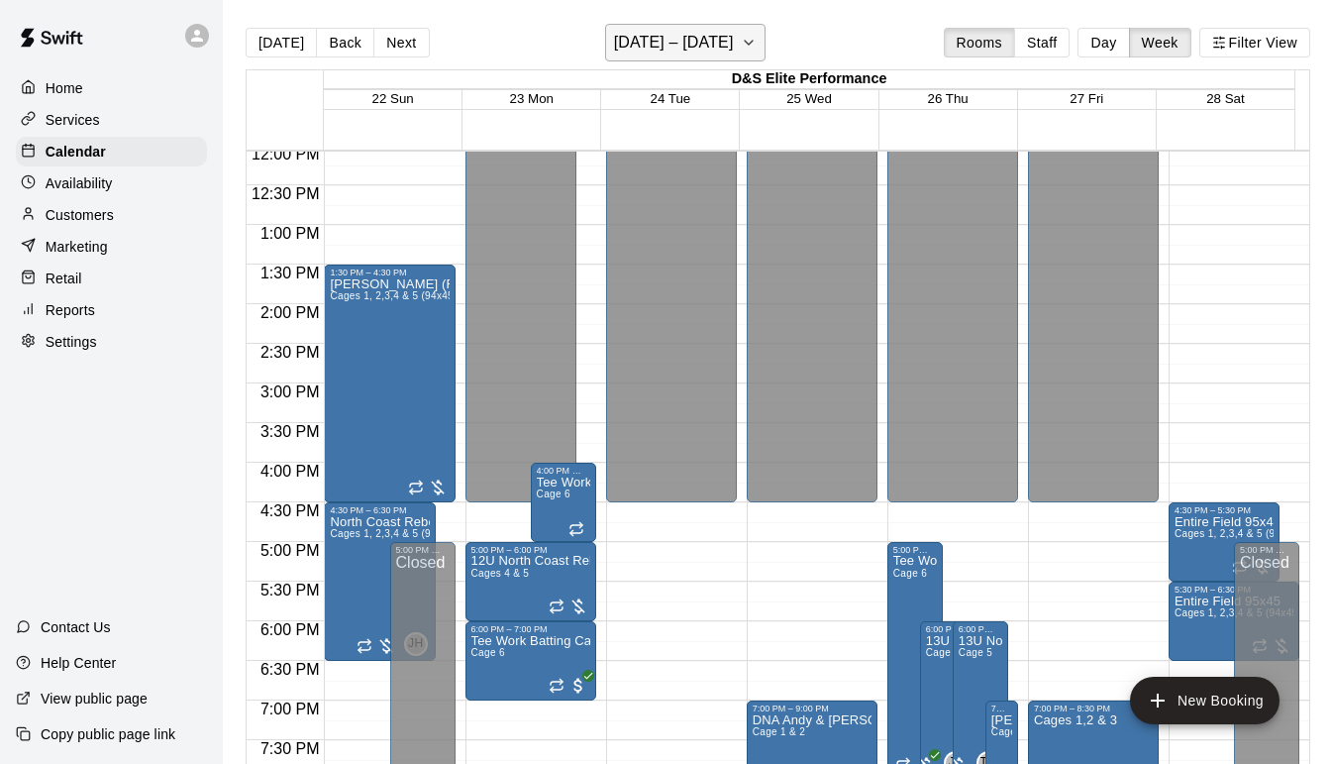
click at [738, 45] on button "[DATE] – [DATE]" at bounding box center [685, 43] width 161 height 38
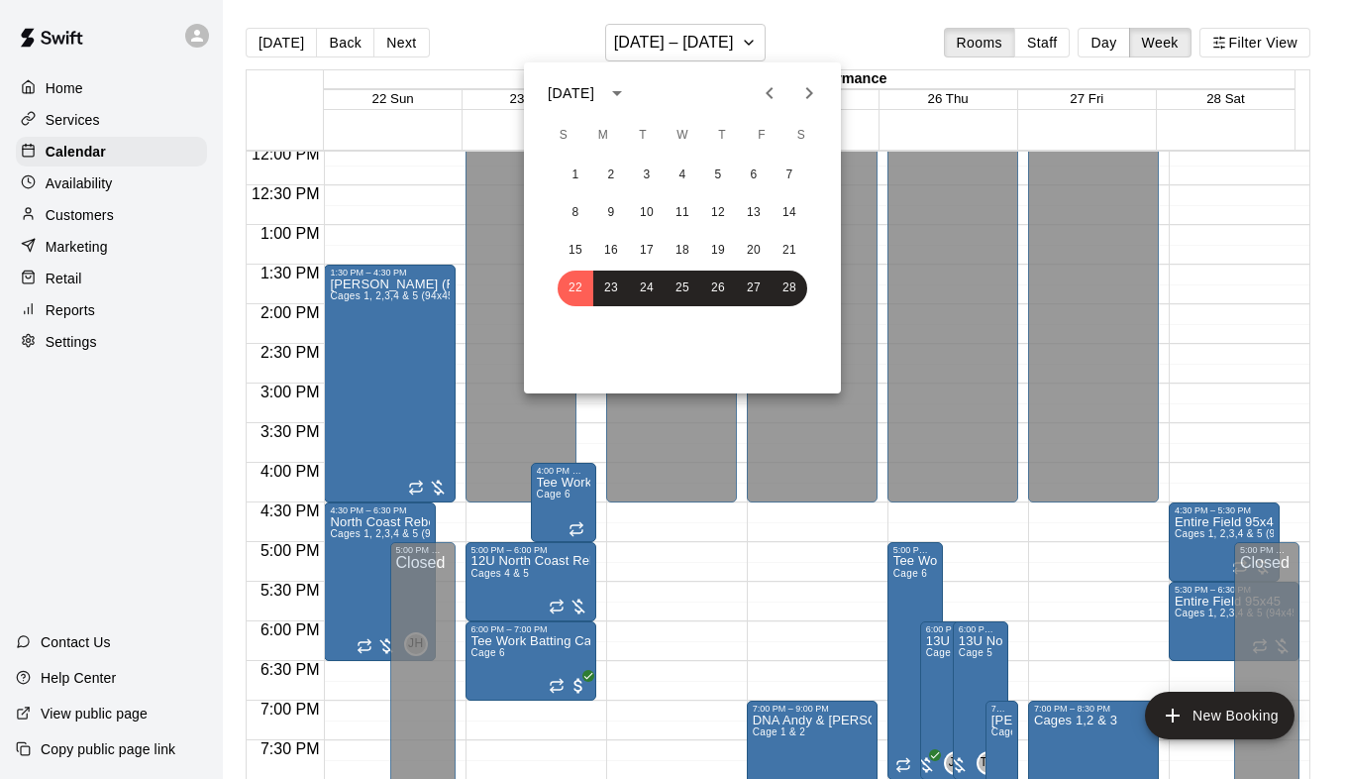
click at [771, 94] on icon "Previous month" at bounding box center [770, 93] width 24 height 24
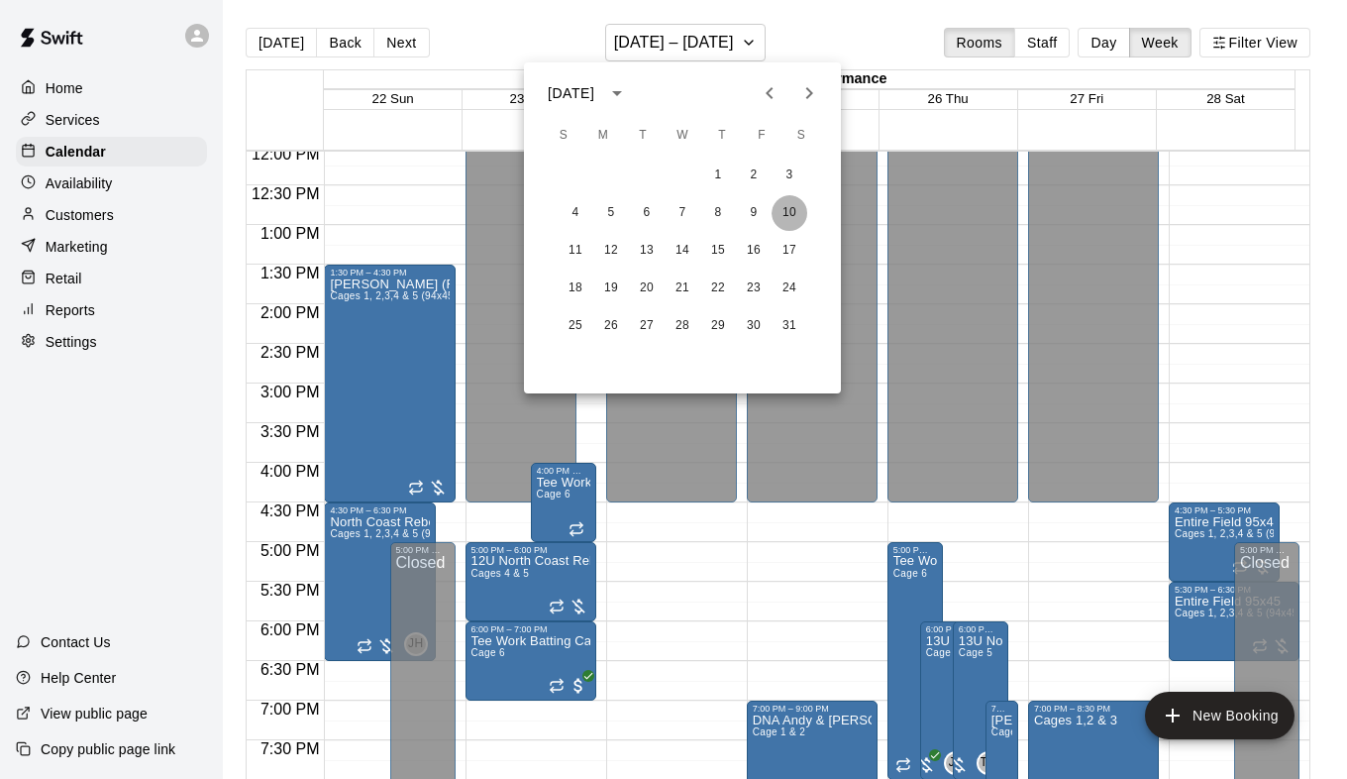
click at [795, 218] on button "10" at bounding box center [790, 213] width 36 height 36
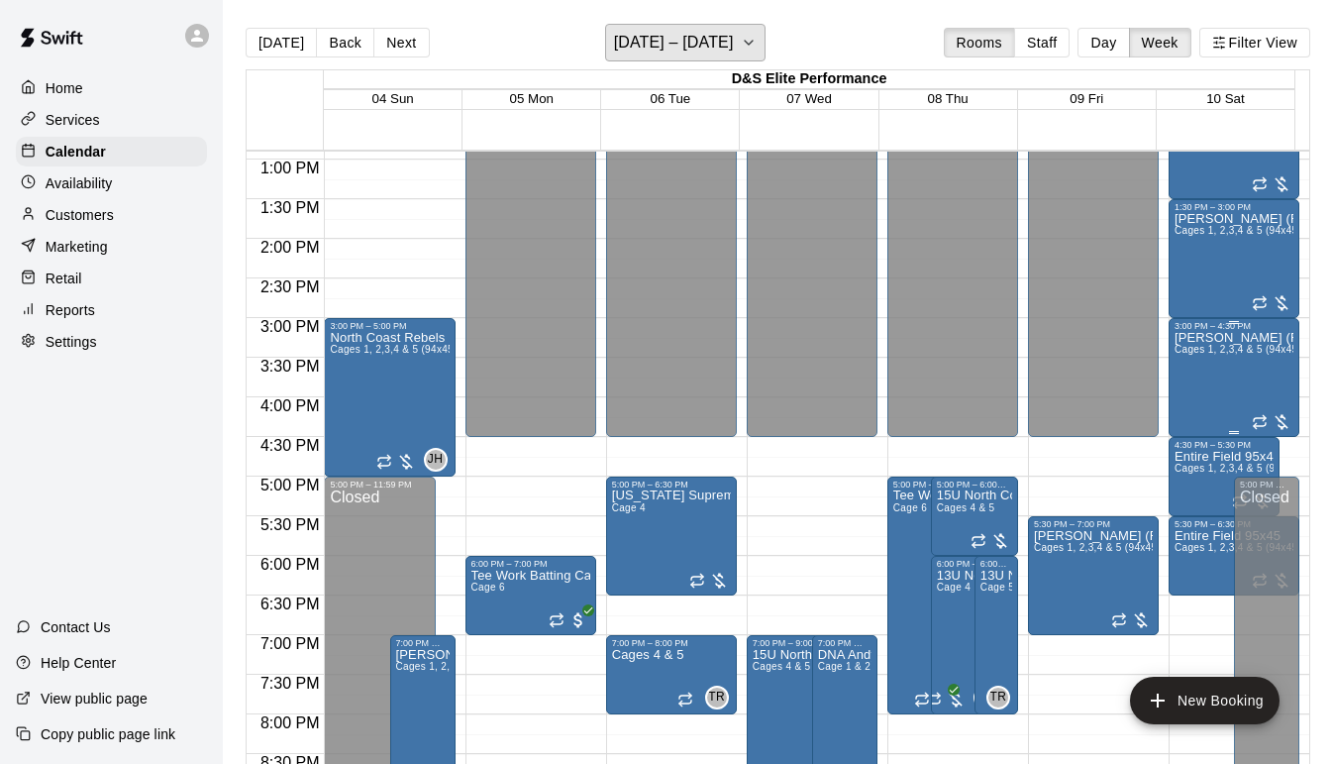
scroll to position [1056, 0]
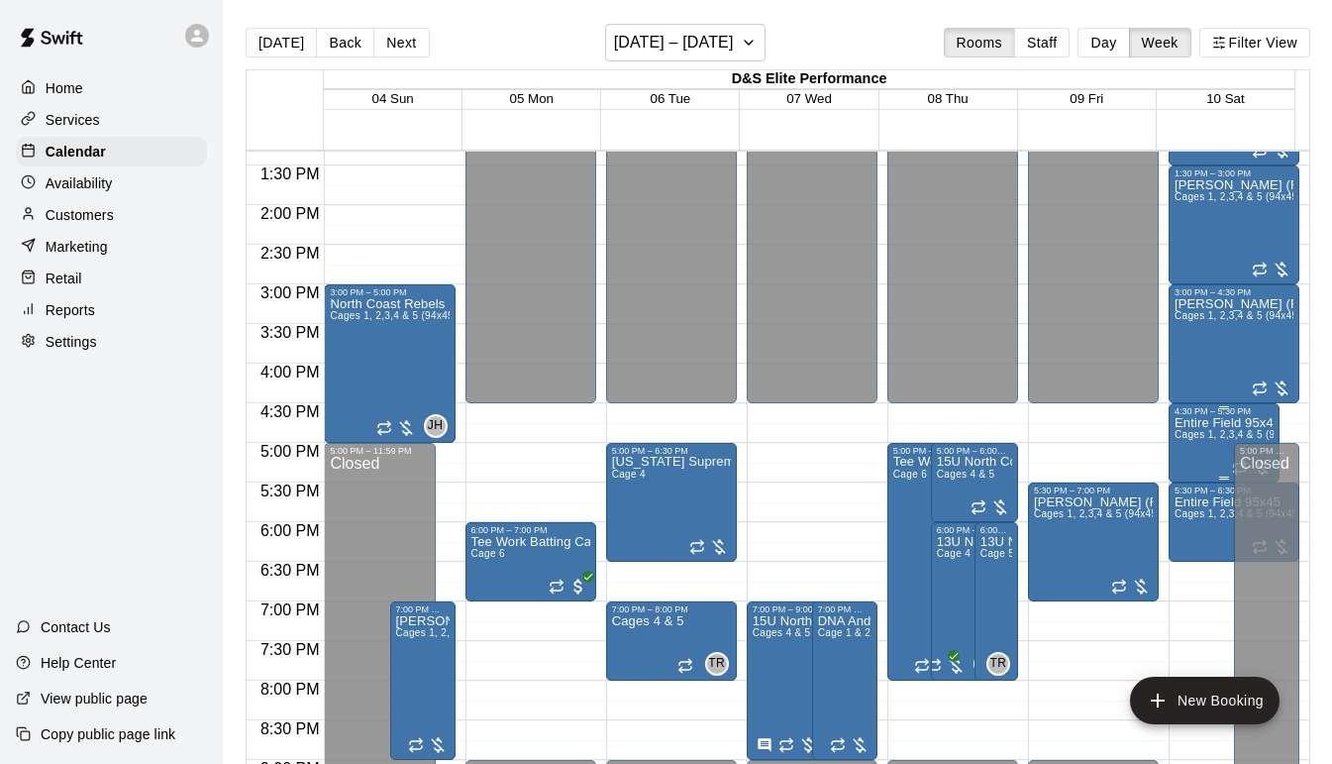
click at [1186, 440] on span "Cages 1, 2,3,4 & 5 (94x45)" at bounding box center [1238, 434] width 127 height 11
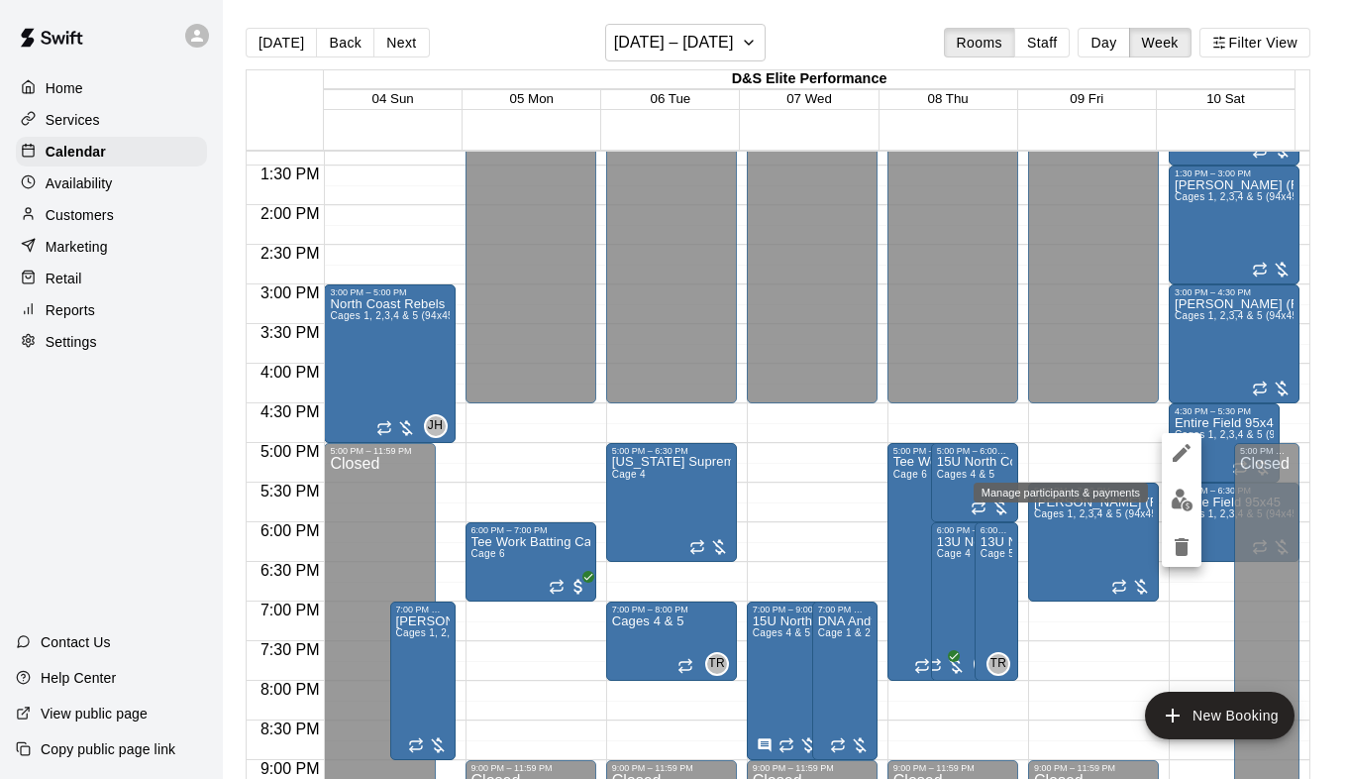
click at [1175, 501] on img "edit" at bounding box center [1182, 499] width 23 height 23
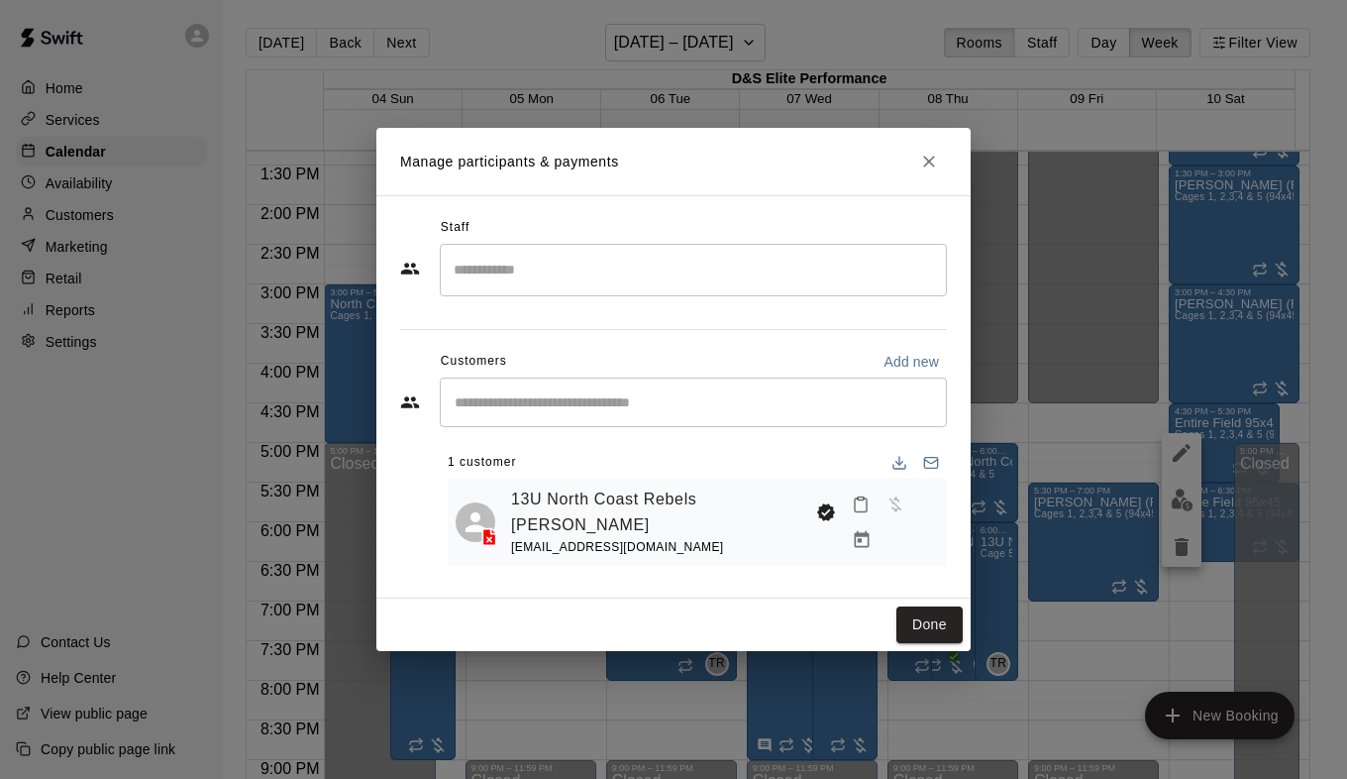
click at [923, 171] on icon "Close" at bounding box center [929, 162] width 20 height 20
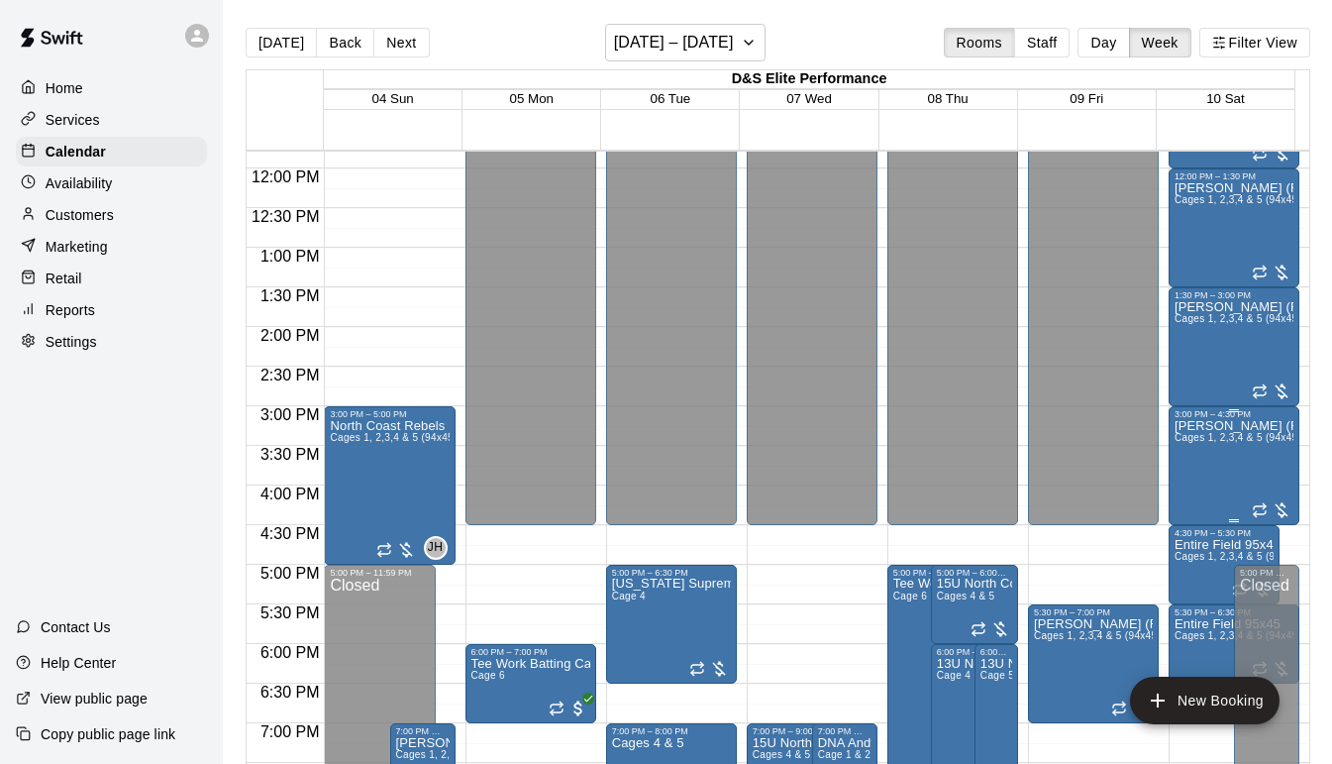
scroll to position [957, 0]
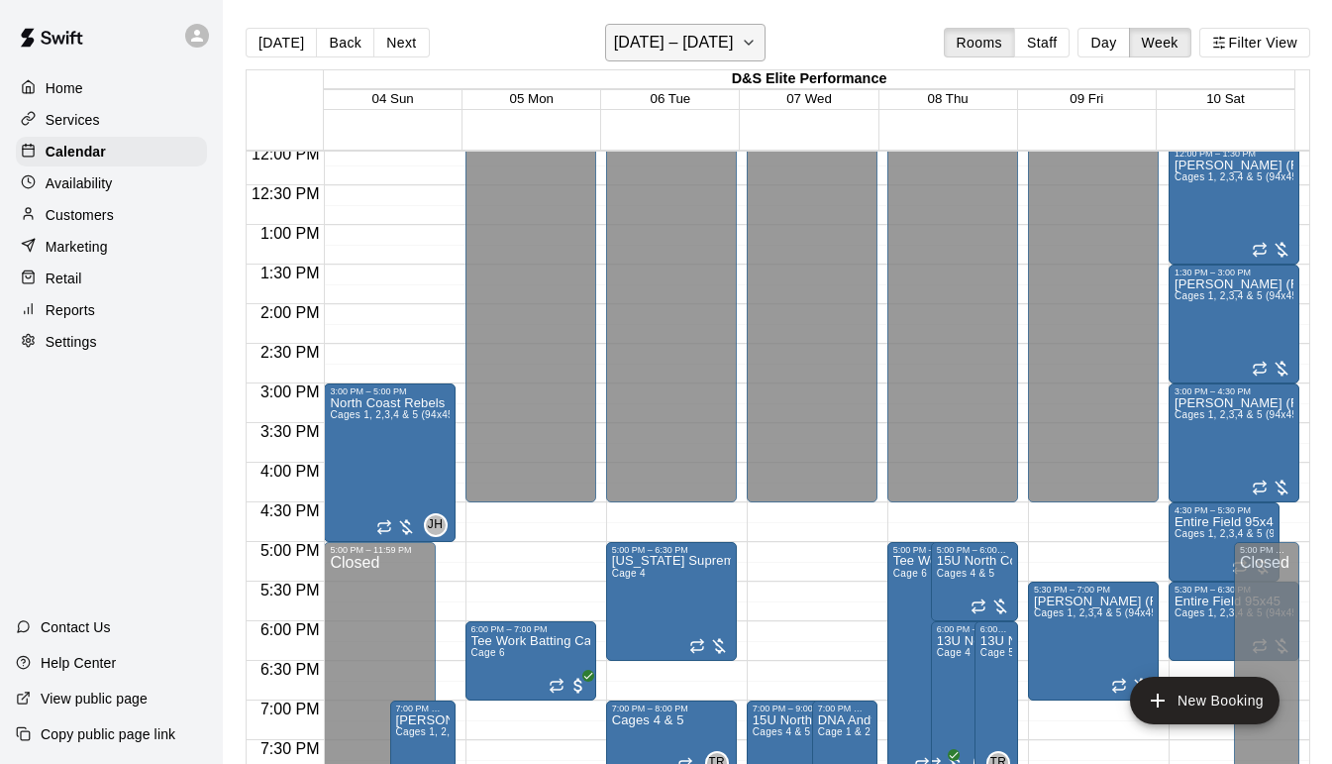
click at [741, 41] on icon "button" at bounding box center [749, 43] width 16 height 24
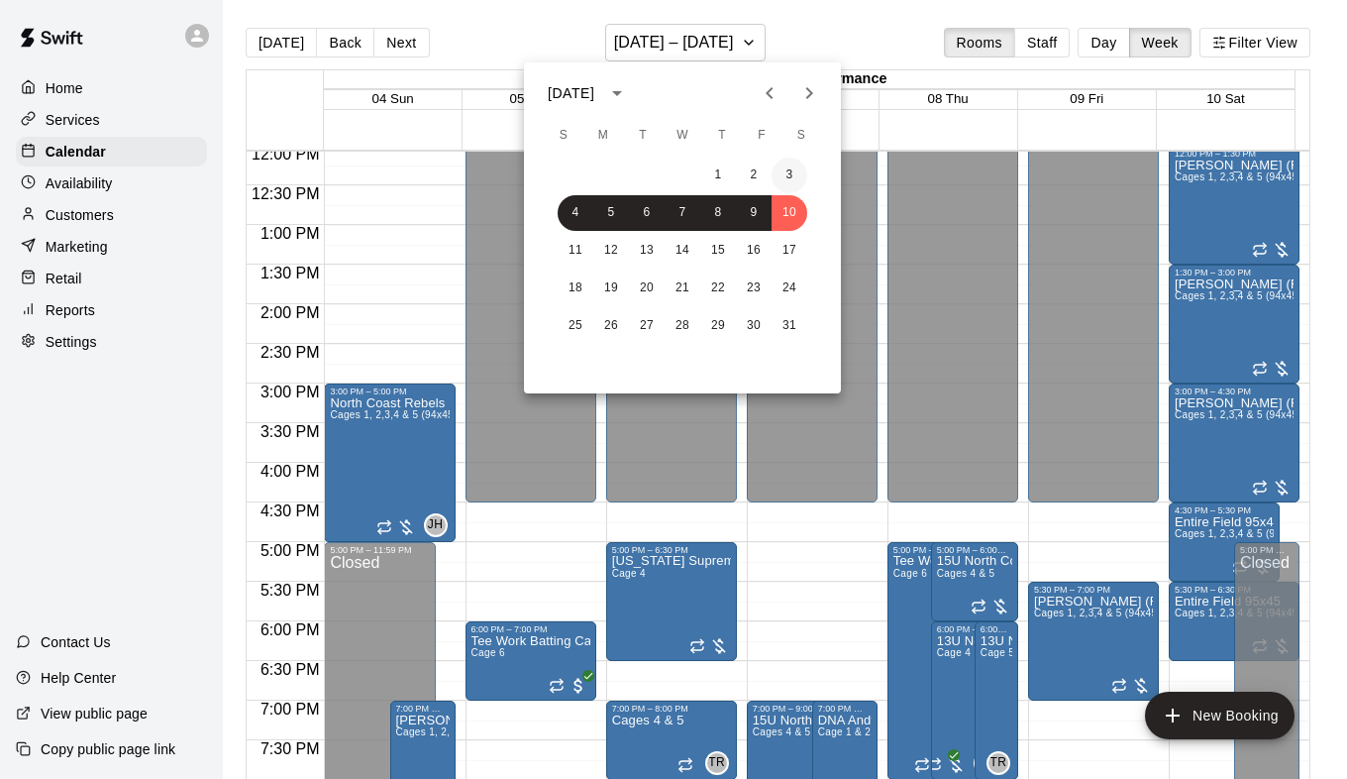
click at [784, 173] on button "3" at bounding box center [790, 176] width 36 height 36
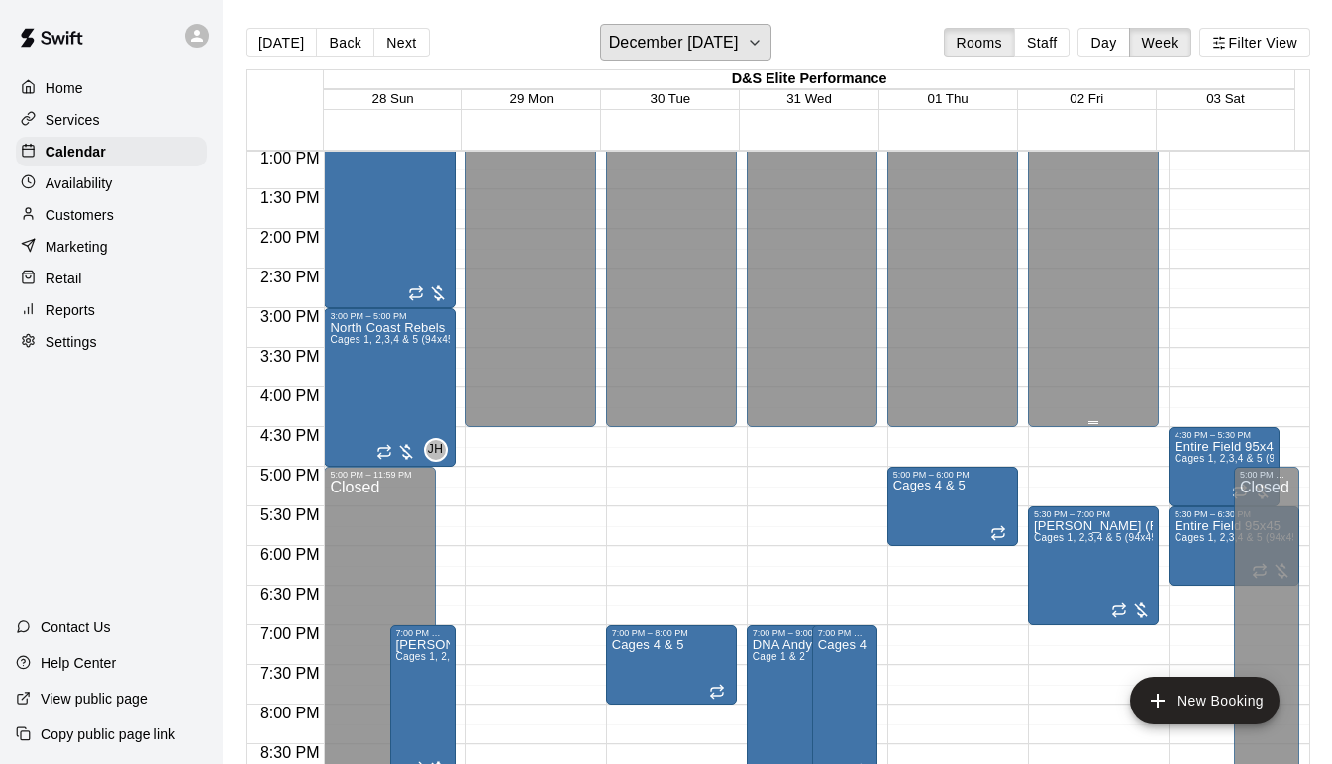
scroll to position [1056, 0]
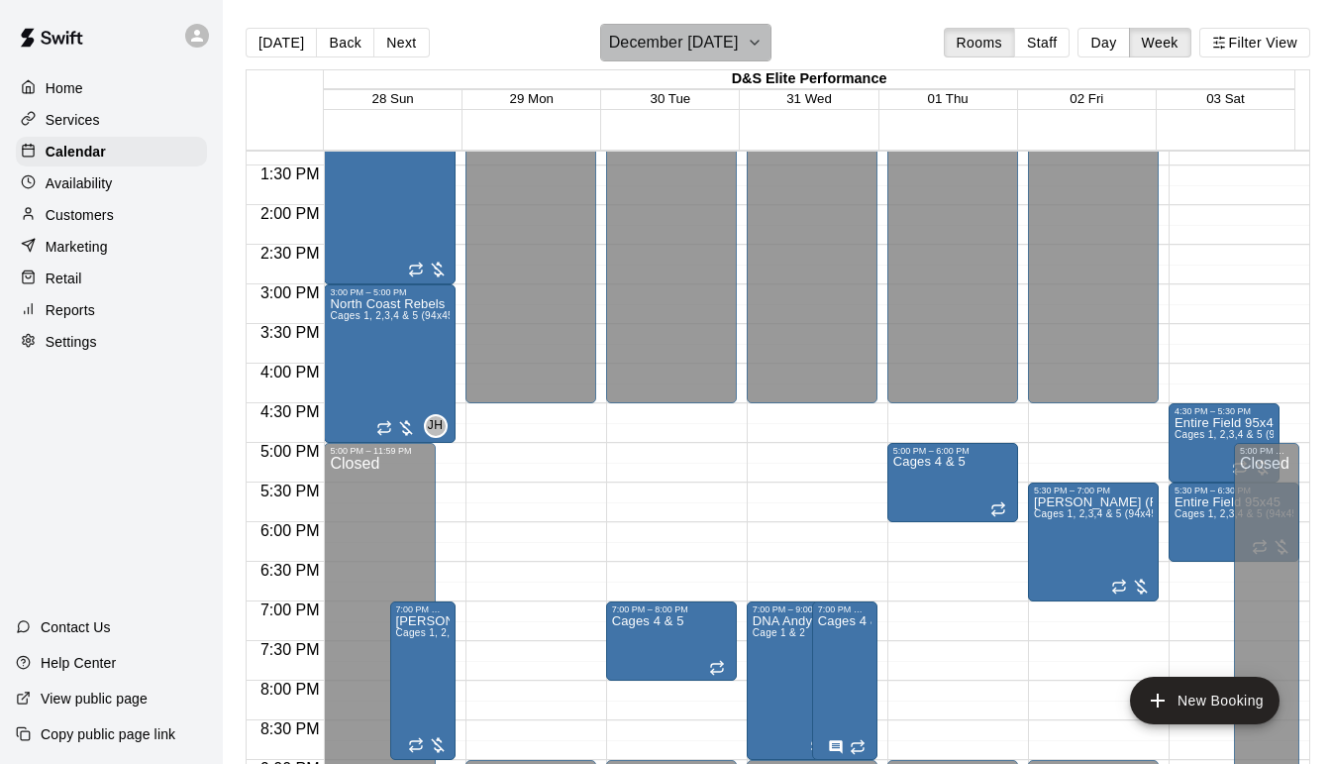
click at [763, 47] on icon "button" at bounding box center [755, 43] width 16 height 24
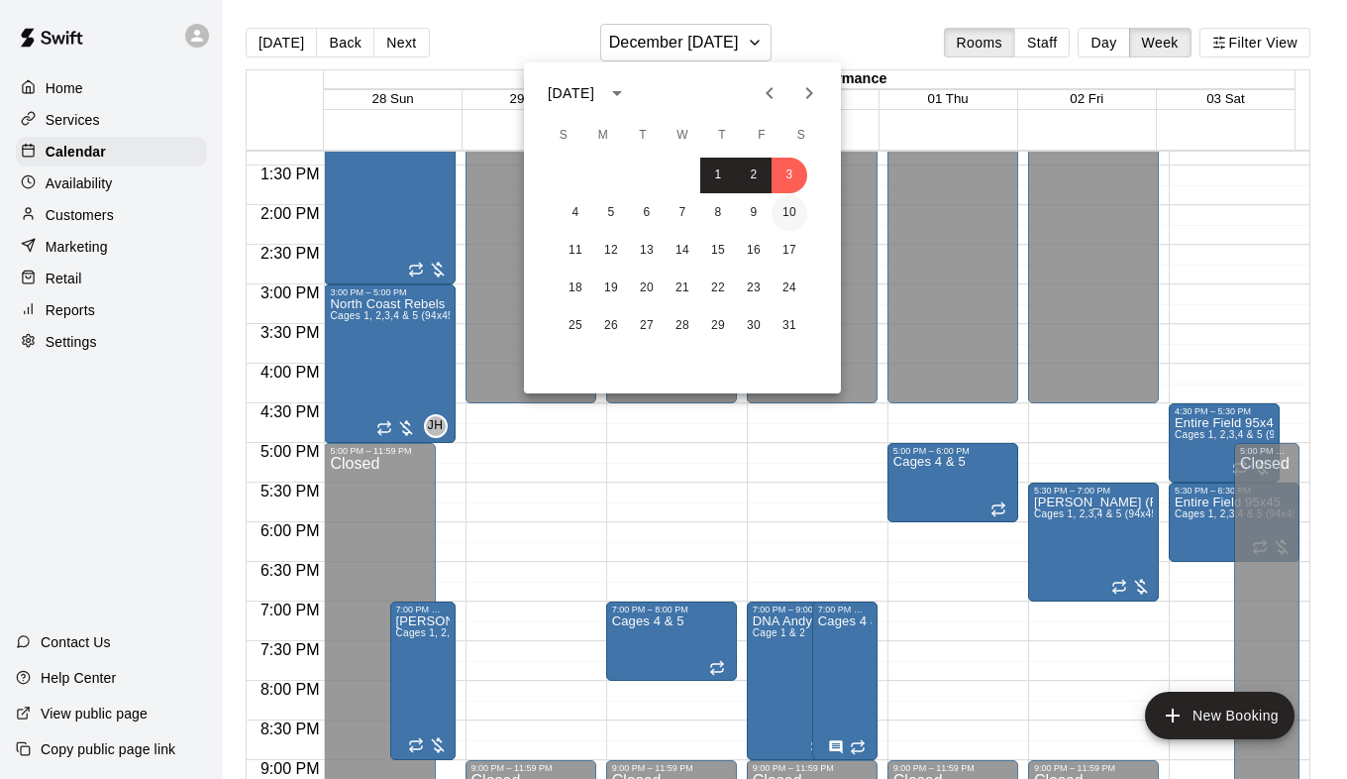
click at [798, 209] on button "10" at bounding box center [790, 213] width 36 height 36
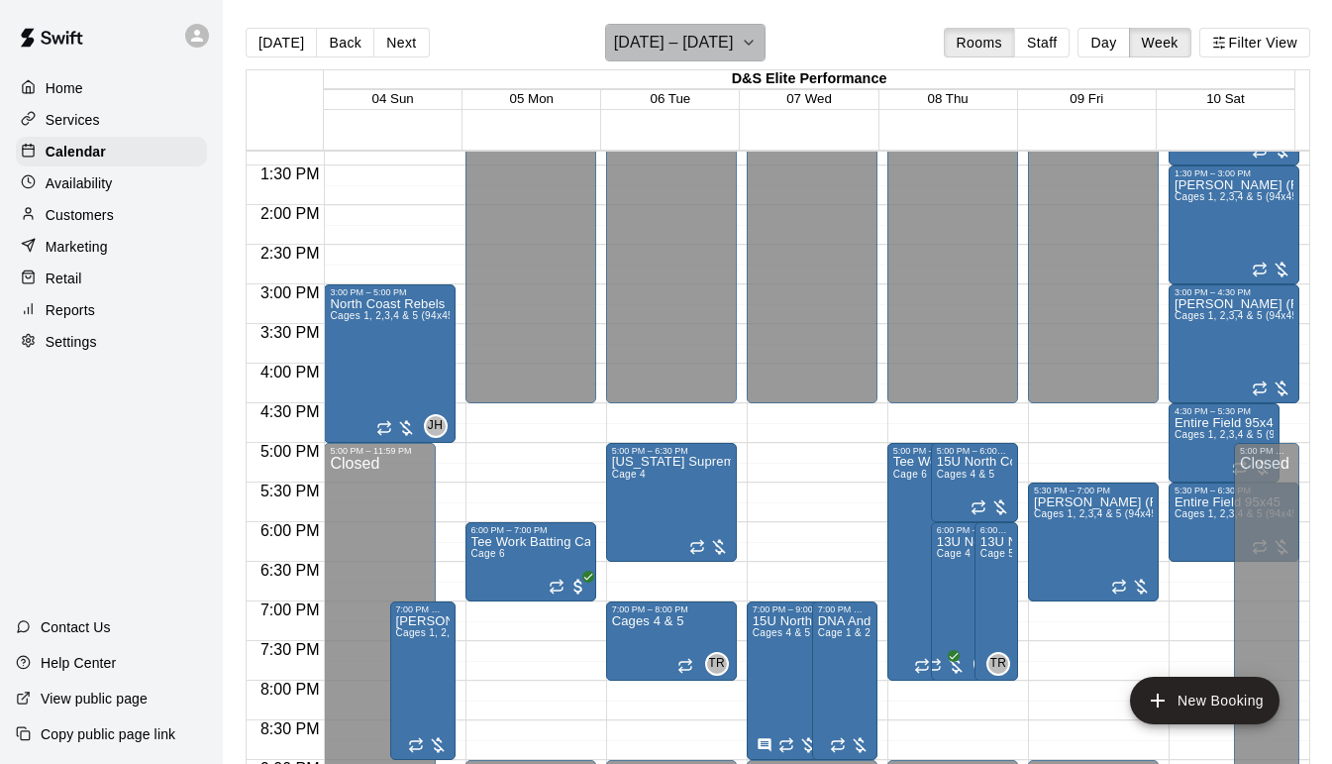
click at [734, 38] on button "[DATE] – [DATE]" at bounding box center [685, 43] width 161 height 38
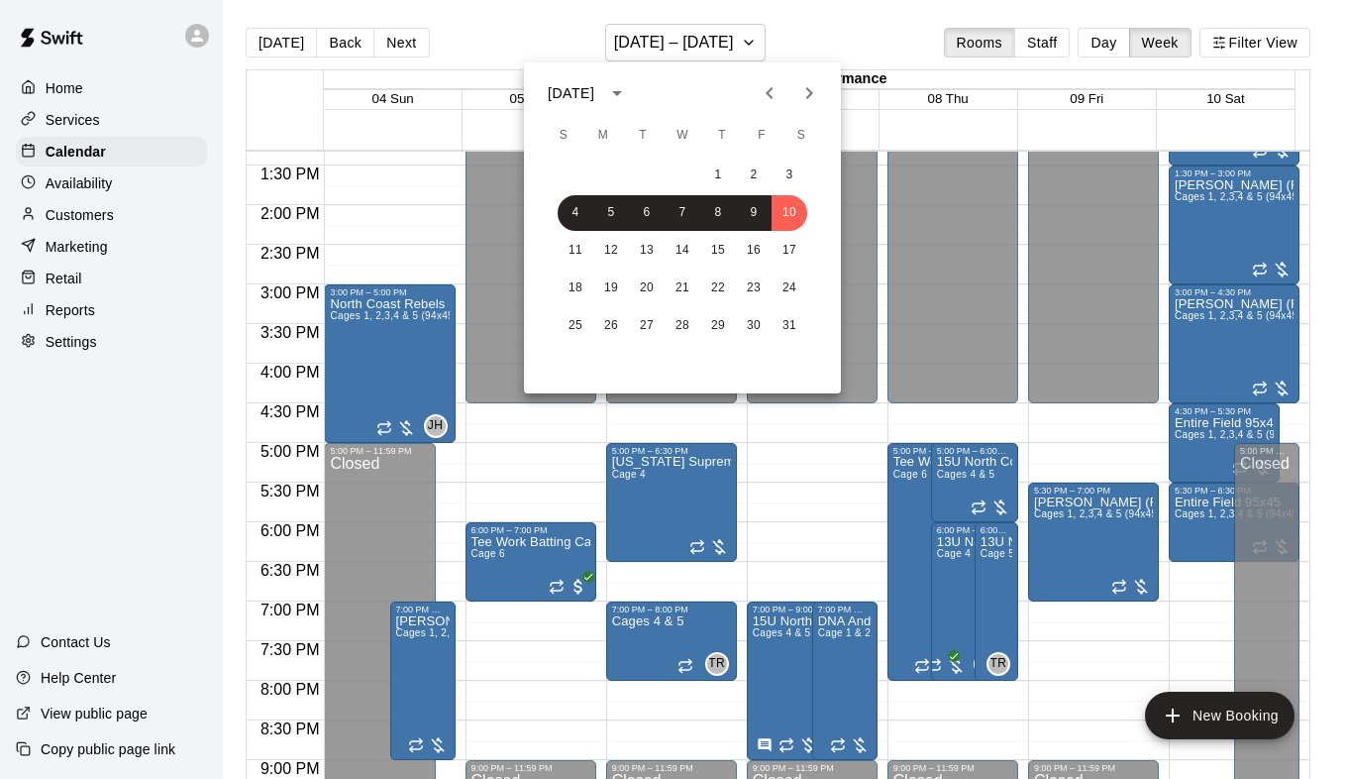
click at [799, 16] on div at bounding box center [673, 389] width 1347 height 779
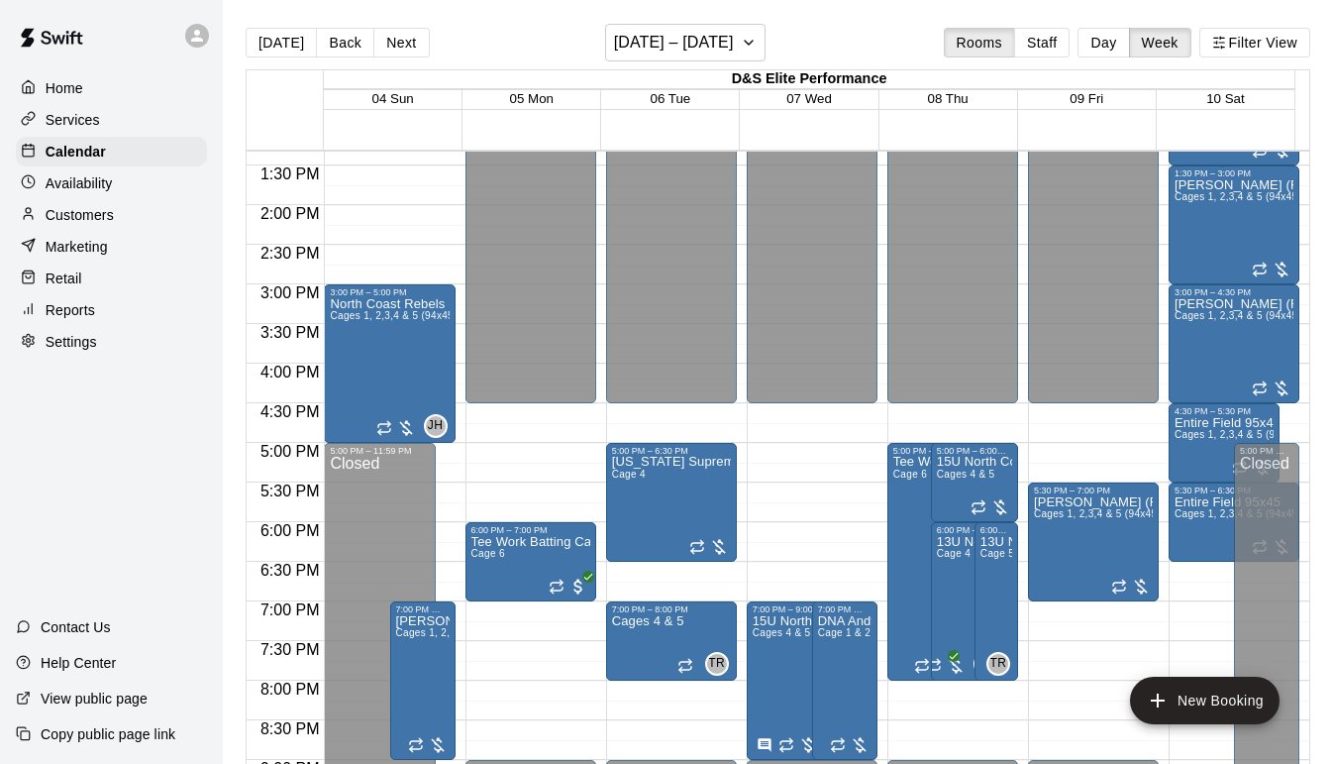
click at [79, 223] on p "Customers" at bounding box center [80, 215] width 68 height 20
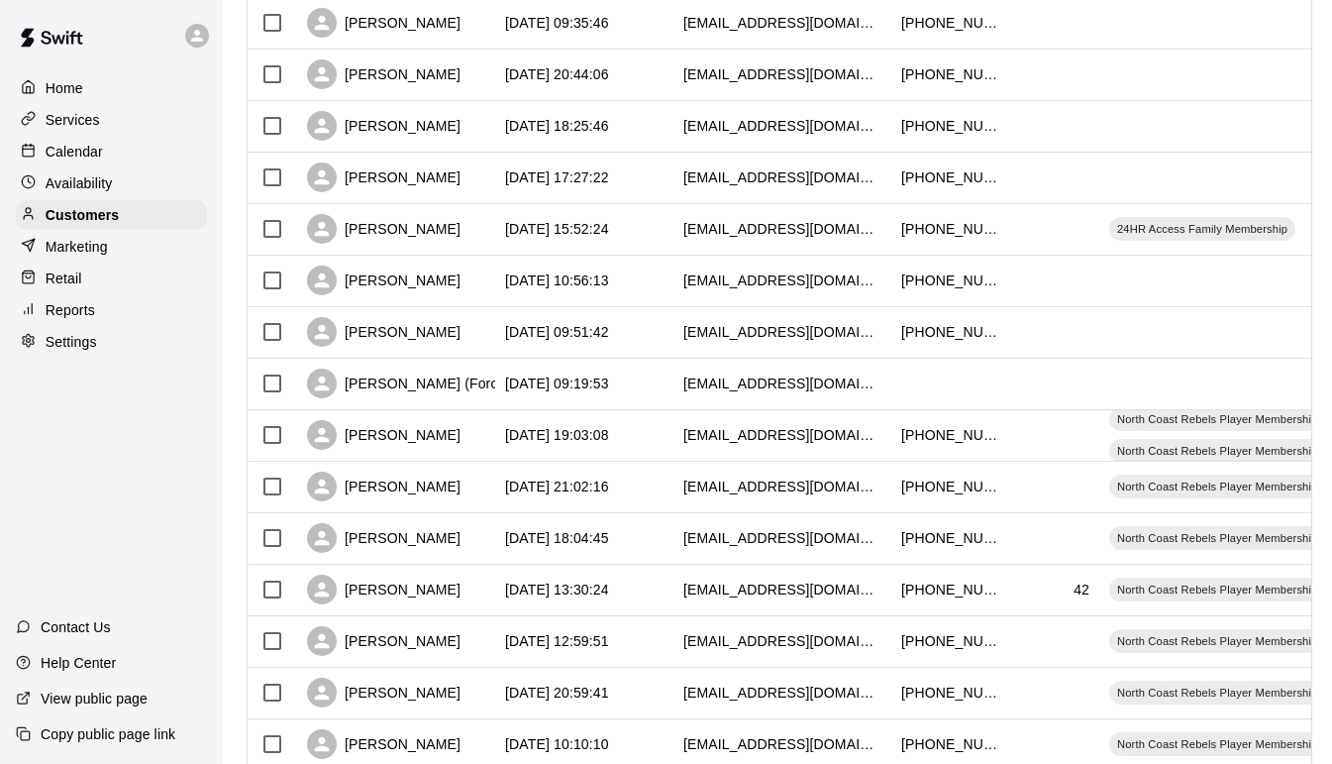
scroll to position [964, 0]
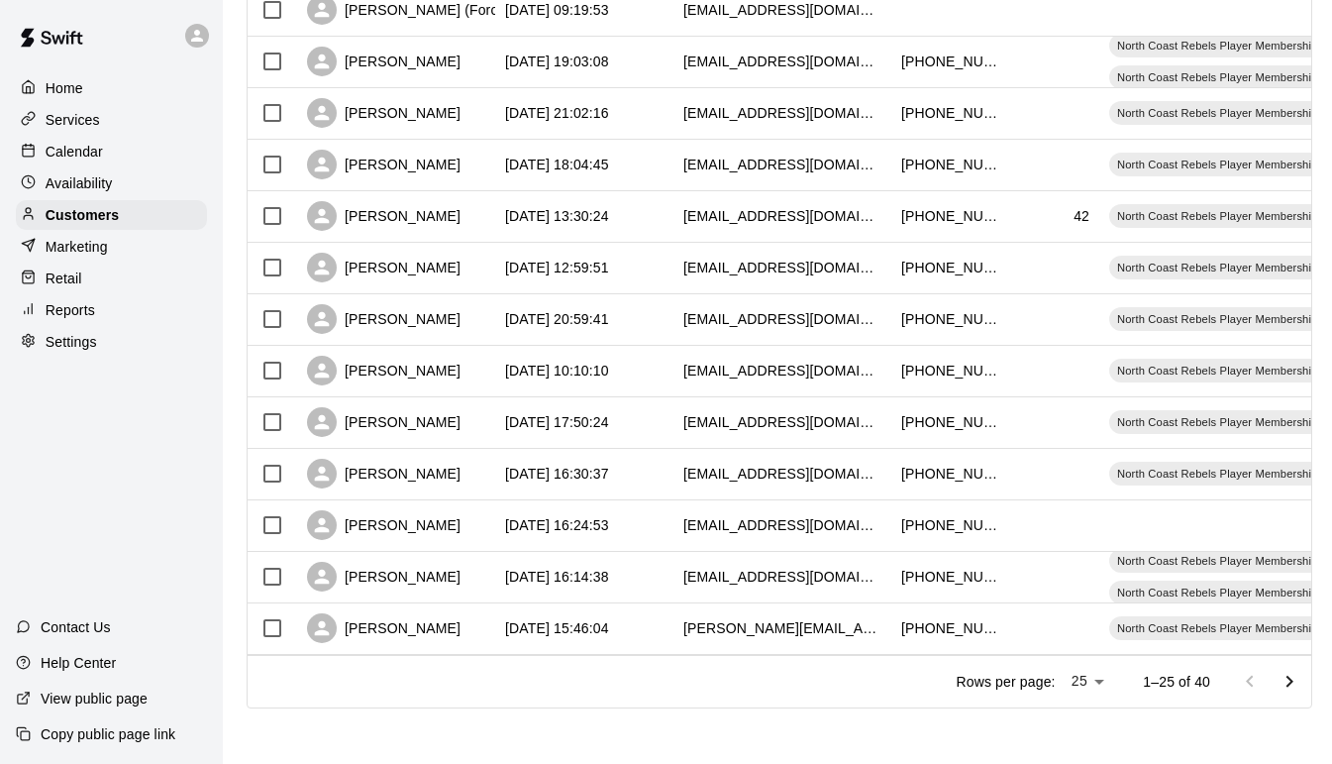
click at [1302, 687] on icon "Go to next page" at bounding box center [1290, 682] width 24 height 24
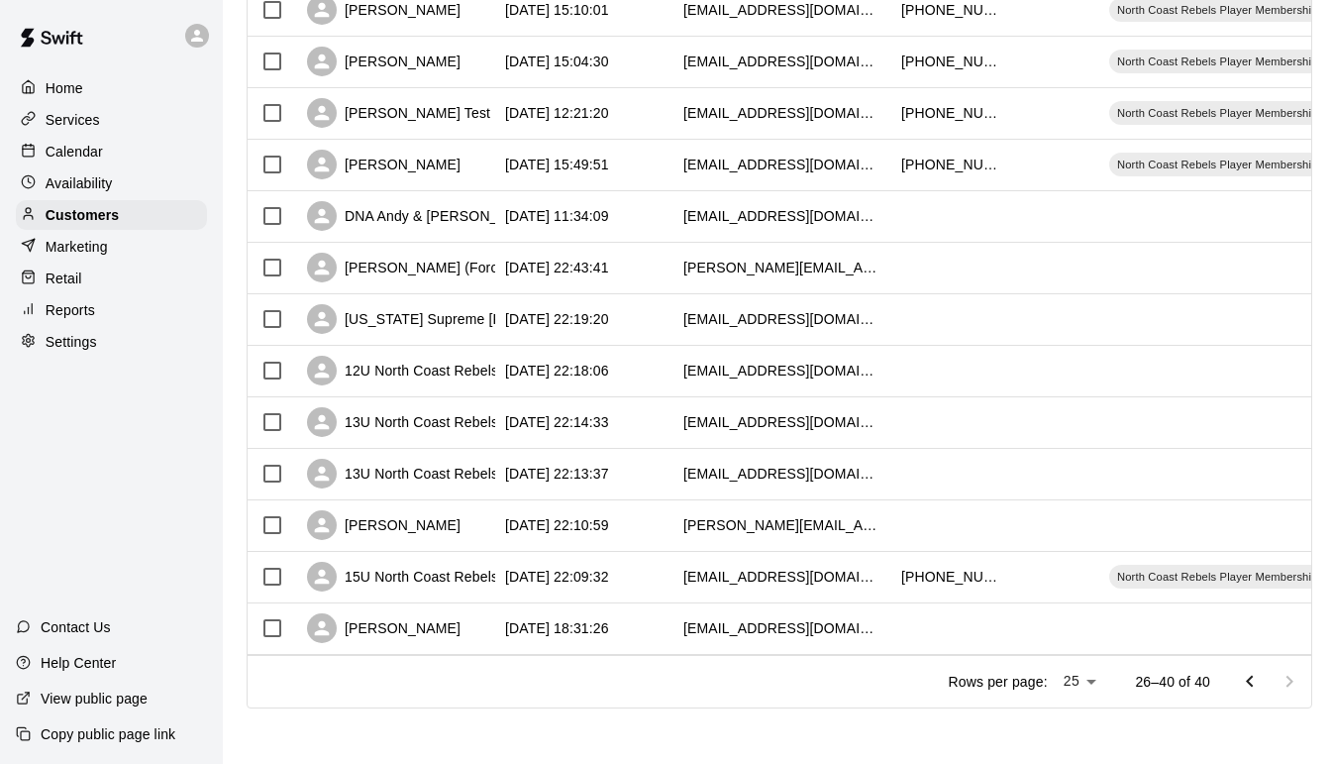
scroll to position [449, 0]
click at [448, 368] on div "12U North Coast Rebels [PERSON_NAME]" at bounding box center [462, 371] width 311 height 30
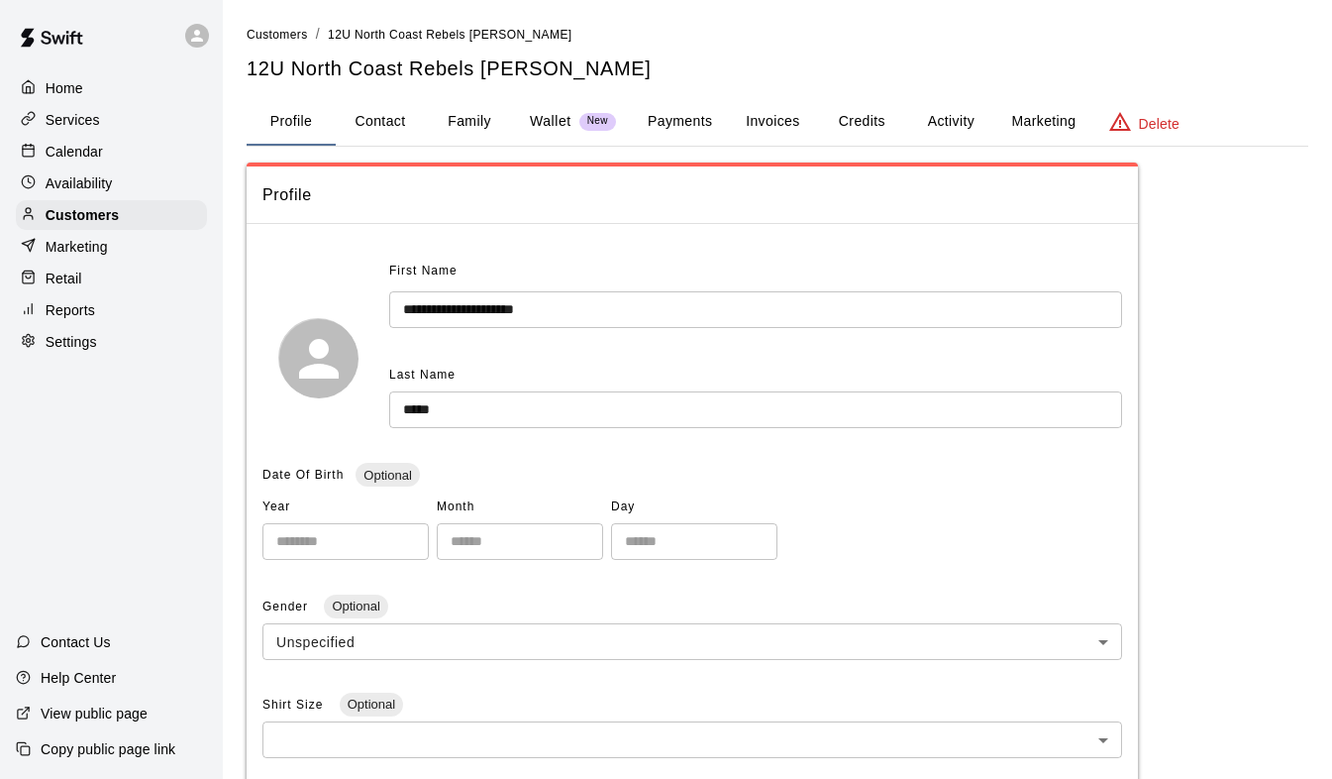
click at [951, 119] on button "Activity" at bounding box center [950, 122] width 89 height 48
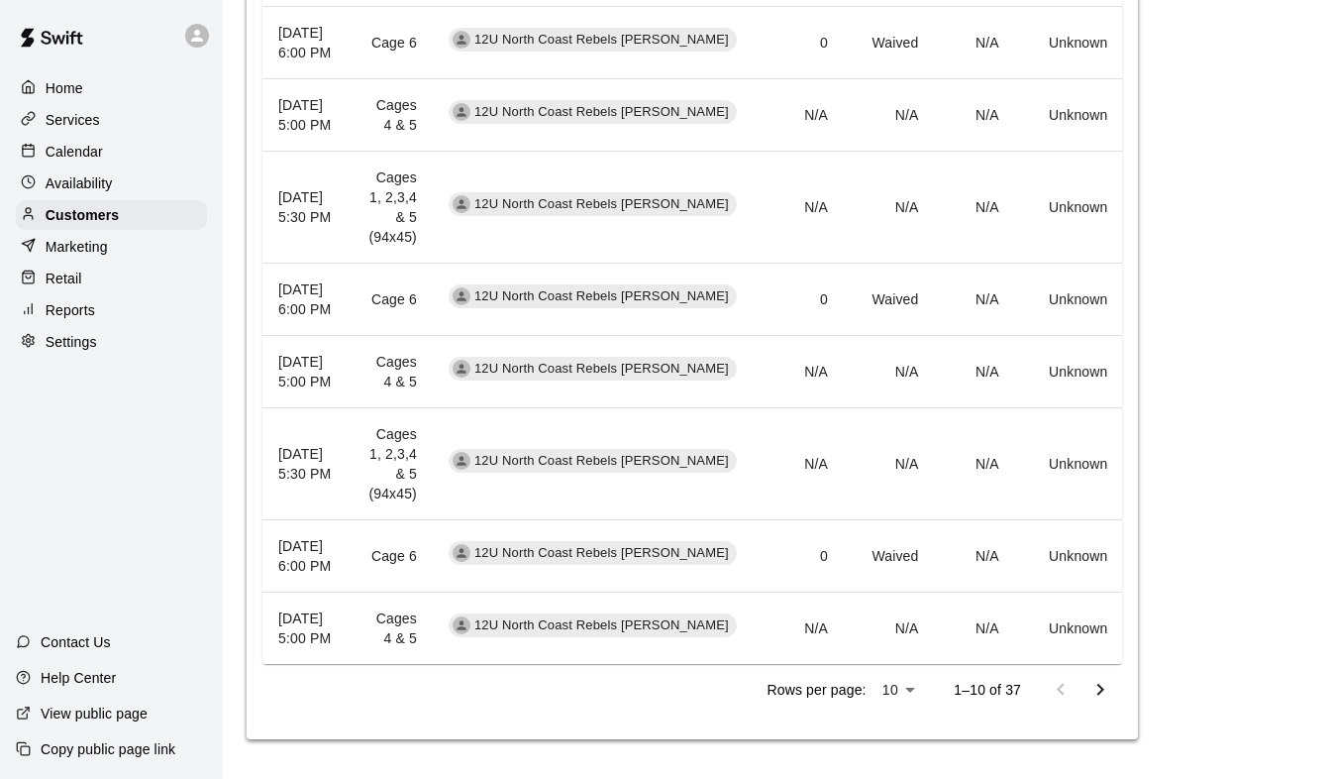
scroll to position [1024, 0]
click at [1083, 690] on button "Go to next page" at bounding box center [1101, 690] width 40 height 40
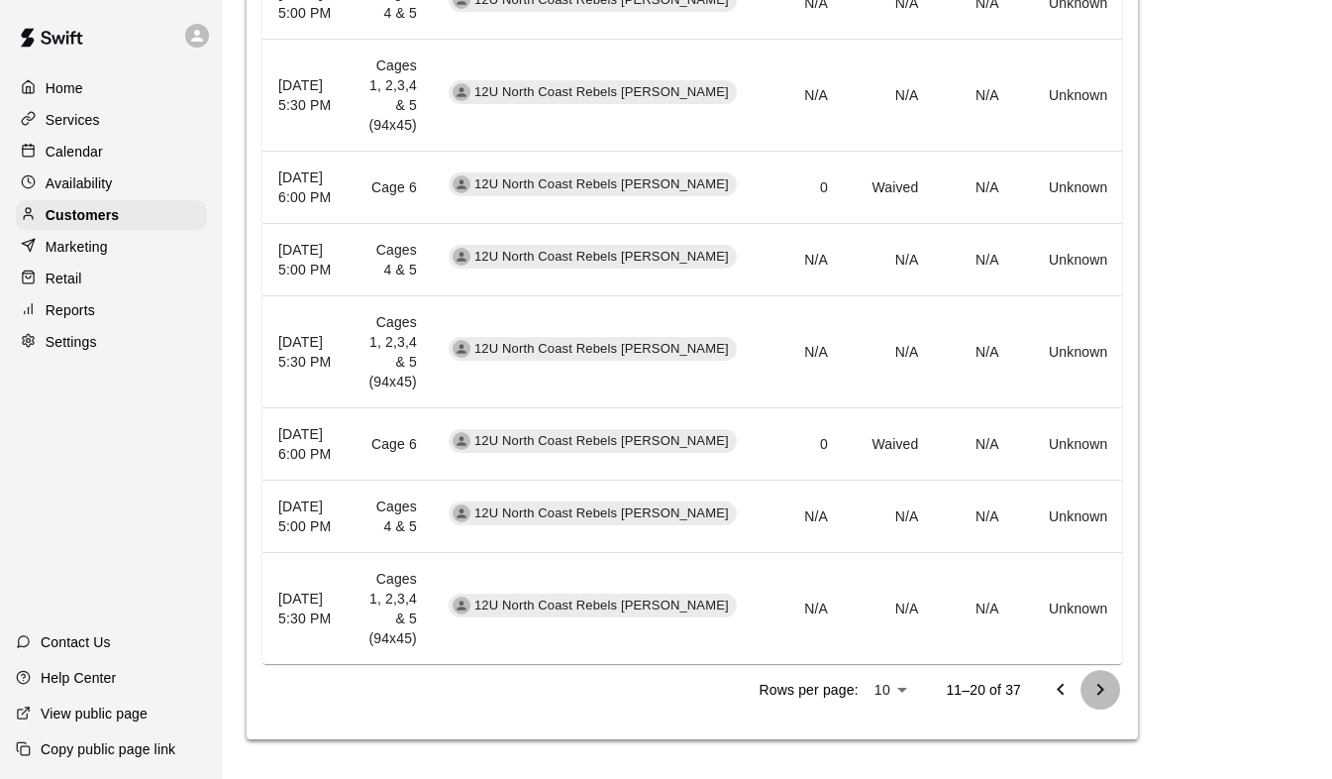
click at [1103, 697] on icon "Go to next page" at bounding box center [1101, 690] width 24 height 24
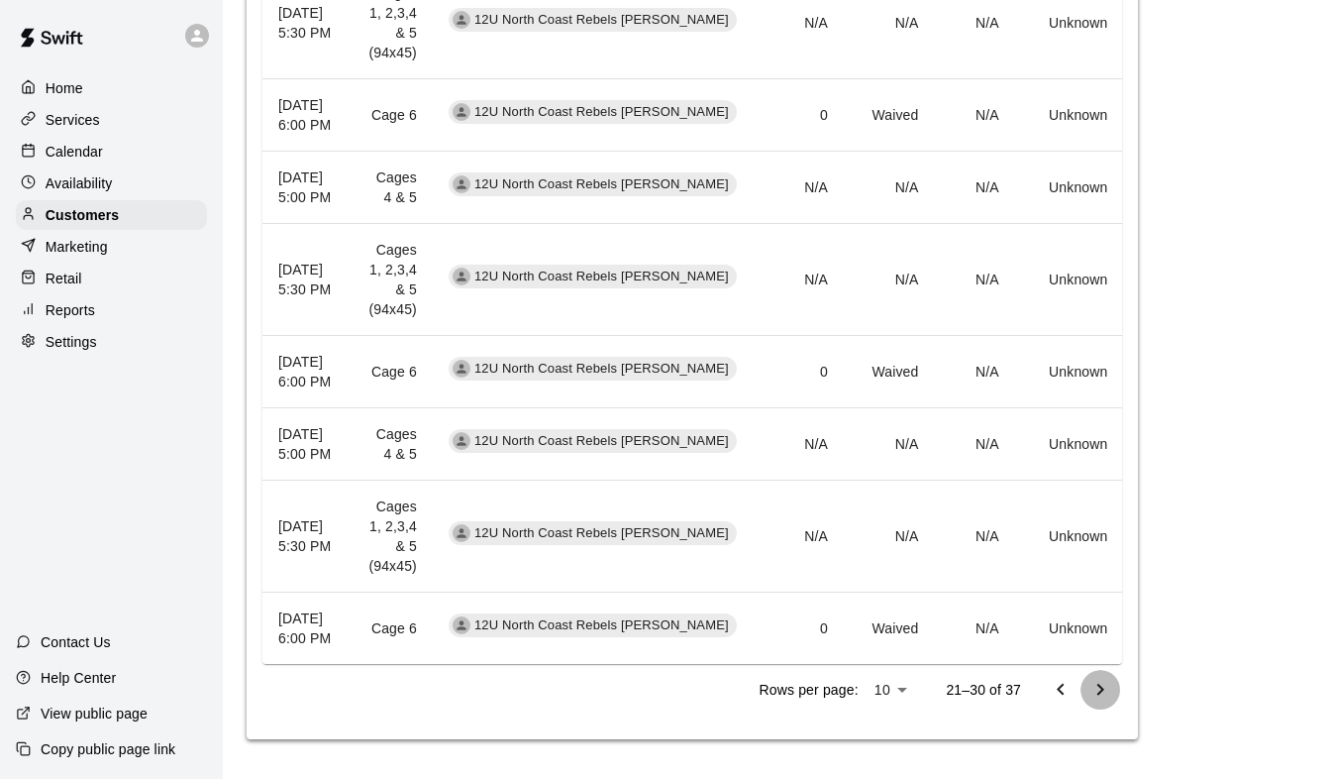
click at [1103, 697] on icon "Go to next page" at bounding box center [1101, 690] width 24 height 24
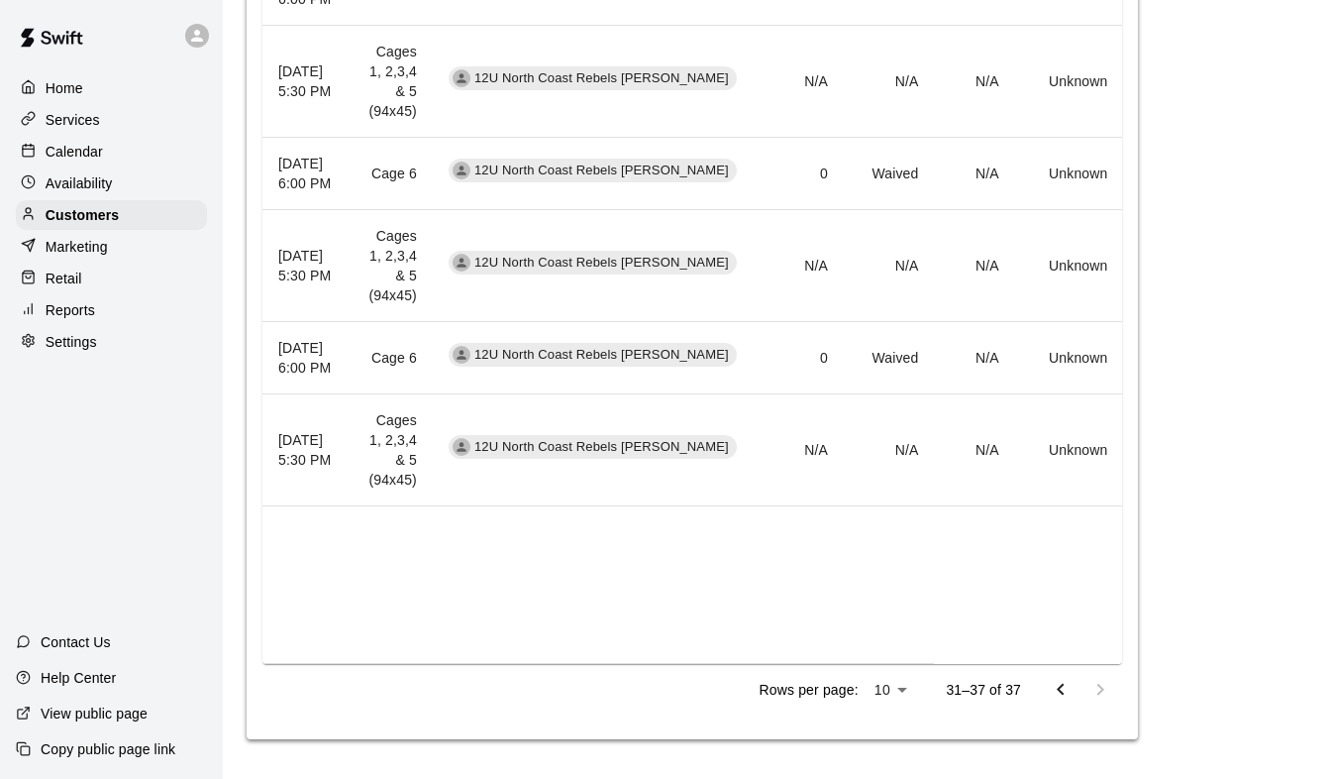
scroll to position [867, 0]
click at [1054, 691] on icon "Go to previous page" at bounding box center [1061, 690] width 24 height 24
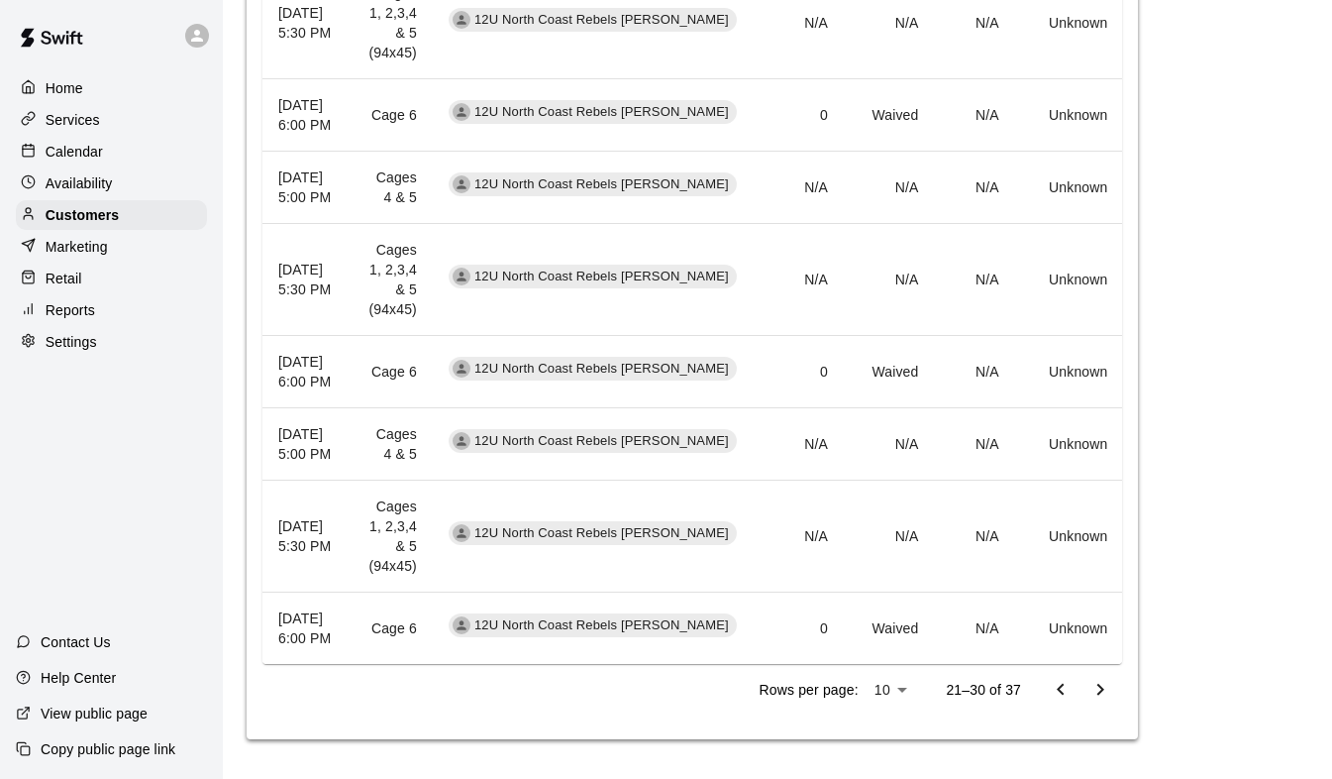
scroll to position [905, 0]
click at [1071, 683] on icon "Go to previous page" at bounding box center [1061, 690] width 24 height 24
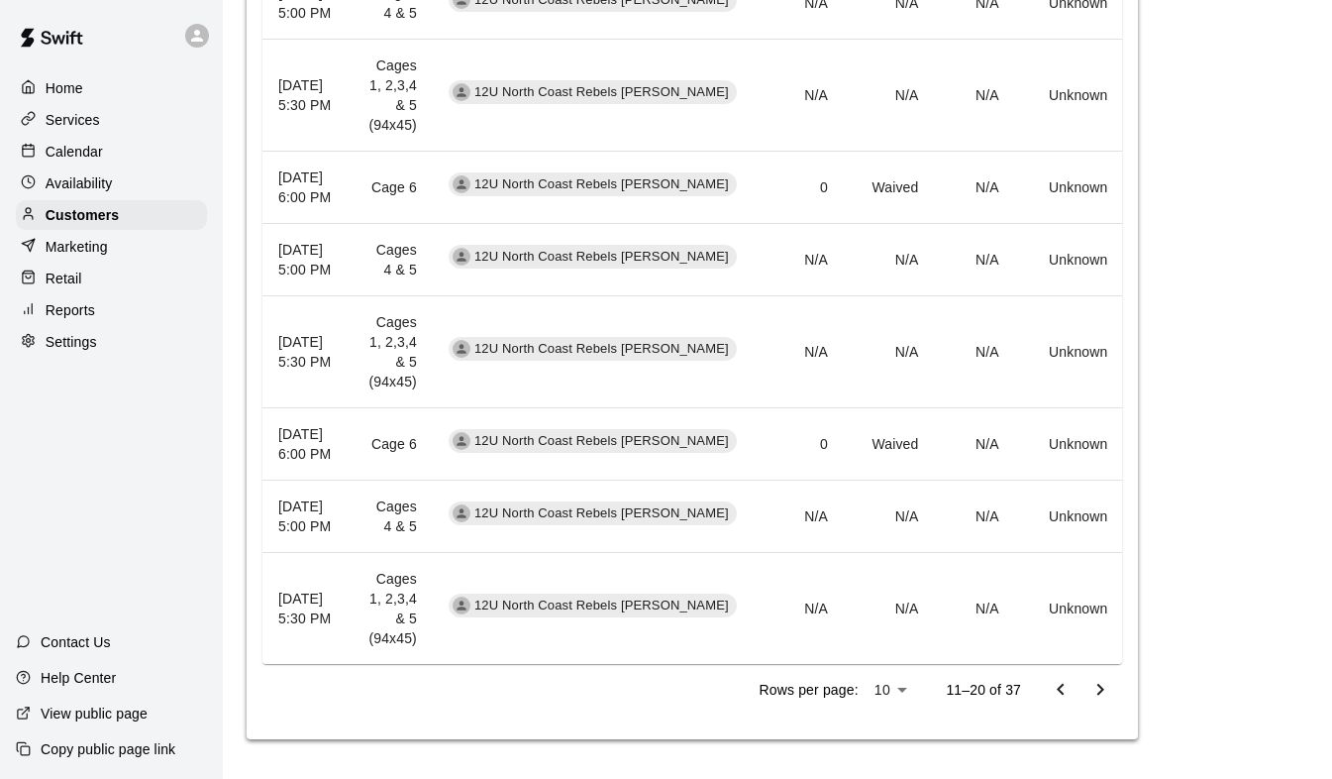
scroll to position [925, 0]
click at [1062, 693] on icon "Go to previous page" at bounding box center [1060, 690] width 7 height 12
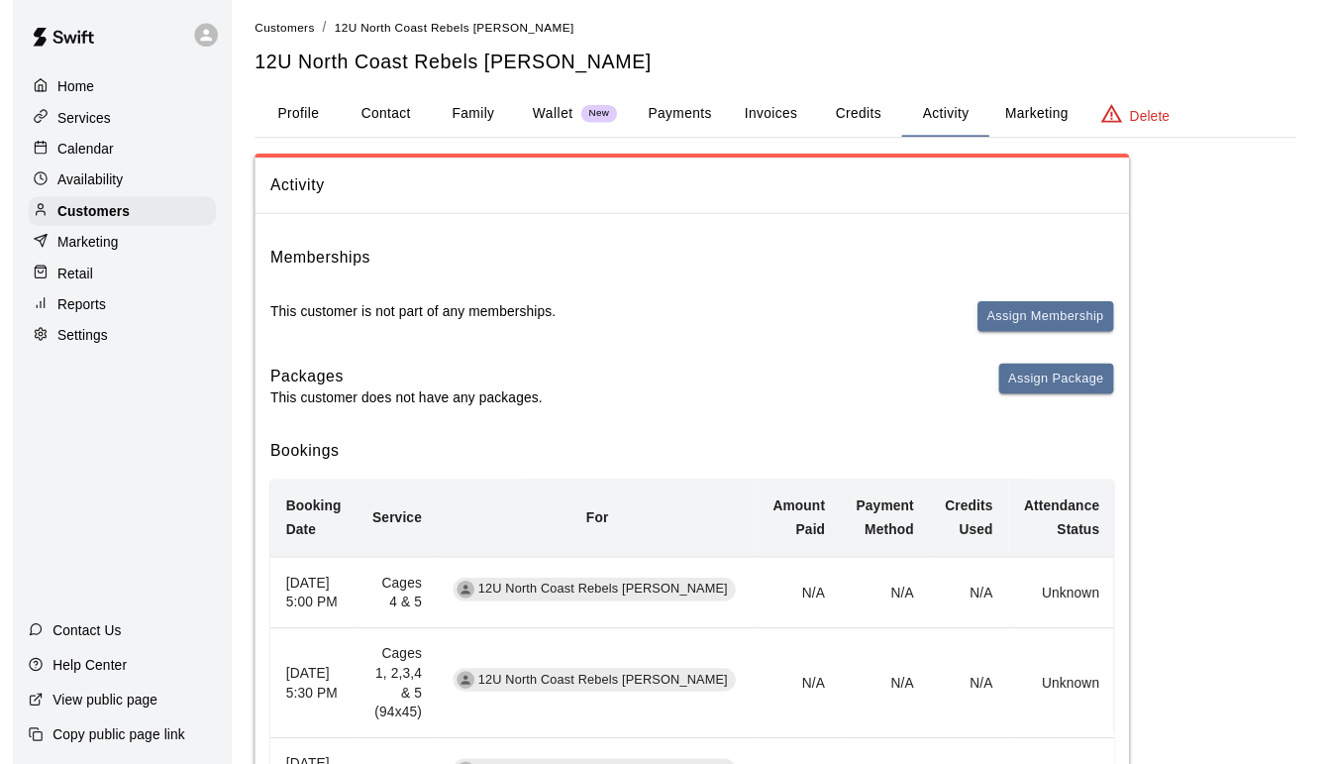
scroll to position [0, 0]
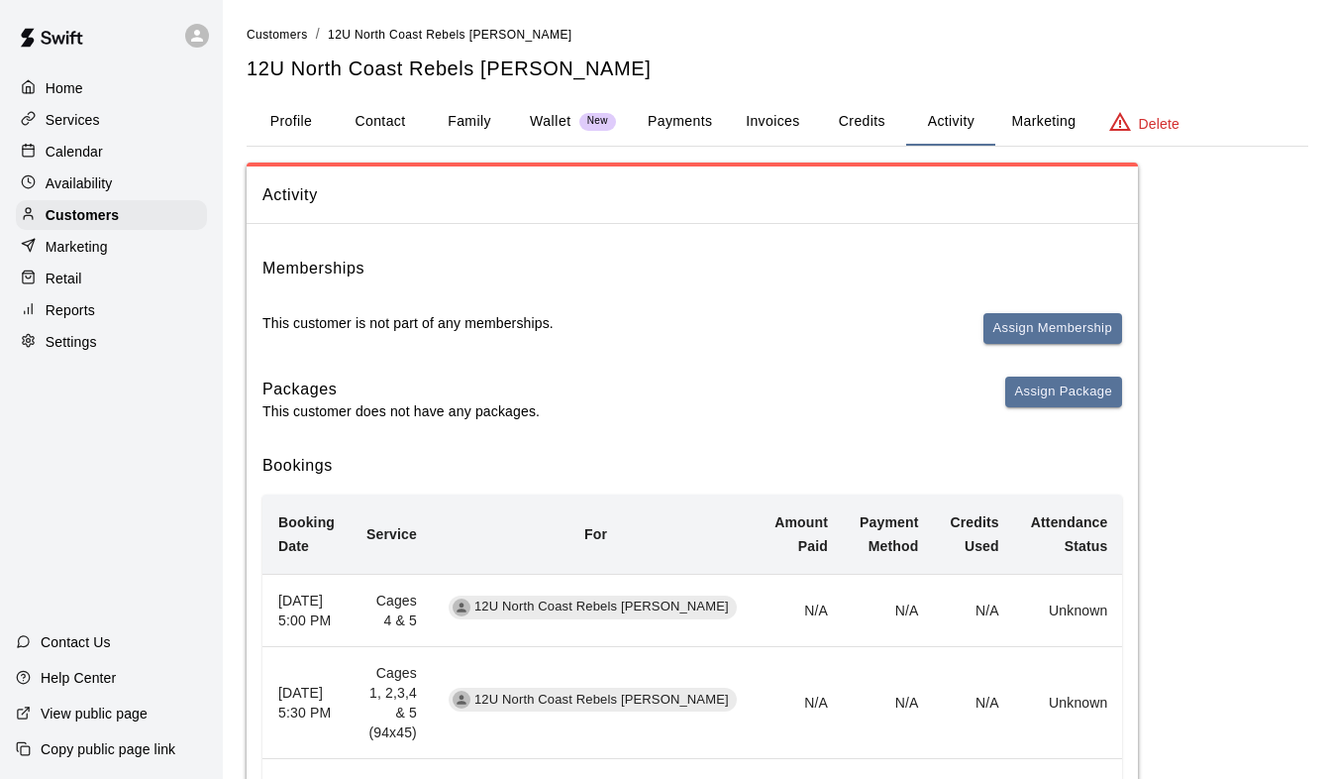
click at [116, 144] on div "Calendar" at bounding box center [111, 152] width 191 height 30
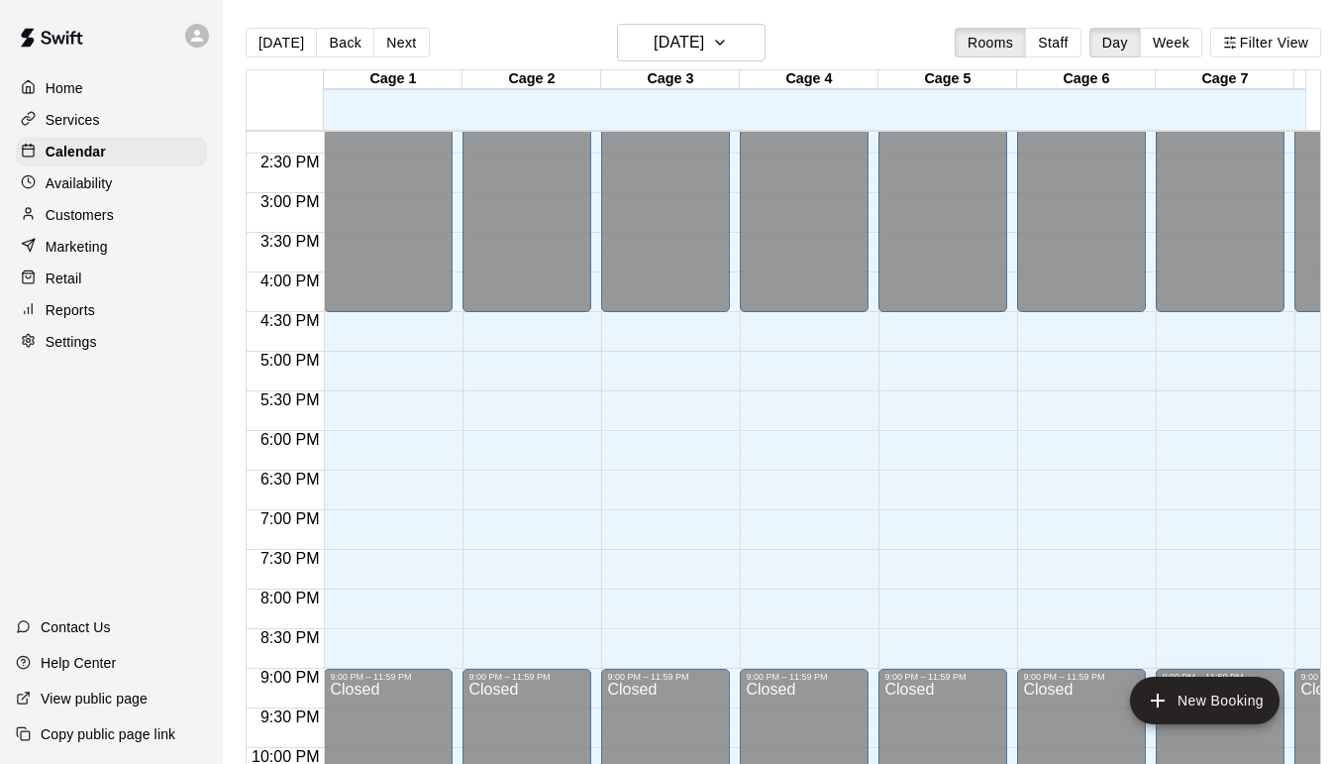
scroll to position [1249, 0]
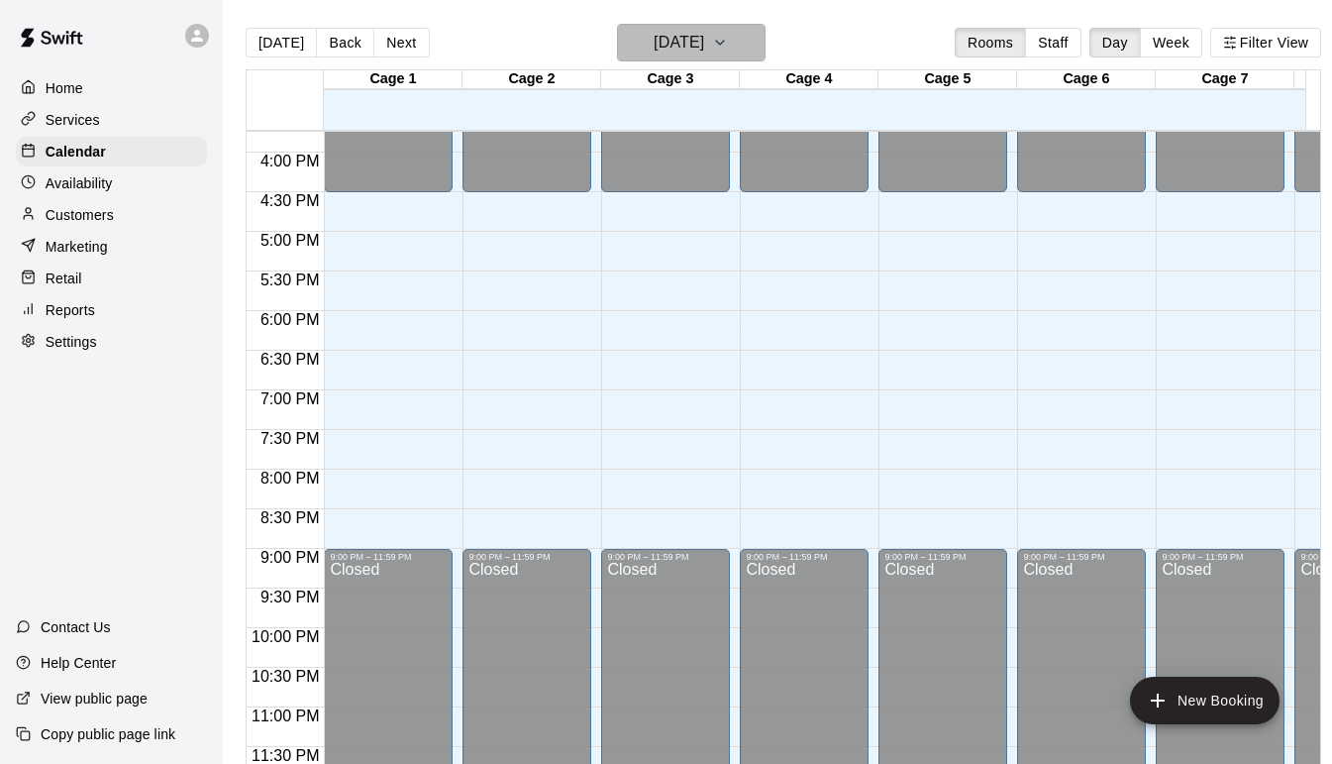
click at [724, 43] on icon "button" at bounding box center [720, 43] width 8 height 4
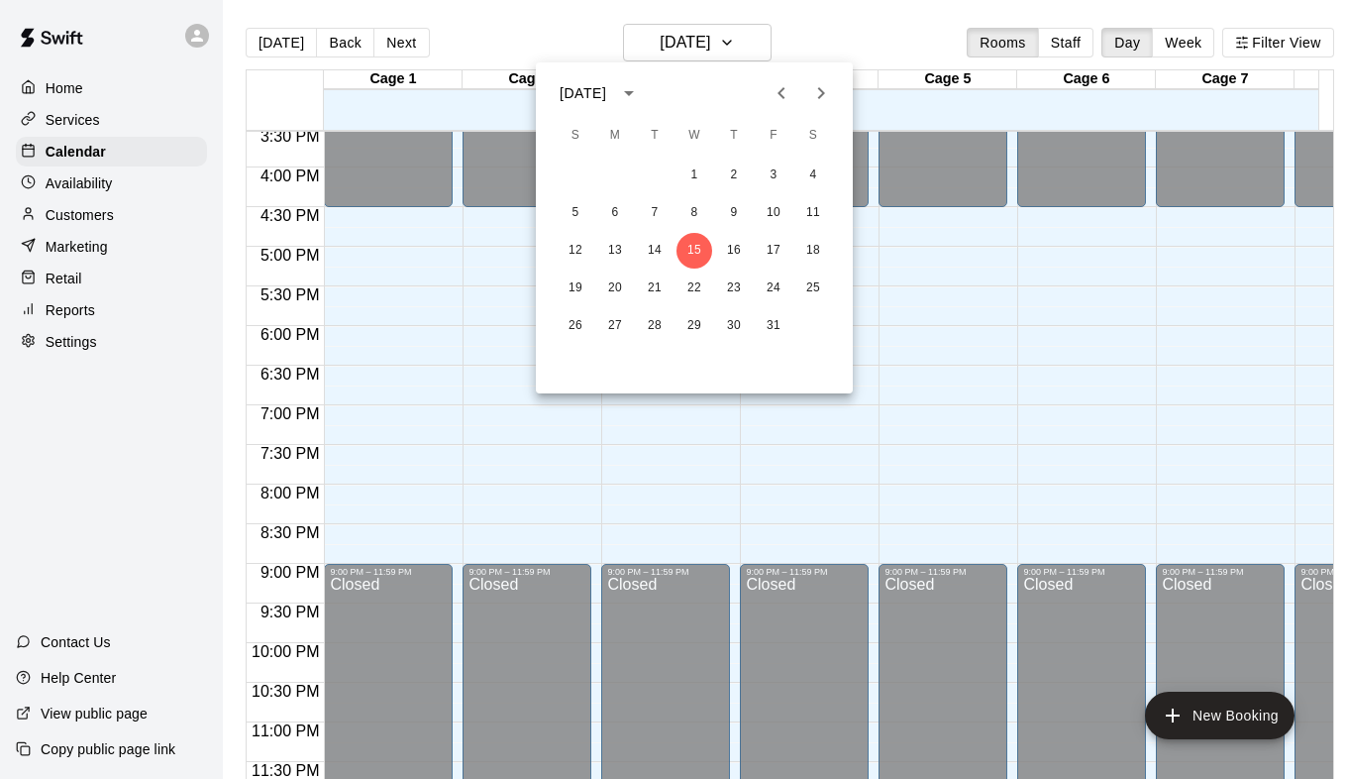
click at [815, 81] on icon "Next month" at bounding box center [821, 93] width 24 height 24
click at [817, 213] on button "10" at bounding box center [814, 213] width 36 height 36
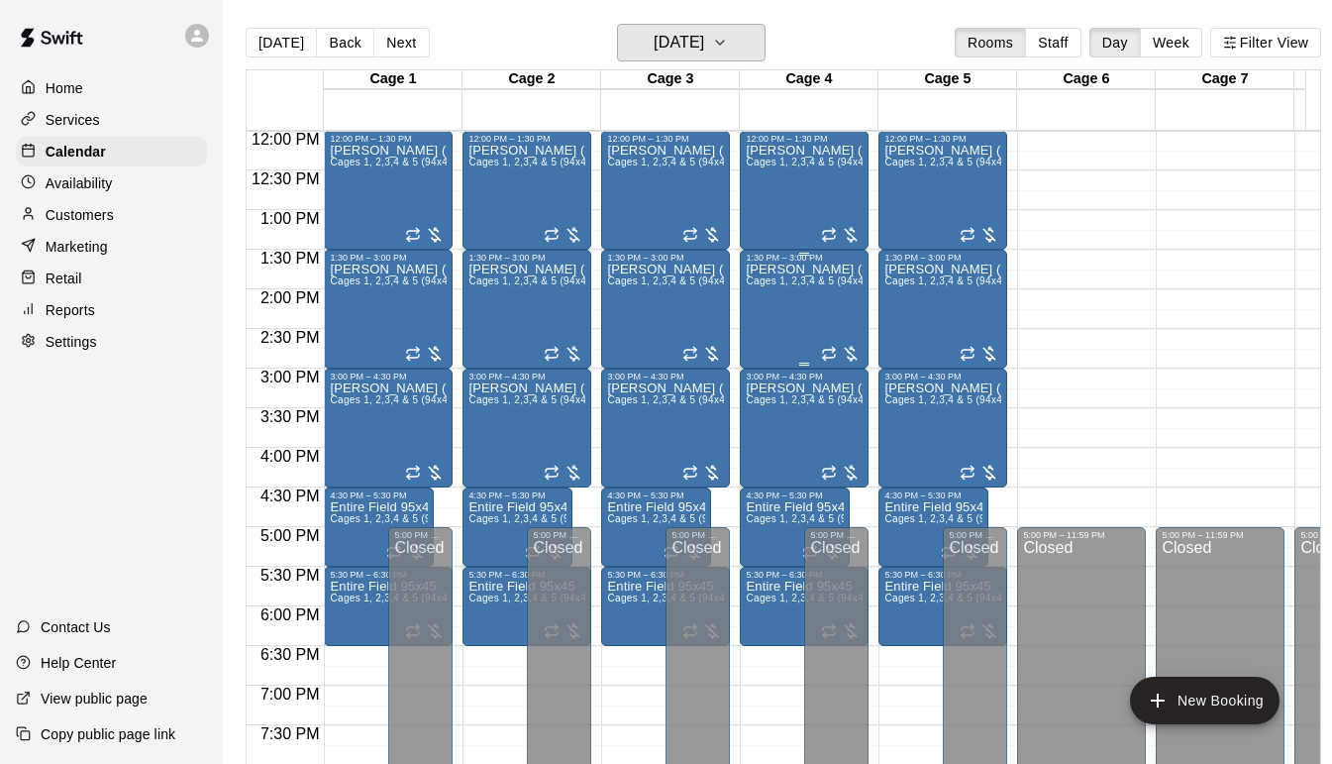
scroll to position [853, 0]
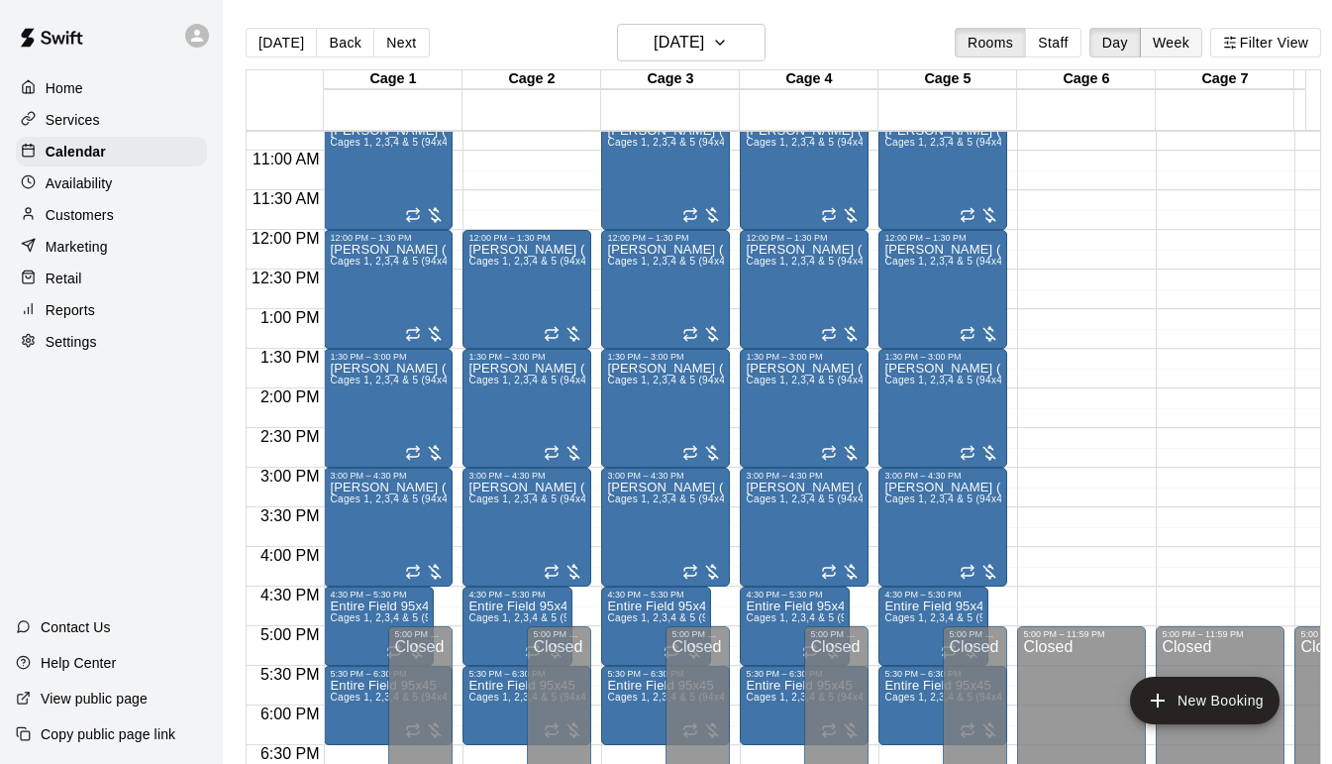
click at [1168, 42] on button "Week" at bounding box center [1171, 43] width 62 height 30
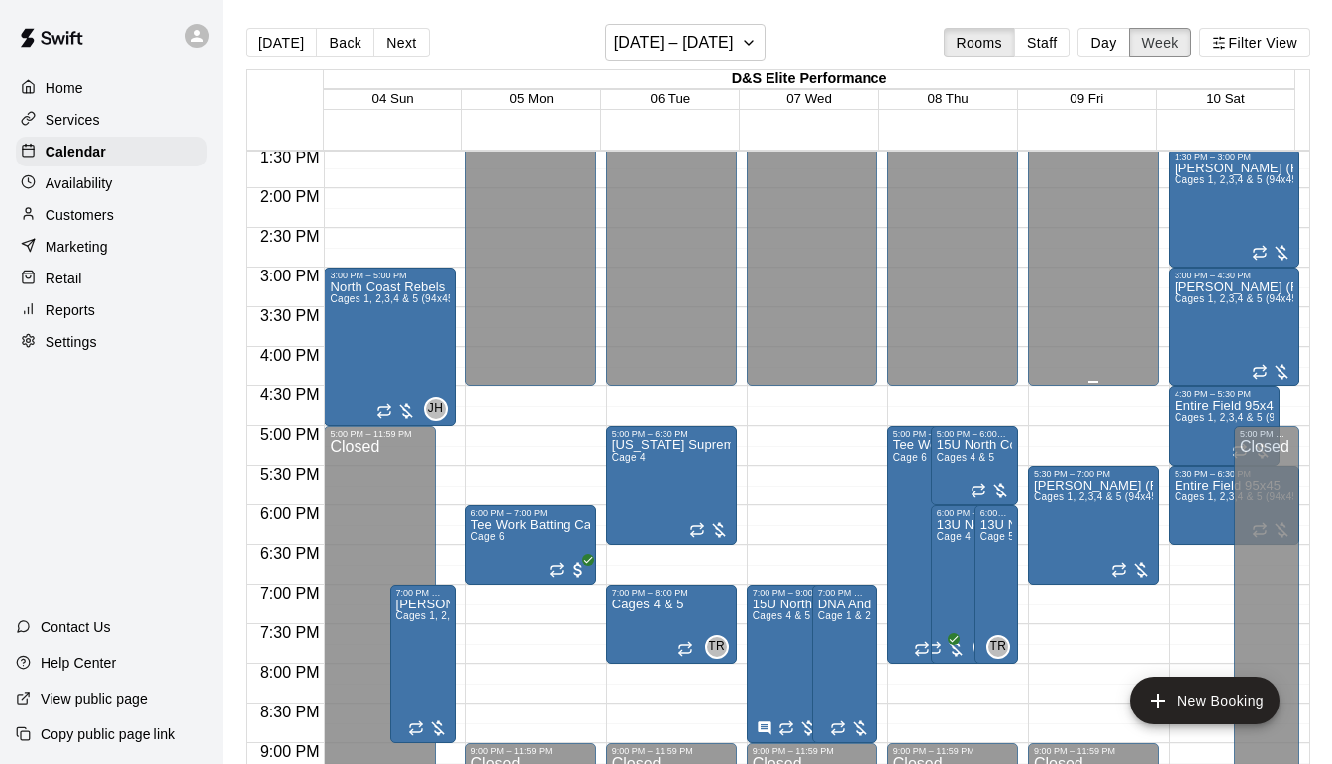
scroll to position [1074, 0]
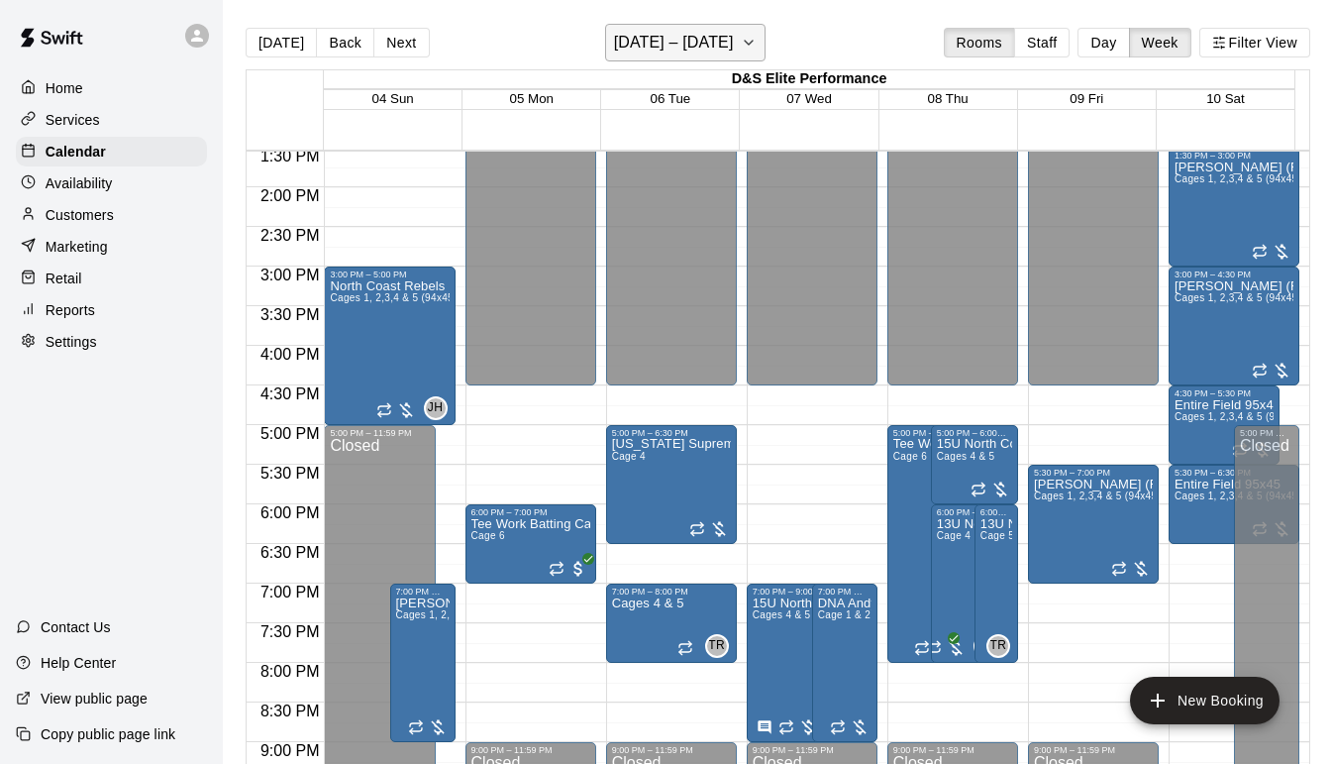
click at [749, 44] on icon "button" at bounding box center [749, 43] width 16 height 24
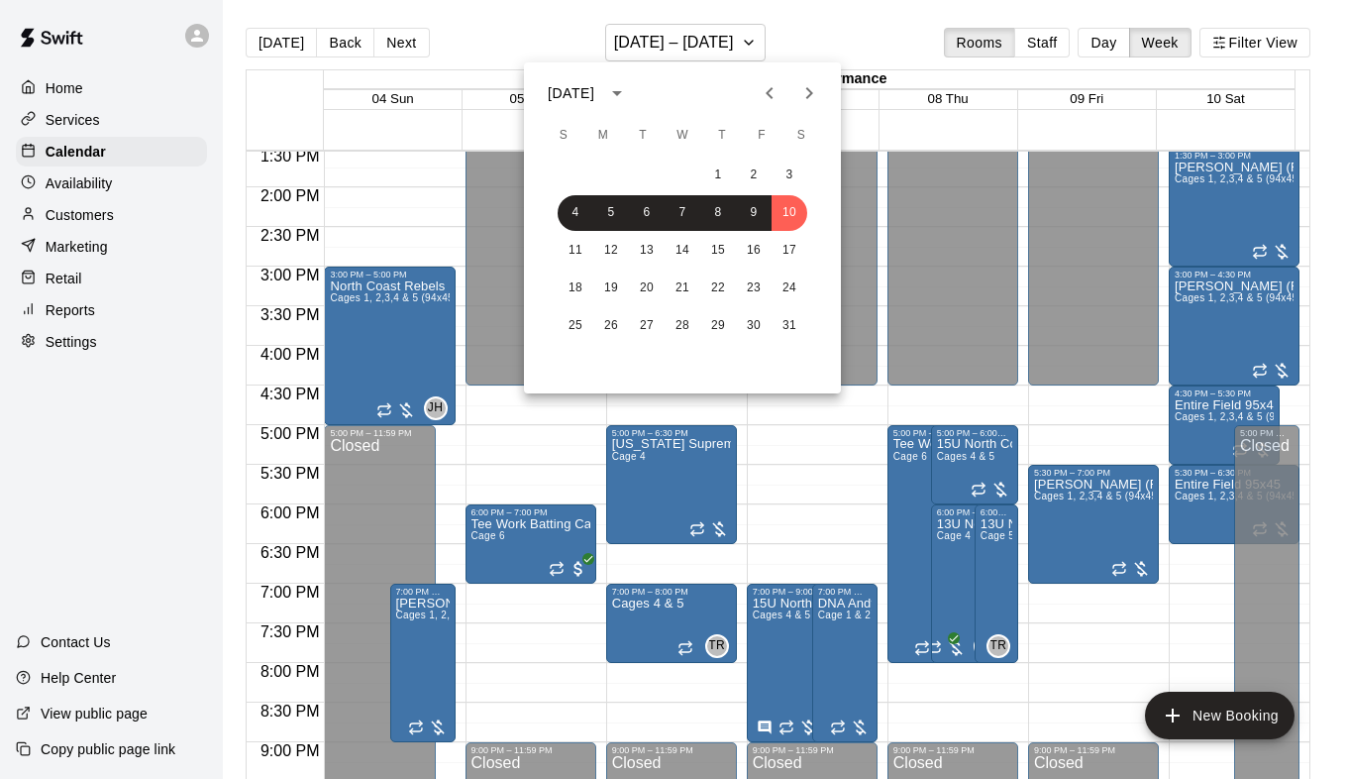
click at [813, 95] on icon "Next month" at bounding box center [809, 93] width 24 height 24
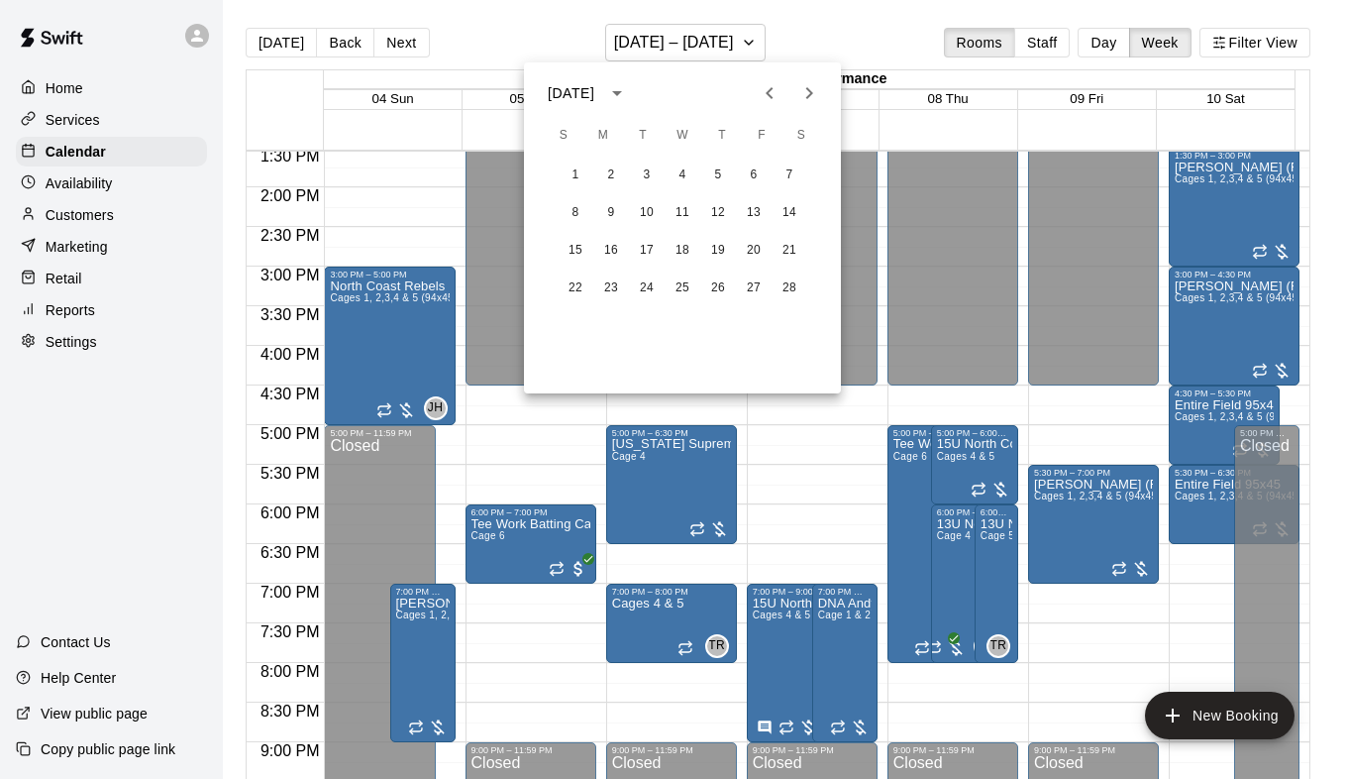
click at [813, 95] on icon "Next month" at bounding box center [809, 93] width 24 height 24
click at [768, 96] on icon "Previous month" at bounding box center [770, 93] width 24 height 24
click at [799, 99] on icon "Next month" at bounding box center [809, 93] width 24 height 24
click at [774, 97] on icon "Previous month" at bounding box center [770, 93] width 24 height 24
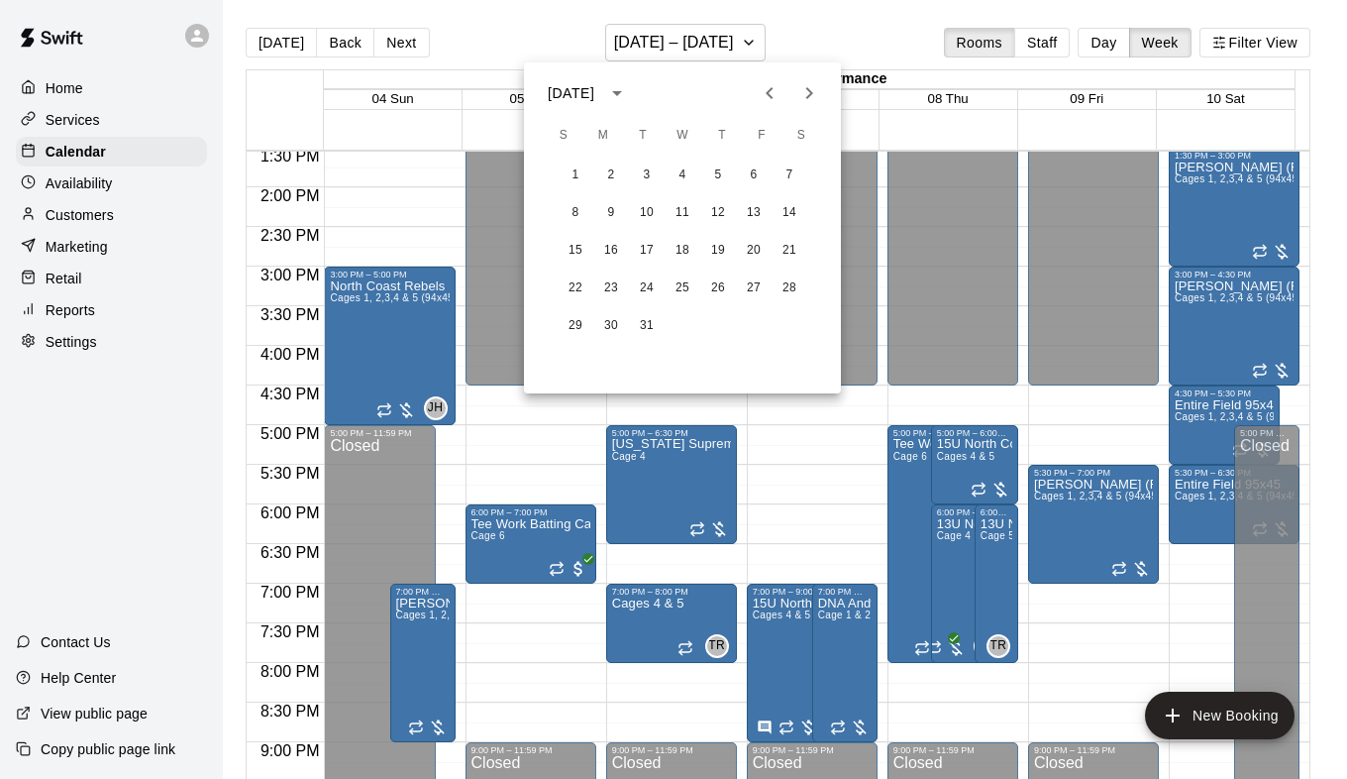
click at [776, 91] on icon "Previous month" at bounding box center [770, 93] width 24 height 24
click at [773, 91] on icon "Previous month" at bounding box center [770, 93] width 24 height 24
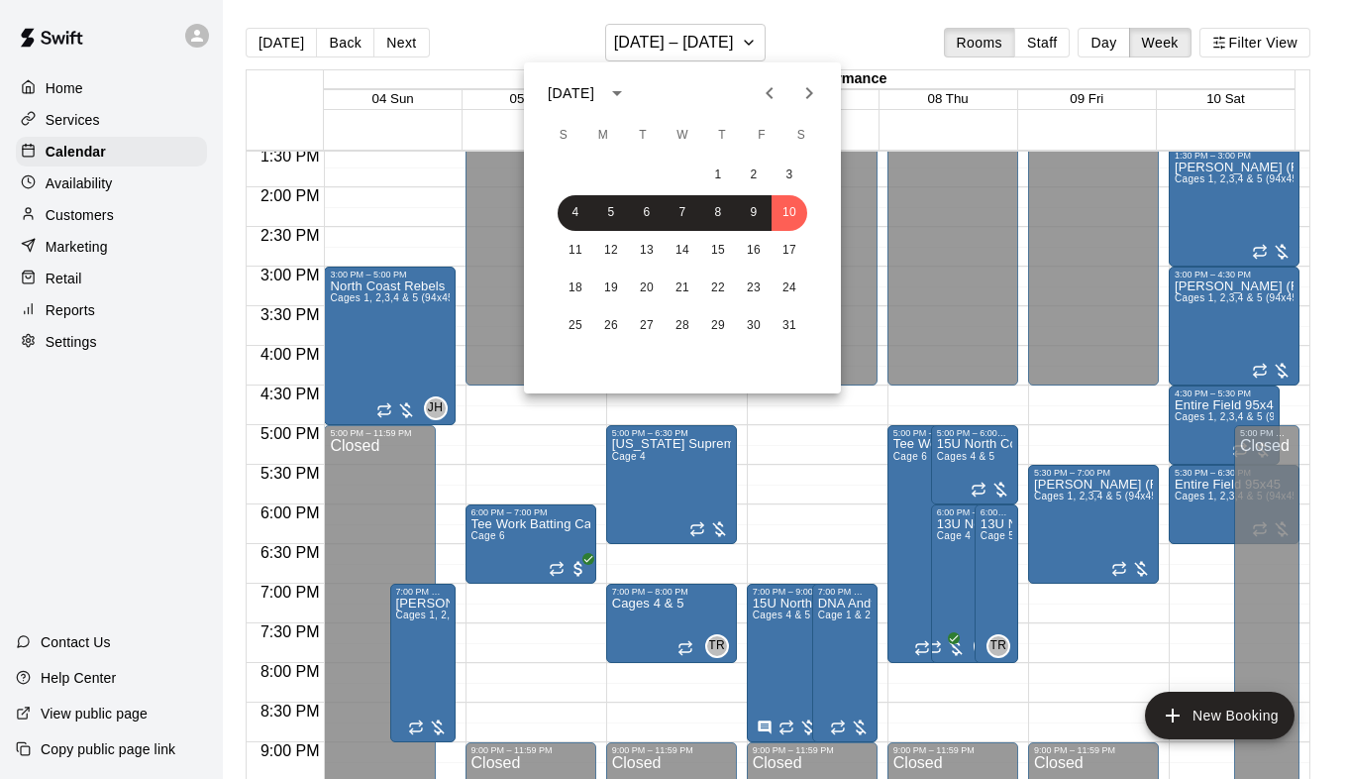
click at [808, 100] on icon "Next month" at bounding box center [809, 93] width 24 height 24
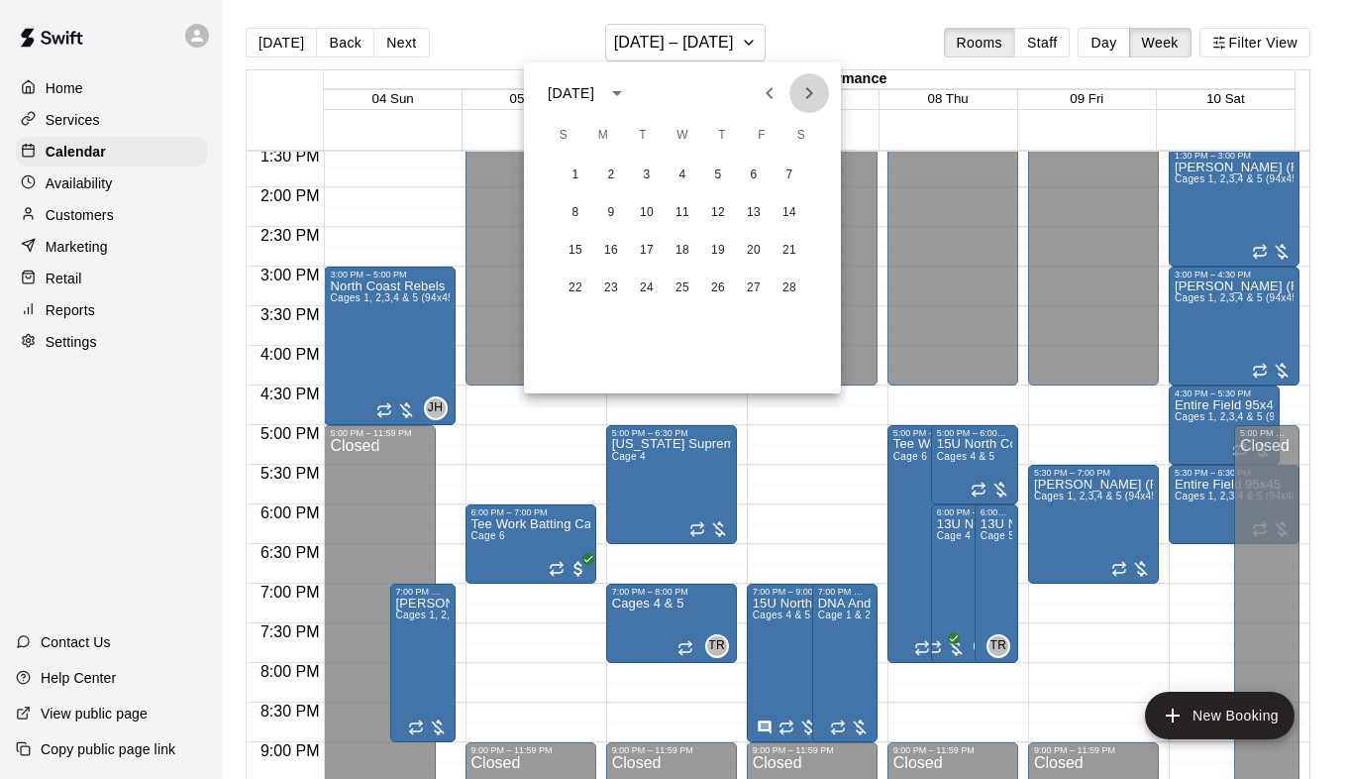
click at [803, 93] on icon "Next month" at bounding box center [809, 93] width 24 height 24
click at [807, 96] on icon "Next month" at bounding box center [809, 93] width 7 height 12
click at [787, 173] on button "4" at bounding box center [790, 176] width 36 height 36
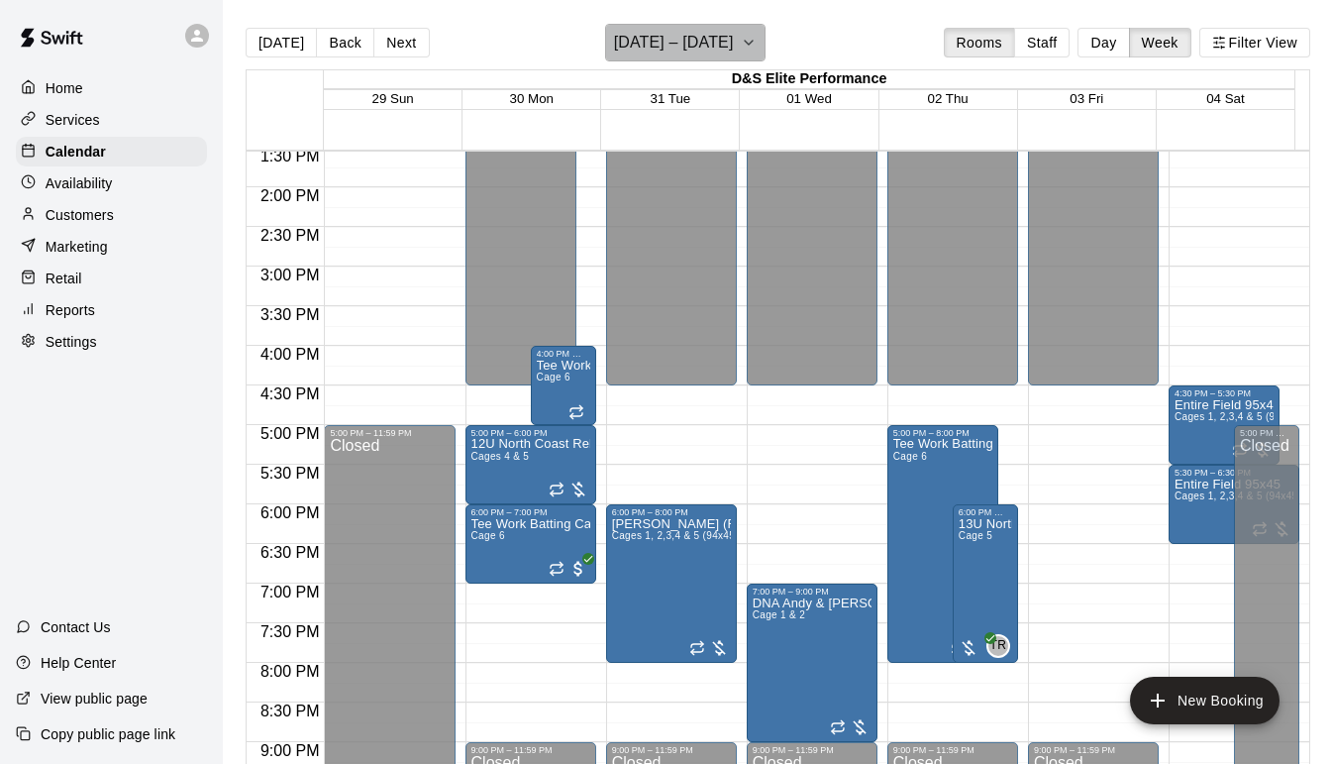
click at [757, 40] on icon "button" at bounding box center [749, 43] width 16 height 24
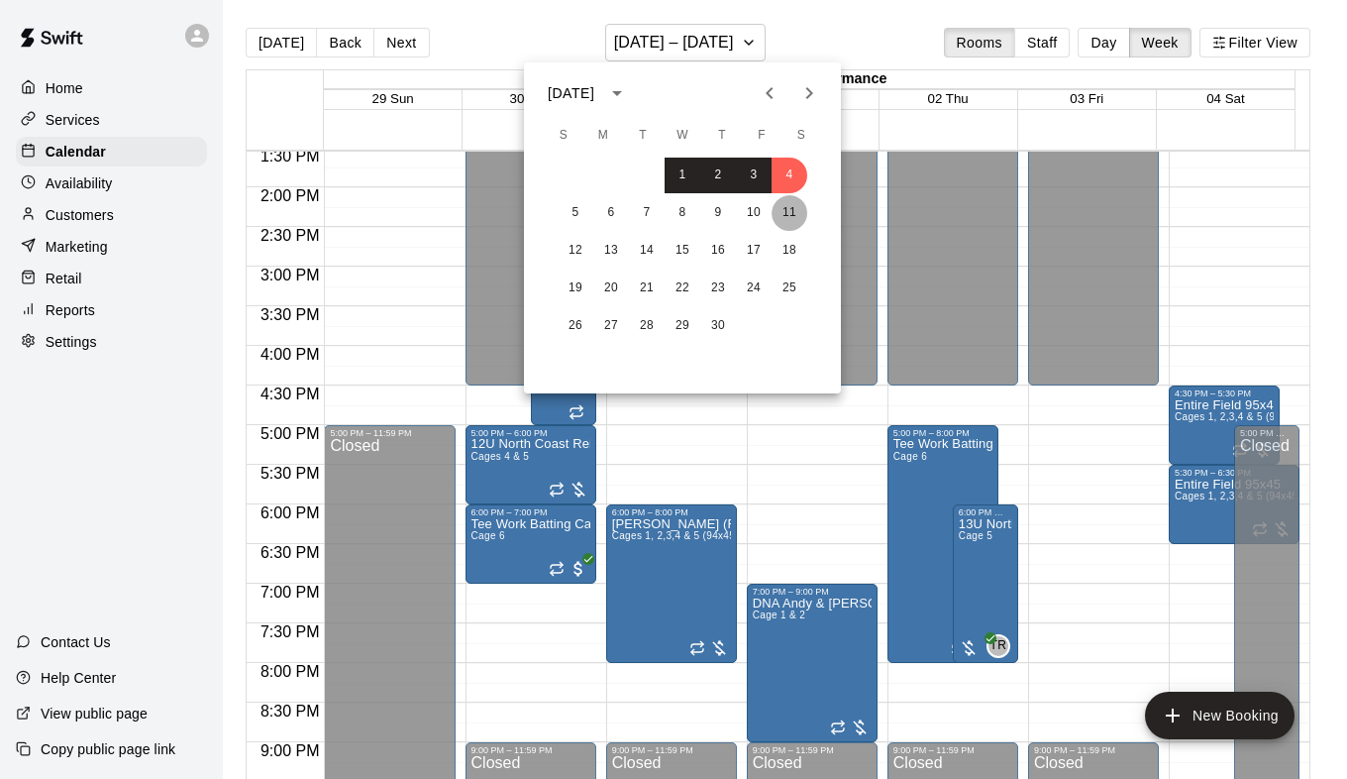
click at [795, 210] on button "11" at bounding box center [790, 213] width 36 height 36
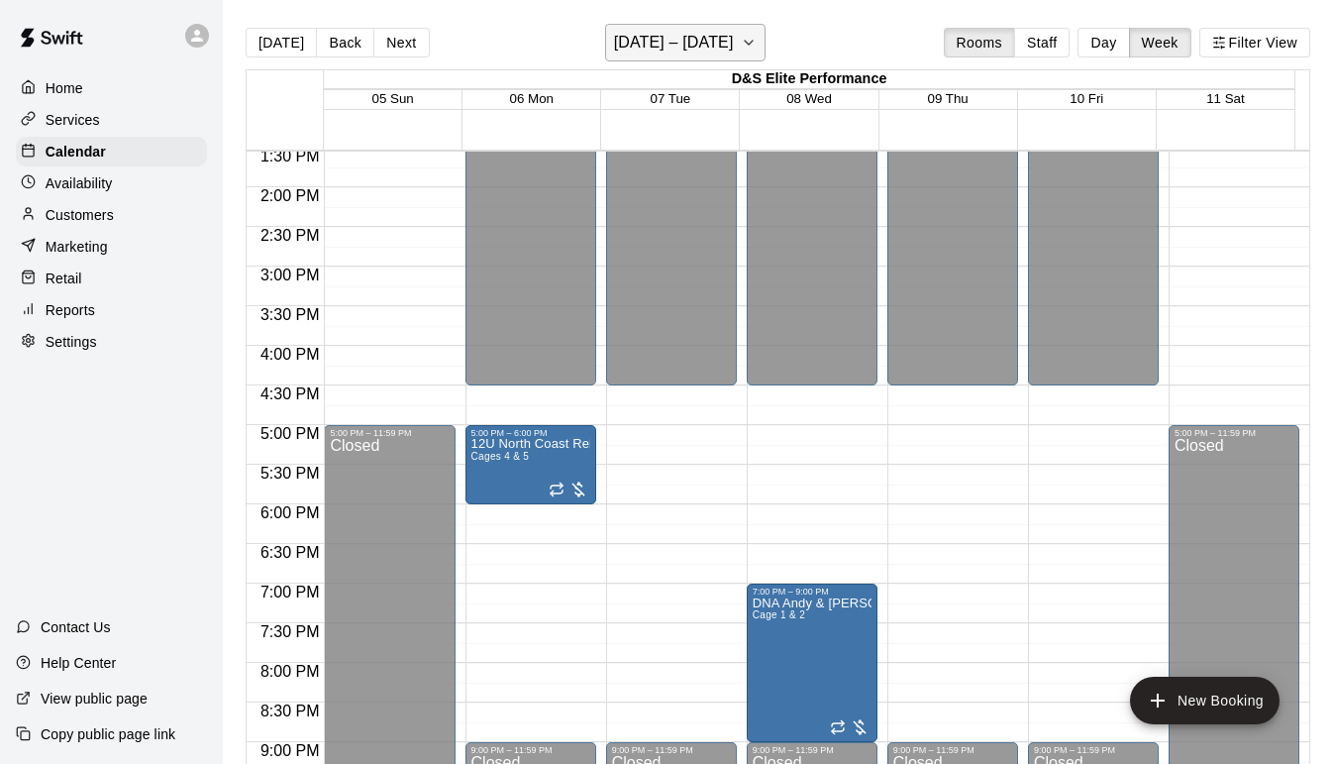
click at [741, 40] on icon "button" at bounding box center [749, 43] width 16 height 24
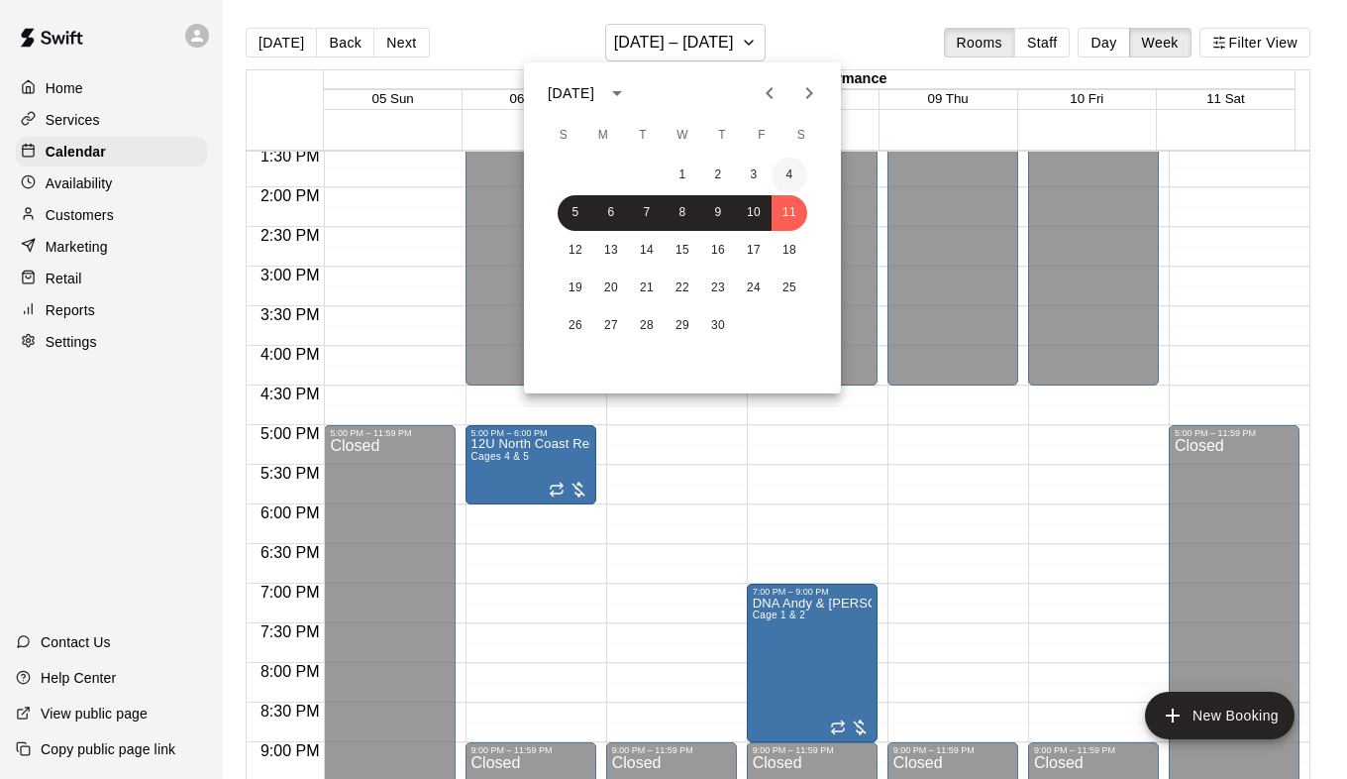
click at [787, 176] on button "4" at bounding box center [790, 176] width 36 height 36
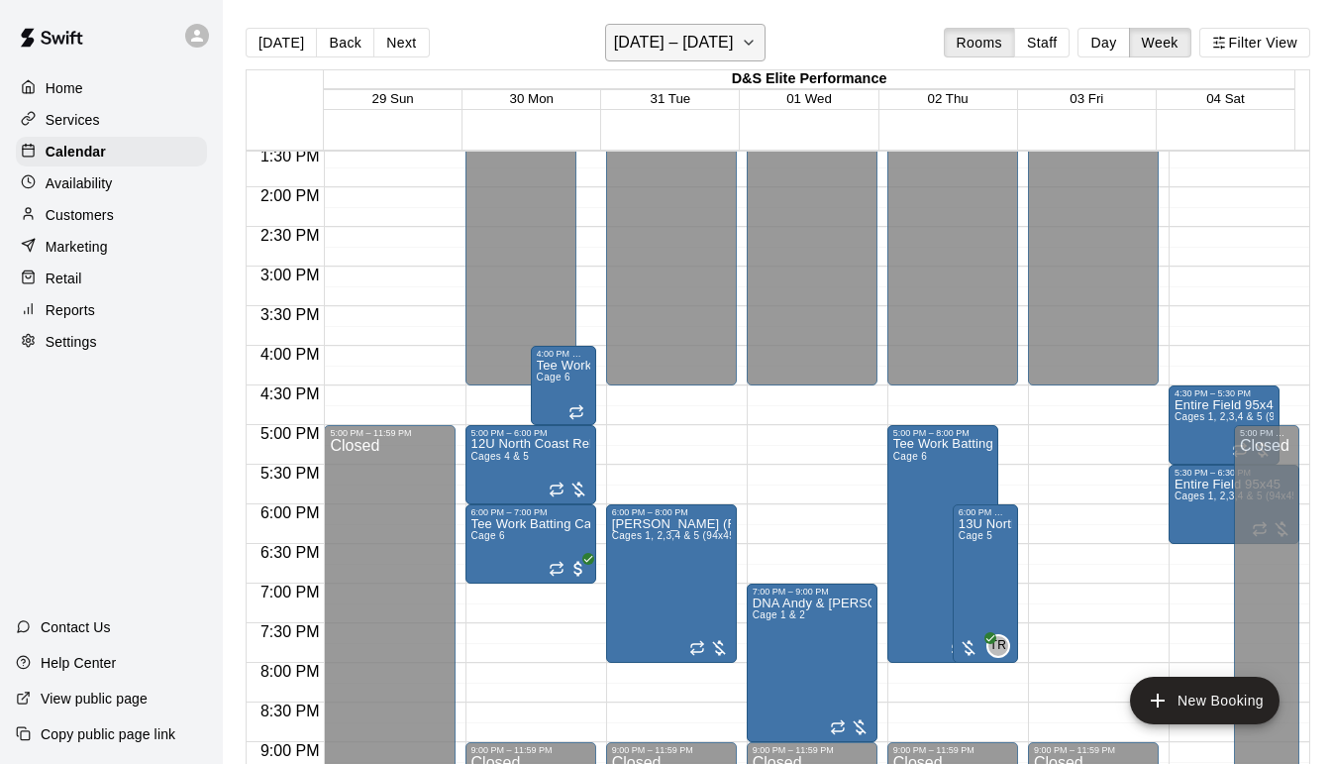
click at [750, 39] on button "[DATE] – [DATE]" at bounding box center [685, 43] width 161 height 38
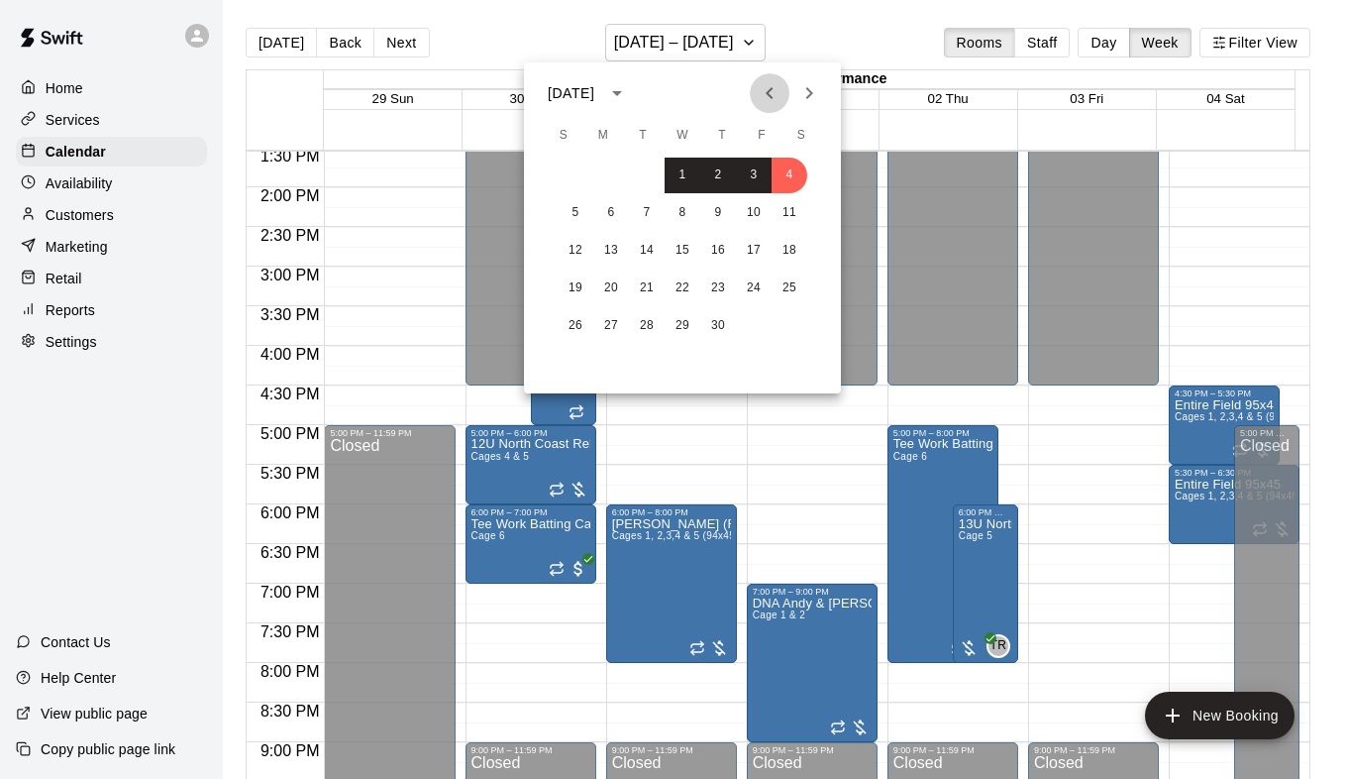
click at [761, 98] on icon "Previous month" at bounding box center [770, 93] width 24 height 24
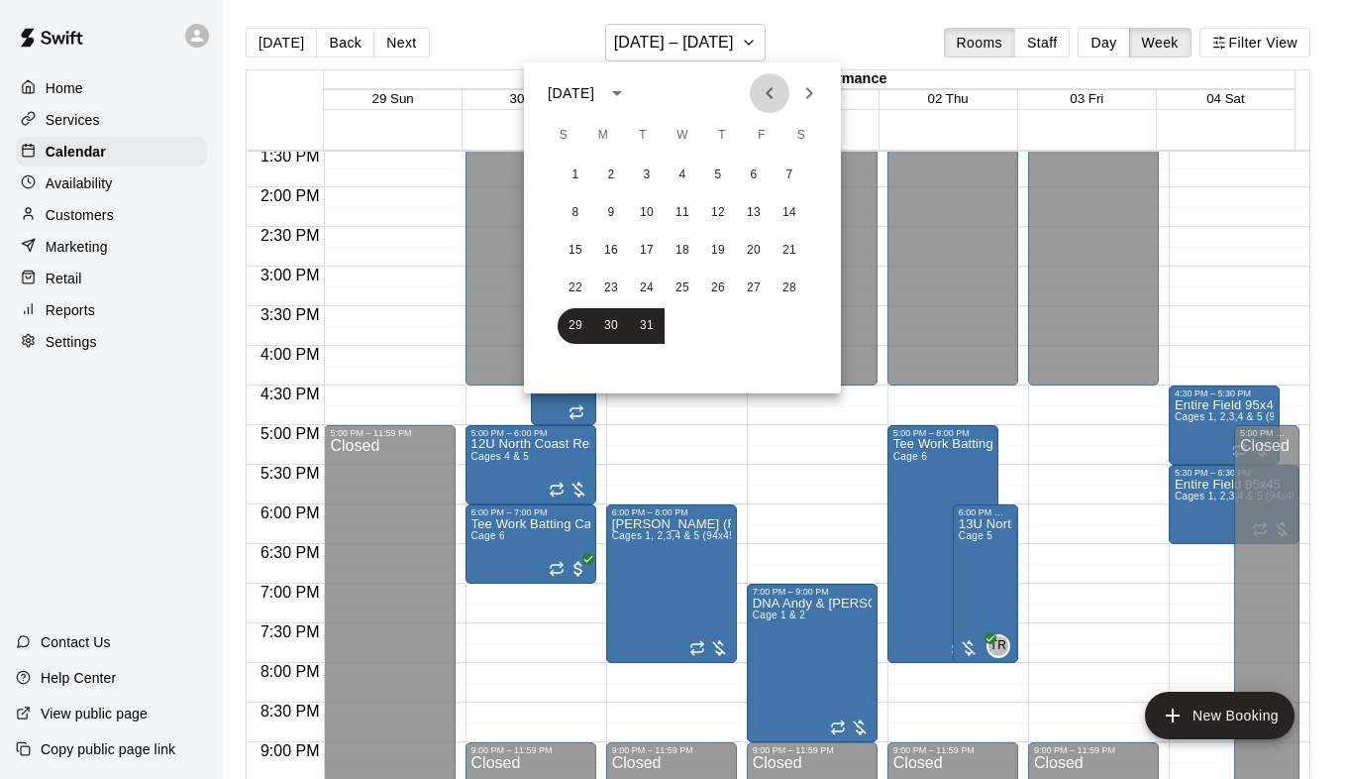
click at [776, 95] on icon "Previous month" at bounding box center [770, 93] width 24 height 24
click at [769, 96] on icon "Previous month" at bounding box center [770, 93] width 24 height 24
click at [797, 176] on button "3" at bounding box center [790, 176] width 36 height 36
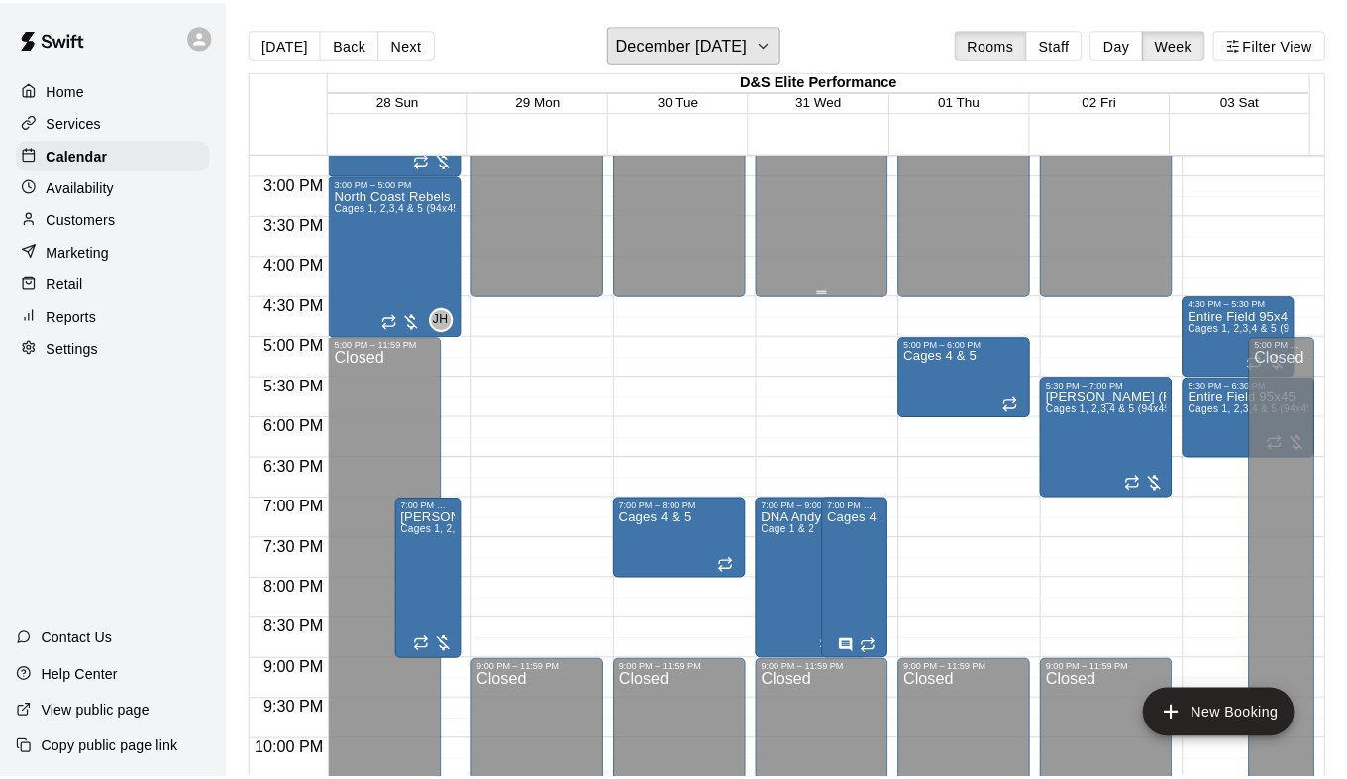
scroll to position [1173, 0]
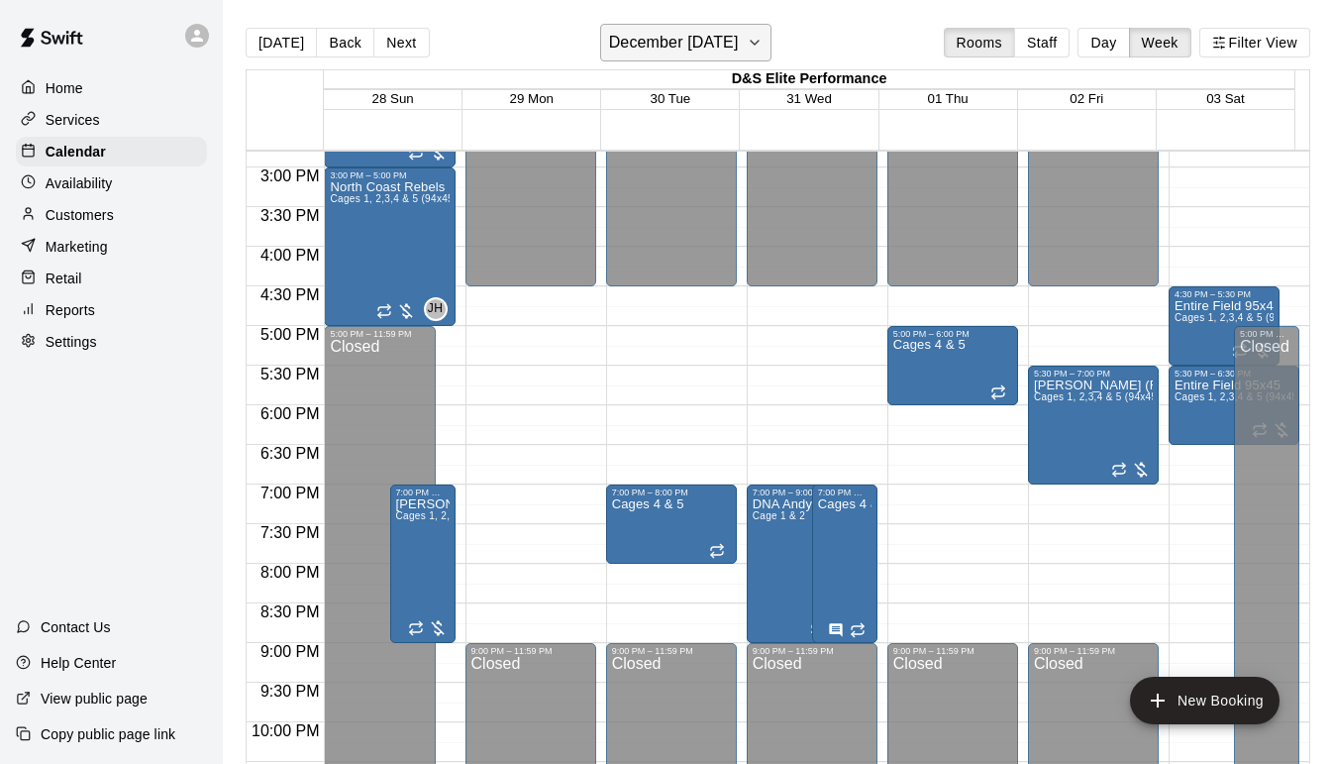
click at [763, 46] on icon "button" at bounding box center [755, 43] width 16 height 24
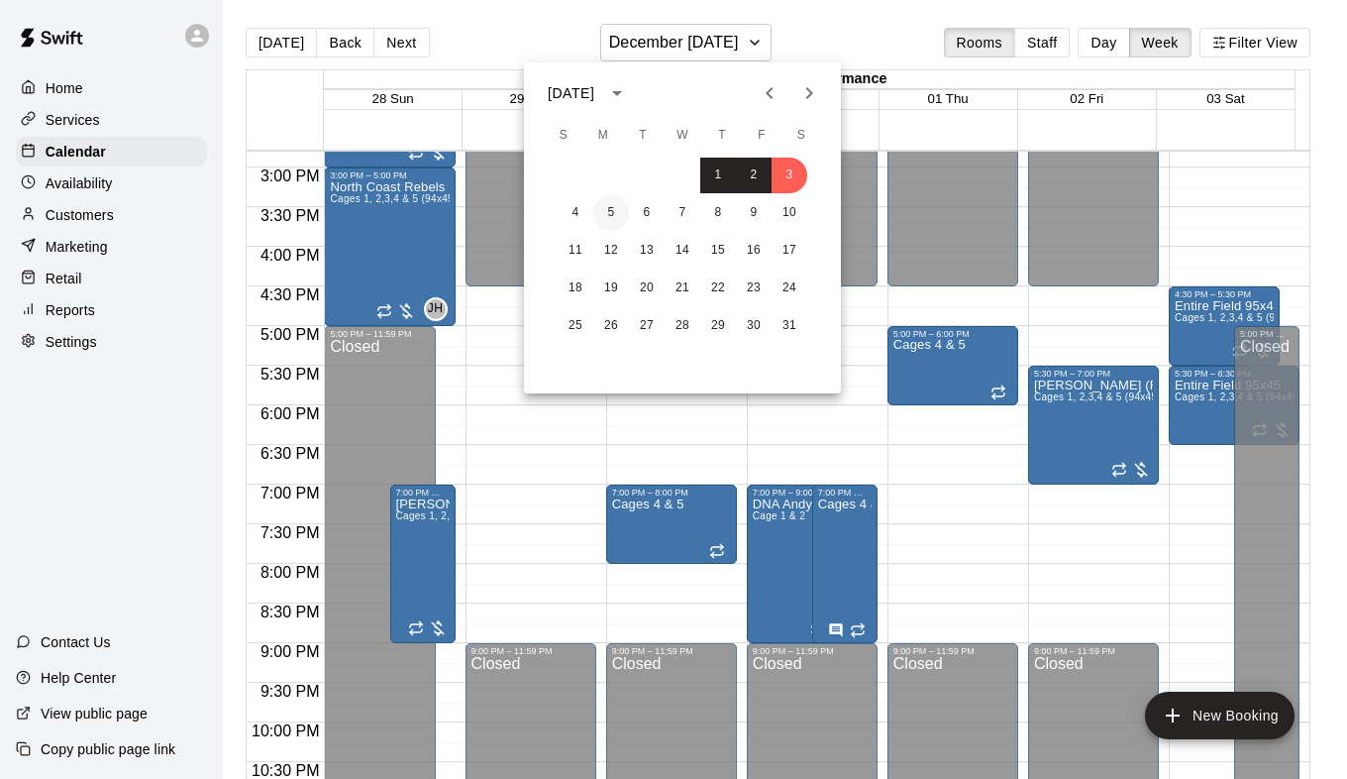
click at [609, 212] on button "5" at bounding box center [611, 213] width 36 height 36
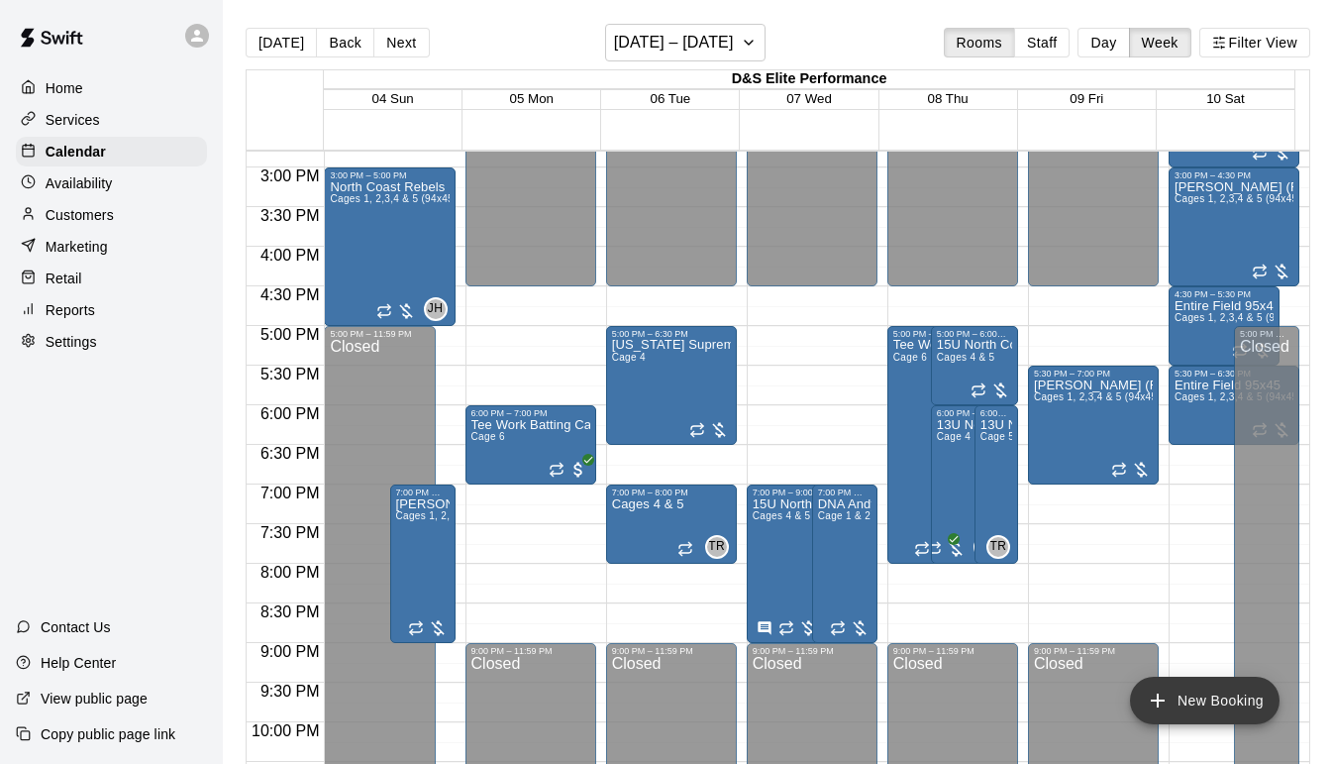
click at [1220, 693] on button "New Booking" at bounding box center [1205, 701] width 150 height 48
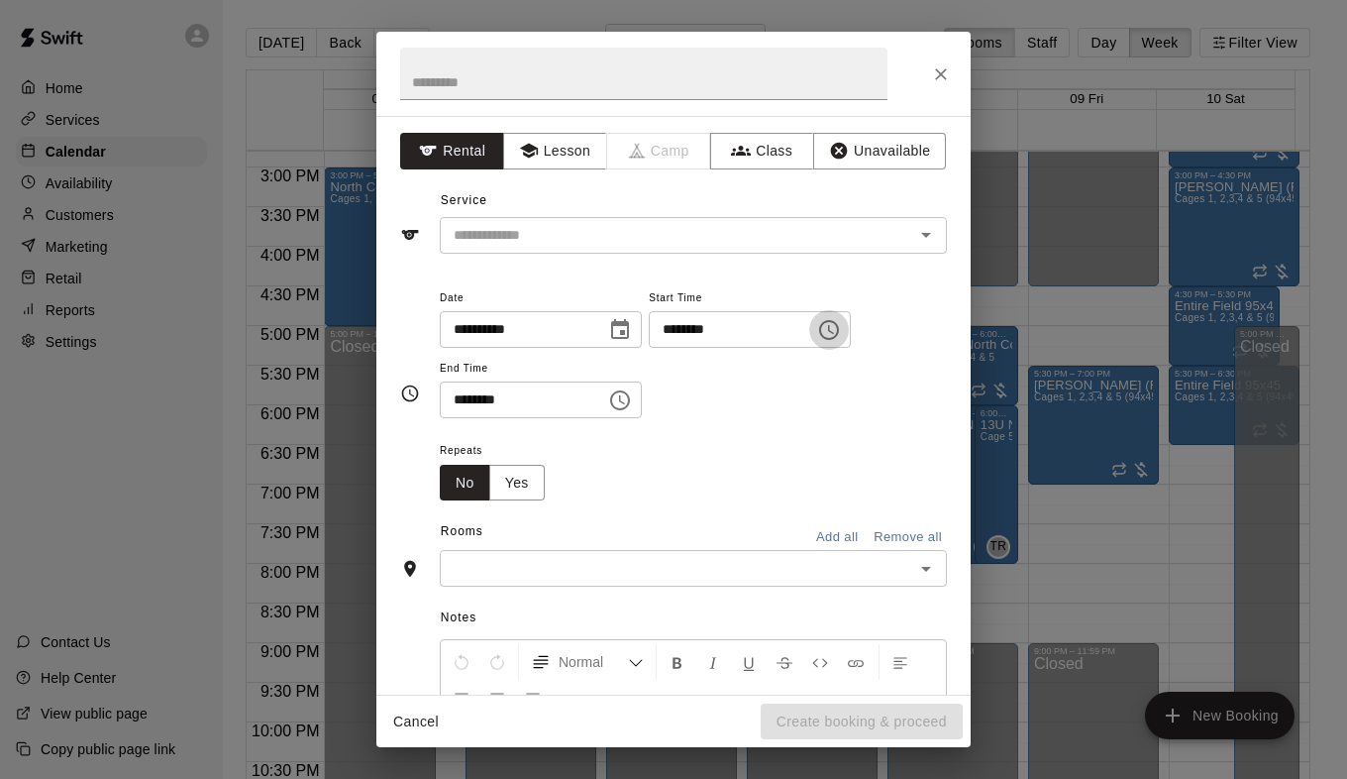
click at [841, 332] on icon "Choose time, selected time is 11:00 AM" at bounding box center [829, 330] width 24 height 24
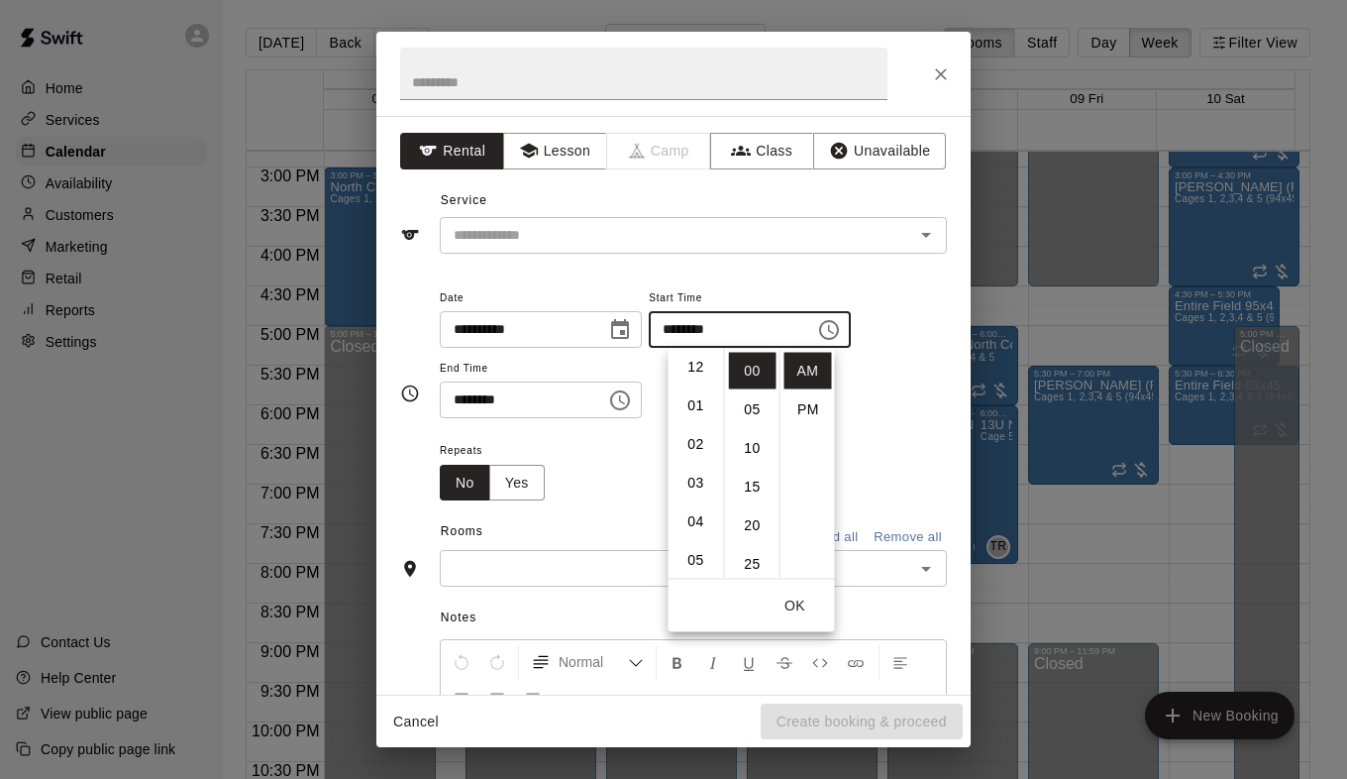
scroll to position [0, 0]
click at [796, 414] on li "PM" at bounding box center [809, 409] width 48 height 37
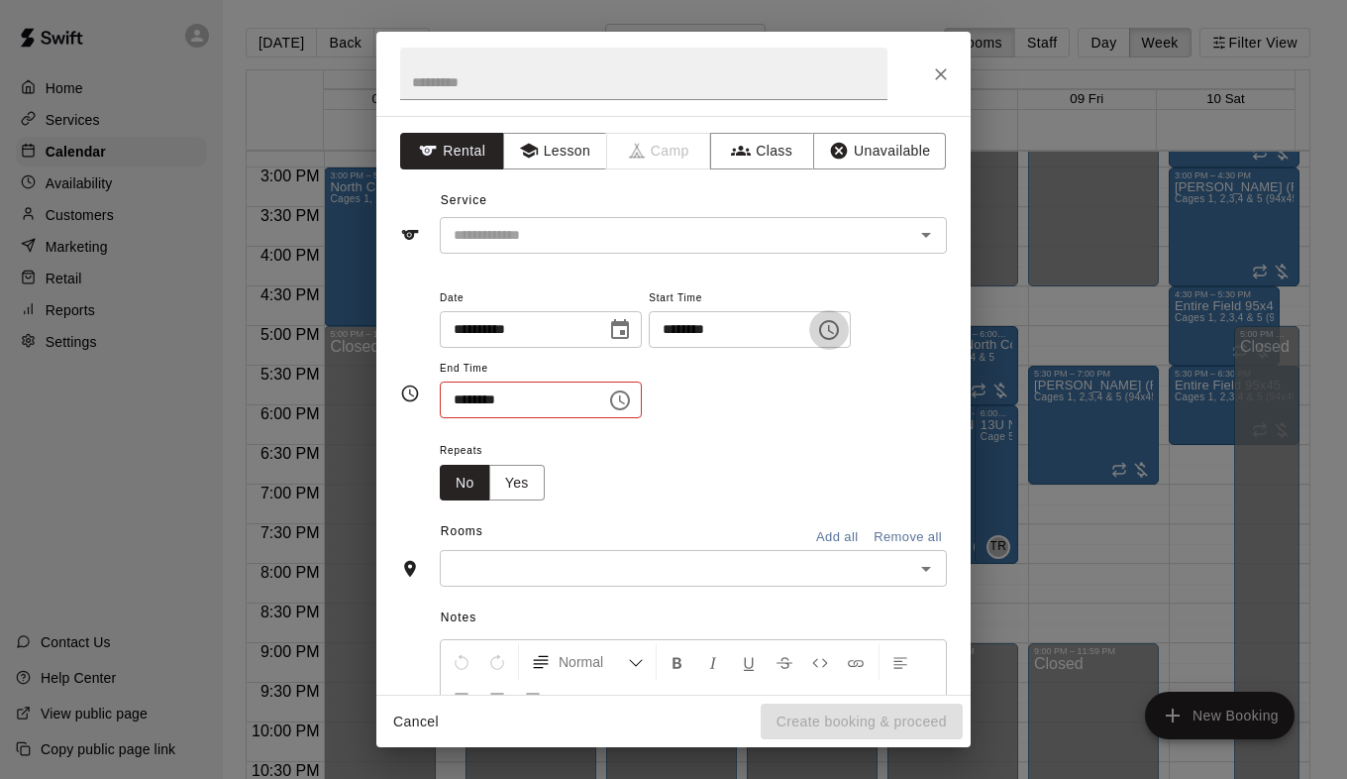
click at [841, 335] on icon "Choose time, selected time is 11:00 PM" at bounding box center [829, 330] width 24 height 24
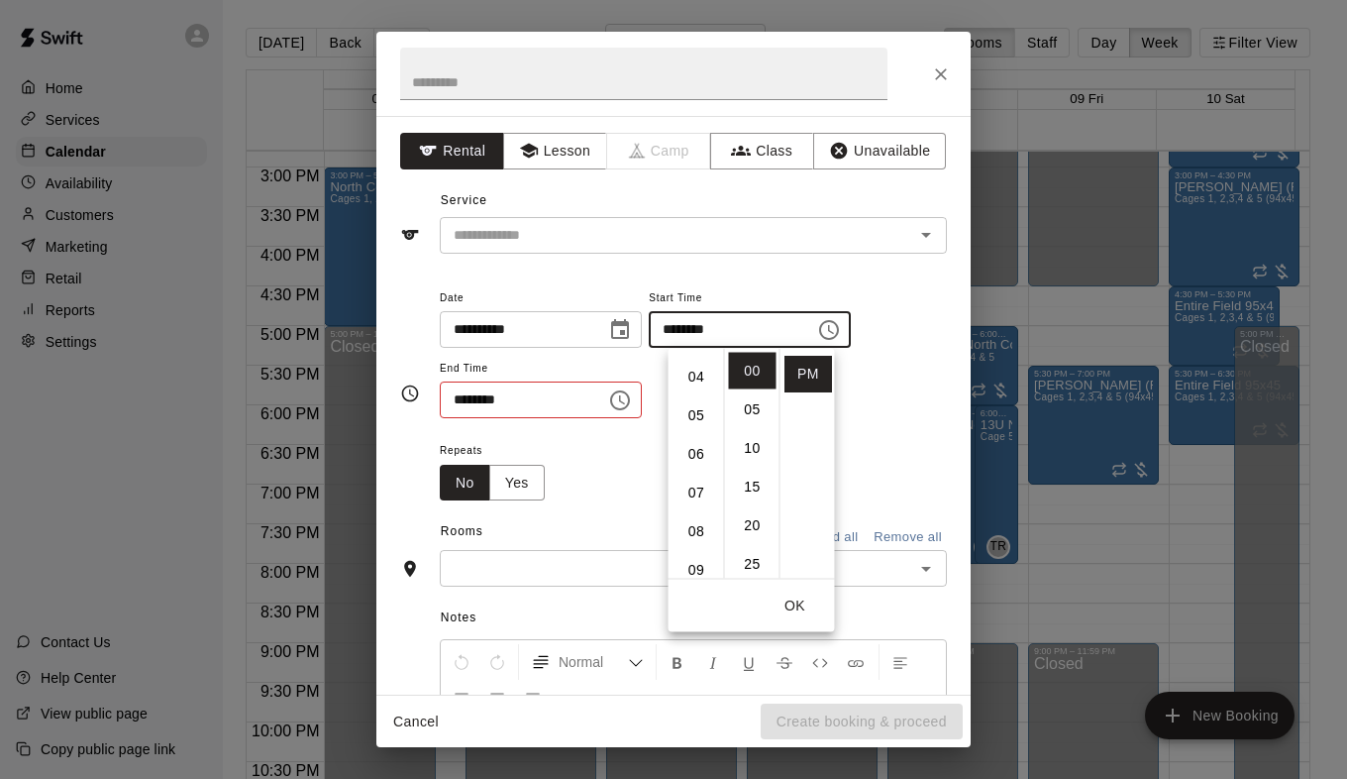
scroll to position [125, 0]
click at [697, 478] on li "06" at bounding box center [697, 478] width 48 height 37
click at [757, 501] on li "30" at bounding box center [753, 503] width 48 height 37
type input "********"
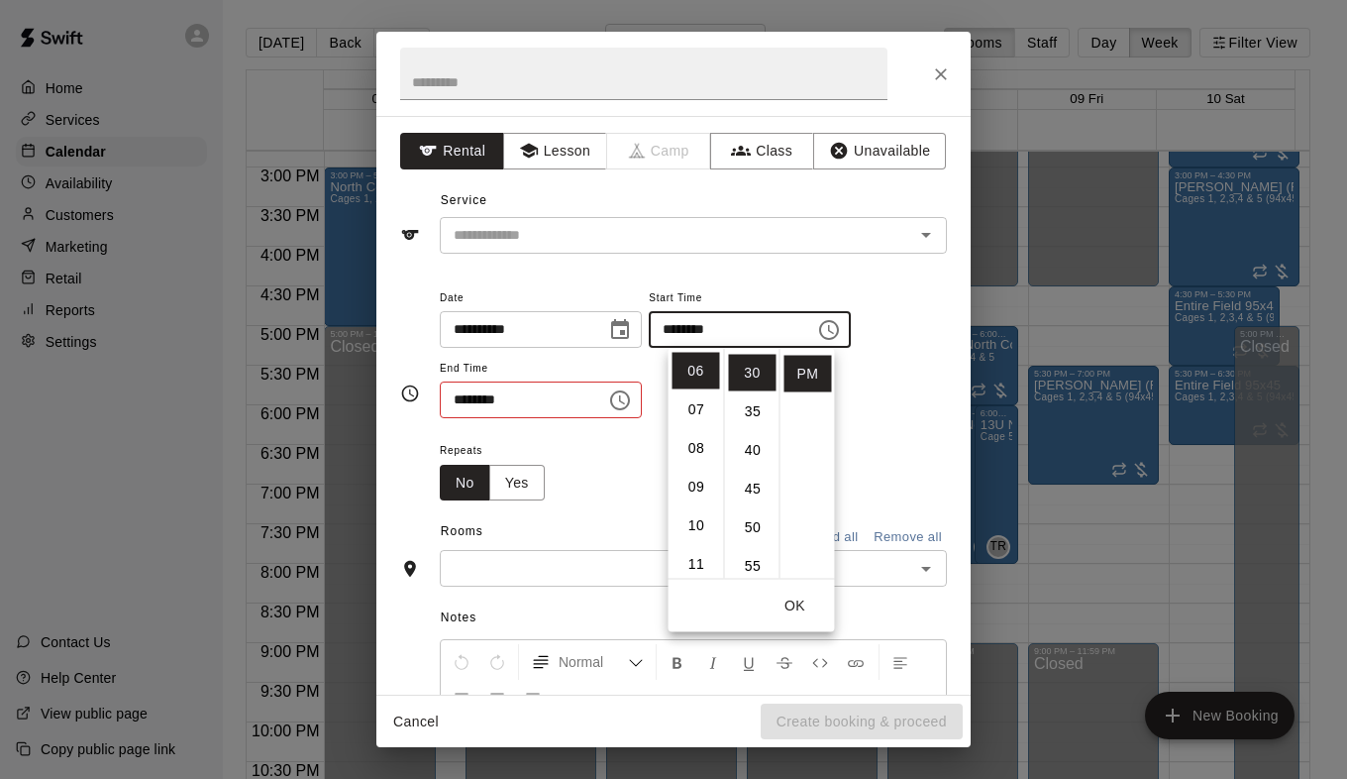
scroll to position [232, 0]
click at [870, 424] on div "**********" at bounding box center [693, 362] width 507 height 154
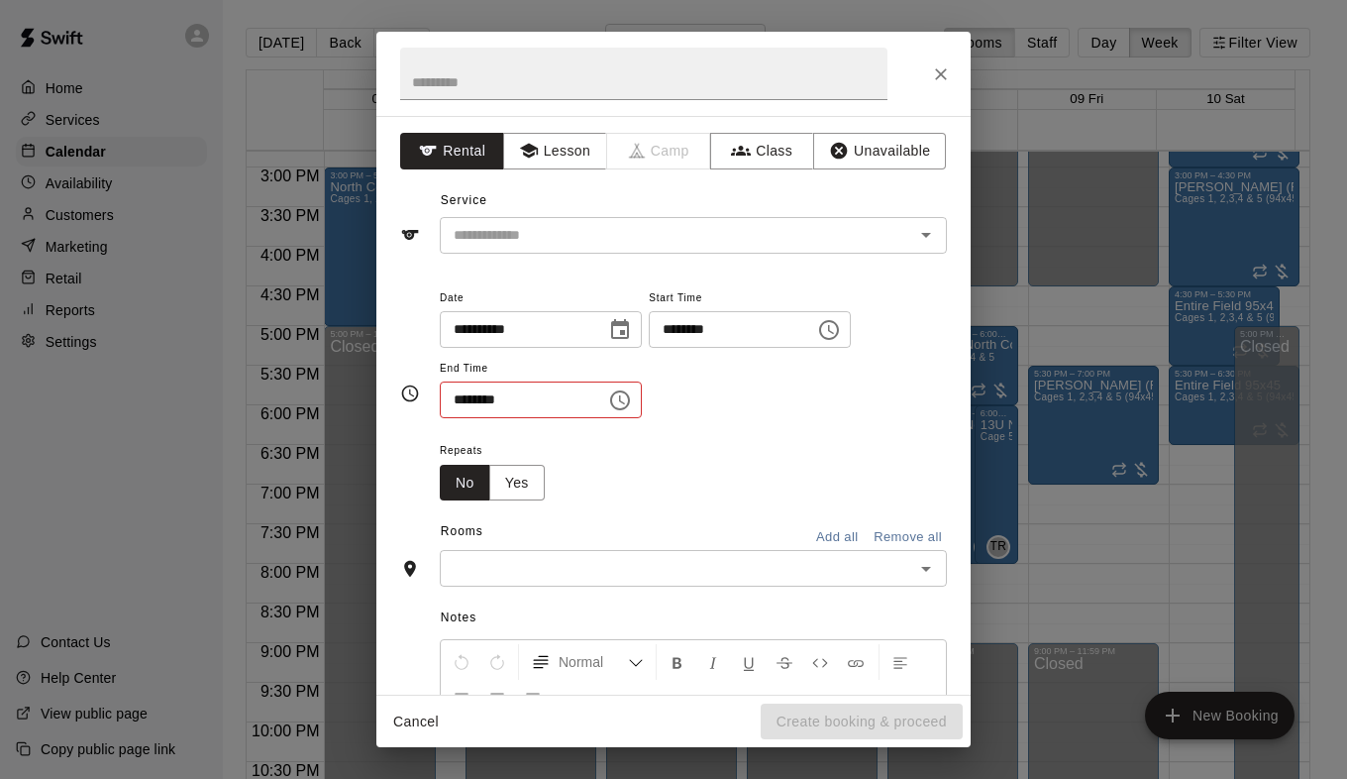
click at [640, 400] on button "Choose time, selected time is 11:30 AM" at bounding box center [620, 400] width 40 height 40
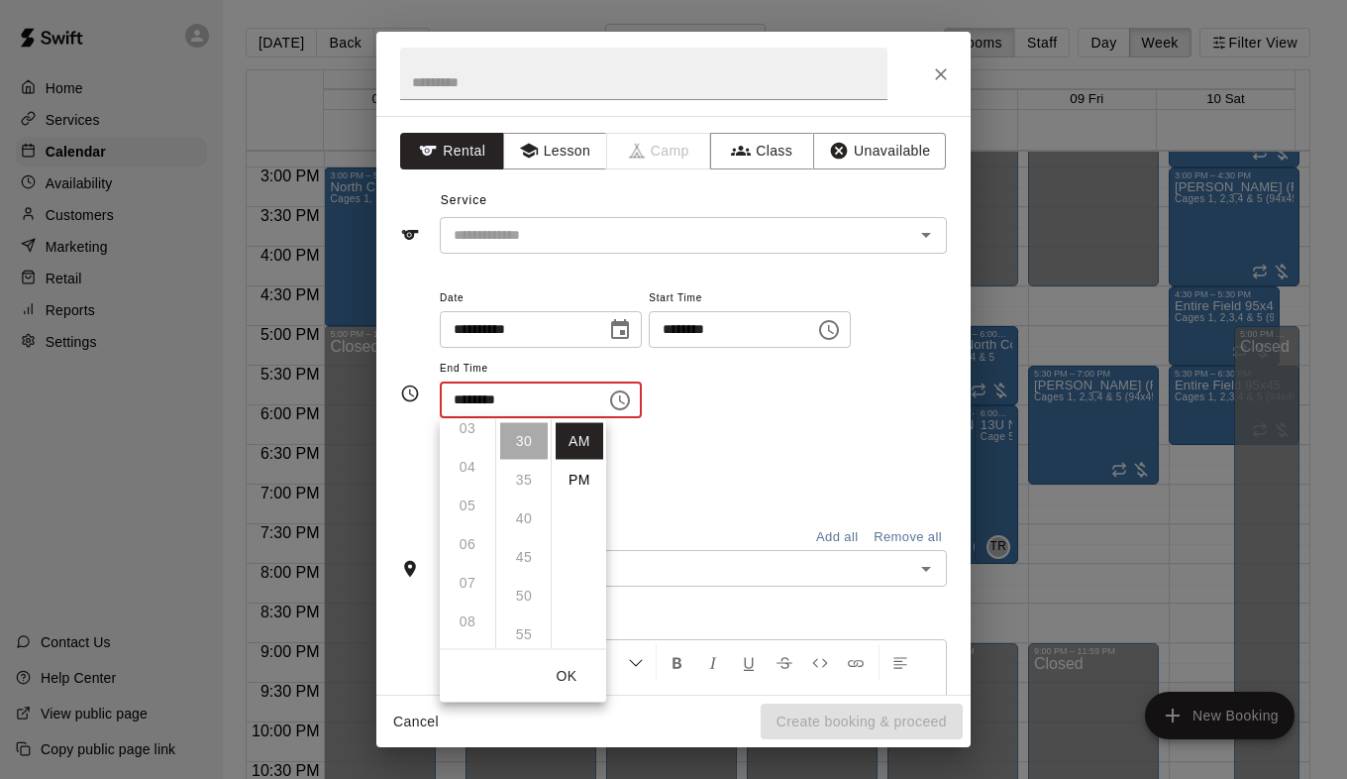
scroll to position [125, 0]
click at [468, 583] on ul "12 01 02 03 04 05 06 07 08 09 10 11" at bounding box center [467, 534] width 55 height 230
click at [575, 477] on li "PM" at bounding box center [580, 480] width 48 height 37
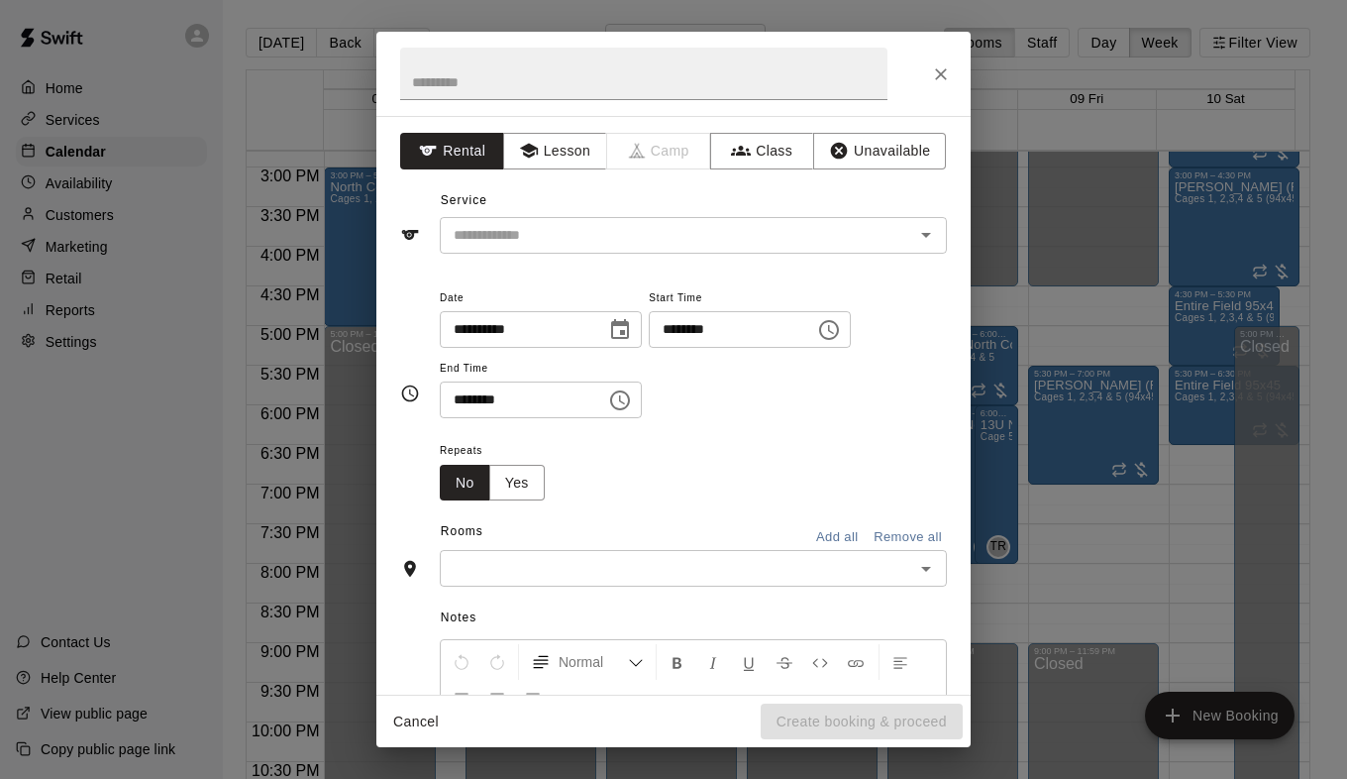
scroll to position [0, 0]
click at [632, 407] on icon "Choose time, selected time is 11:30 PM" at bounding box center [620, 400] width 24 height 24
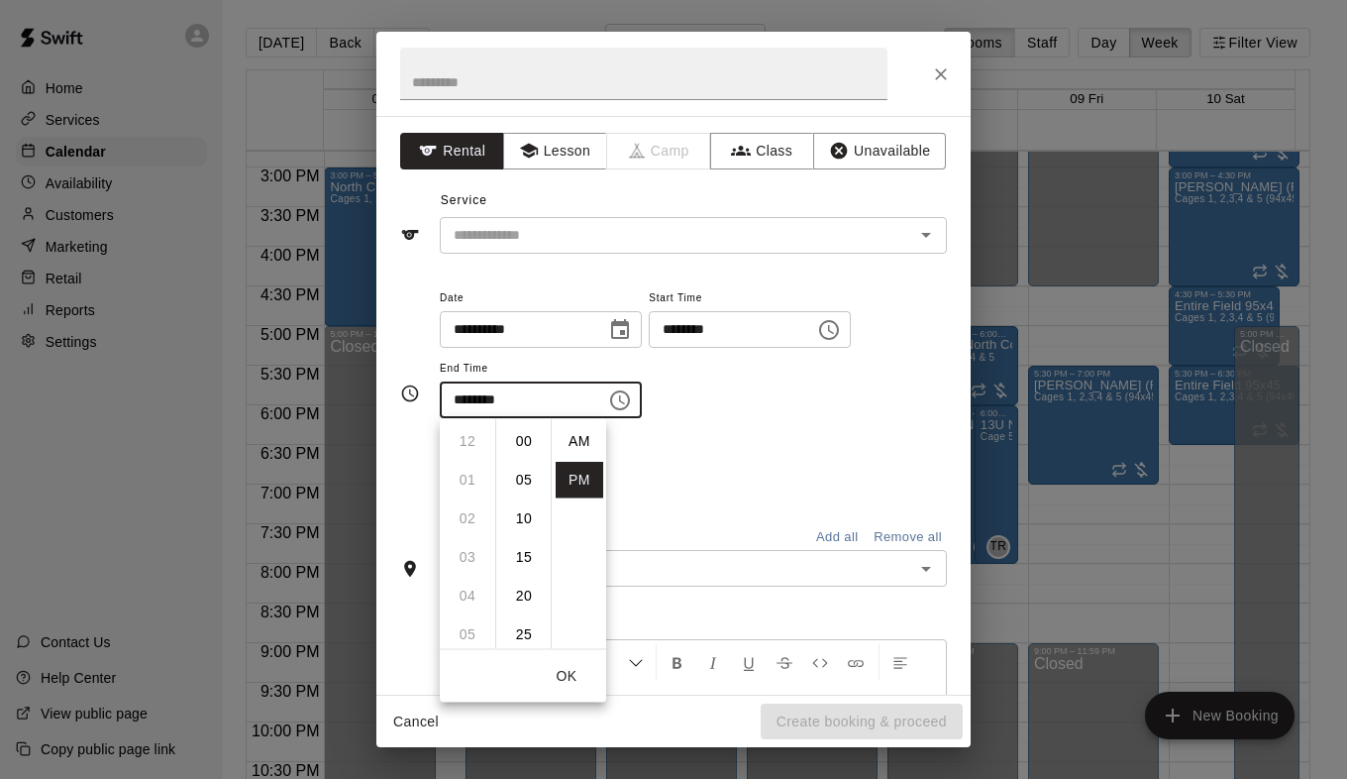
scroll to position [36, 0]
click at [473, 484] on li "07" at bounding box center [468, 488] width 48 height 37
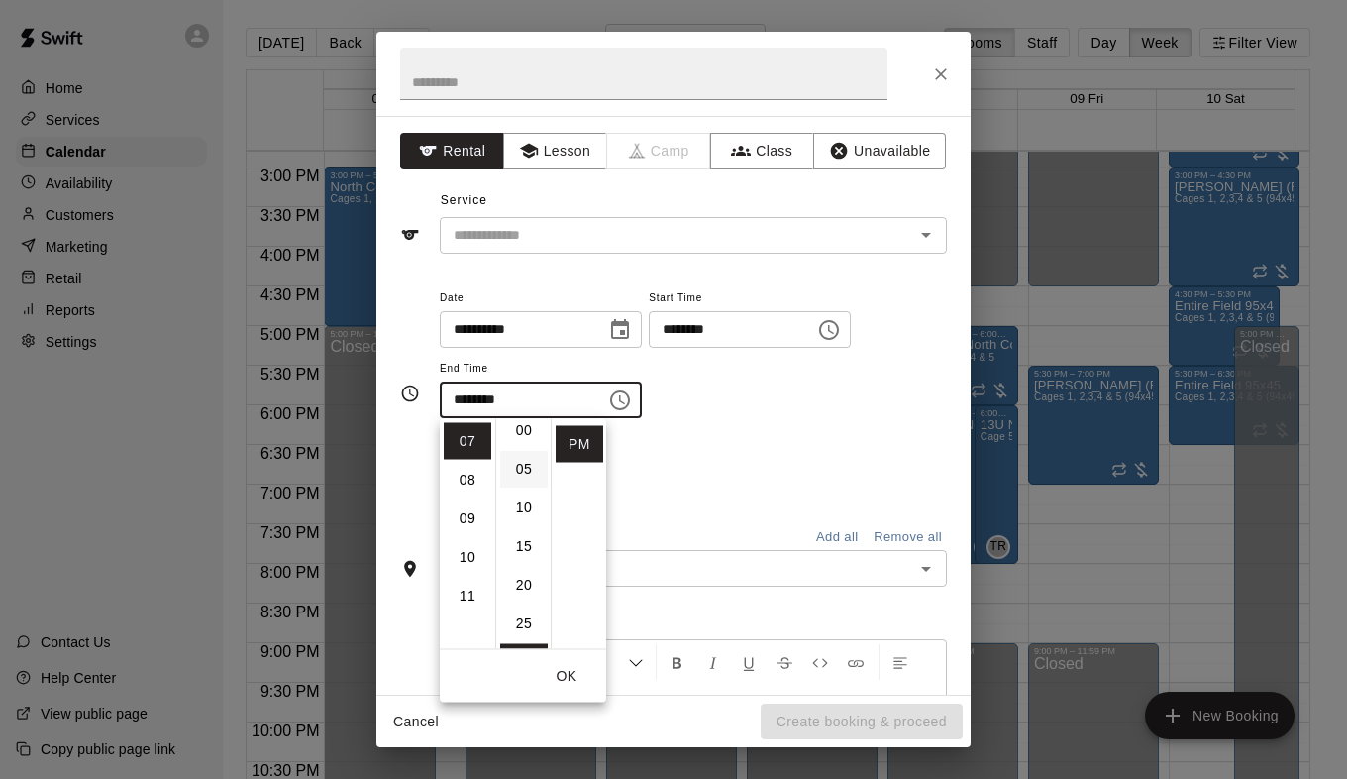
scroll to position [0, 0]
click at [520, 449] on li "00" at bounding box center [524, 441] width 48 height 37
click at [524, 583] on li "30" at bounding box center [524, 574] width 48 height 37
type input "********"
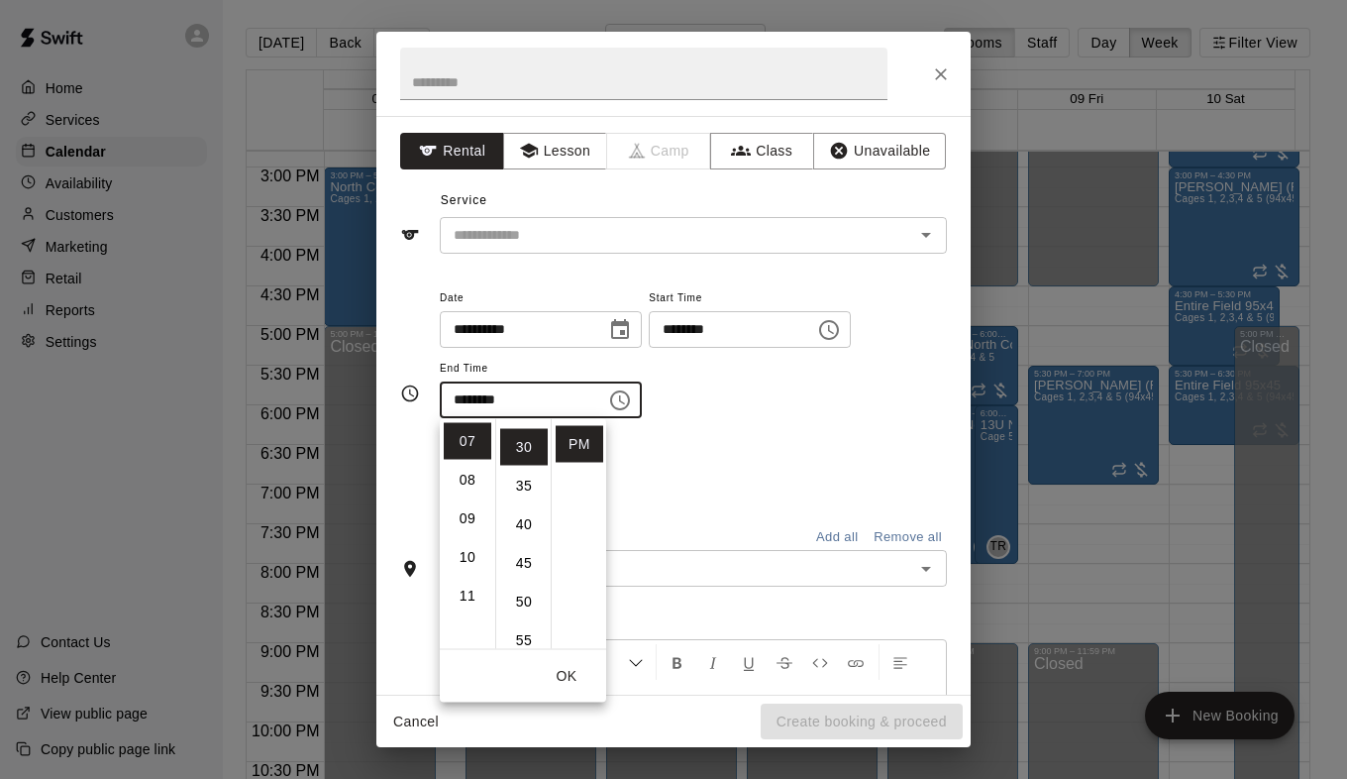
scroll to position [232, 0]
click at [789, 466] on div "Repeats No Yes" at bounding box center [693, 469] width 507 height 62
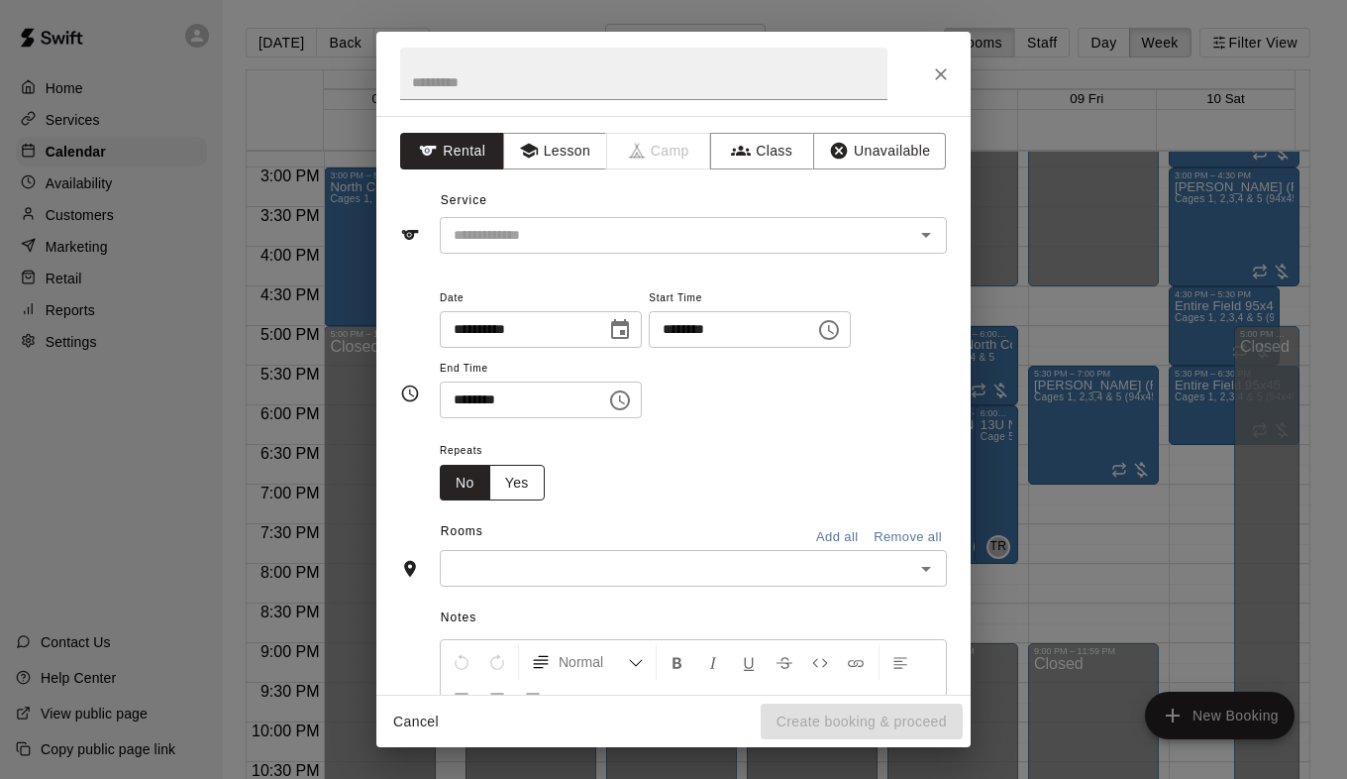
click at [520, 478] on button "Yes" at bounding box center [516, 483] width 55 height 37
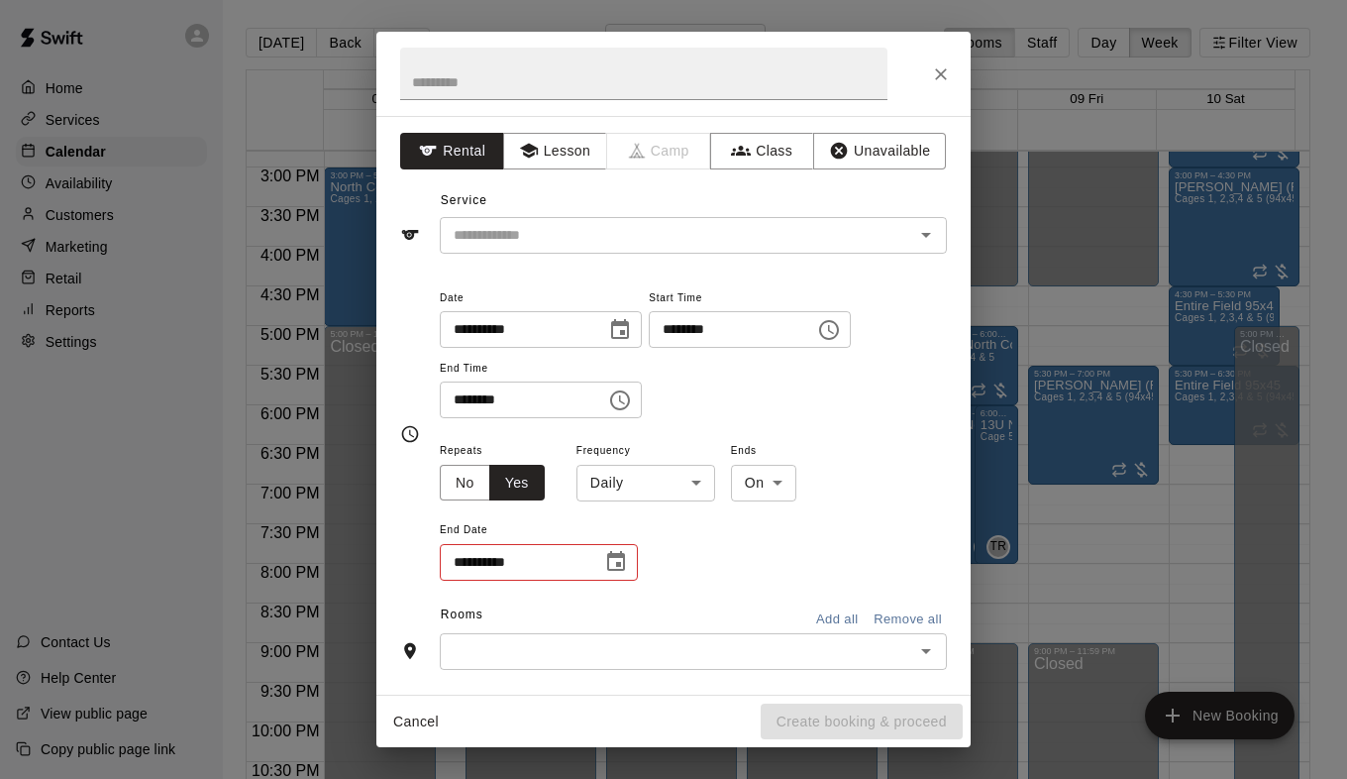
click at [696, 474] on body "Home Services Calendar Availability Customers Marketing Retail Reports Settings…" at bounding box center [673, 405] width 1347 height 810
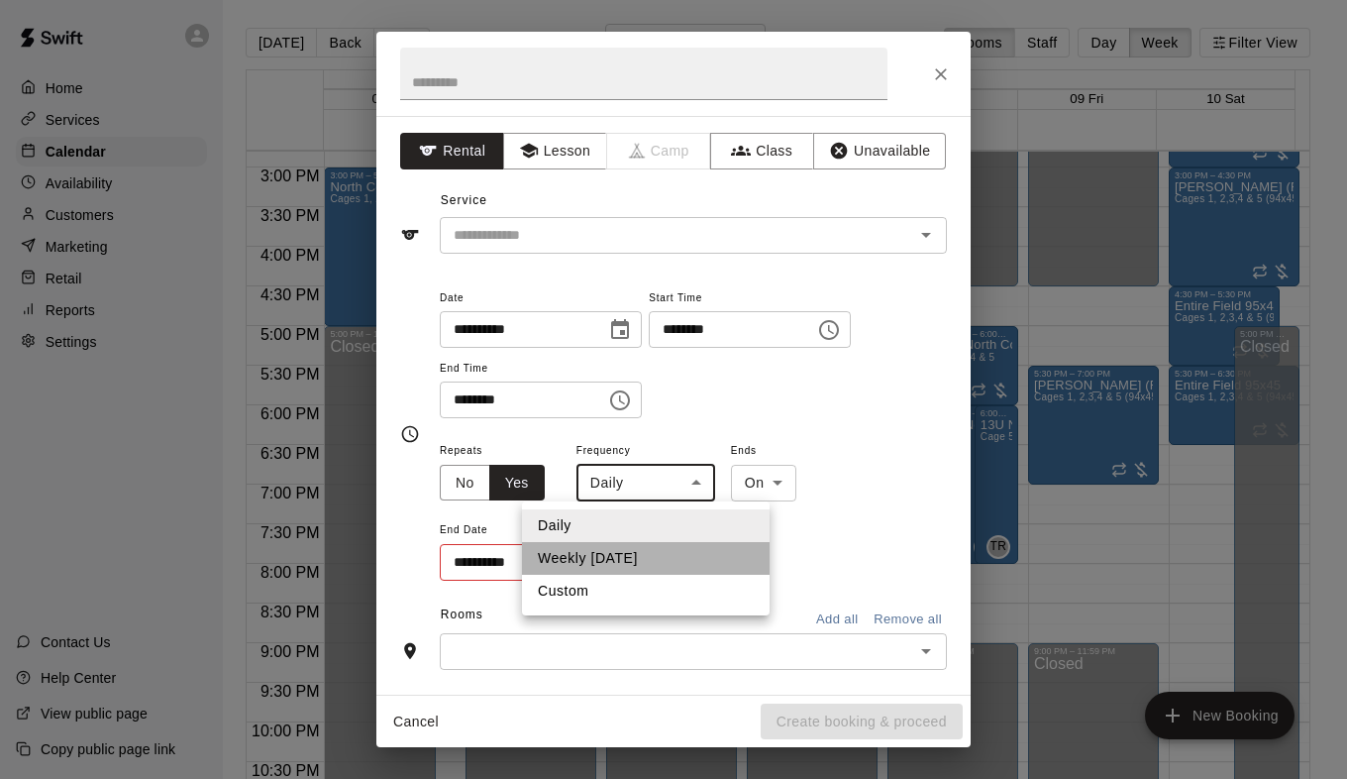
click at [614, 560] on li "Weekly [DATE]" at bounding box center [646, 558] width 248 height 33
type input "******"
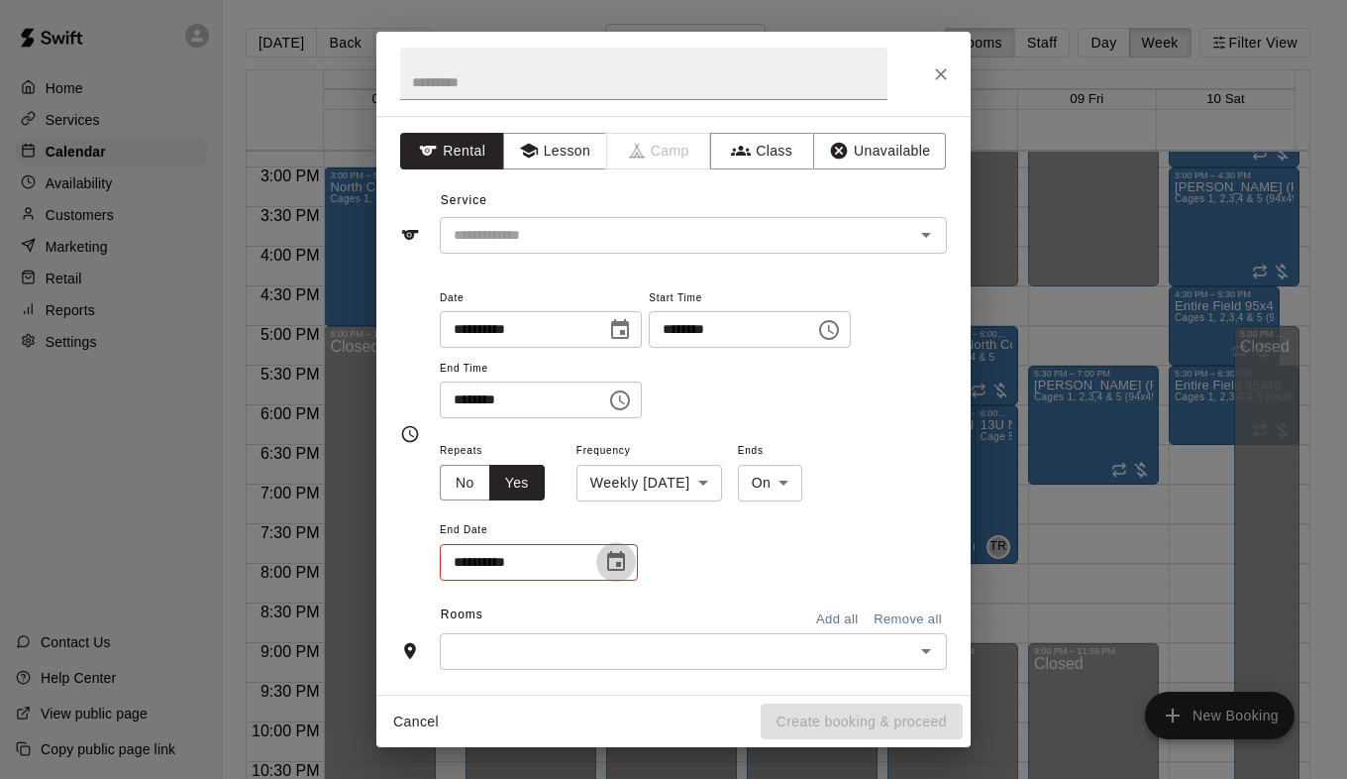
click at [612, 566] on icon "Choose date" at bounding box center [616, 562] width 24 height 24
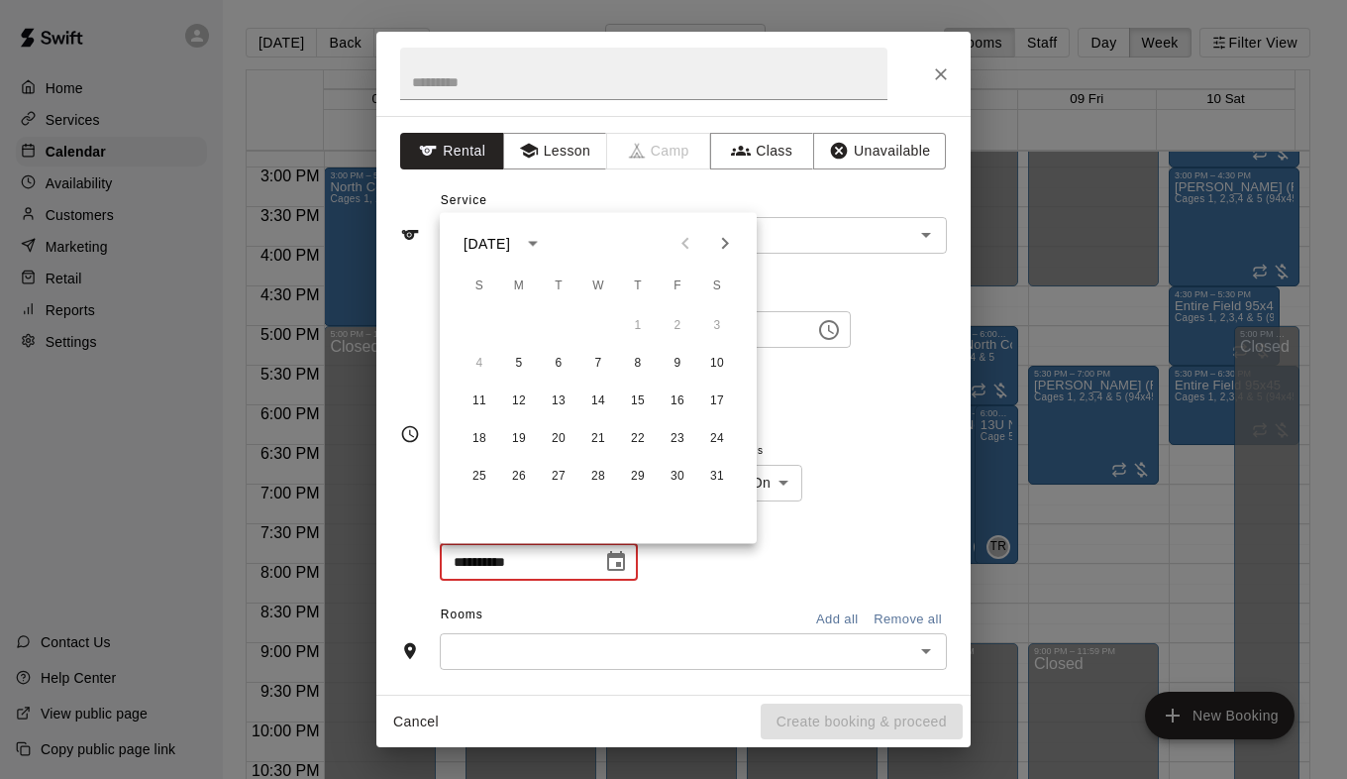
click at [722, 243] on icon "Next month" at bounding box center [725, 244] width 24 height 24
click at [720, 250] on icon "Next month" at bounding box center [725, 244] width 24 height 24
click at [716, 244] on icon "Next month" at bounding box center [725, 244] width 24 height 24
click at [517, 368] on button "6" at bounding box center [519, 364] width 36 height 36
type input "**********"
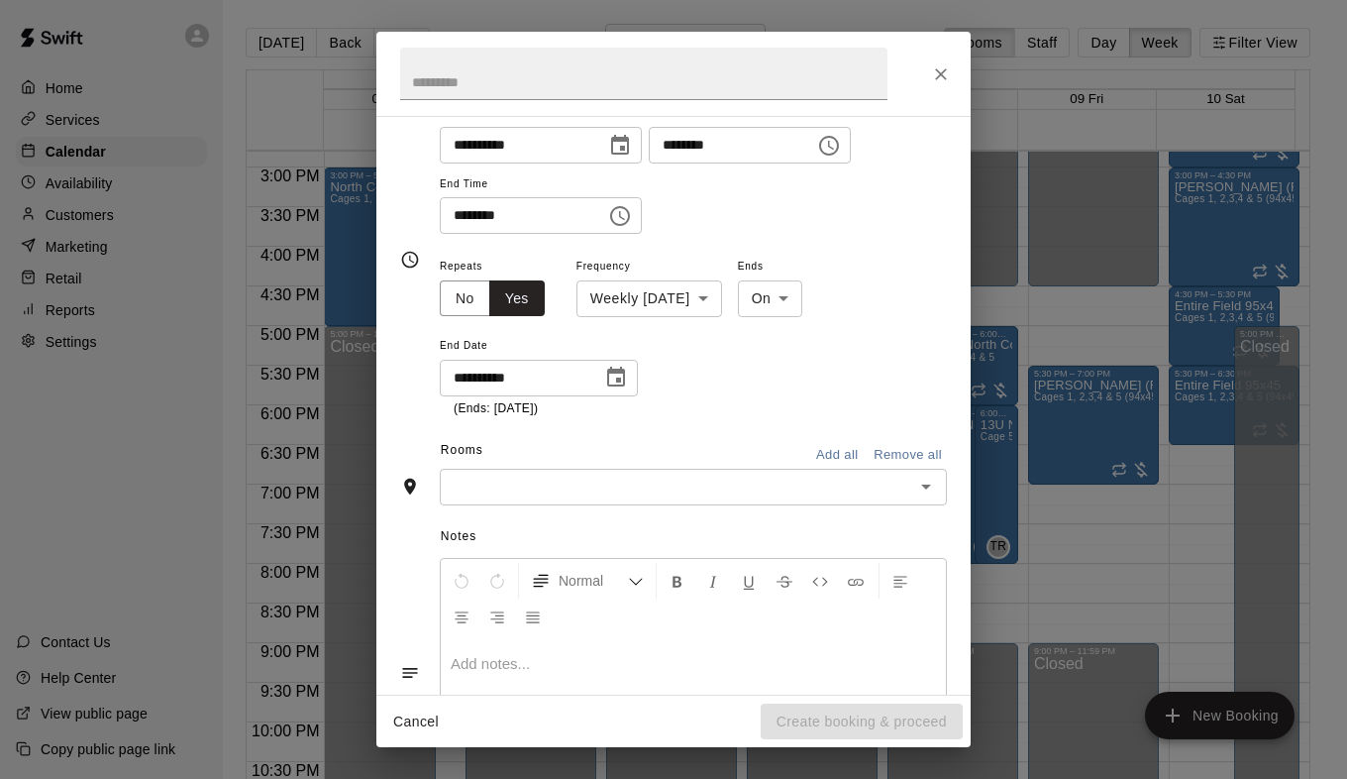
scroll to position [198, 0]
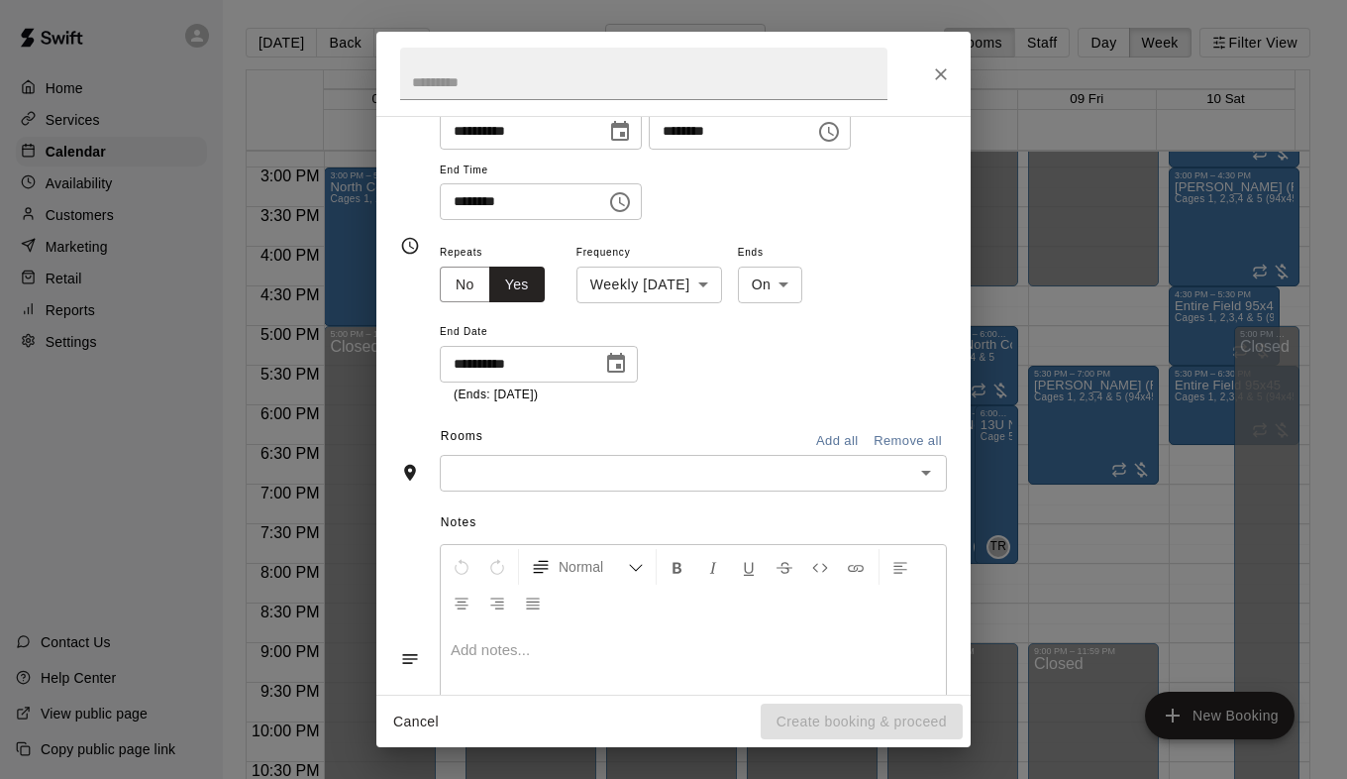
click at [921, 472] on icon "Open" at bounding box center [926, 473] width 10 height 5
drag, startPoint x: 861, startPoint y: 526, endPoint x: 862, endPoint y: 514, distance: 11.9
click at [861, 526] on span "Notes" at bounding box center [694, 523] width 506 height 32
click at [834, 440] on button "Add all" at bounding box center [836, 441] width 63 height 31
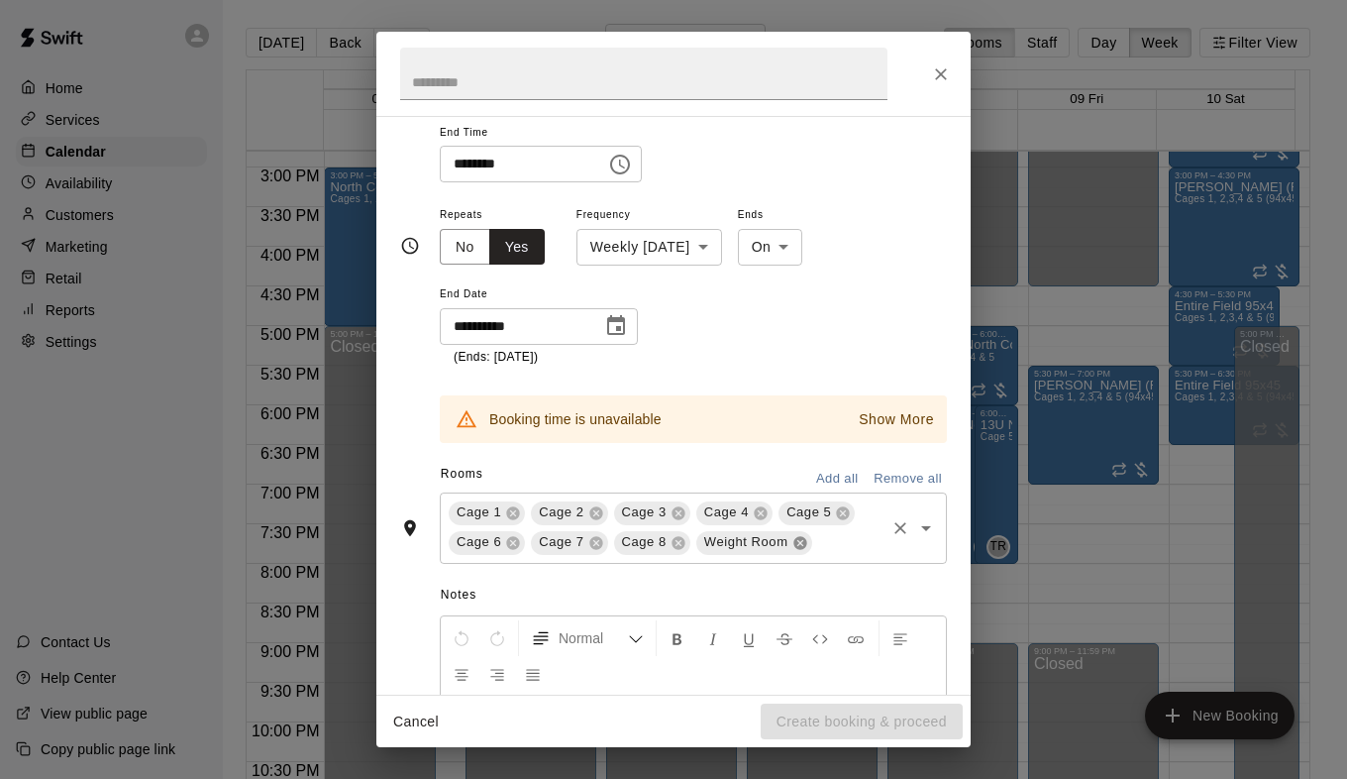
click at [796, 541] on icon at bounding box center [801, 543] width 16 height 16
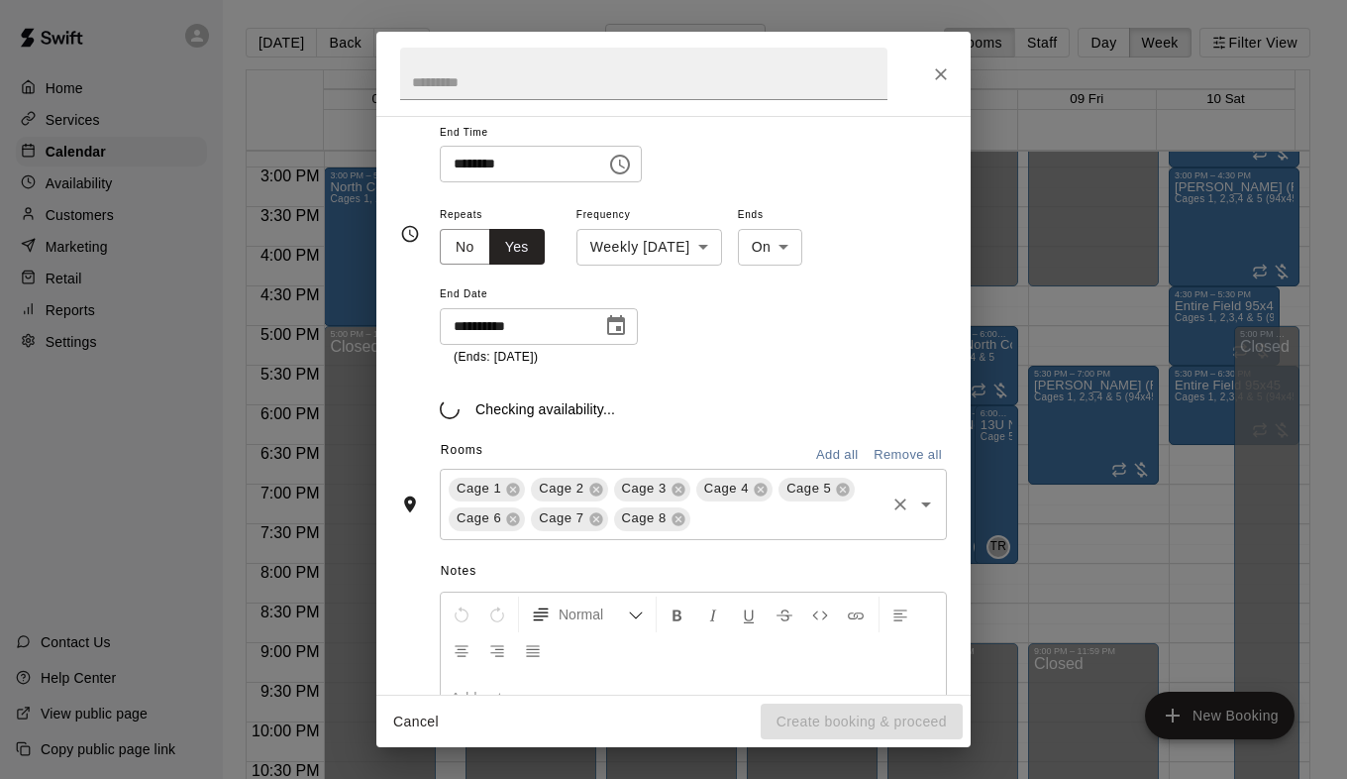
scroll to position [224, 0]
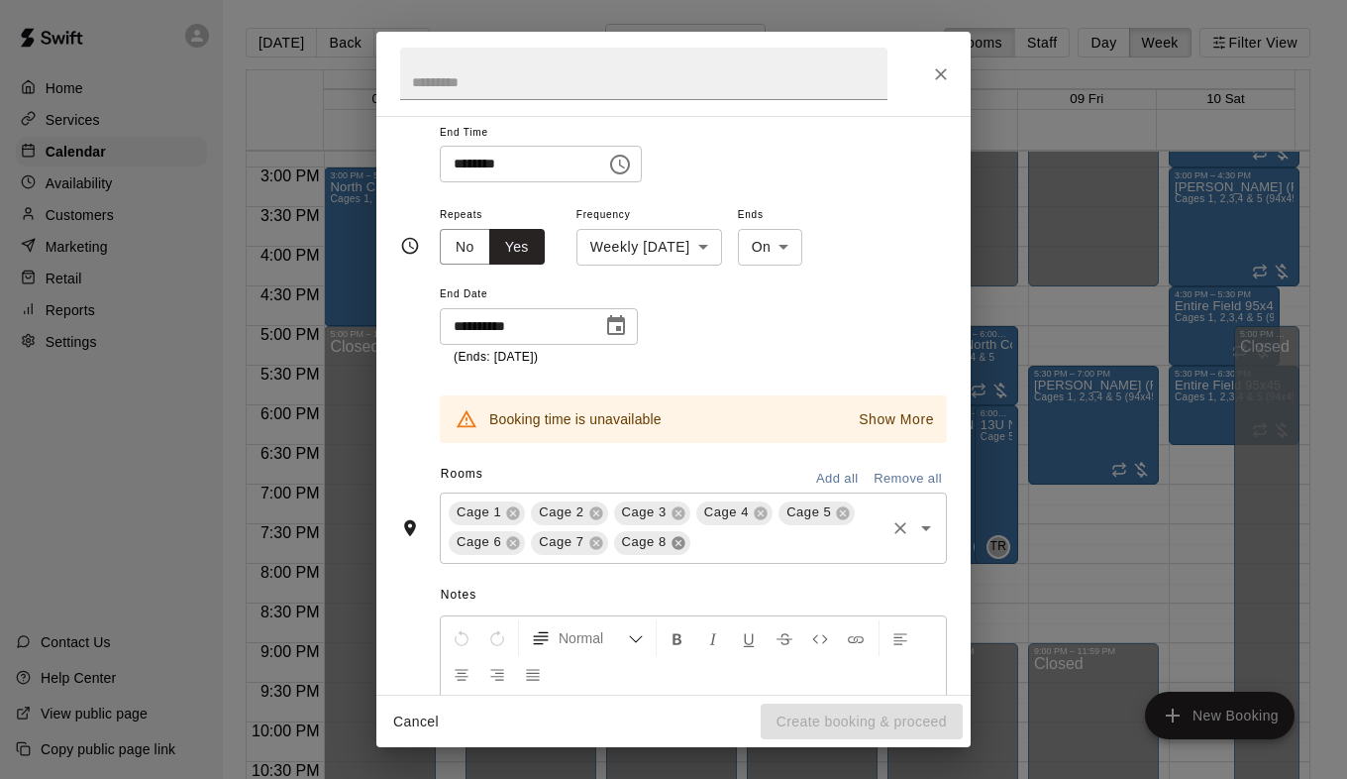
click at [675, 542] on icon at bounding box center [678, 542] width 13 height 13
click at [592, 541] on icon at bounding box center [595, 542] width 13 height 13
click at [510, 543] on icon at bounding box center [513, 543] width 16 height 16
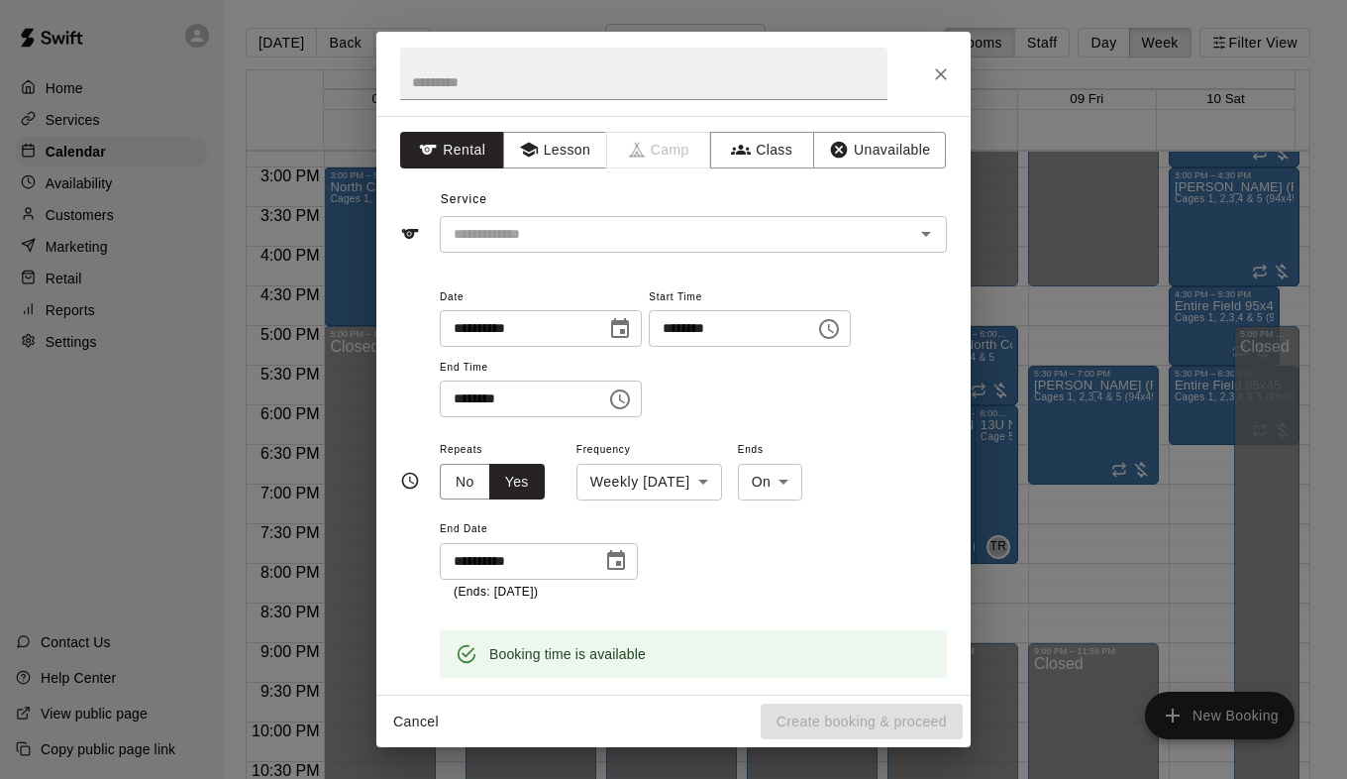
scroll to position [0, 0]
click at [920, 241] on icon "Open" at bounding box center [926, 235] width 24 height 24
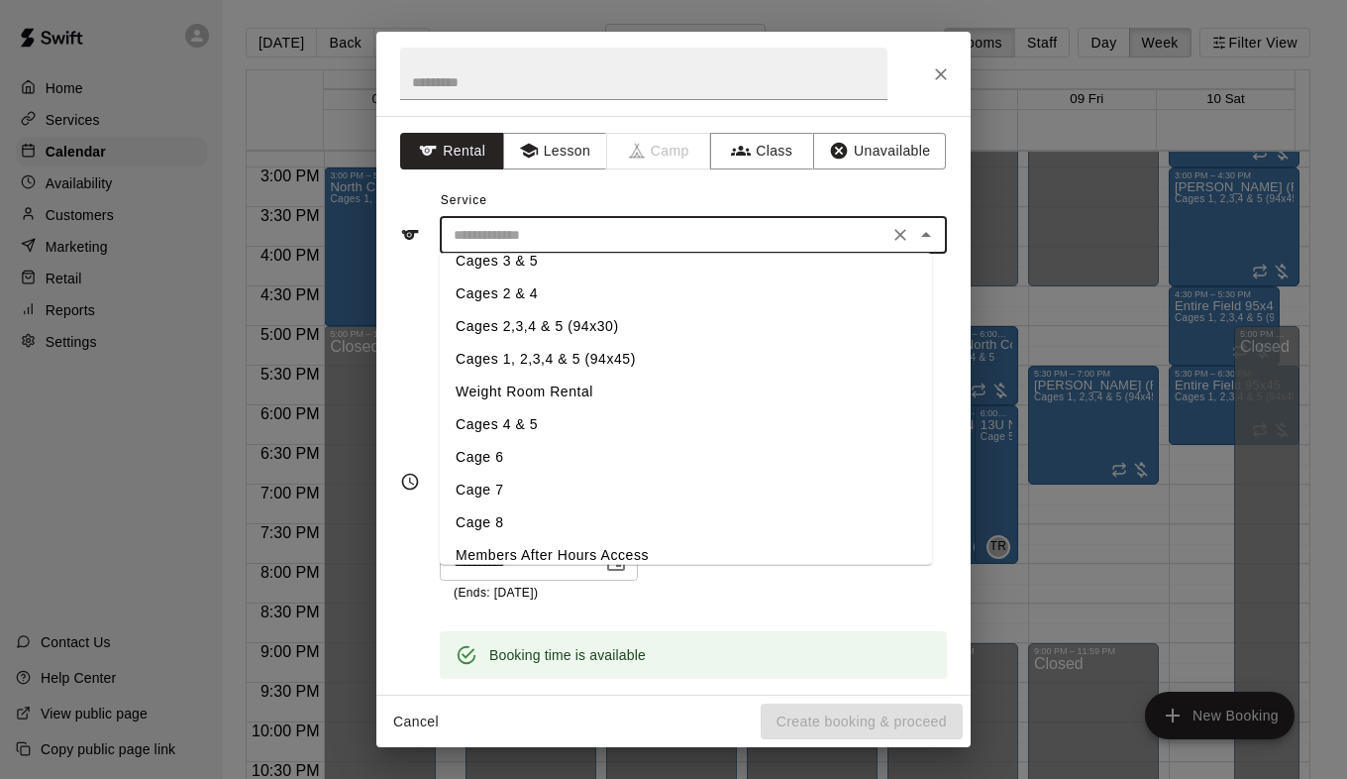
scroll to position [292, 0]
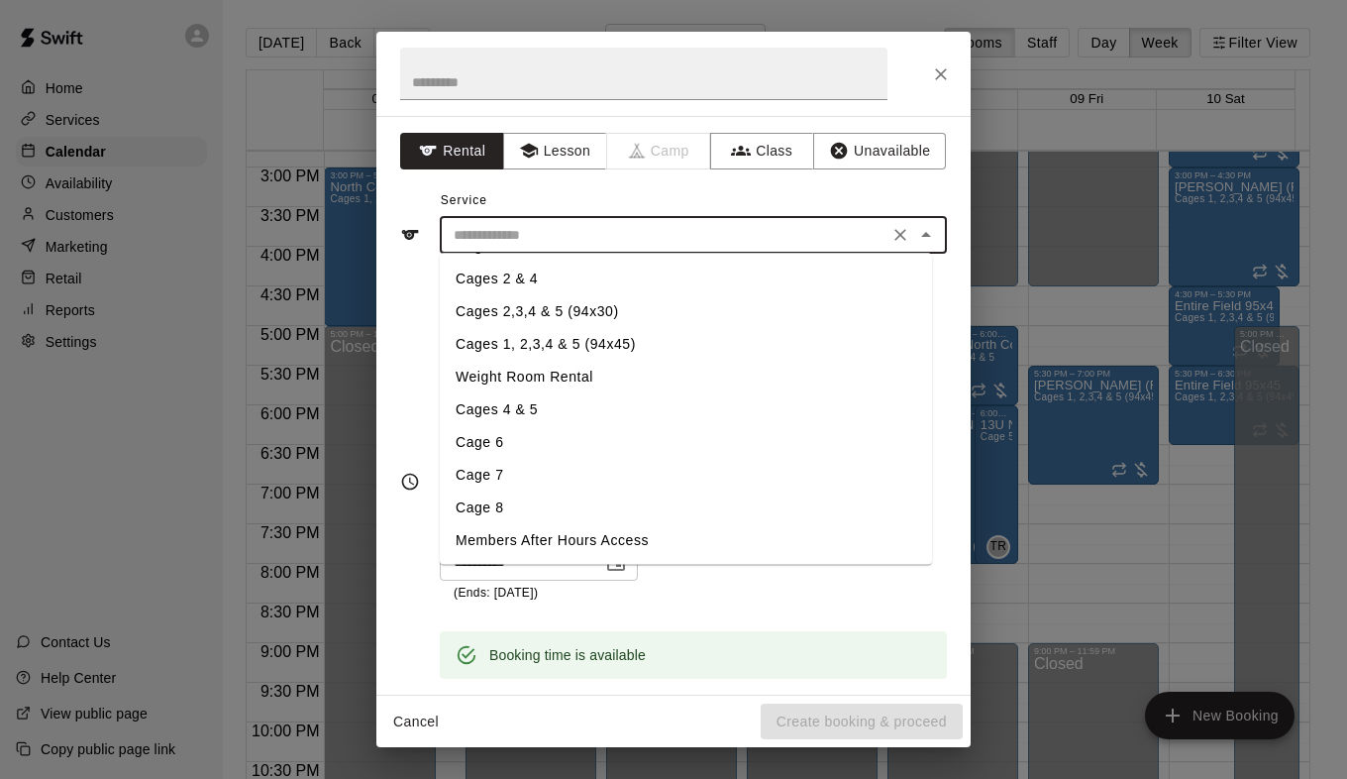
click at [584, 345] on li "Cages 1, 2,3,4 & 5 (94x45)" at bounding box center [686, 345] width 492 height 33
type input "**********"
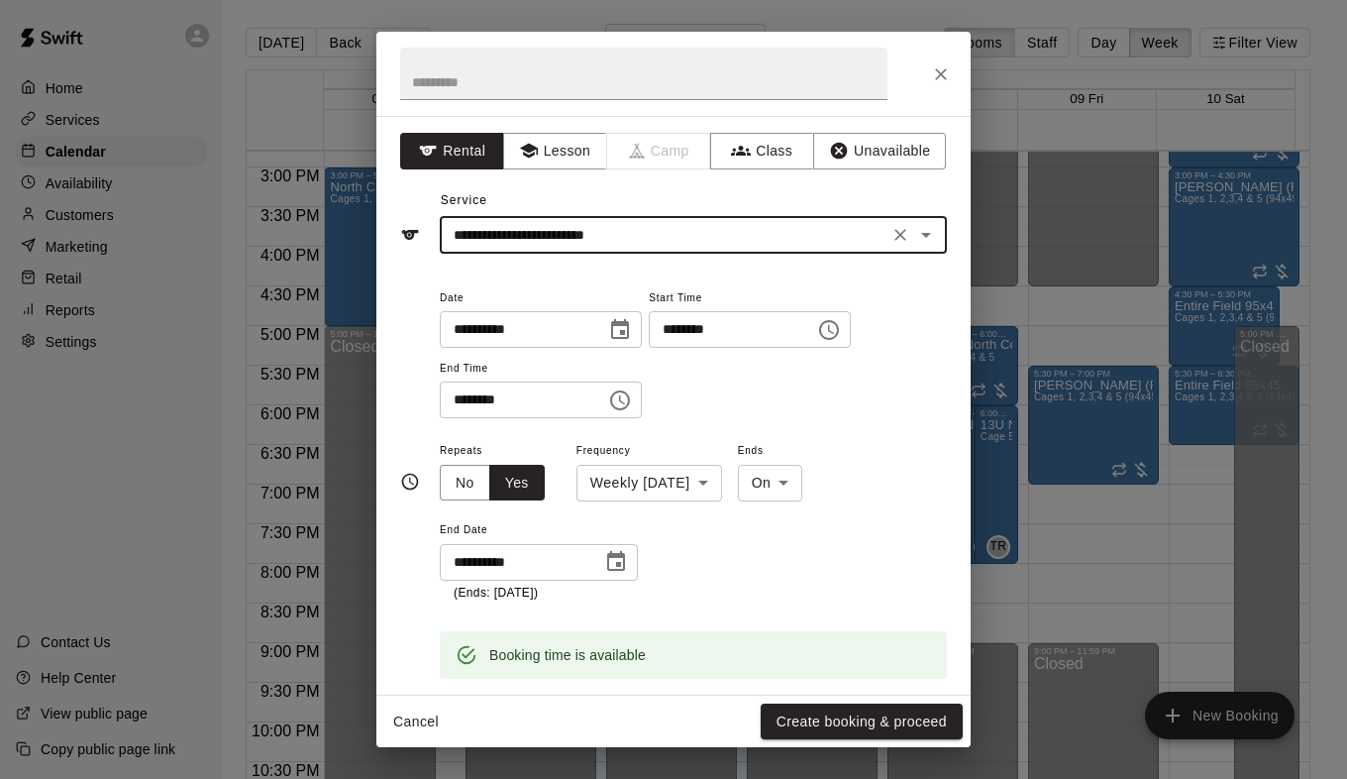
scroll to position [420, 0]
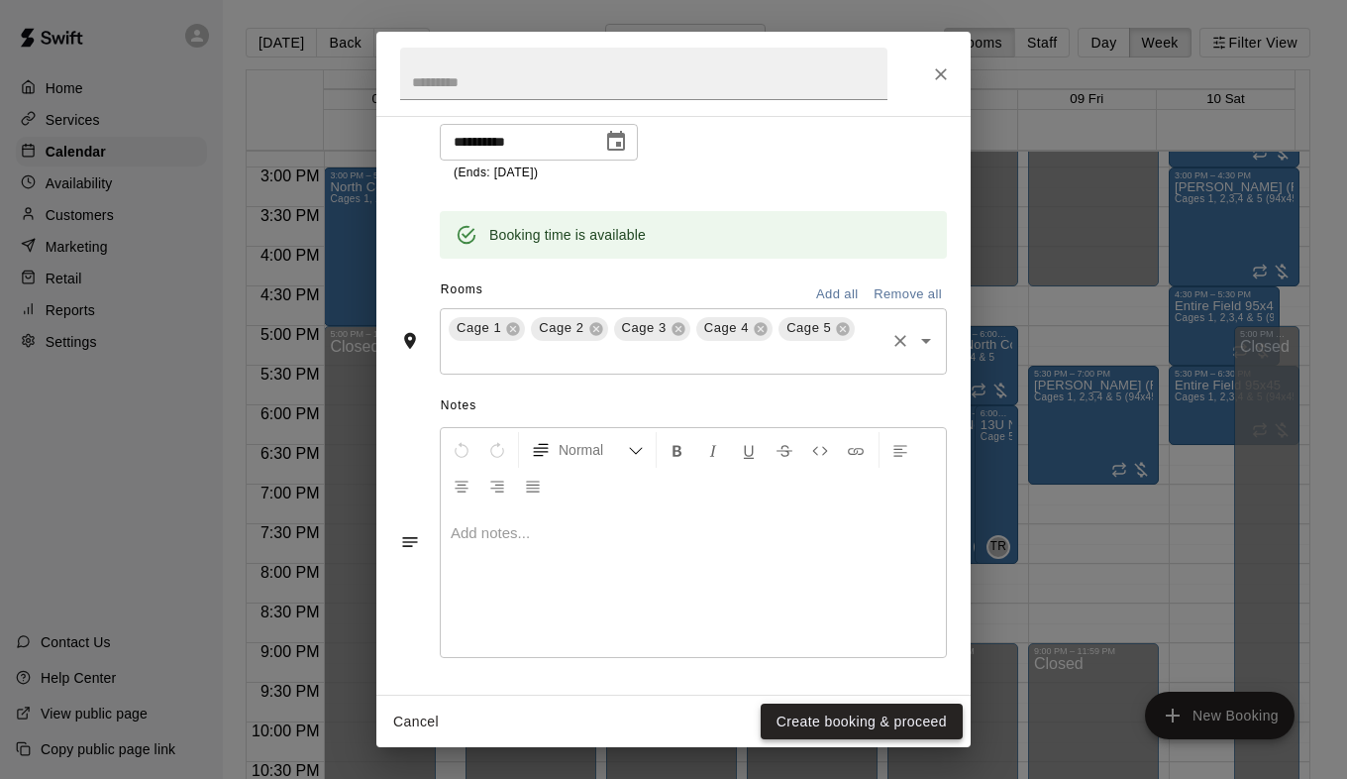
click at [818, 725] on button "Create booking & proceed" at bounding box center [862, 721] width 202 height 37
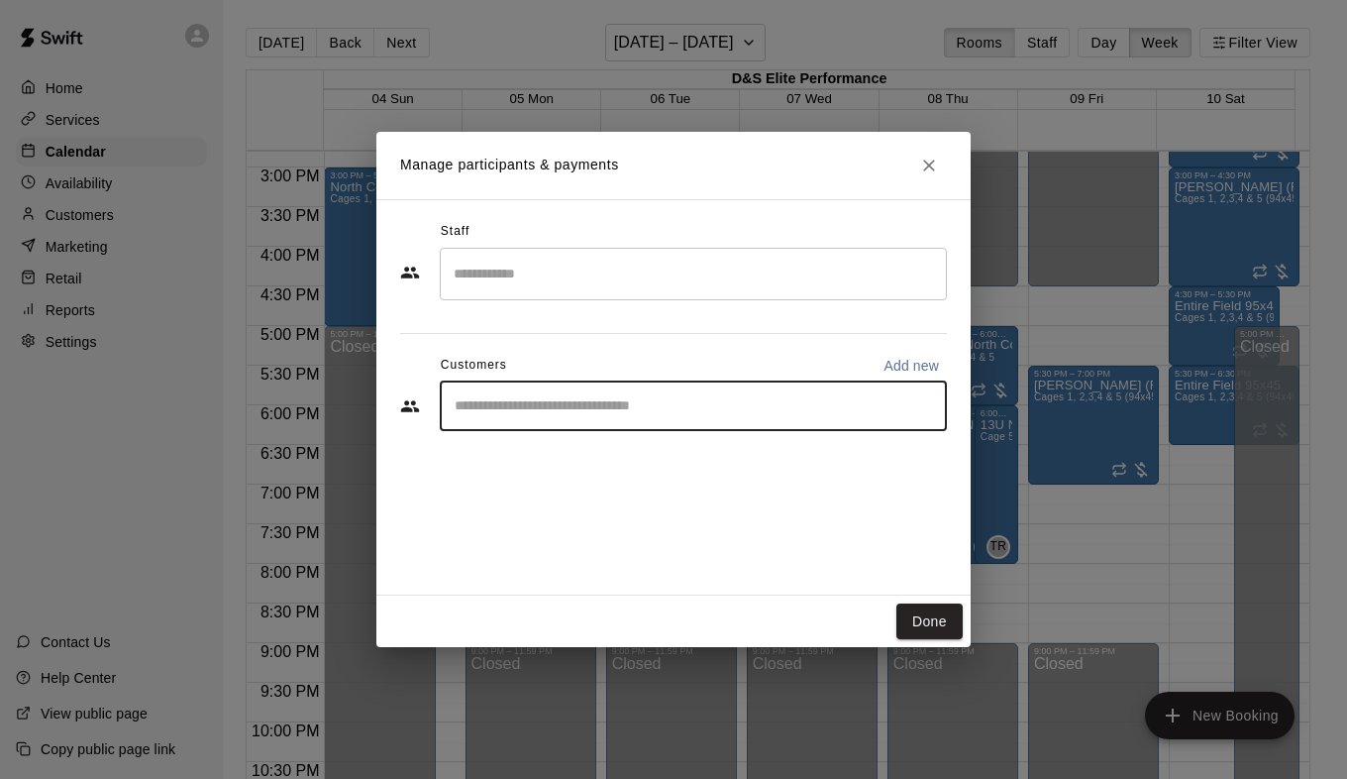
click at [553, 399] on input "Start typing to search customers..." at bounding box center [693, 406] width 489 height 20
type input "***"
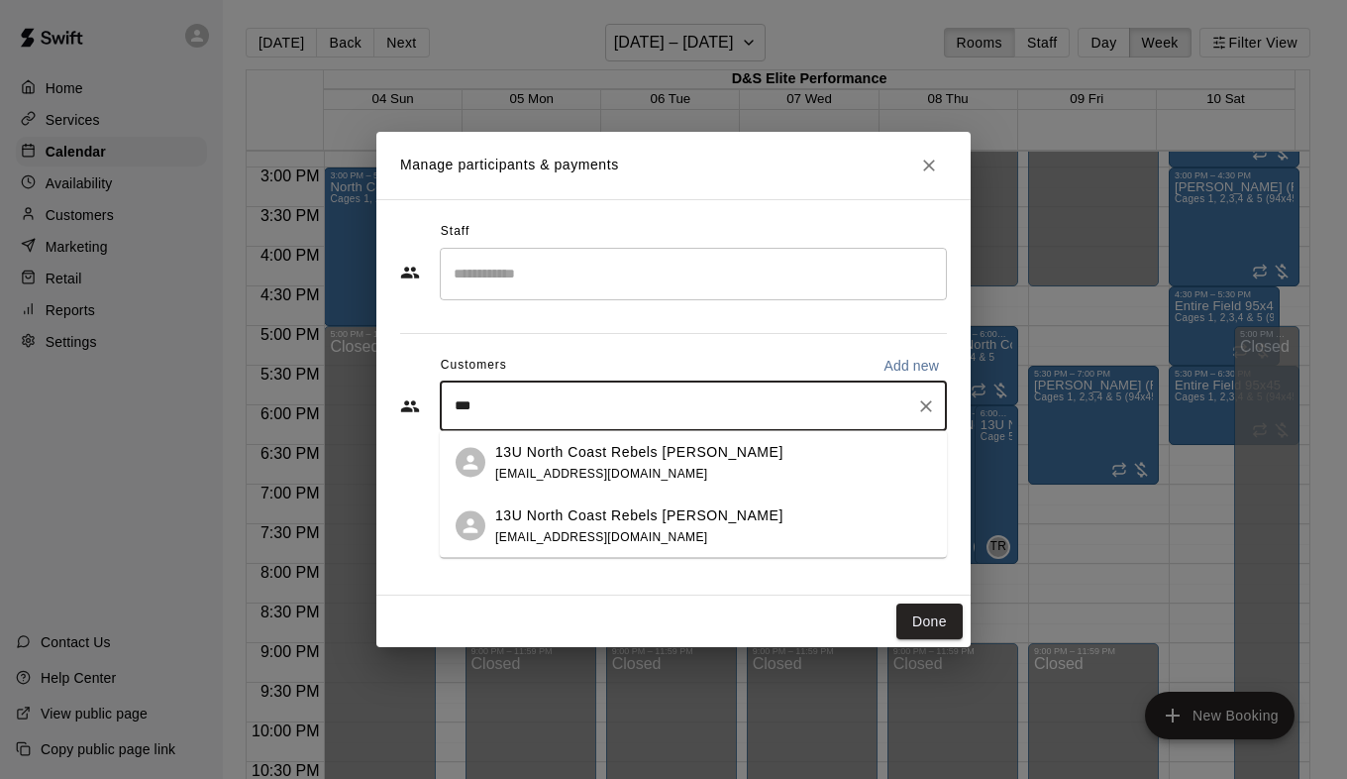
click at [610, 458] on p "13U North Coast Rebels [PERSON_NAME]" at bounding box center [639, 451] width 288 height 21
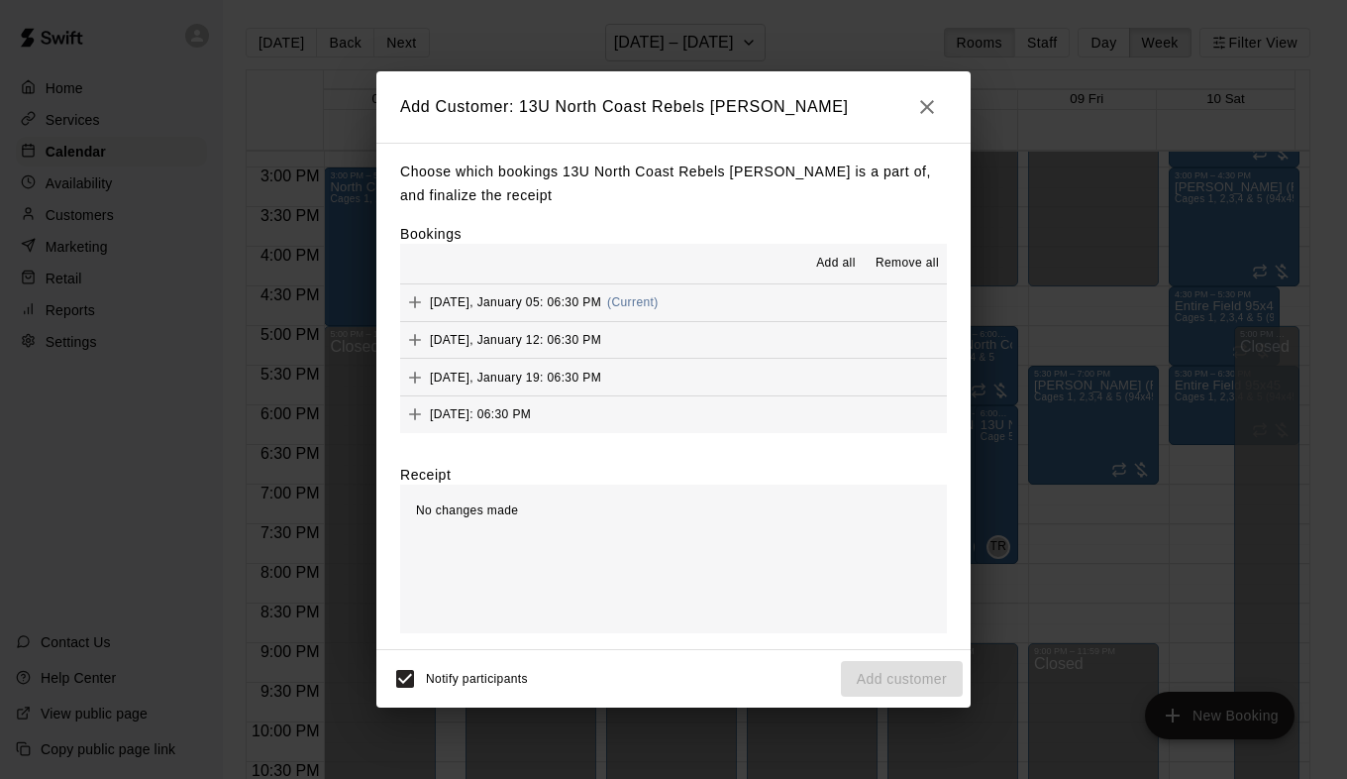
click at [835, 257] on span "Add all" at bounding box center [836, 264] width 40 height 20
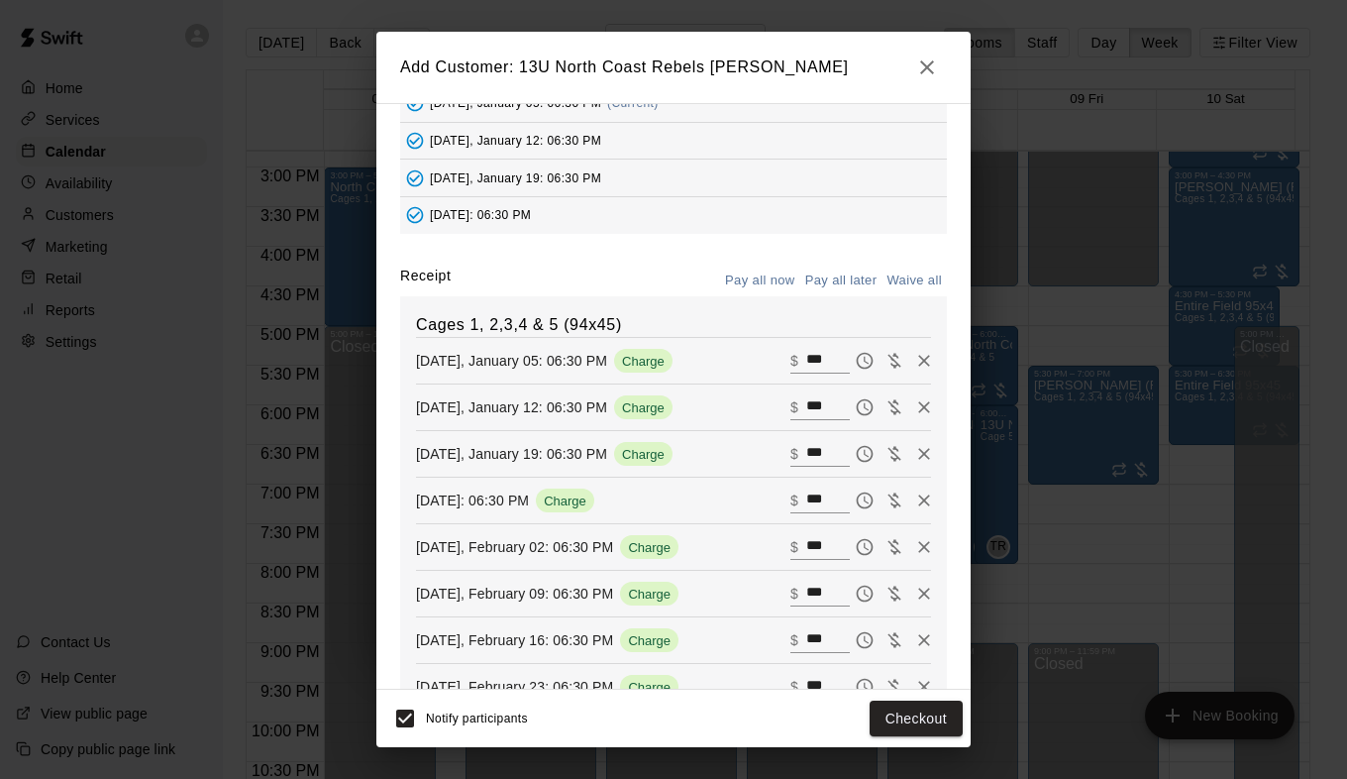
scroll to position [157, 0]
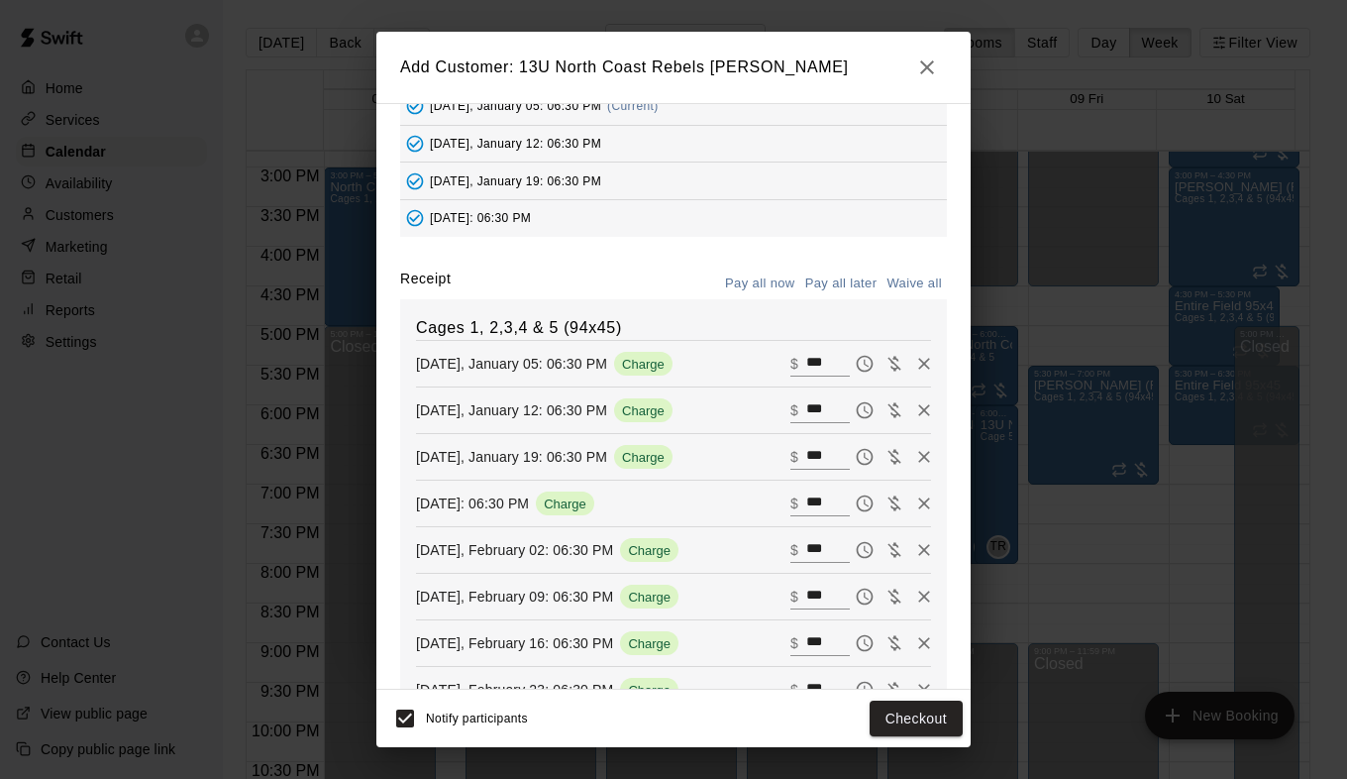
click at [808, 369] on input "***" at bounding box center [828, 364] width 44 height 26
drag, startPoint x: 804, startPoint y: 363, endPoint x: 777, endPoint y: 364, distance: 27.8
click at [806, 364] on input "***" at bounding box center [828, 364] width 44 height 26
type input "***"
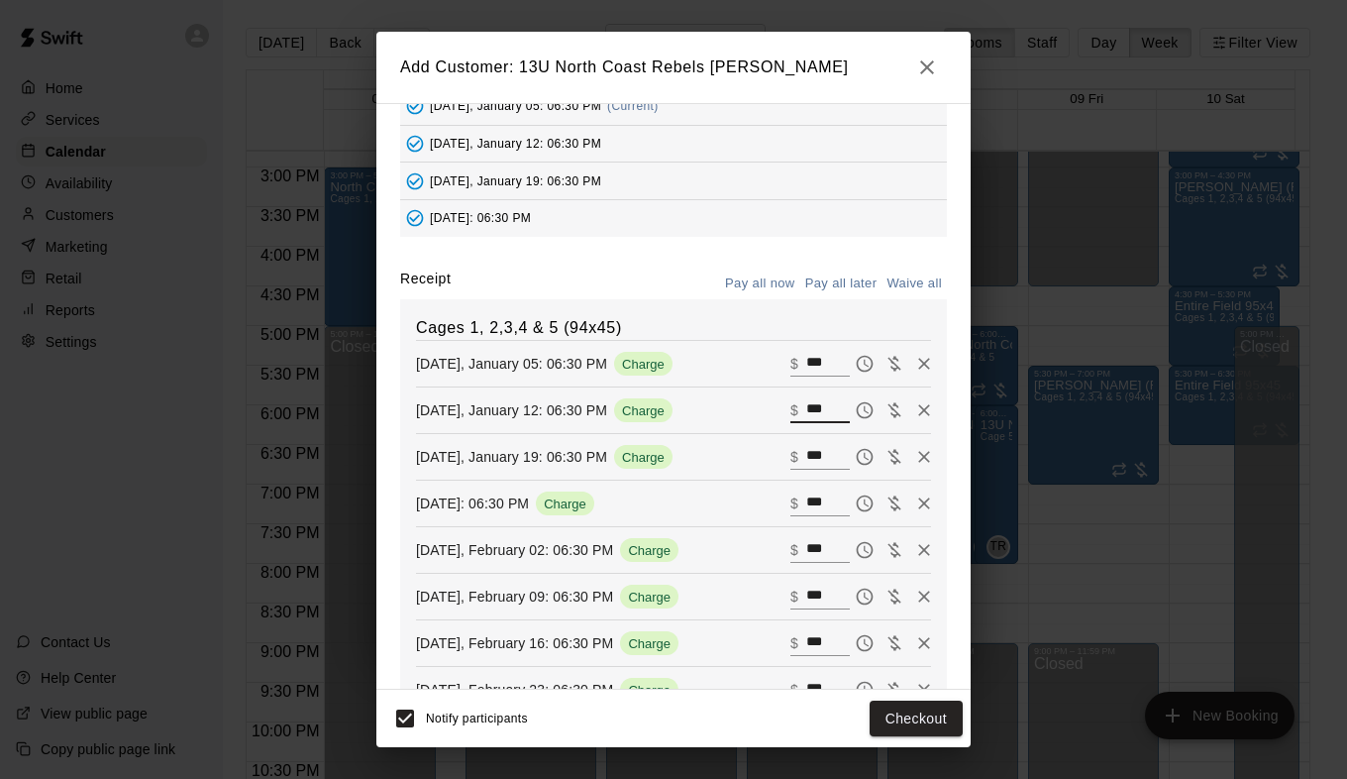
click at [806, 410] on input "***" at bounding box center [828, 410] width 44 height 26
paste input "text"
type input "***"
click at [807, 460] on input "***" at bounding box center [828, 457] width 44 height 26
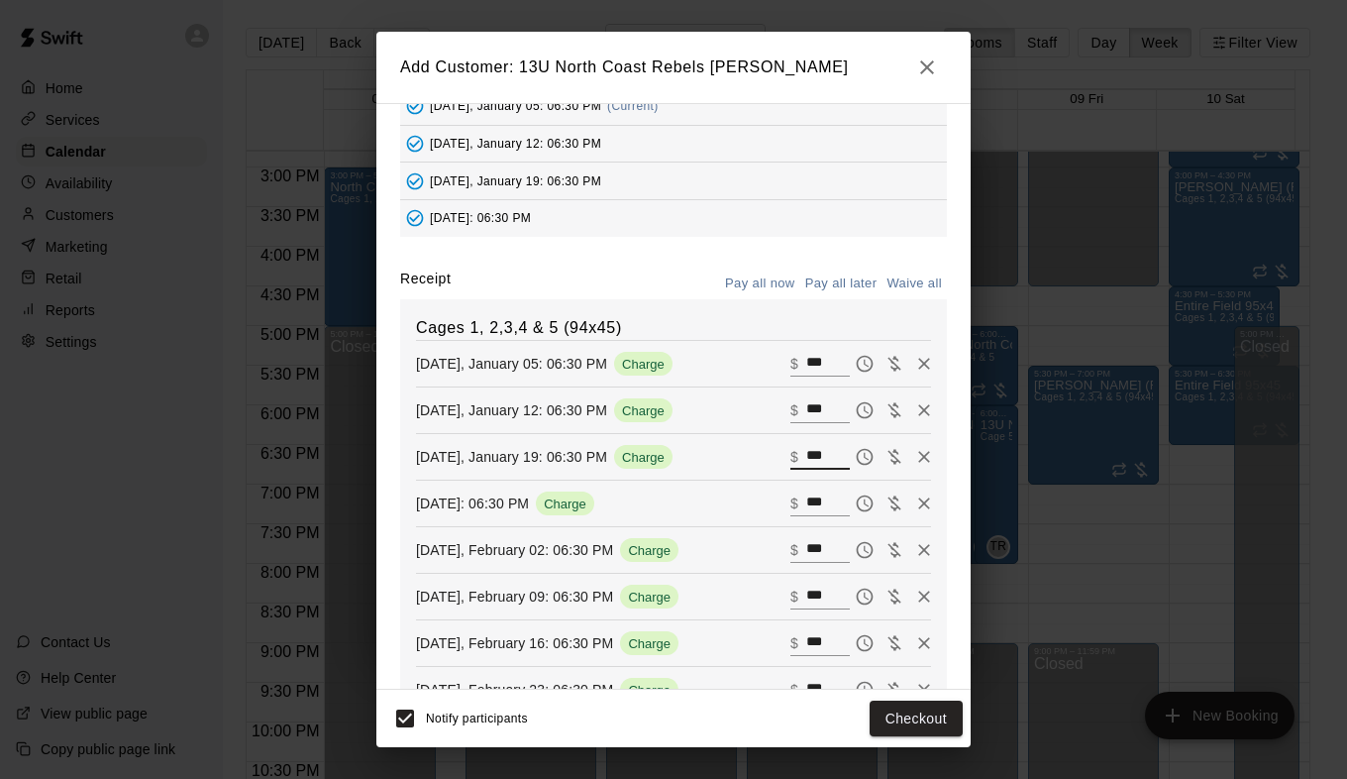
click at [807, 460] on input "***" at bounding box center [828, 457] width 44 height 26
paste input "text"
type input "***"
click at [806, 505] on input "***" at bounding box center [828, 503] width 44 height 26
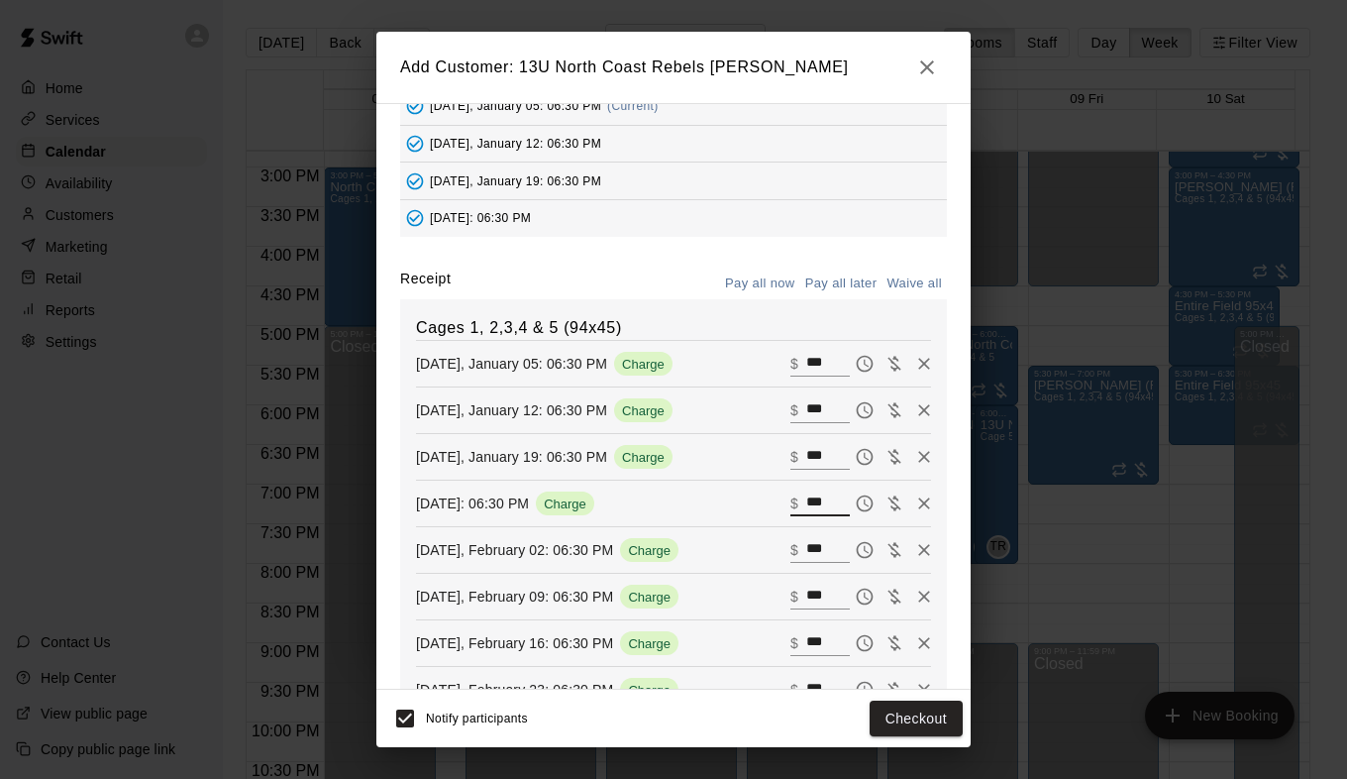
paste input "text"
type input "***"
click at [806, 543] on input "***" at bounding box center [828, 550] width 44 height 26
paste input "text"
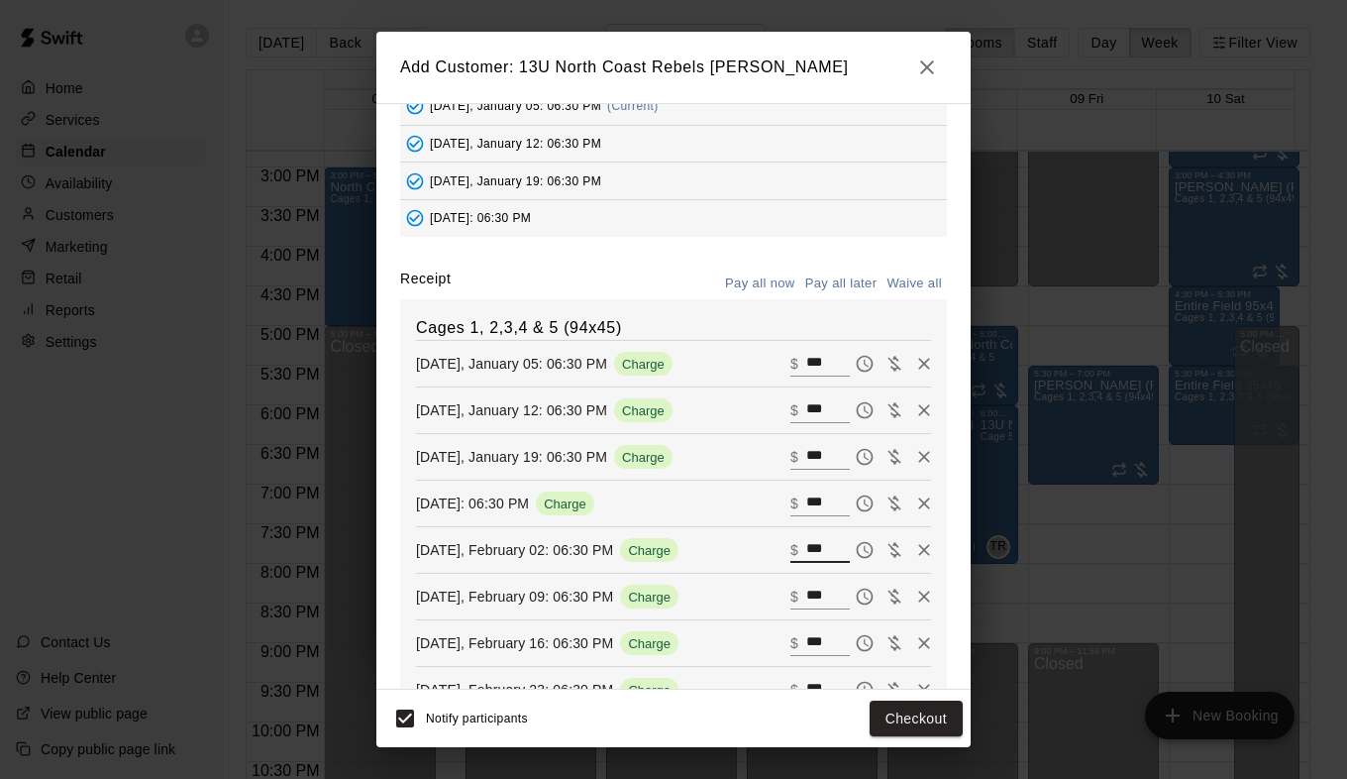
type input "***"
click at [806, 600] on input "***" at bounding box center [828, 597] width 44 height 26
paste input "text"
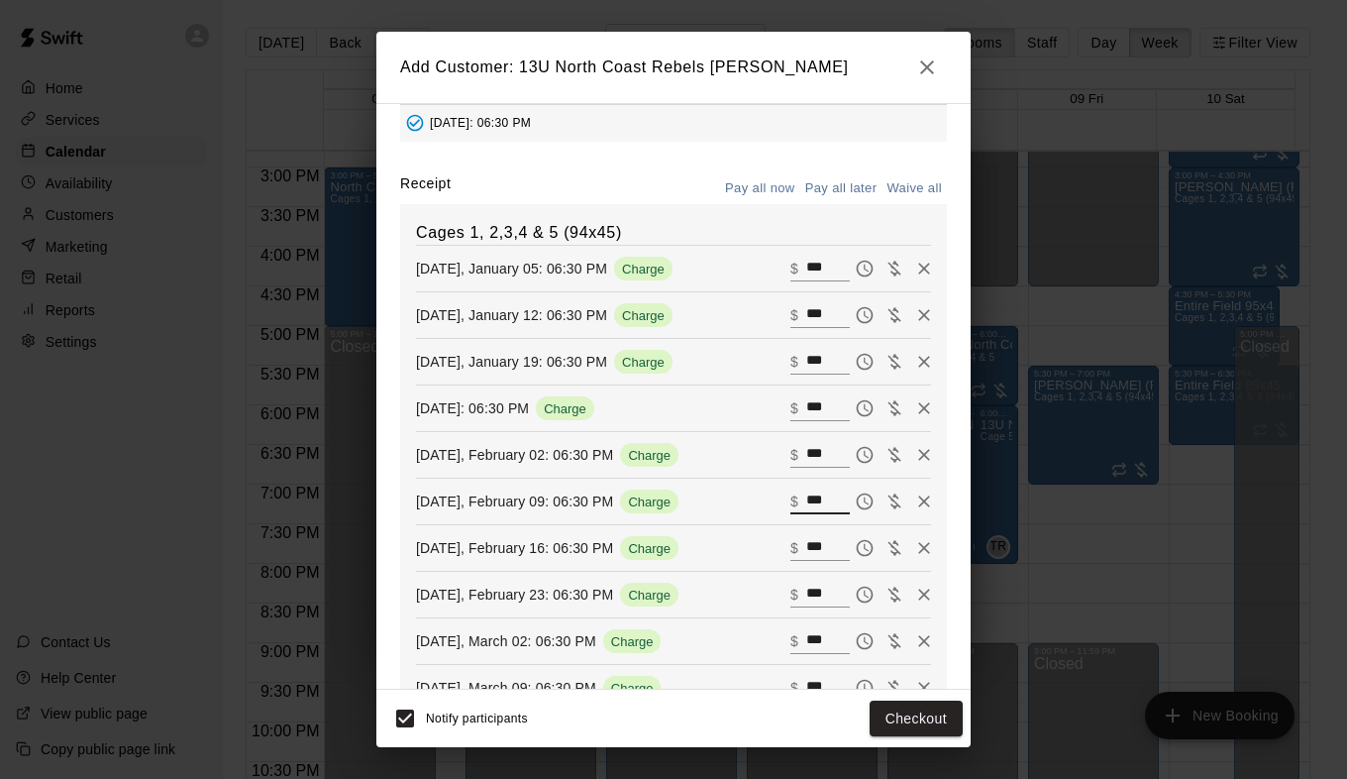
scroll to position [355, 0]
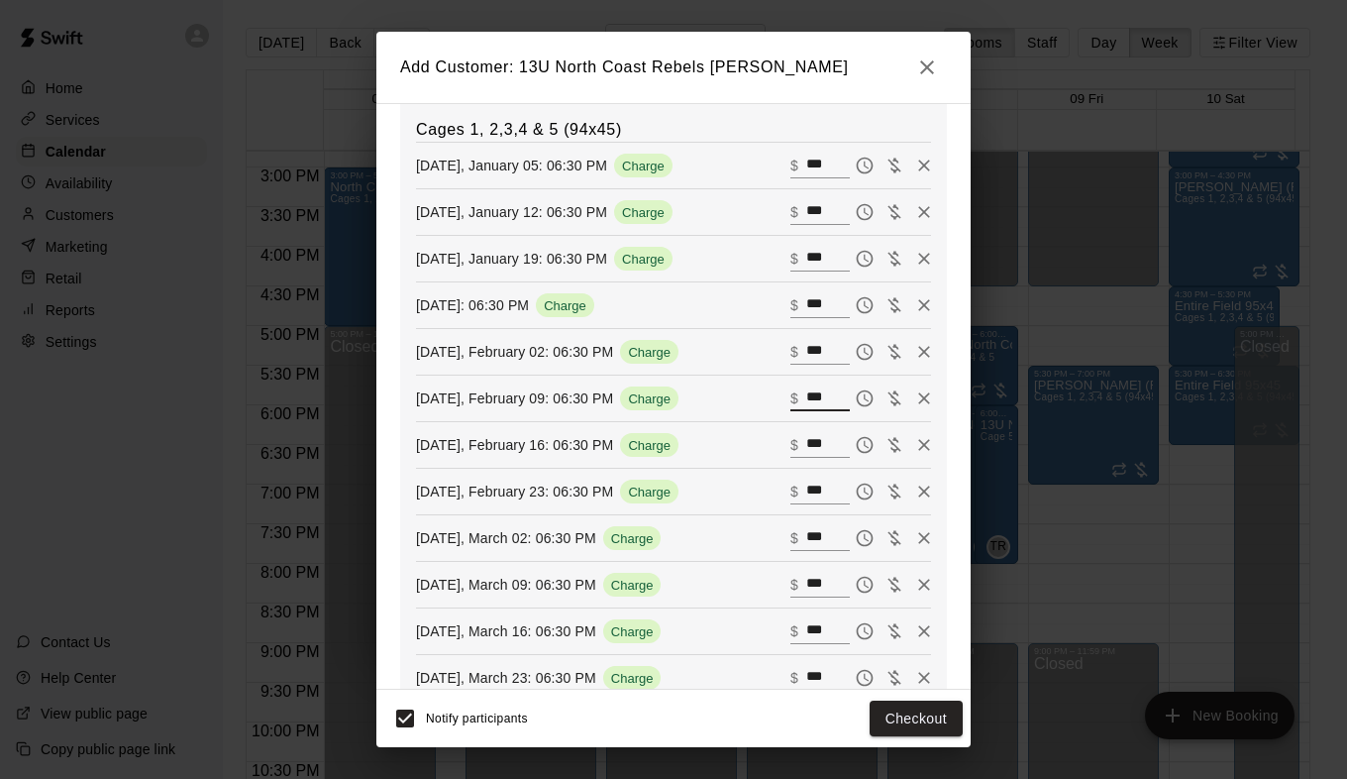
type input "***"
click at [806, 452] on input "***" at bounding box center [828, 445] width 44 height 26
paste input "text"
type input "***"
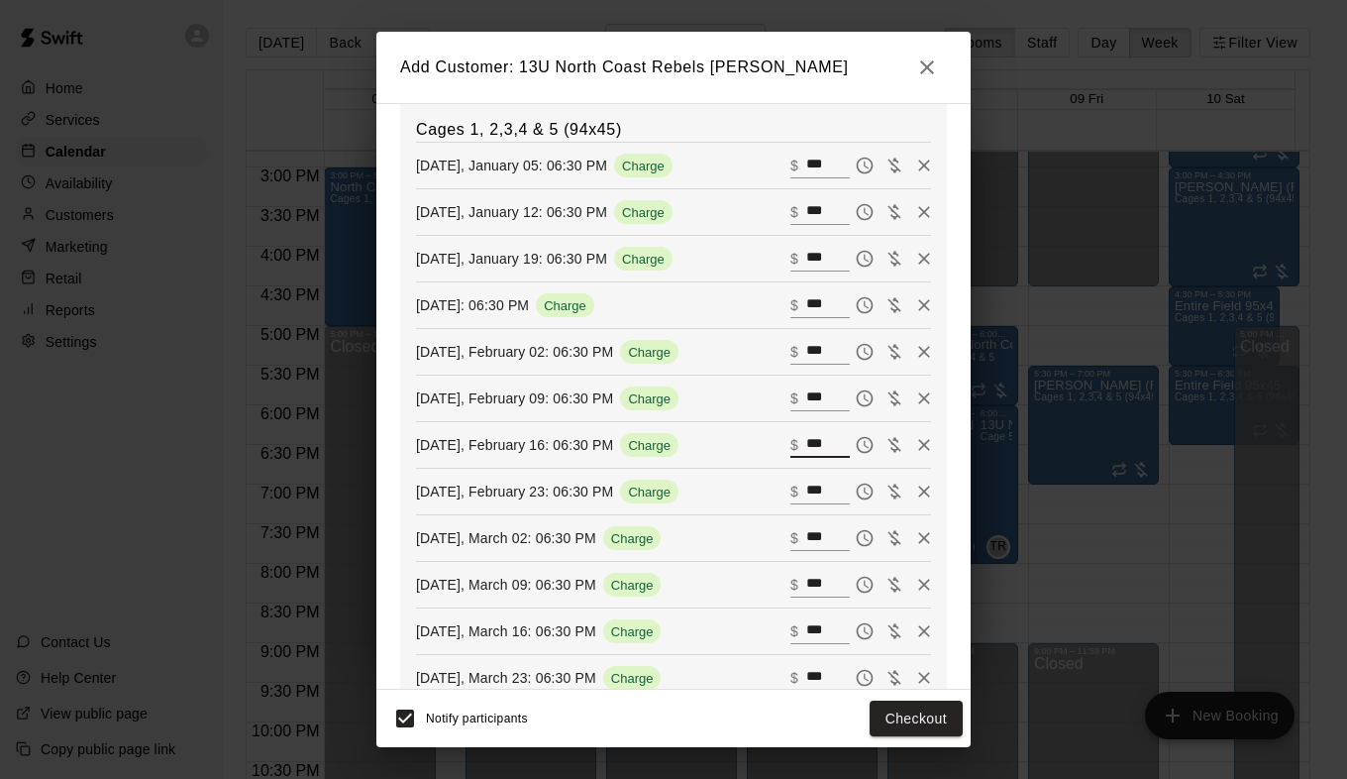
click at [798, 506] on div "​ $ ***" at bounding box center [861, 492] width 141 height 30
click at [806, 492] on input "***" at bounding box center [828, 491] width 44 height 26
paste input "text"
type input "***"
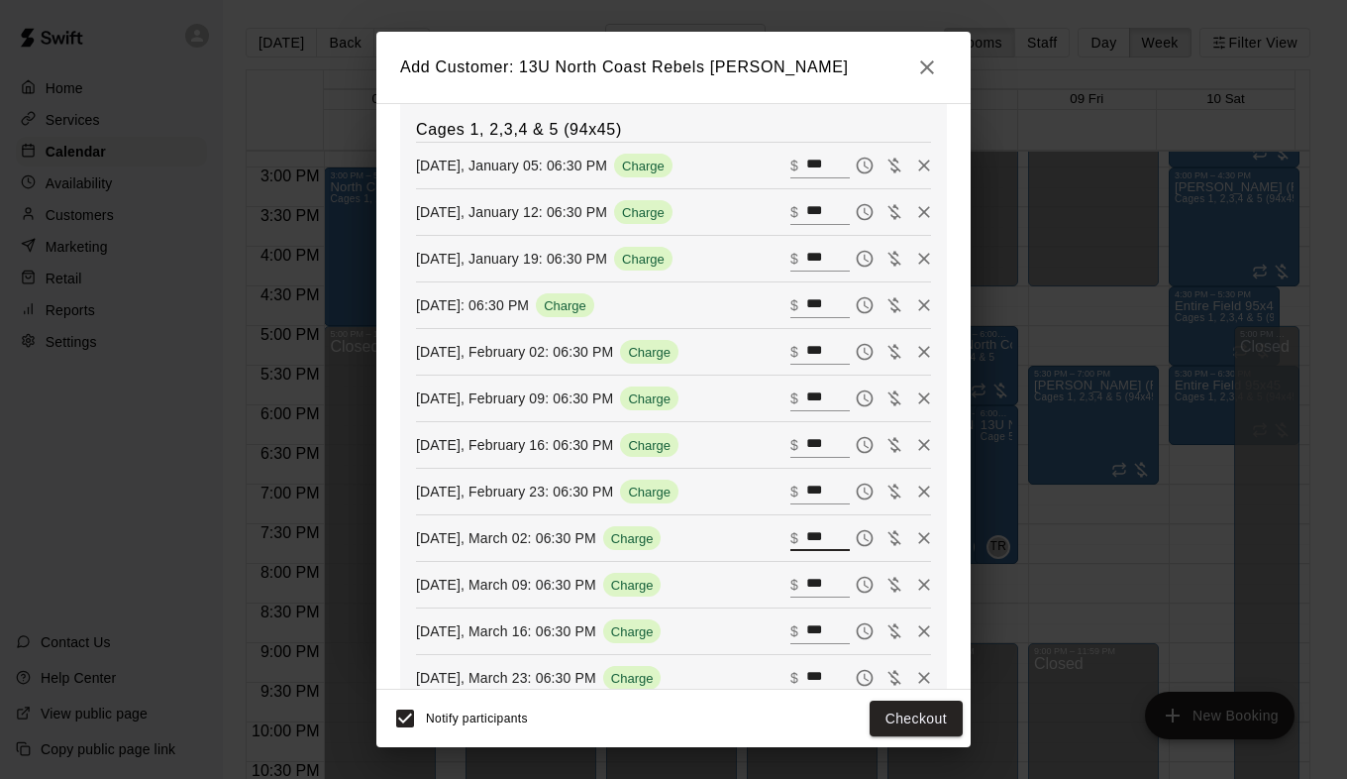
click at [806, 535] on input "***" at bounding box center [828, 538] width 44 height 26
paste input "text"
type input "***"
click at [806, 584] on input "***" at bounding box center [828, 585] width 44 height 26
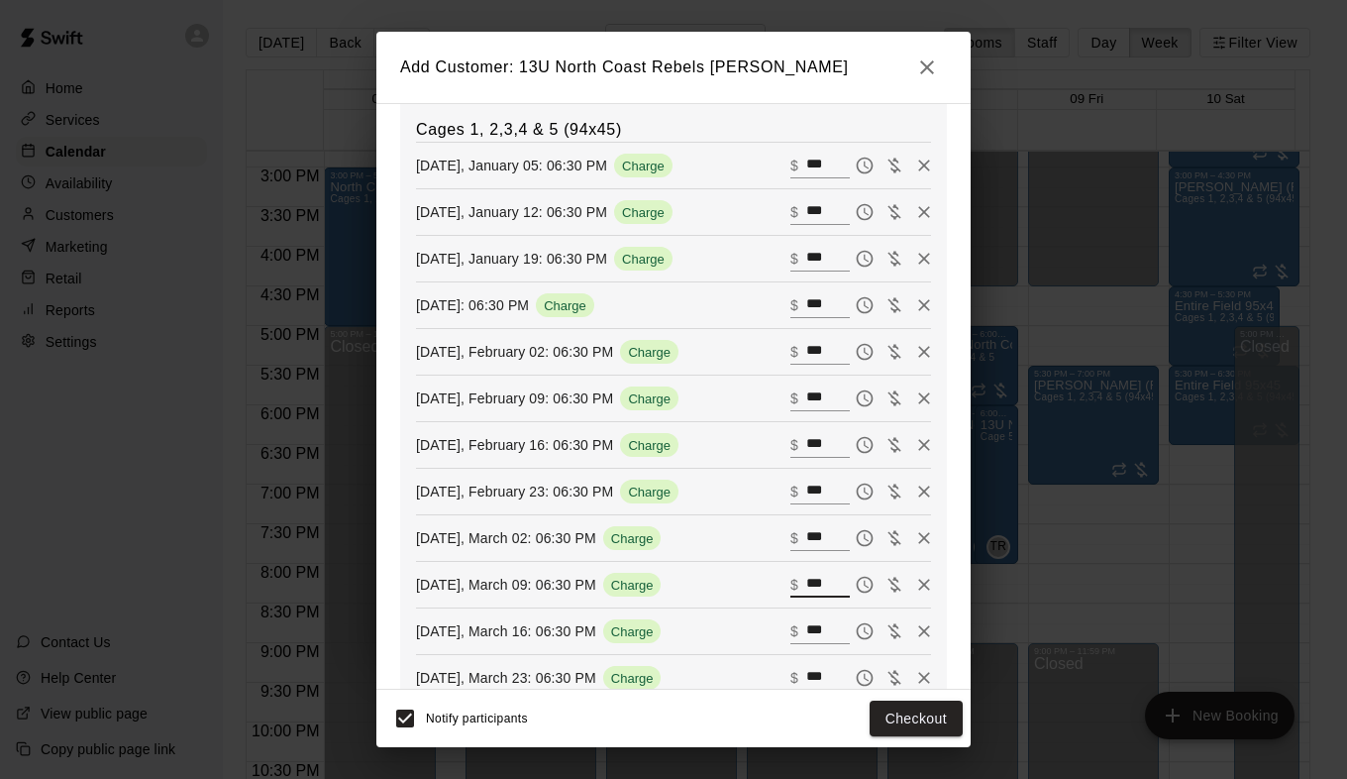
click at [806, 584] on input "***" at bounding box center [828, 585] width 44 height 26
paste input "text"
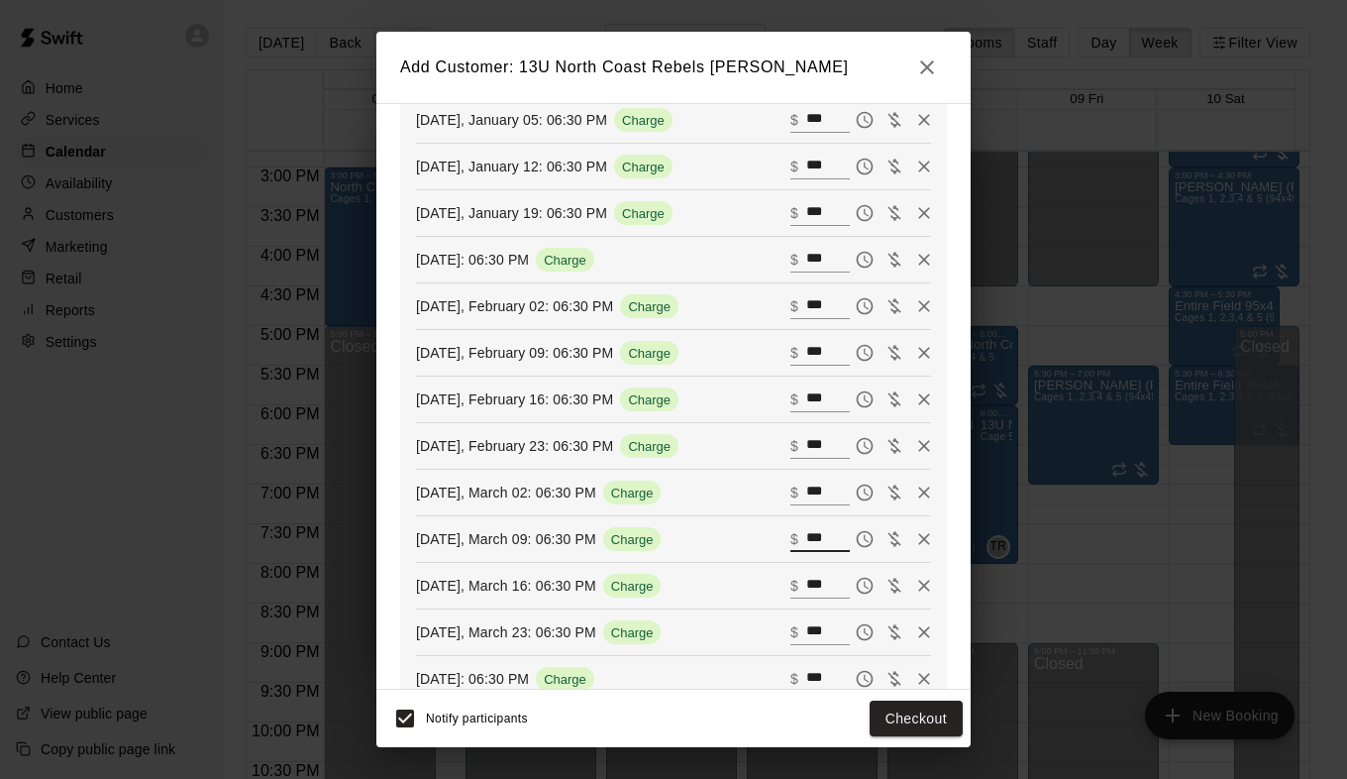
scroll to position [454, 0]
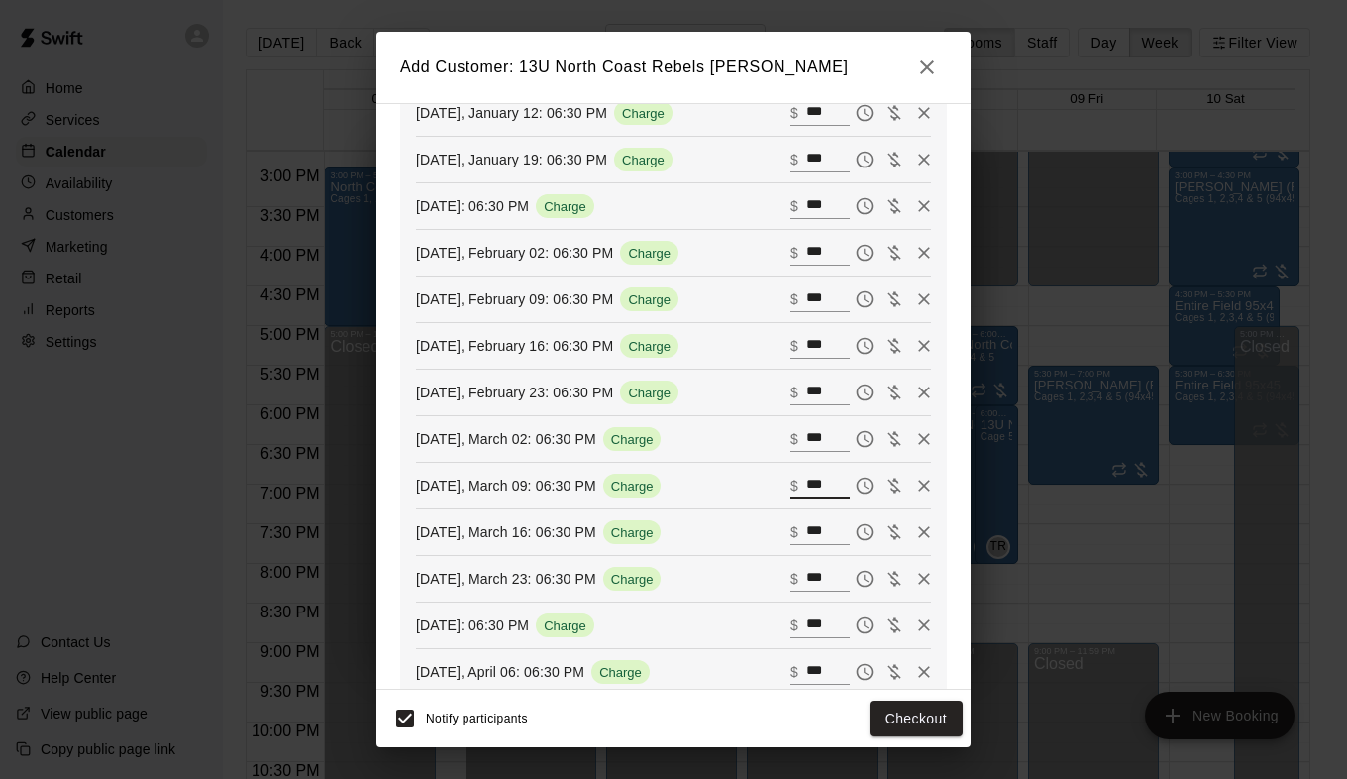
type input "***"
click at [806, 536] on input "***" at bounding box center [828, 532] width 44 height 26
paste input "text"
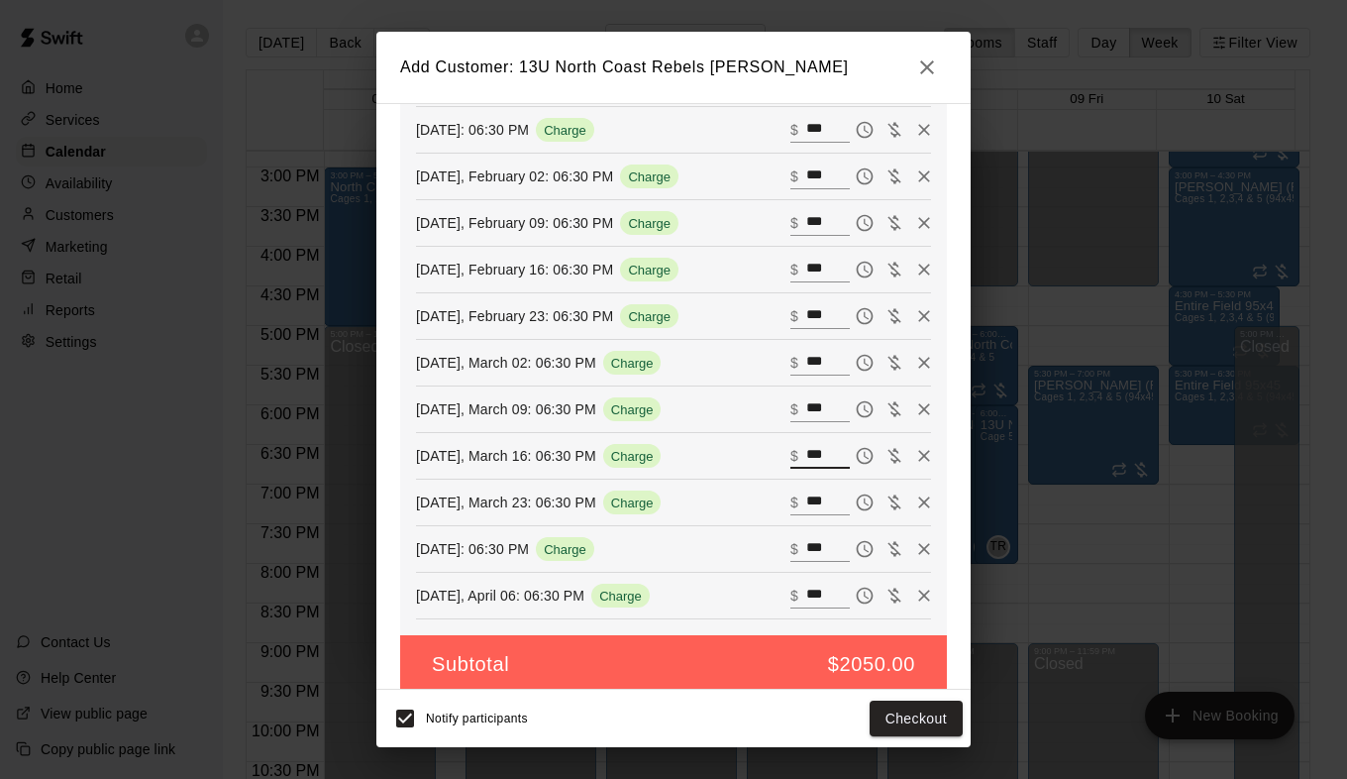
scroll to position [553, 0]
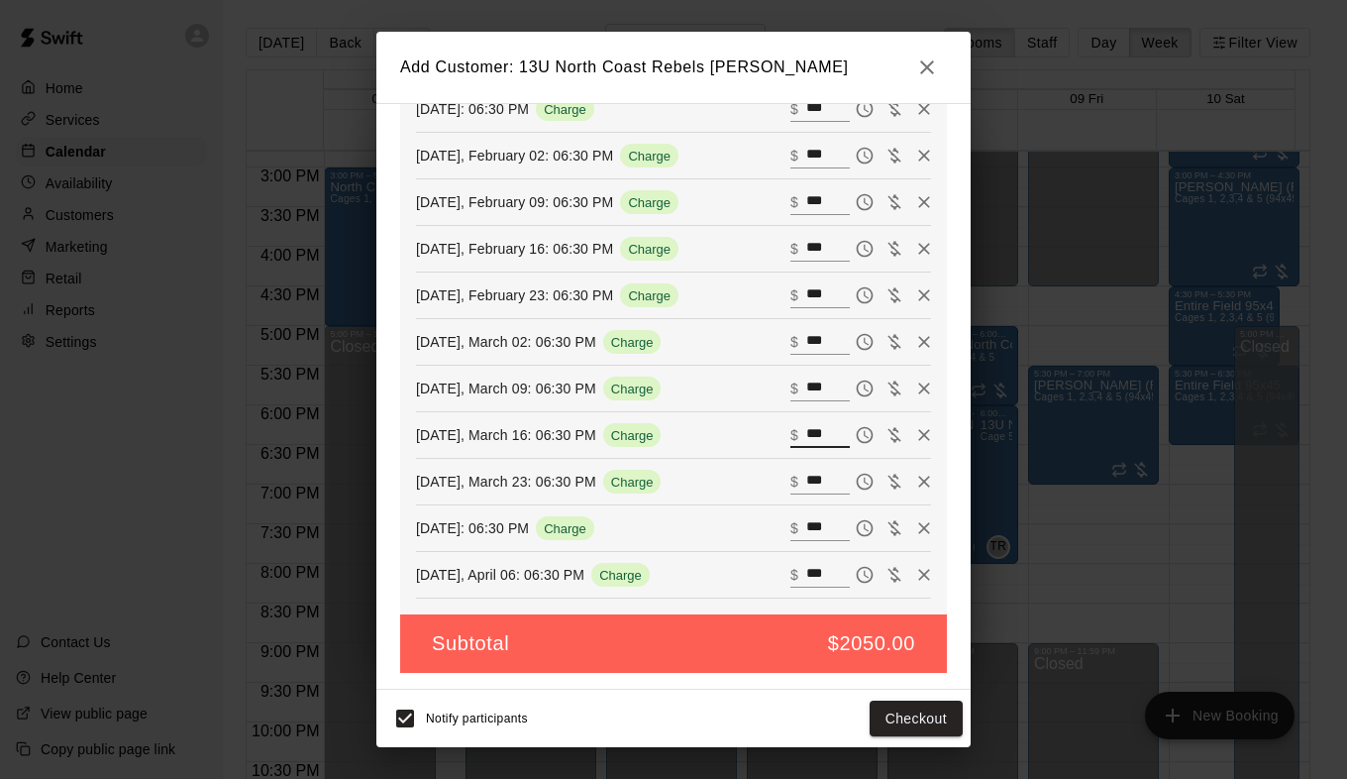
type input "***"
click at [806, 488] on input "***" at bounding box center [828, 482] width 44 height 26
paste input "text"
type input "***"
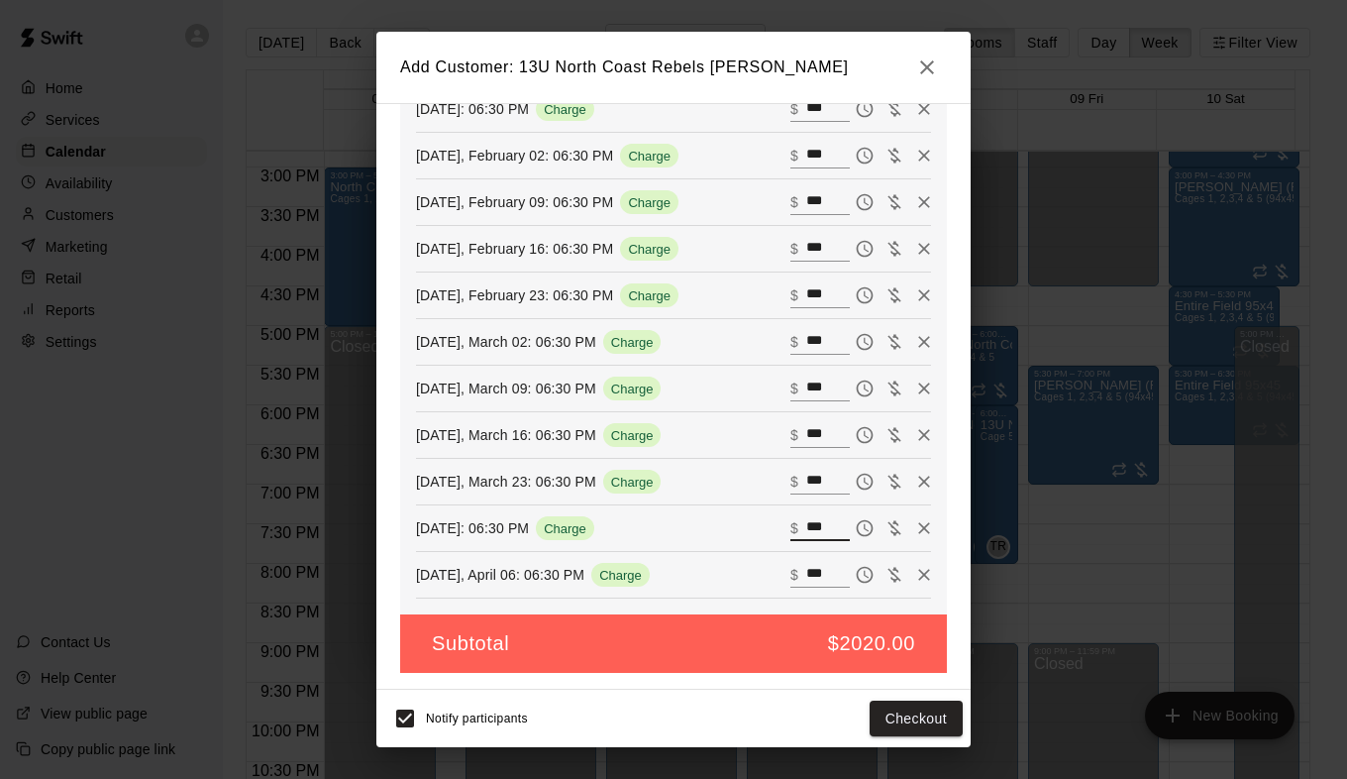
click at [806, 525] on input "***" at bounding box center [828, 528] width 44 height 26
paste input "text"
type input "***"
click at [806, 566] on input "***" at bounding box center [828, 575] width 44 height 26
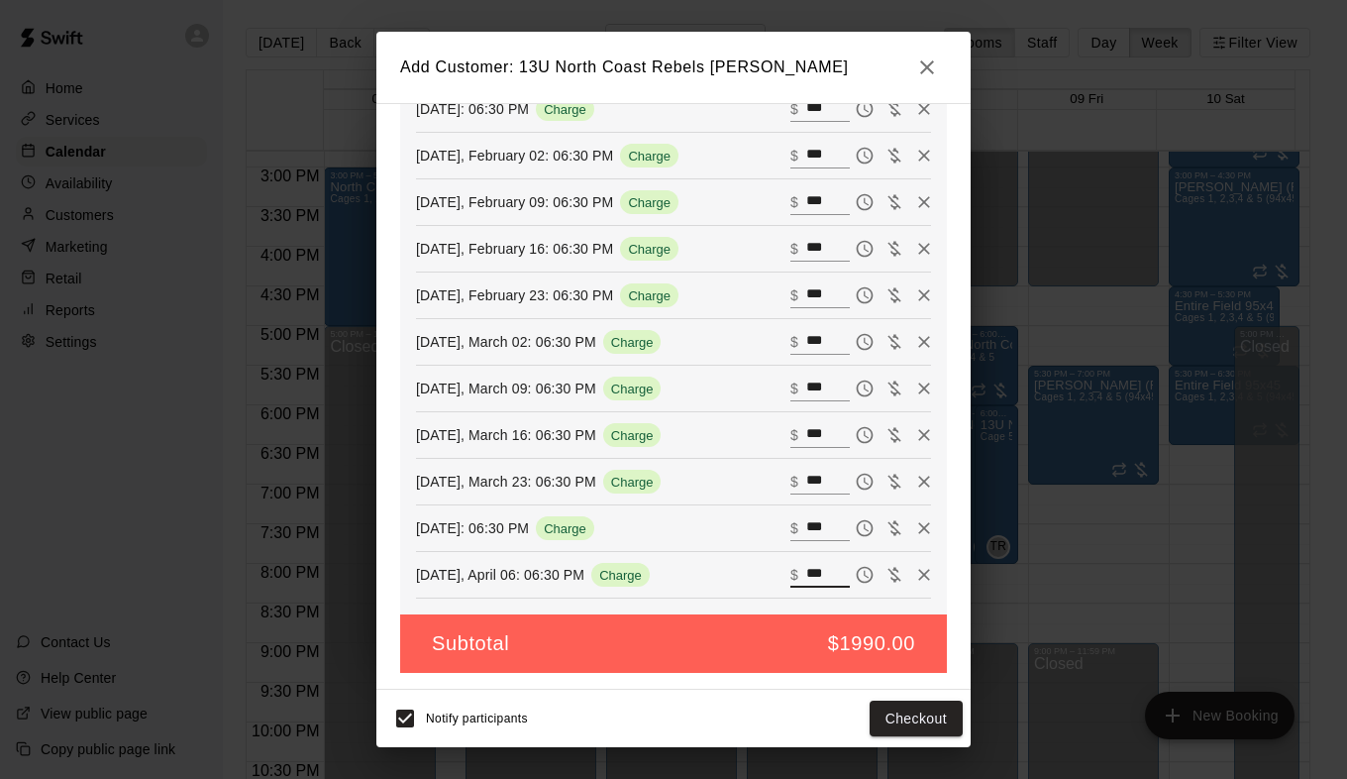
click at [806, 566] on input "***" at bounding box center [828, 575] width 44 height 26
paste input "text"
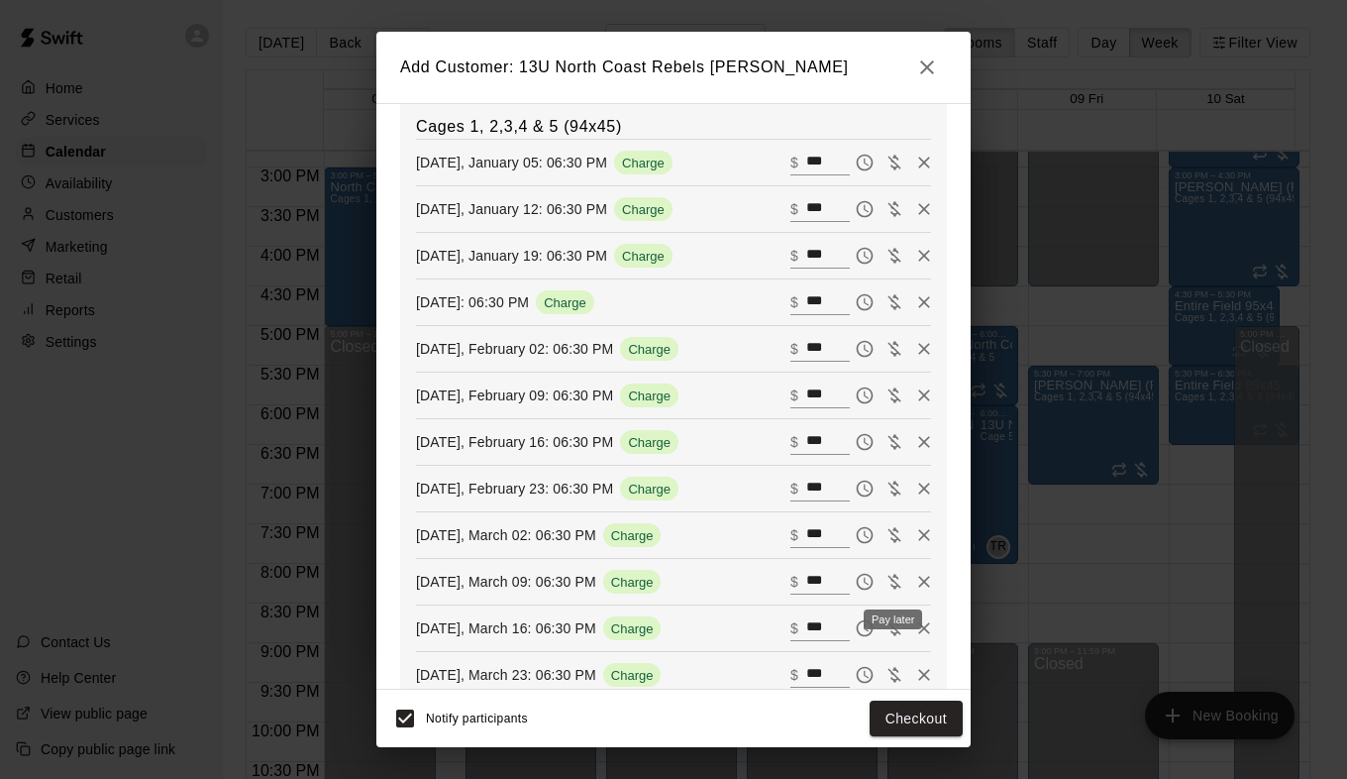
scroll to position [57, 0]
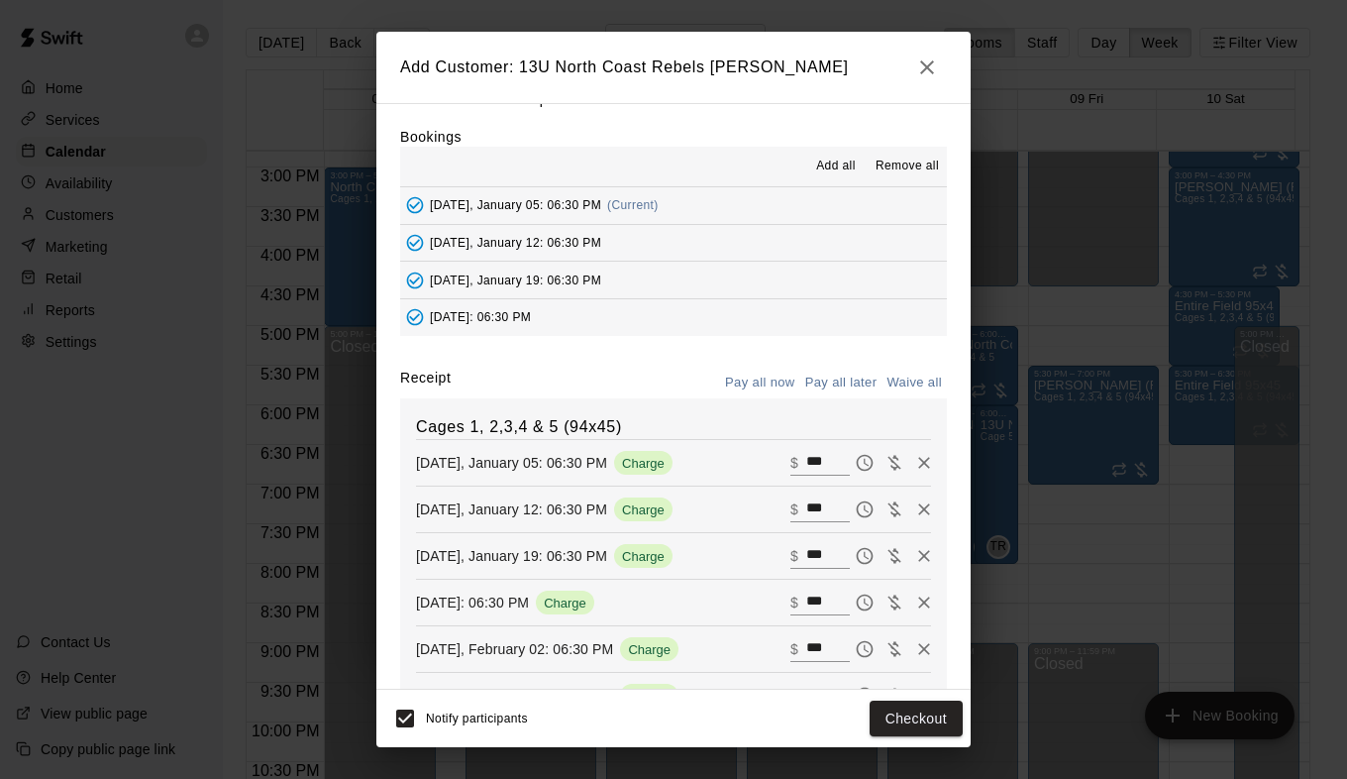
type input "***"
click at [821, 386] on button "Pay all later" at bounding box center [841, 383] width 82 height 31
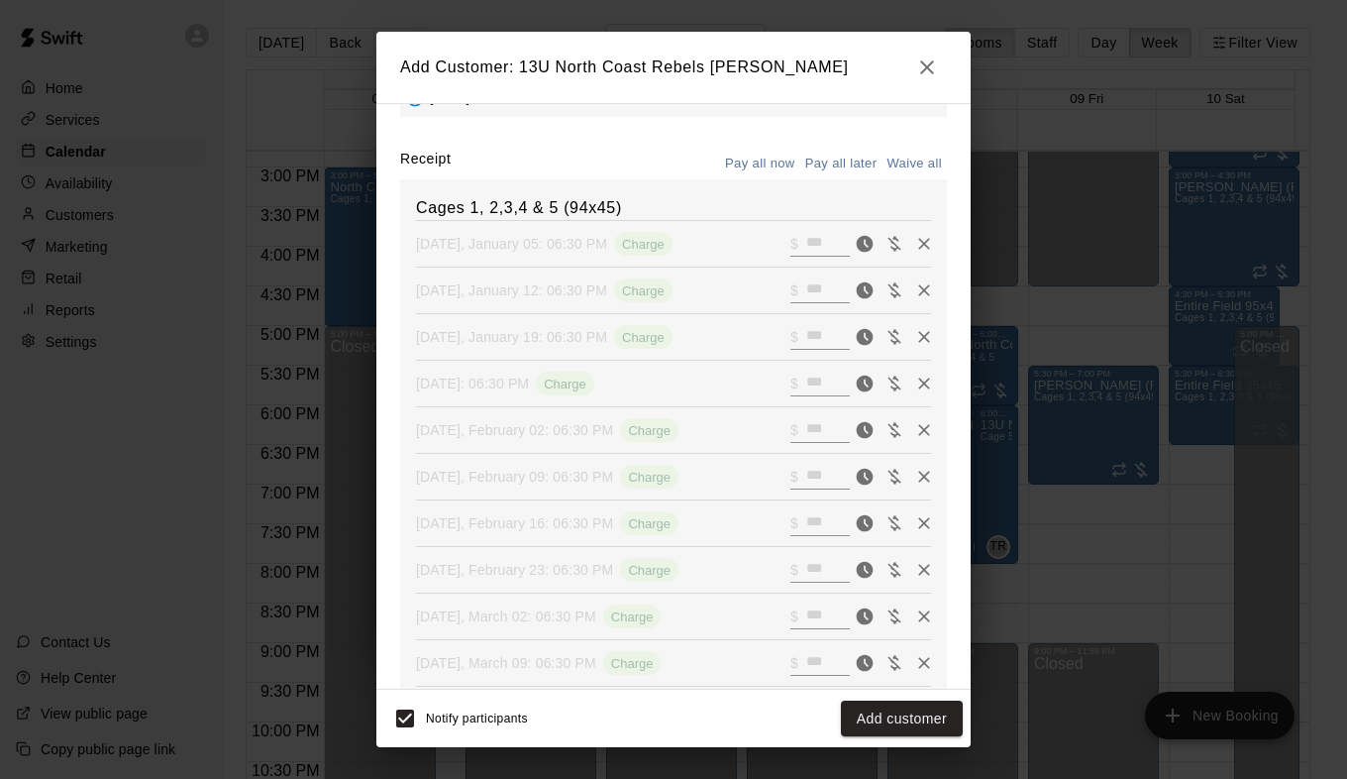
scroll to position [553, 0]
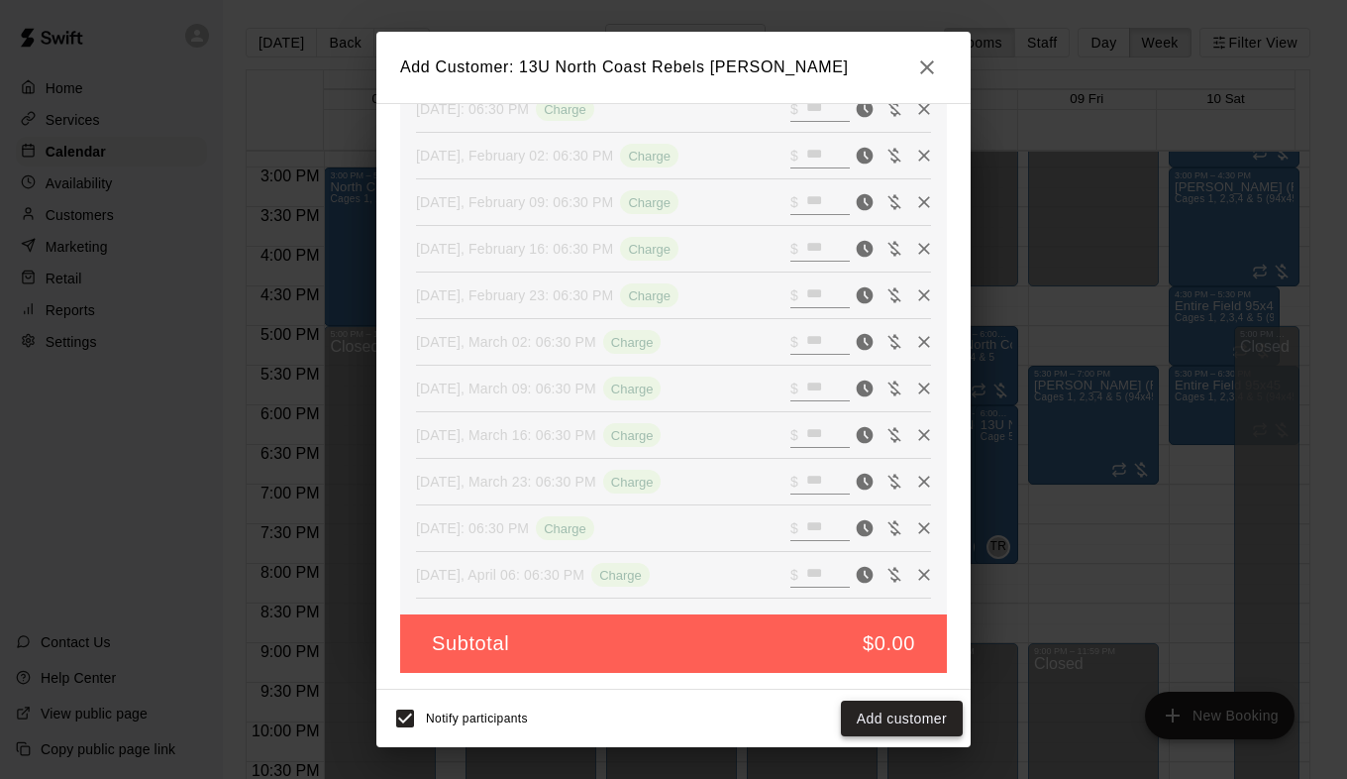
click at [888, 722] on button "Add customer" at bounding box center [902, 718] width 122 height 37
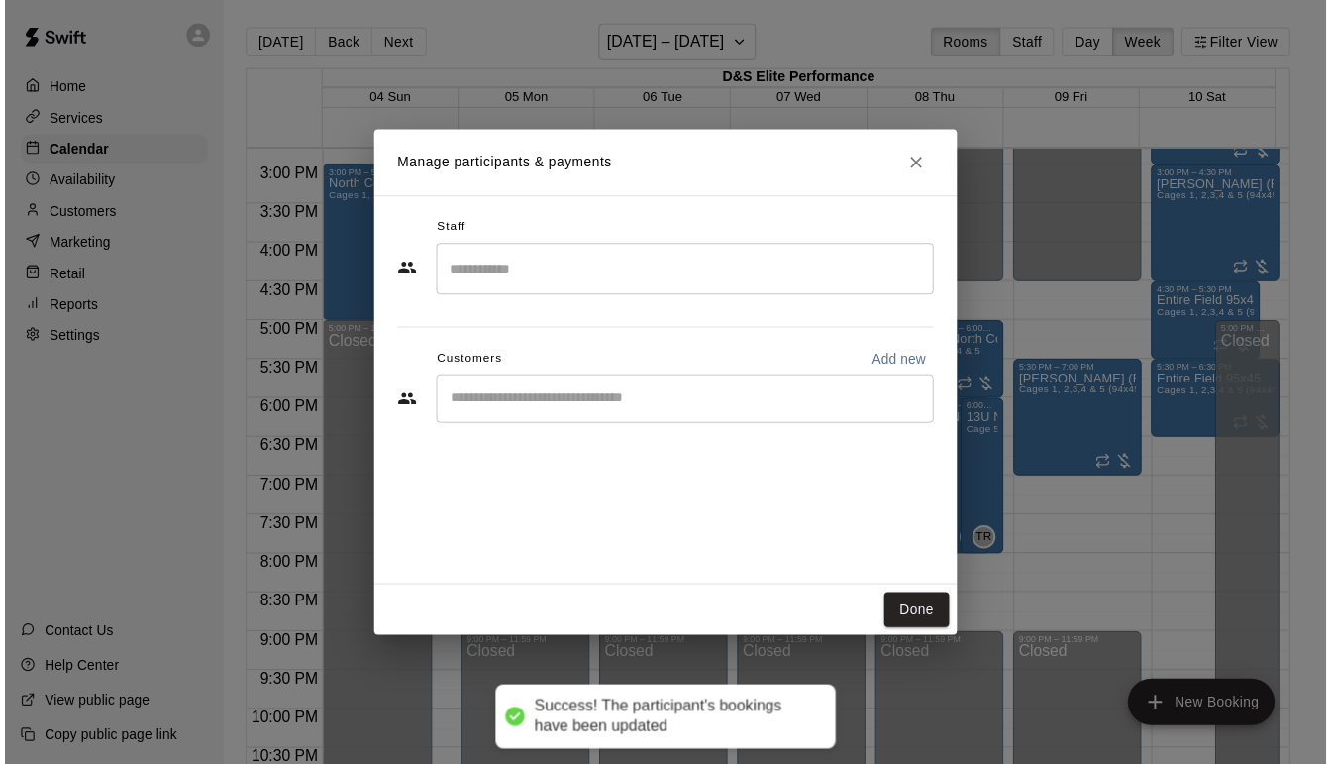
scroll to position [461, 0]
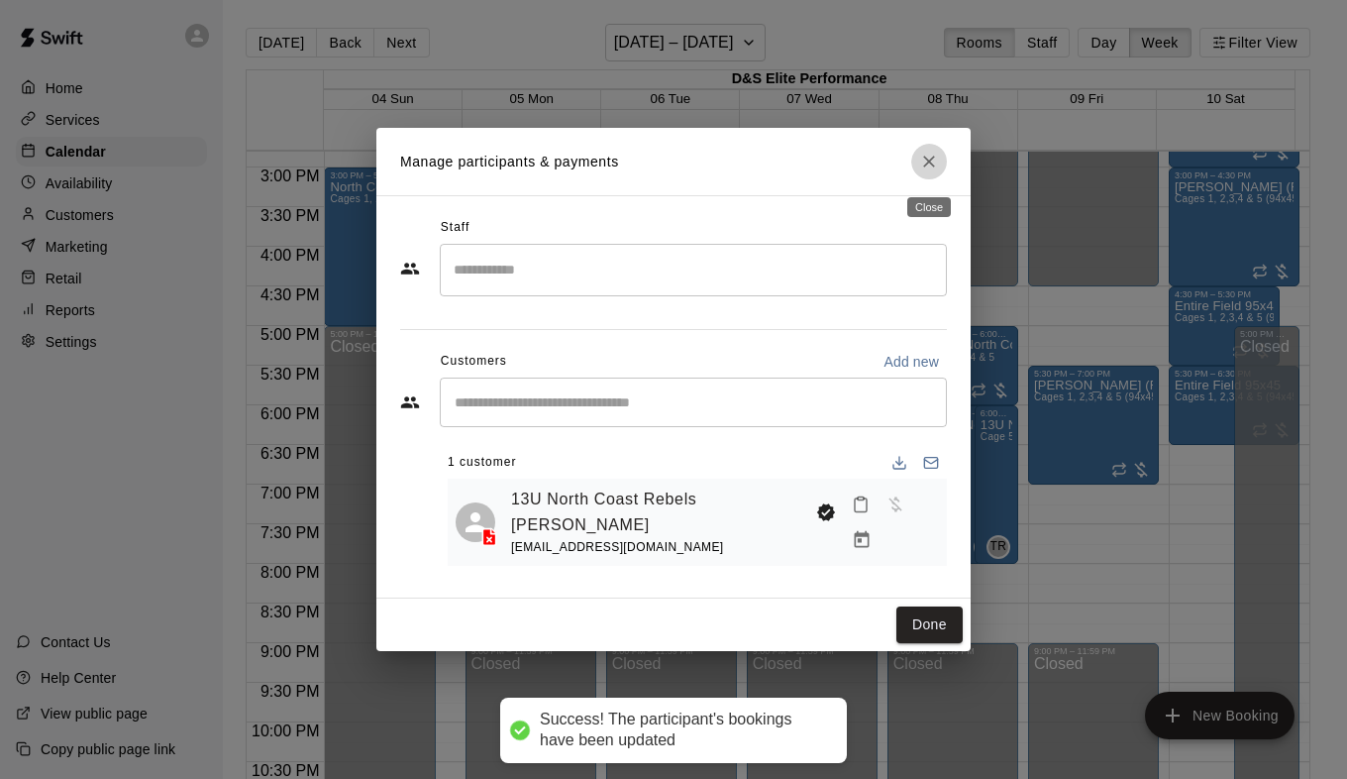
click at [926, 178] on button "Close" at bounding box center [929, 162] width 36 height 36
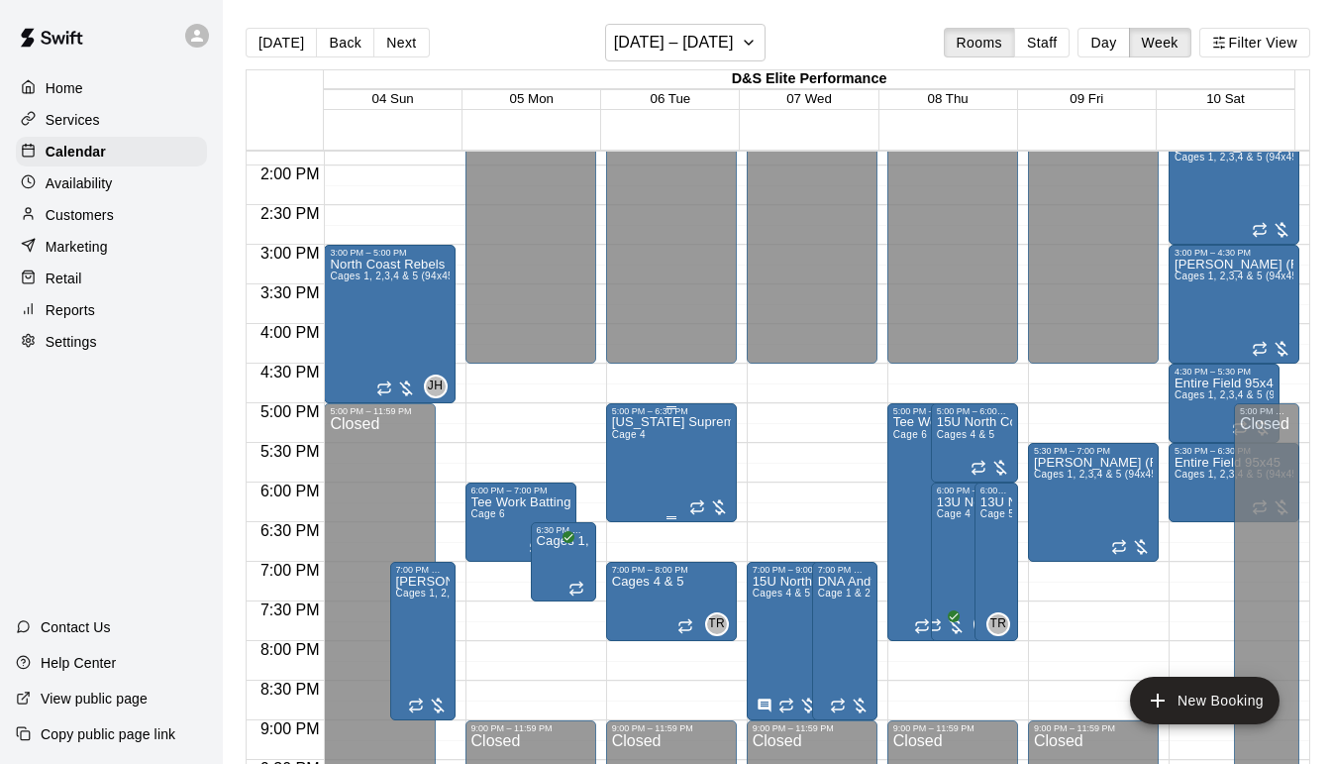
scroll to position [1074, 0]
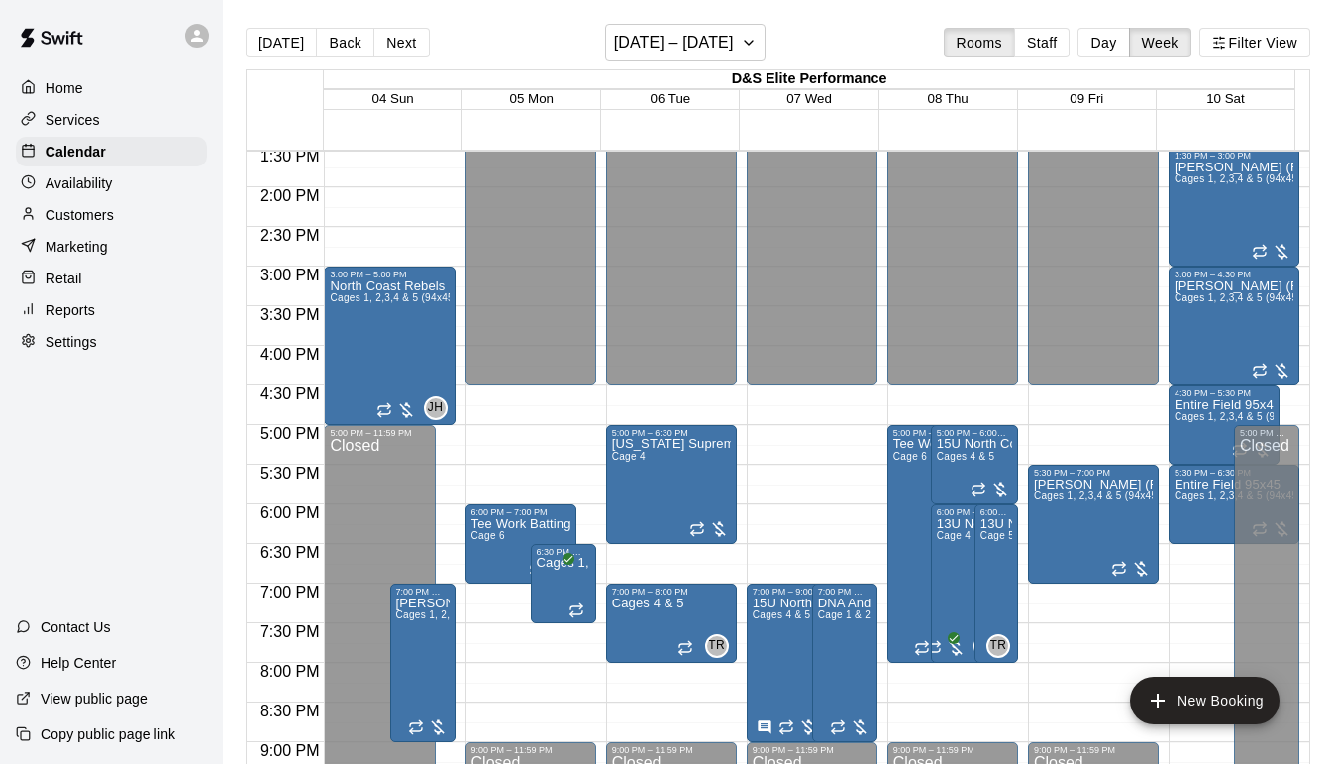
click at [97, 225] on p "Customers" at bounding box center [80, 215] width 68 height 20
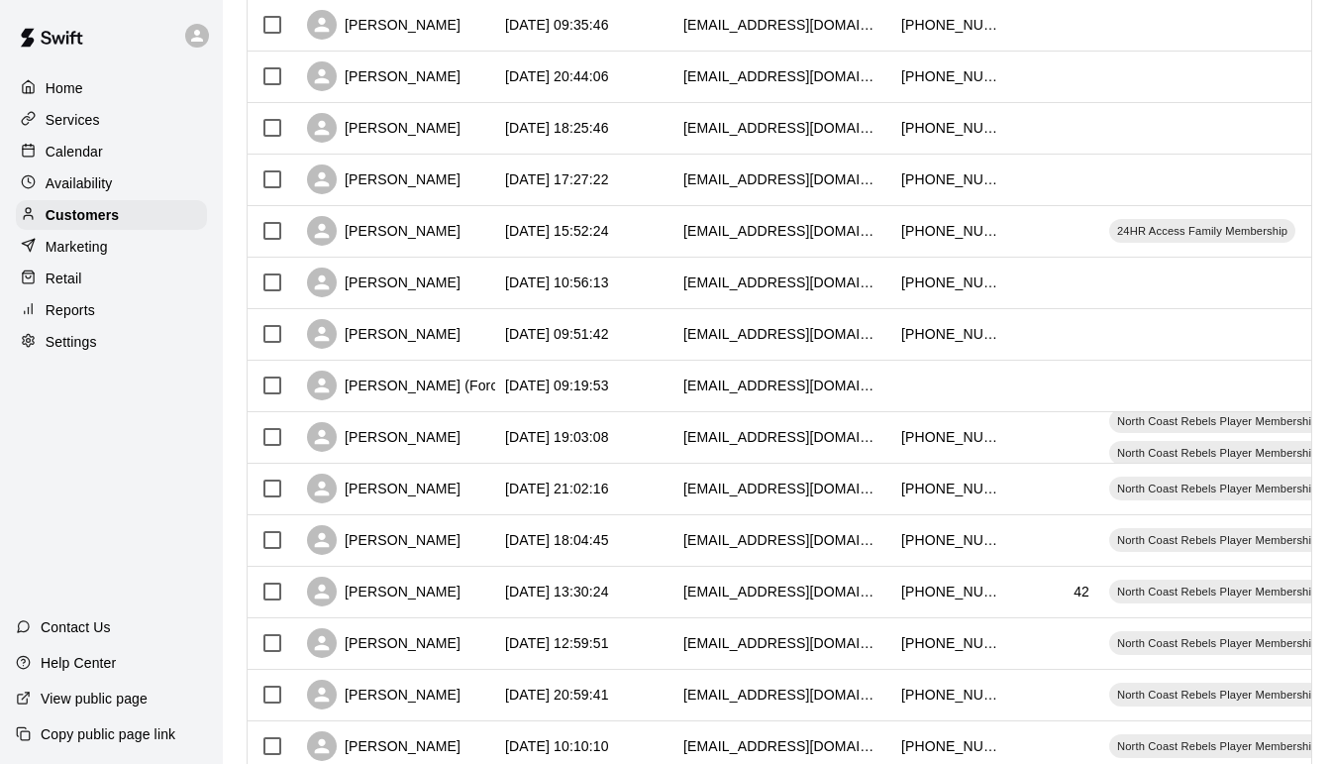
scroll to position [594, 0]
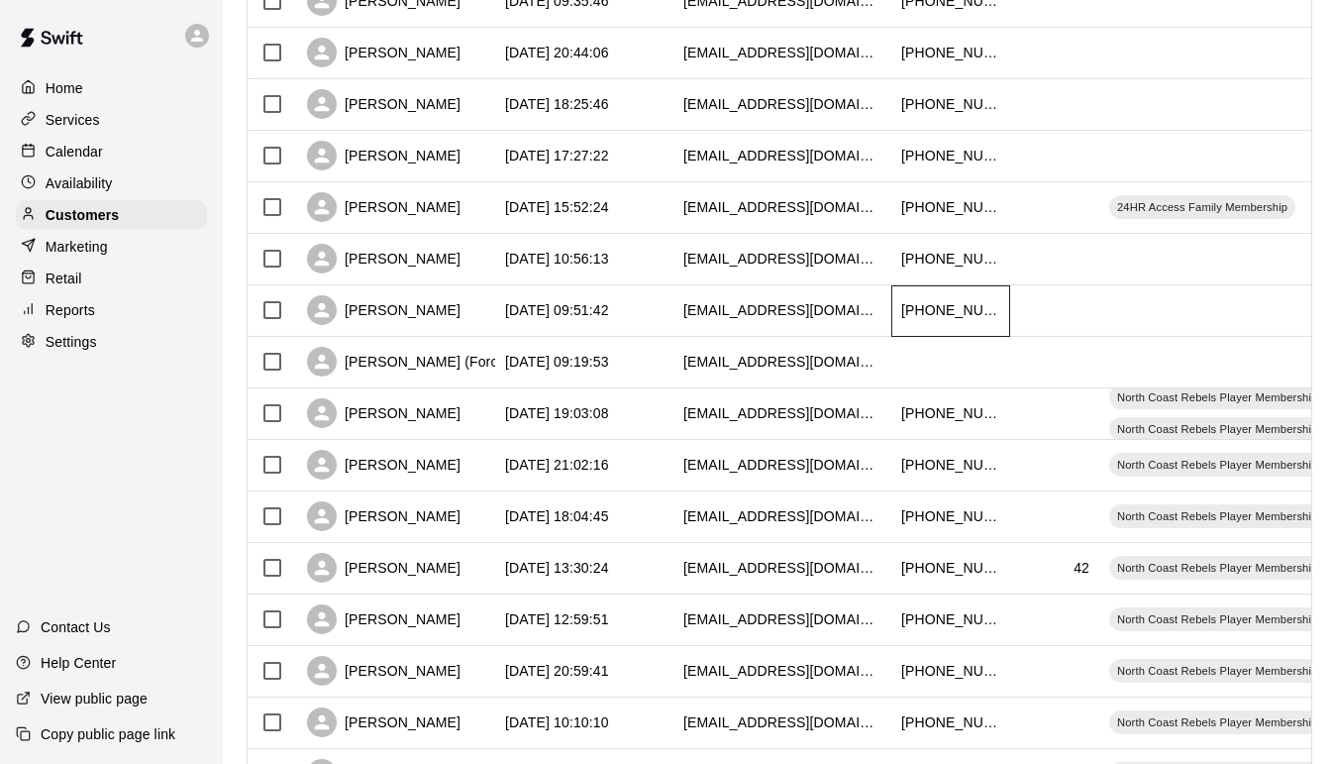
click at [963, 304] on div "[PHONE_NUMBER]" at bounding box center [951, 310] width 99 height 20
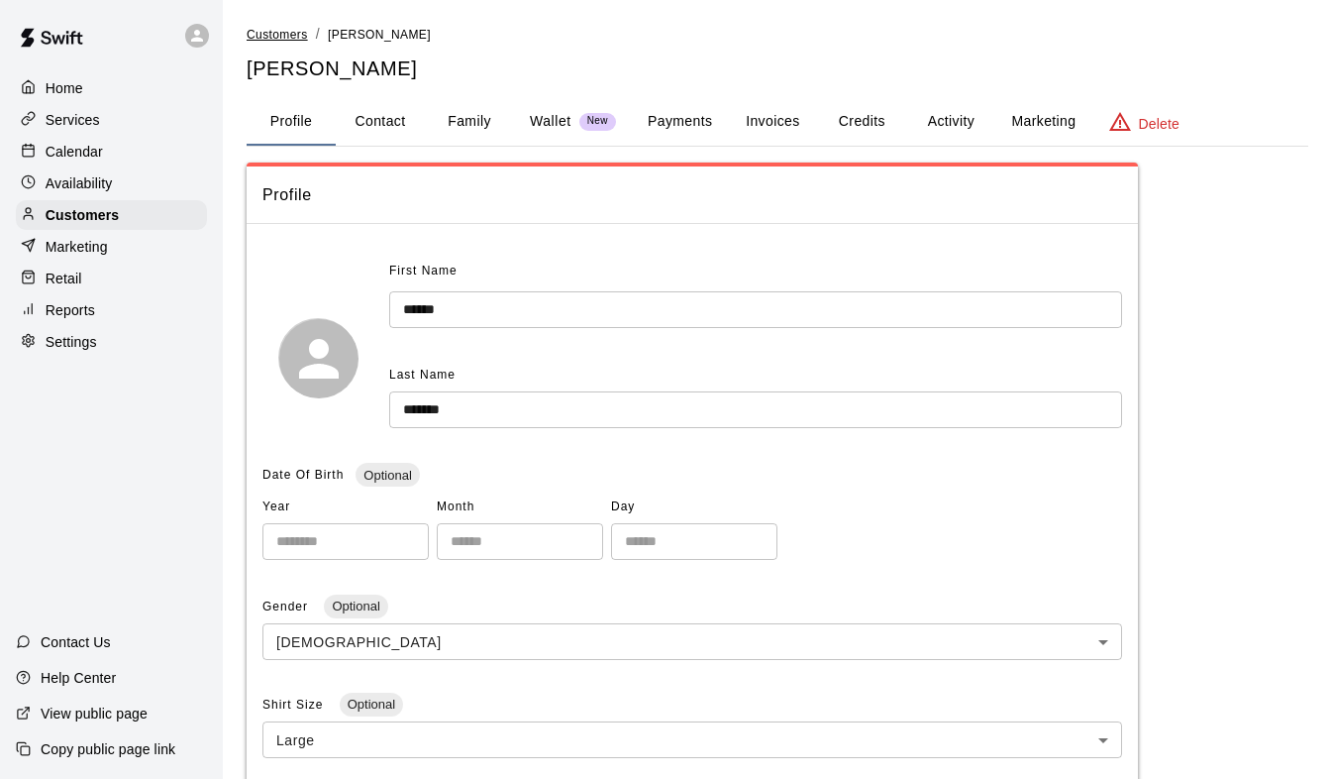
click at [260, 28] on span "Customers" at bounding box center [277, 35] width 61 height 14
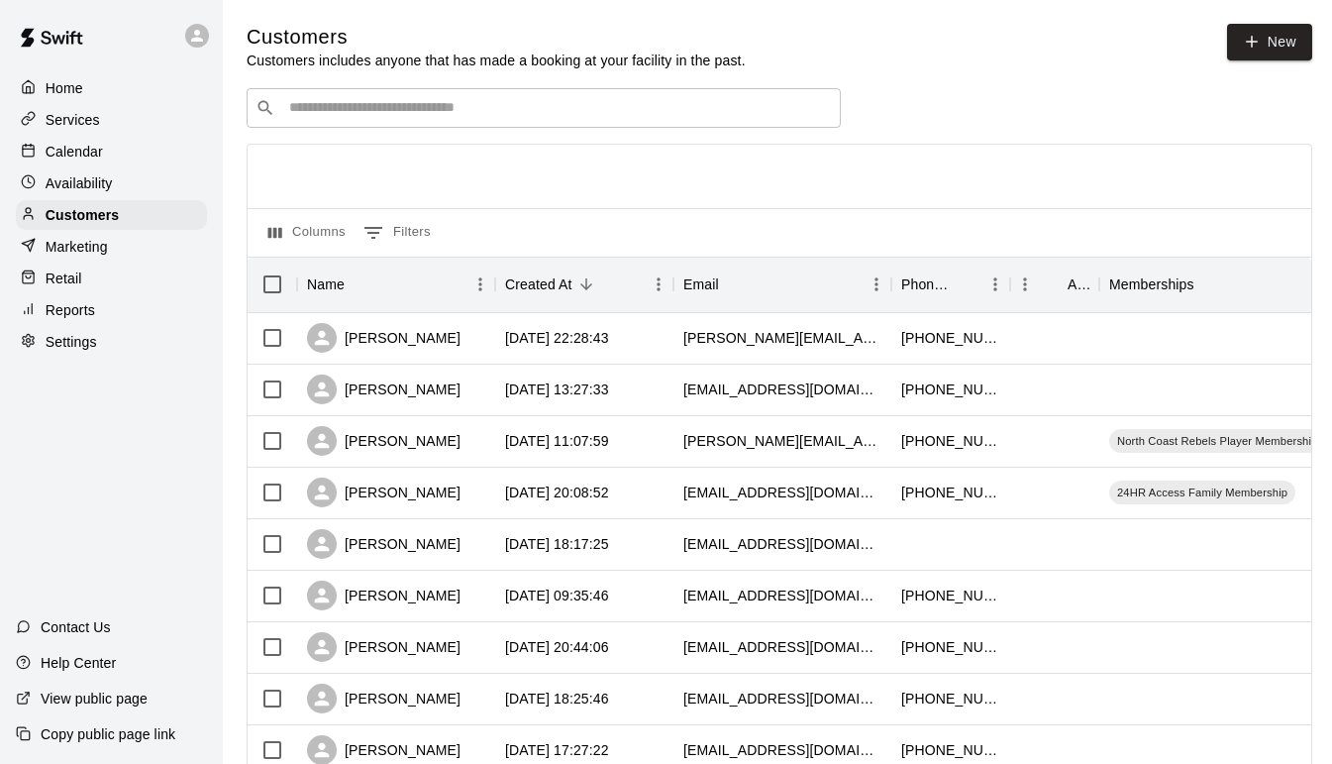
click at [104, 92] on div "Home" at bounding box center [111, 88] width 191 height 30
